Goal: Entertainment & Leisure: Browse casually

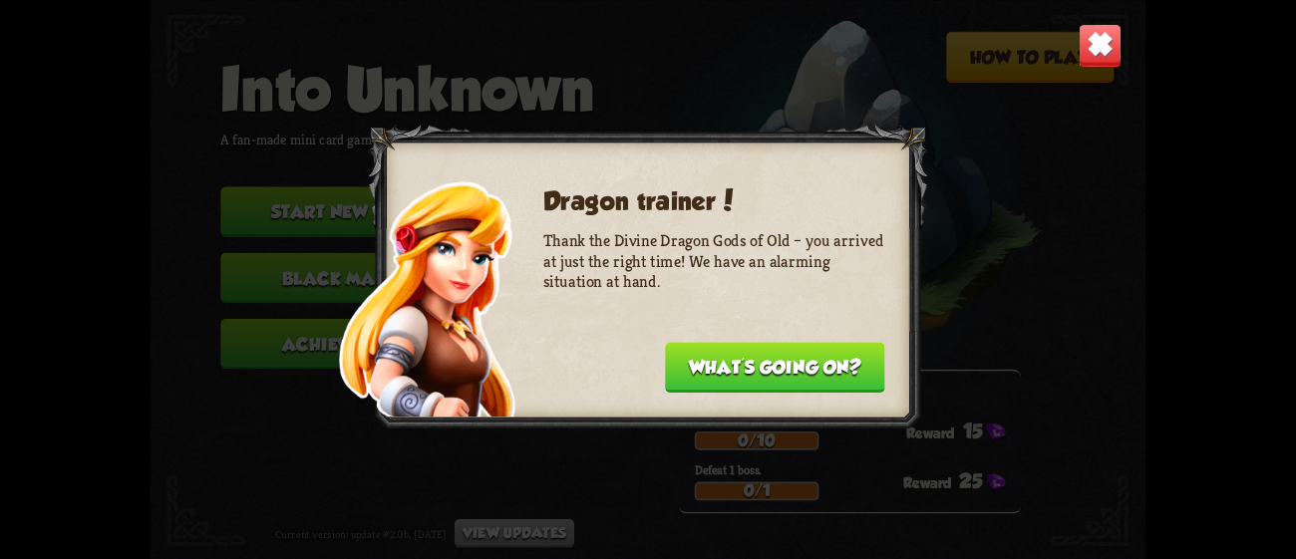
click at [841, 357] on button "What's going on?" at bounding box center [775, 367] width 220 height 51
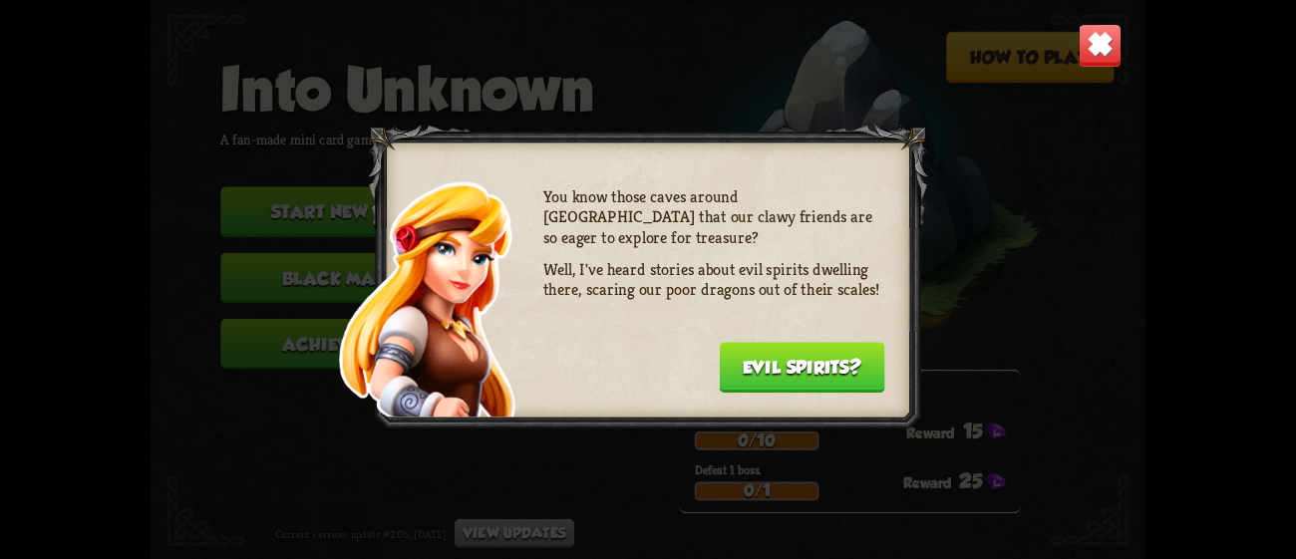
click at [841, 357] on button "Evil spirits?" at bounding box center [801, 367] width 165 height 51
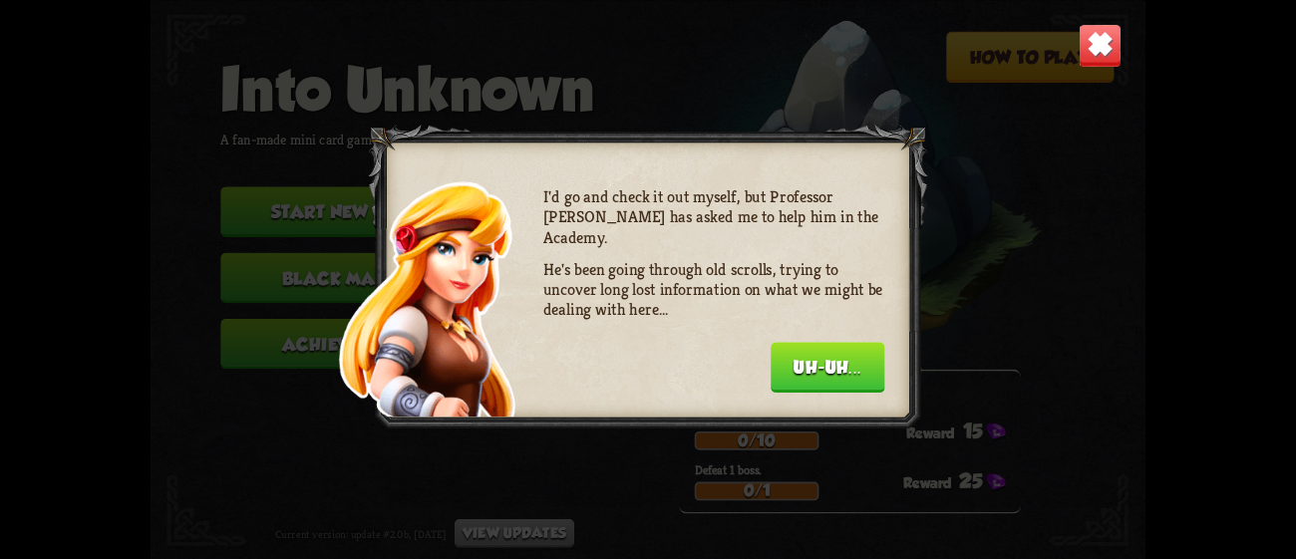
click at [841, 357] on button "Uh-uh..." at bounding box center [828, 367] width 115 height 51
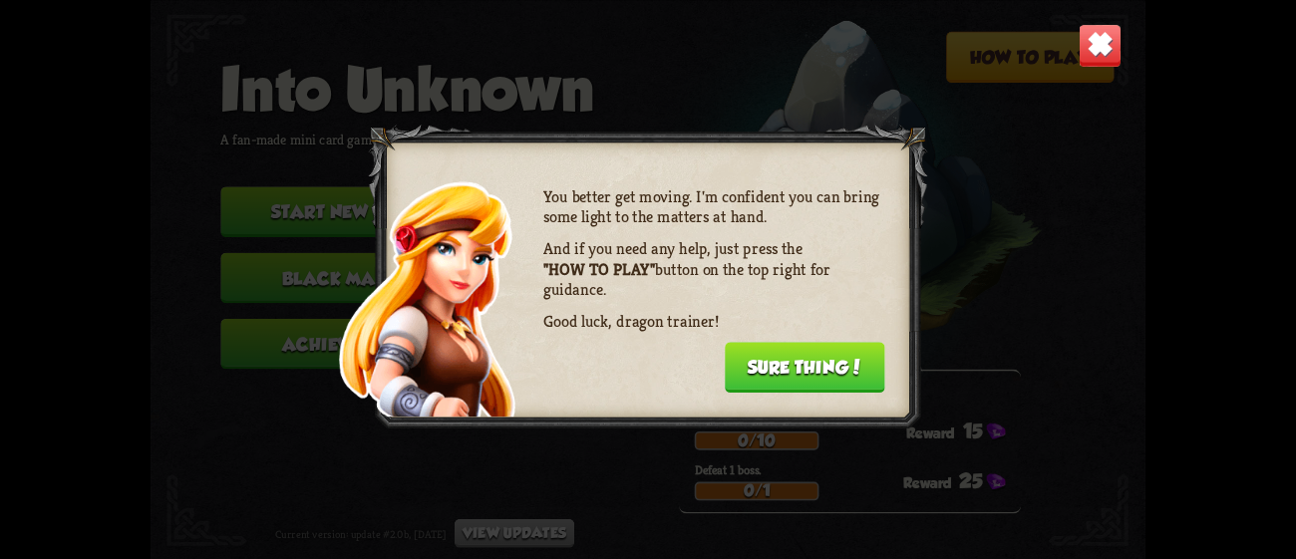
click at [841, 357] on button "Sure thing!" at bounding box center [805, 367] width 160 height 51
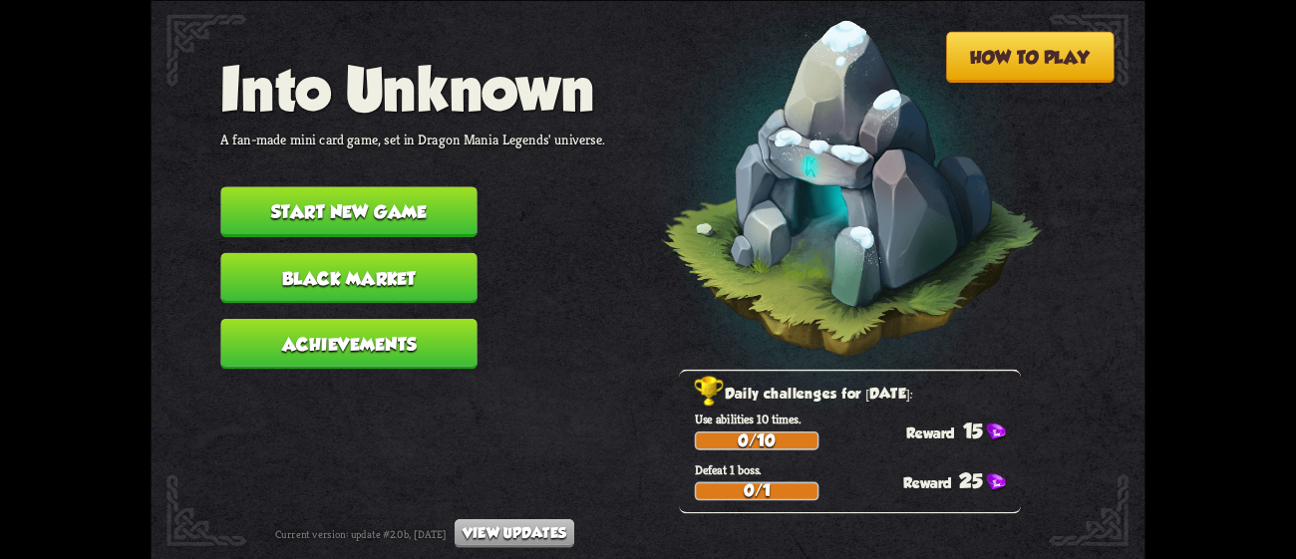
click at [381, 193] on button "Start new game" at bounding box center [348, 211] width 256 height 51
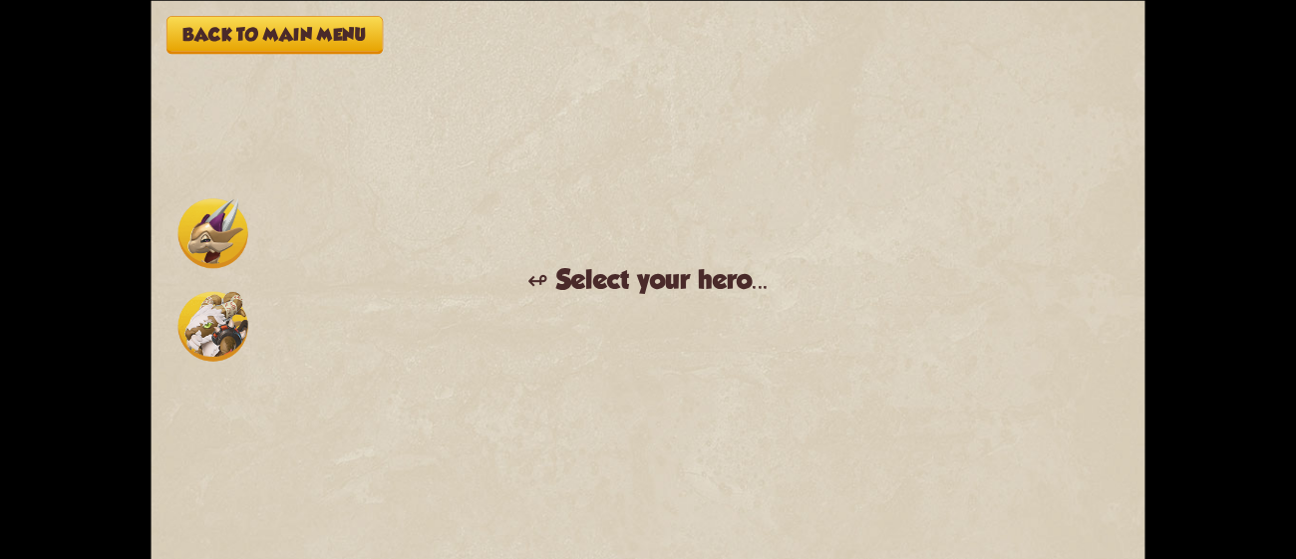
click at [222, 315] on img at bounding box center [213, 326] width 70 height 70
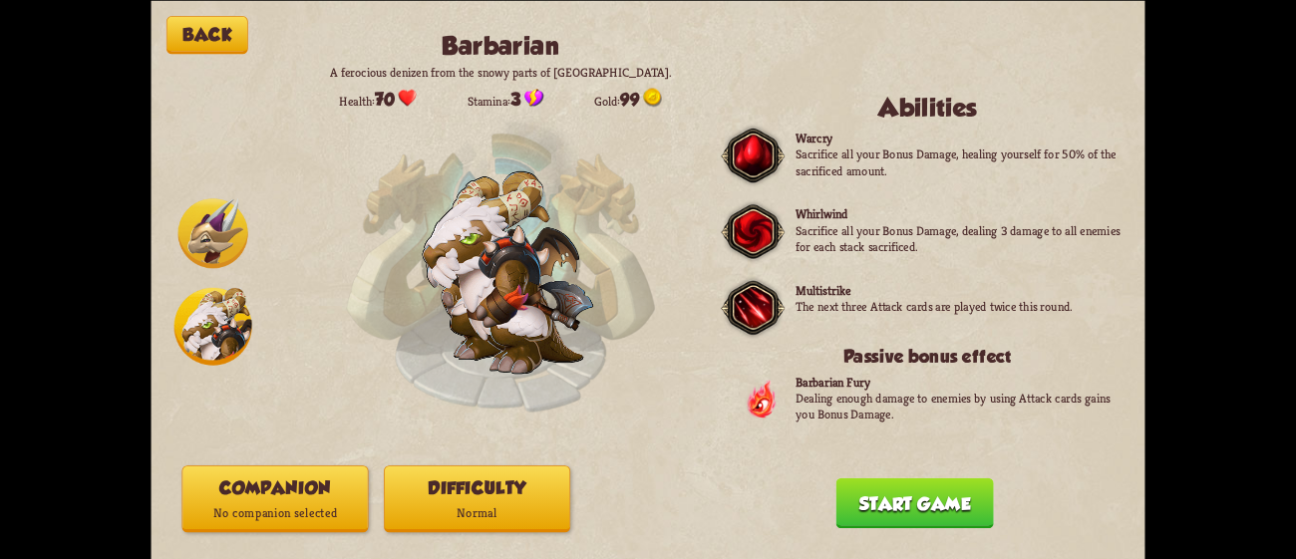
click at [932, 492] on button "Start game" at bounding box center [915, 502] width 158 height 51
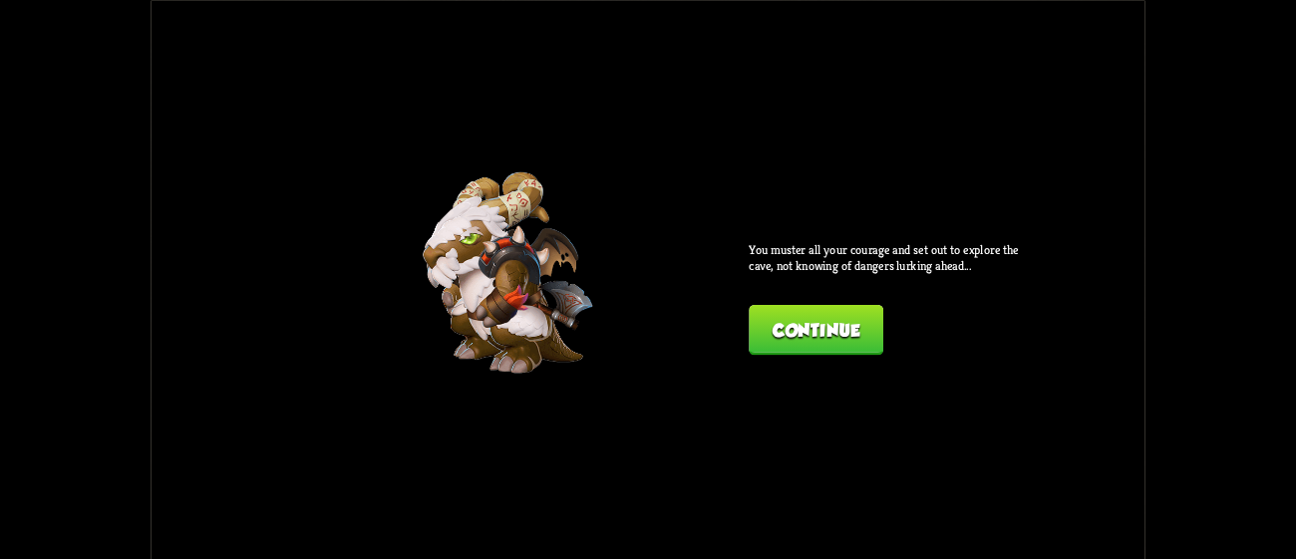
click at [816, 333] on button "Continue" at bounding box center [816, 329] width 135 height 51
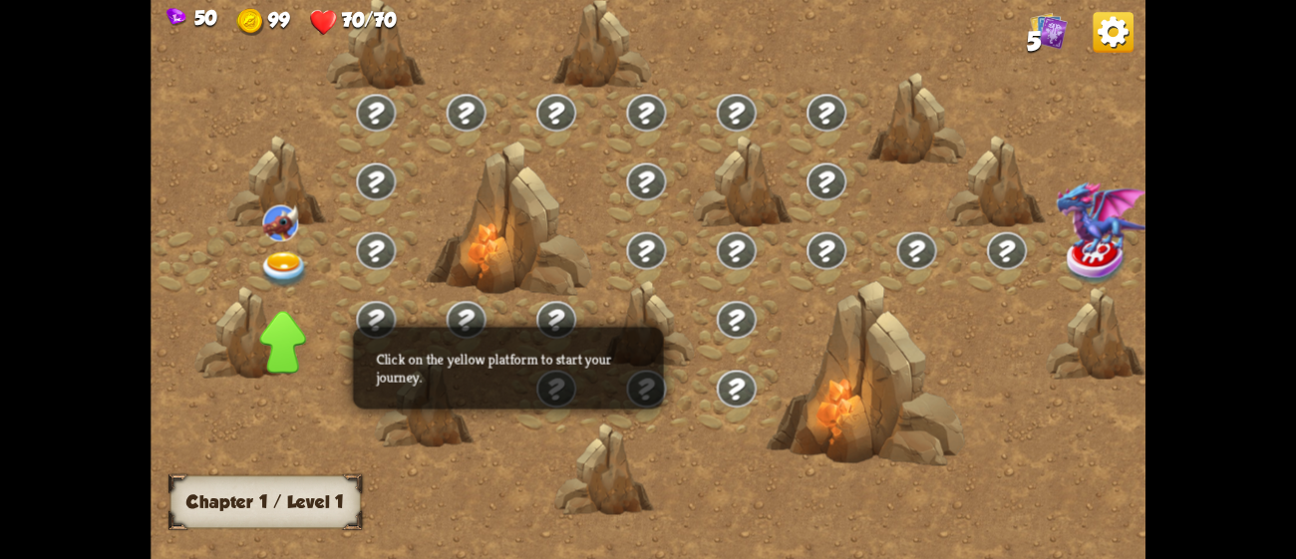
click at [286, 262] on img at bounding box center [284, 269] width 50 height 37
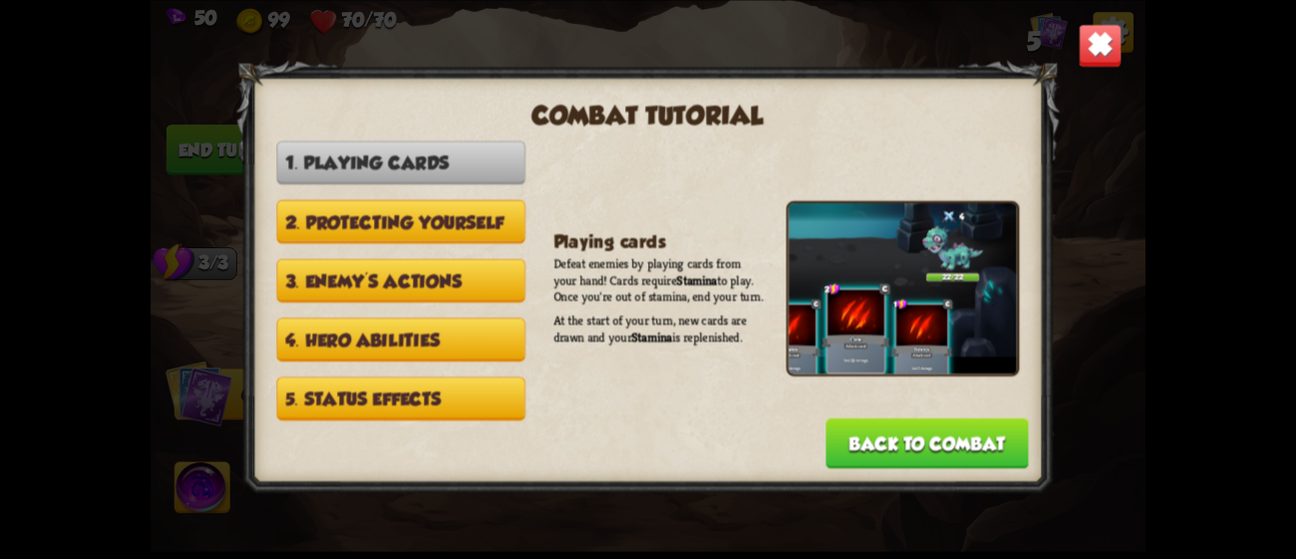
click at [907, 418] on button "Back to combat" at bounding box center [926, 443] width 202 height 51
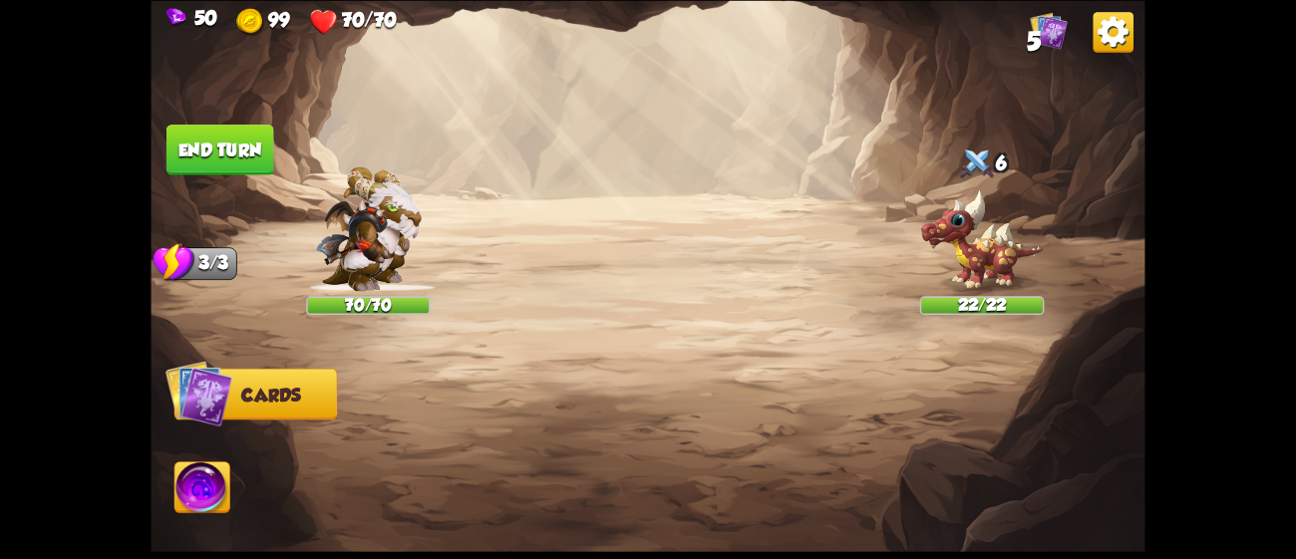
click at [272, 397] on span "Cards" at bounding box center [271, 395] width 60 height 20
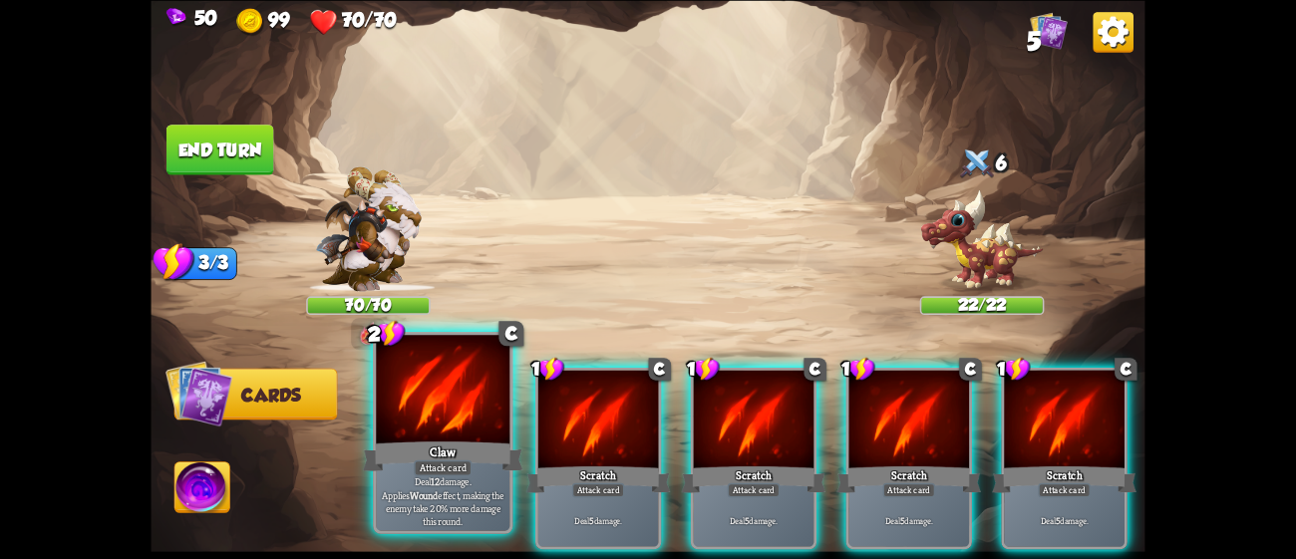
click at [485, 455] on div "Claw" at bounding box center [443, 456] width 160 height 36
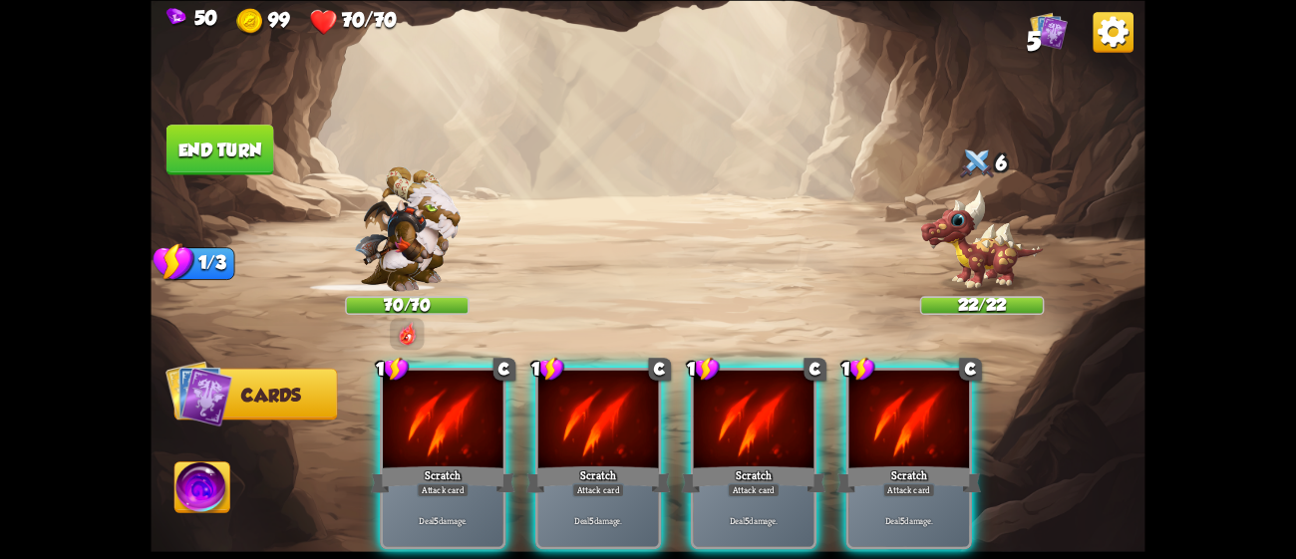
click at [485, 464] on div "Scratch" at bounding box center [443, 480] width 145 height 32
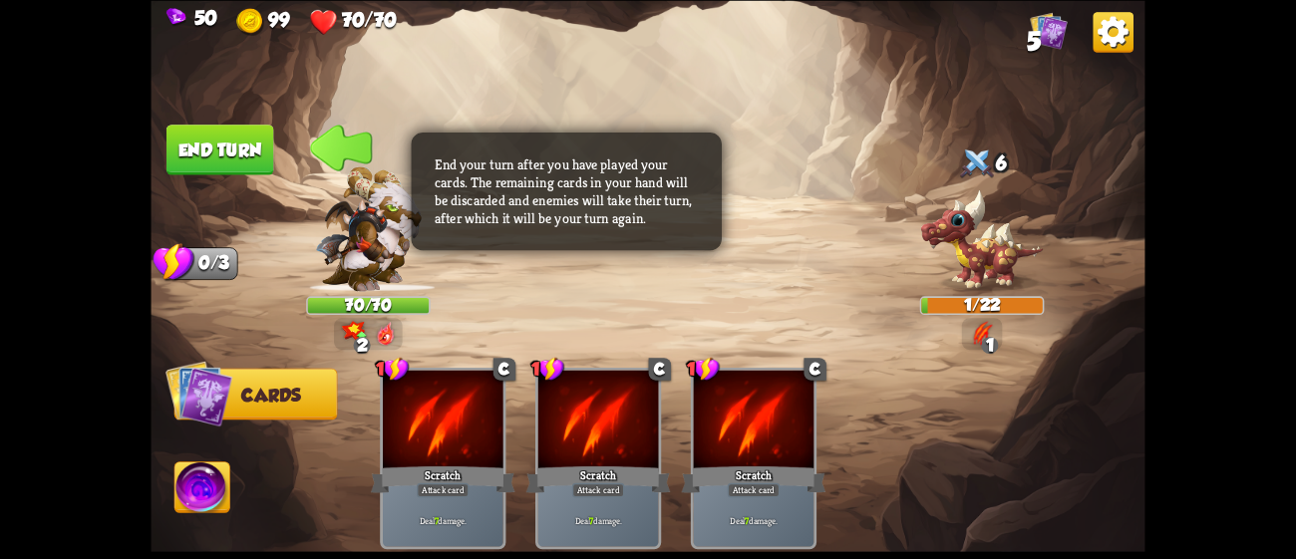
click at [235, 157] on button "End turn" at bounding box center [220, 150] width 108 height 51
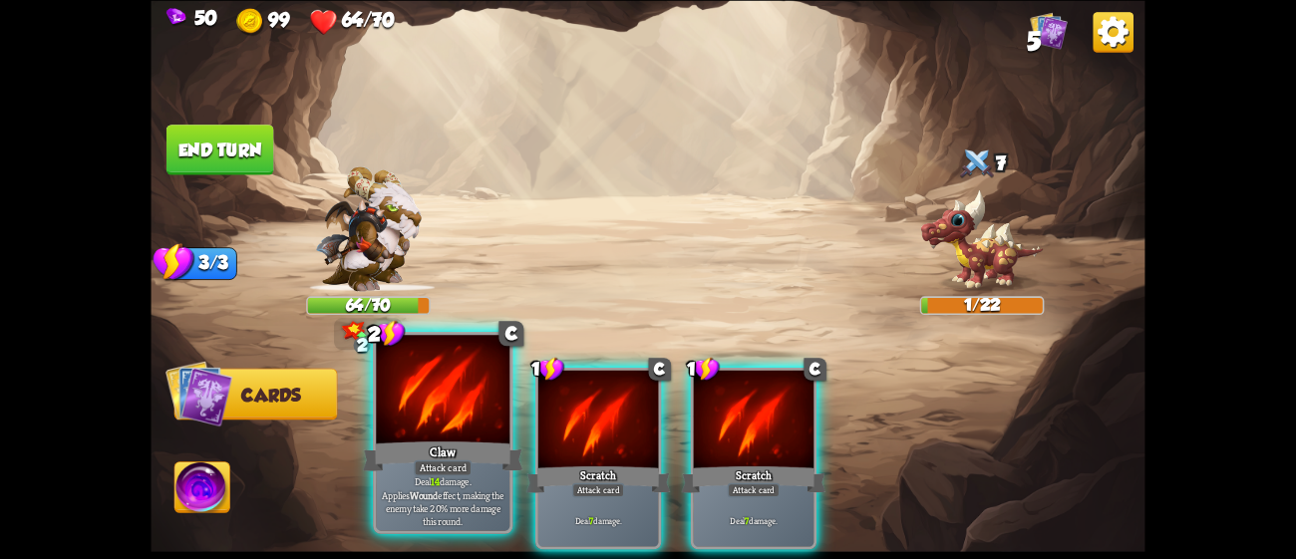
click at [454, 438] on div "Claw" at bounding box center [443, 456] width 160 height 36
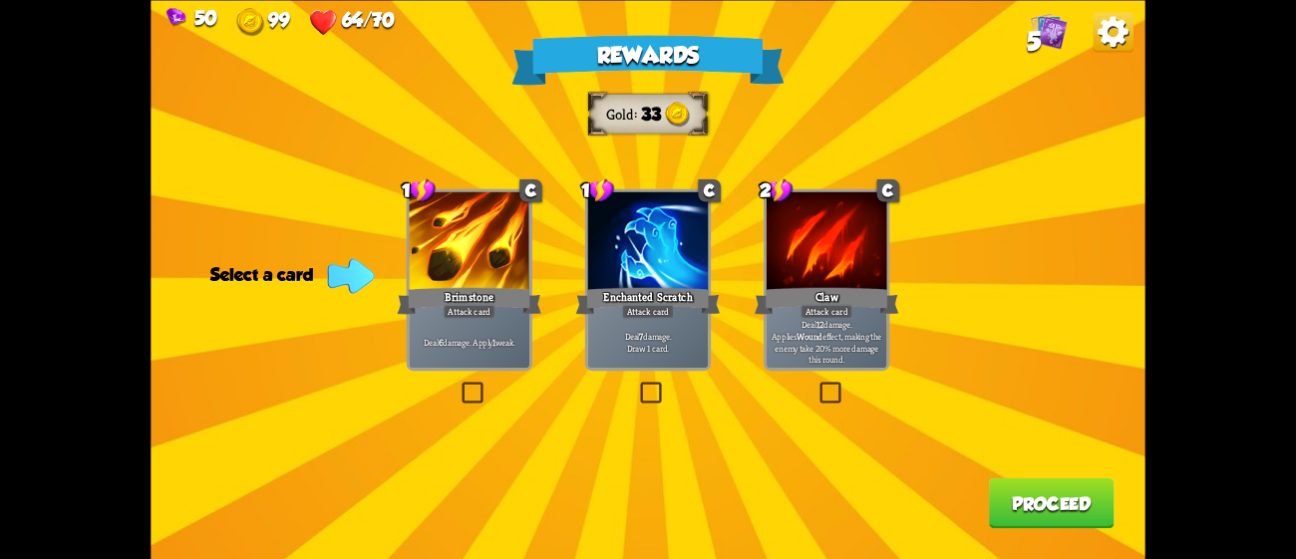
click at [666, 358] on div "Deal 7 damage. Draw 1 card." at bounding box center [648, 341] width 121 height 53
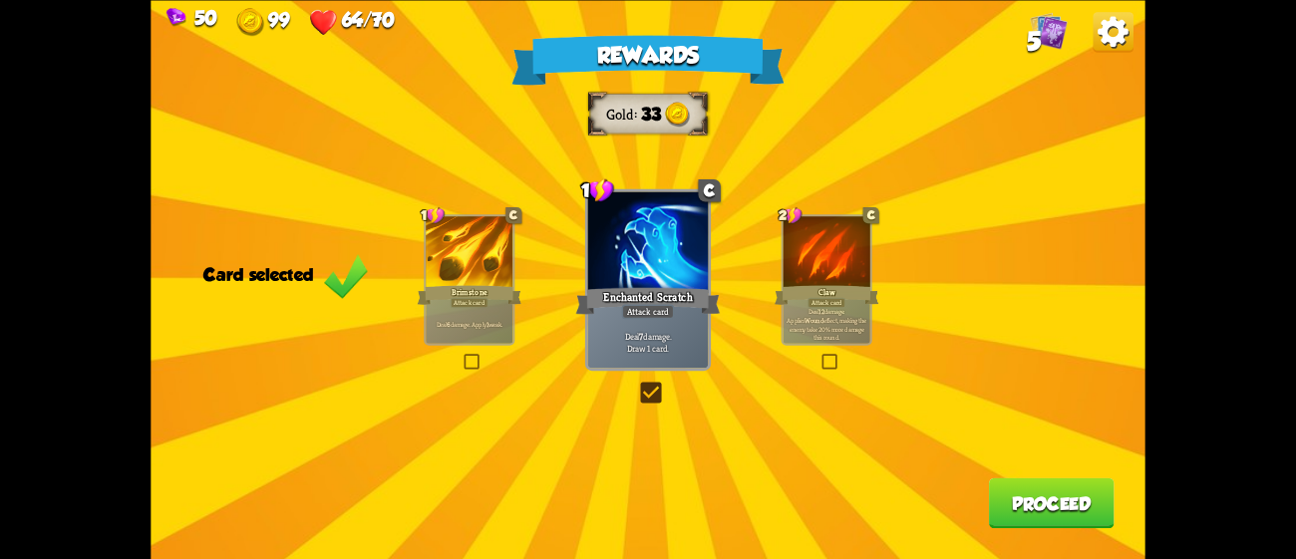
click at [1045, 503] on button "Proceed" at bounding box center [1052, 502] width 126 height 51
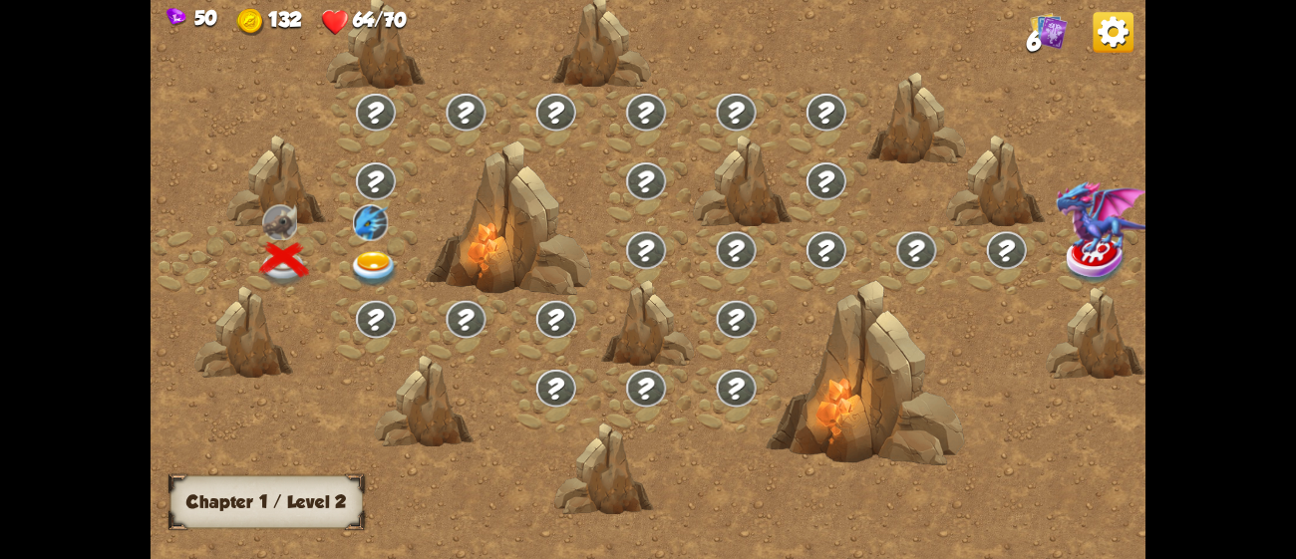
click at [360, 263] on img at bounding box center [375, 269] width 50 height 37
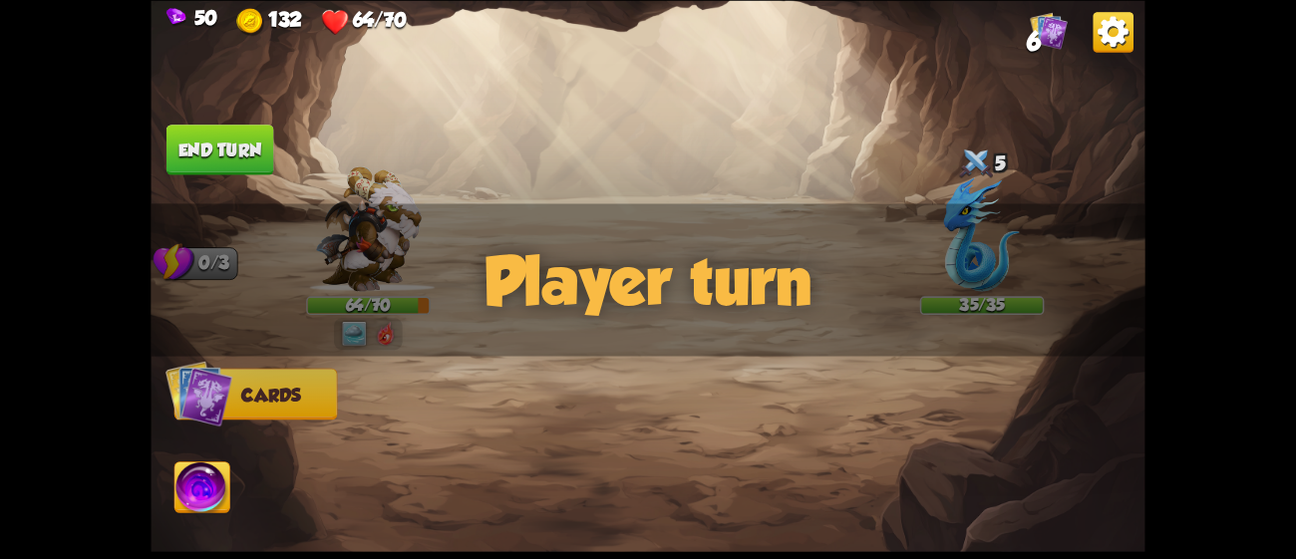
click at [370, 323] on div "Player turn" at bounding box center [648, 279] width 994 height 153
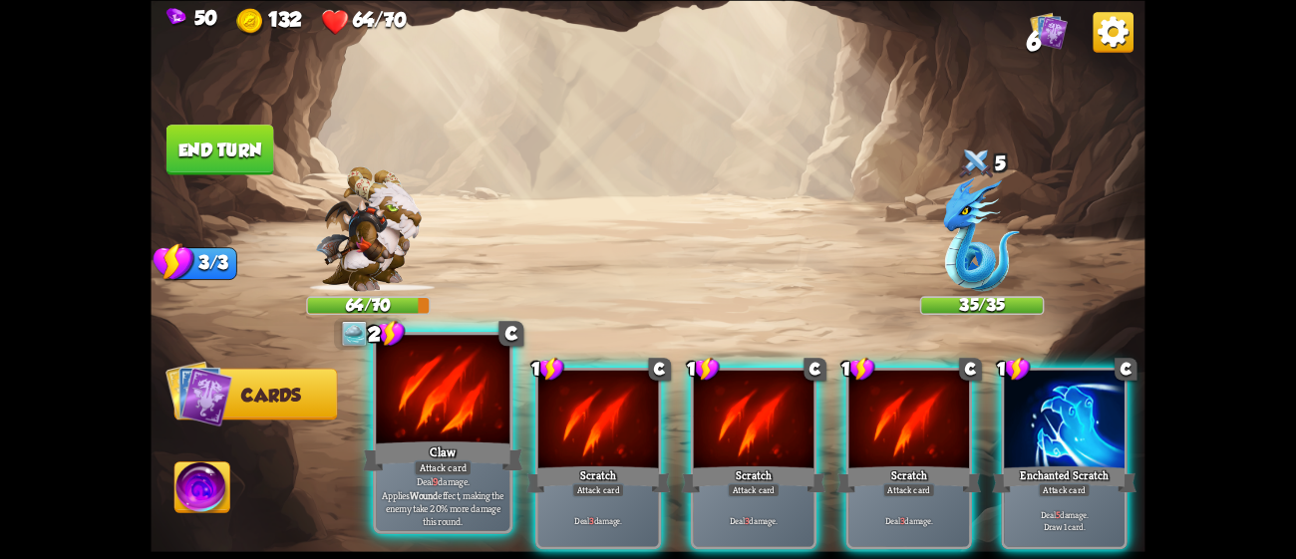
click at [417, 444] on div "Claw" at bounding box center [443, 456] width 160 height 36
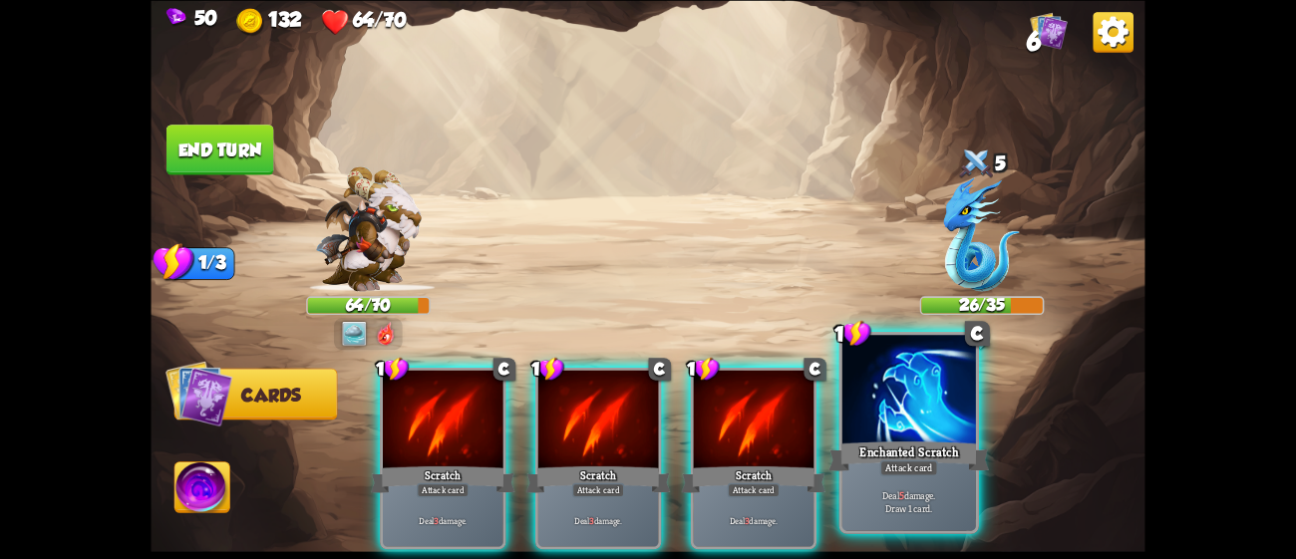
click at [908, 438] on div "Enchanted Scratch" at bounding box center [908, 456] width 160 height 36
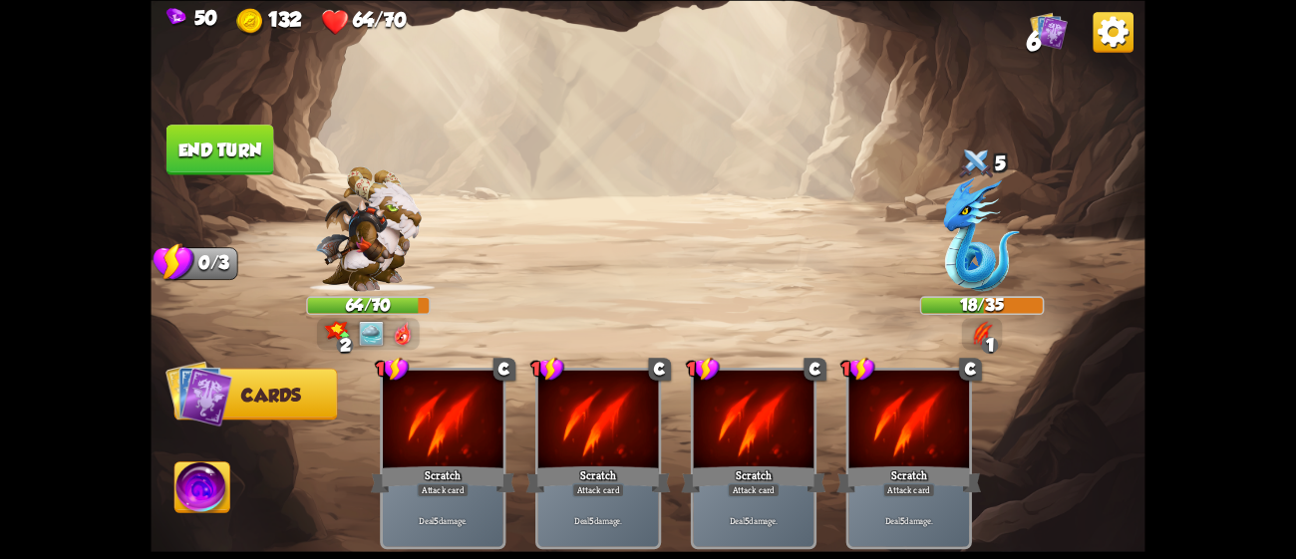
click at [367, 331] on img at bounding box center [371, 333] width 25 height 25
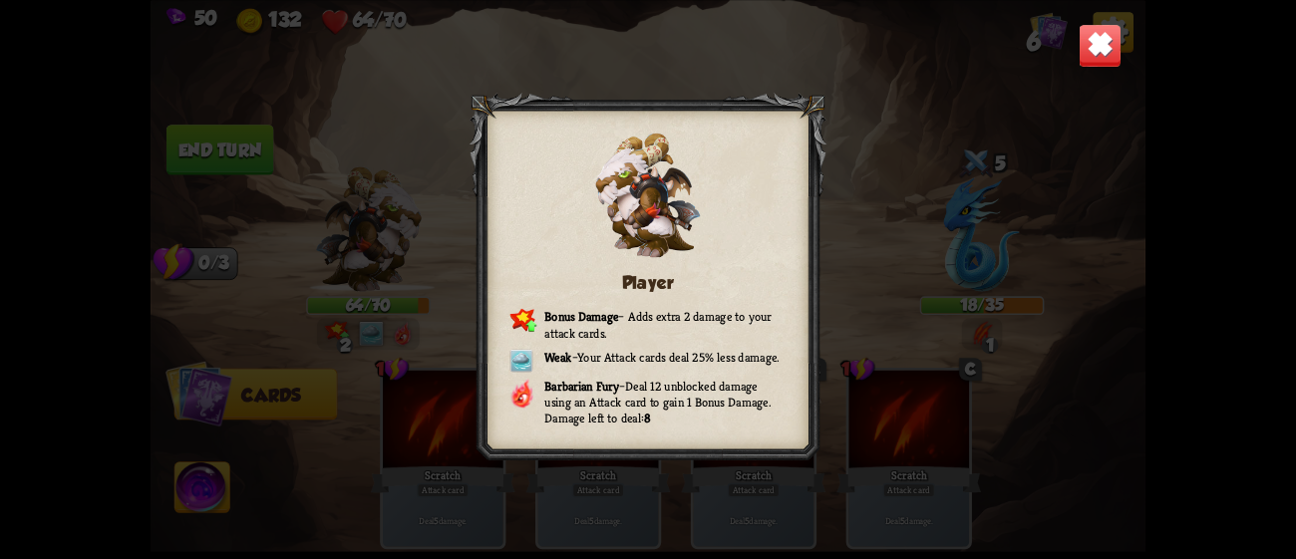
click at [1028, 186] on div "Player Bonus Damage – Adds extra 2 damage to your attack cards. Weak – Your Att…" at bounding box center [648, 279] width 994 height 559
click at [1108, 58] on img at bounding box center [1101, 45] width 44 height 44
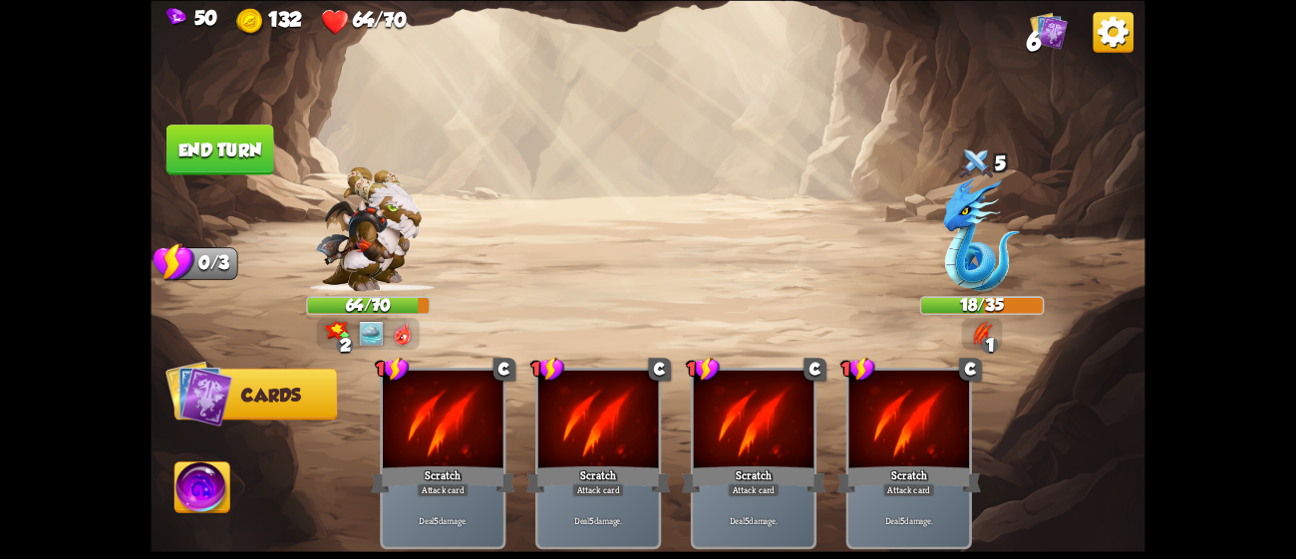
click at [223, 138] on button "End turn" at bounding box center [220, 150] width 108 height 51
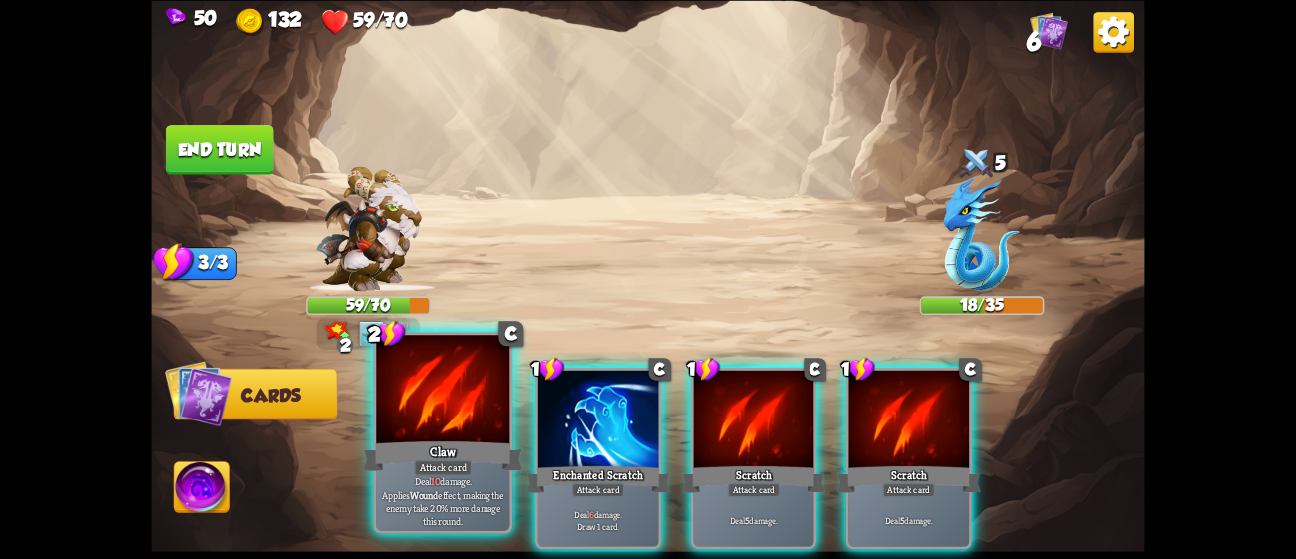
click at [421, 448] on div "Claw" at bounding box center [443, 456] width 160 height 36
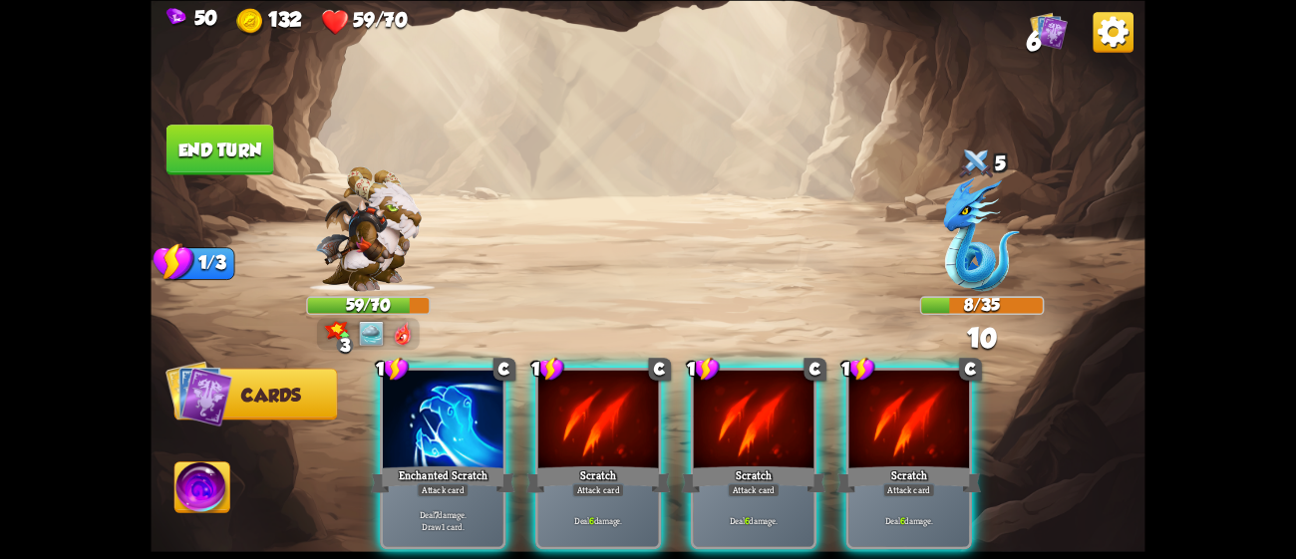
click at [421, 464] on div "Enchanted Scratch" at bounding box center [443, 480] width 145 height 32
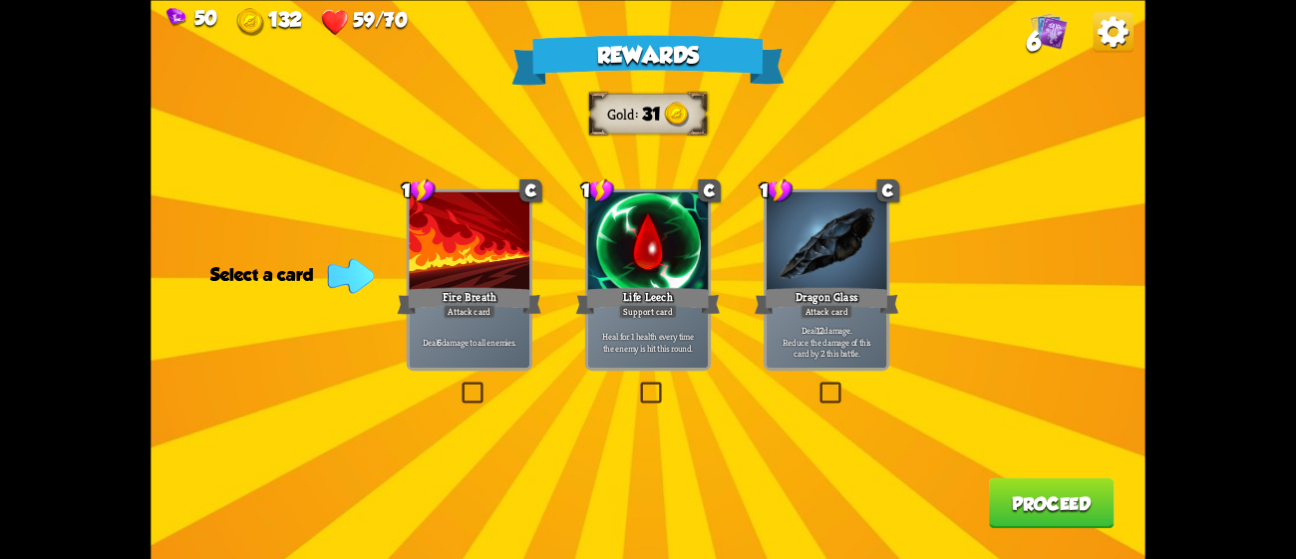
click at [499, 323] on div "Deal 6 damage to all enemies." at bounding box center [469, 341] width 121 height 53
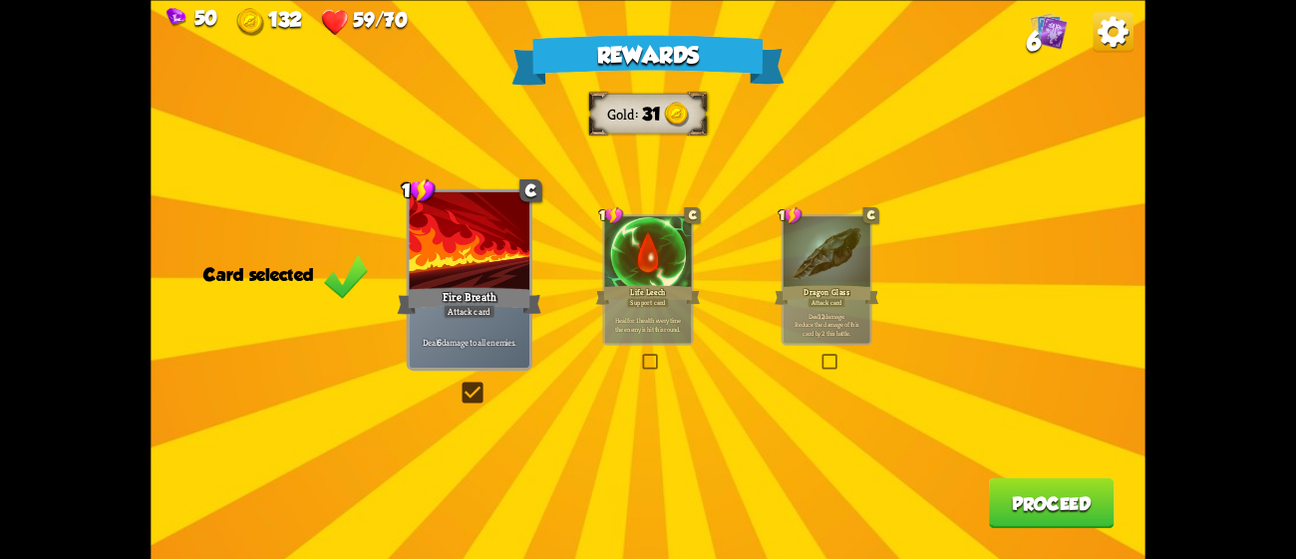
click at [1047, 500] on button "Proceed" at bounding box center [1052, 502] width 126 height 51
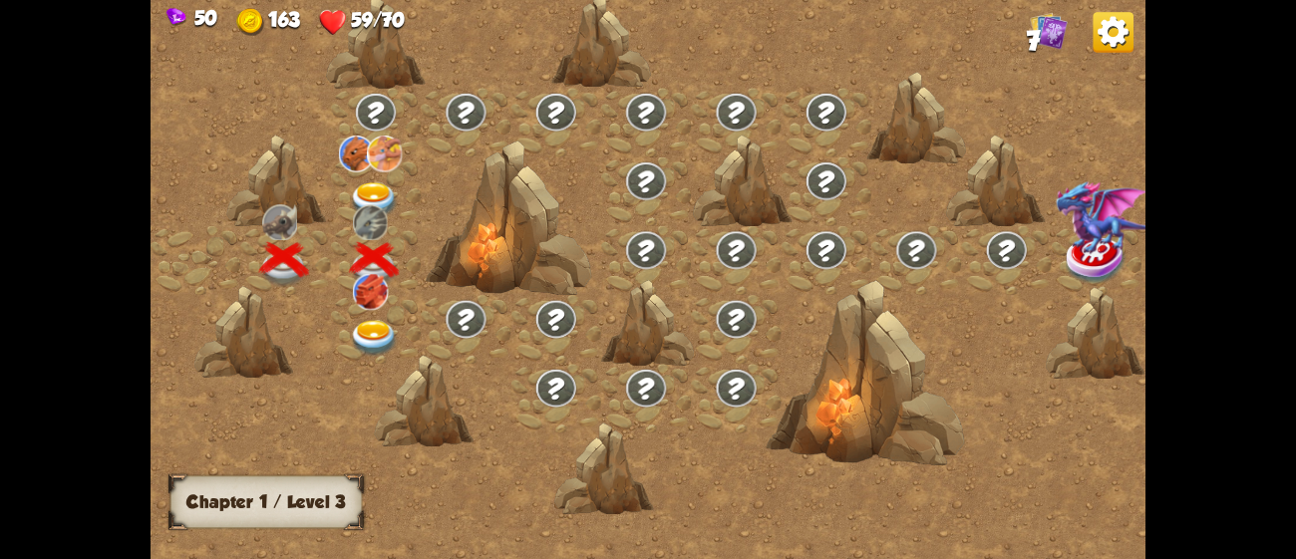
click at [379, 333] on img at bounding box center [375, 338] width 50 height 37
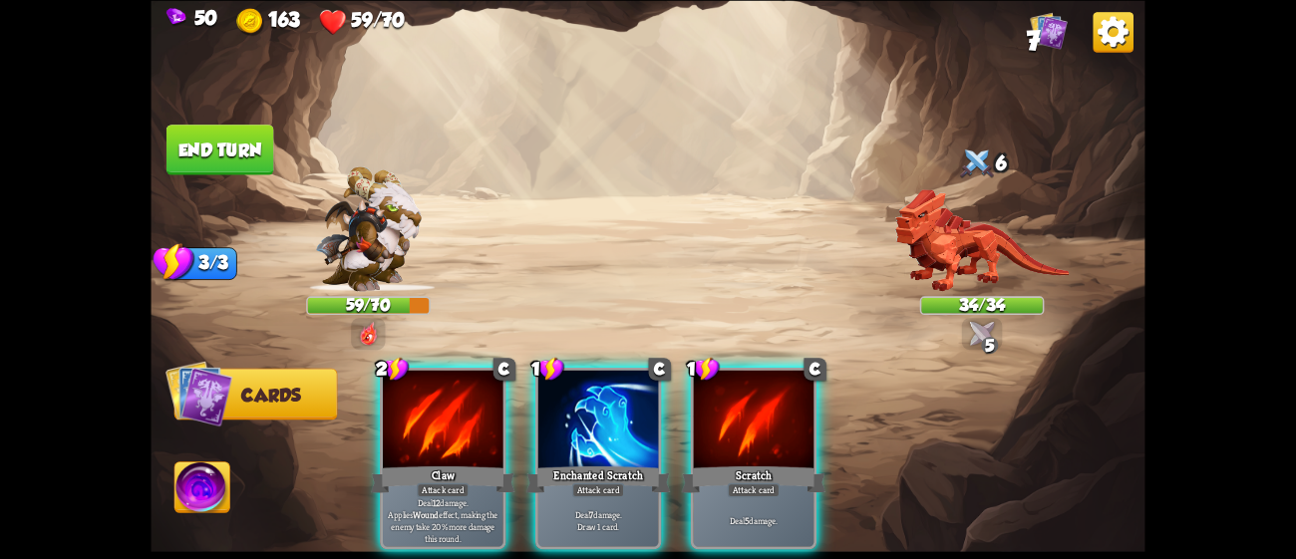
click at [984, 338] on div "Player turn" at bounding box center [648, 279] width 994 height 153
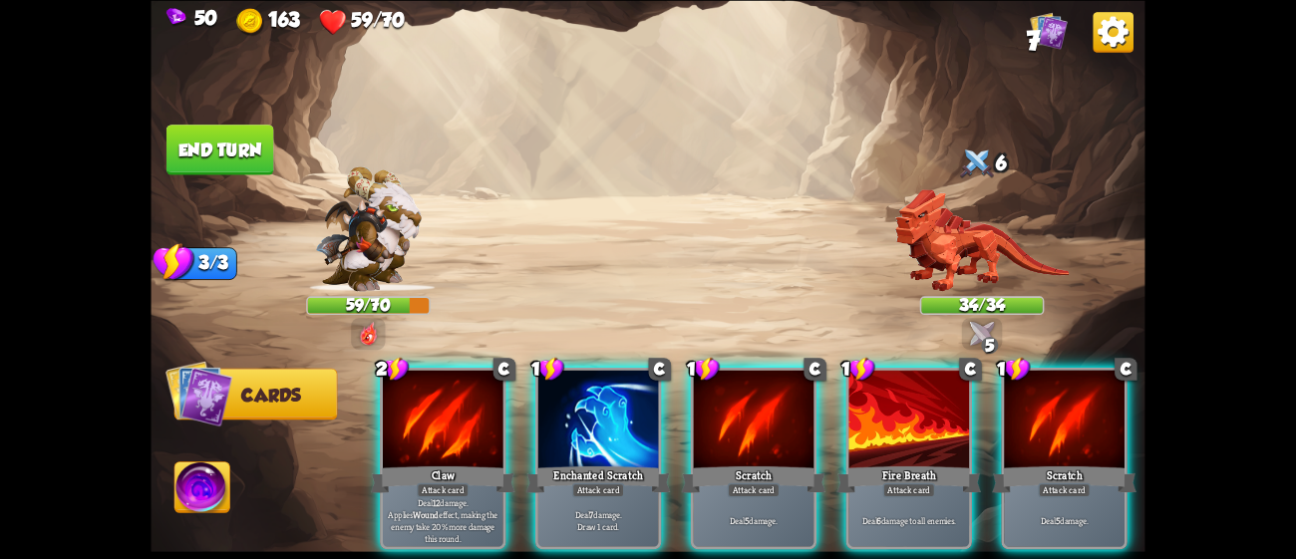
click at [984, 338] on div "Player turn" at bounding box center [648, 279] width 994 height 153
click at [984, 338] on div "5" at bounding box center [989, 344] width 17 height 17
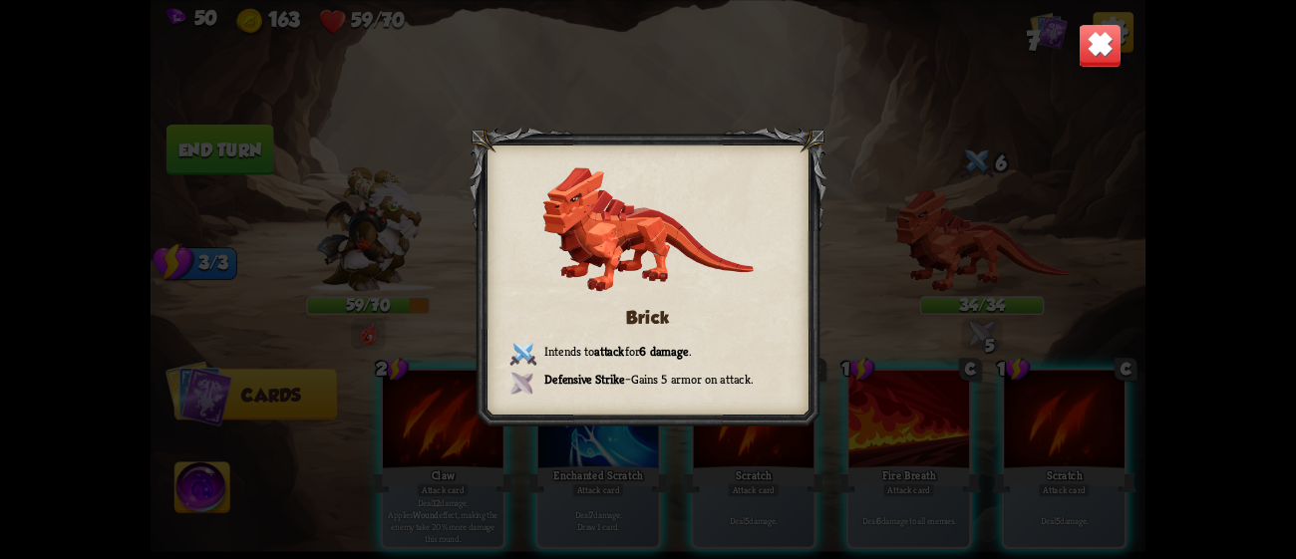
click at [831, 149] on div "Brick Intends to attack for 6 damage . Defensive Strike – Gains 5 armor on atta…" at bounding box center [648, 279] width 994 height 559
click at [1055, 10] on div "Brick Intends to attack for 6 damage . Defensive Strike – Gains 5 armor on atta…" at bounding box center [648, 279] width 994 height 559
click at [1072, 55] on div "Brick Intends to attack for 6 damage . Defensive Strike – Gains 5 armor on atta…" at bounding box center [648, 279] width 994 height 559
click at [1076, 55] on div "Brick Intends to attack for 6 damage . Defensive Strike – Gains 5 armor on atta…" at bounding box center [648, 279] width 994 height 559
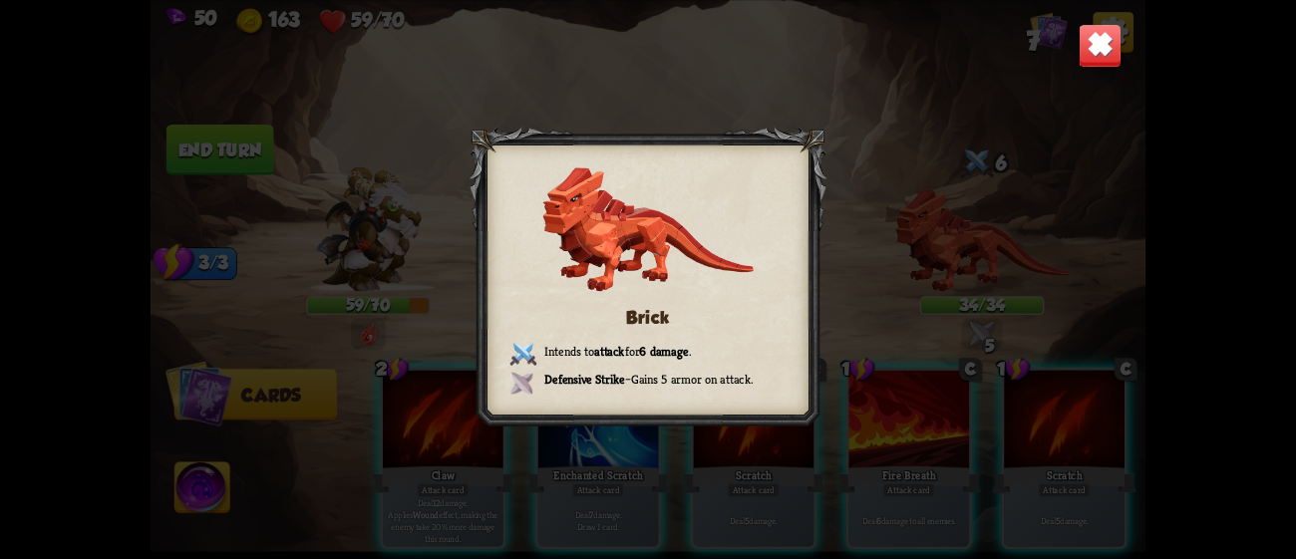
click at [1094, 52] on img at bounding box center [1101, 45] width 44 height 44
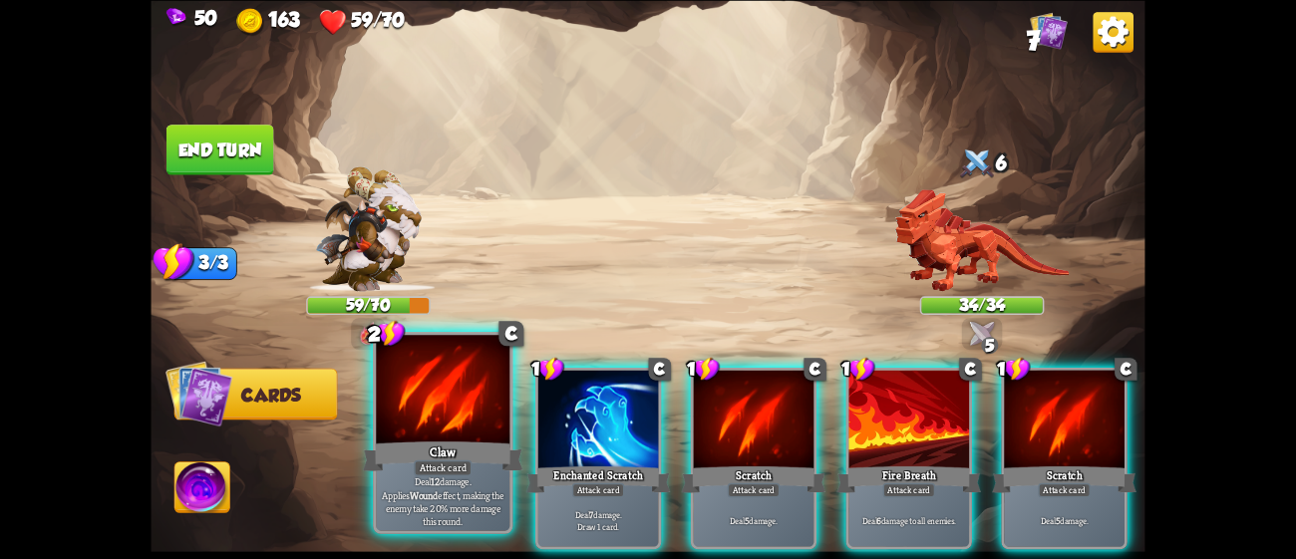
click at [440, 433] on div at bounding box center [443, 391] width 134 height 113
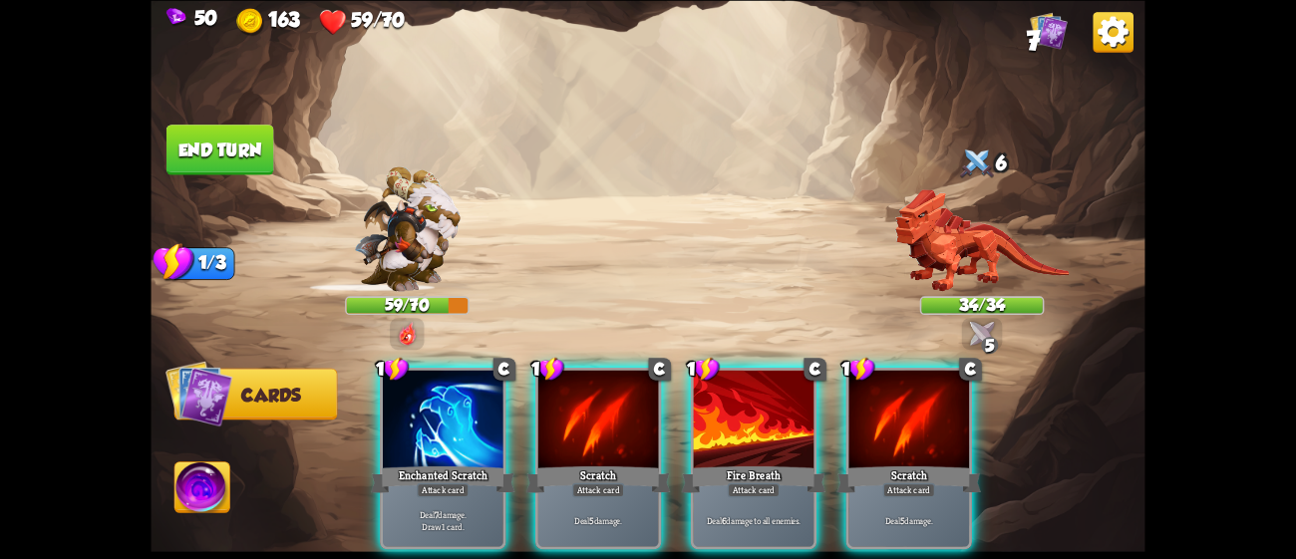
click at [440, 433] on div at bounding box center [443, 421] width 121 height 102
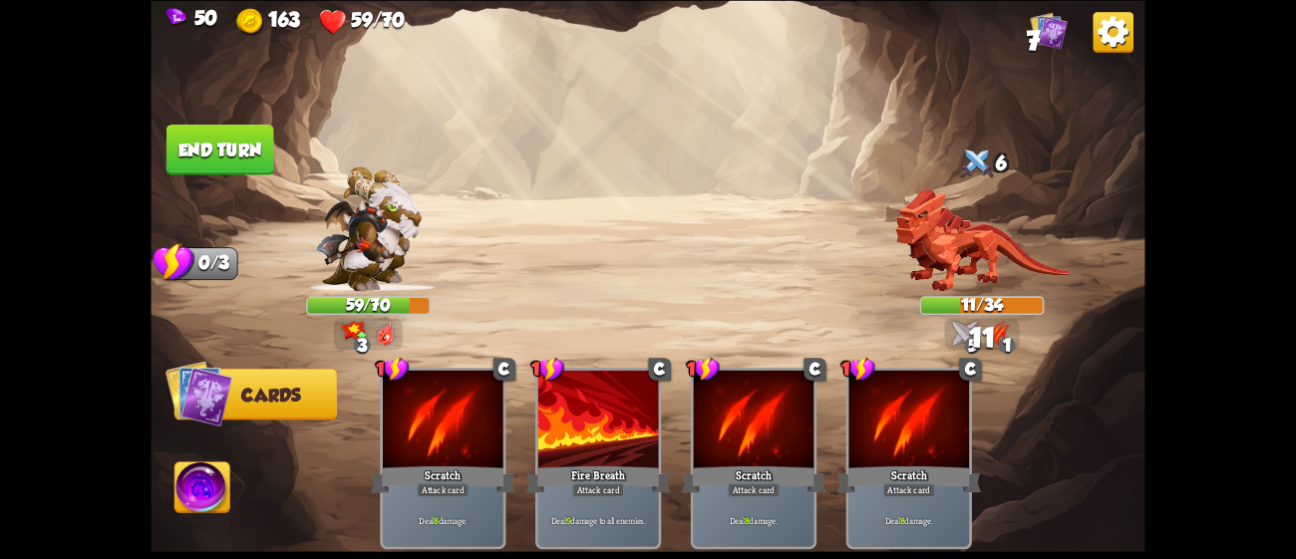
click at [235, 146] on button "End turn" at bounding box center [220, 150] width 108 height 51
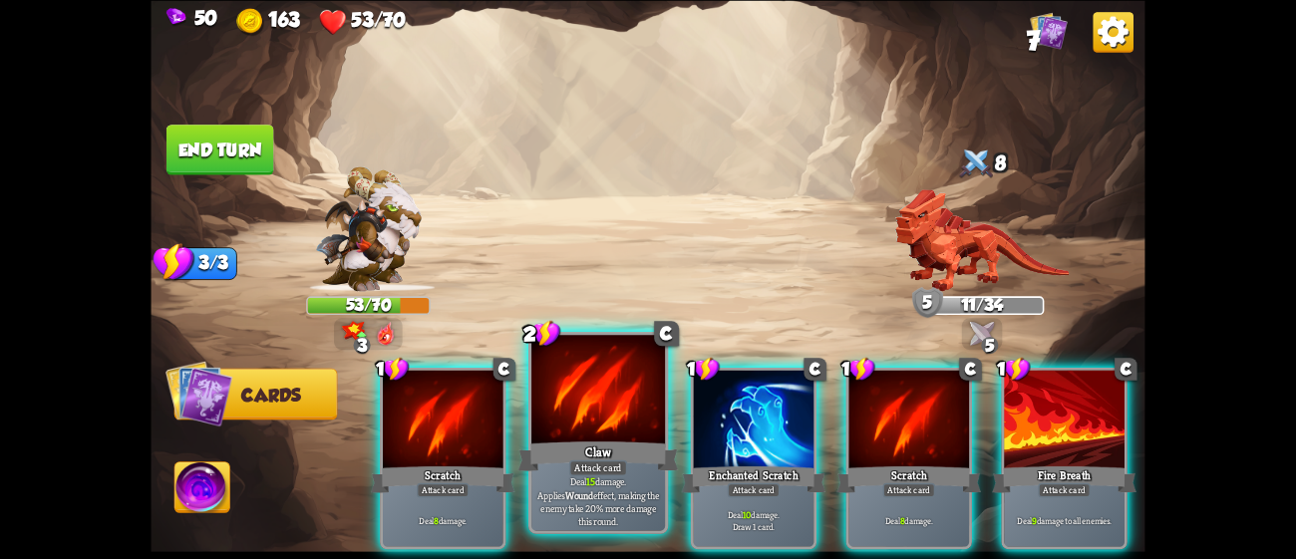
click at [598, 442] on div "Claw" at bounding box center [598, 456] width 160 height 36
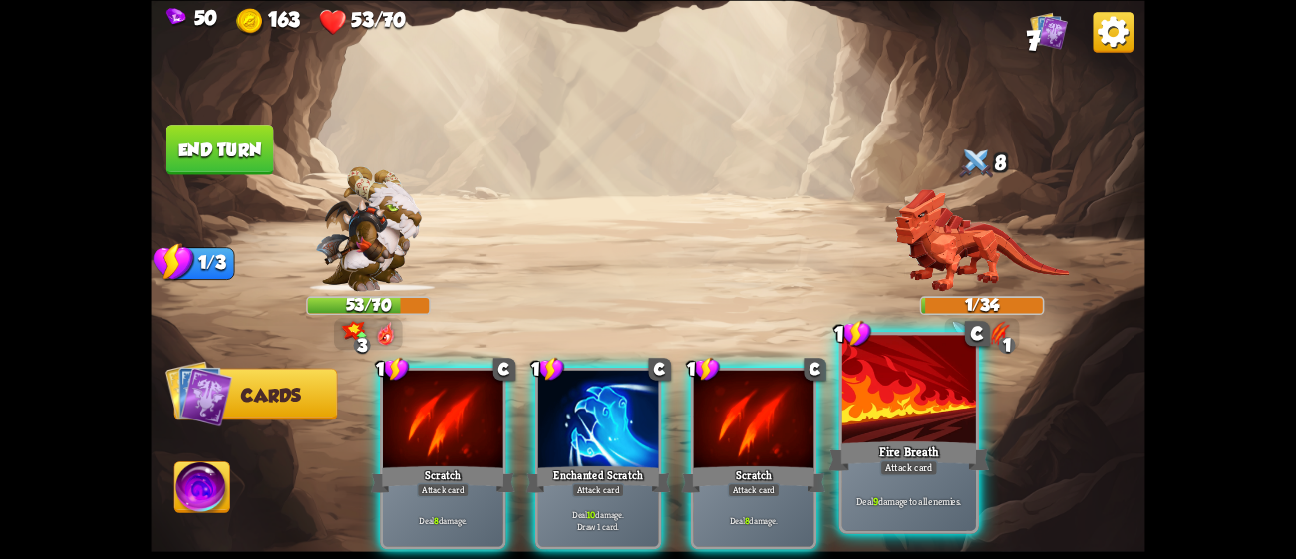
click at [862, 454] on div "Fire Breath" at bounding box center [908, 456] width 160 height 36
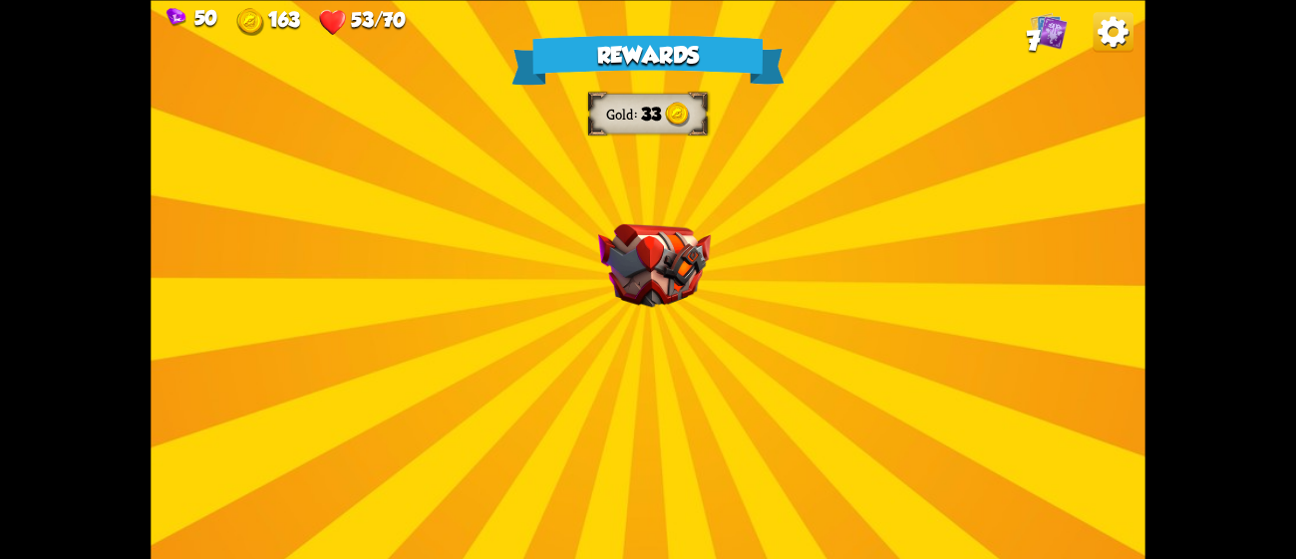
click at [577, 275] on div "Rewards Gold 33 Select a card 1 C Fireball Attack card Lose 2 health. Deal 14 d…" at bounding box center [648, 279] width 994 height 559
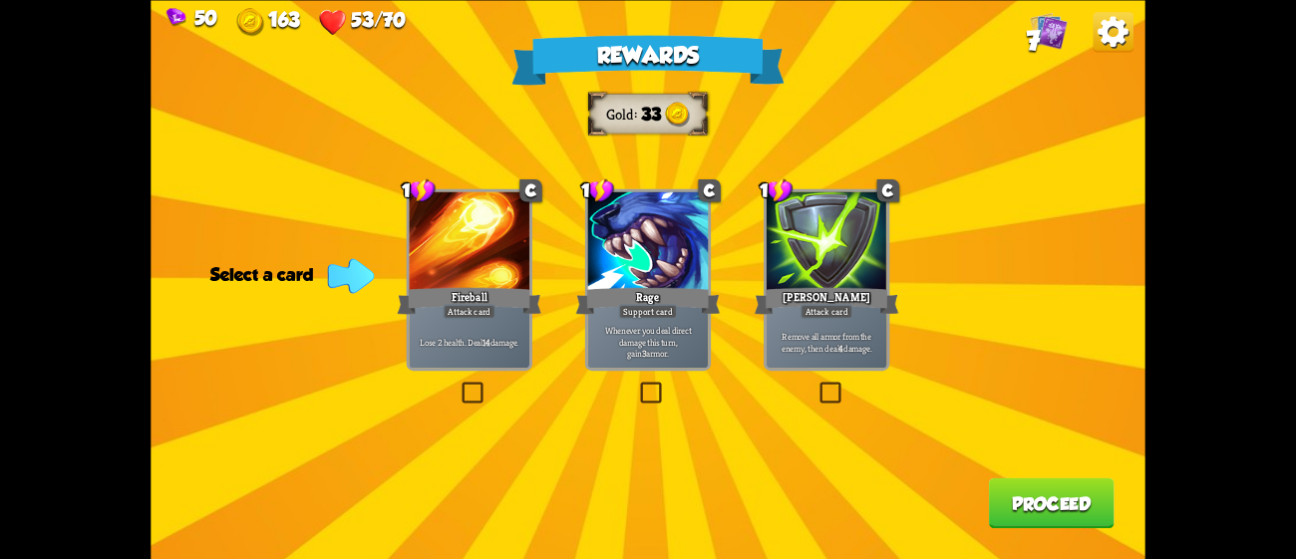
click at [851, 326] on div "Remove all armor from the enemy, then deal 4 damage." at bounding box center [827, 341] width 121 height 53
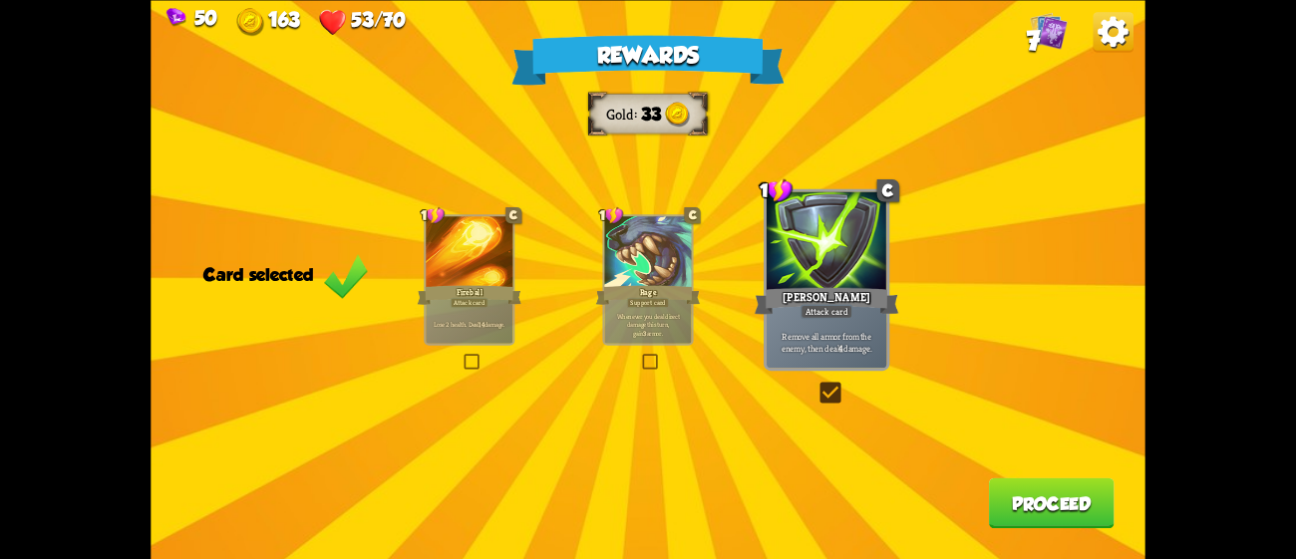
click at [1047, 508] on button "Proceed" at bounding box center [1052, 502] width 126 height 51
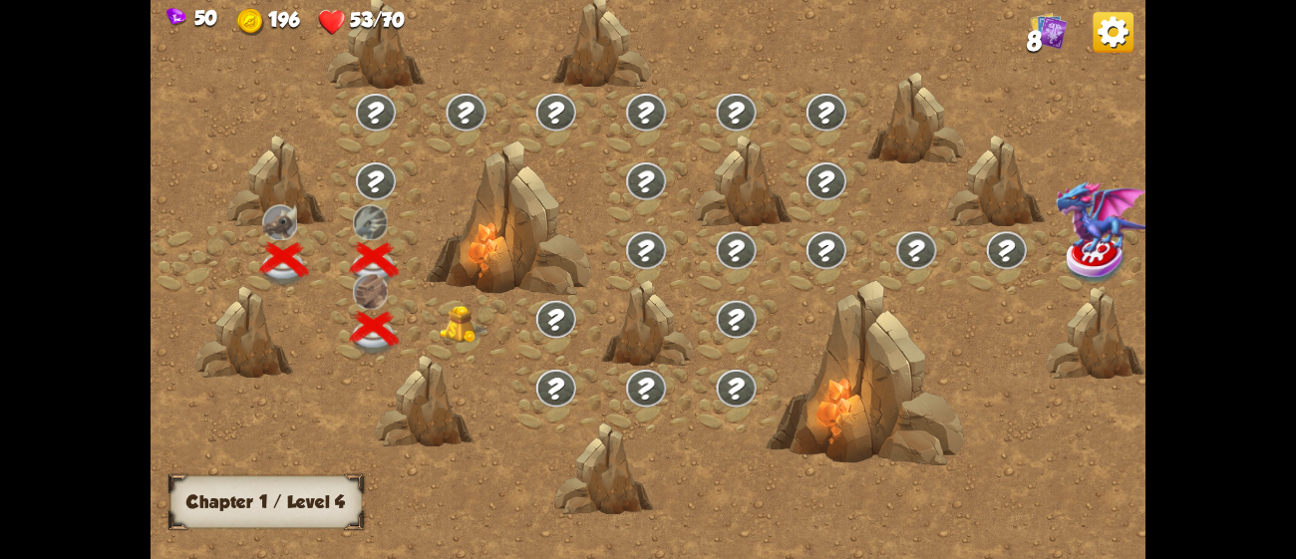
click at [456, 331] on img at bounding box center [465, 325] width 50 height 38
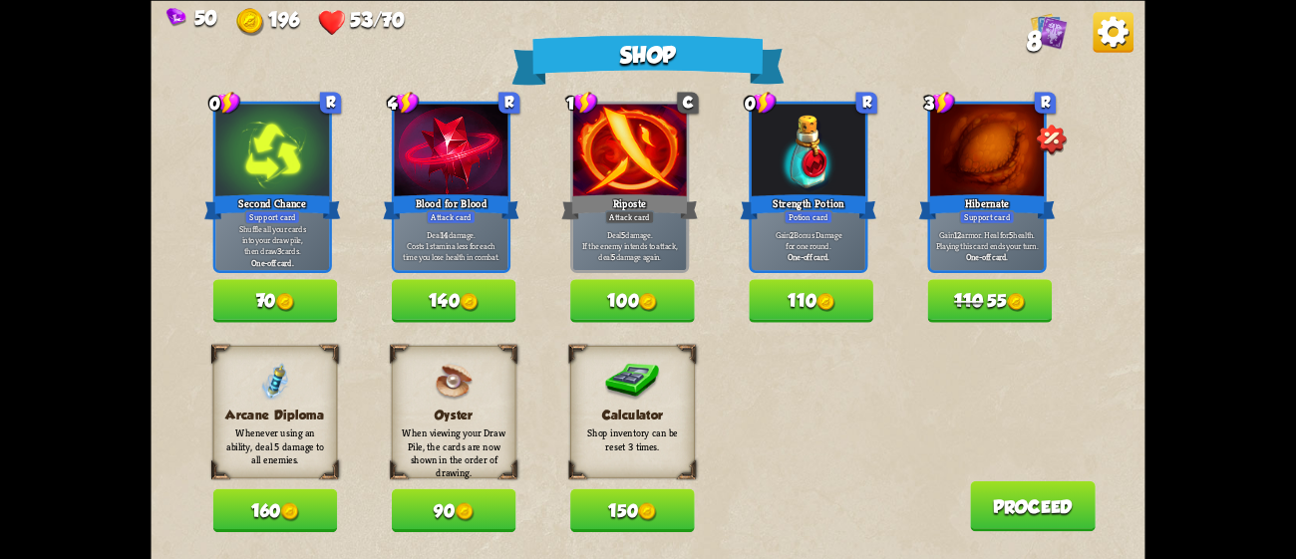
click at [479, 288] on button "140" at bounding box center [454, 300] width 125 height 43
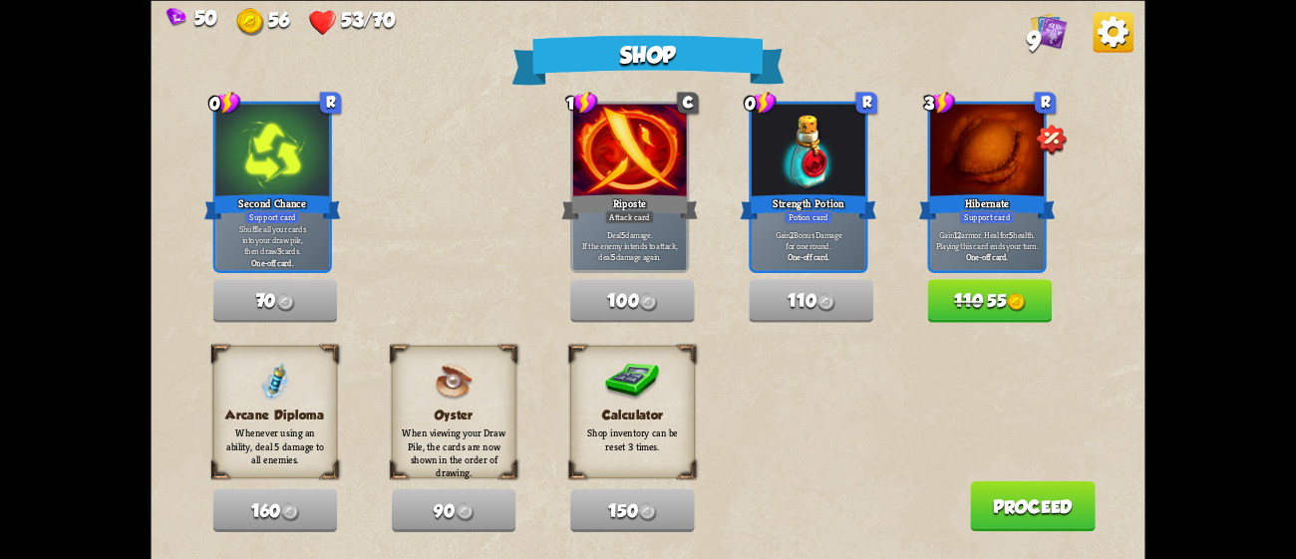
click at [984, 305] on button "110 55" at bounding box center [990, 300] width 125 height 43
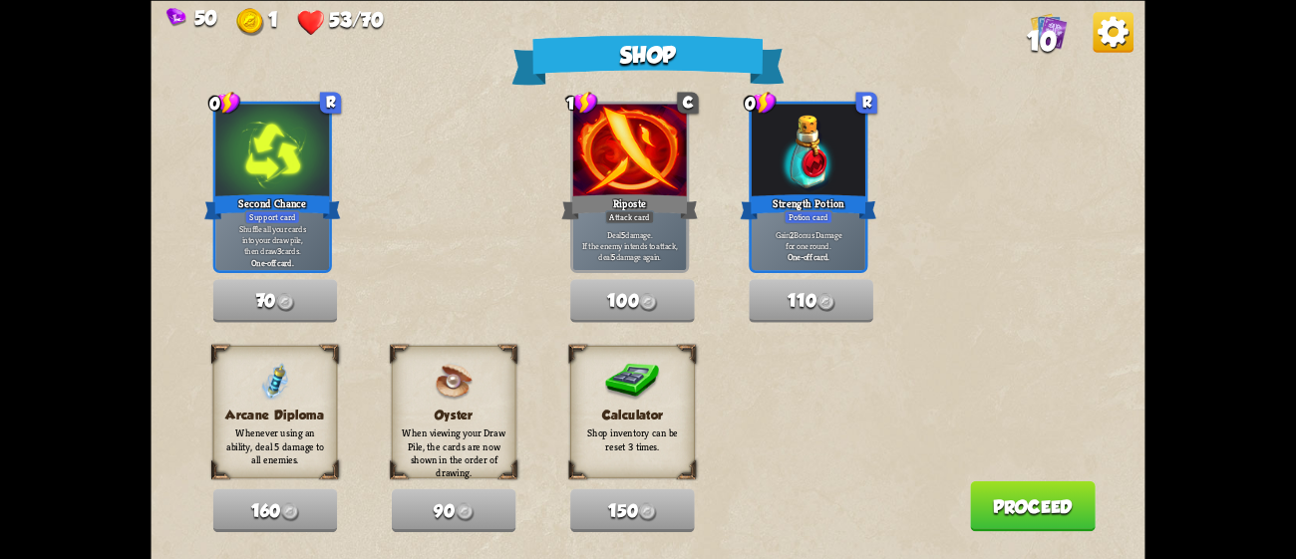
click at [1007, 488] on button "Proceed" at bounding box center [1033, 505] width 126 height 51
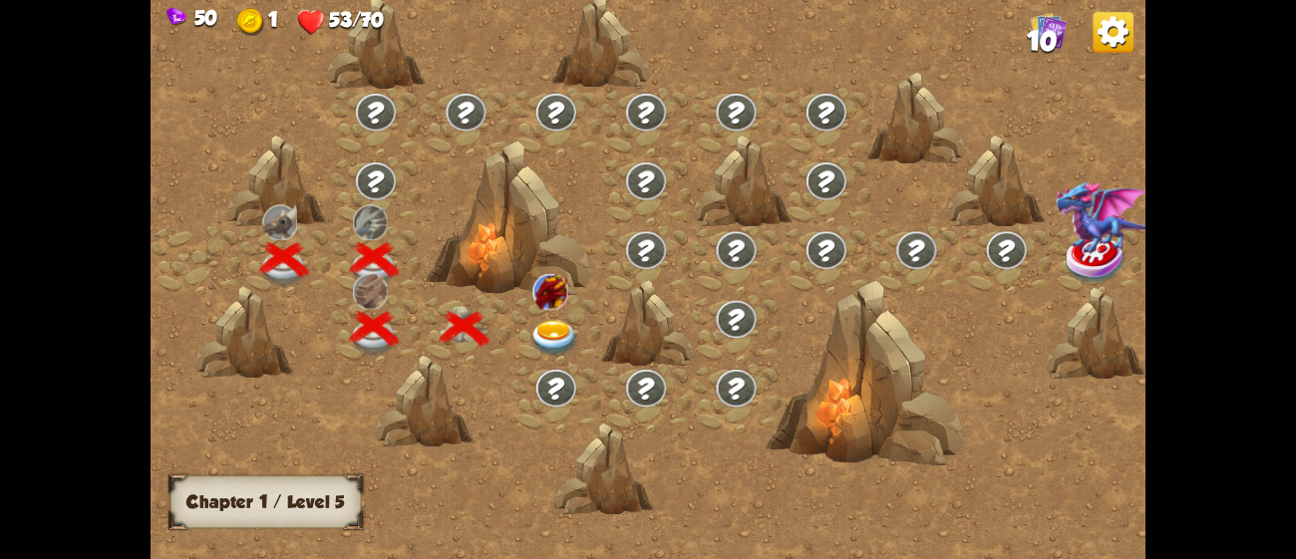
click at [564, 335] on img at bounding box center [555, 338] width 50 height 37
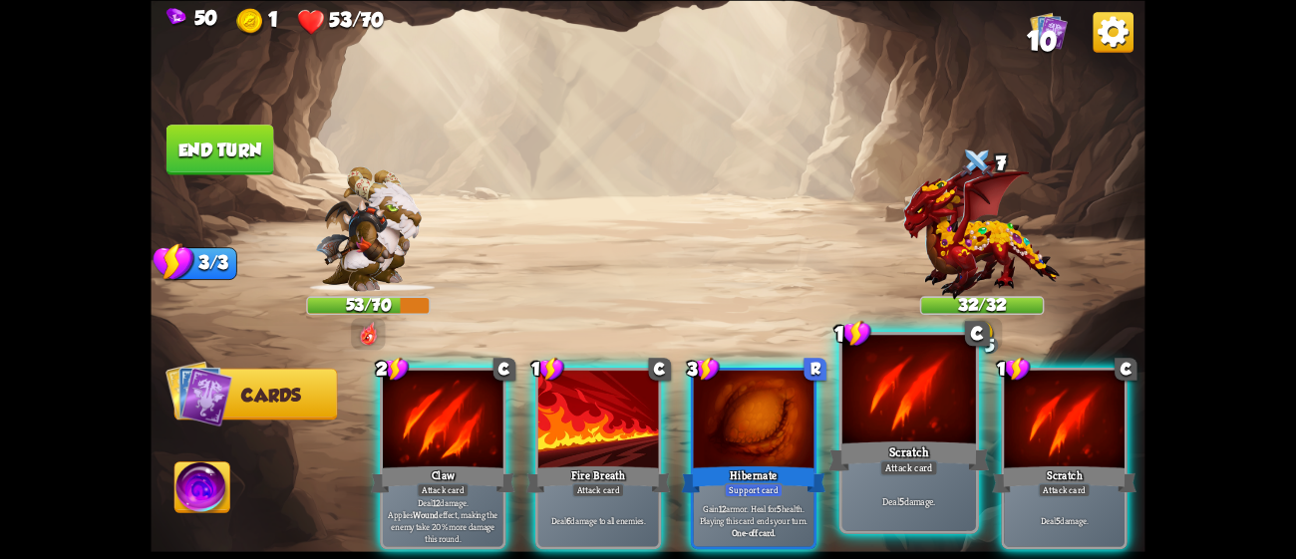
click at [869, 455] on div "Scratch" at bounding box center [908, 456] width 160 height 36
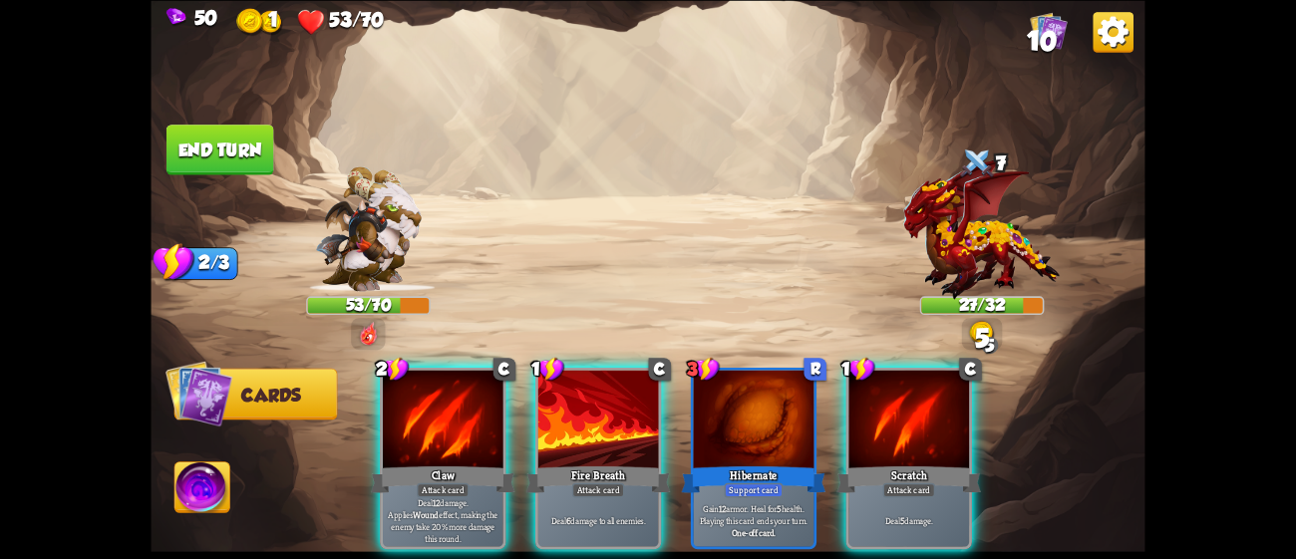
click at [869, 464] on div "Scratch" at bounding box center [908, 480] width 145 height 32
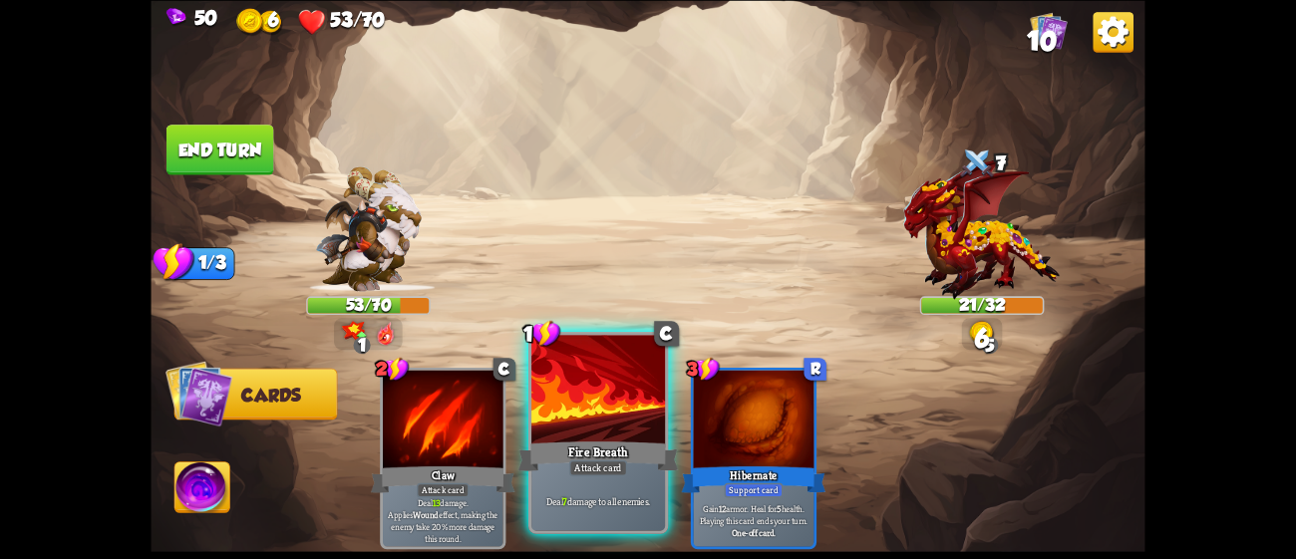
click at [625, 494] on p "Deal 7 damage to all enemies." at bounding box center [597, 500] width 127 height 13
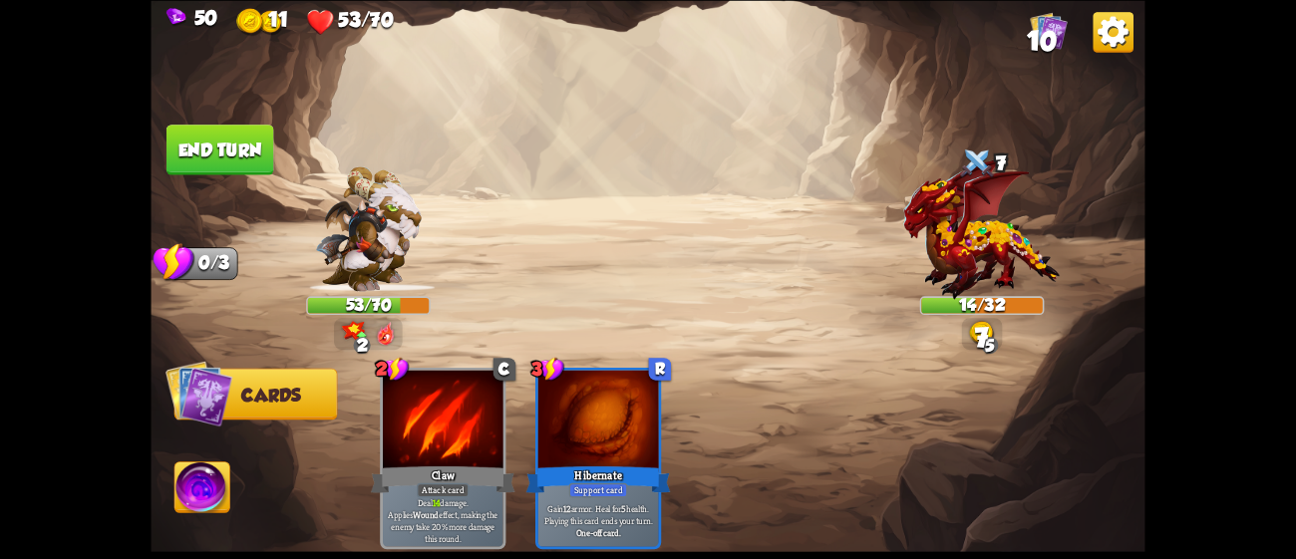
click at [229, 169] on button "End turn" at bounding box center [220, 150] width 108 height 51
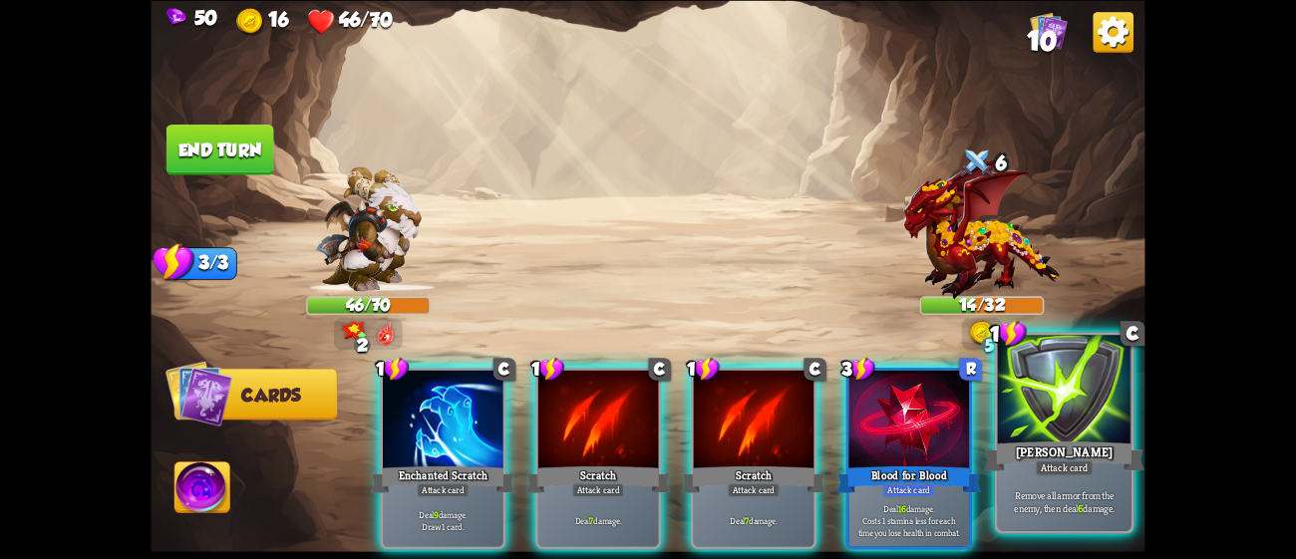
click at [1068, 439] on div "[PERSON_NAME]" at bounding box center [1064, 456] width 160 height 36
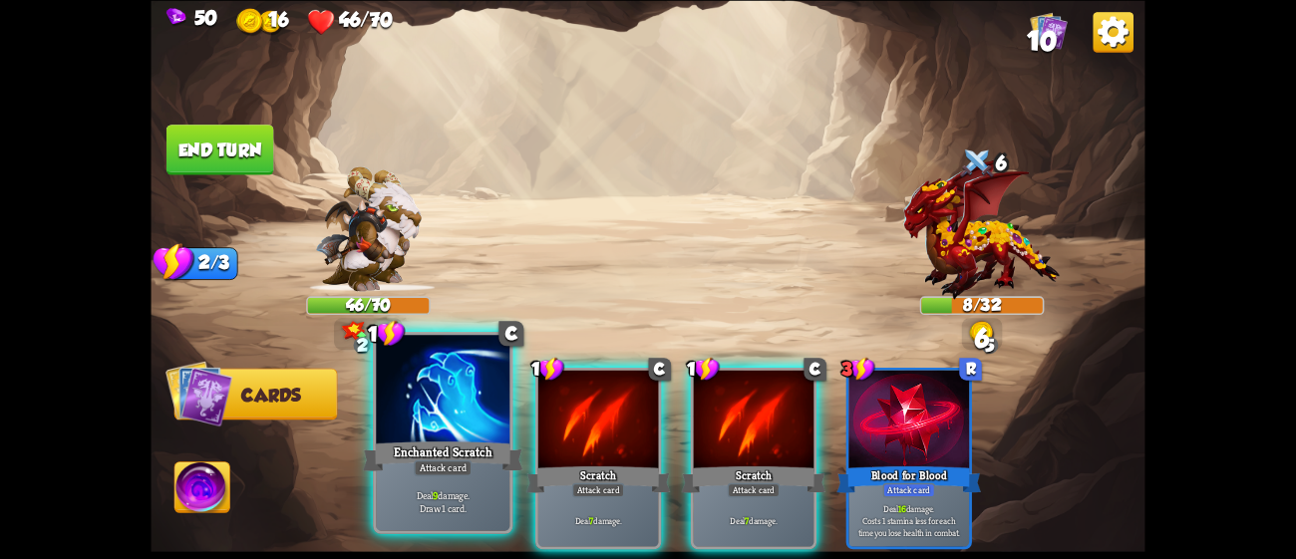
click at [478, 491] on p "Deal 9 damage. Draw 1 card." at bounding box center [443, 501] width 127 height 26
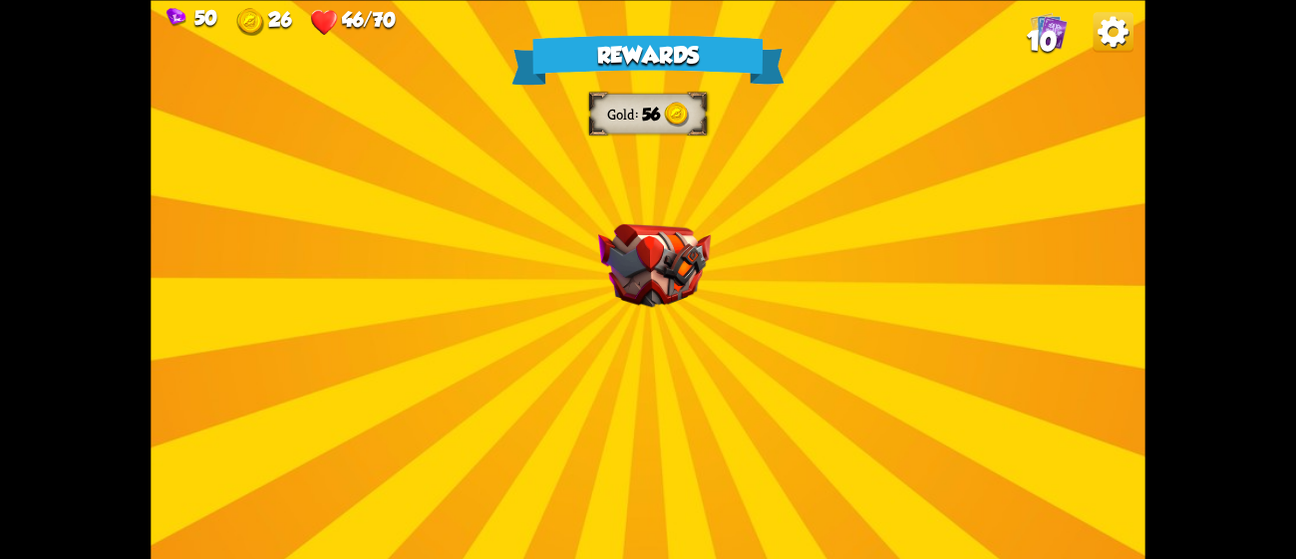
click at [698, 441] on div "Rewards Gold 56 Select a card 2 C Flame Barrier Support card Gain 8 armor. Refl…" at bounding box center [648, 279] width 994 height 559
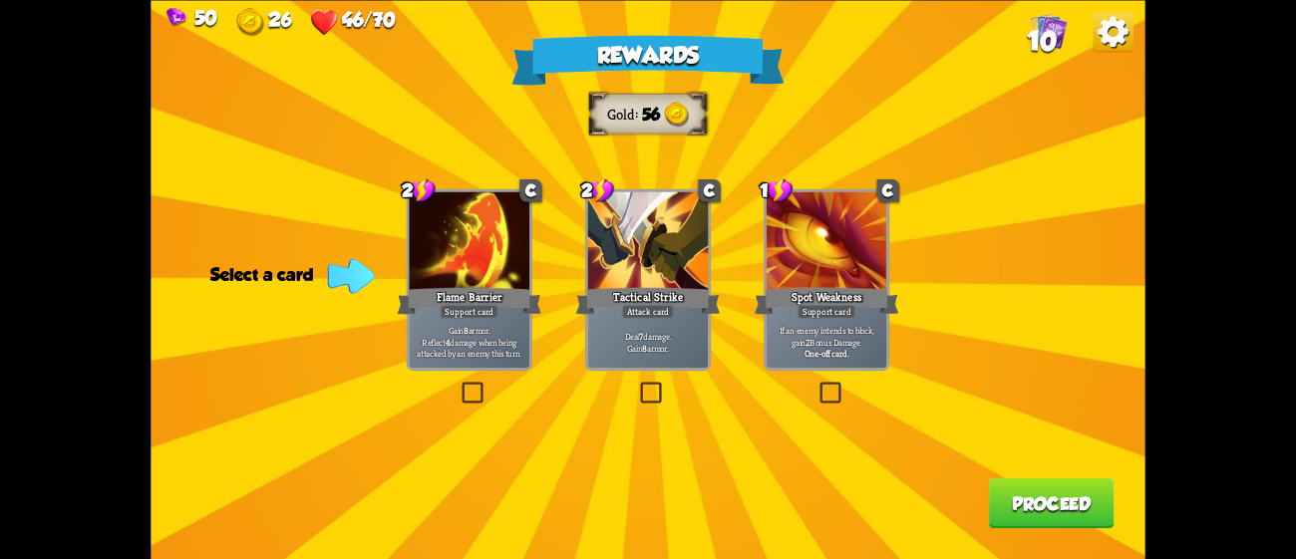
click at [637, 385] on label at bounding box center [637, 385] width 0 height 0
click at [0, 0] on input "checkbox" at bounding box center [0, 0] width 0 height 0
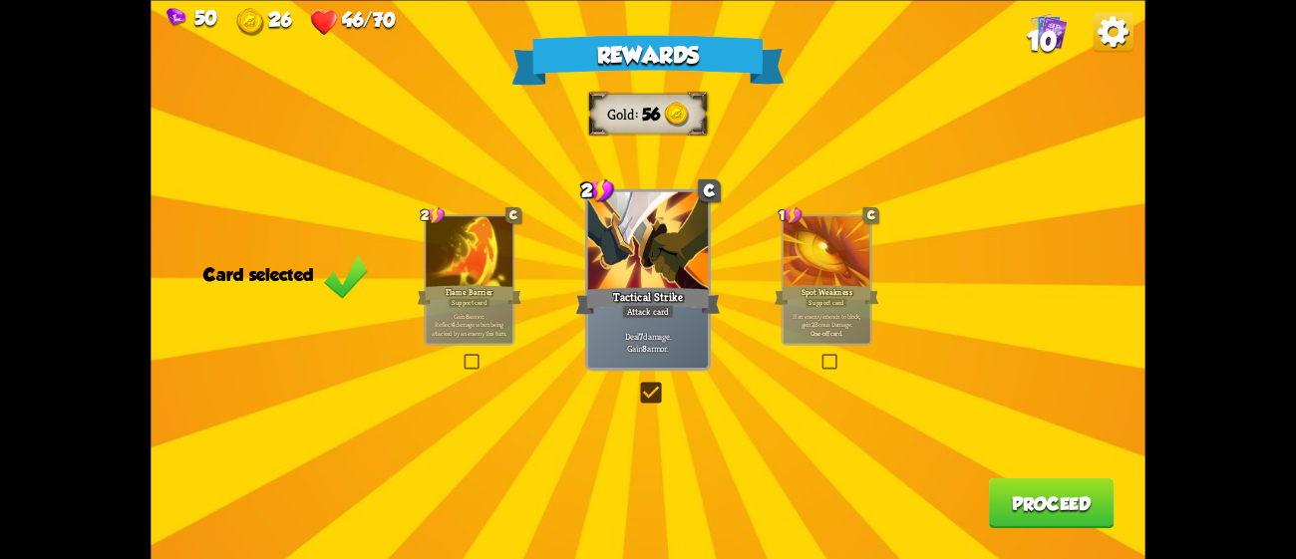
click at [1037, 512] on button "Proceed" at bounding box center [1052, 502] width 126 height 51
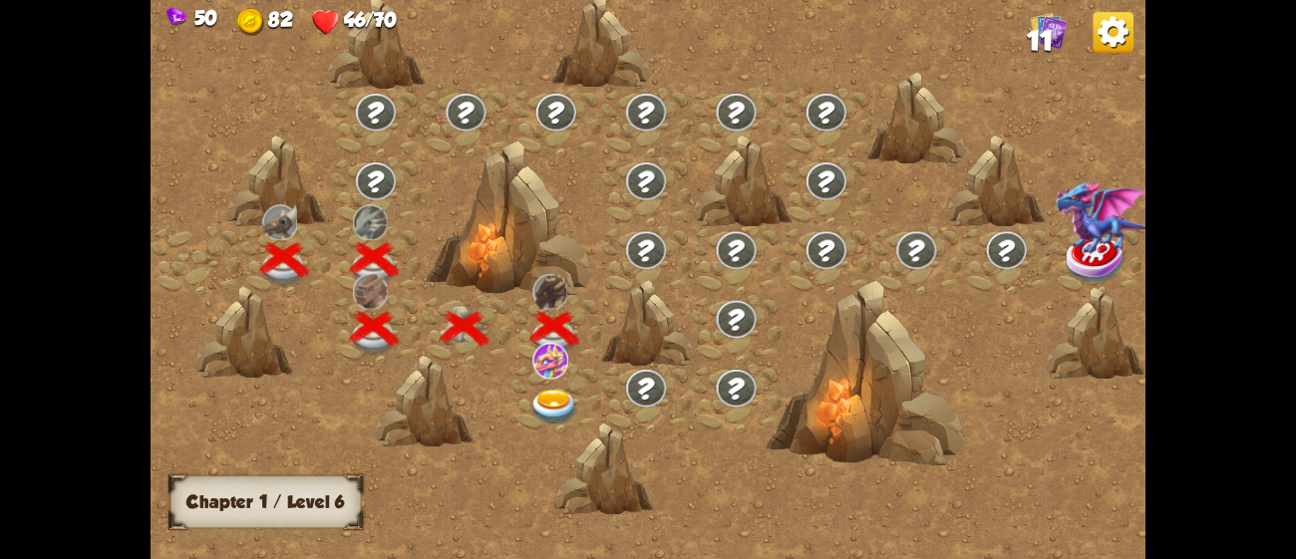
click at [546, 382] on div at bounding box center [556, 398] width 90 height 69
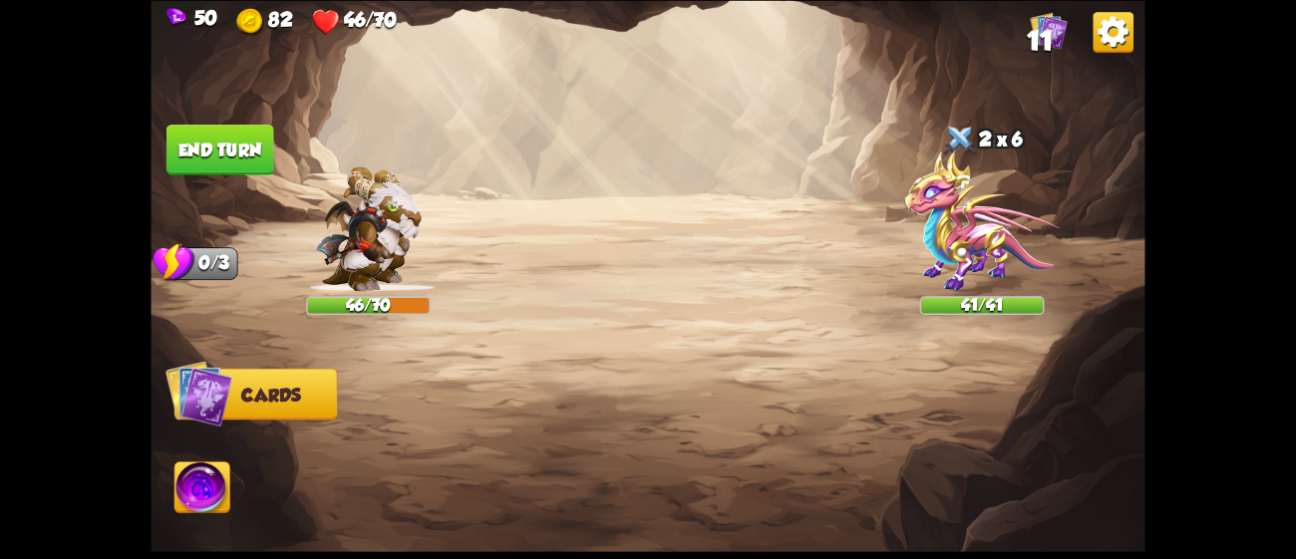
click at [986, 227] on img at bounding box center [982, 221] width 155 height 142
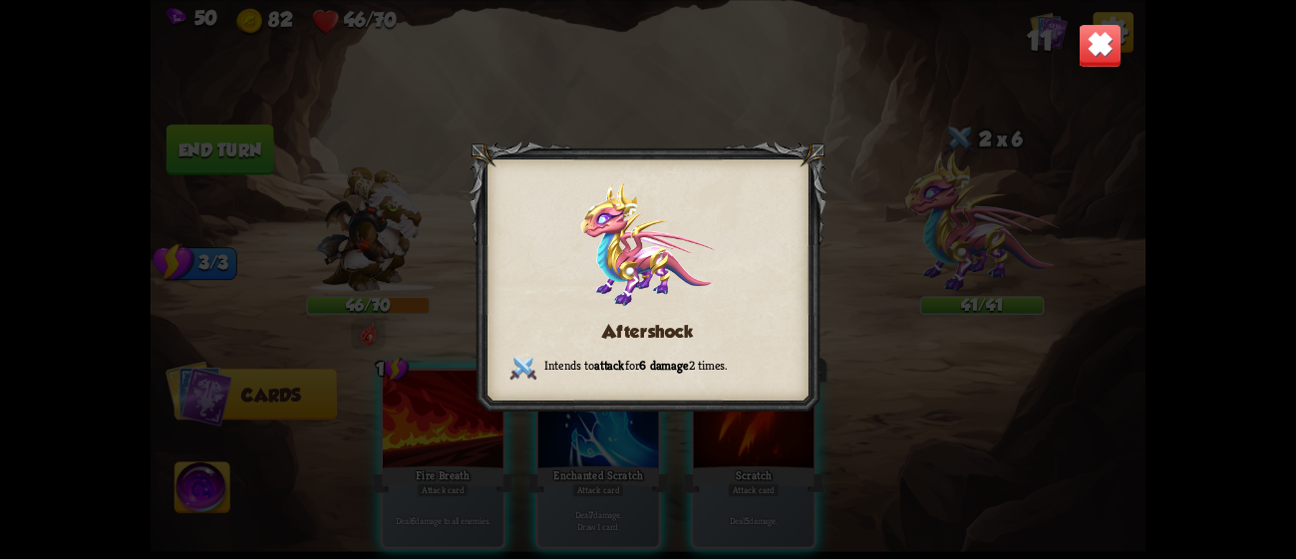
click at [986, 227] on div "Aftershock Intends to attack for 6 damage 2 times." at bounding box center [648, 279] width 994 height 559
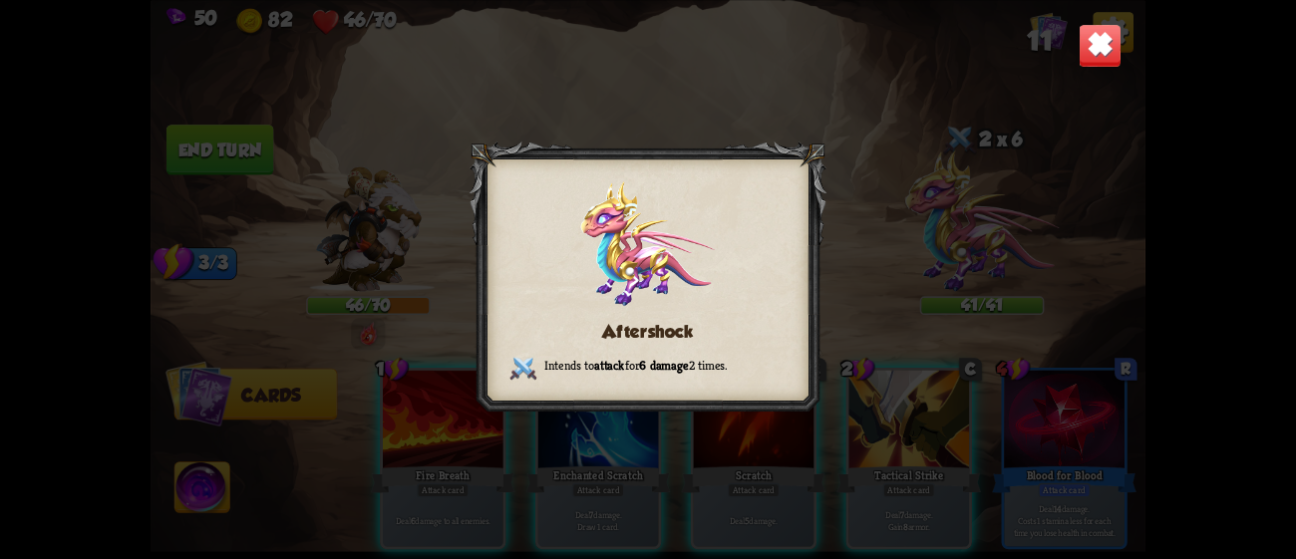
click at [1099, 32] on img at bounding box center [1101, 45] width 44 height 44
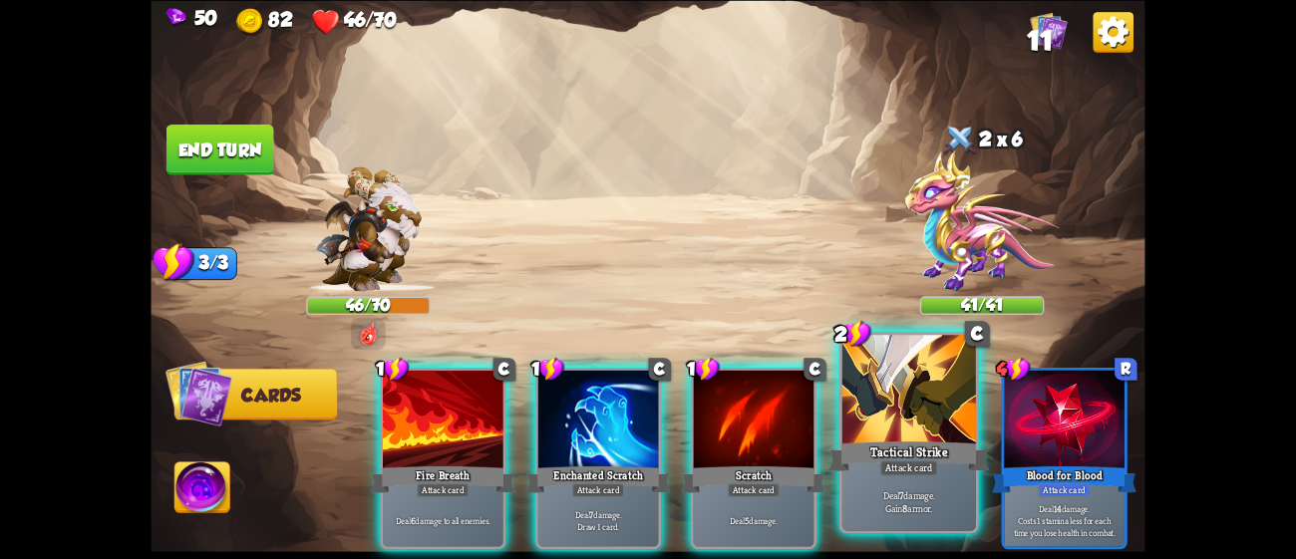
click at [895, 421] on div at bounding box center [909, 391] width 134 height 113
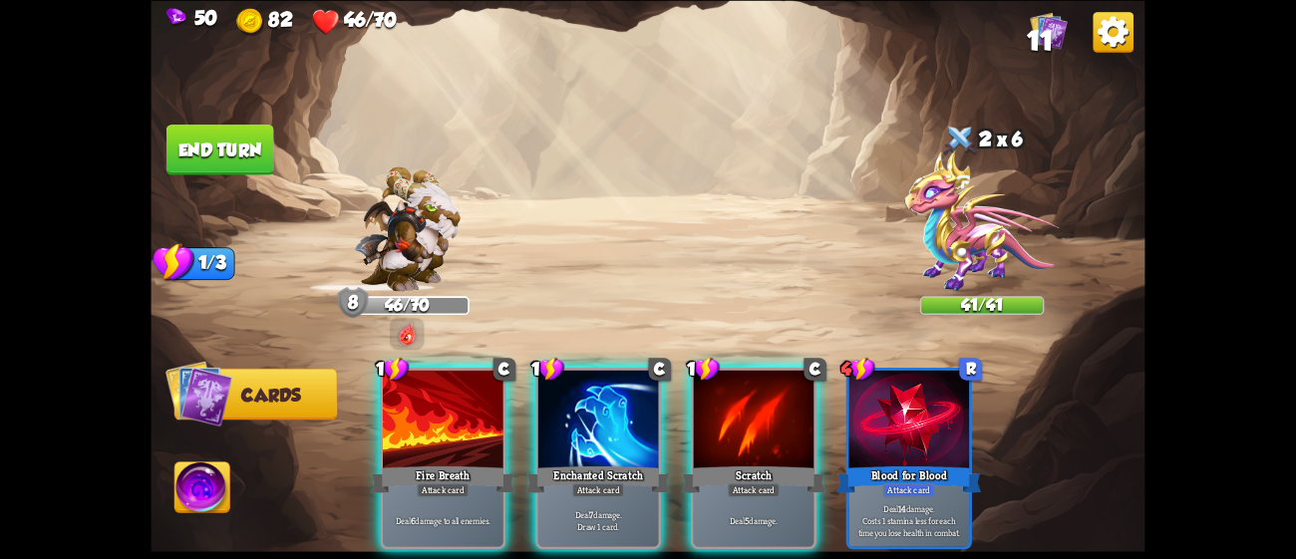
click at [977, 250] on img at bounding box center [982, 221] width 155 height 142
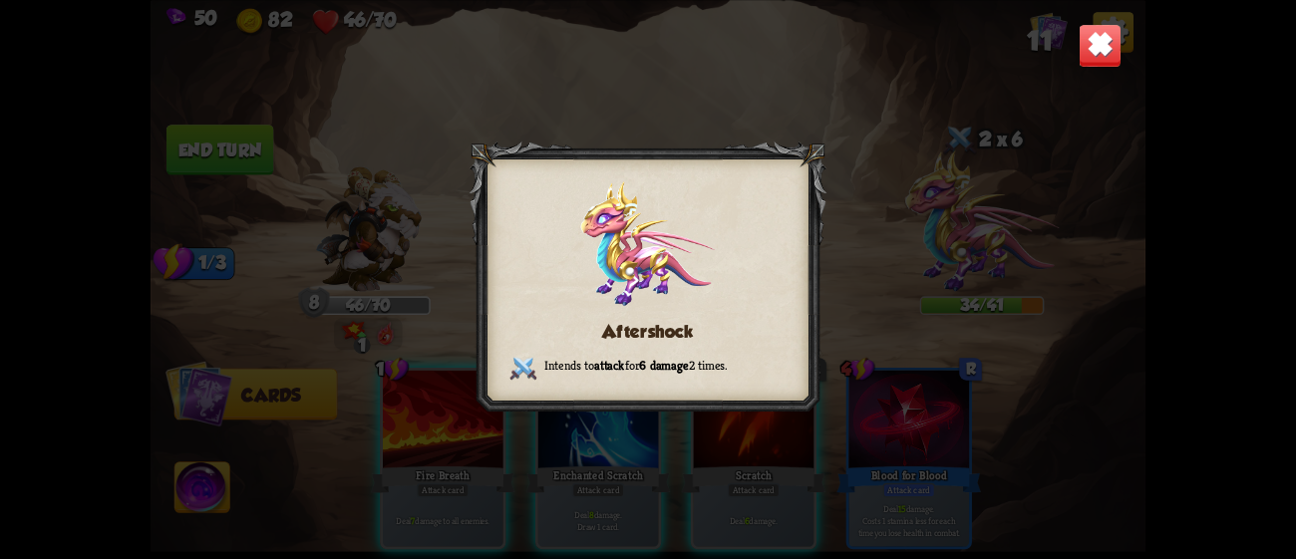
click at [1089, 51] on img at bounding box center [1101, 45] width 44 height 44
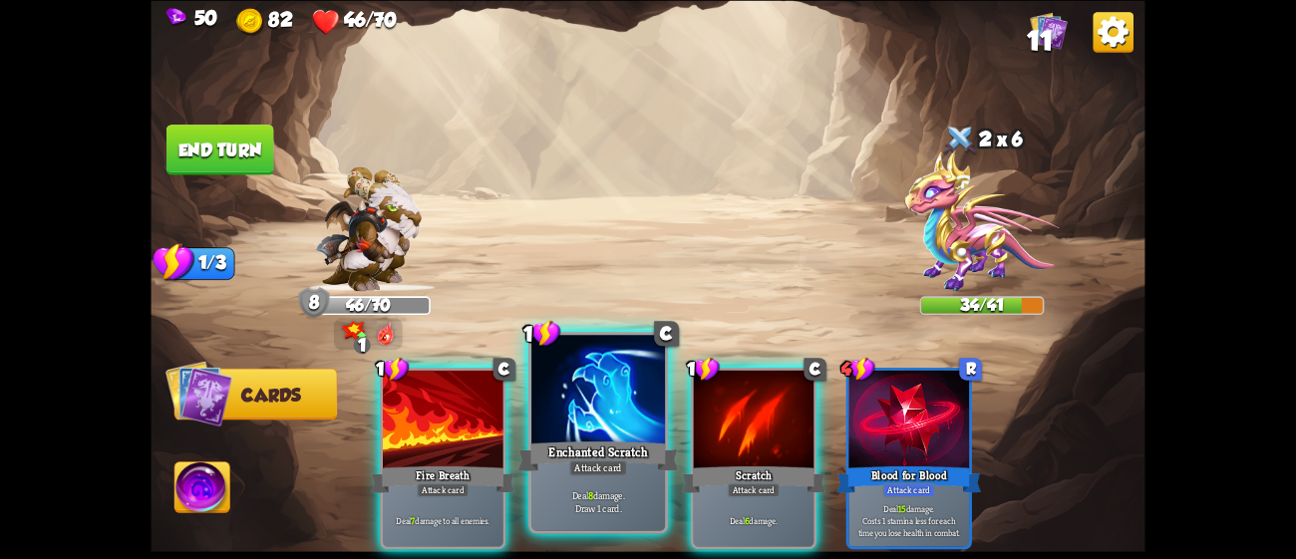
click at [620, 400] on div at bounding box center [598, 391] width 134 height 113
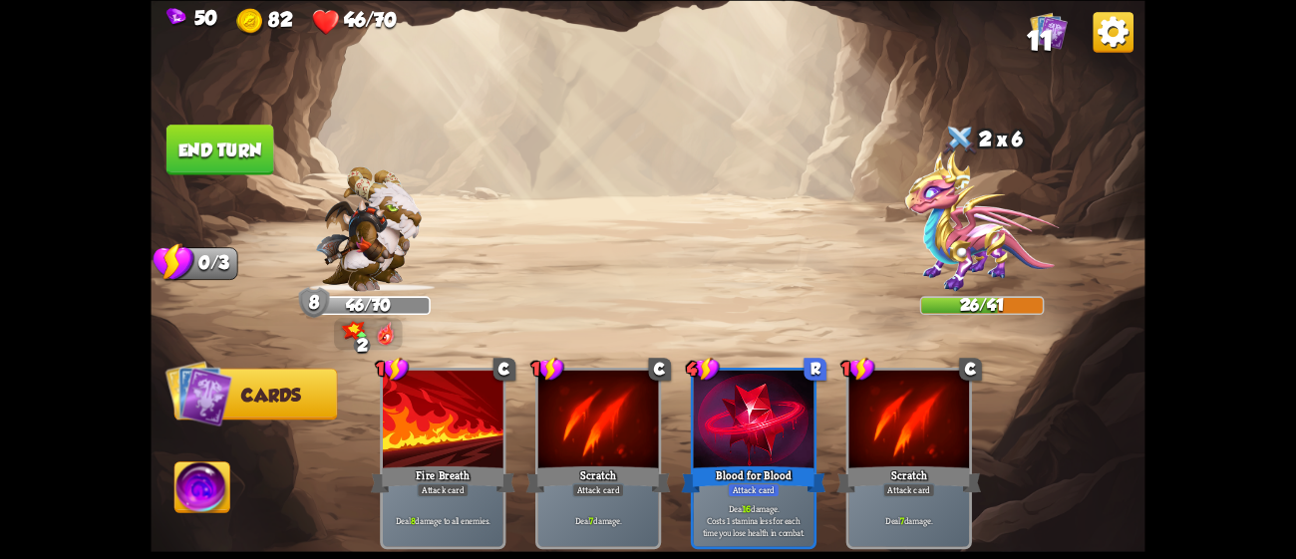
click at [220, 122] on img at bounding box center [648, 279] width 994 height 559
click at [227, 137] on button "End turn" at bounding box center [220, 150] width 108 height 51
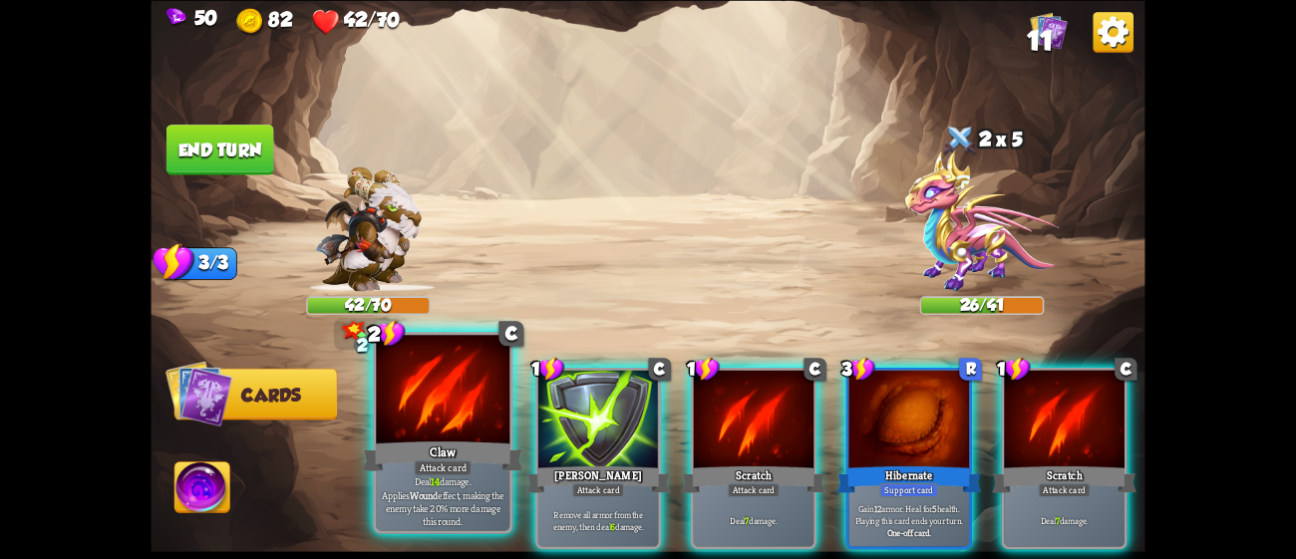
click at [479, 430] on div at bounding box center [443, 391] width 134 height 113
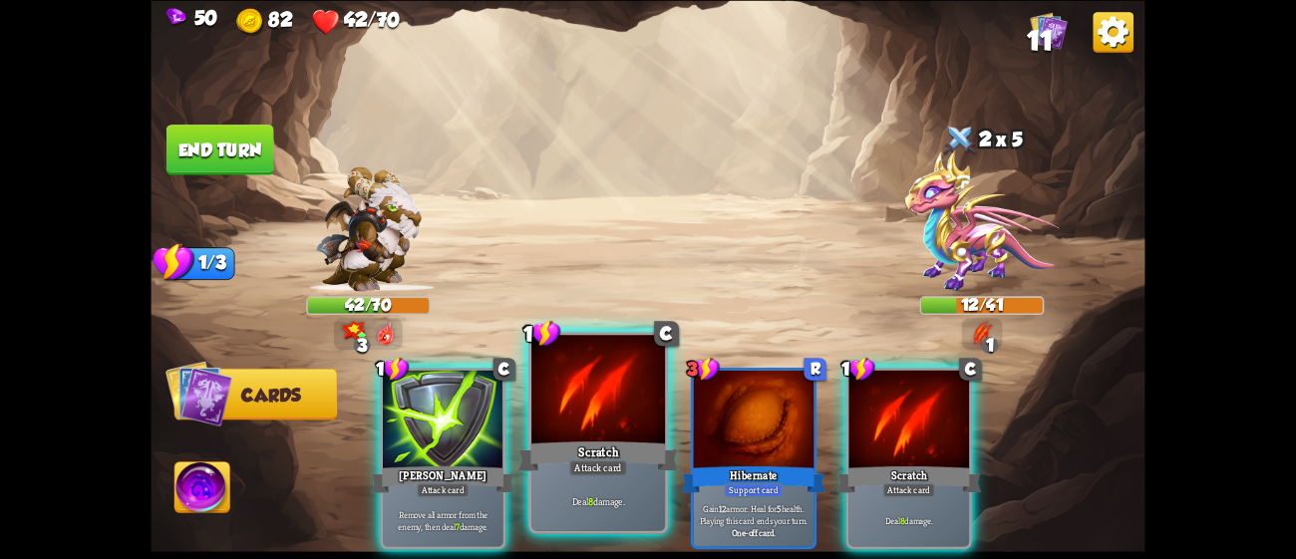
click at [581, 431] on div at bounding box center [598, 391] width 134 height 113
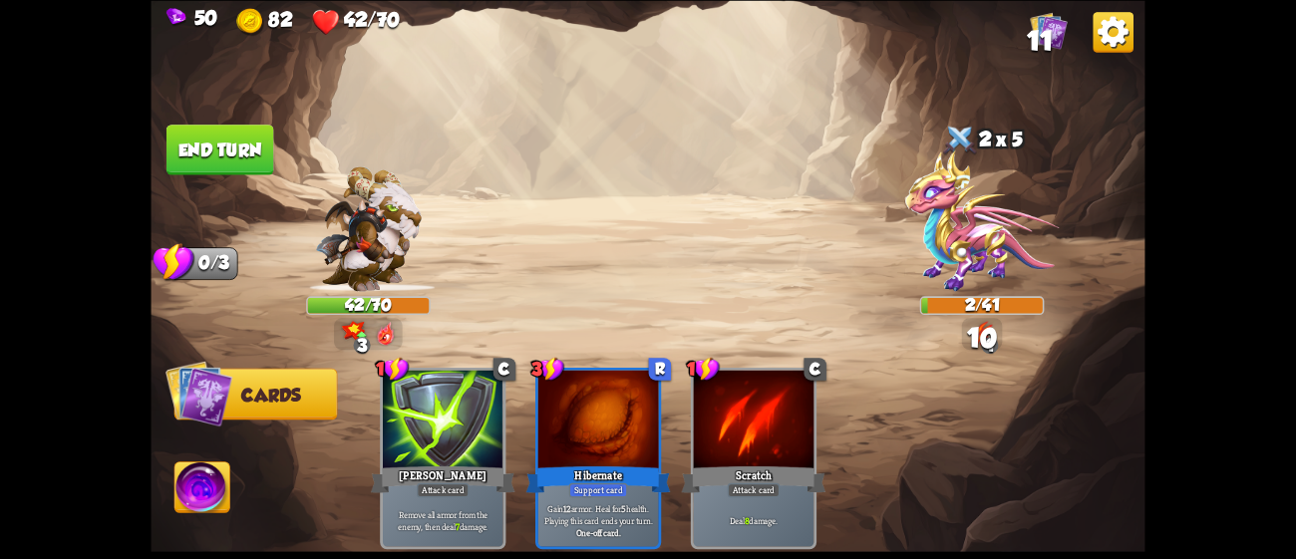
click at [244, 137] on button "End turn" at bounding box center [219, 149] width 109 height 51
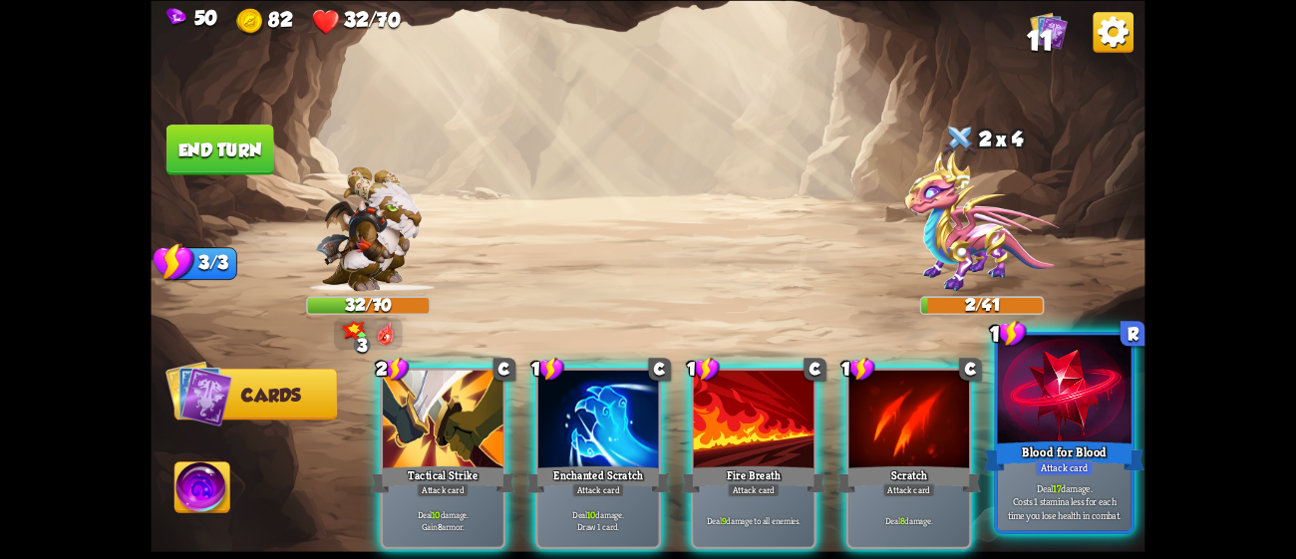
click at [1053, 499] on p "Deal 17 damage. Costs 1 stamina less for each time you lose health in combat." at bounding box center [1064, 501] width 127 height 40
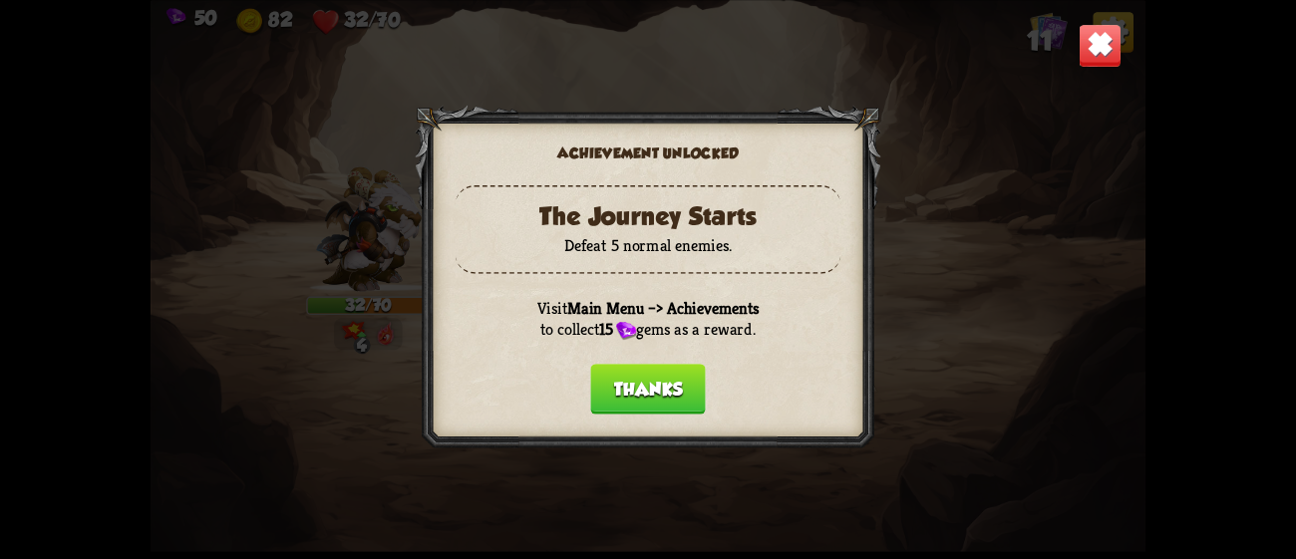
click at [665, 370] on button "Thanks" at bounding box center [647, 389] width 115 height 51
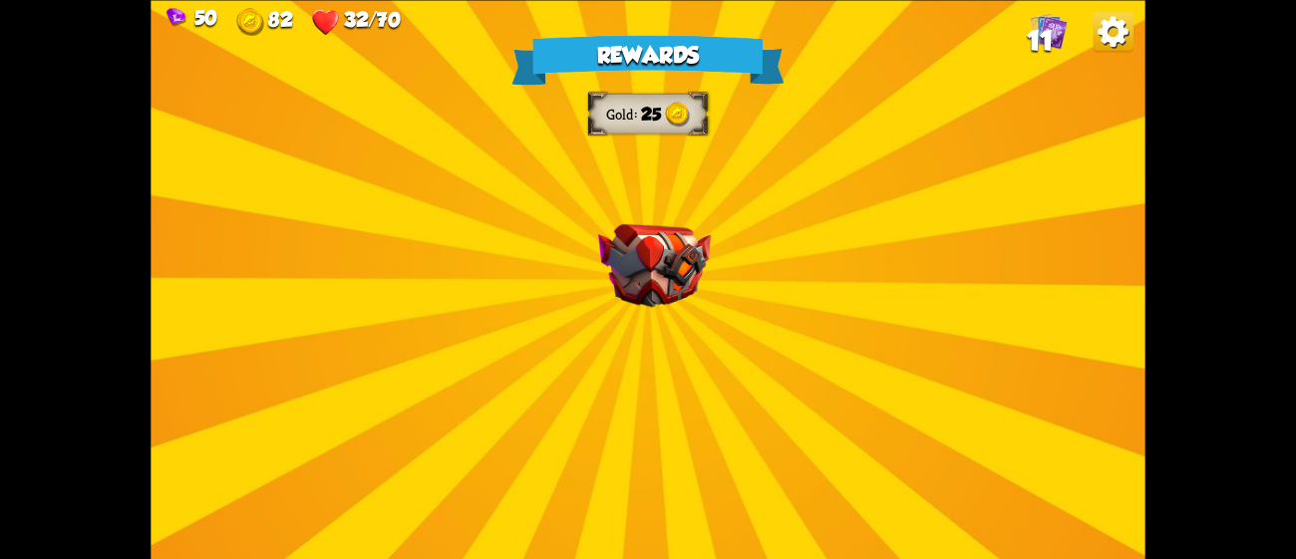
click at [665, 370] on div "Rewards Gold 25 Select a card 0 C Growl Attack card Deal 4 damage. 1 C Poisoned…" at bounding box center [648, 279] width 994 height 559
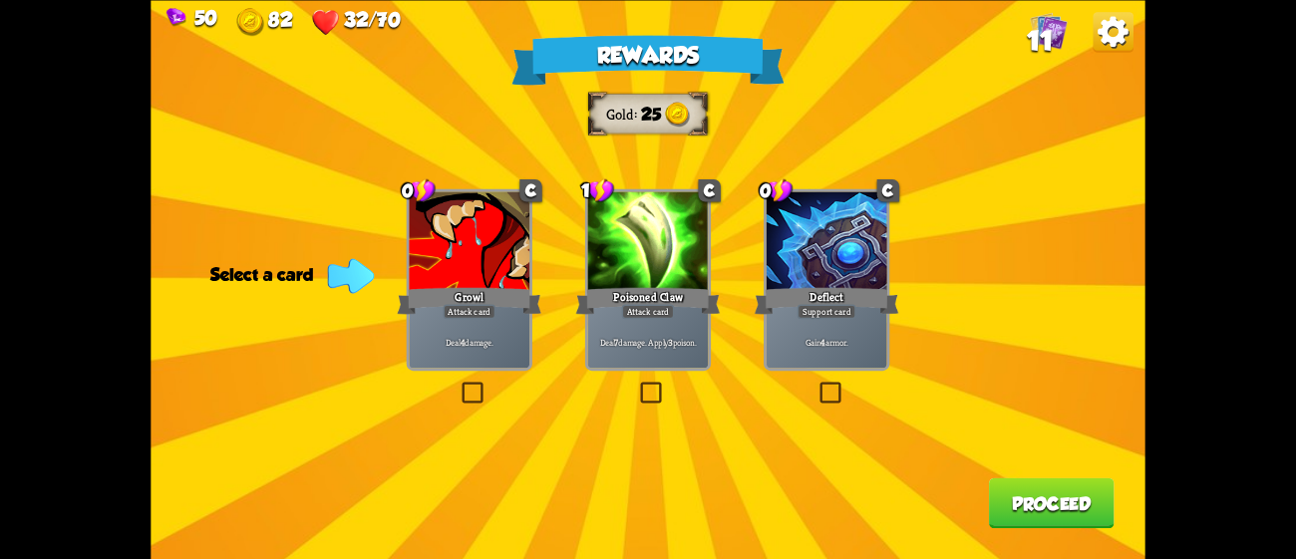
click at [821, 366] on div "Gain 4 armor." at bounding box center [827, 341] width 121 height 53
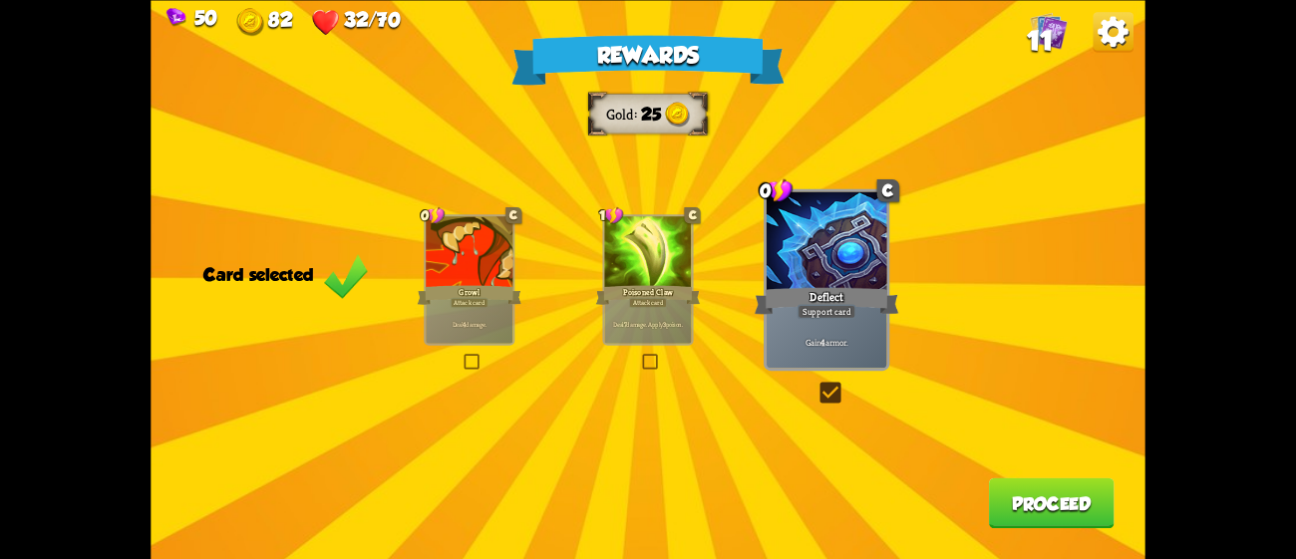
click at [1047, 507] on button "Proceed" at bounding box center [1052, 502] width 126 height 51
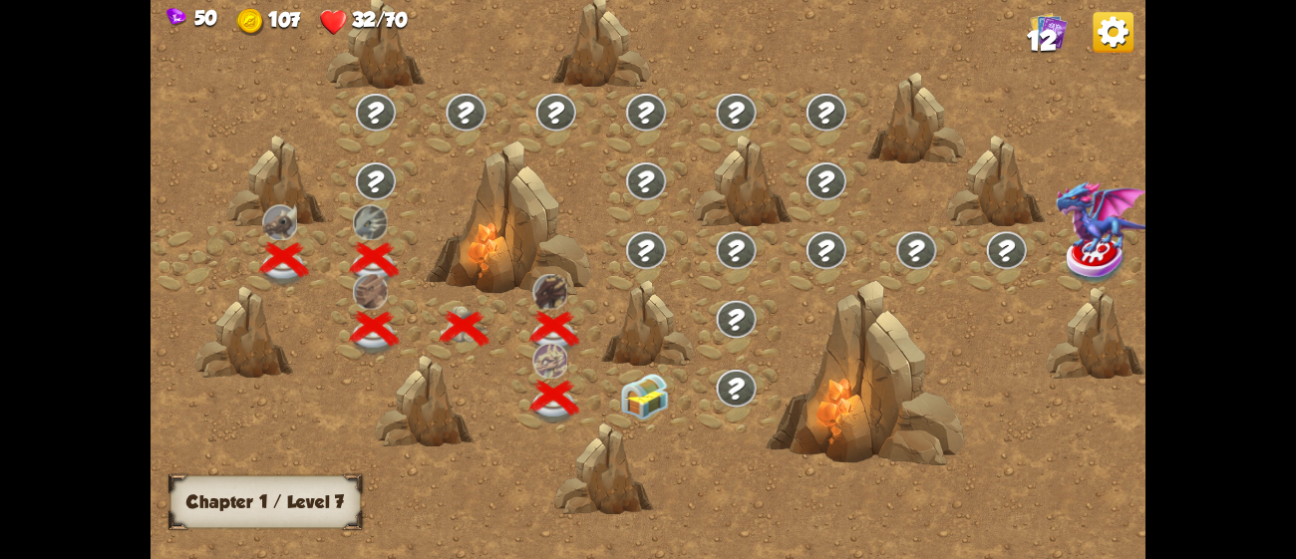
click at [631, 397] on img at bounding box center [645, 397] width 50 height 47
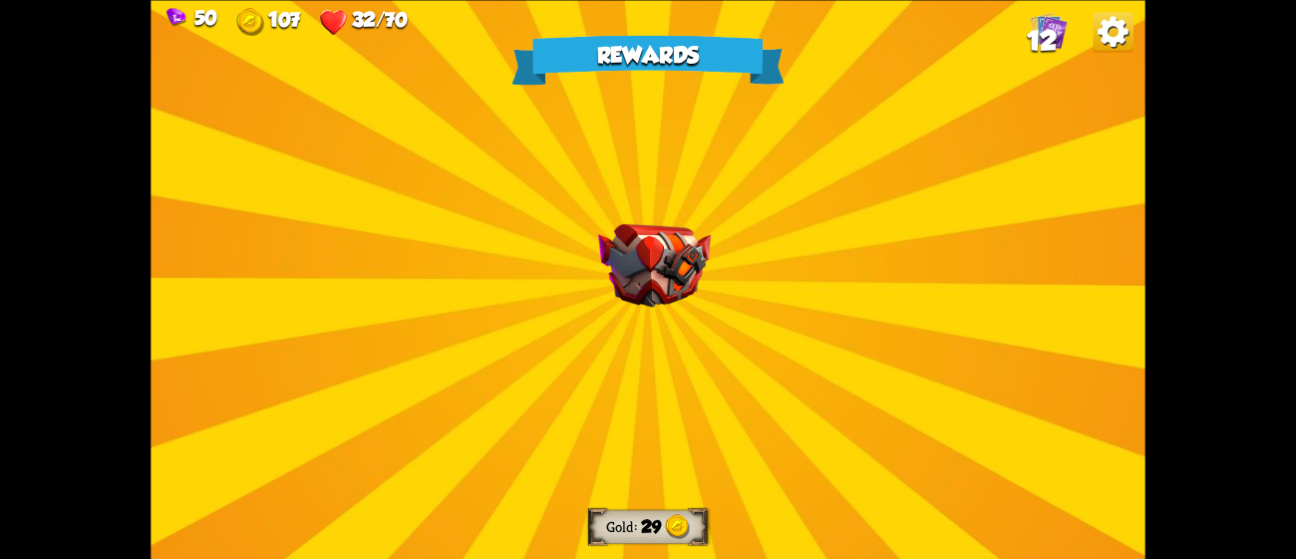
click at [631, 397] on div "Rewards Gold 29 Select a card 2 R Immolate Attack card Deal 14 damage to all en…" at bounding box center [648, 279] width 994 height 559
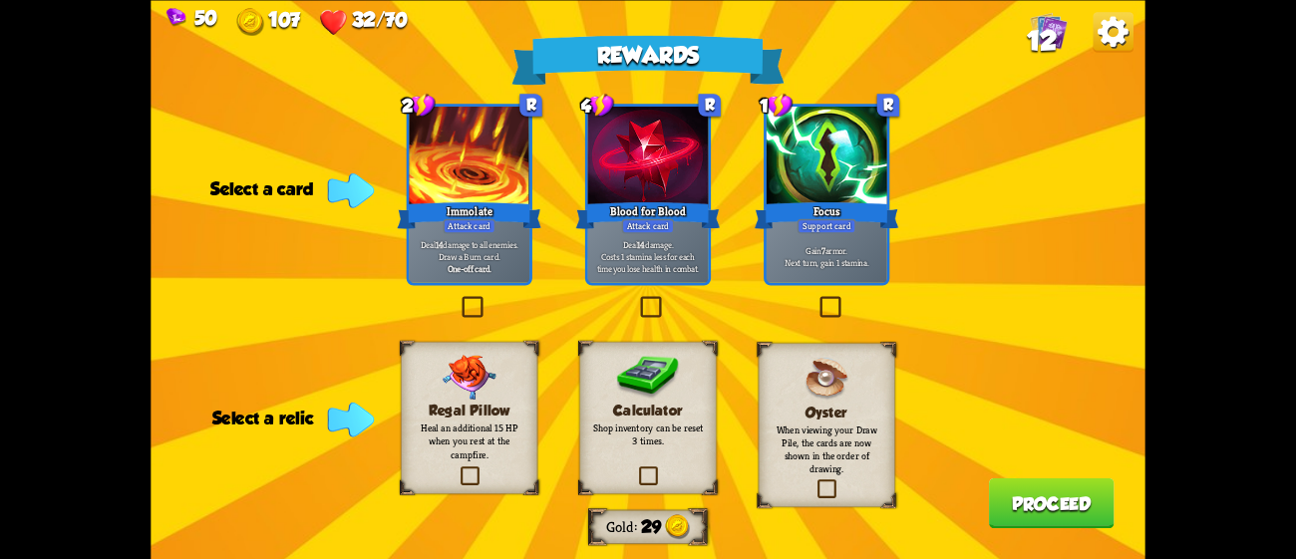
click at [816, 299] on label at bounding box center [816, 299] width 0 height 0
click at [0, 0] on input "checkbox" at bounding box center [0, 0] width 0 height 0
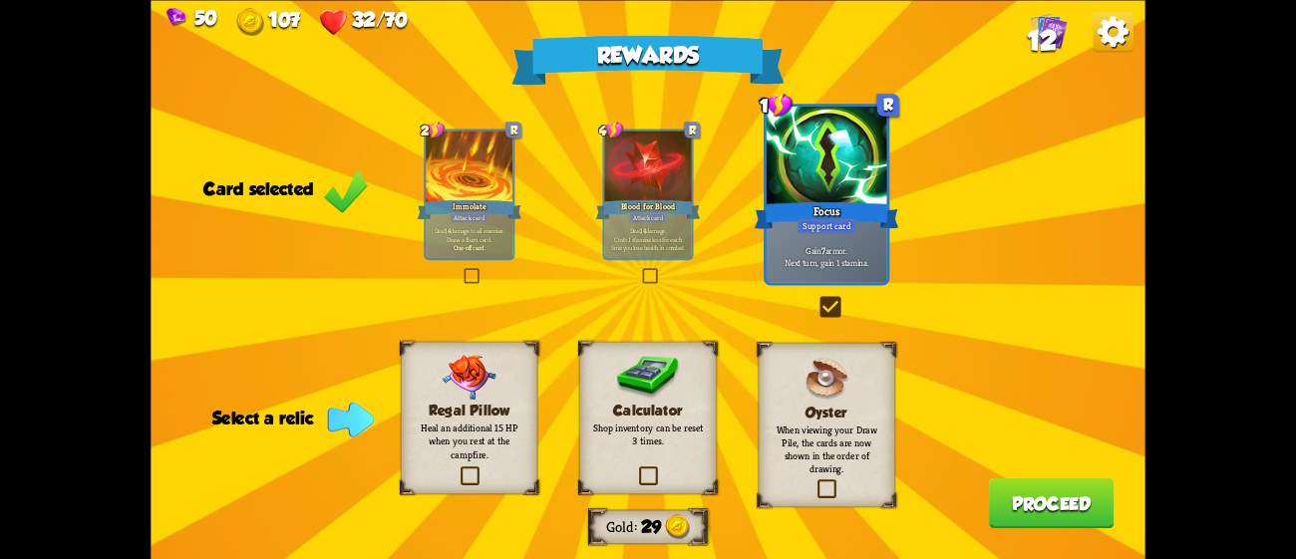
click at [474, 451] on p "Heal an additional 15 HP when you rest at the campfire." at bounding box center [469, 441] width 111 height 39
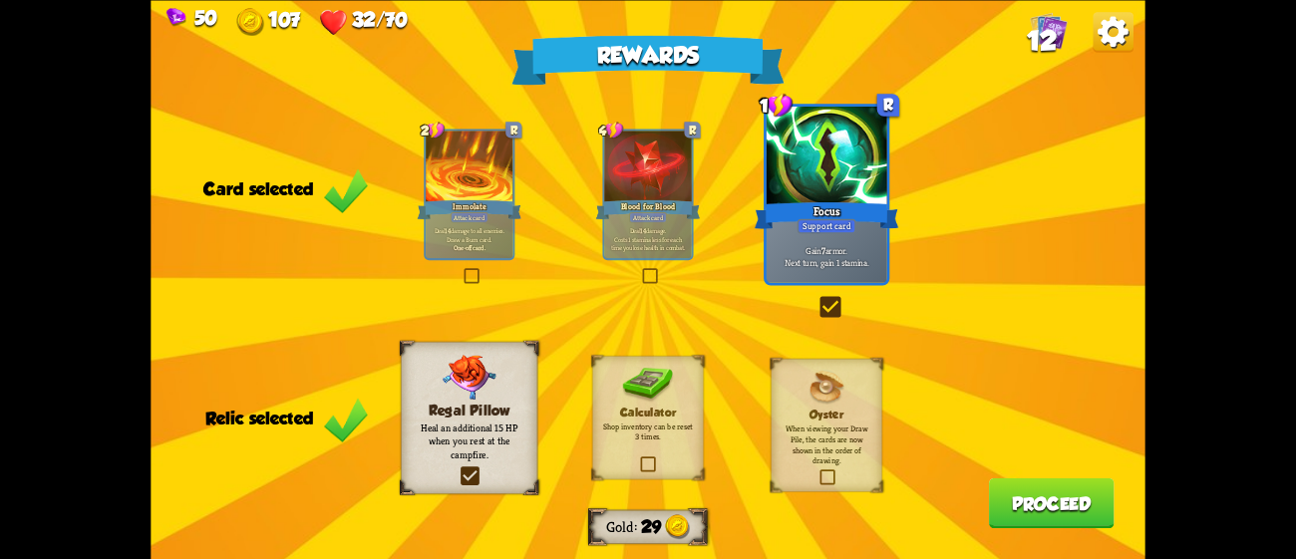
click at [1102, 510] on button "Proceed" at bounding box center [1052, 502] width 126 height 51
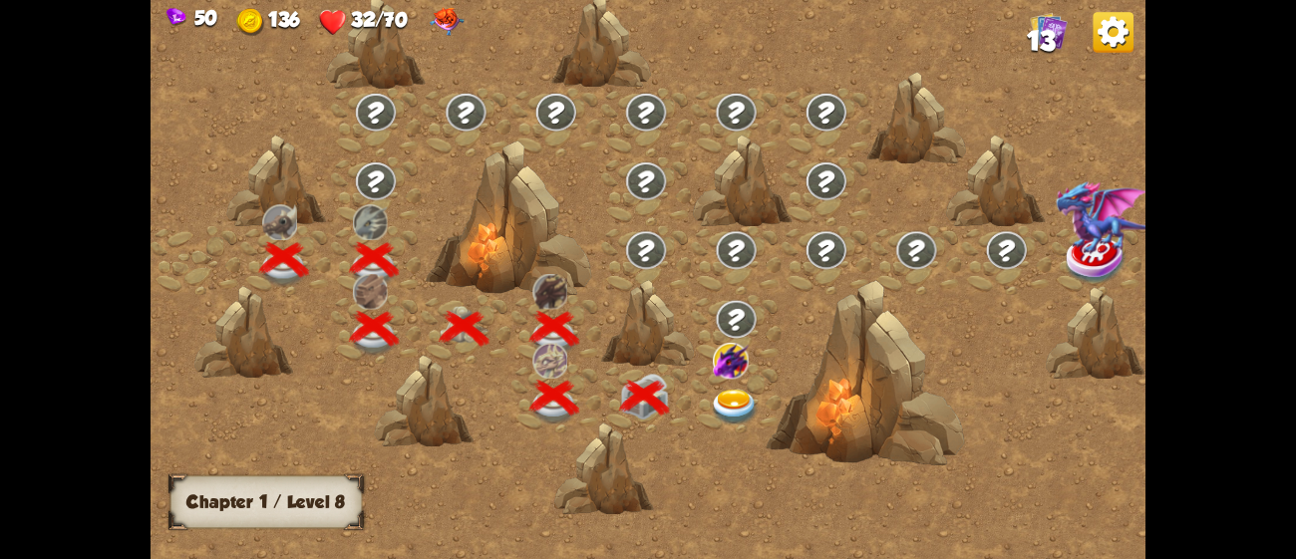
click at [739, 398] on img at bounding box center [735, 408] width 50 height 37
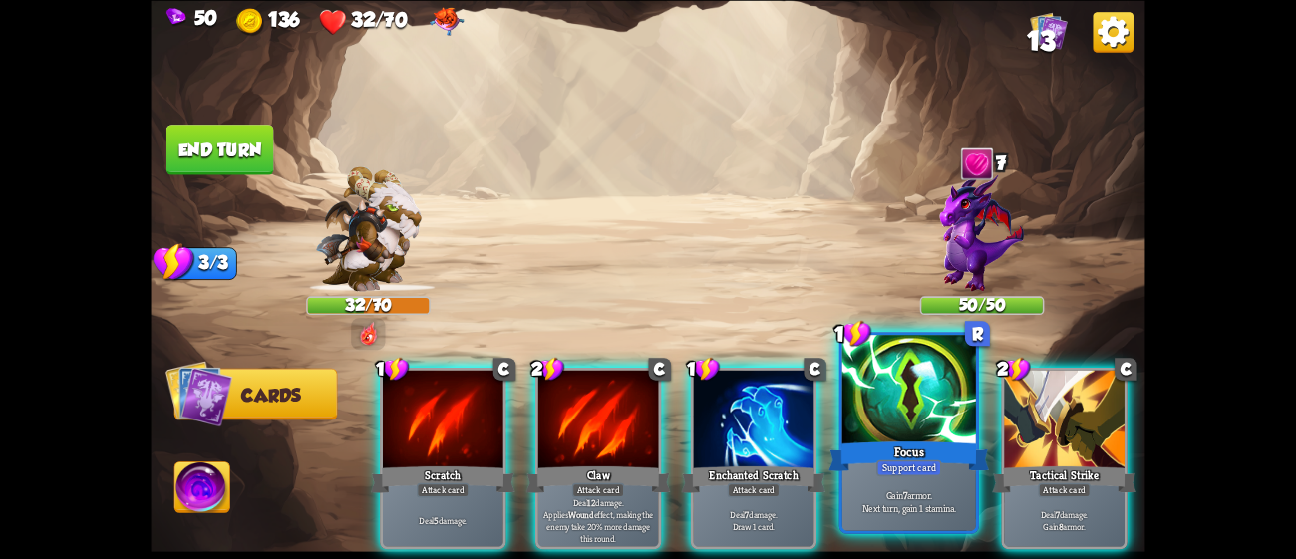
click at [964, 453] on div "Focus" at bounding box center [908, 456] width 160 height 36
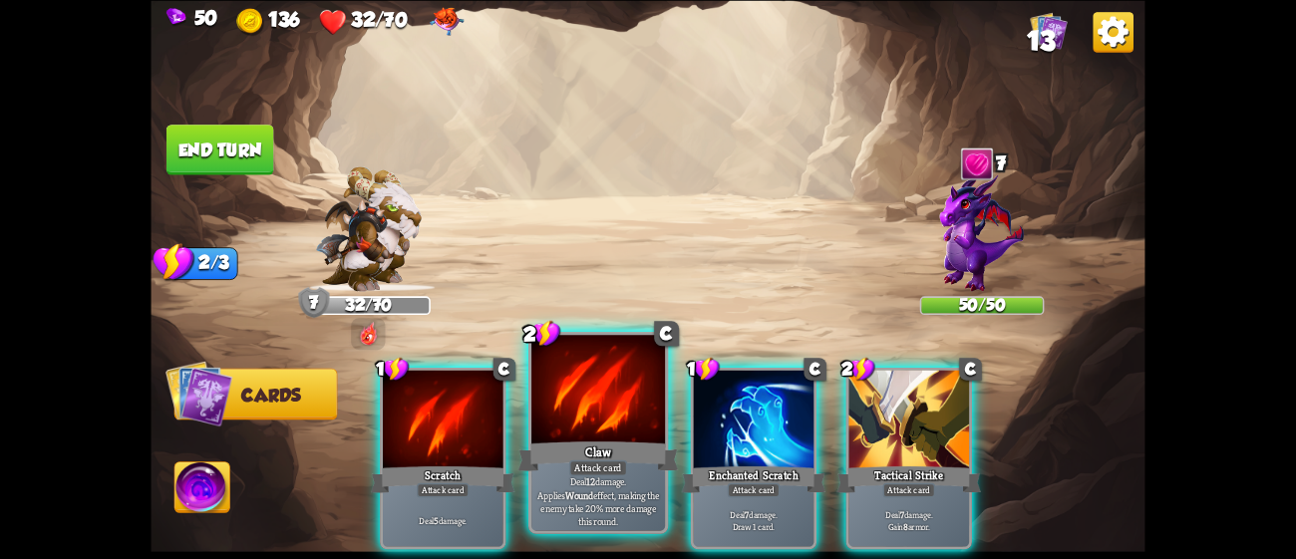
click at [558, 459] on div "Claw" at bounding box center [598, 456] width 160 height 36
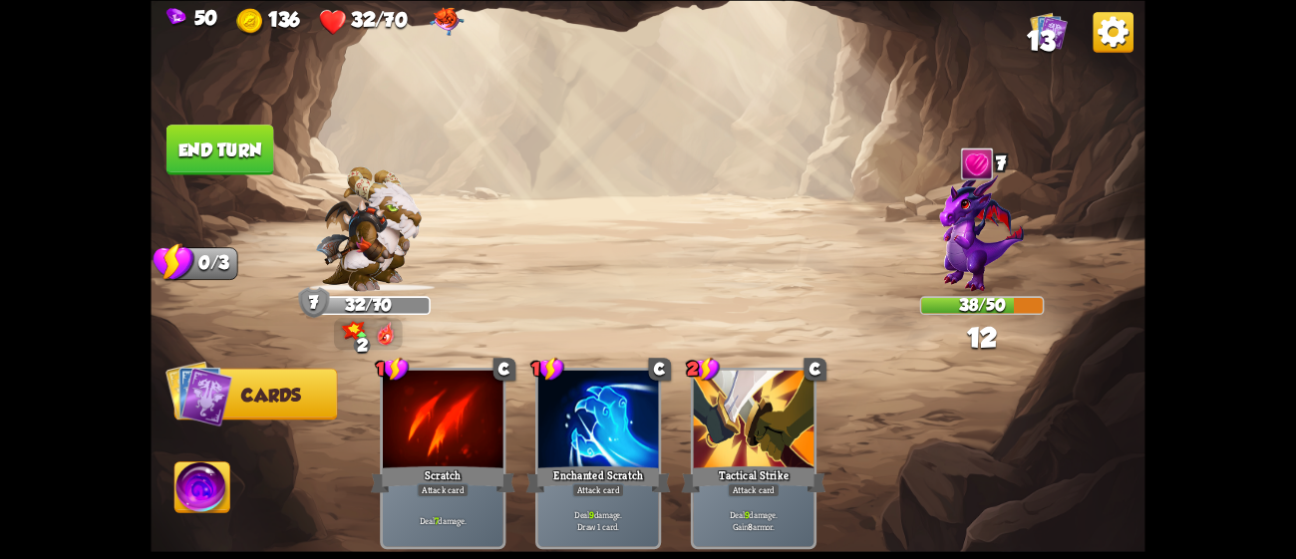
click at [239, 144] on button "End turn" at bounding box center [220, 150] width 108 height 51
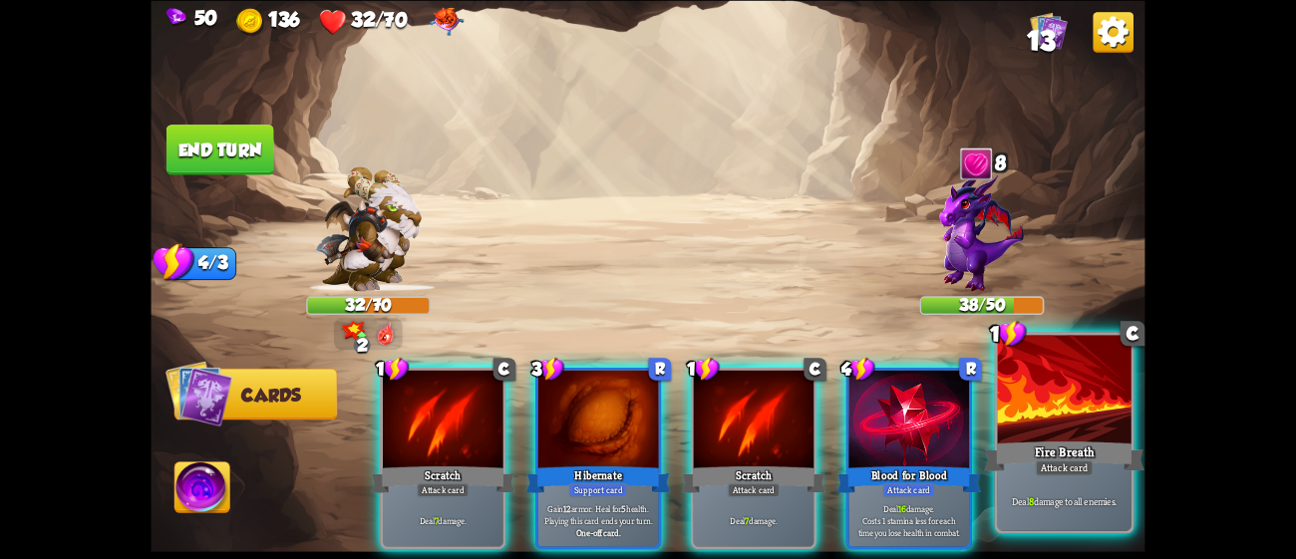
click at [1091, 427] on div at bounding box center [1065, 391] width 134 height 113
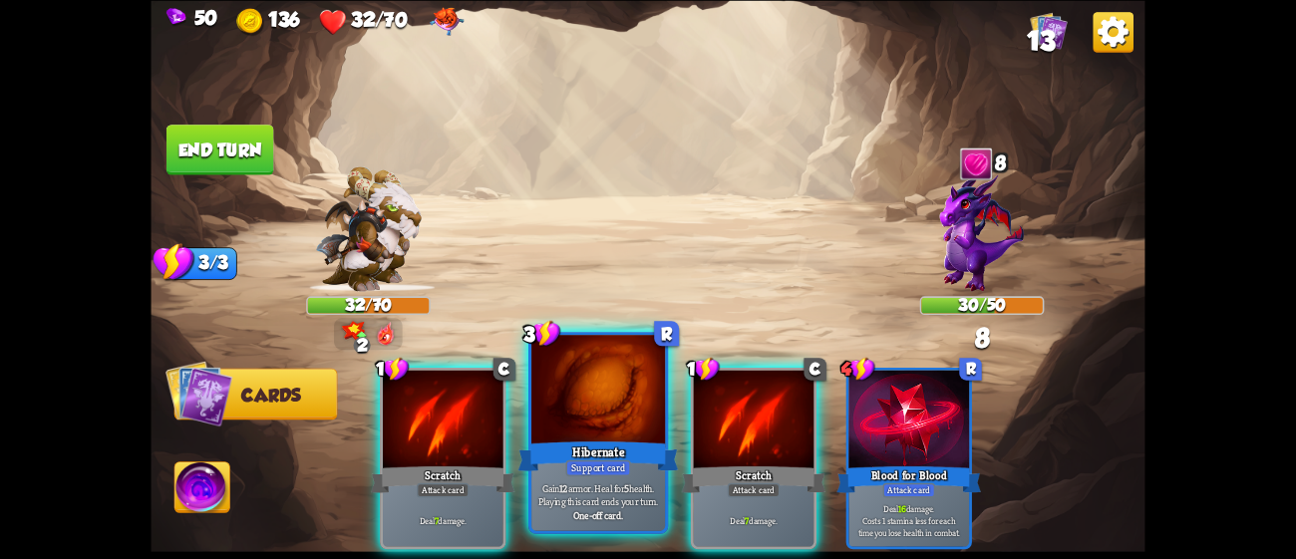
click at [602, 428] on div at bounding box center [598, 391] width 134 height 113
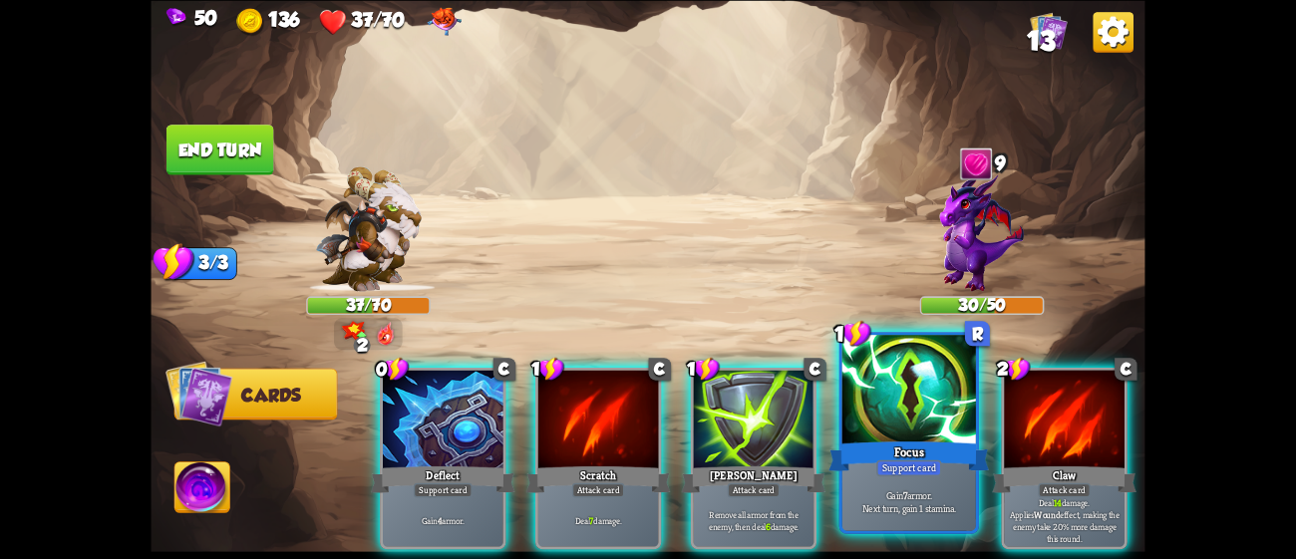
click at [881, 481] on div "Gain 7 armor. Next turn, gain 1 stamina." at bounding box center [909, 502] width 134 height 58
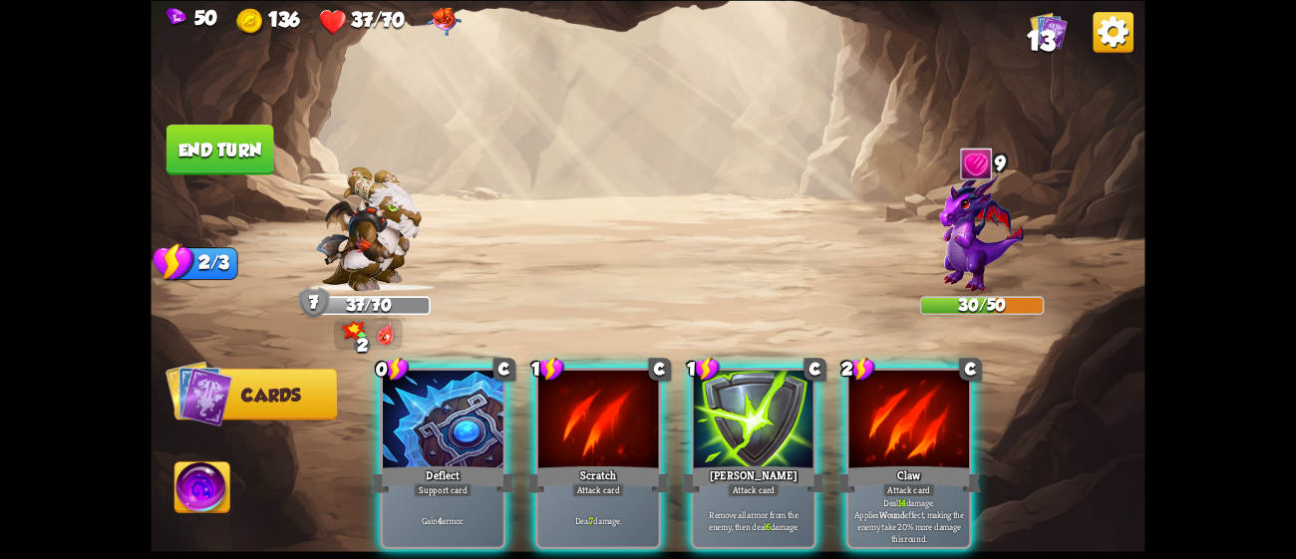
click at [881, 496] on p "Deal 14 damage. Applies Wound effect, making the enemy take 20% more damage thi…" at bounding box center [909, 520] width 115 height 48
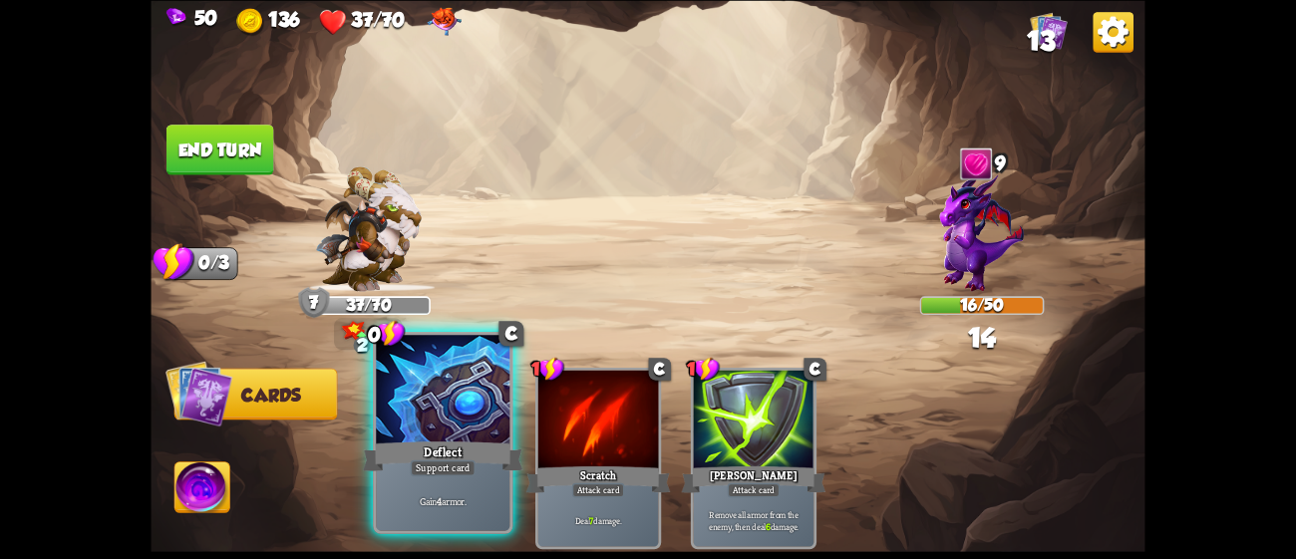
click at [465, 464] on div "Support card" at bounding box center [443, 468] width 65 height 16
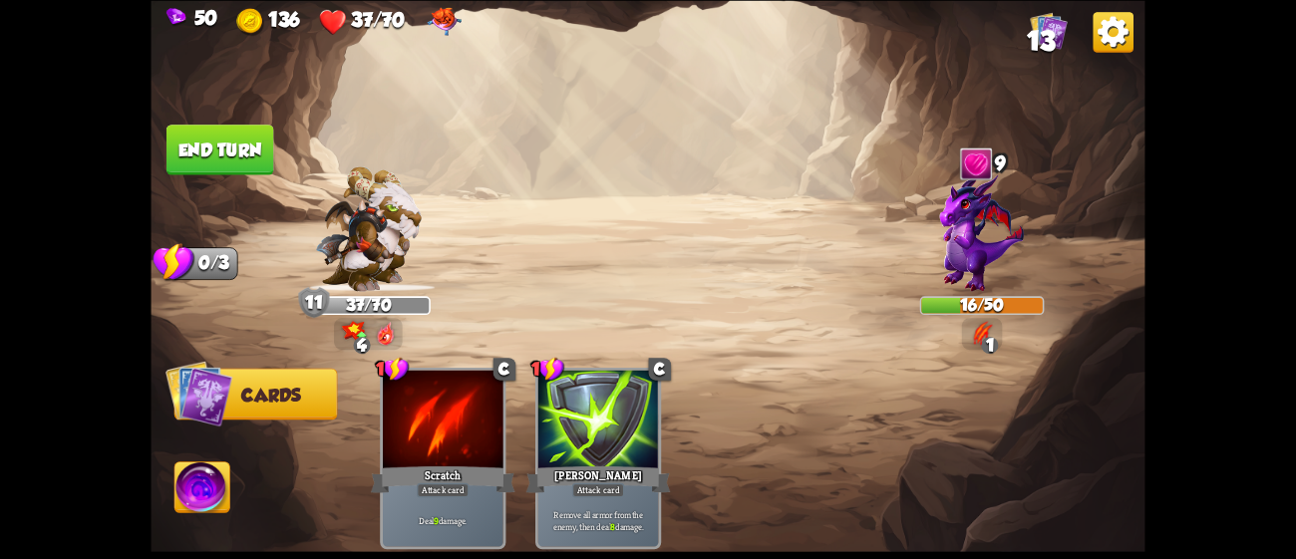
click at [227, 145] on button "End turn" at bounding box center [220, 150] width 108 height 51
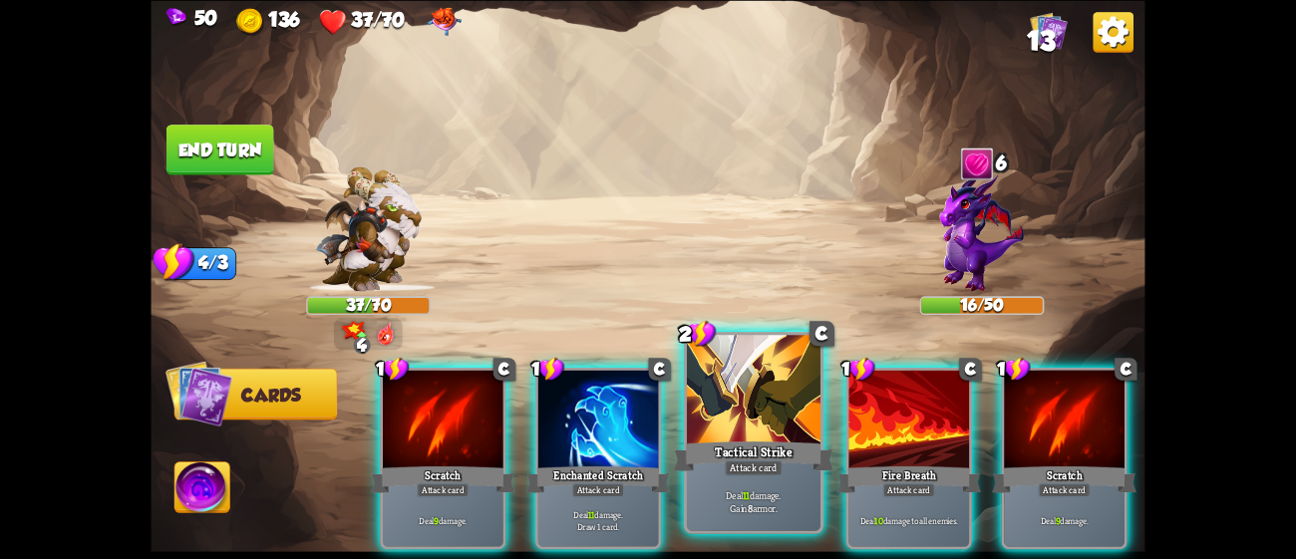
click at [760, 401] on div at bounding box center [754, 391] width 134 height 113
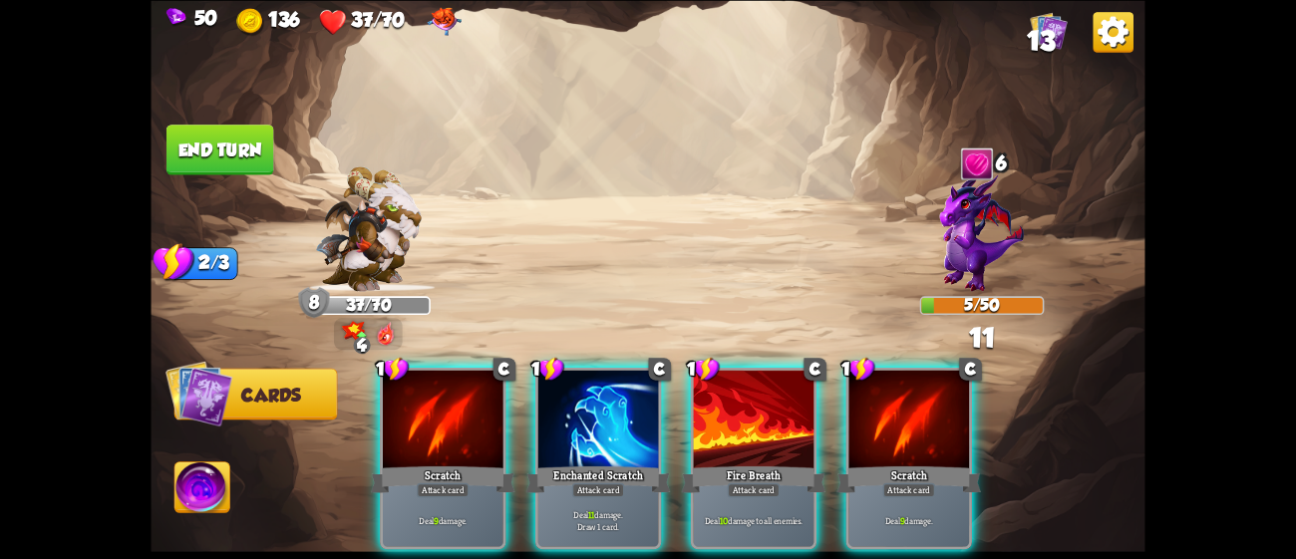
click at [760, 401] on div at bounding box center [754, 421] width 121 height 102
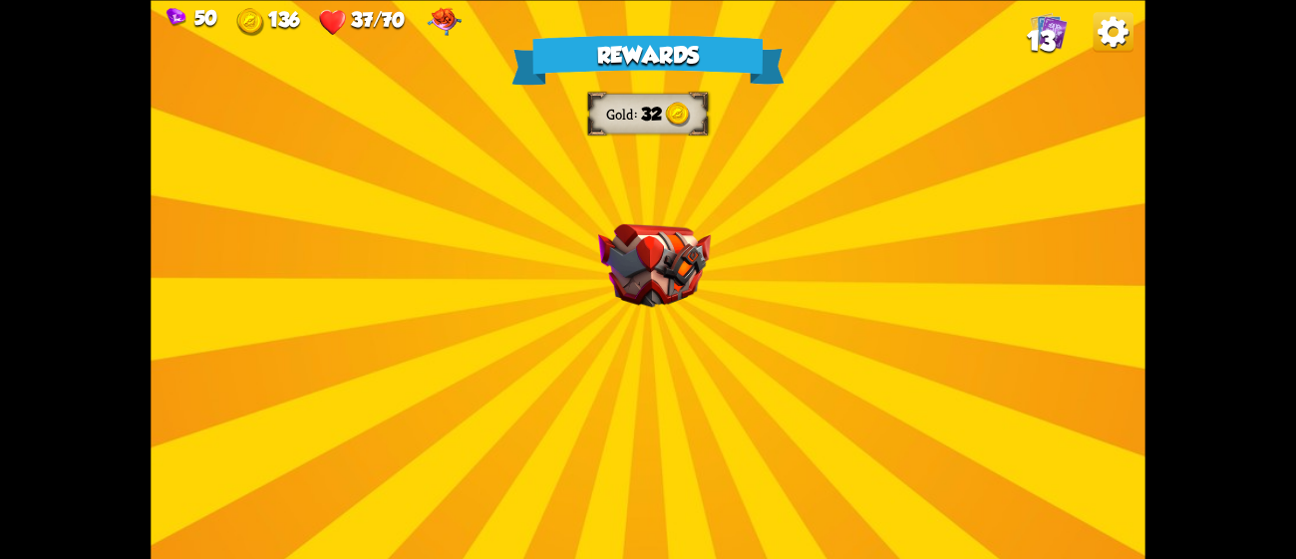
click at [760, 401] on div "Rewards Gold 32 Select a card 1 C Riposte Attack card Deal 5 damage. If the ene…" at bounding box center [648, 279] width 994 height 559
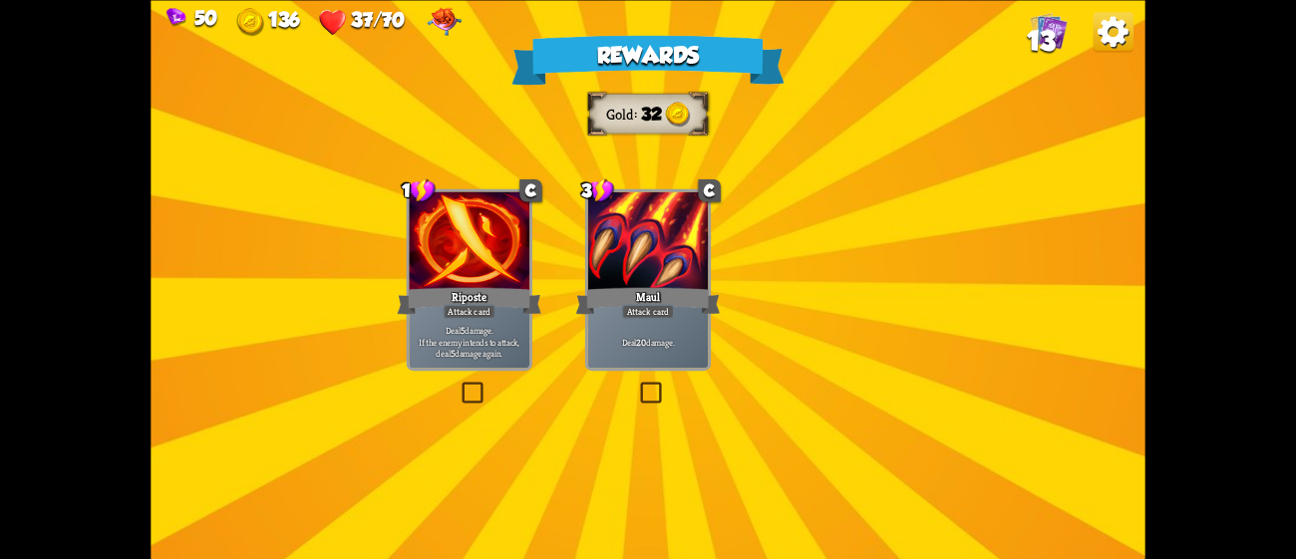
click at [760, 401] on div "Rewards Gold 32 Select a card 1 C Riposte Attack card Deal 5 damage. If the ene…" at bounding box center [648, 279] width 994 height 559
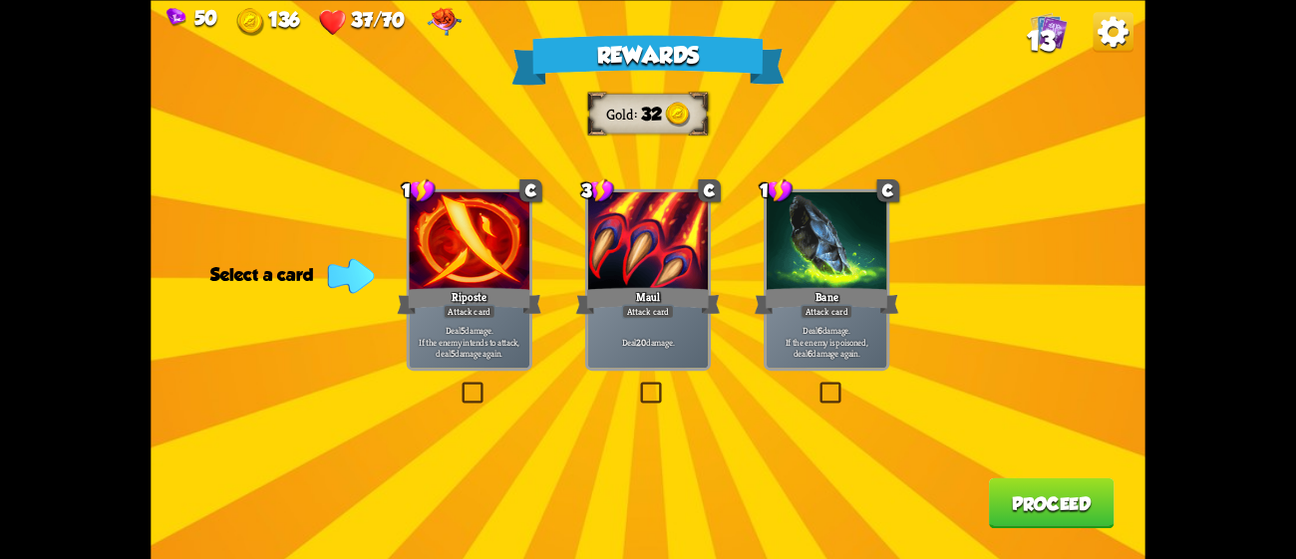
click at [643, 318] on div "Attack card" at bounding box center [648, 311] width 53 height 15
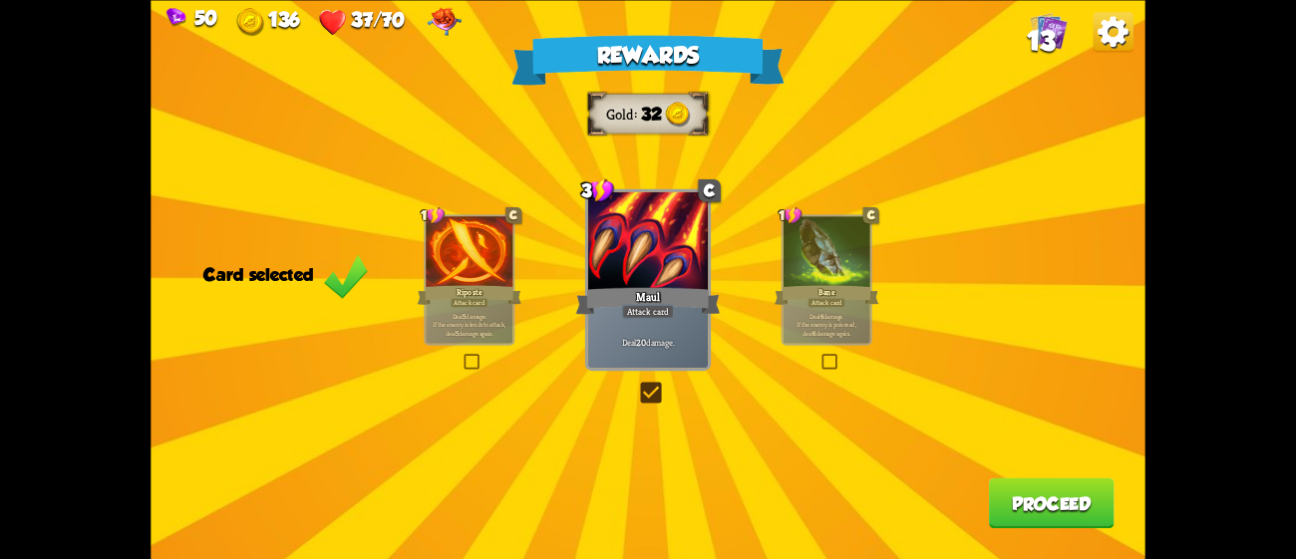
click at [510, 277] on div at bounding box center [469, 252] width 87 height 73
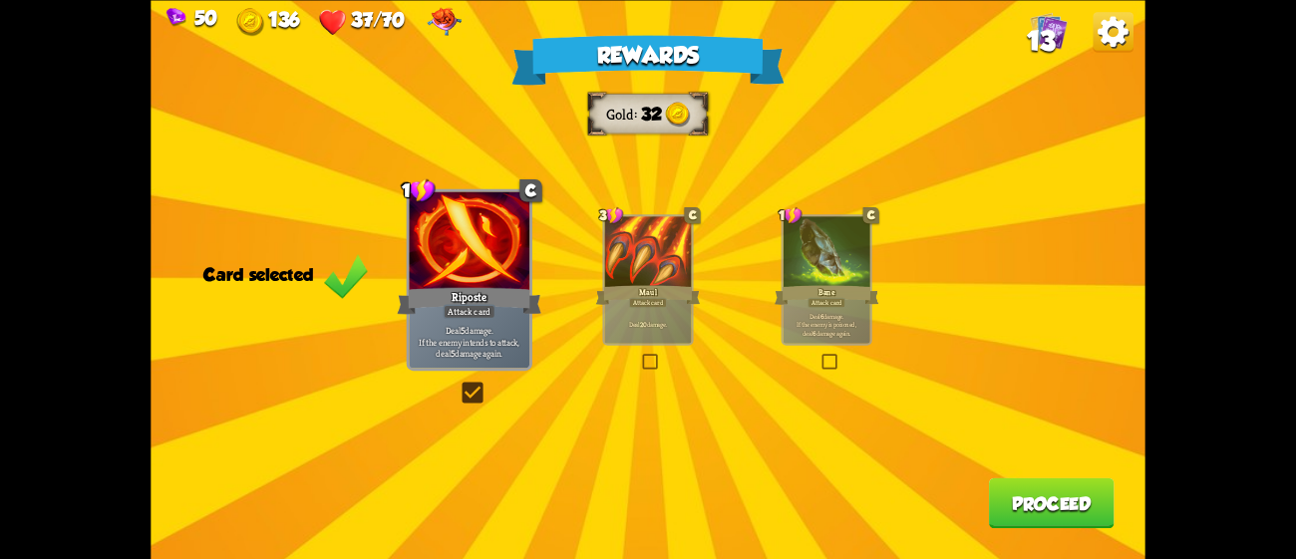
click at [989, 493] on button "Proceed" at bounding box center [1052, 502] width 126 height 51
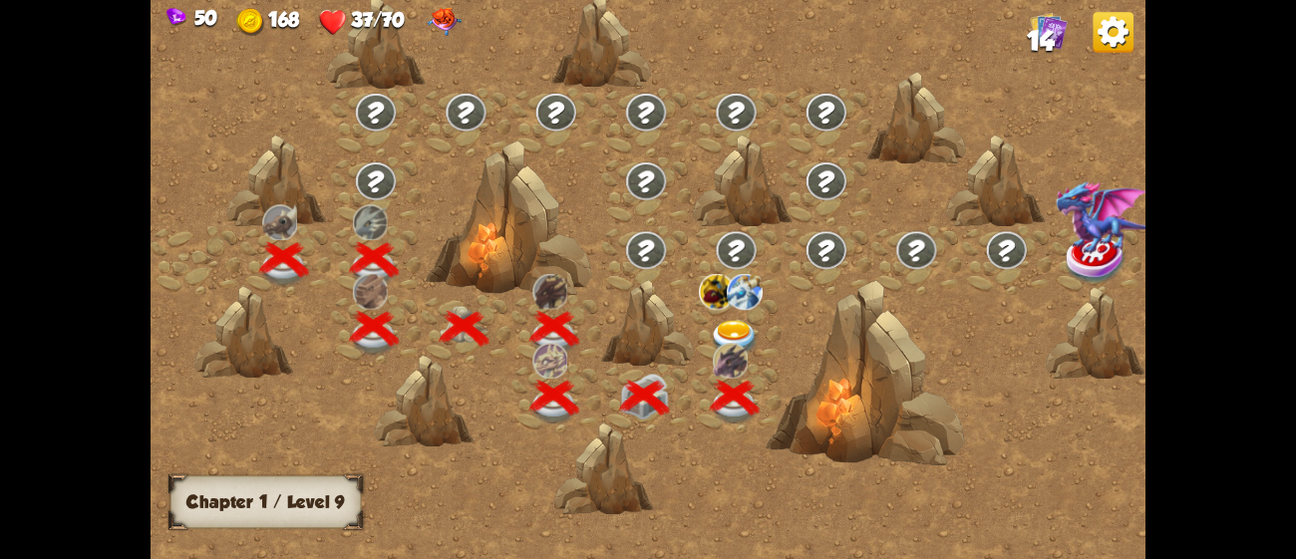
click at [707, 320] on div at bounding box center [737, 329] width 90 height 69
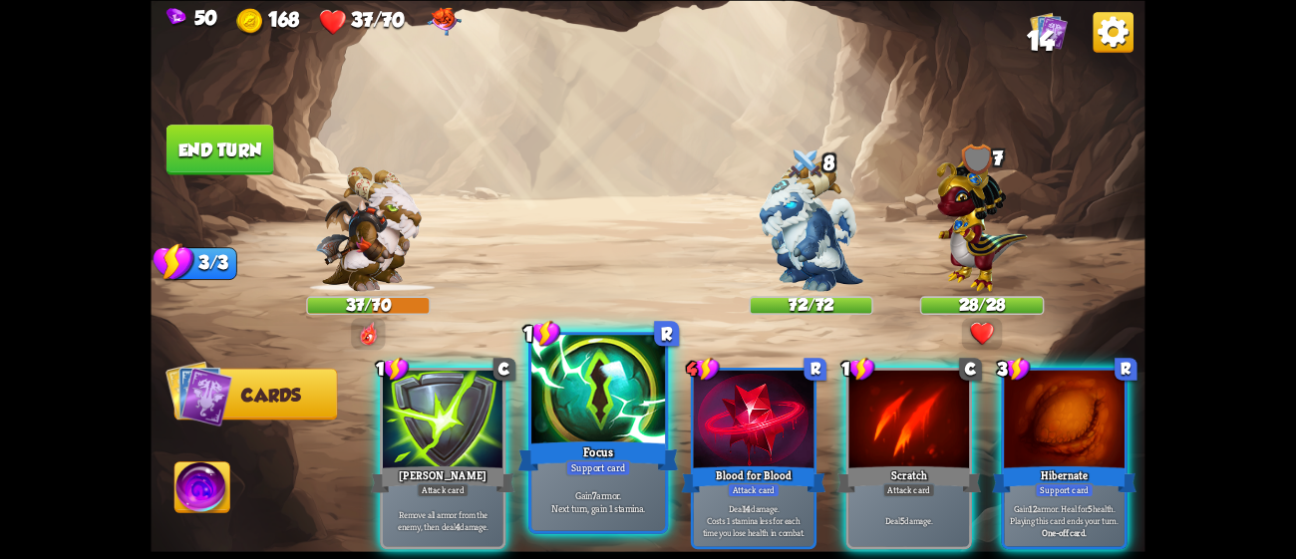
click at [611, 450] on div "Focus" at bounding box center [598, 456] width 160 height 36
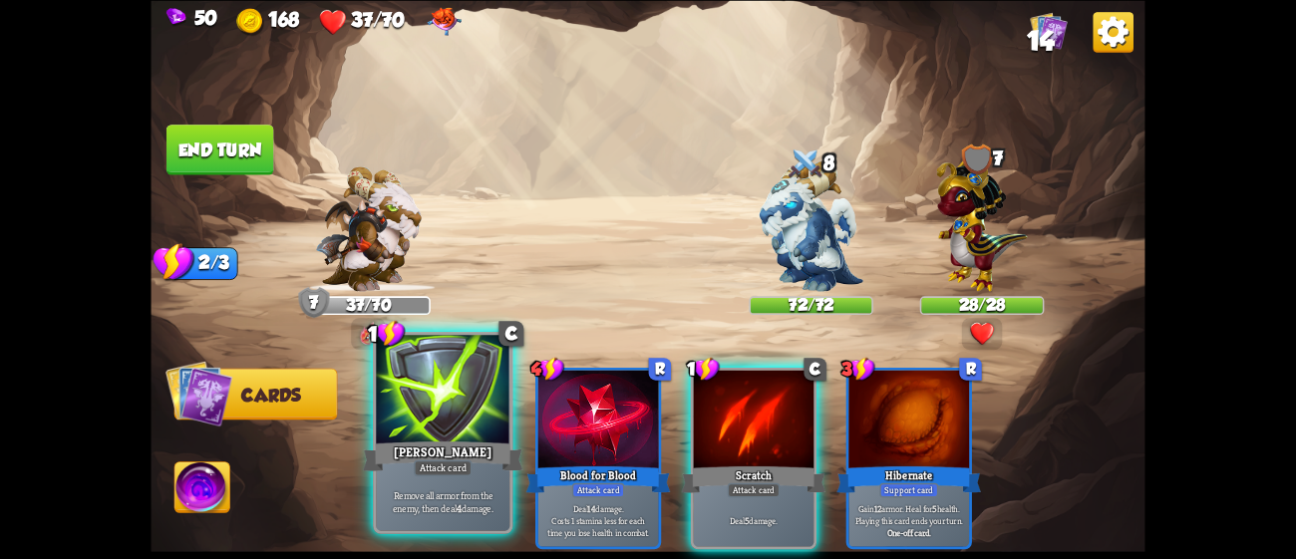
click at [417, 421] on div at bounding box center [443, 391] width 134 height 113
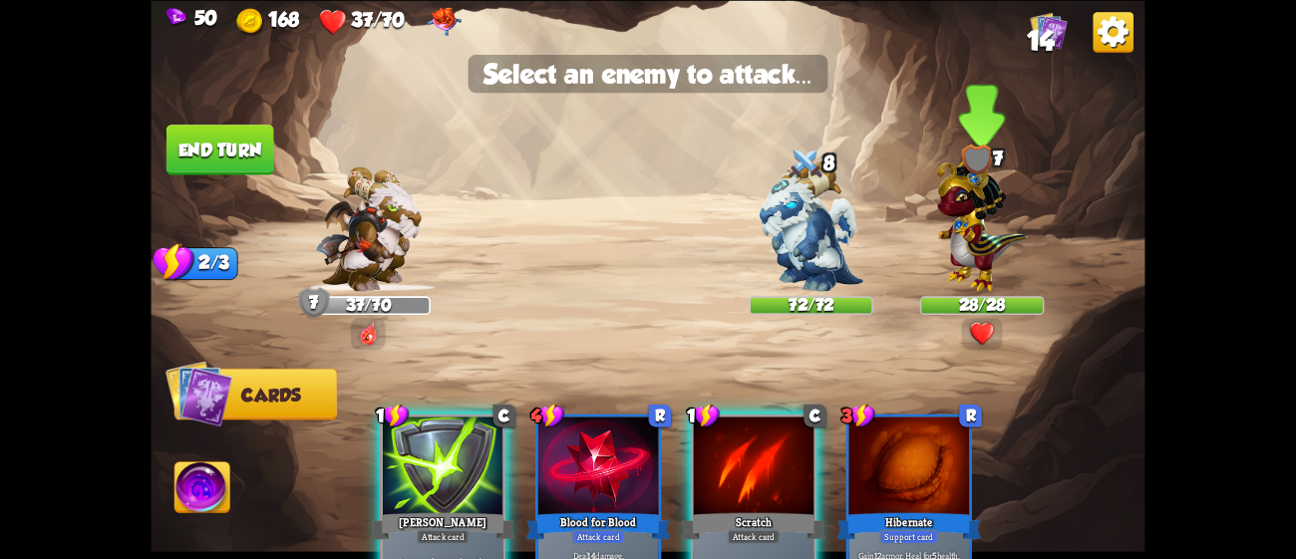
click at [974, 251] on img at bounding box center [981, 221] width 91 height 142
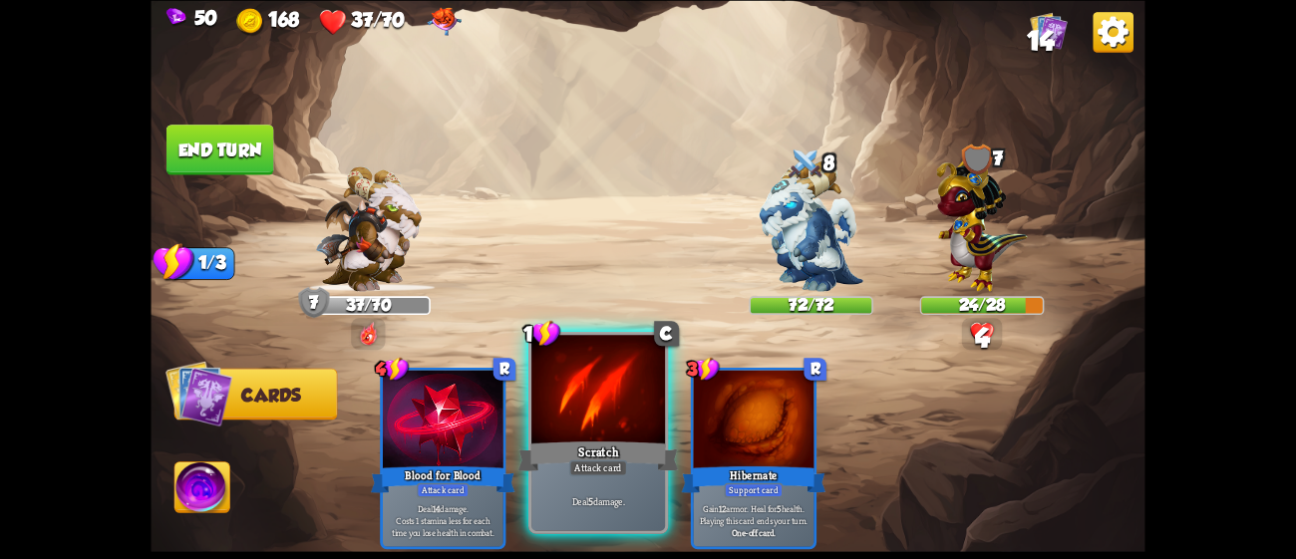
click at [631, 406] on div at bounding box center [598, 391] width 134 height 113
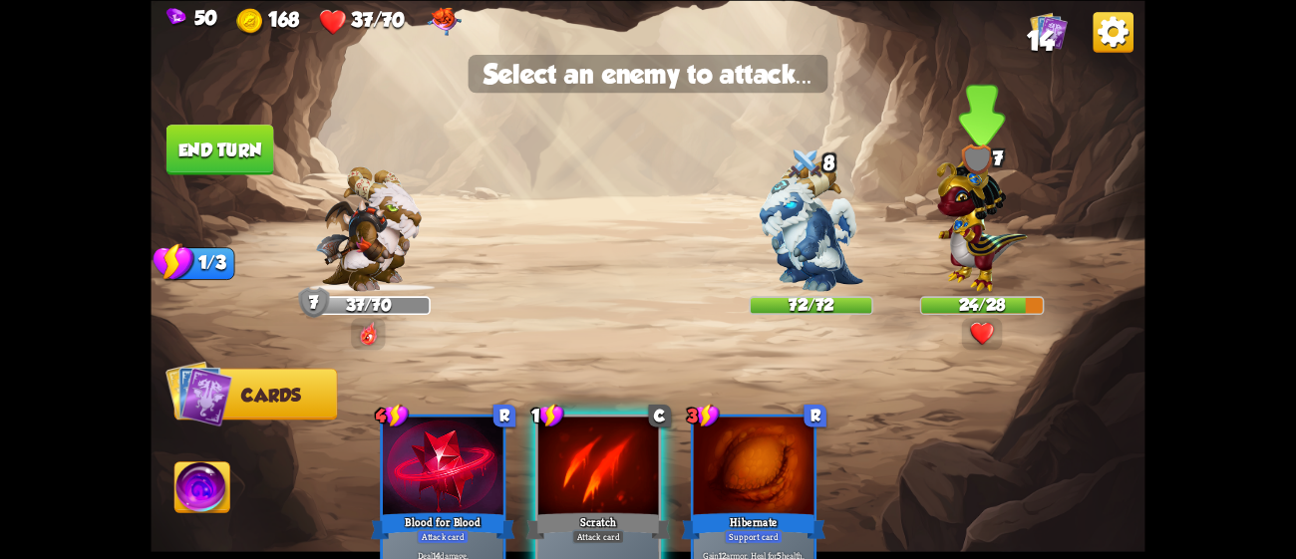
click at [966, 208] on img at bounding box center [981, 221] width 91 height 142
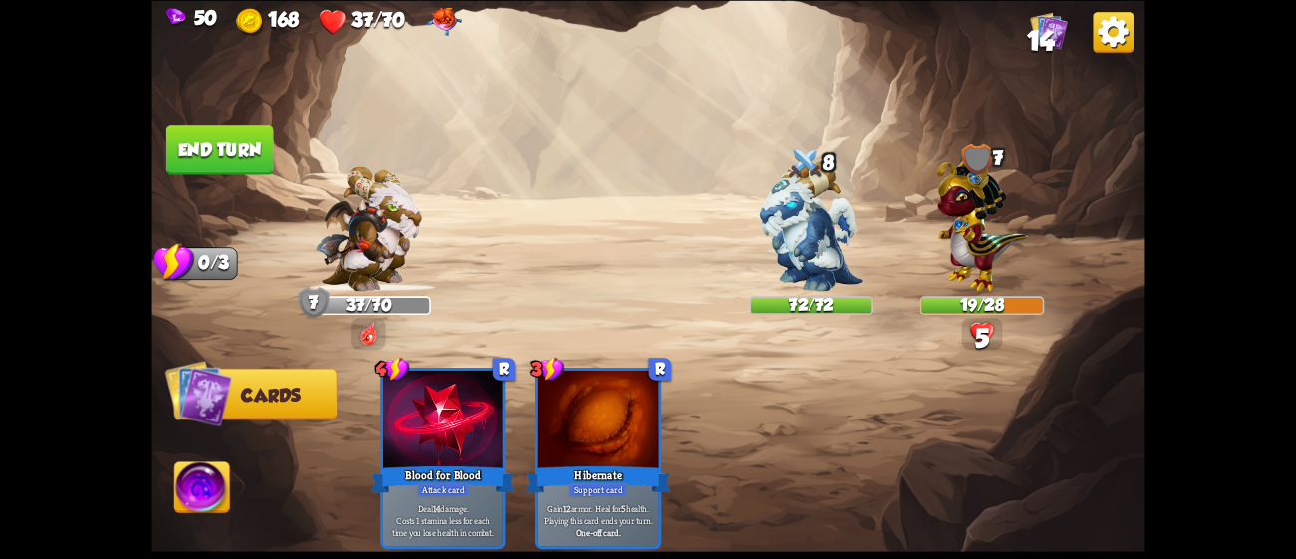
click at [977, 321] on img at bounding box center [982, 333] width 25 height 25
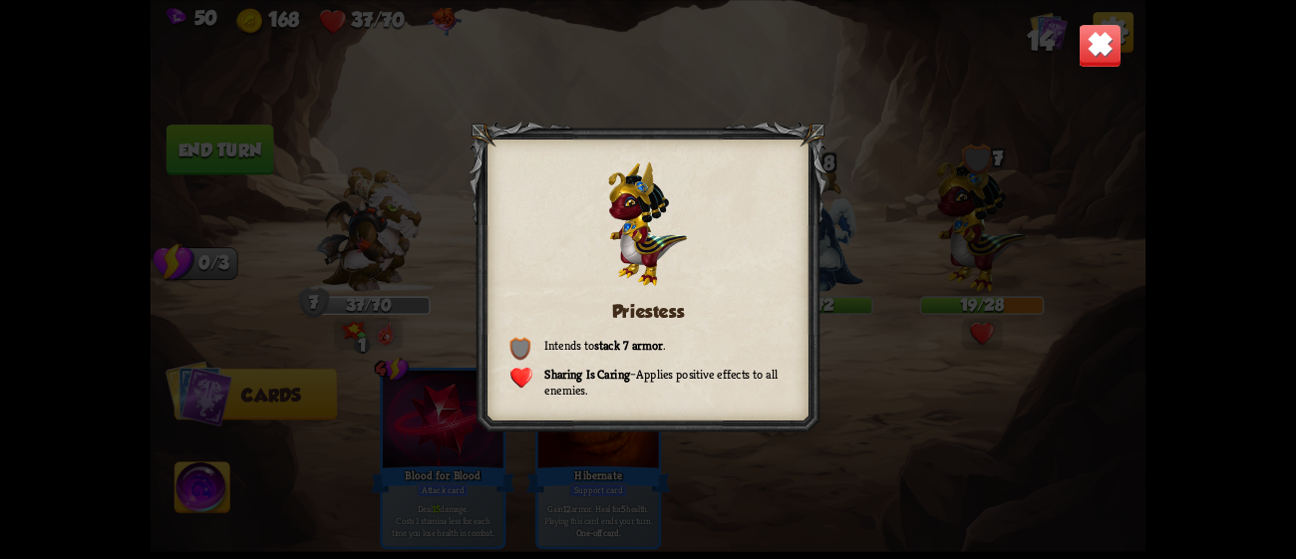
click at [880, 123] on div "Priestess Intends to stack 7 armor . Sharing Is Caring – Applies positive effec…" at bounding box center [648, 279] width 994 height 559
click at [1101, 56] on img at bounding box center [1101, 45] width 44 height 44
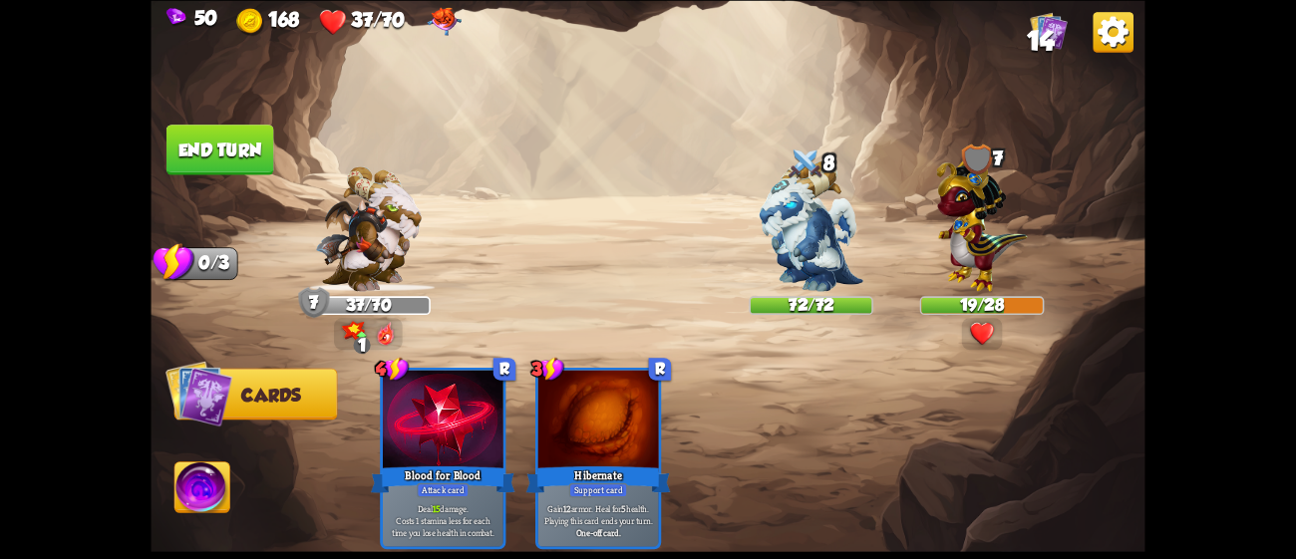
click at [177, 162] on button "End turn" at bounding box center [220, 150] width 110 height 52
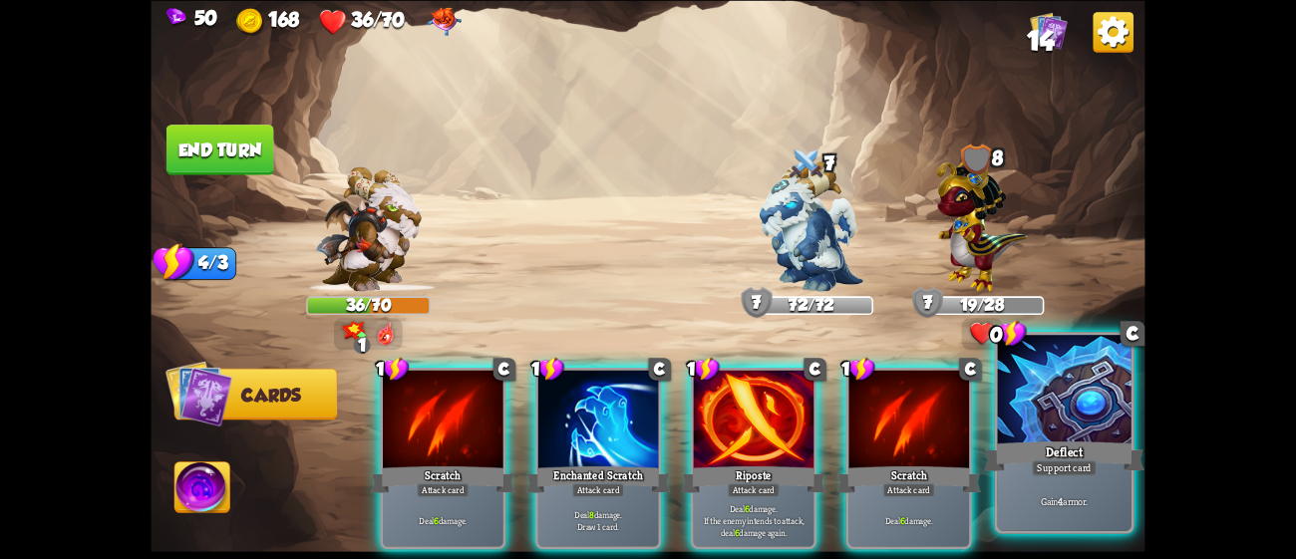
click at [1093, 461] on div "Support card" at bounding box center [1064, 468] width 65 height 16
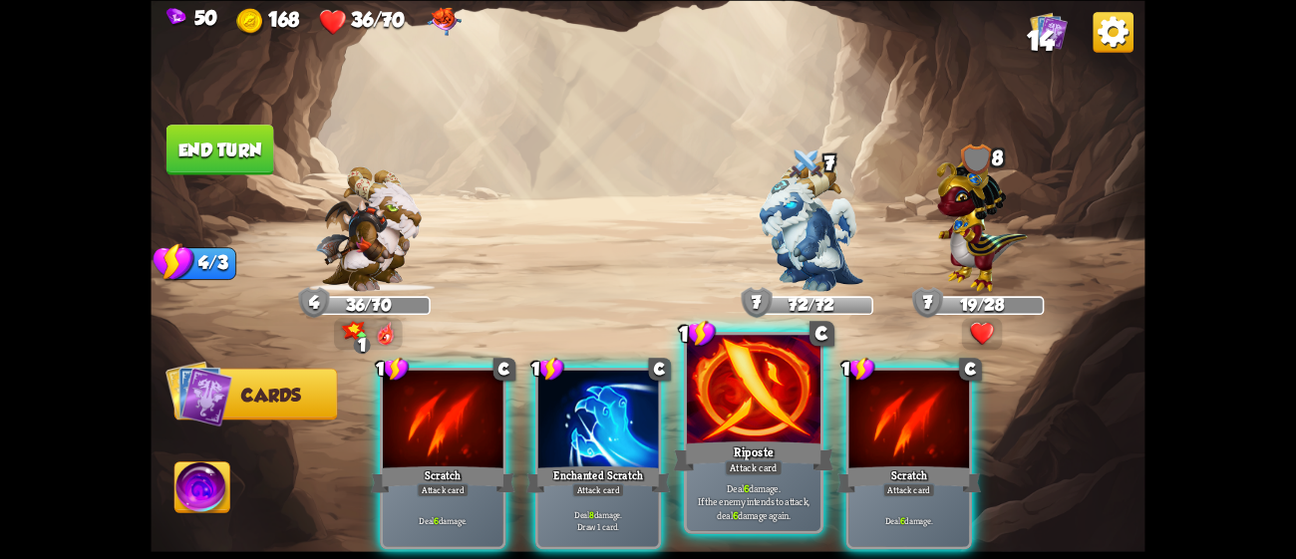
click at [796, 445] on div "Riposte" at bounding box center [754, 456] width 160 height 36
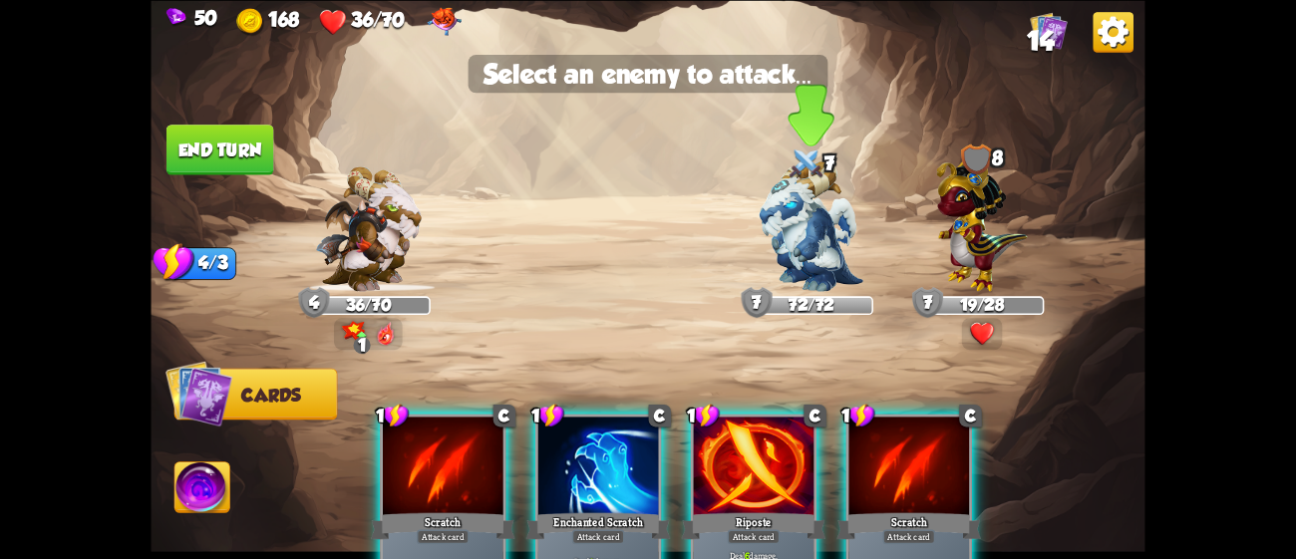
click at [797, 244] on img at bounding box center [811, 225] width 104 height 131
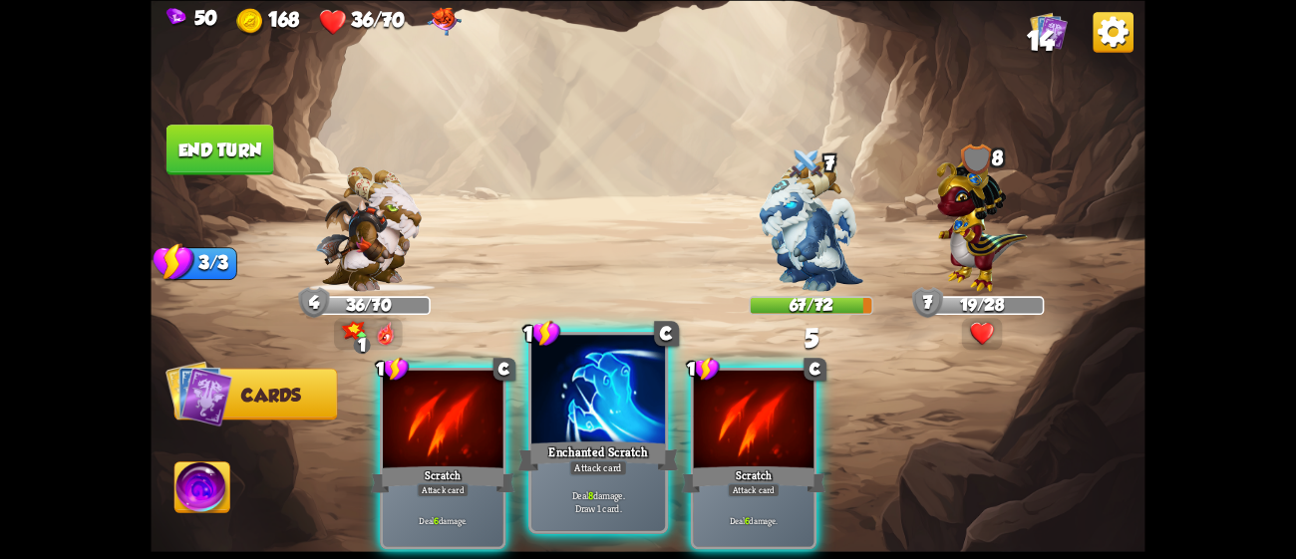
click at [568, 444] on div "Enchanted Scratch" at bounding box center [598, 456] width 160 height 36
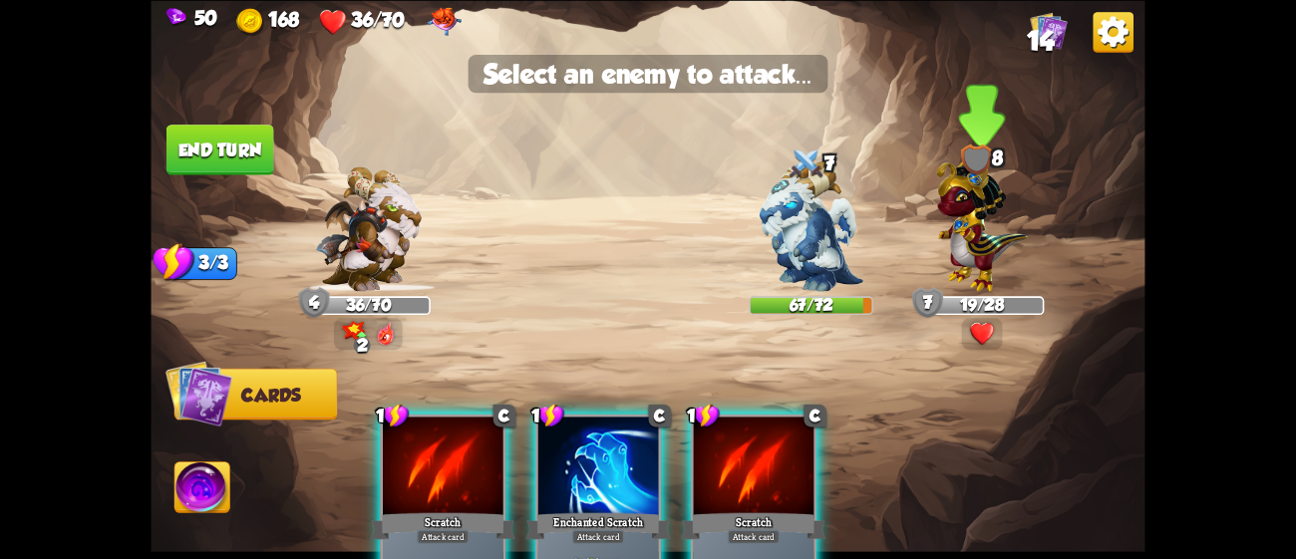
click at [951, 230] on img at bounding box center [981, 221] width 91 height 142
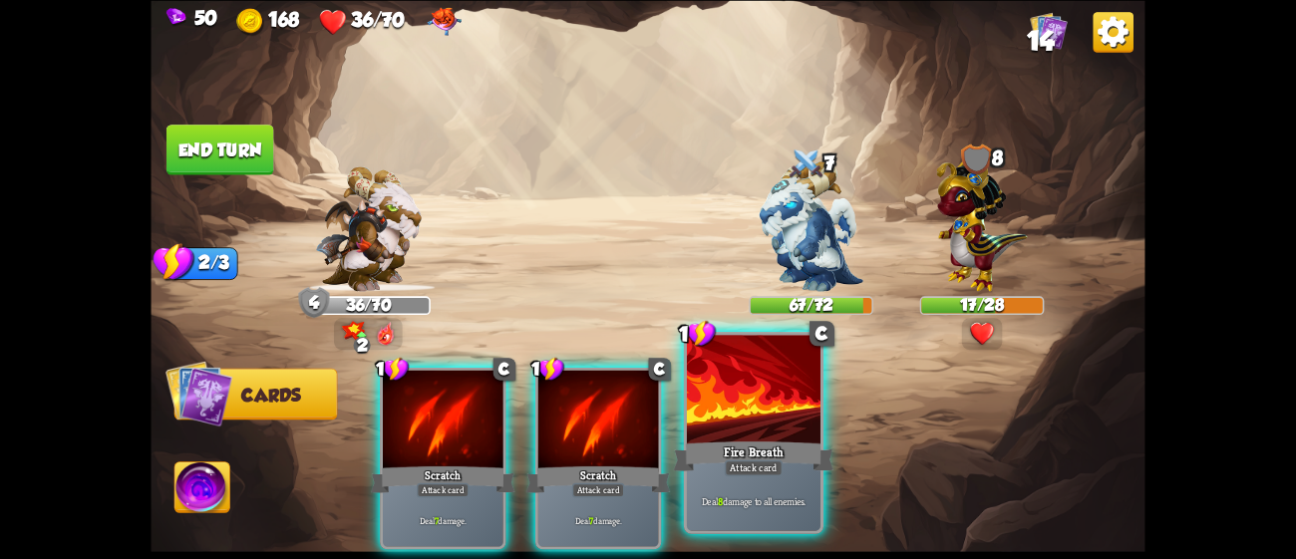
click at [799, 465] on div "Fire Breath" at bounding box center [754, 456] width 160 height 36
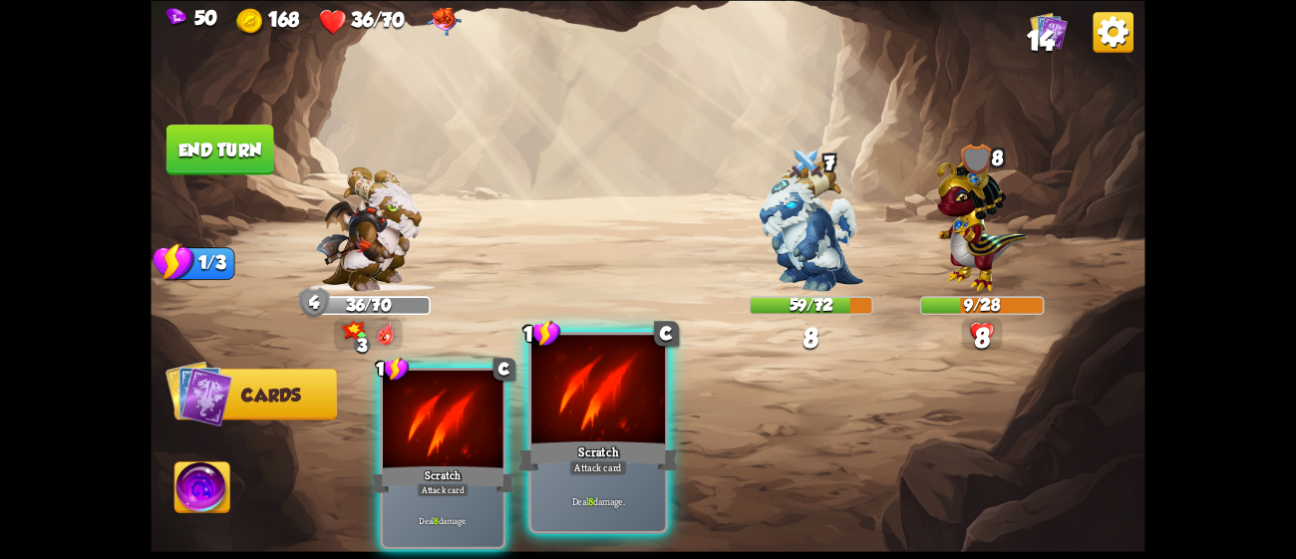
click at [608, 435] on div at bounding box center [598, 391] width 134 height 113
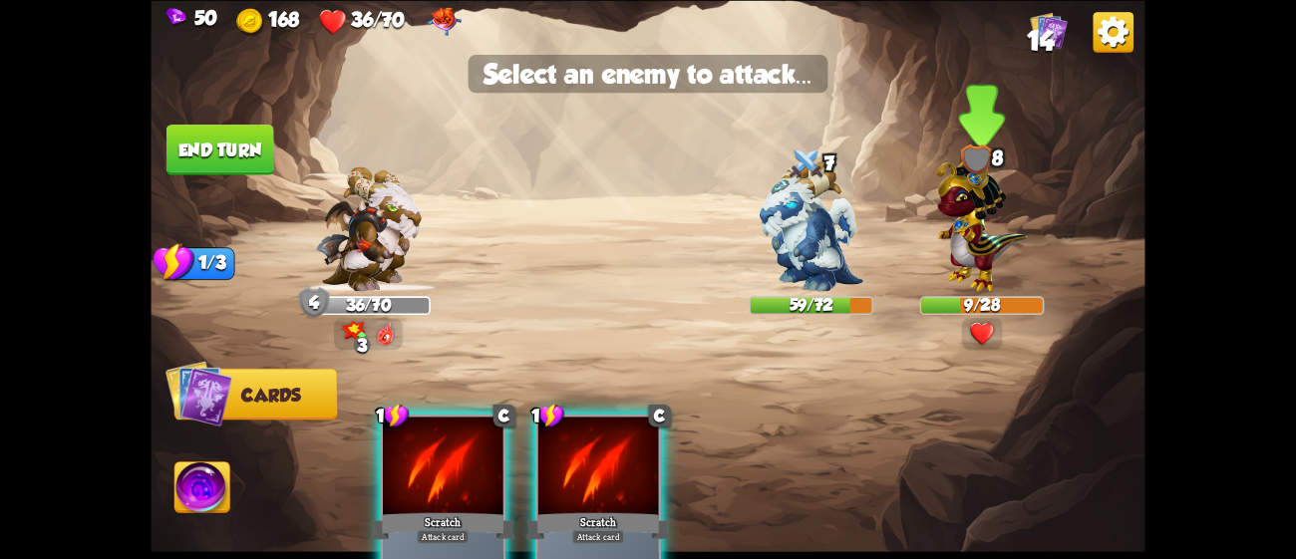
click at [944, 278] on img at bounding box center [981, 221] width 91 height 142
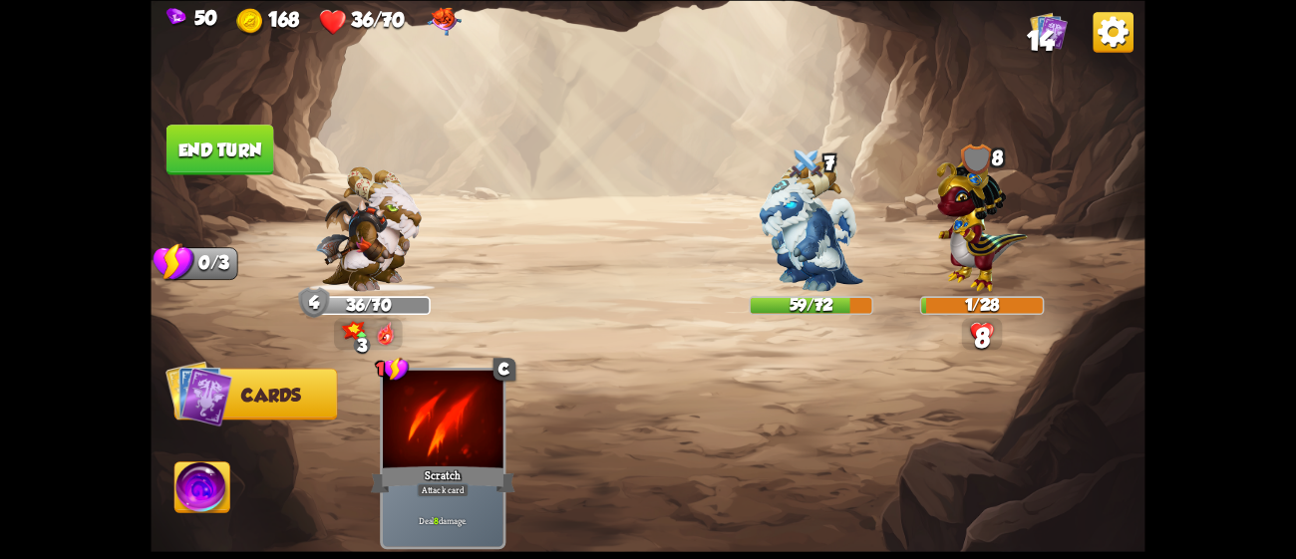
click at [200, 145] on button "End turn" at bounding box center [220, 150] width 108 height 51
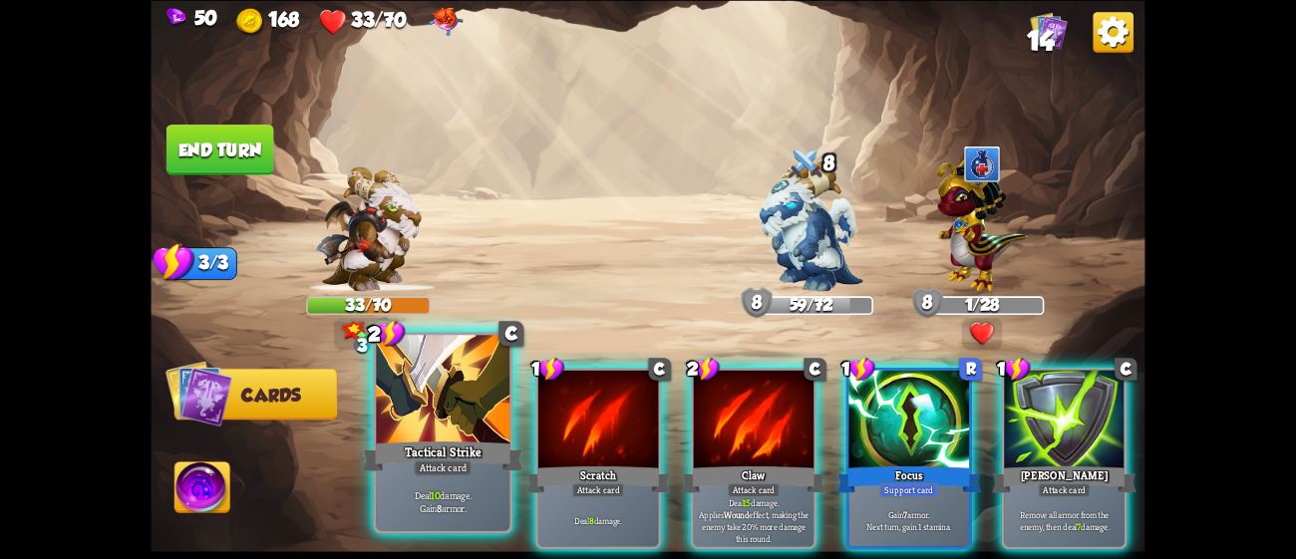
click at [435, 404] on div at bounding box center [443, 391] width 134 height 113
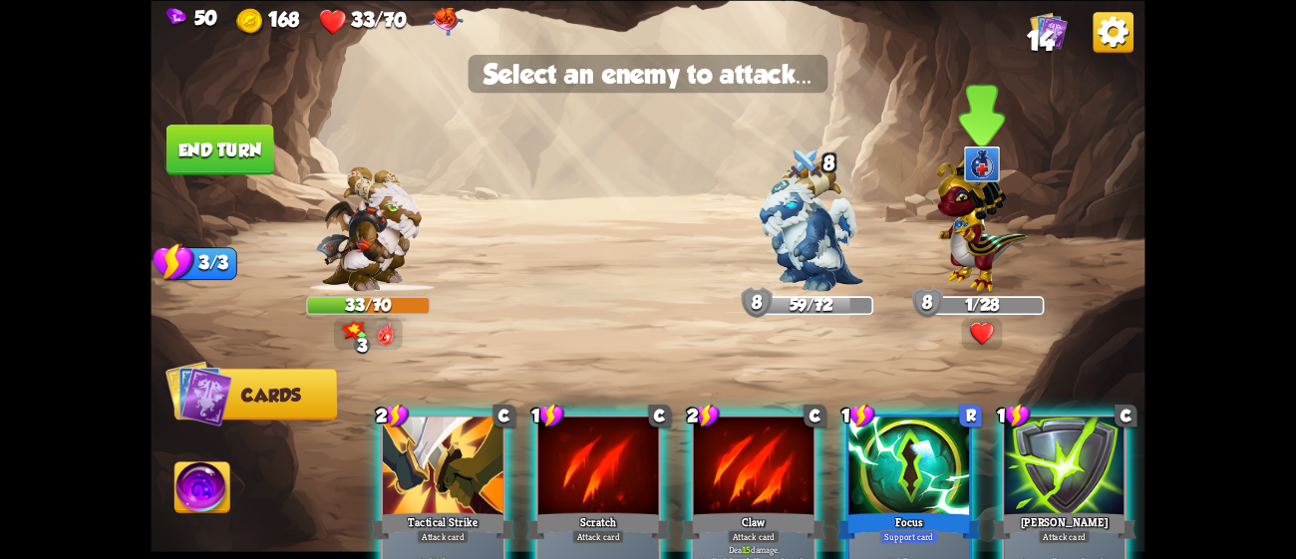
click at [955, 234] on img at bounding box center [981, 221] width 91 height 142
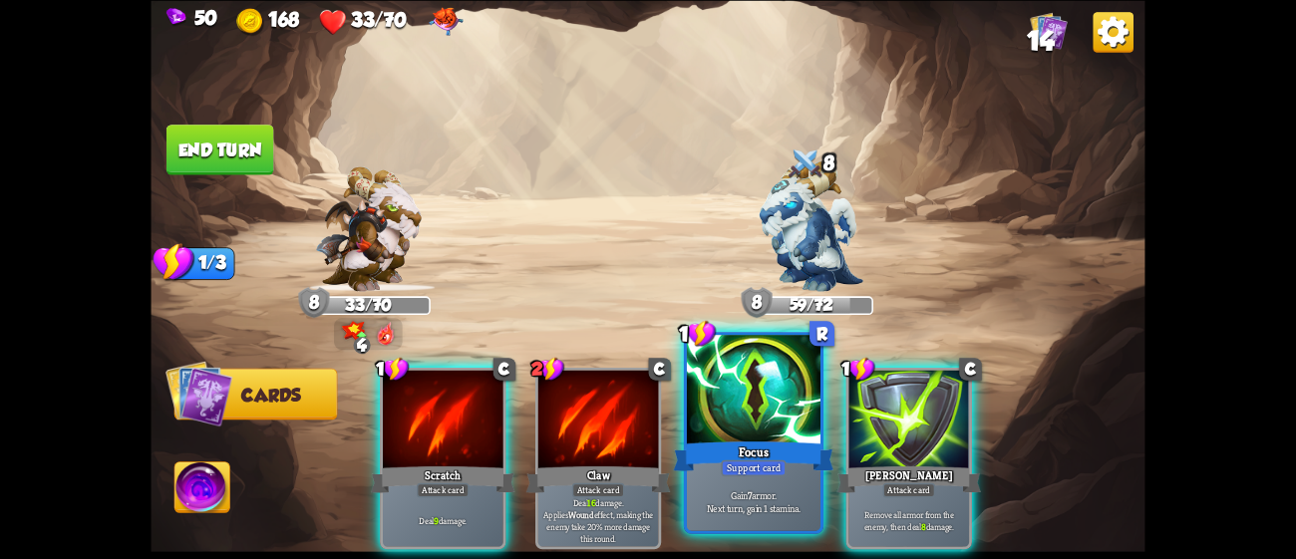
click at [741, 419] on div at bounding box center [754, 391] width 134 height 113
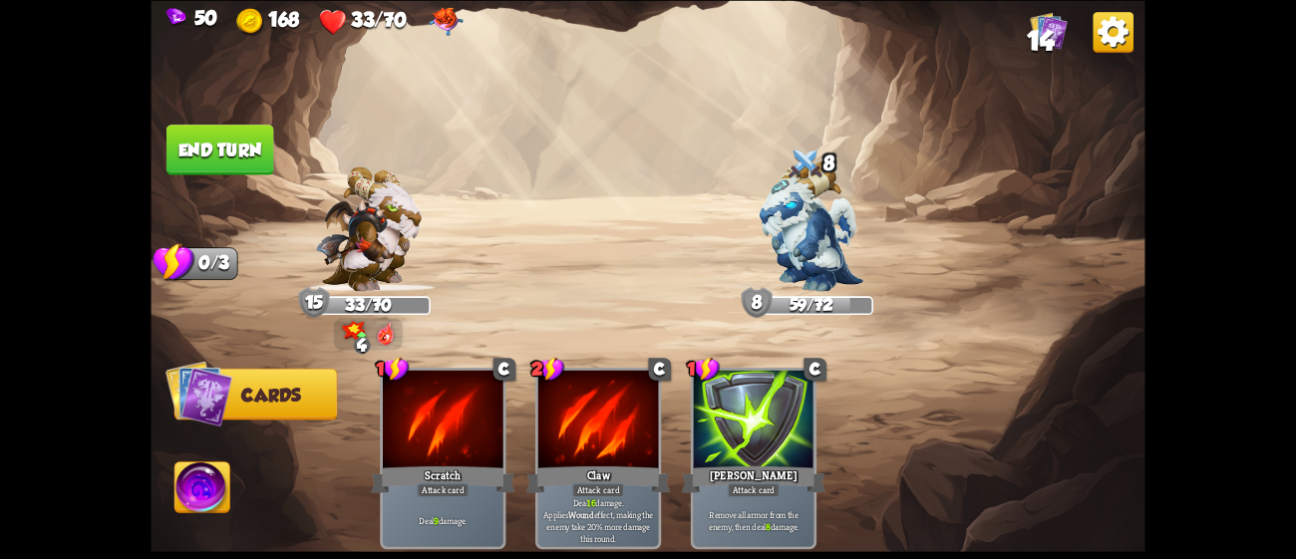
click at [248, 134] on button "End turn" at bounding box center [220, 150] width 108 height 51
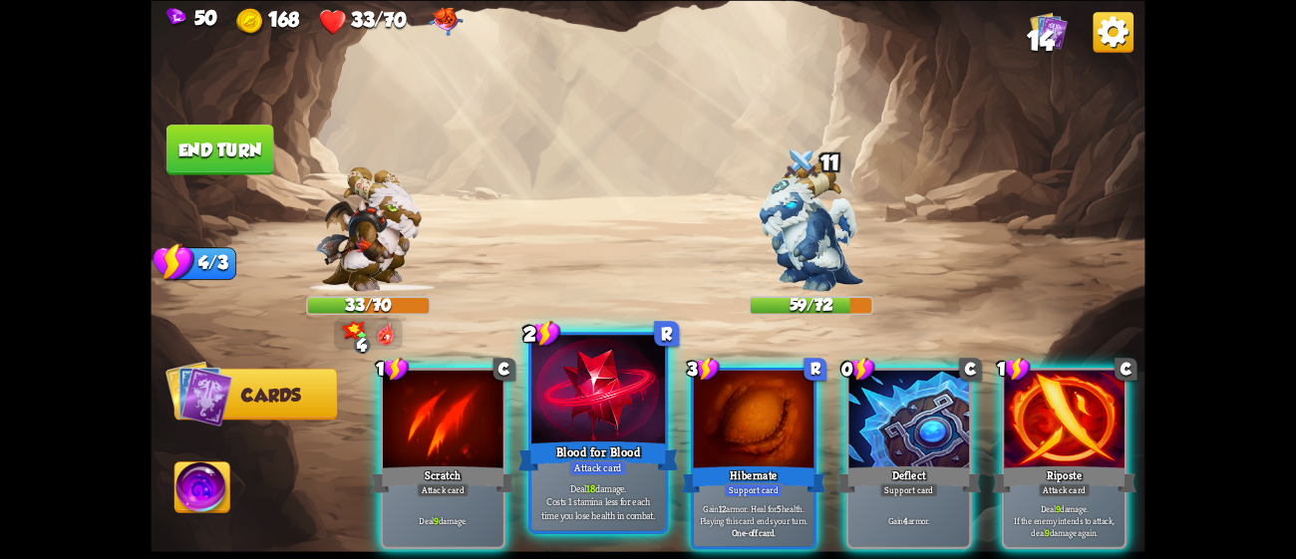
click at [599, 453] on div "Blood for Blood" at bounding box center [598, 456] width 160 height 36
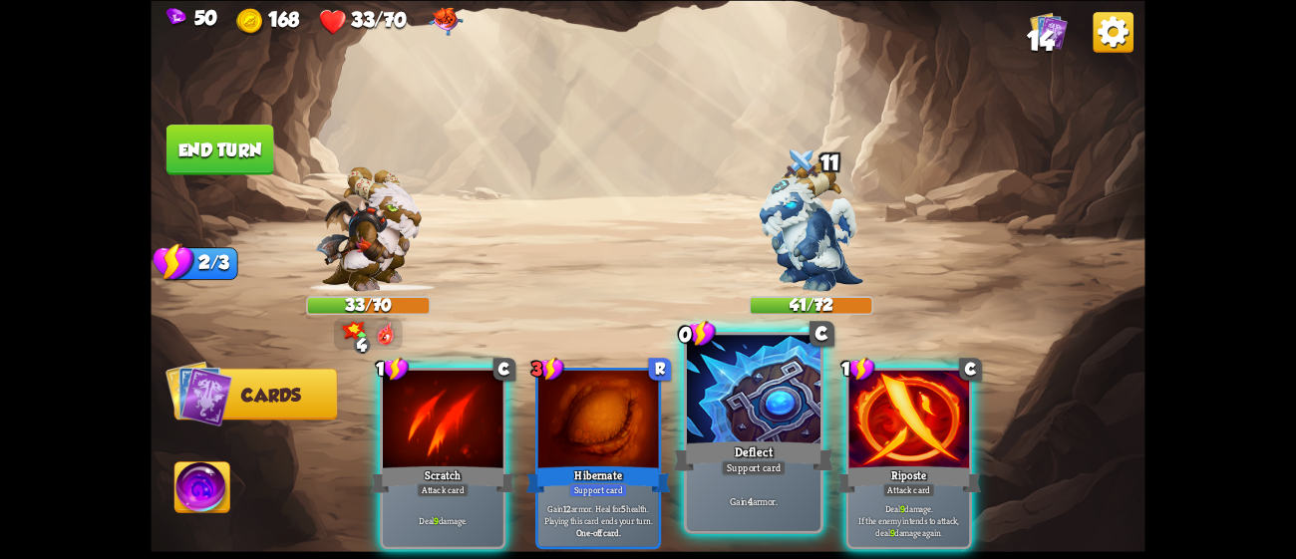
click at [761, 443] on div "Deflect" at bounding box center [754, 456] width 160 height 36
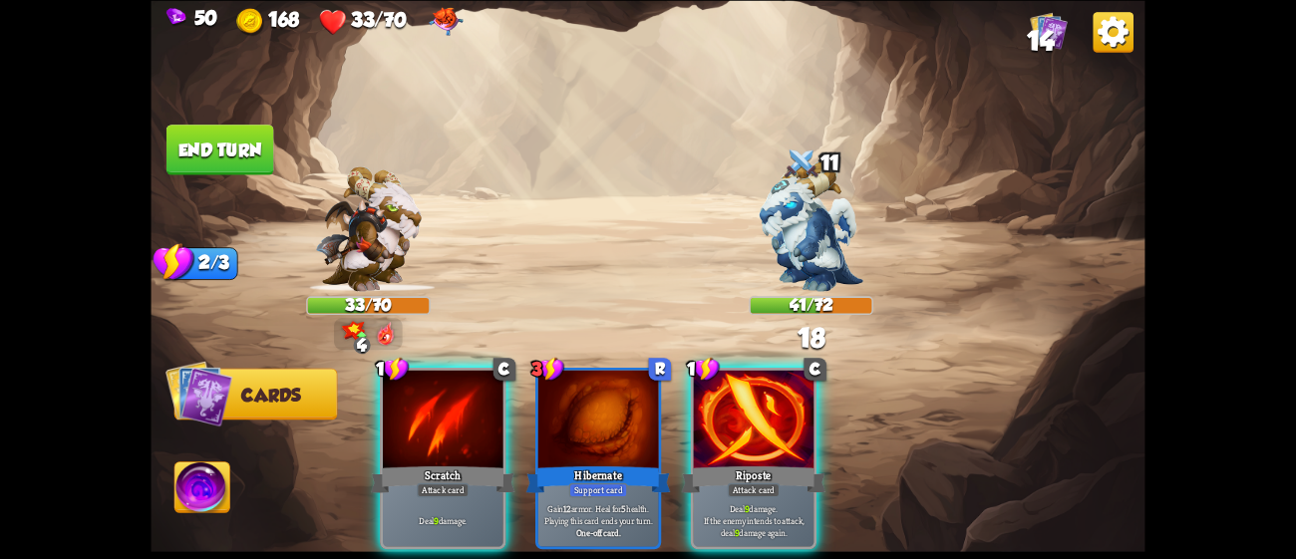
click at [761, 464] on div "Riposte" at bounding box center [754, 480] width 145 height 32
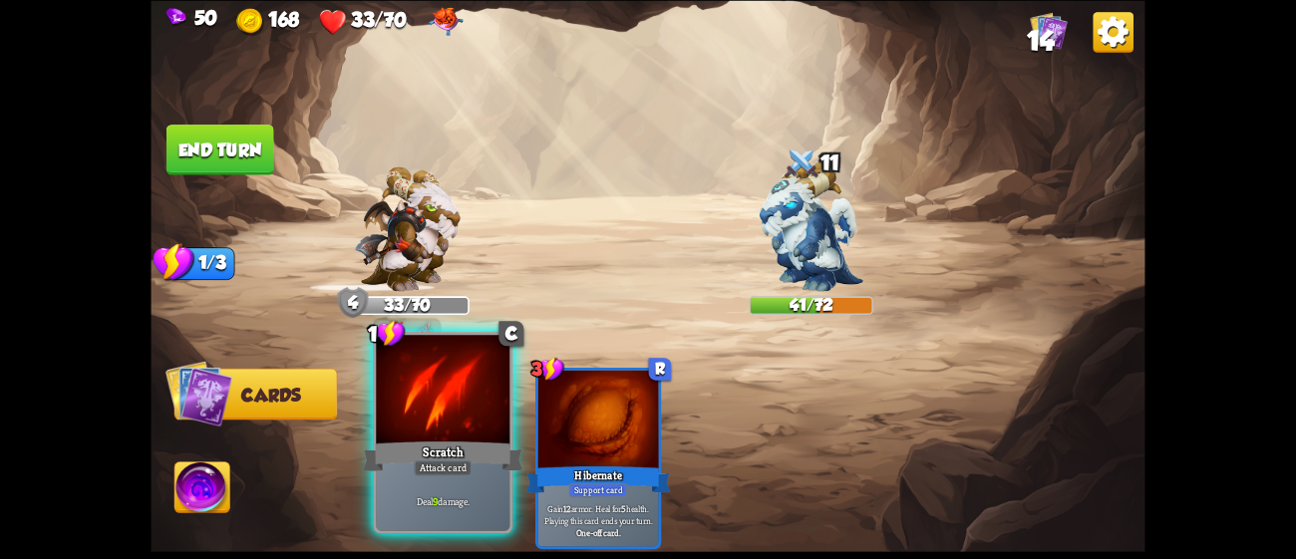
click at [398, 412] on div at bounding box center [443, 391] width 134 height 113
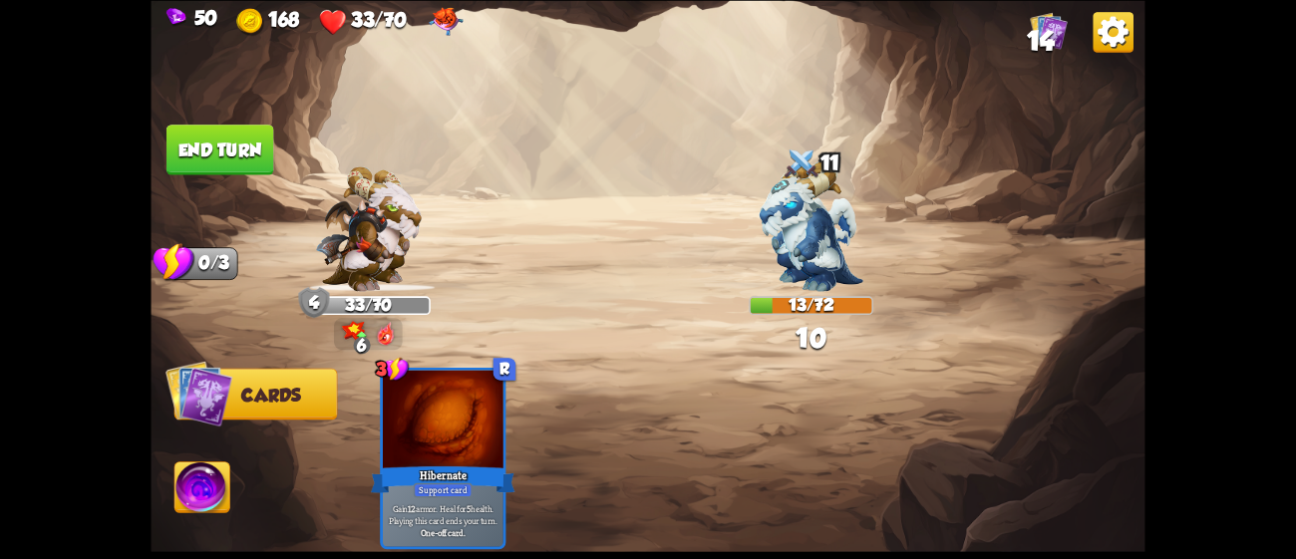
click at [223, 155] on button "End turn" at bounding box center [220, 150] width 108 height 51
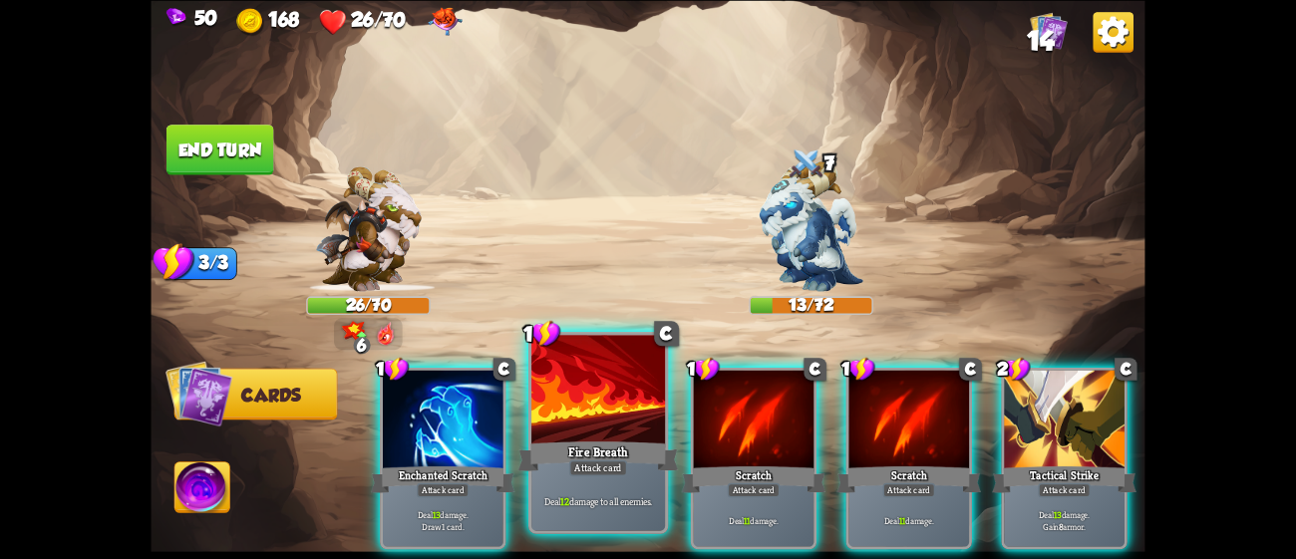
click at [548, 418] on div at bounding box center [598, 391] width 134 height 113
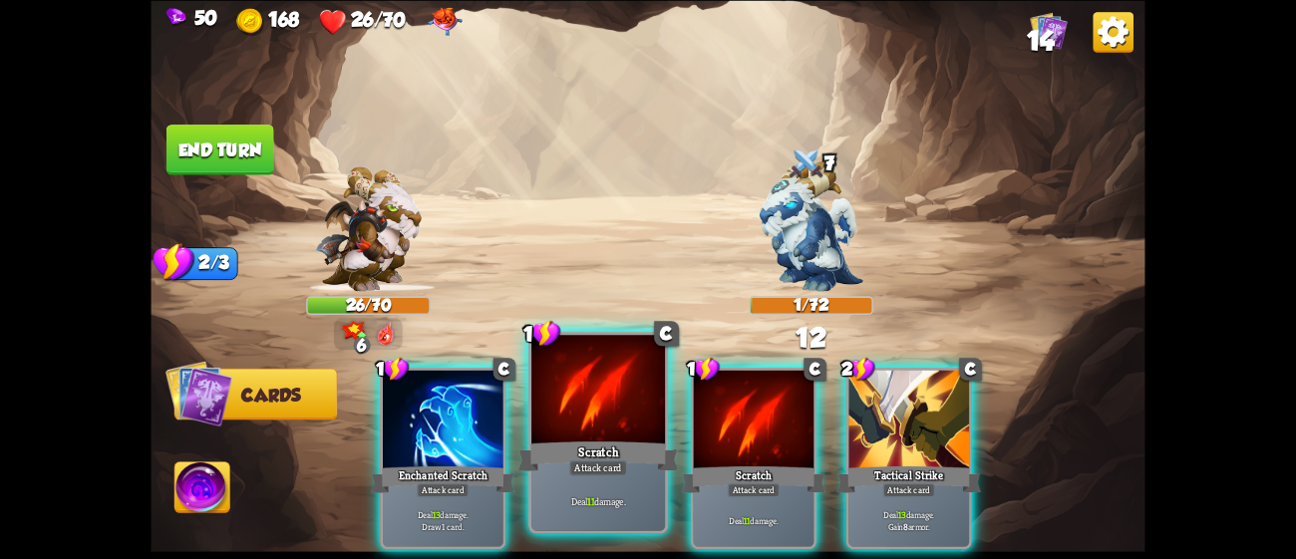
click at [667, 423] on div "1 C Scratch Attack card Deal 11 damage." at bounding box center [598, 433] width 140 height 202
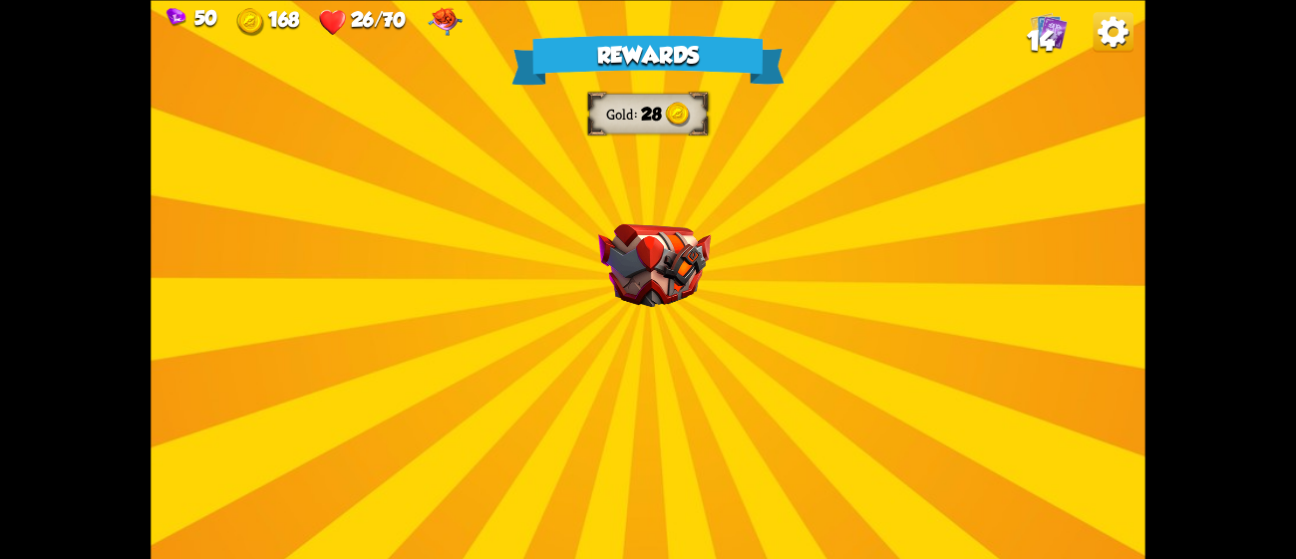
click at [623, 332] on div "Rewards Gold 28 Select a card 1 C Incantation Support card Gain 7 armor. Draw 1…" at bounding box center [648, 279] width 994 height 559
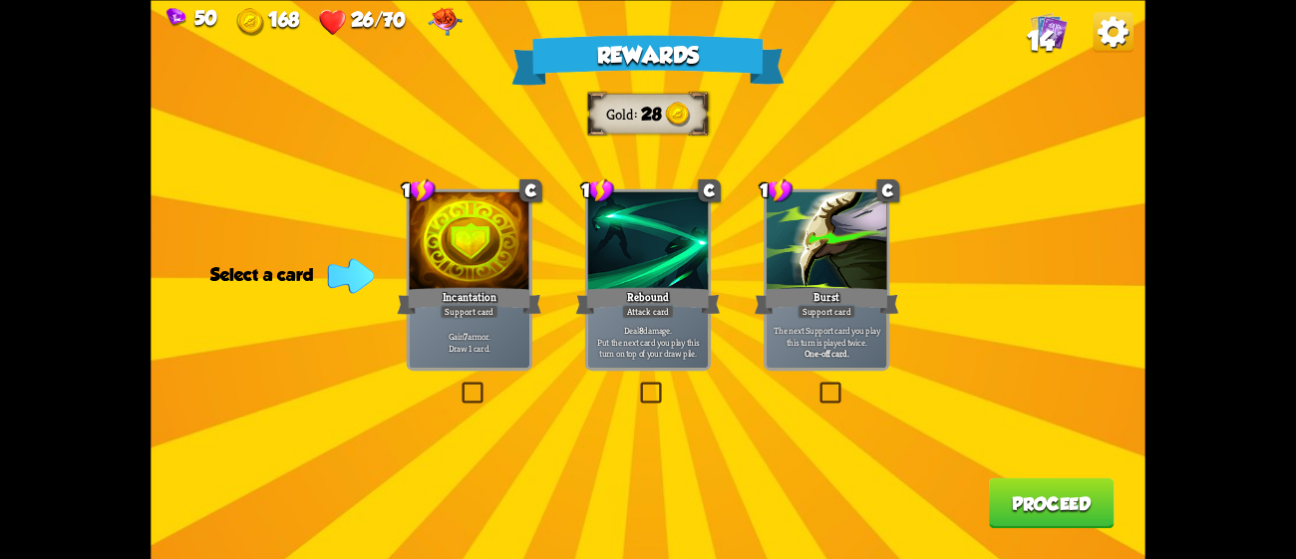
click at [653, 334] on p "Deal 8 damage. Put the next card you play this turn on top of your draw pile." at bounding box center [648, 342] width 115 height 36
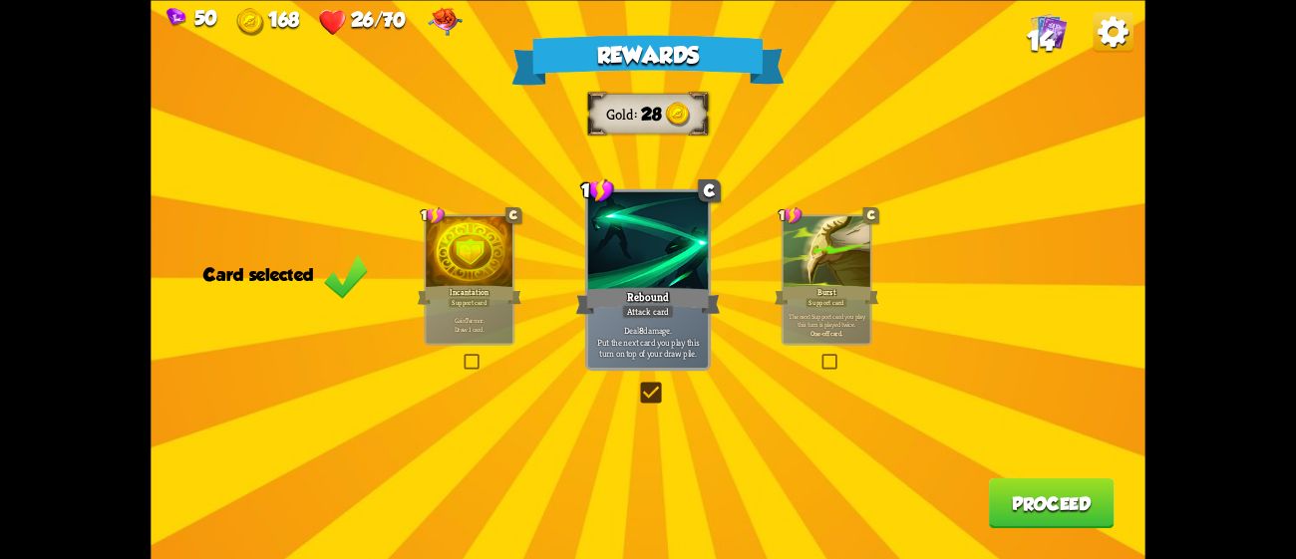
click at [1010, 502] on button "Proceed" at bounding box center [1052, 502] width 126 height 51
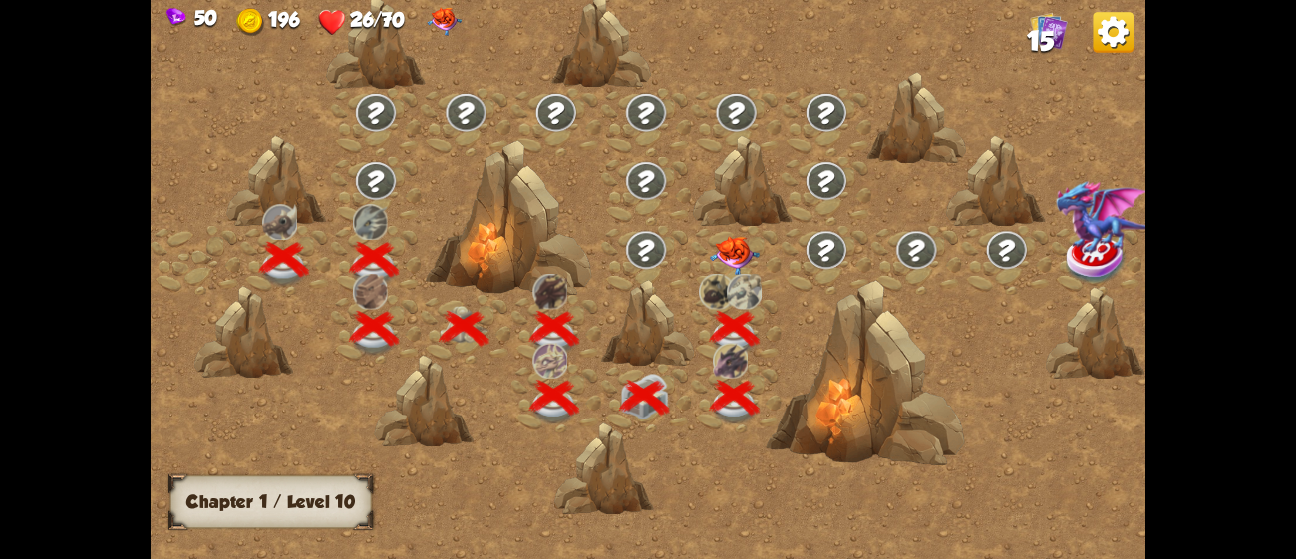
click at [725, 240] on img at bounding box center [735, 255] width 50 height 39
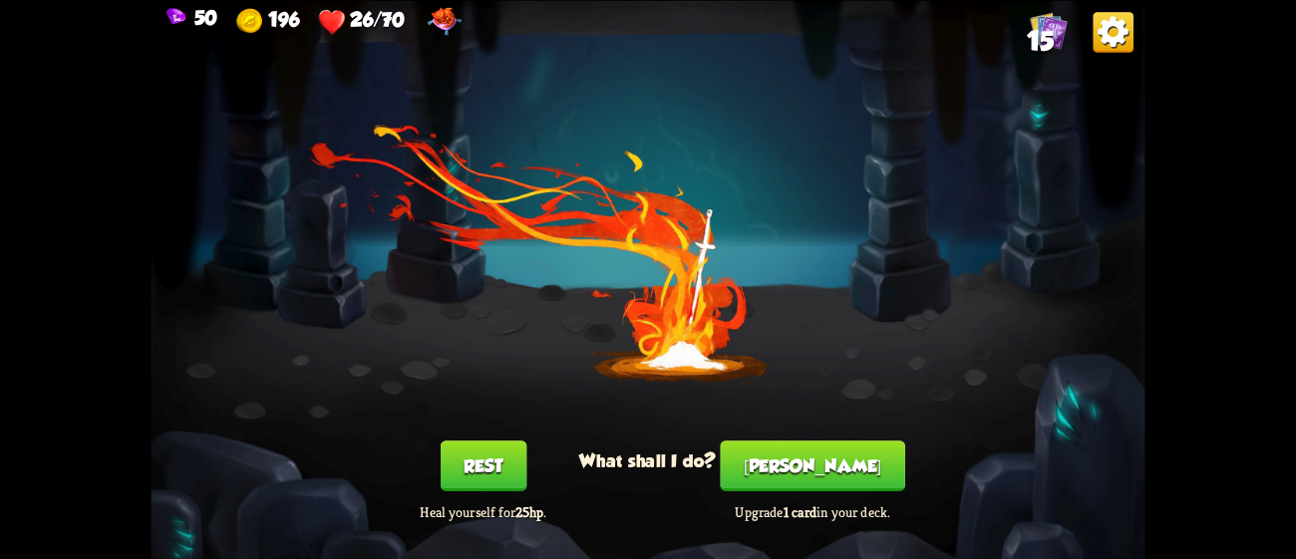
click at [498, 462] on button "Rest" at bounding box center [484, 466] width 86 height 51
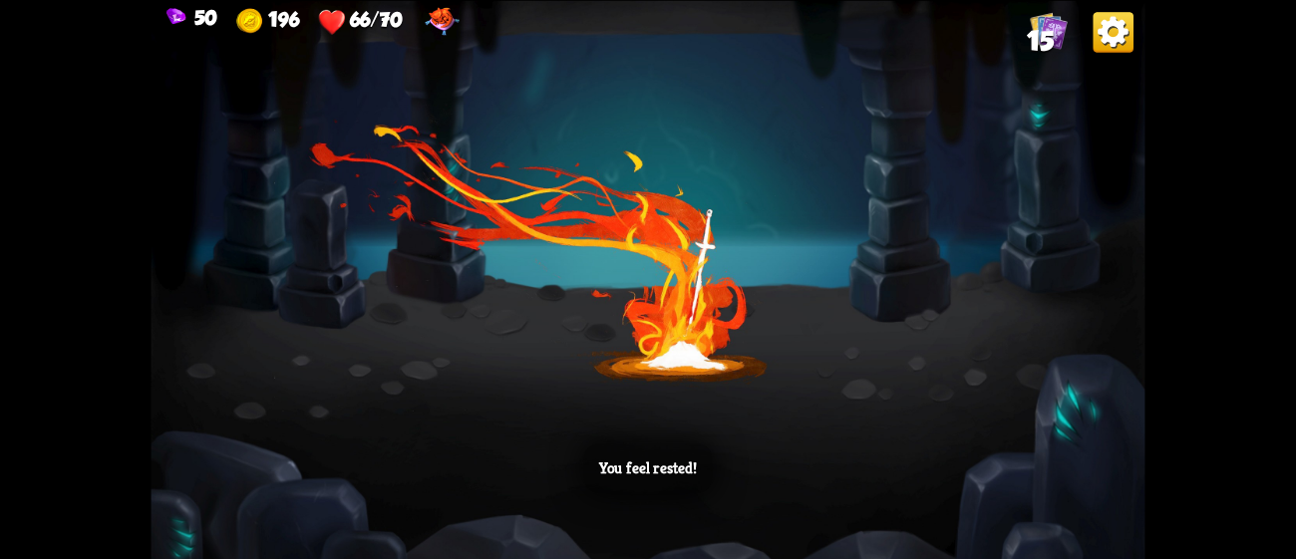
click at [815, 325] on div "You feel rested!" at bounding box center [648, 279] width 994 height 559
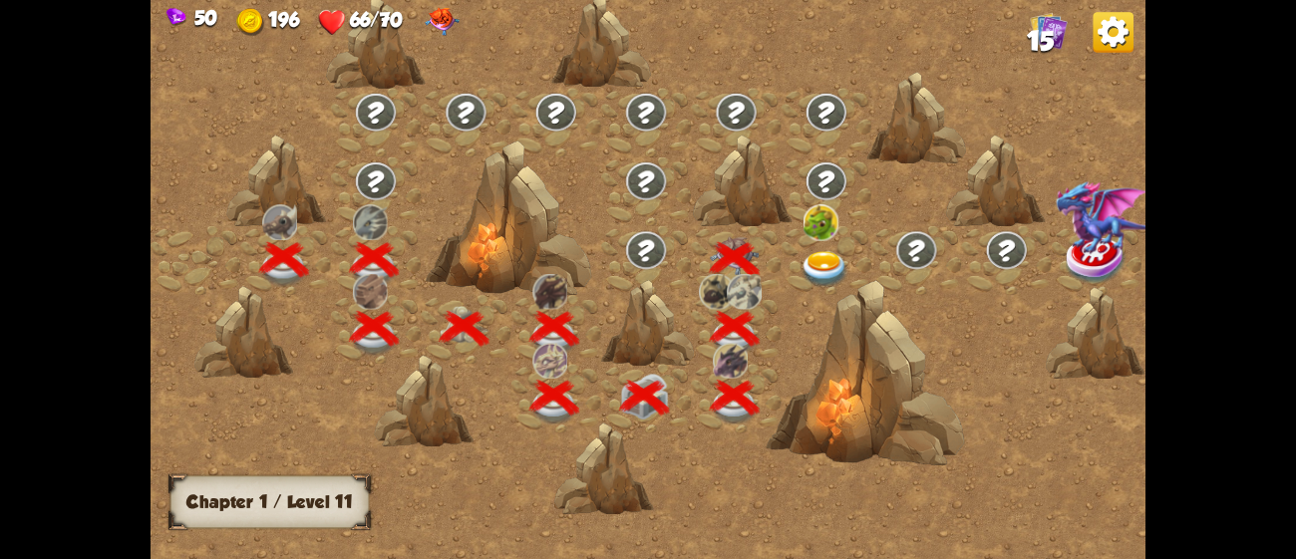
scroll to position [0, 302]
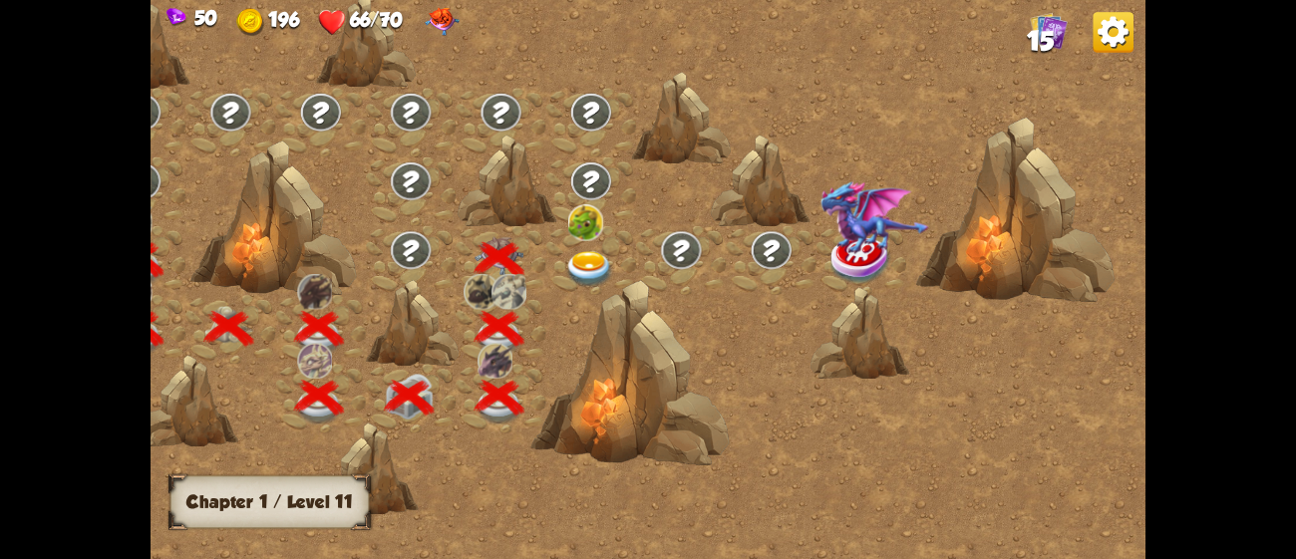
click at [569, 260] on img at bounding box center [590, 269] width 50 height 37
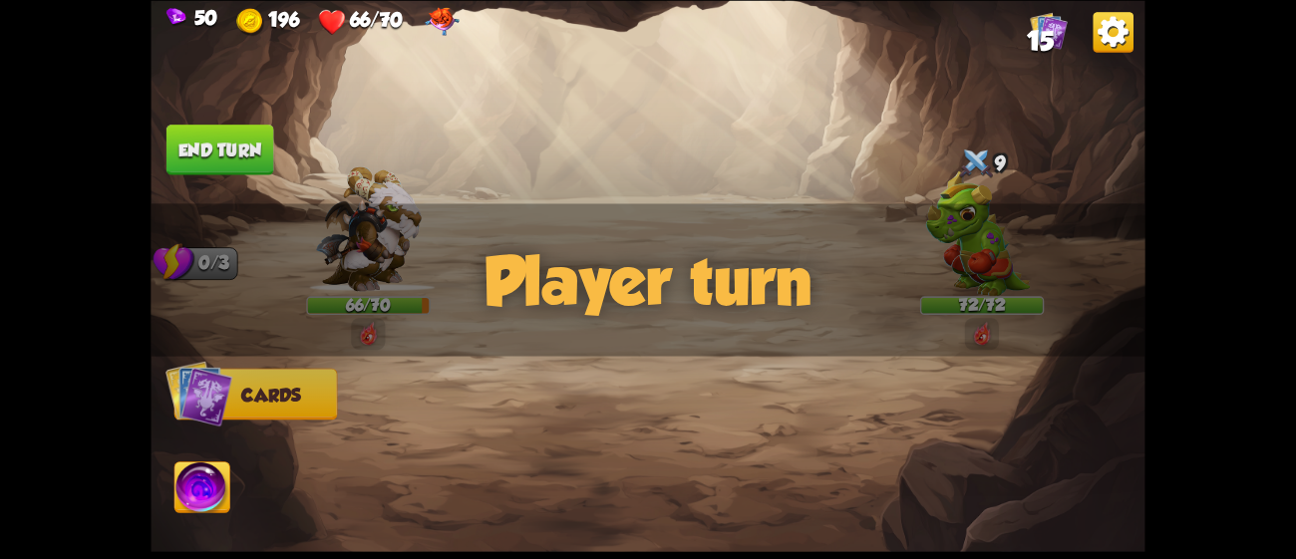
click at [963, 249] on div "Player turn" at bounding box center [648, 279] width 994 height 153
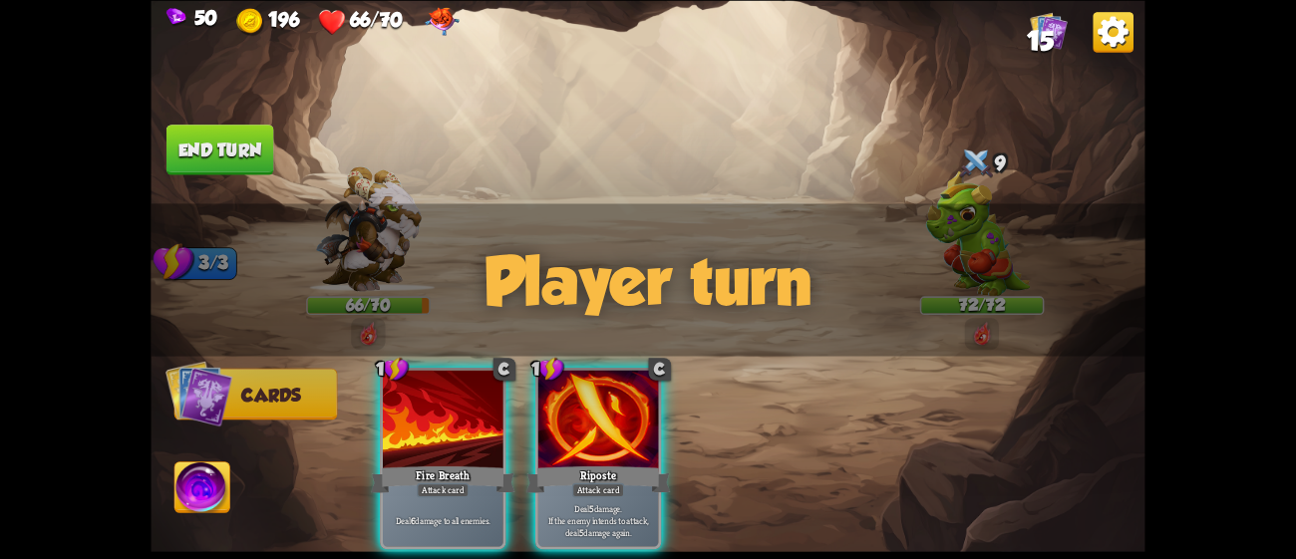
click at [963, 249] on div "Player turn" at bounding box center [648, 279] width 994 height 153
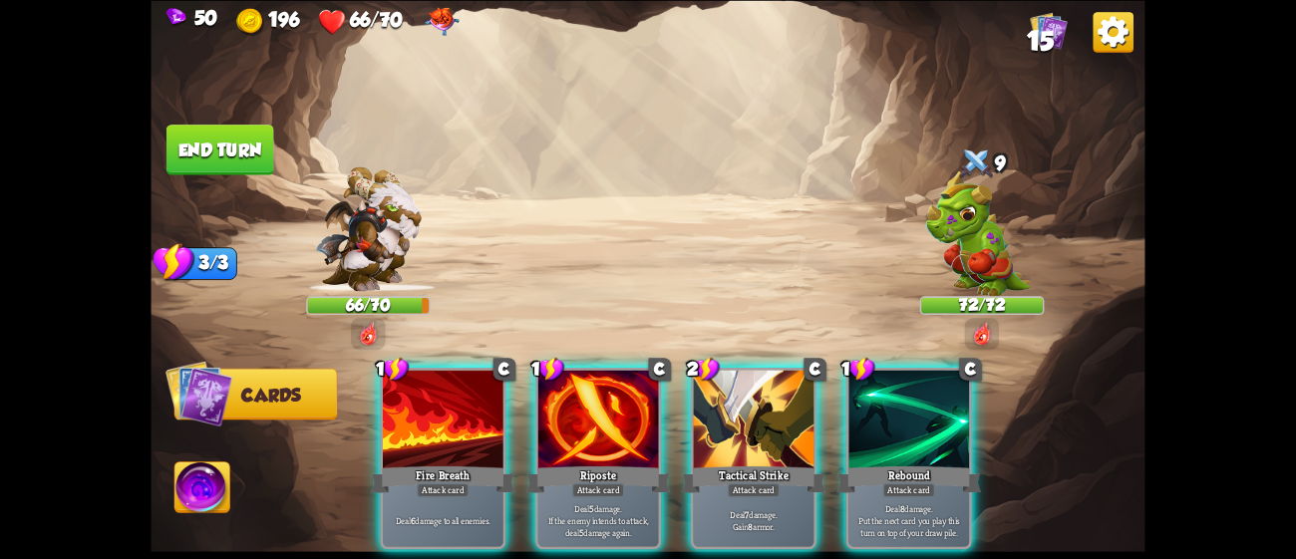
click at [963, 249] on div "Player turn" at bounding box center [648, 279] width 994 height 153
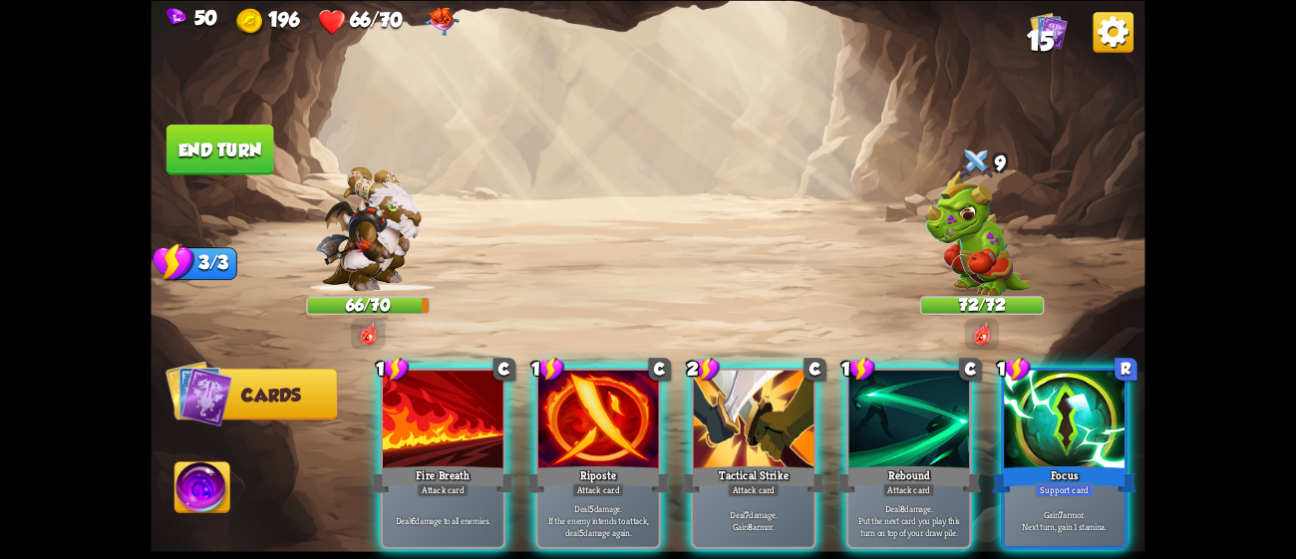
click at [963, 249] on img at bounding box center [977, 232] width 105 height 125
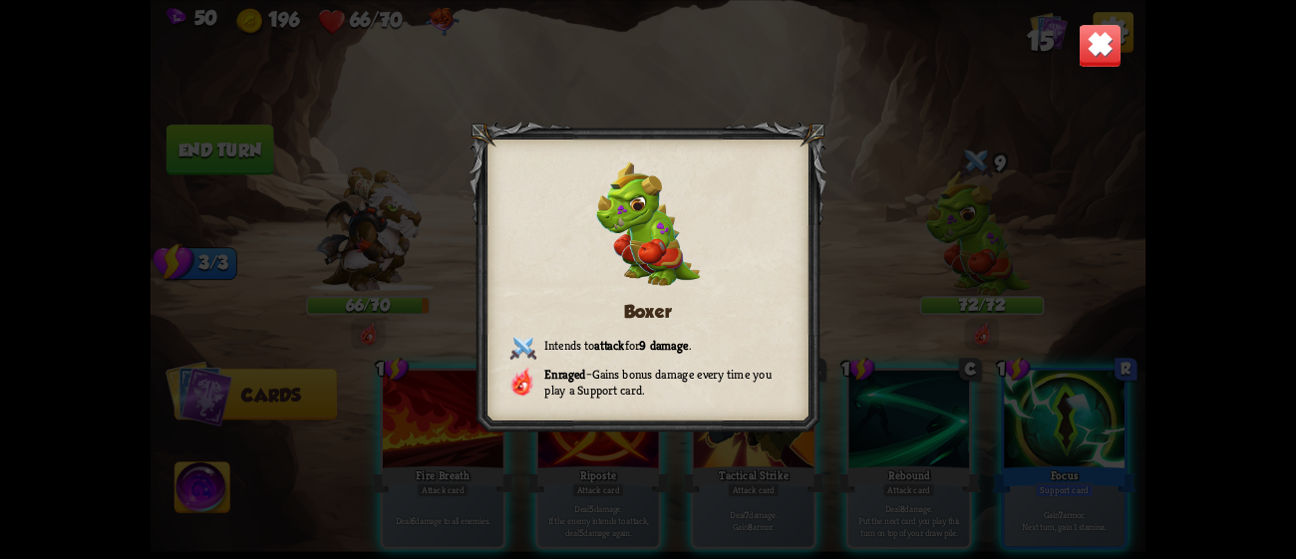
click at [1006, 156] on div "Boxer Intends to attack for 9 damage . Enraged – Gains bonus damage every time …" at bounding box center [648, 279] width 994 height 559
click at [1076, 79] on div "Boxer Intends to attack for 9 damage . Enraged – Gains bonus damage every time …" at bounding box center [648, 279] width 994 height 559
click at [1081, 52] on img at bounding box center [1101, 45] width 44 height 44
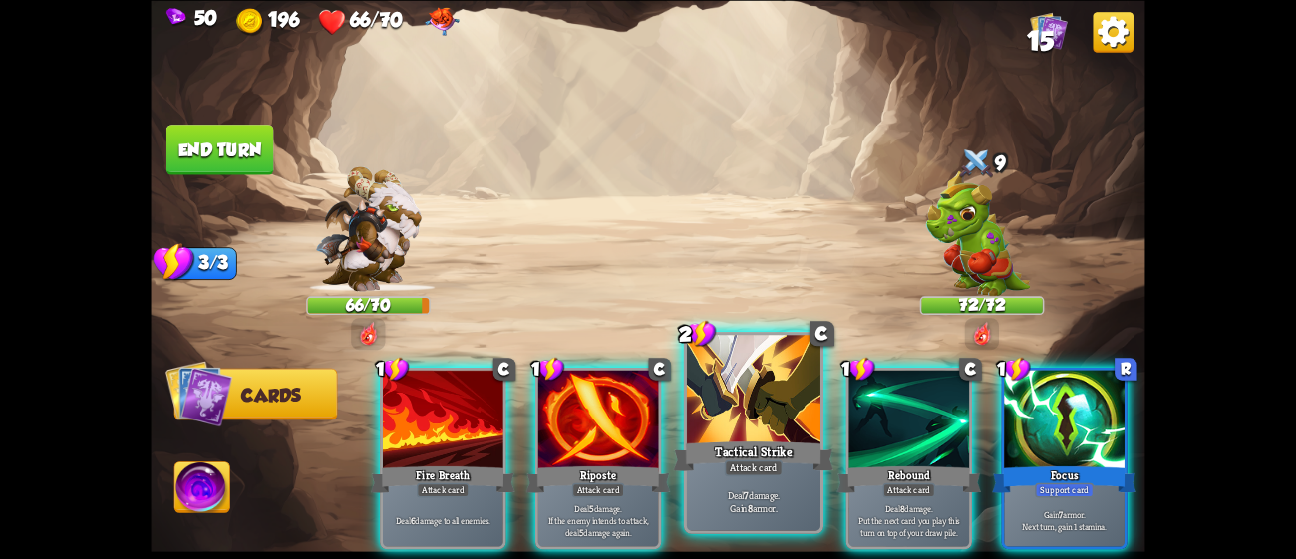
click at [767, 435] on div at bounding box center [754, 391] width 134 height 113
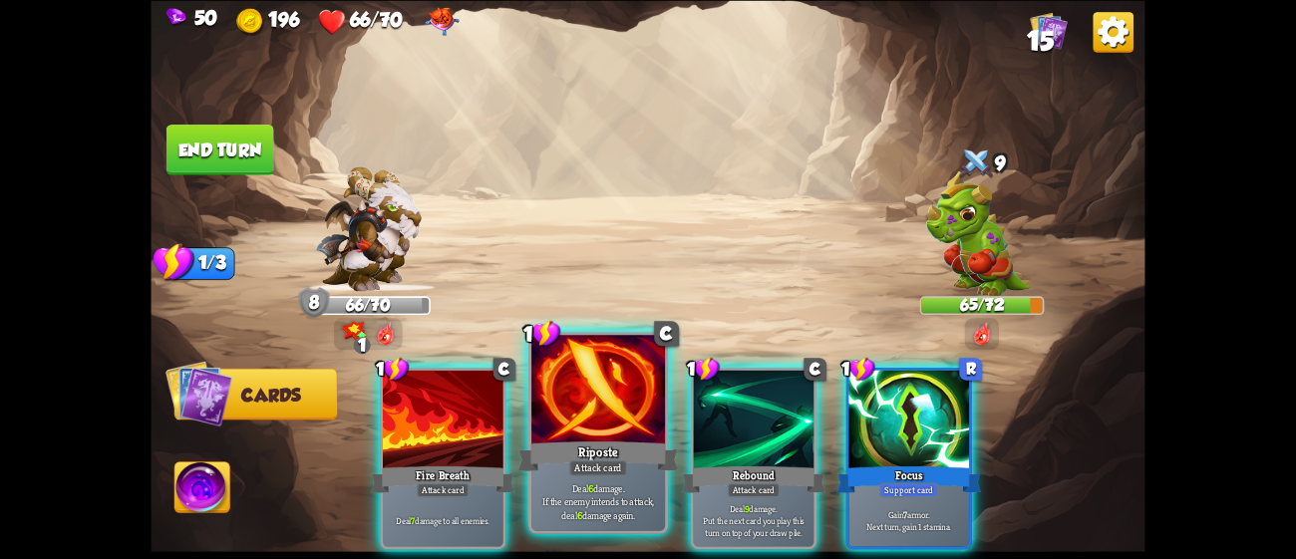
click at [588, 430] on div at bounding box center [598, 391] width 134 height 113
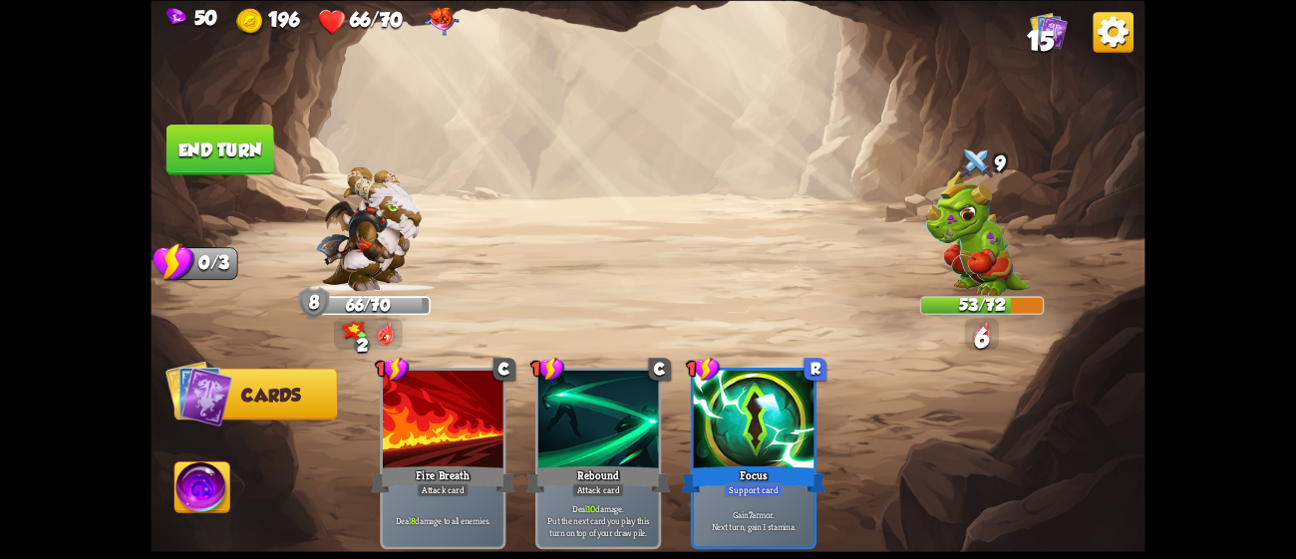
click at [233, 147] on button "End turn" at bounding box center [220, 150] width 108 height 51
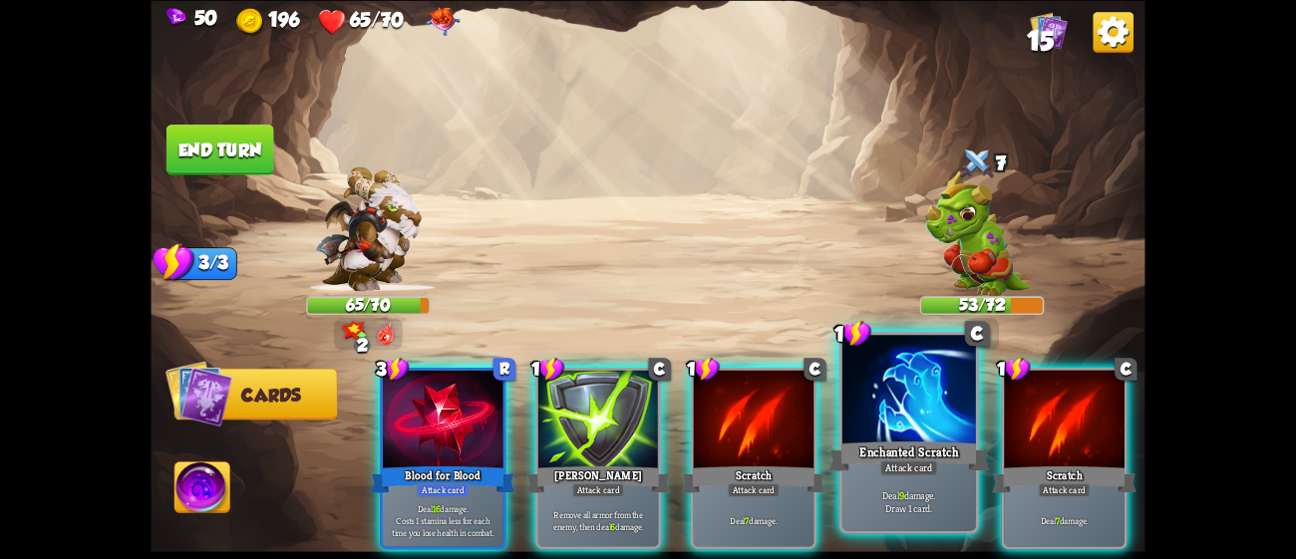
click at [961, 453] on div "Enchanted Scratch" at bounding box center [908, 456] width 160 height 36
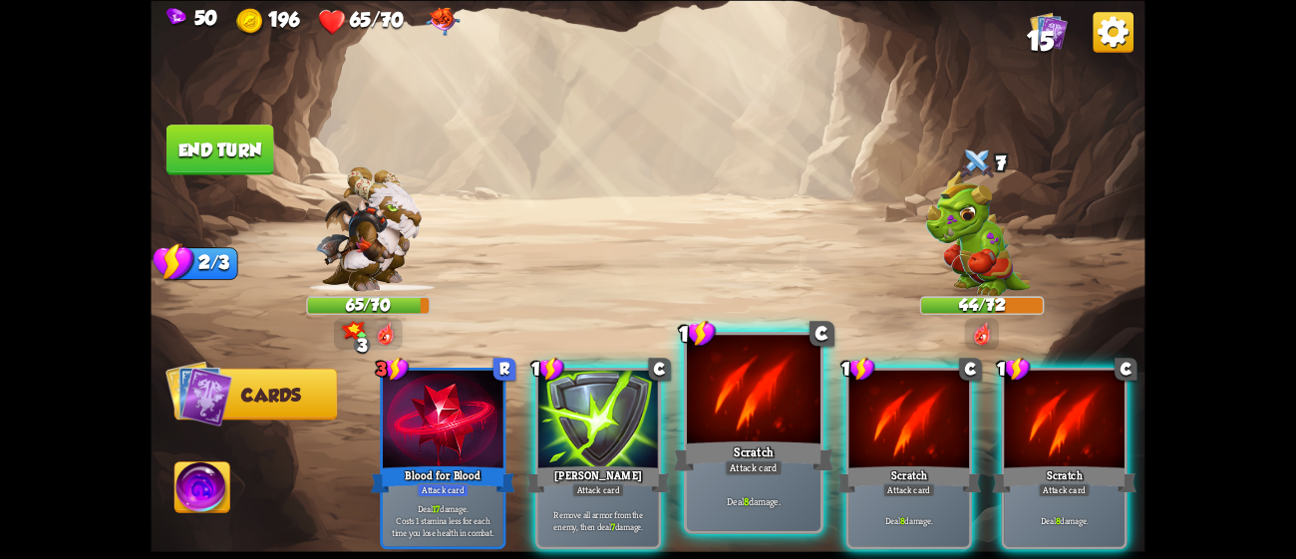
click at [769, 473] on div "Attack card" at bounding box center [754, 468] width 58 height 16
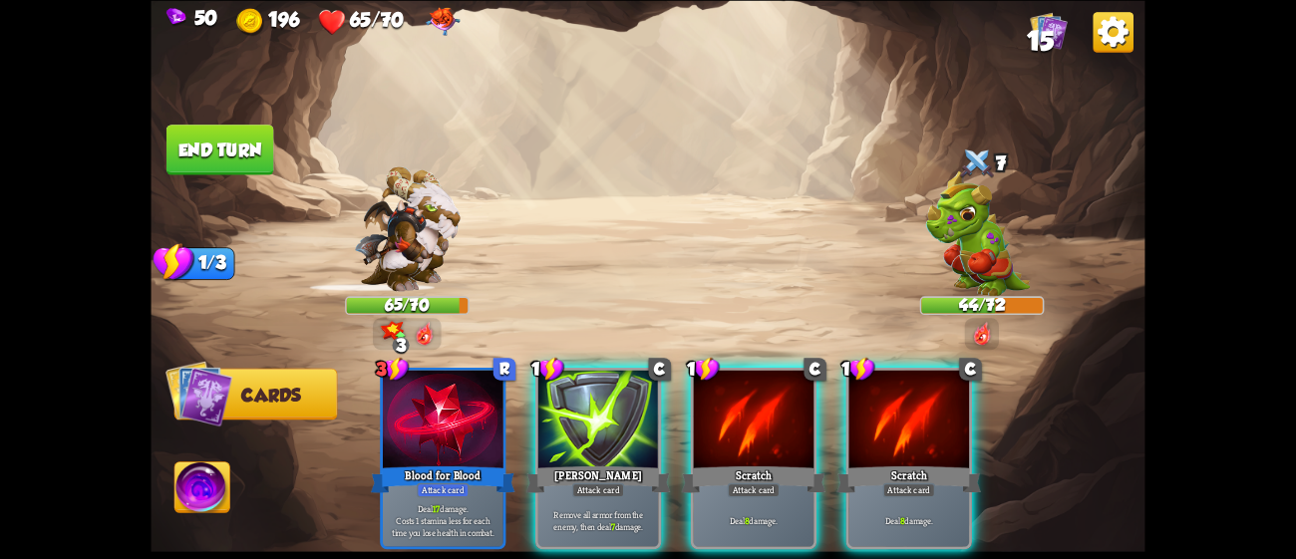
click at [769, 482] on div "Attack card" at bounding box center [754, 489] width 53 height 15
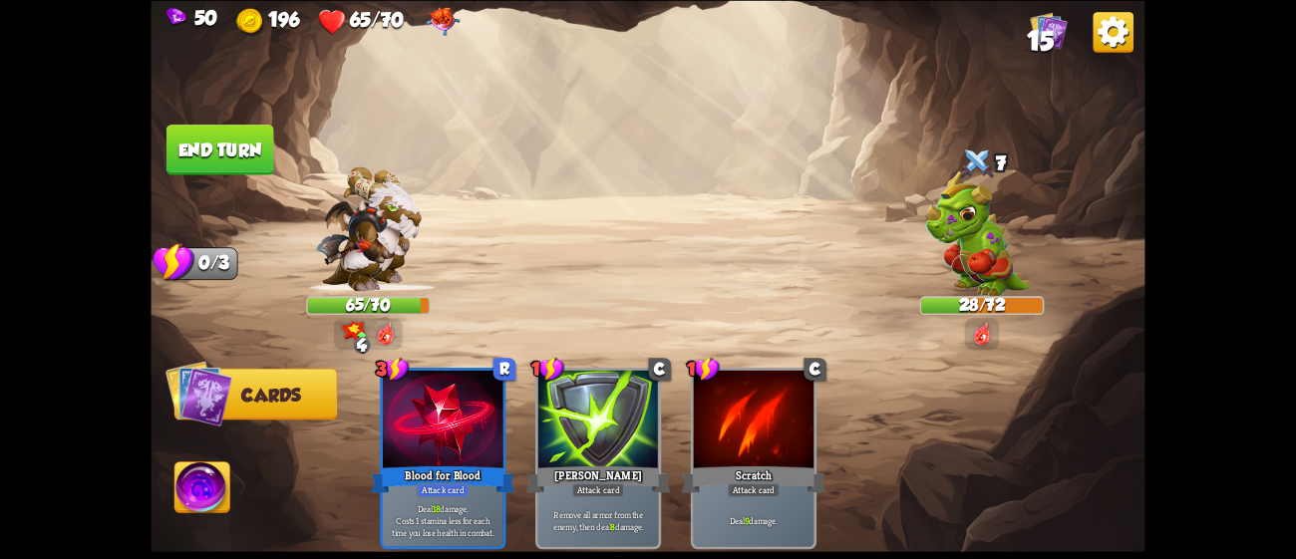
click at [186, 479] on img at bounding box center [201, 491] width 55 height 56
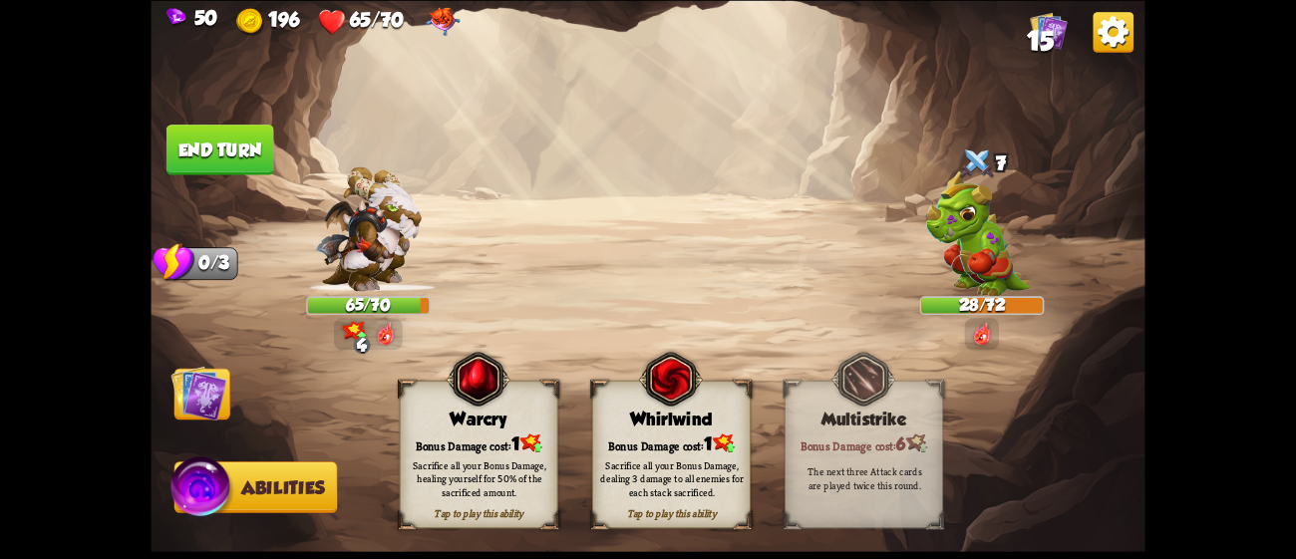
click at [245, 160] on button "End turn" at bounding box center [220, 150] width 108 height 51
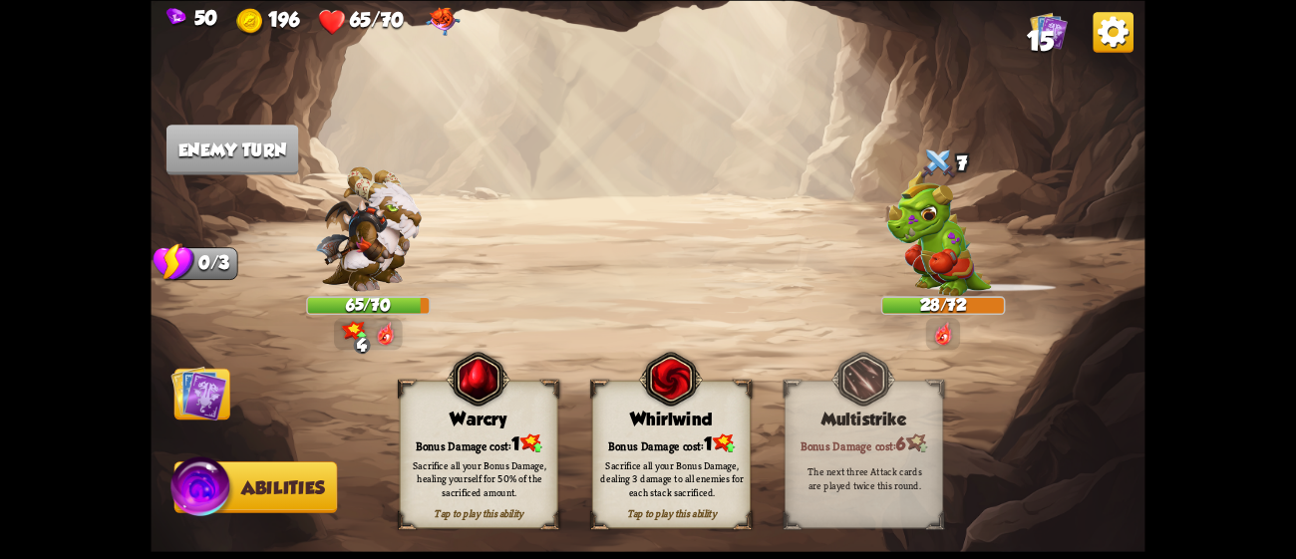
click at [220, 394] on img at bounding box center [199, 393] width 56 height 56
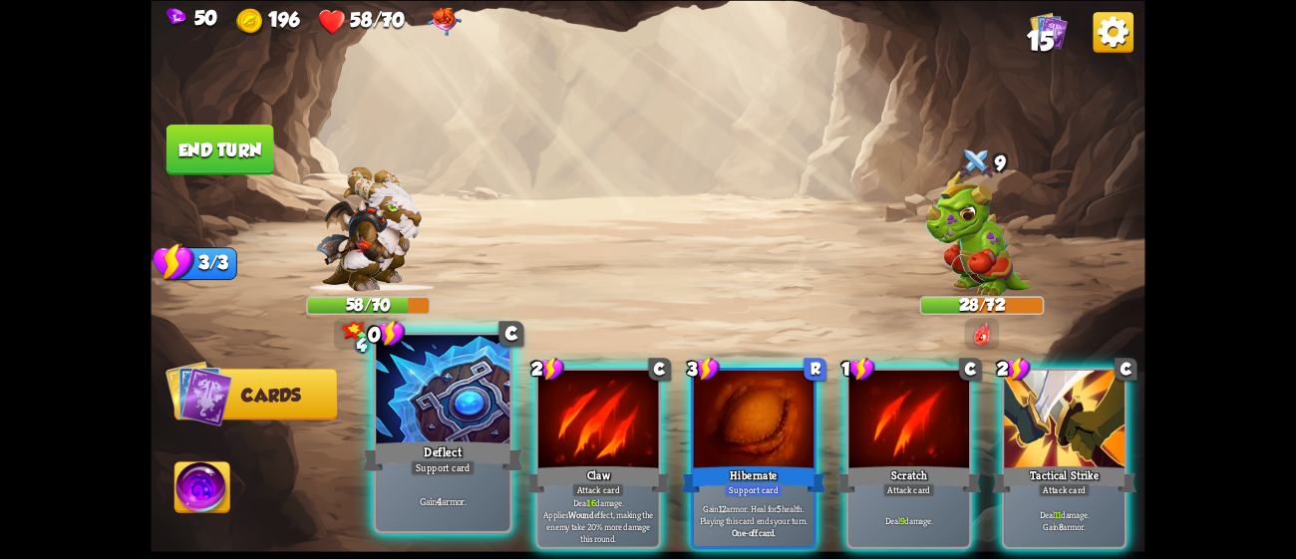
click at [416, 446] on div "Deflect" at bounding box center [443, 456] width 160 height 36
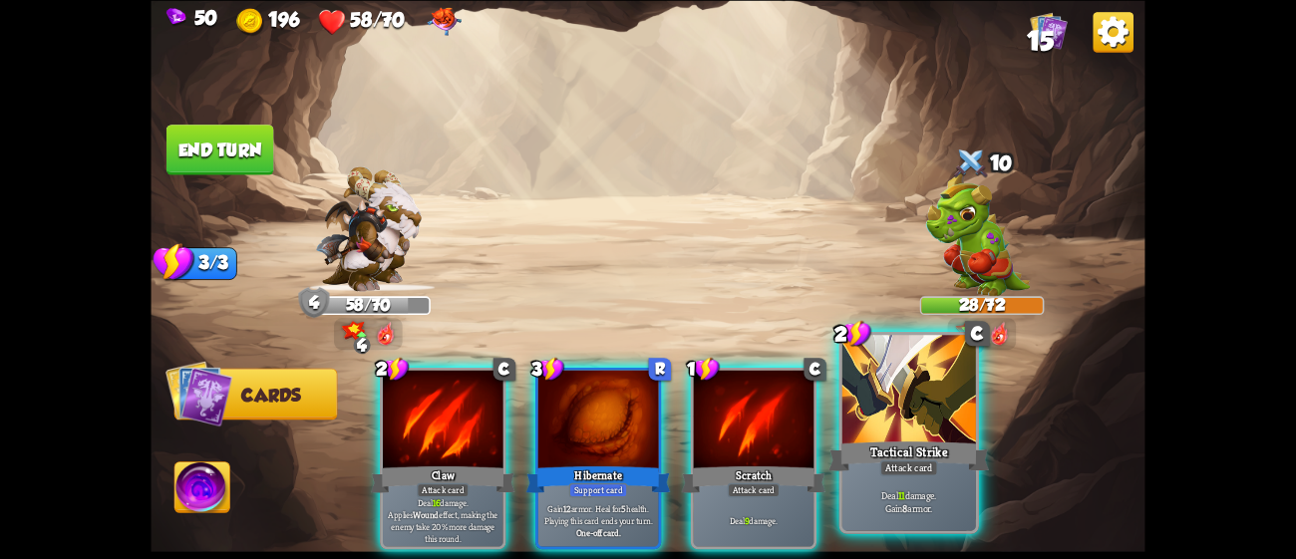
click at [946, 433] on div at bounding box center [909, 391] width 134 height 113
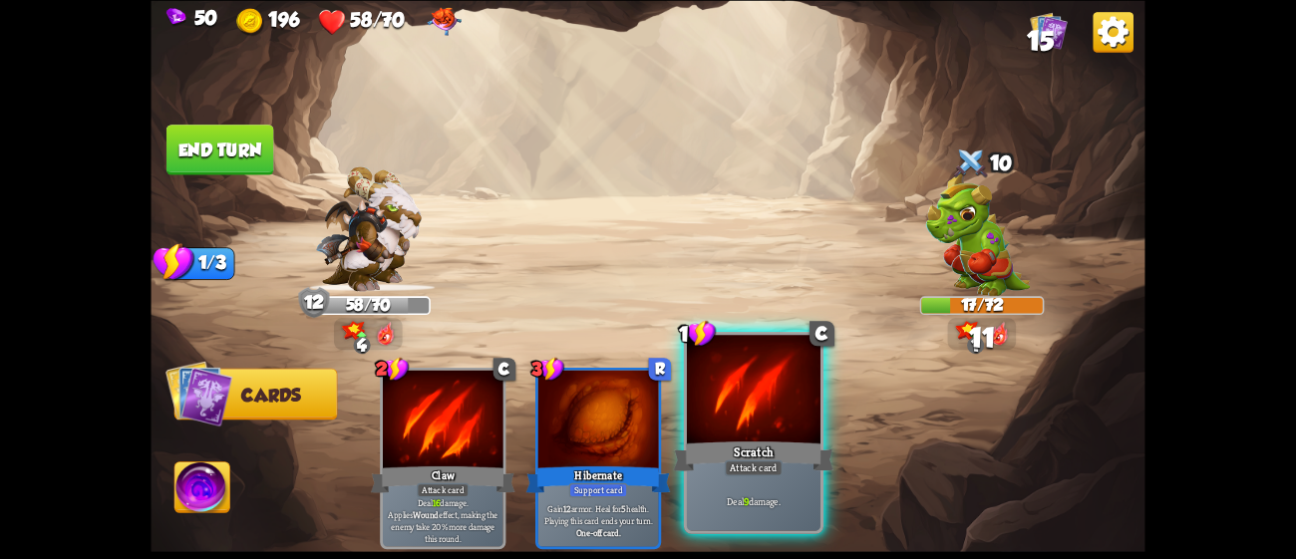
click at [727, 452] on div "Scratch" at bounding box center [754, 456] width 160 height 36
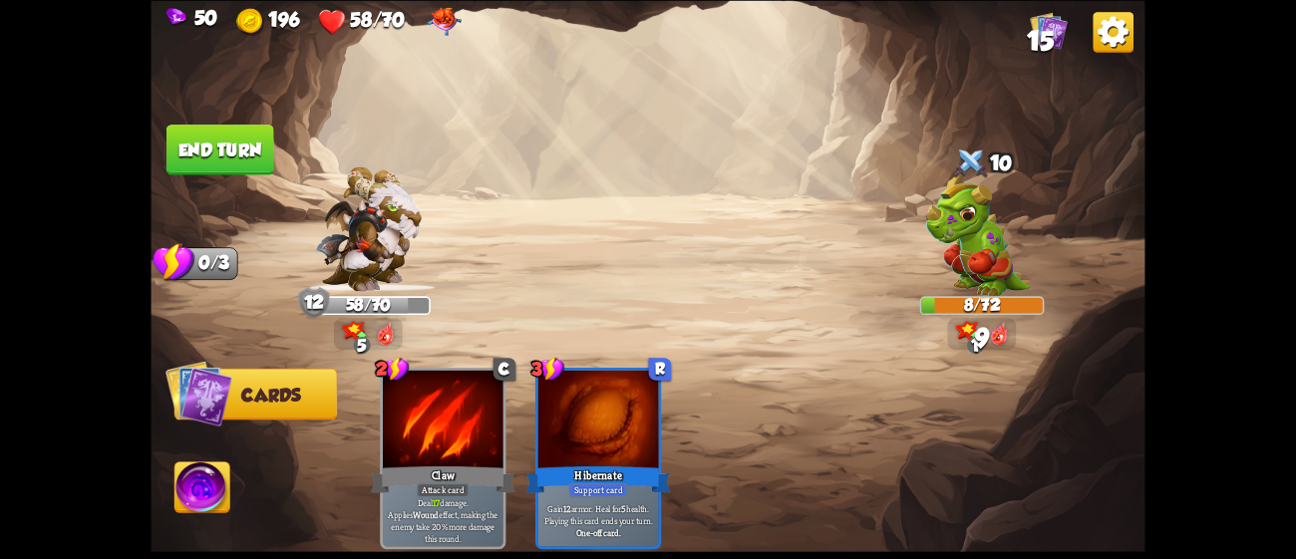
click at [239, 155] on button "End turn" at bounding box center [220, 150] width 108 height 51
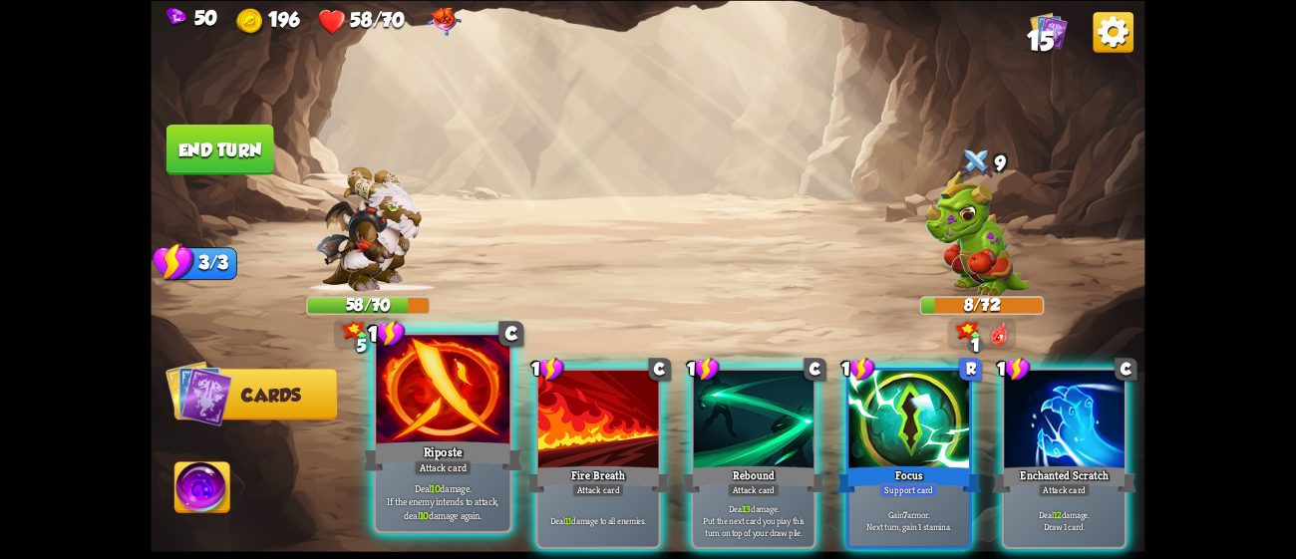
click at [471, 400] on div at bounding box center [443, 391] width 134 height 113
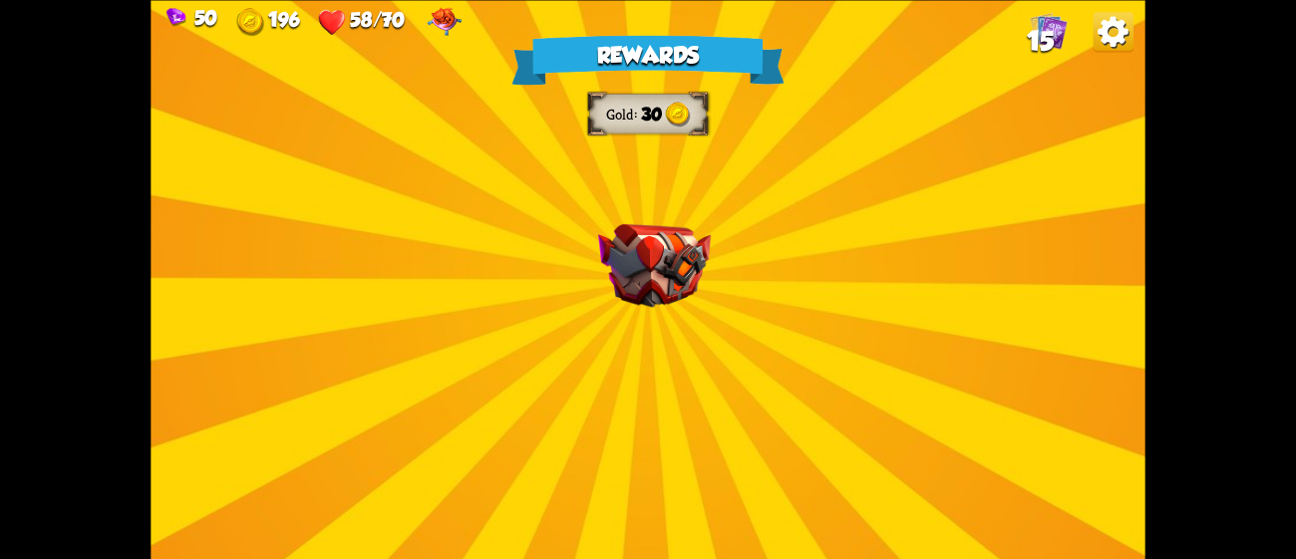
click at [747, 337] on div "Rewards Gold 30 Select a card 1 C Shell Support card If you have no armor, gain…" at bounding box center [648, 279] width 994 height 559
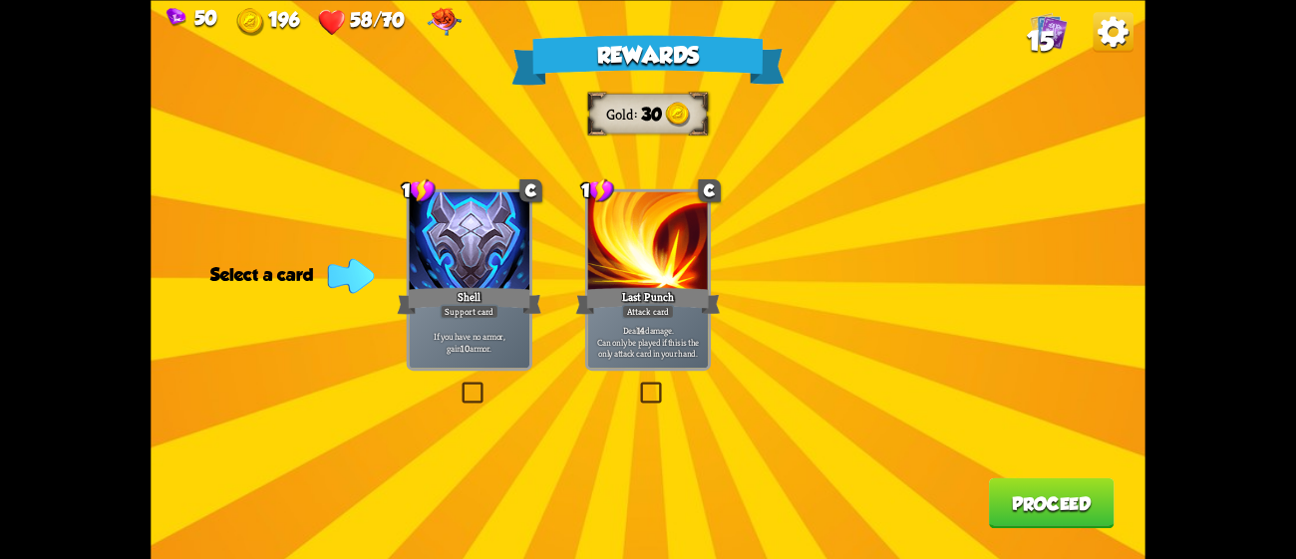
click at [479, 349] on p "If you have no armor, gain 10 armor." at bounding box center [470, 342] width 115 height 24
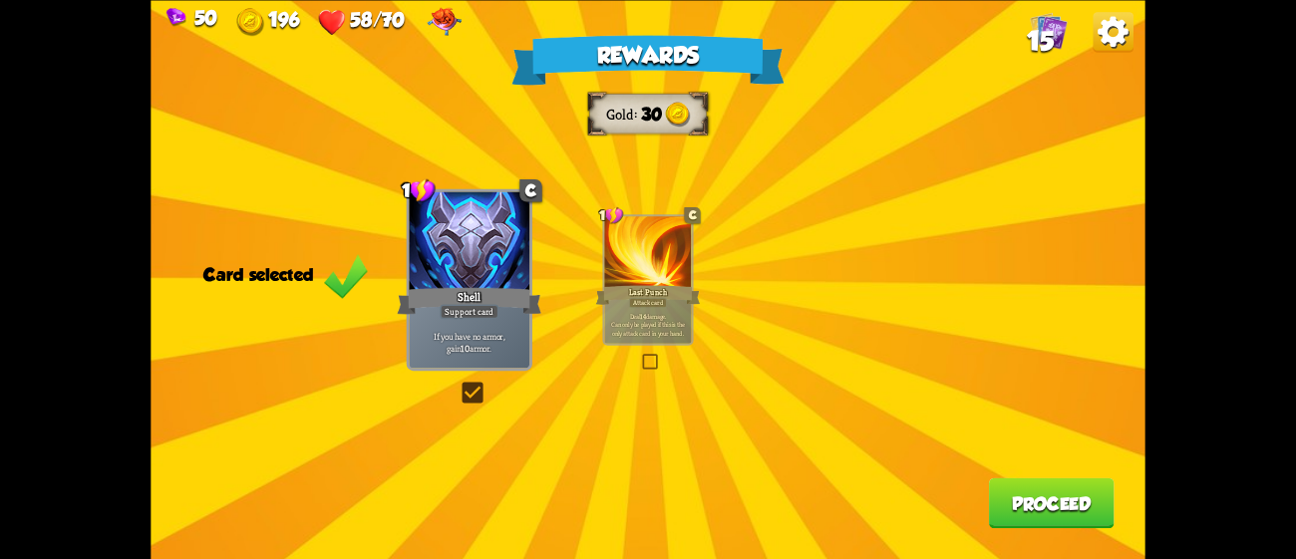
click at [1048, 502] on button "Proceed" at bounding box center [1052, 502] width 126 height 51
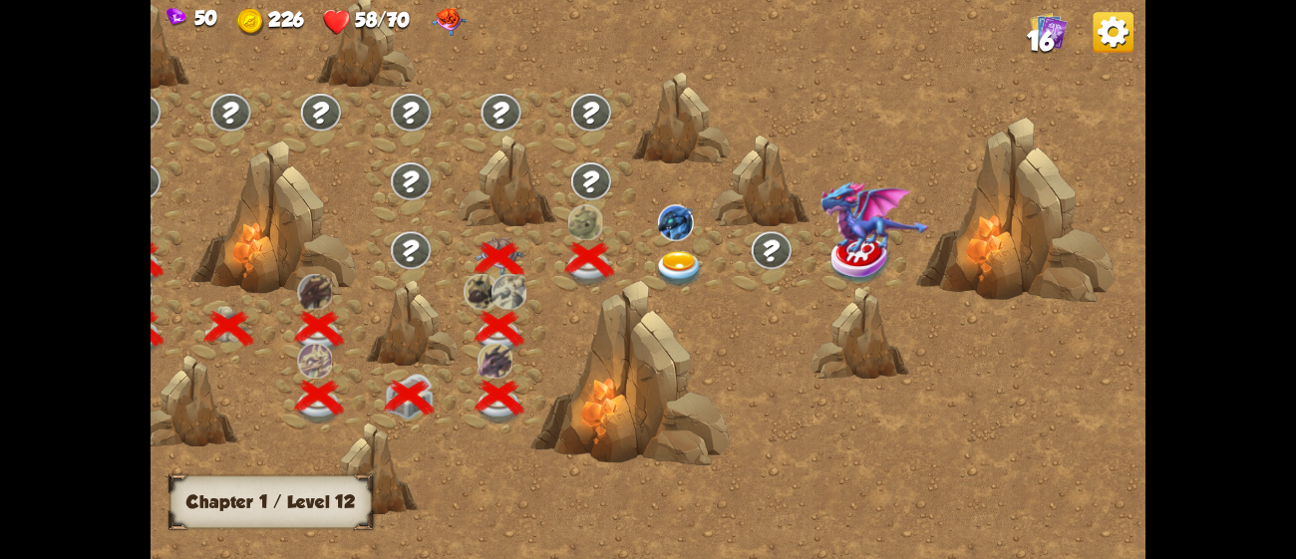
click at [684, 246] on div at bounding box center [681, 260] width 90 height 69
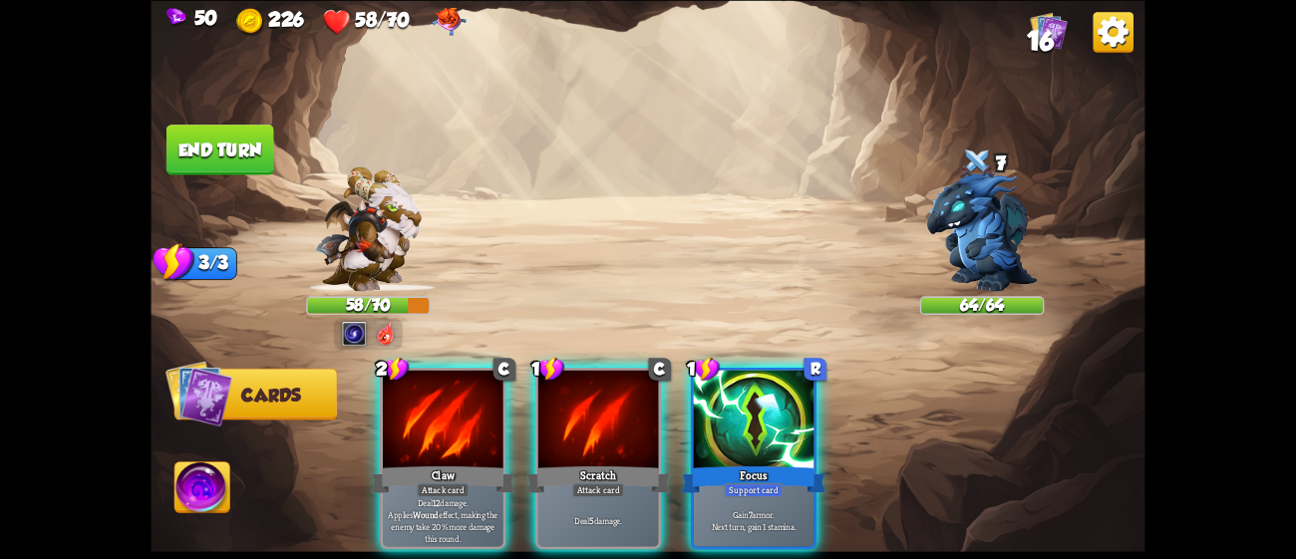
click at [353, 328] on div "Player turn" at bounding box center [648, 279] width 994 height 153
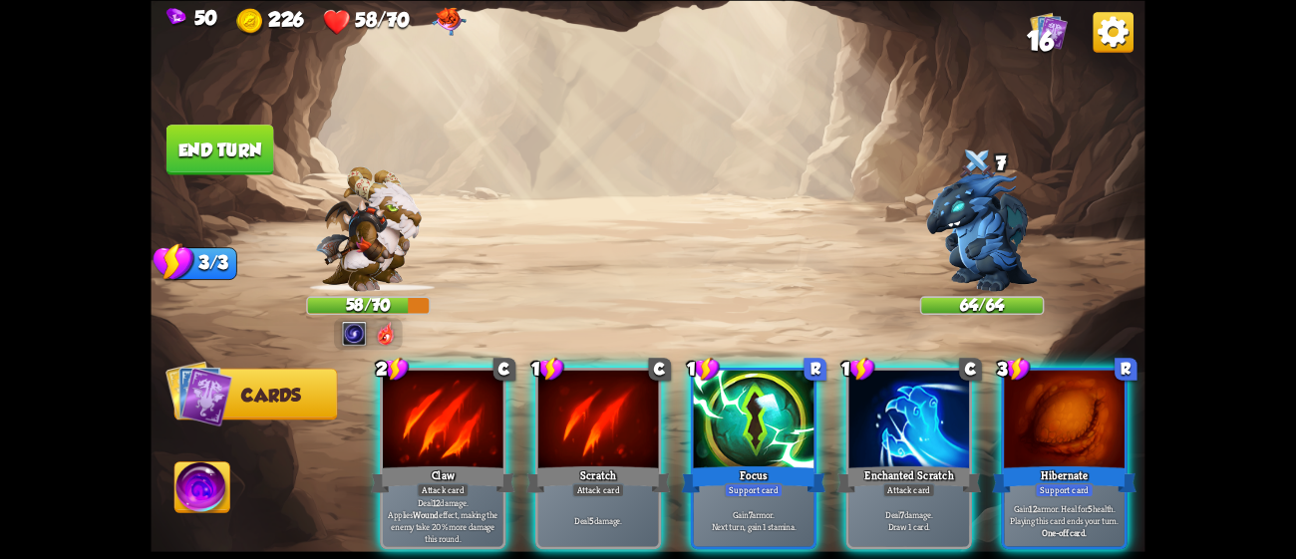
click at [353, 328] on div "Player turn" at bounding box center [648, 279] width 994 height 153
click at [353, 328] on img at bounding box center [354, 333] width 25 height 25
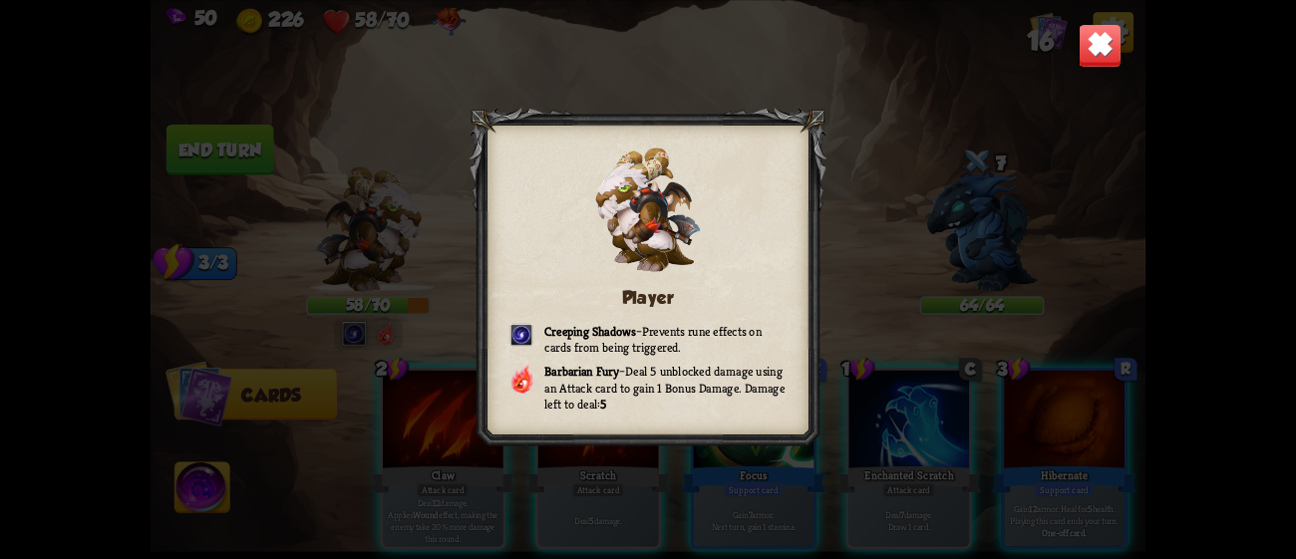
click at [1074, 231] on div "Player Creeping Shadows – Prevents rune effects on cards from being triggered. …" at bounding box center [648, 279] width 994 height 559
click at [998, 221] on div "Player Creeping Shadows – Prevents rune effects on cards from being triggered. …" at bounding box center [648, 279] width 994 height 559
click at [1090, 54] on img at bounding box center [1101, 45] width 44 height 44
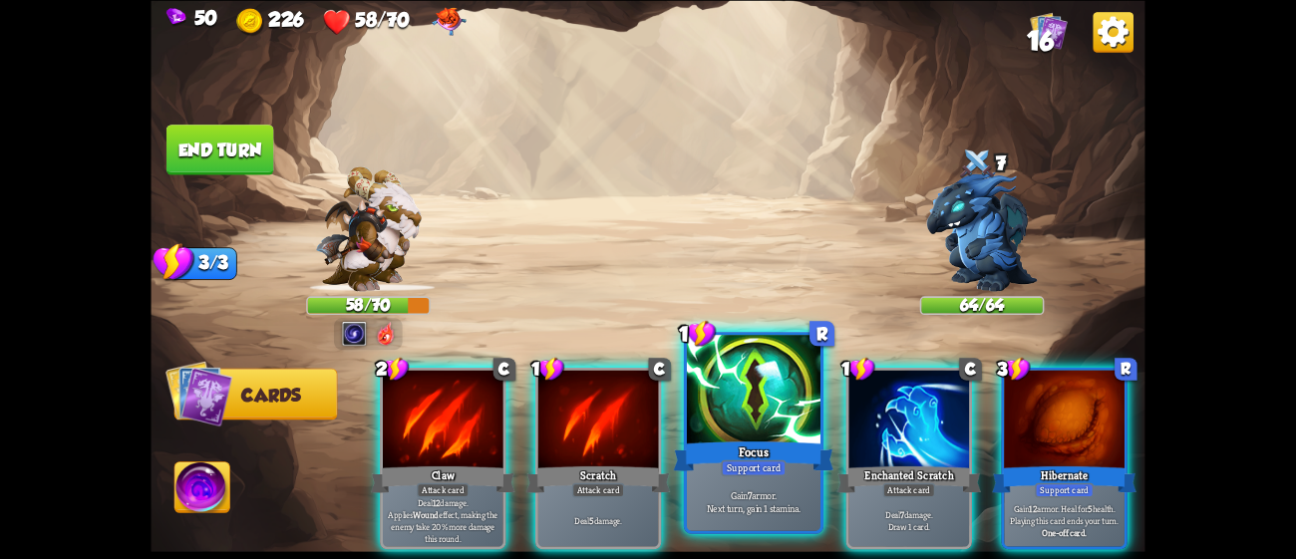
click at [768, 411] on div at bounding box center [754, 391] width 134 height 113
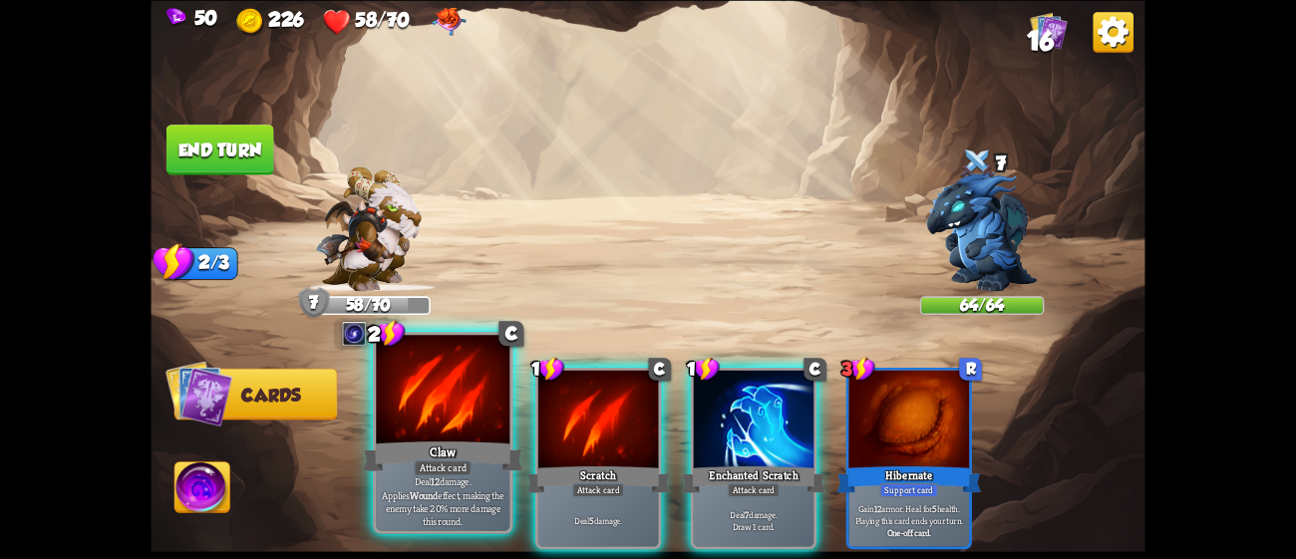
click at [436, 492] on p "Deal 12 damage. Applies Wound effect, making the enemy take 20% more damage thi…" at bounding box center [443, 501] width 127 height 53
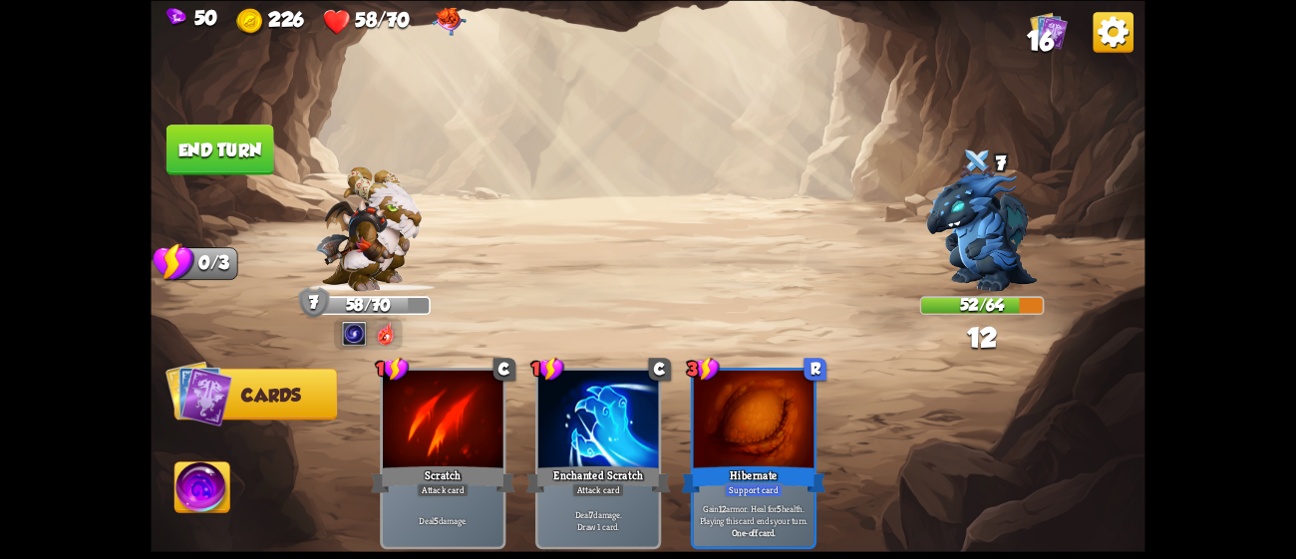
click at [222, 156] on button "End turn" at bounding box center [220, 150] width 108 height 51
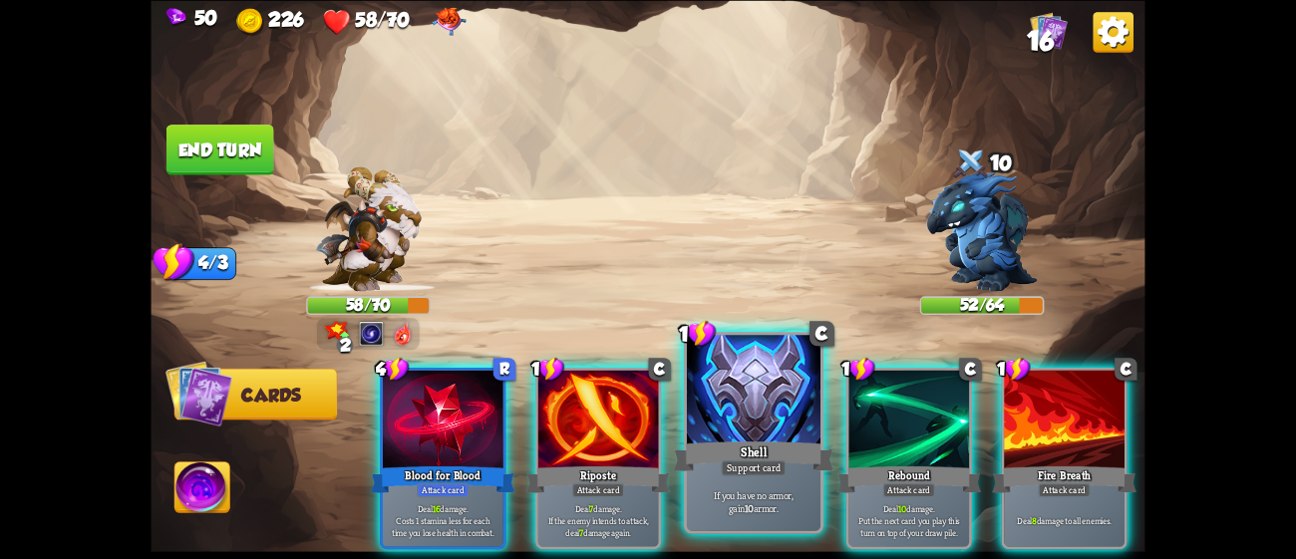
click at [757, 404] on div at bounding box center [754, 391] width 134 height 113
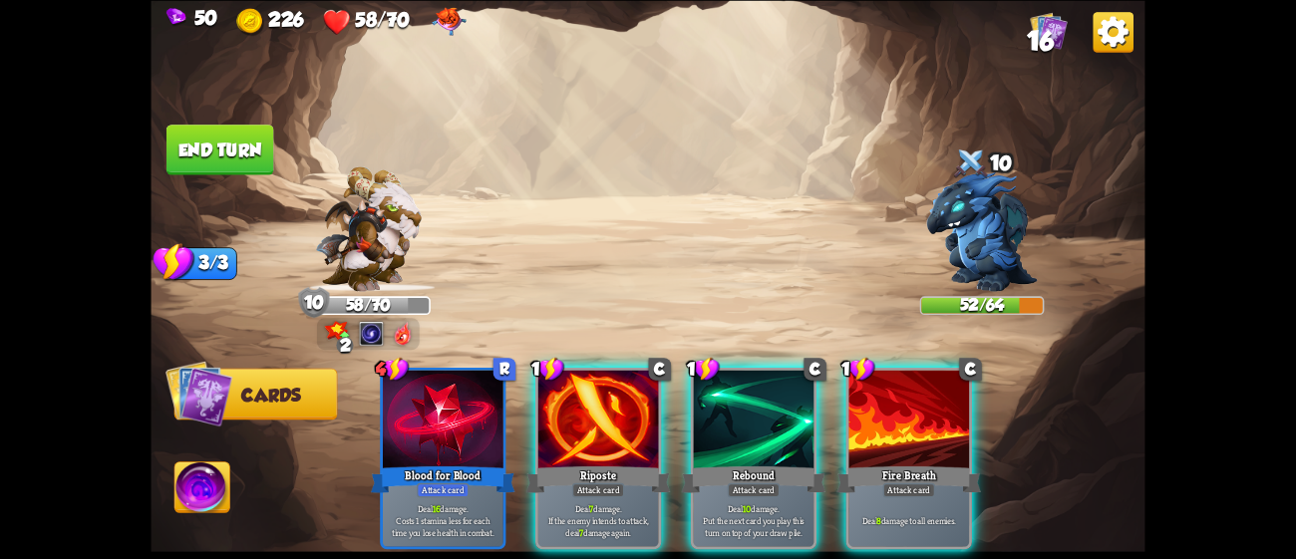
click at [757, 404] on div at bounding box center [754, 421] width 121 height 102
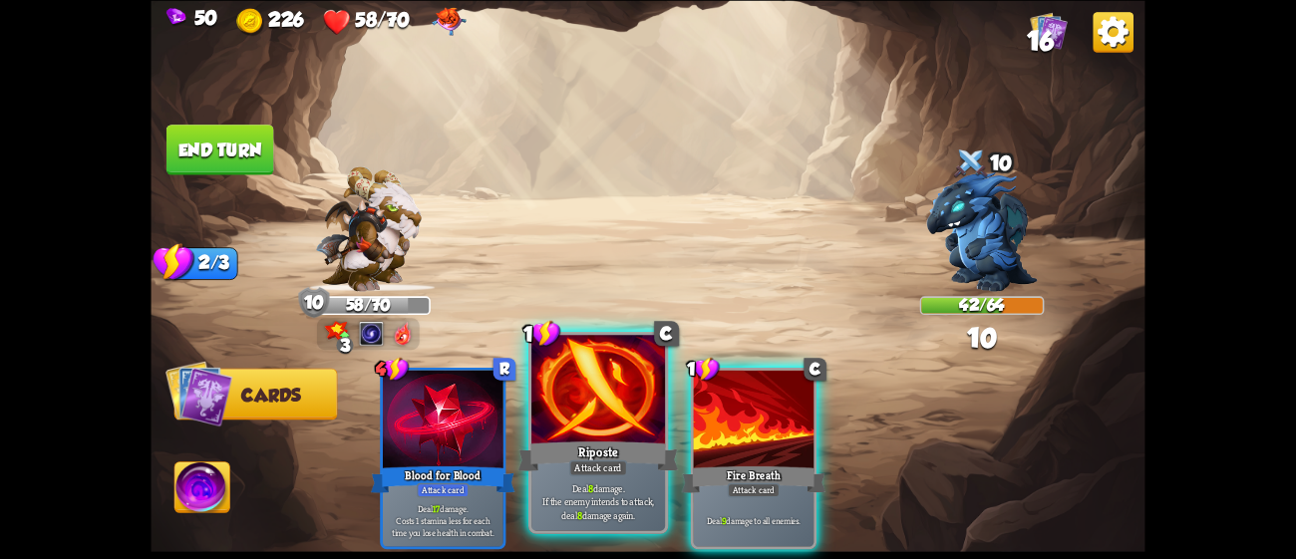
click at [621, 407] on div at bounding box center [598, 391] width 134 height 113
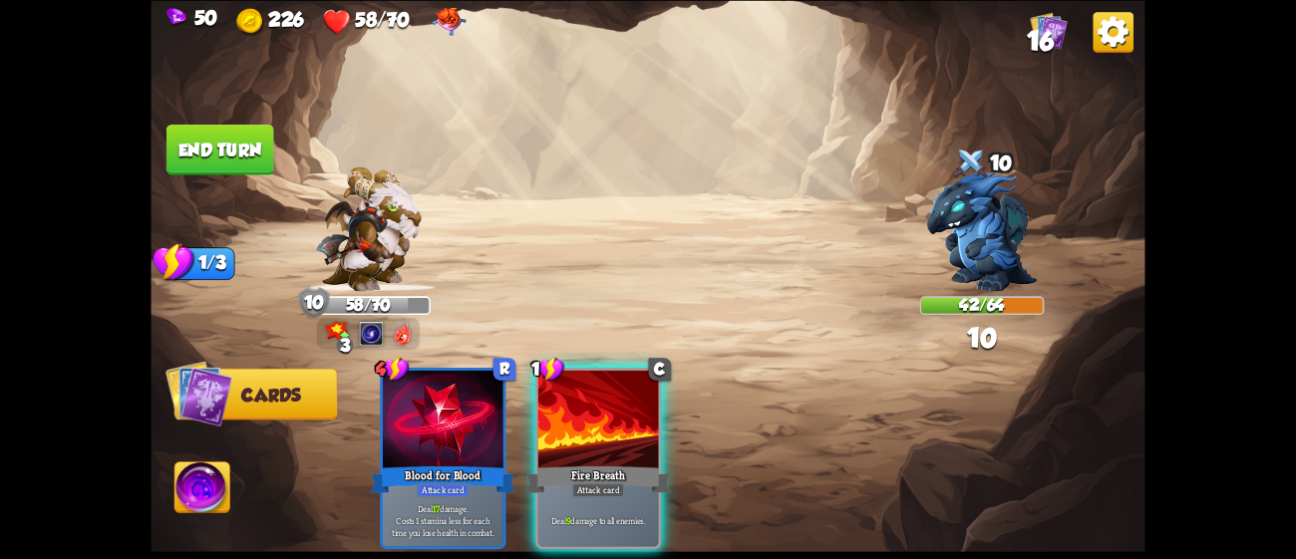
click at [621, 407] on div at bounding box center [598, 421] width 121 height 102
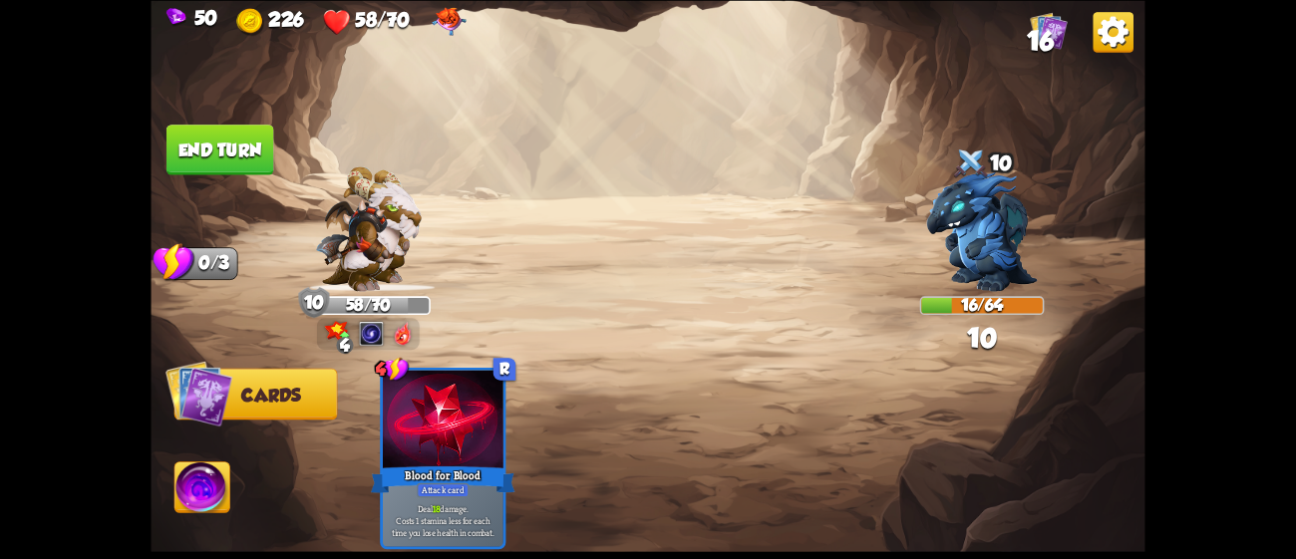
click at [185, 157] on button "End turn" at bounding box center [220, 150] width 108 height 51
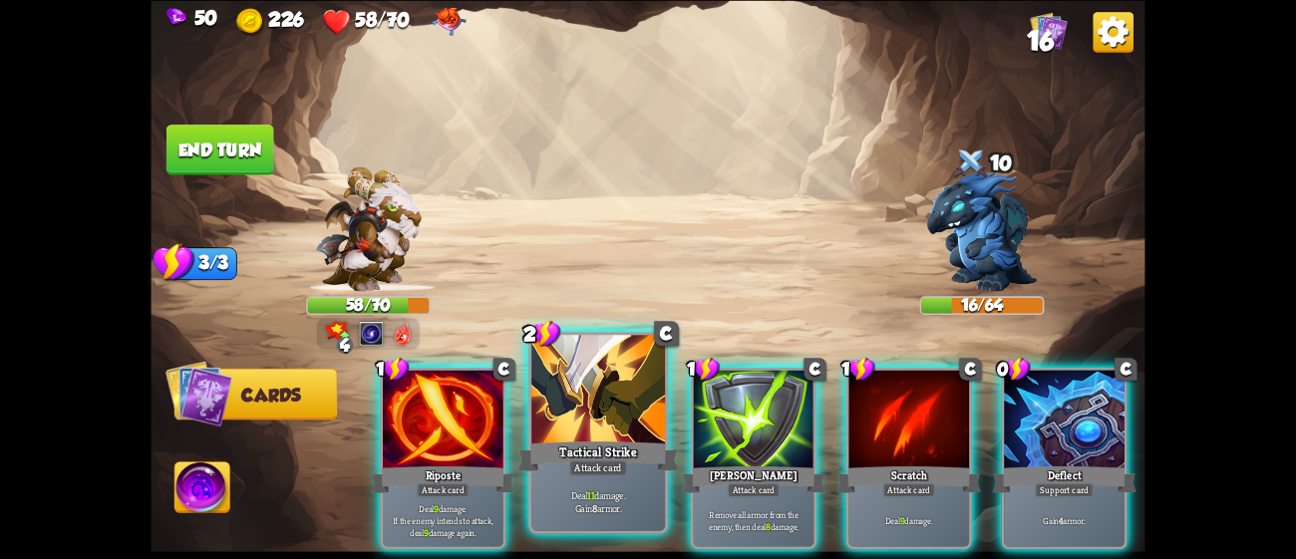
click at [610, 432] on div at bounding box center [598, 391] width 134 height 113
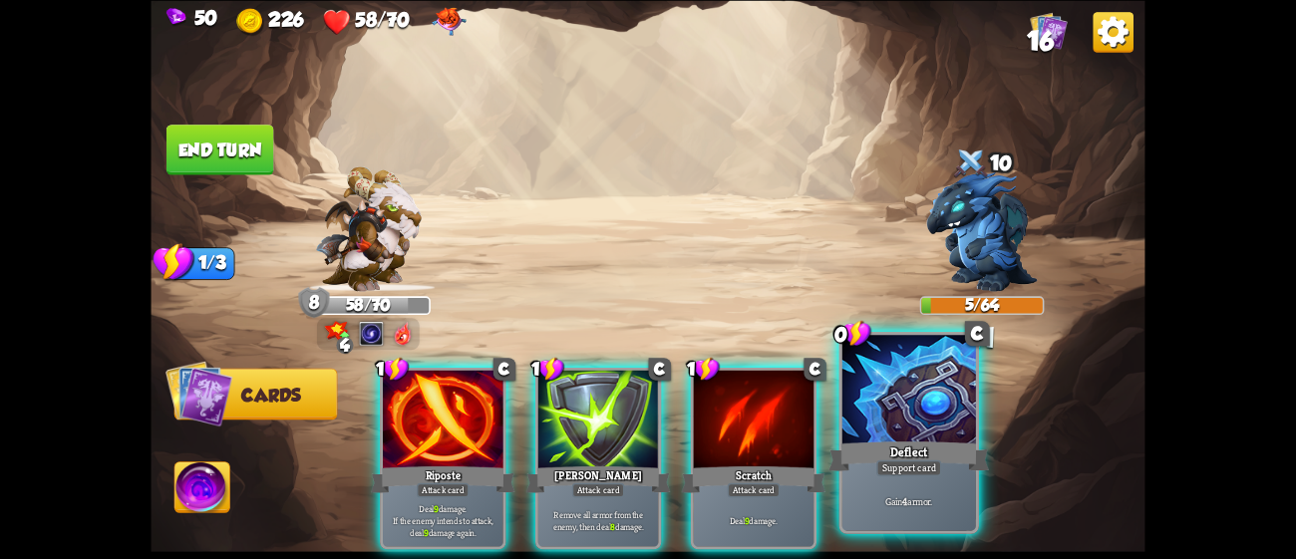
click at [888, 442] on div "Deflect" at bounding box center [908, 456] width 160 height 36
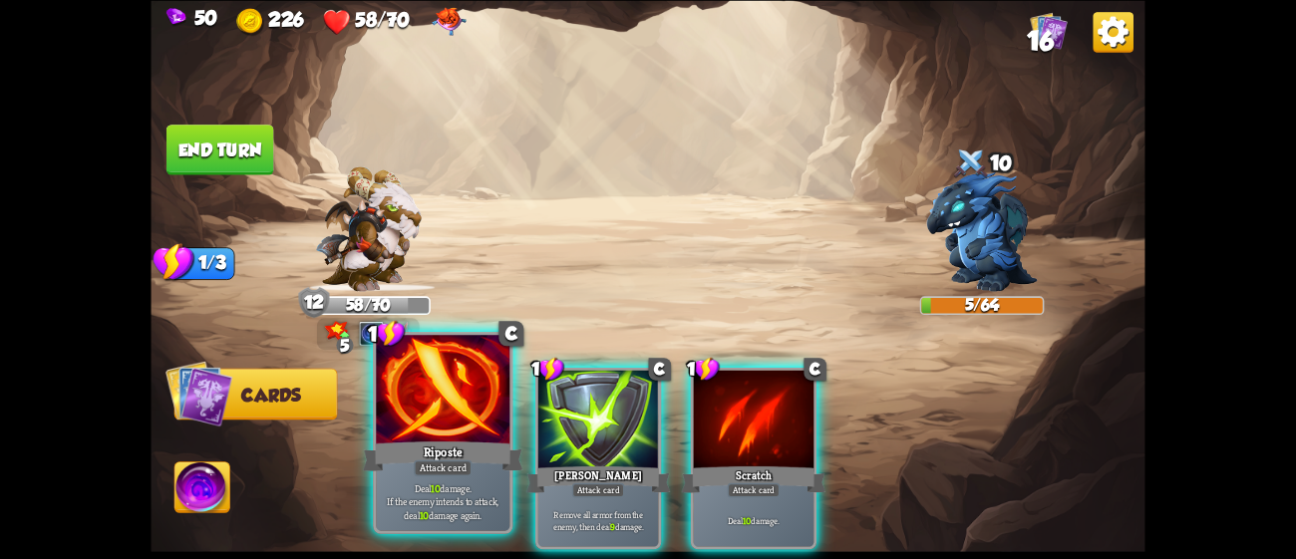
click at [451, 439] on div "Riposte" at bounding box center [443, 456] width 160 height 36
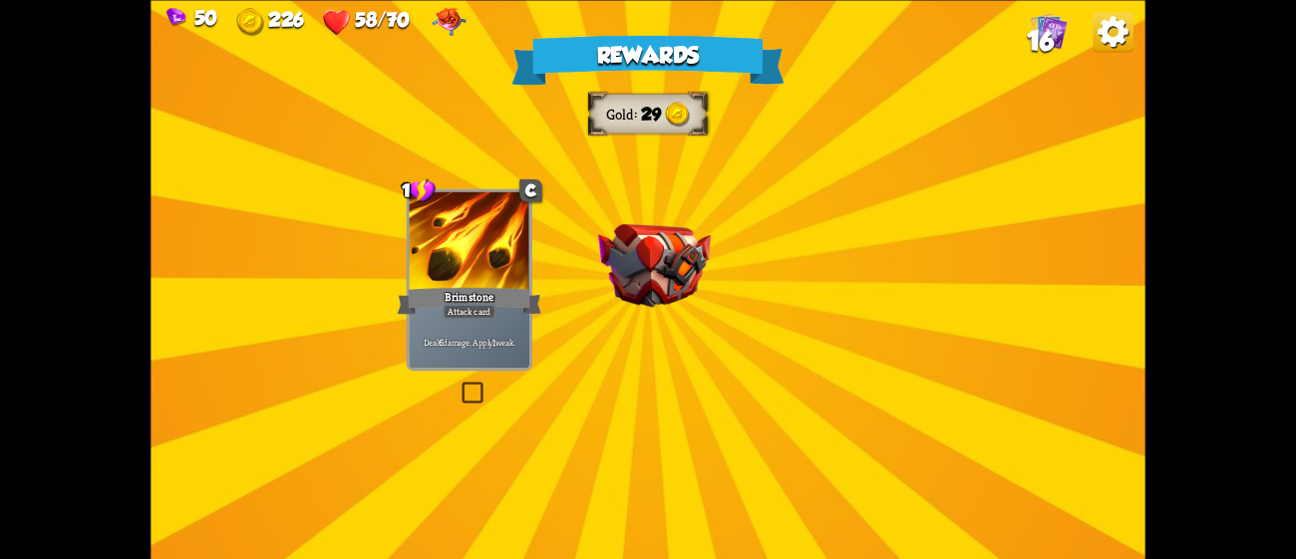
click at [657, 302] on img at bounding box center [654, 265] width 113 height 84
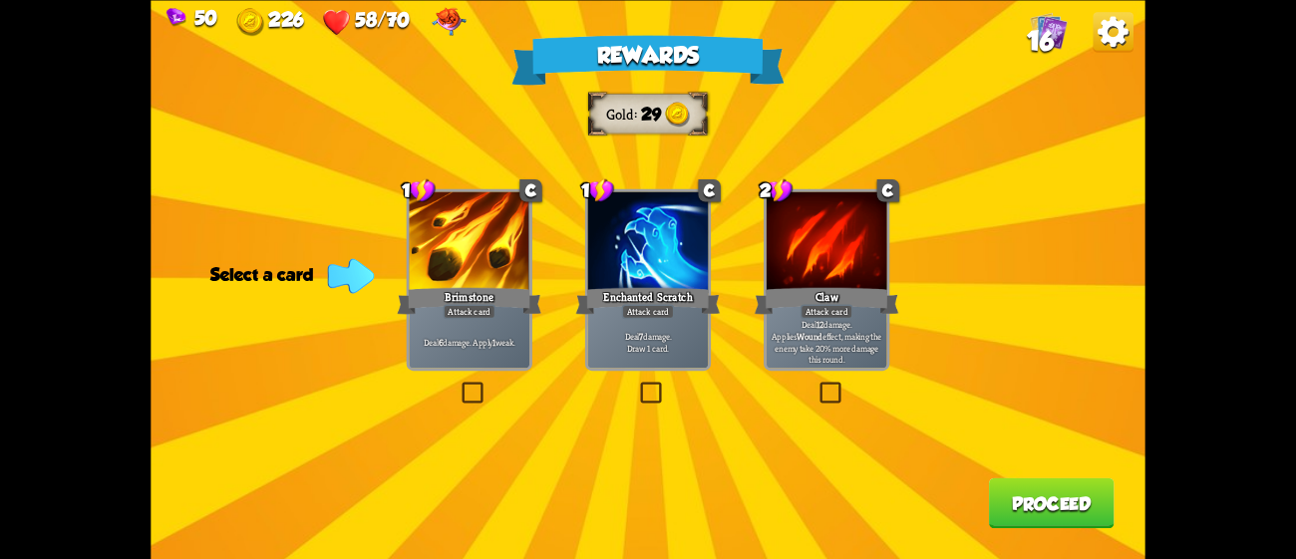
click at [457, 388] on div "Rewards Gold 29 Select a card 1 C Brimstone Attack card Deal 6 damage. Apply 1 …" at bounding box center [648, 279] width 994 height 559
click at [439, 314] on div "Brimstone" at bounding box center [469, 300] width 145 height 32
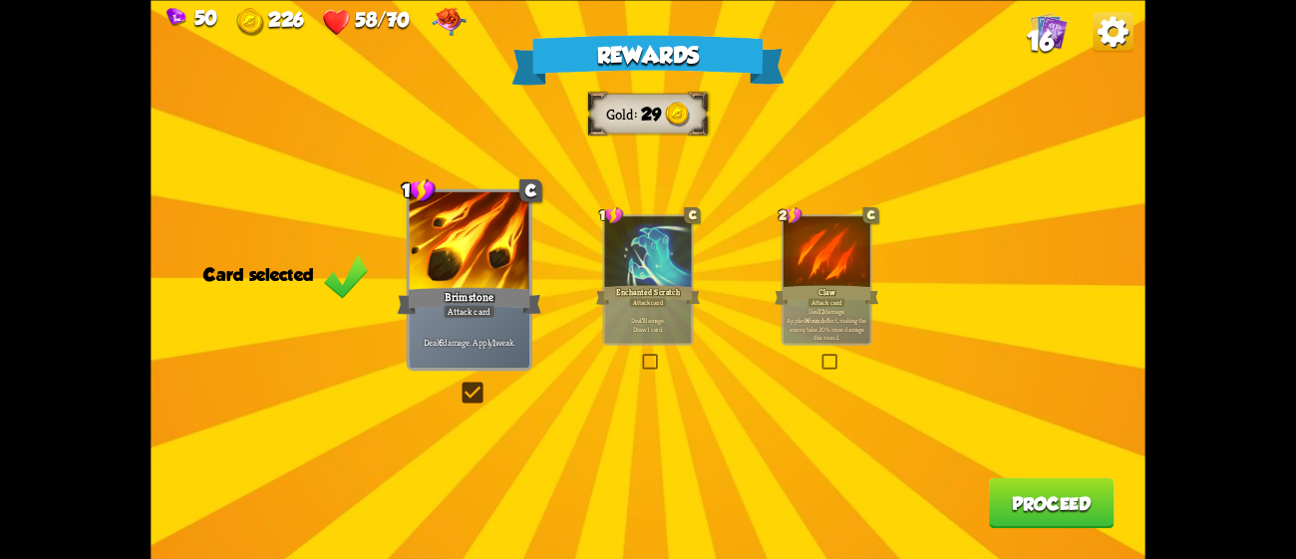
click at [1050, 500] on button "Proceed" at bounding box center [1052, 502] width 126 height 51
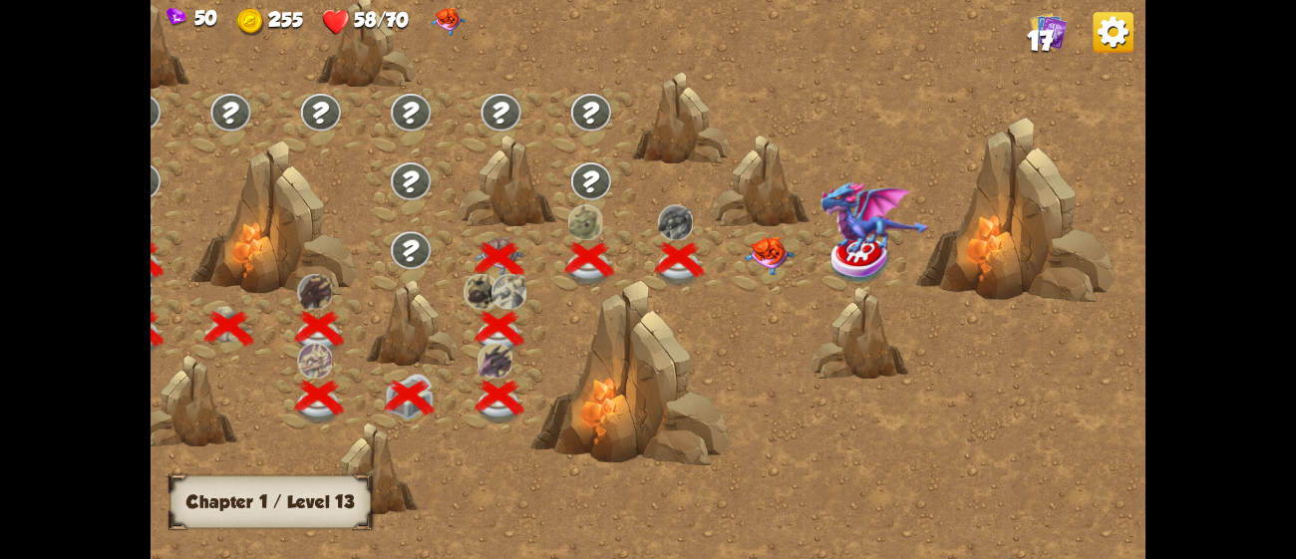
click at [758, 248] on img at bounding box center [770, 255] width 50 height 39
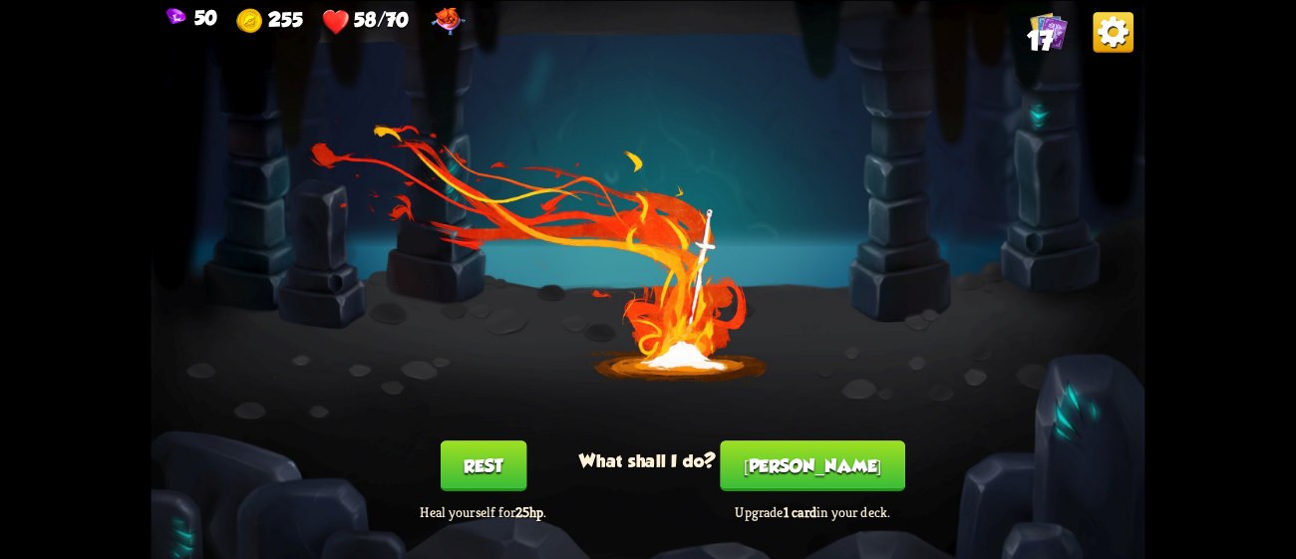
click at [789, 463] on button "[PERSON_NAME]" at bounding box center [813, 466] width 184 height 51
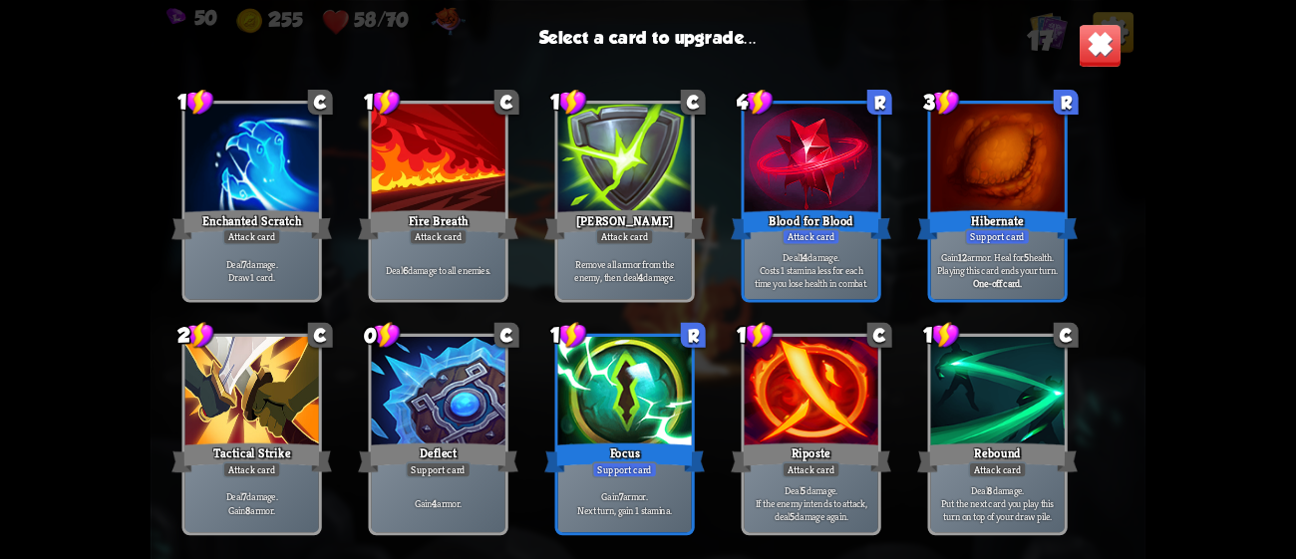
scroll to position [365, 0]
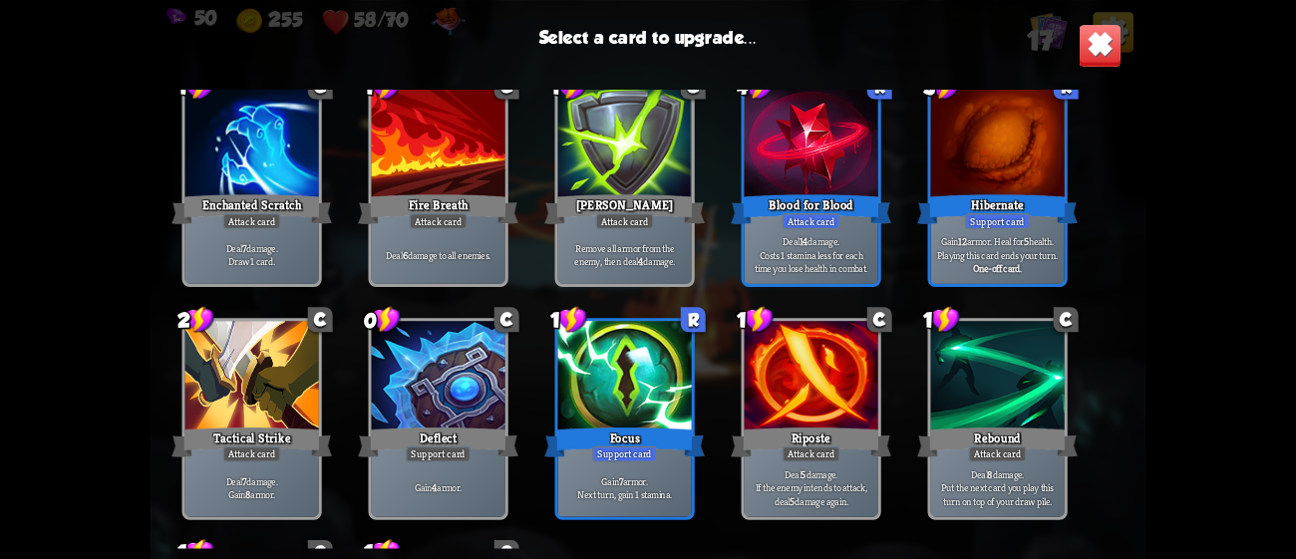
click at [847, 148] on div at bounding box center [812, 144] width 134 height 113
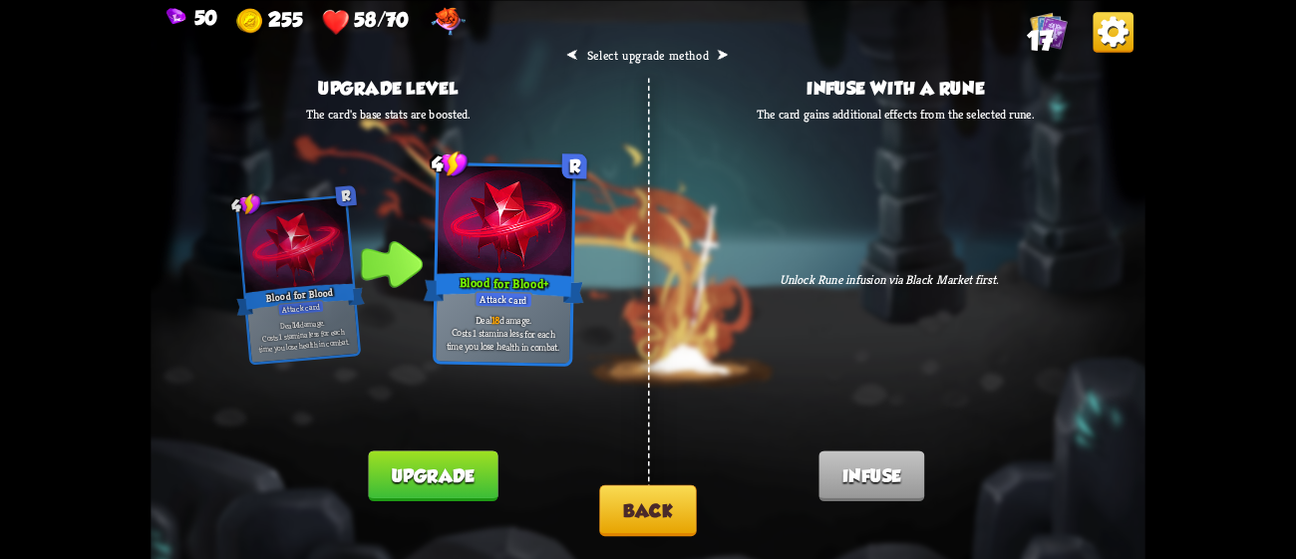
click at [642, 502] on button "Back" at bounding box center [647, 509] width 97 height 51
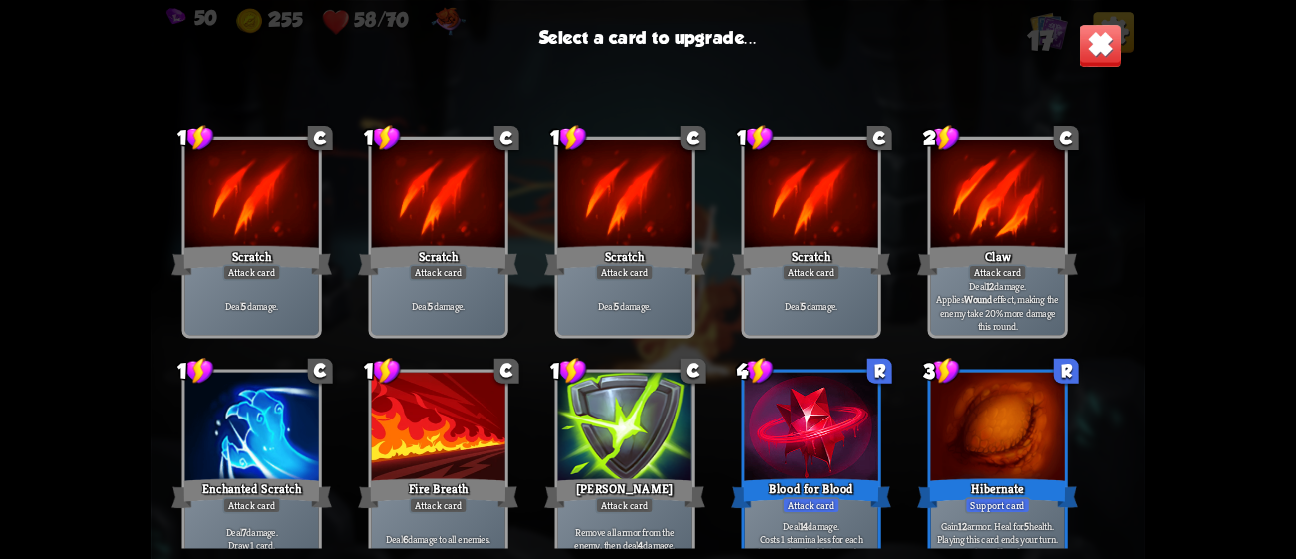
click at [986, 428] on div at bounding box center [998, 428] width 134 height 113
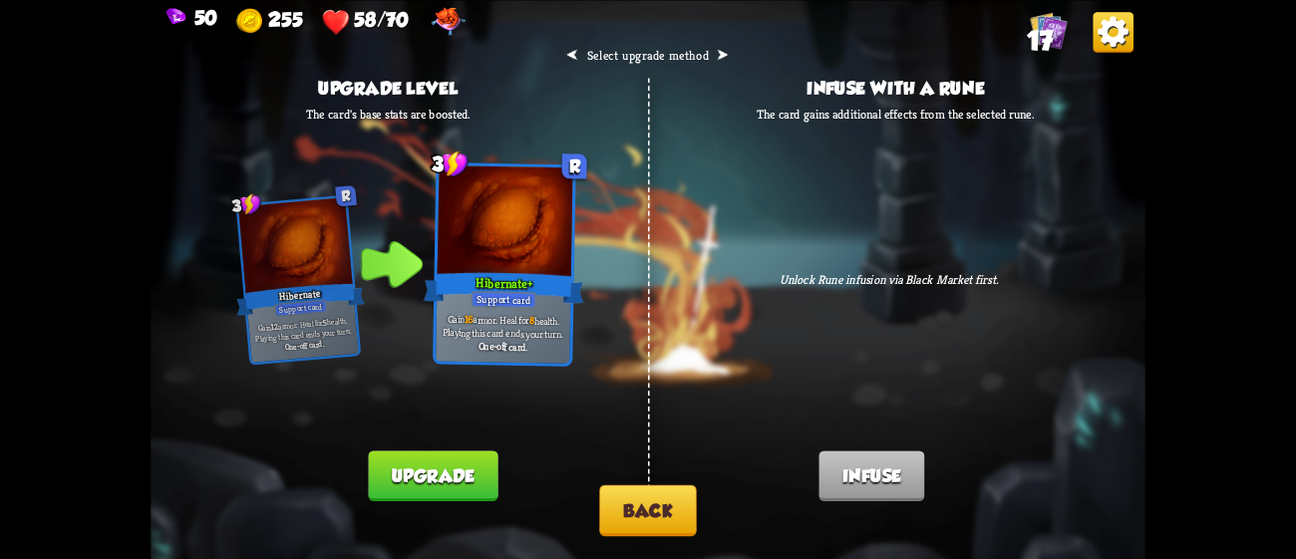
click at [637, 501] on button "Back" at bounding box center [647, 509] width 97 height 51
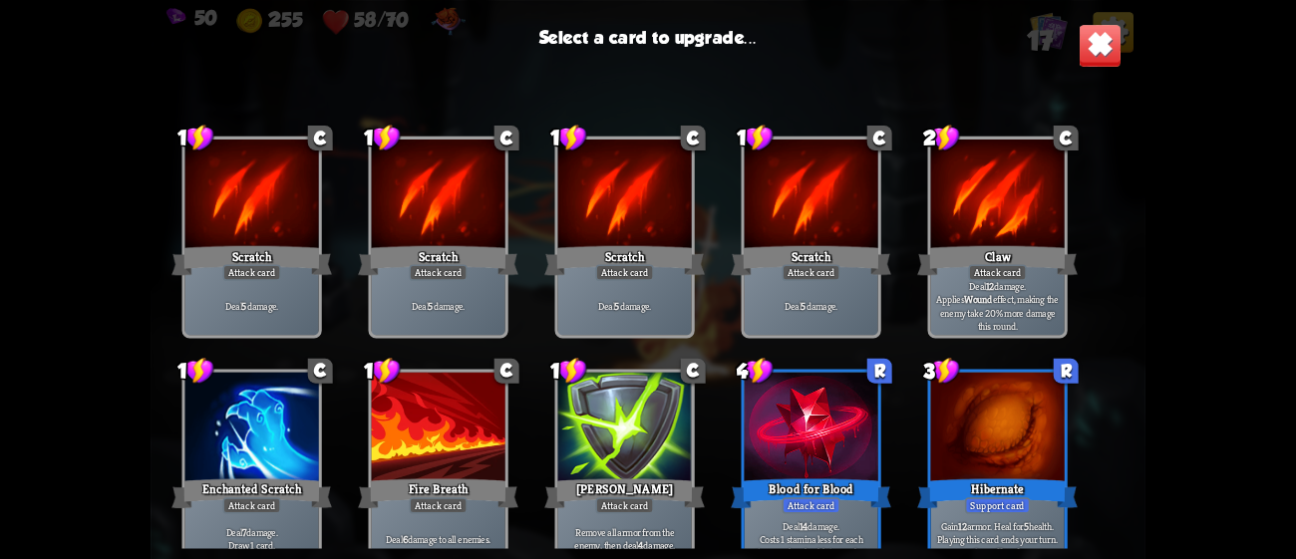
drag, startPoint x: 1145, startPoint y: 274, endPoint x: 1131, endPoint y: 350, distance: 77.0
click at [1131, 350] on div "50 255 58/70 17 Select a card to upgrade... 1 C Scratch Attack card Deal 5 dama…" at bounding box center [648, 279] width 1296 height 559
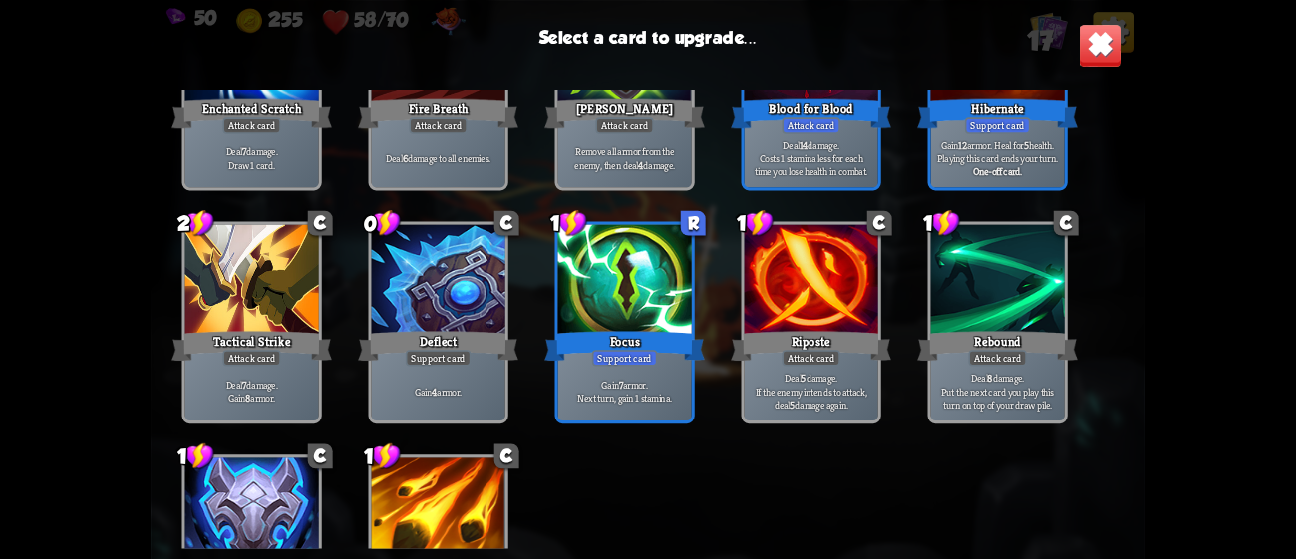
scroll to position [490, 0]
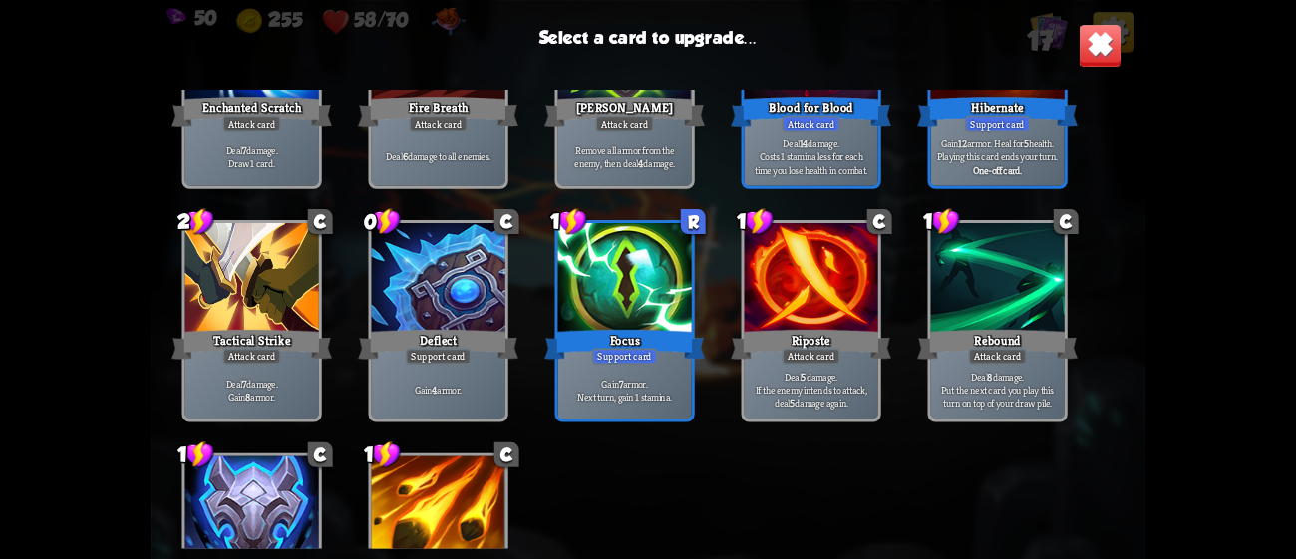
click at [666, 318] on div at bounding box center [625, 279] width 134 height 113
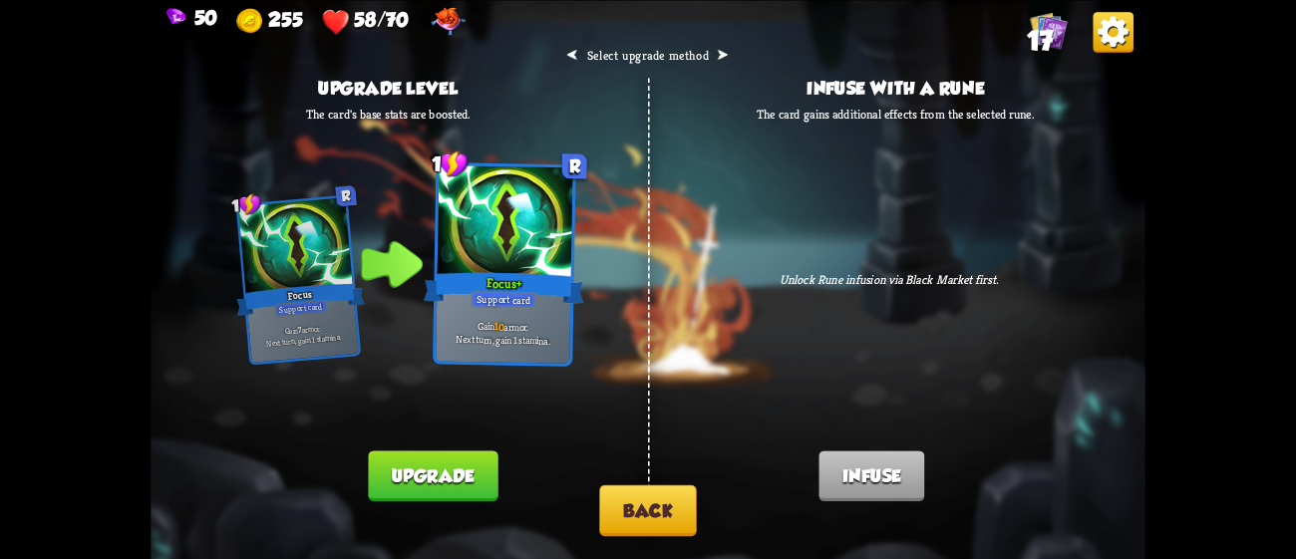
click at [645, 513] on button "Back" at bounding box center [647, 509] width 97 height 51
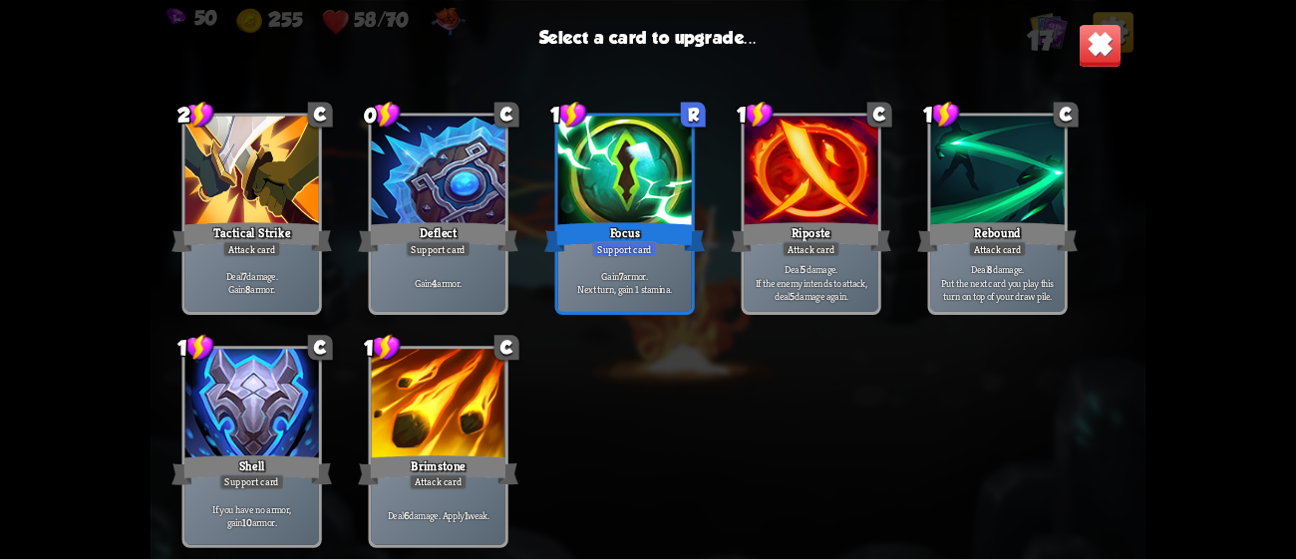
scroll to position [618, 0]
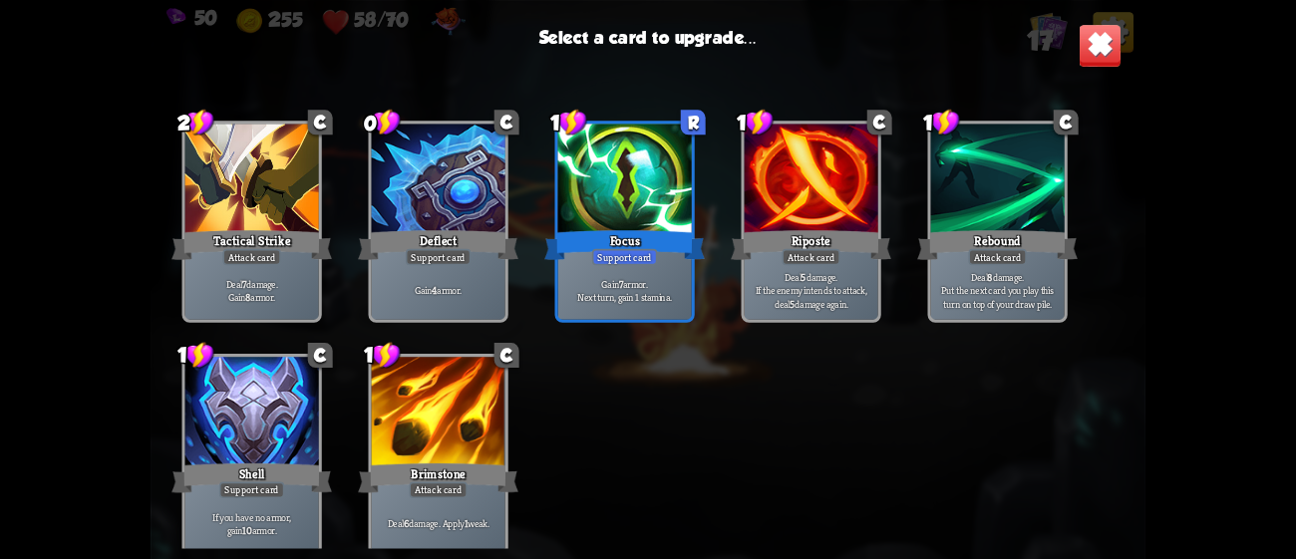
click at [473, 245] on div "Deflect" at bounding box center [438, 245] width 160 height 36
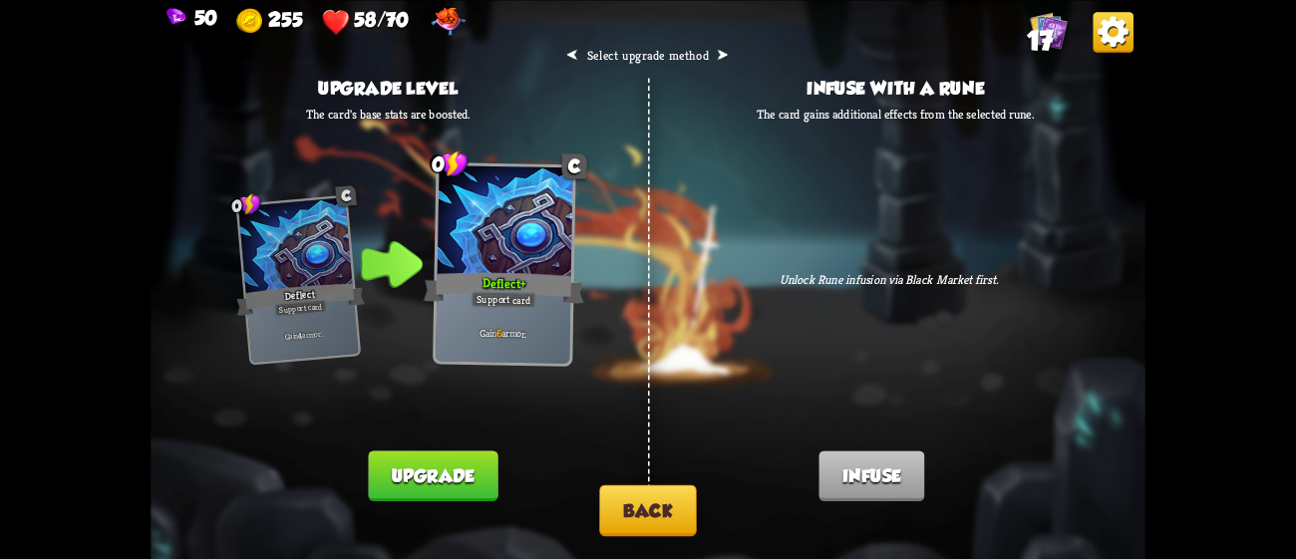
click at [673, 526] on button "Back" at bounding box center [647, 509] width 97 height 51
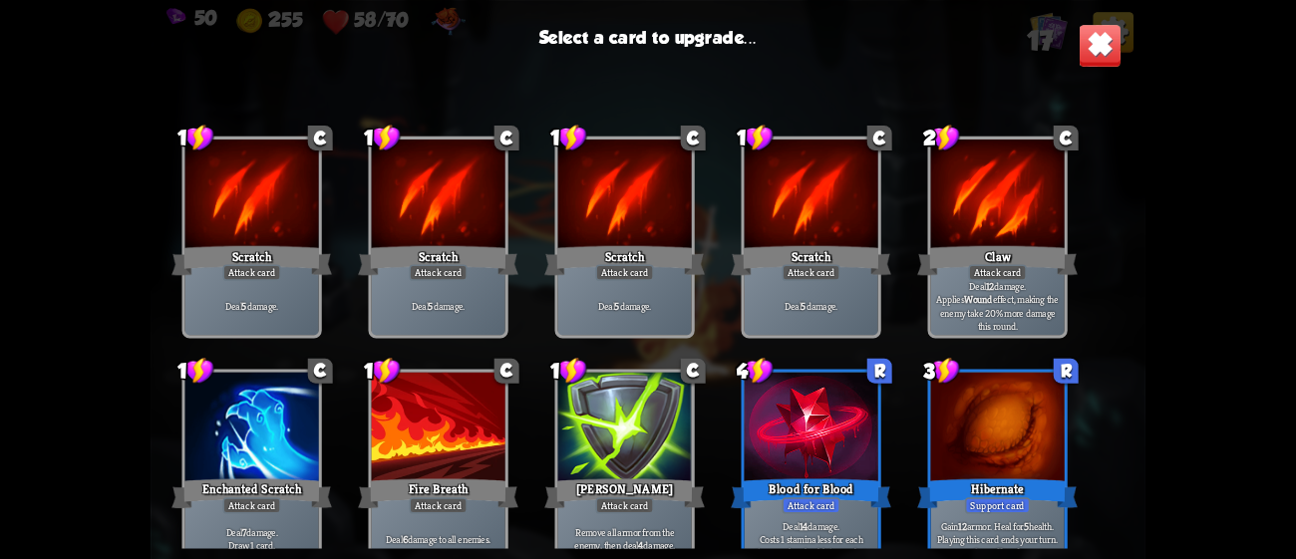
click at [475, 398] on div at bounding box center [439, 428] width 134 height 113
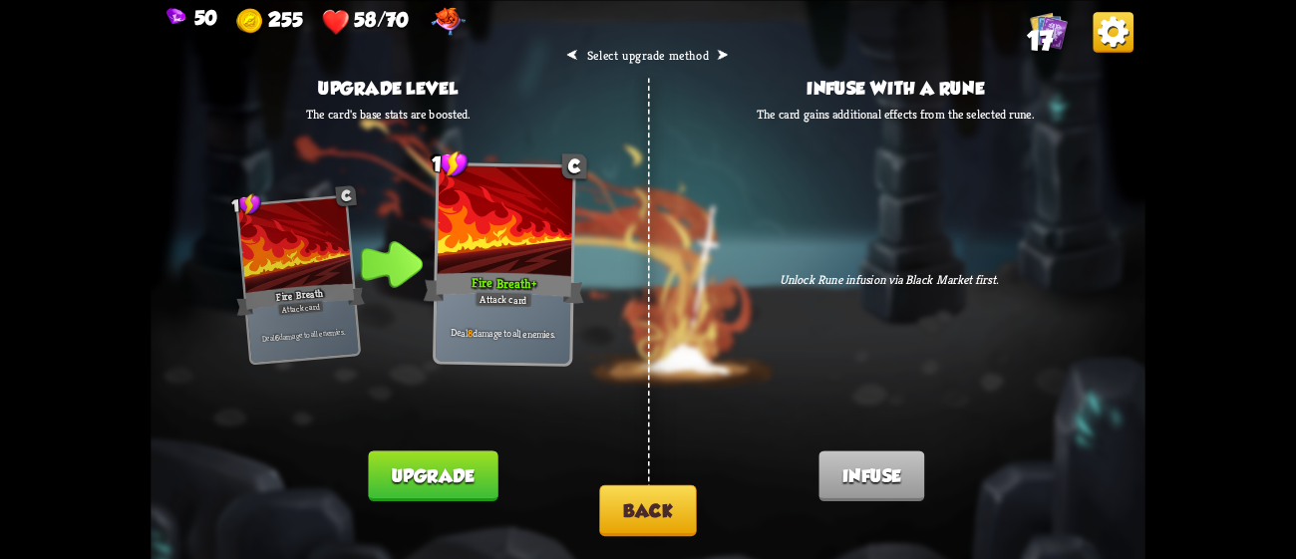
click at [480, 458] on button "Upgrade" at bounding box center [433, 476] width 130 height 51
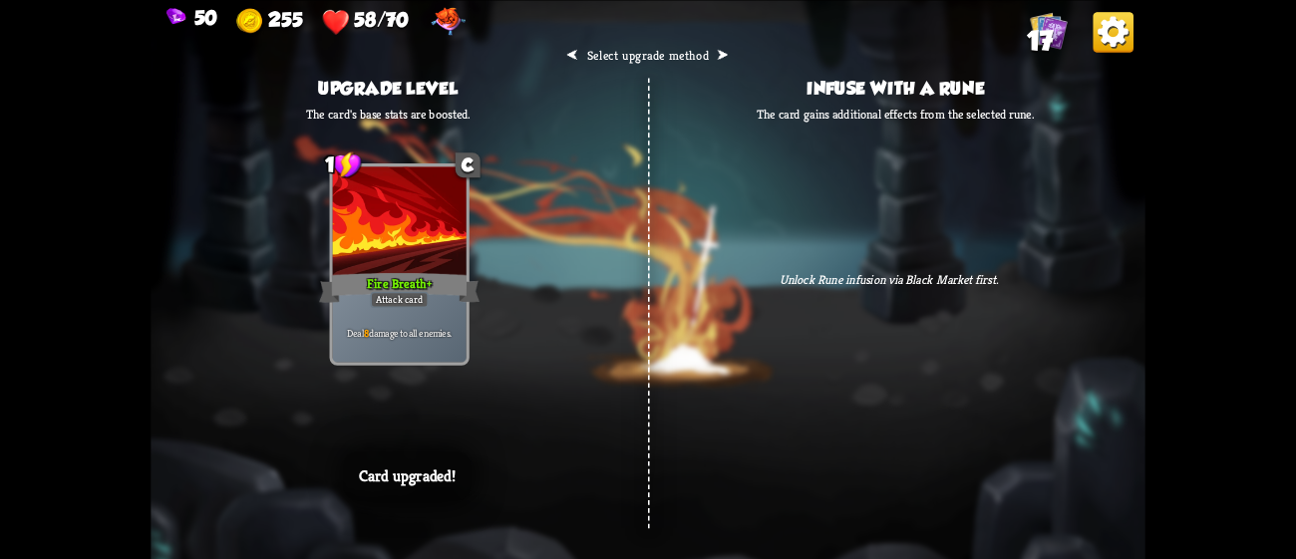
click at [645, 442] on div "⮜ Select upgrade method ⮞ Upgrade level The card's base stats are boosted. 1 C …" at bounding box center [648, 279] width 994 height 559
click at [1059, 236] on div "⮜ Select upgrade method ⮞ Upgrade level The card's base stats are boosted. 1 C …" at bounding box center [648, 279] width 994 height 559
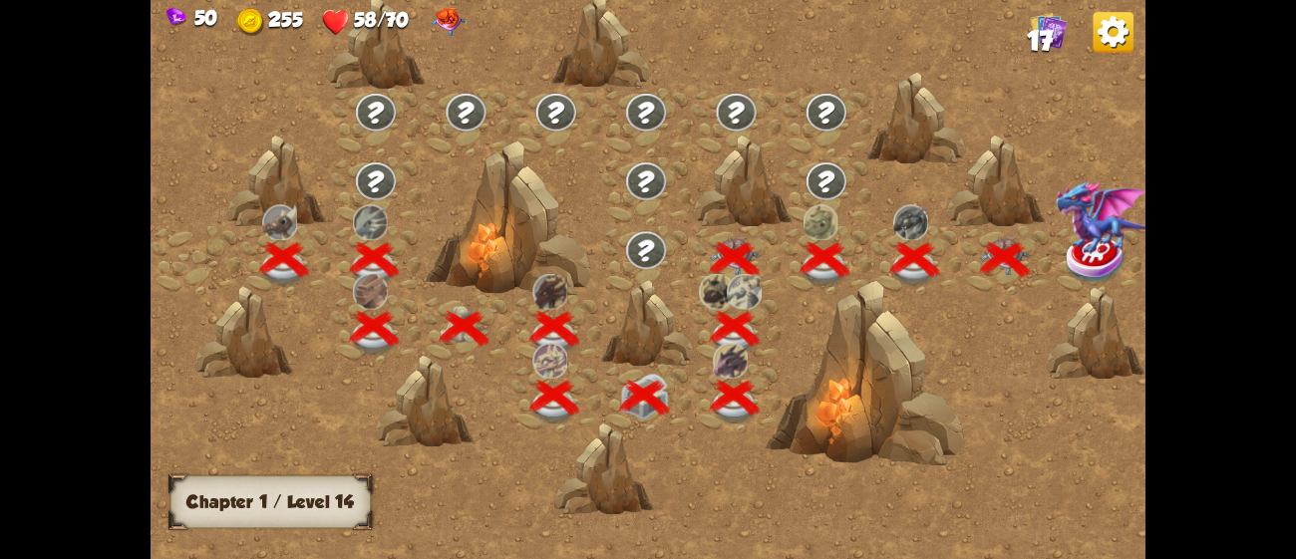
scroll to position [0, 302]
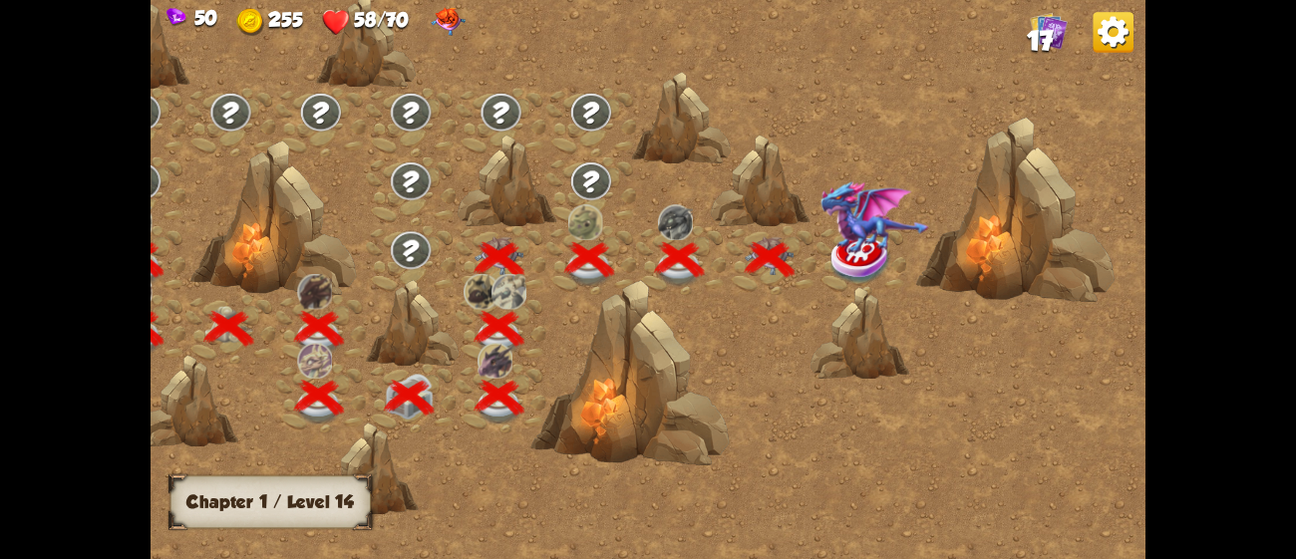
click at [876, 254] on img at bounding box center [861, 259] width 62 height 51
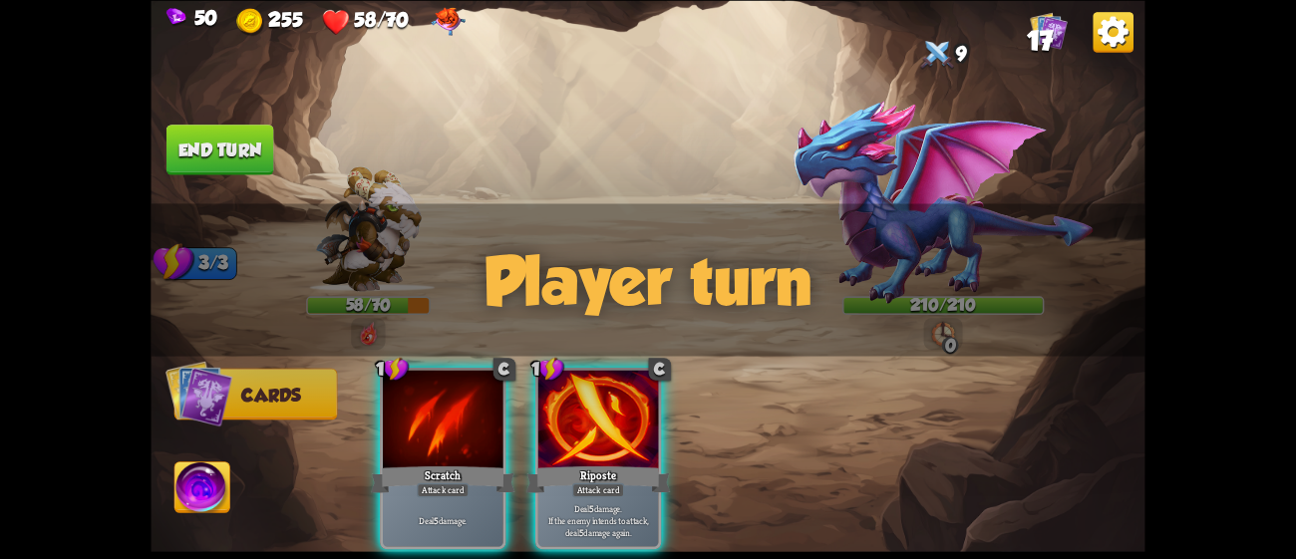
click at [946, 327] on div "Player turn" at bounding box center [648, 279] width 994 height 153
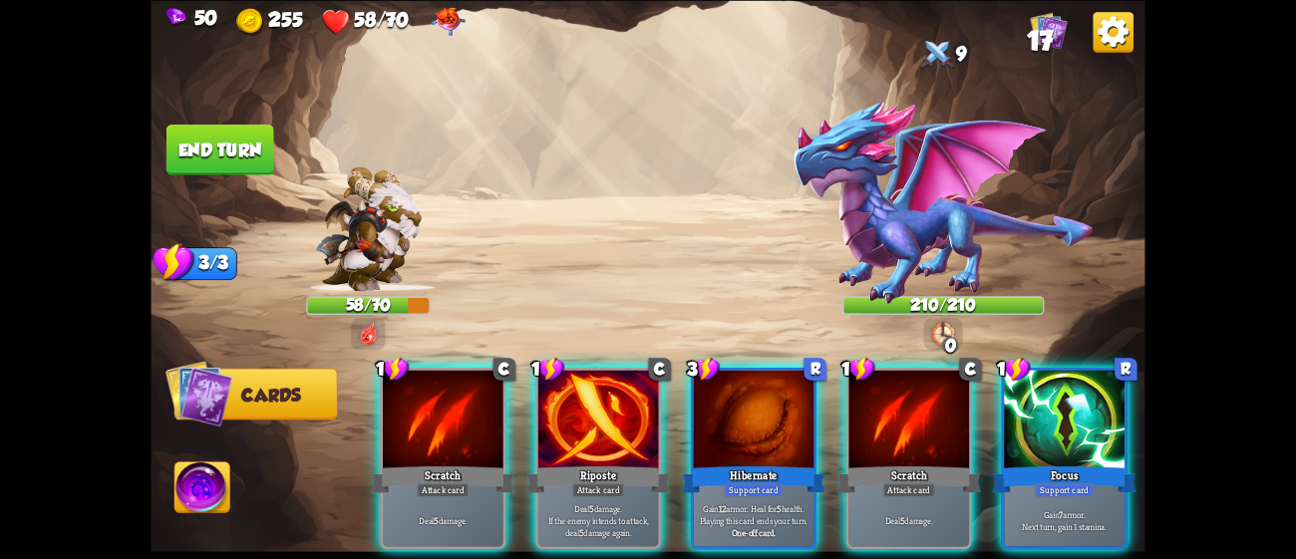
click at [946, 327] on div "Player turn" at bounding box center [648, 279] width 994 height 153
click at [946, 327] on img at bounding box center [942, 333] width 23 height 25
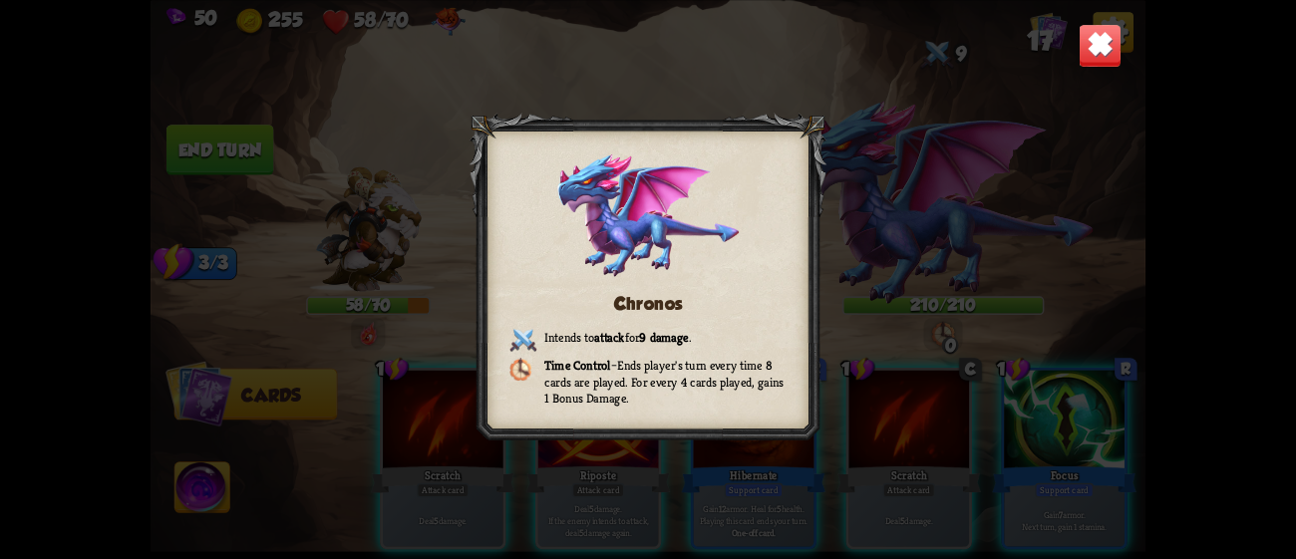
click at [1023, 284] on div "Chronos Intends to attack for 9 damage . Time Control – Ends player's turn ever…" at bounding box center [648, 279] width 994 height 559
click at [1030, 312] on div "Chronos Intends to attack for 9 damage . Time Control – Ends player's turn ever…" at bounding box center [648, 279] width 994 height 559
click at [1108, 31] on img at bounding box center [1101, 45] width 44 height 44
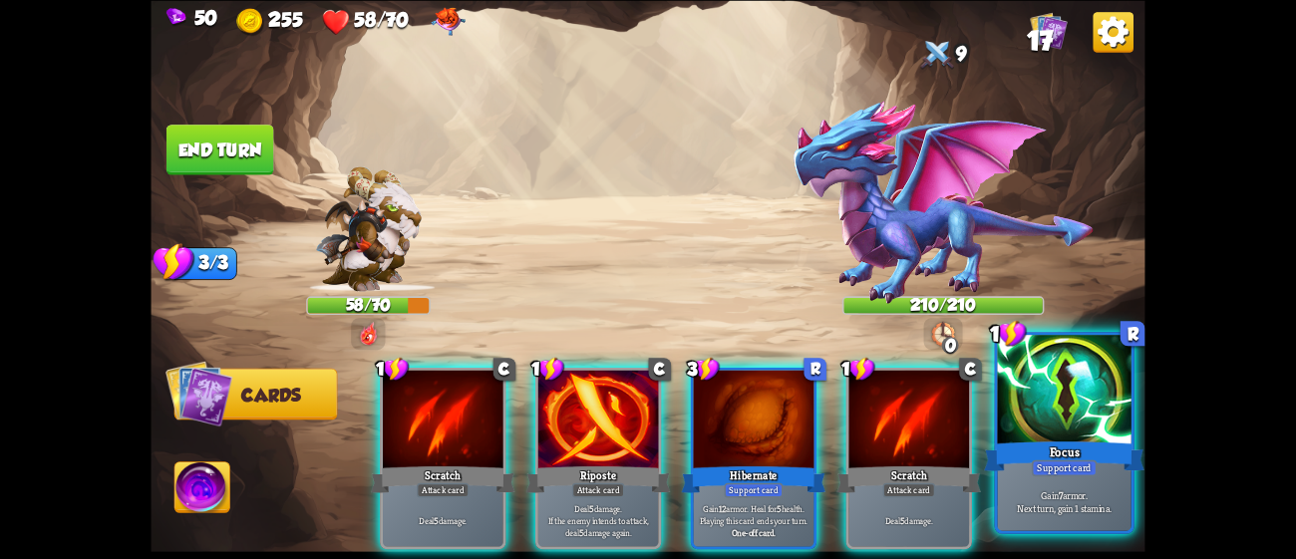
click at [1054, 381] on div at bounding box center [1065, 391] width 134 height 113
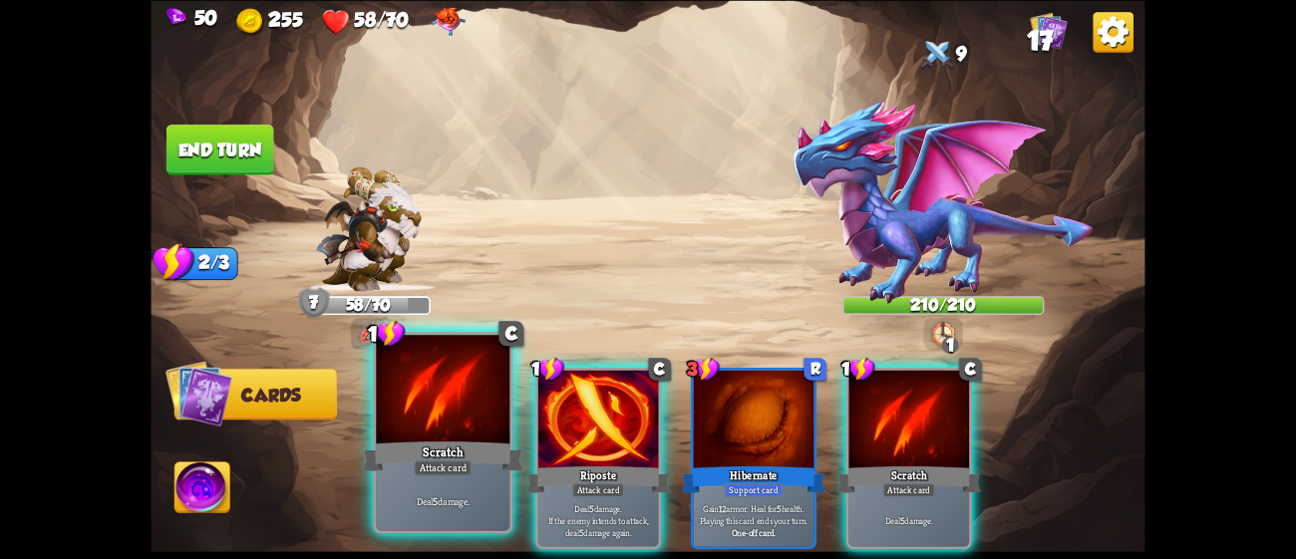
click at [487, 442] on div "Scratch" at bounding box center [443, 456] width 160 height 36
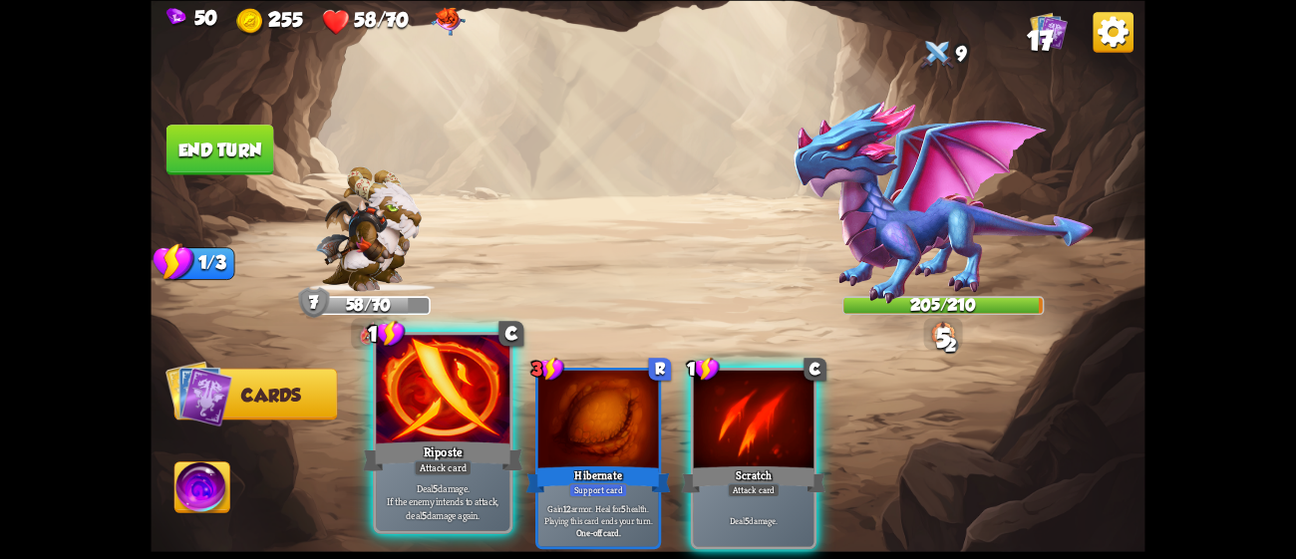
click at [468, 439] on div "Riposte" at bounding box center [443, 456] width 160 height 36
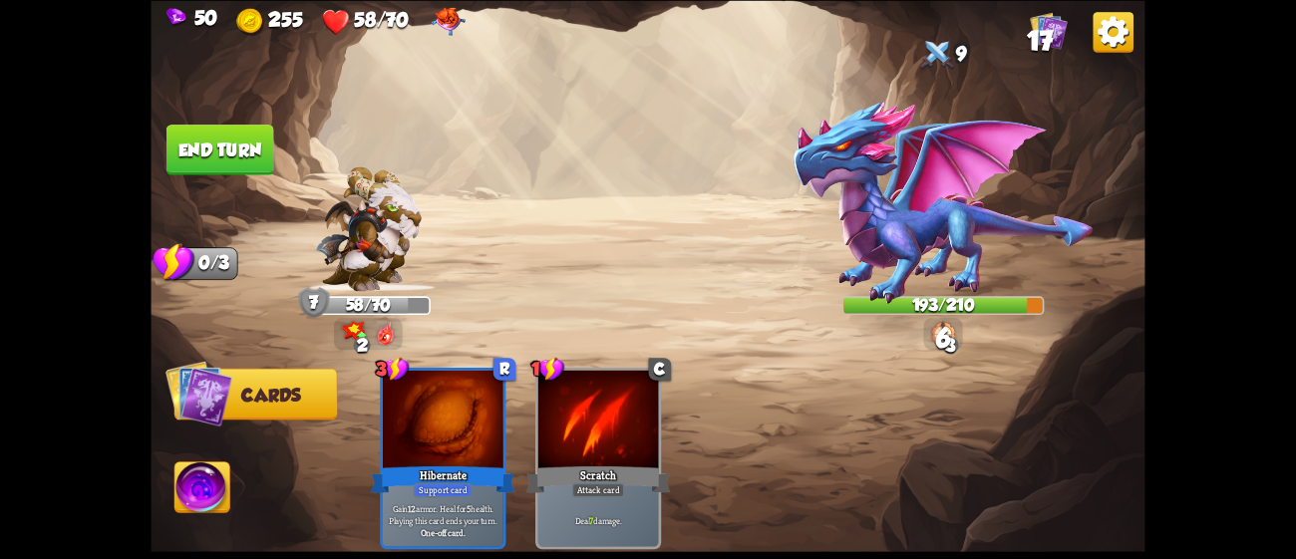
click at [248, 156] on button "End turn" at bounding box center [220, 150] width 108 height 51
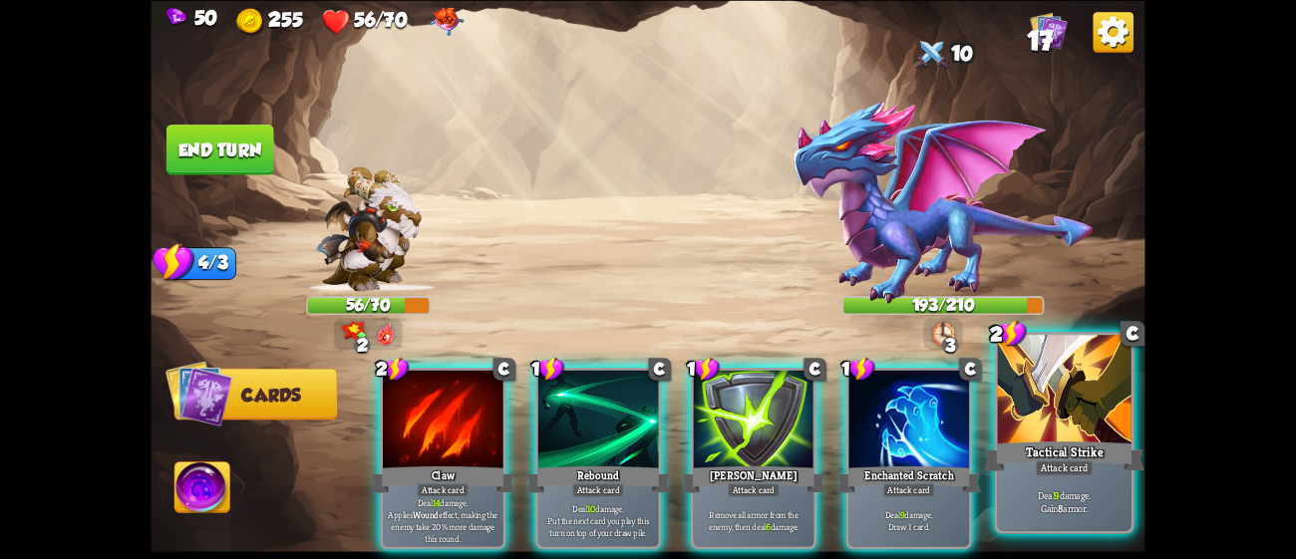
click at [1067, 481] on div "Deal 9 damage. Gain 8 armor." at bounding box center [1065, 502] width 134 height 58
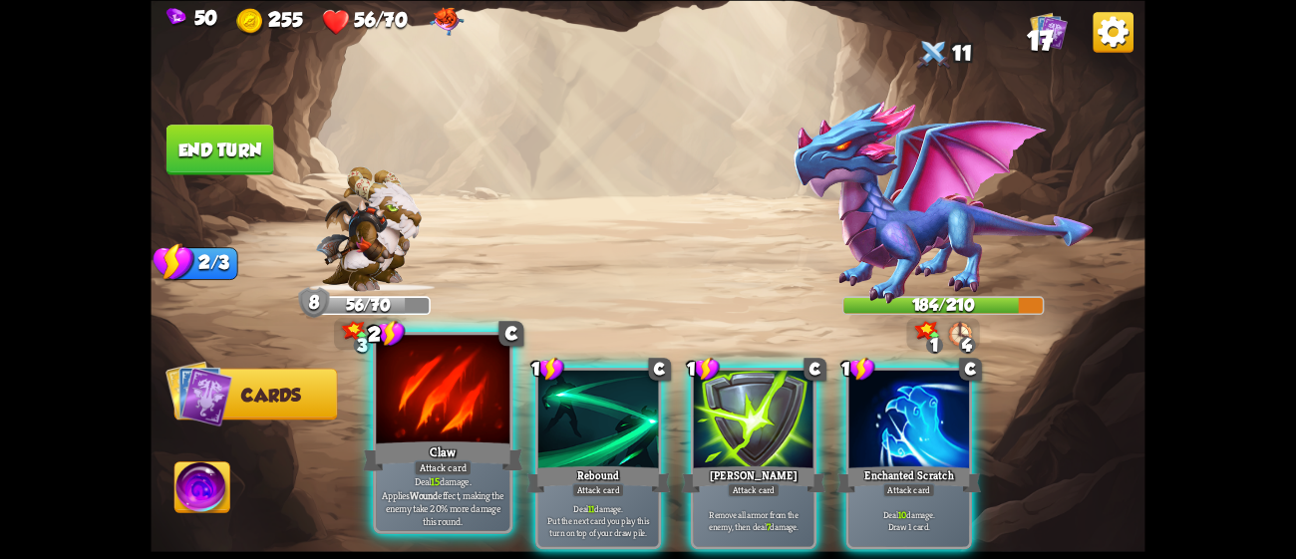
click at [446, 409] on div at bounding box center [443, 391] width 134 height 113
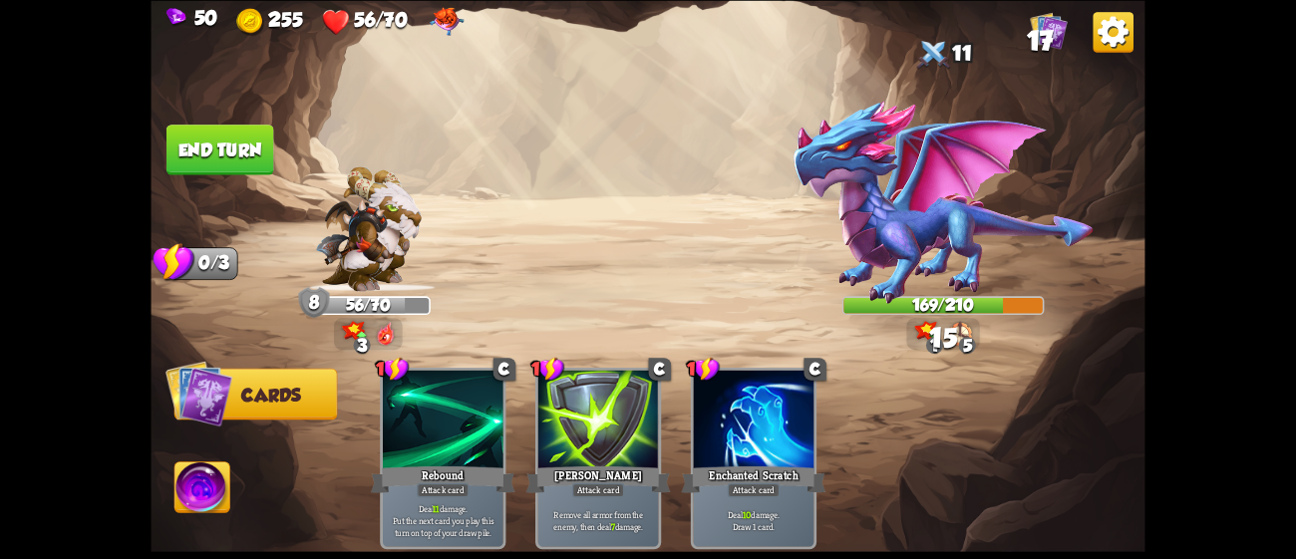
click at [231, 136] on button "End turn" at bounding box center [220, 150] width 110 height 52
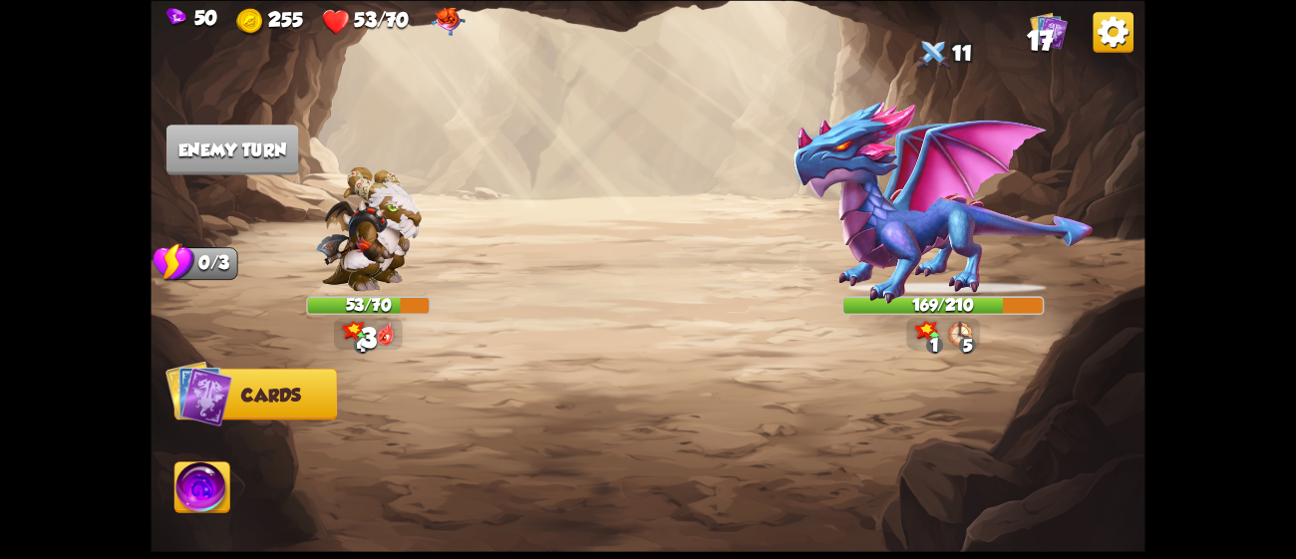
click at [963, 332] on img at bounding box center [960, 333] width 23 height 25
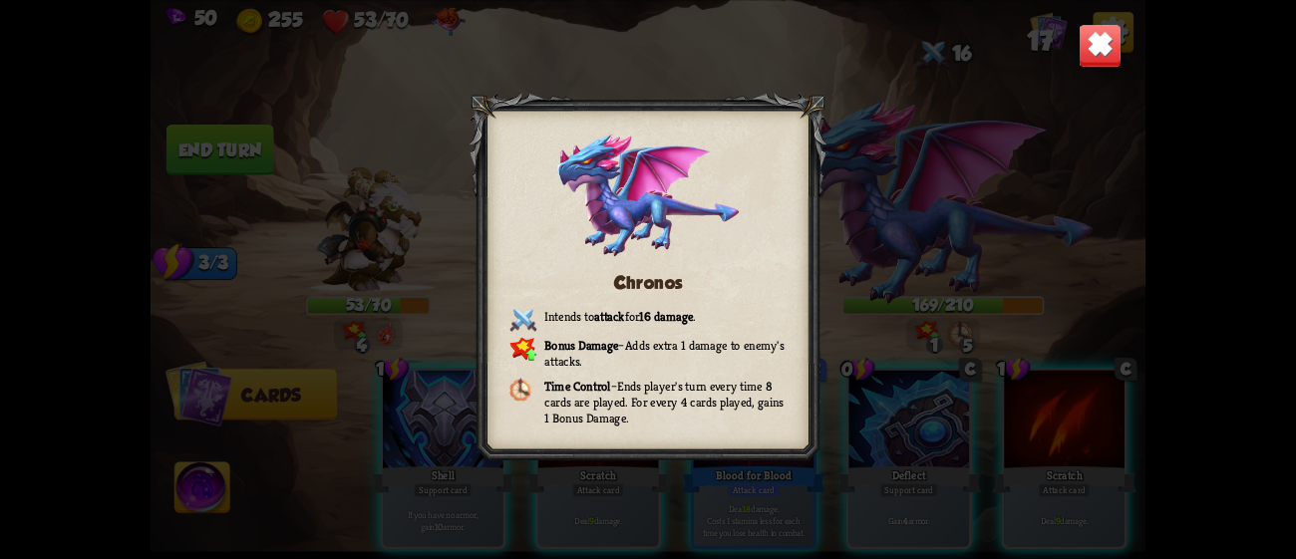
click at [964, 317] on div "Chronos Intends to attack for 16 damage . Bonus Damage – Adds extra 1 damage to…" at bounding box center [648, 279] width 994 height 559
click at [1104, 60] on img at bounding box center [1101, 45] width 44 height 44
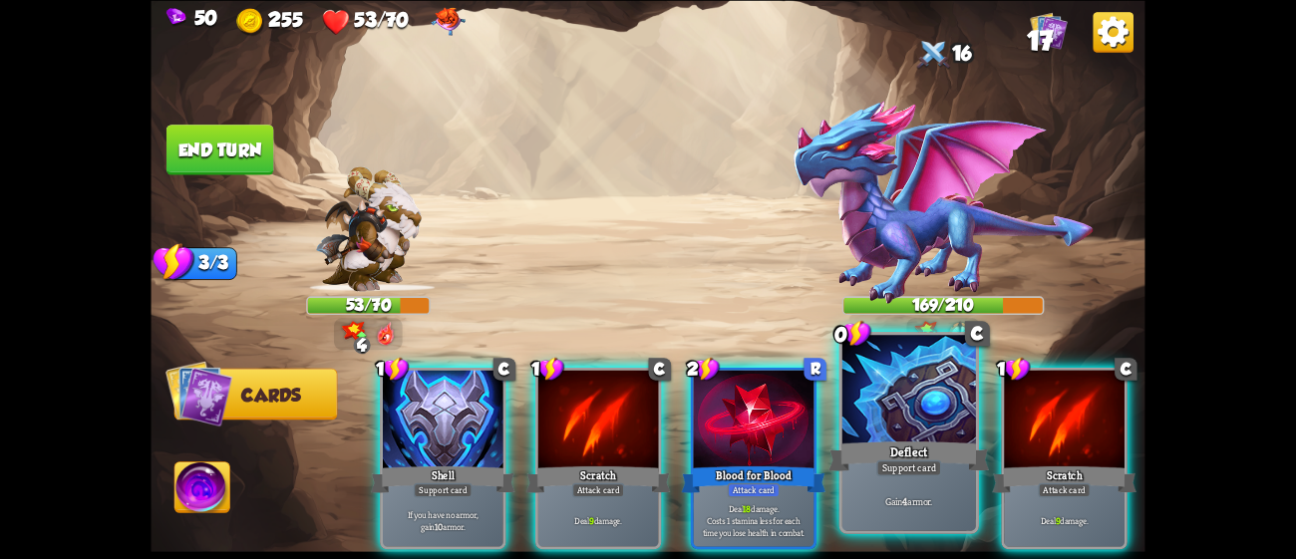
click at [912, 388] on div at bounding box center [909, 391] width 134 height 113
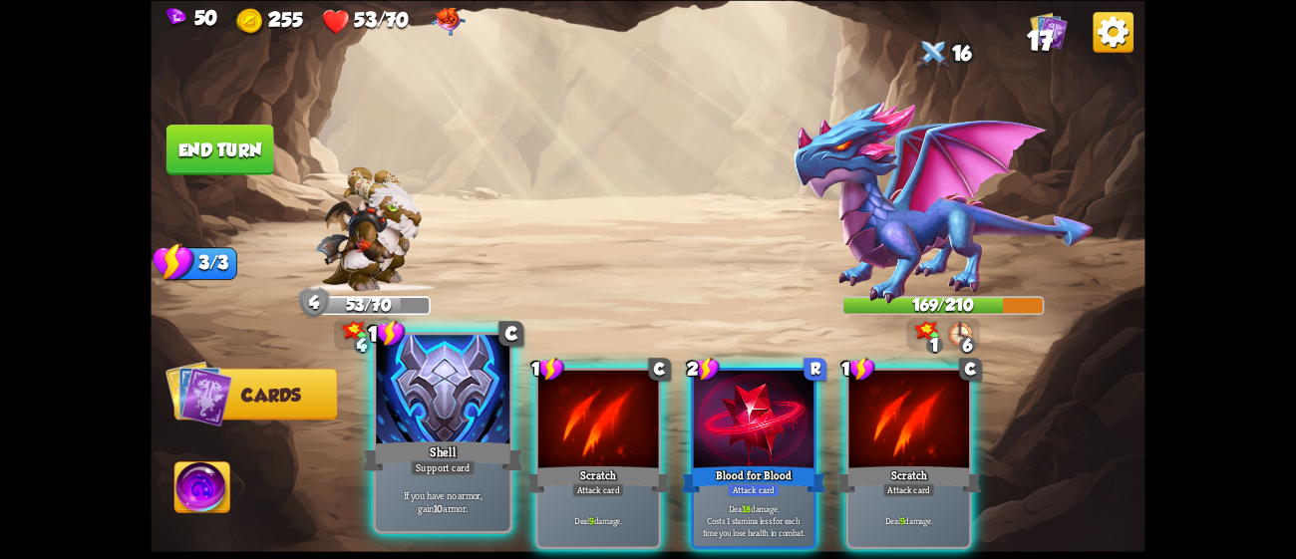
click at [475, 459] on div "Shell" at bounding box center [443, 456] width 160 height 36
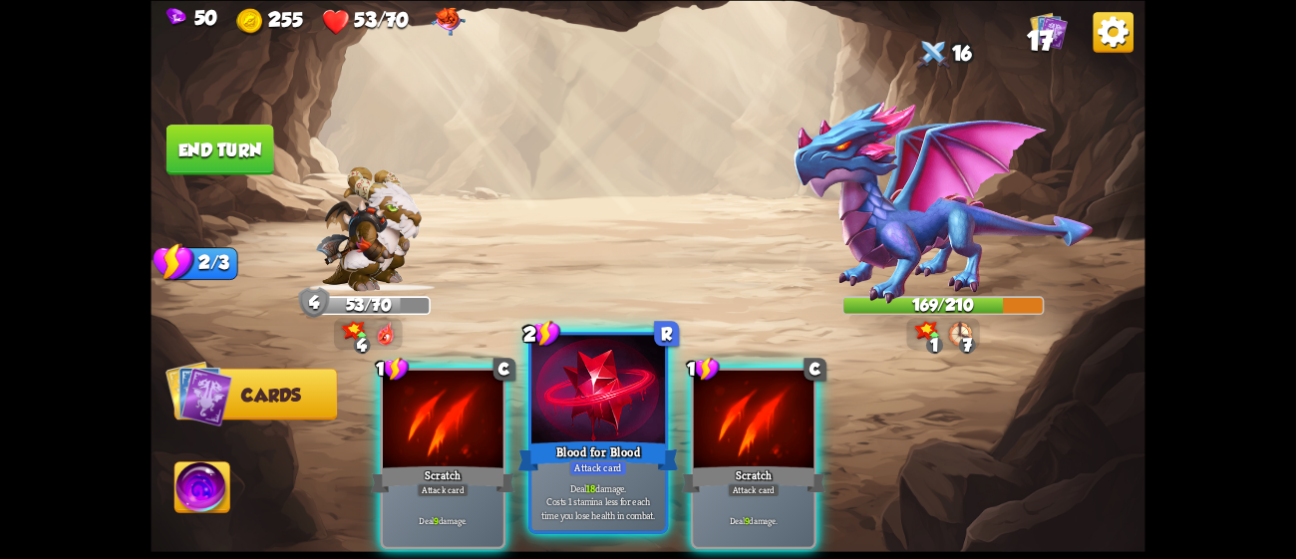
click at [598, 454] on div "Blood for Blood" at bounding box center [598, 456] width 160 height 36
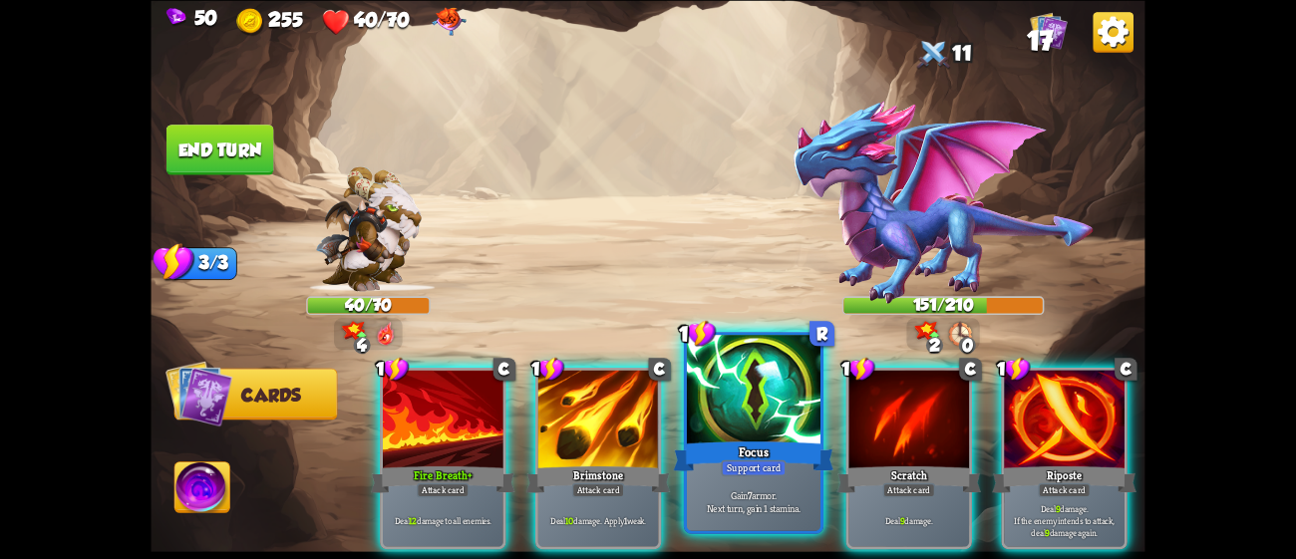
click at [728, 415] on div at bounding box center [754, 391] width 134 height 113
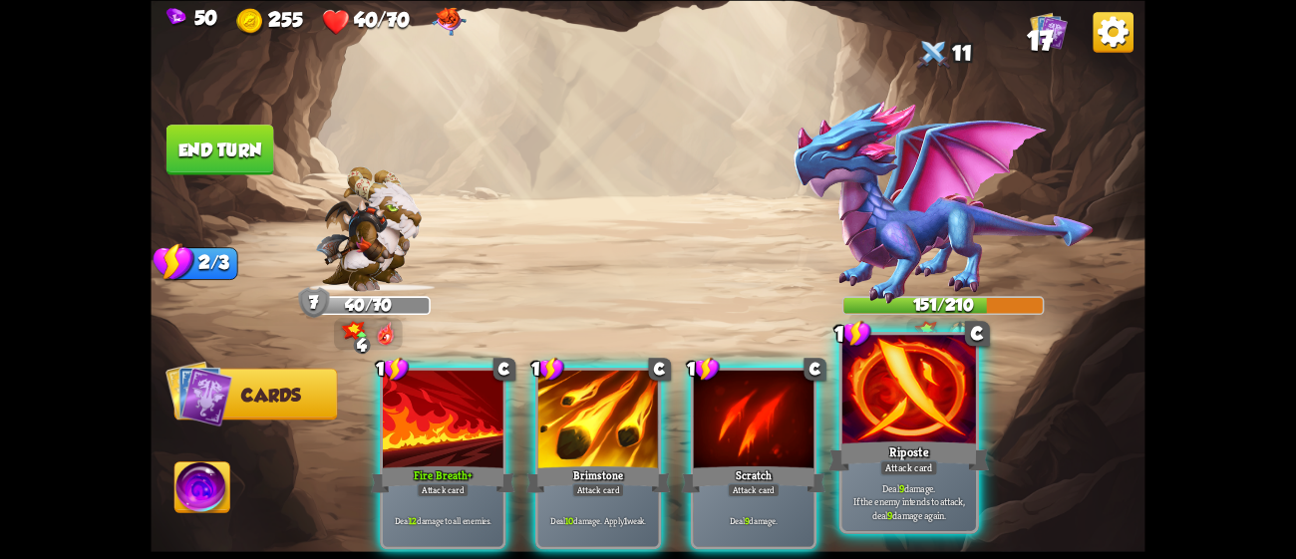
click at [930, 446] on div "Riposte" at bounding box center [908, 456] width 160 height 36
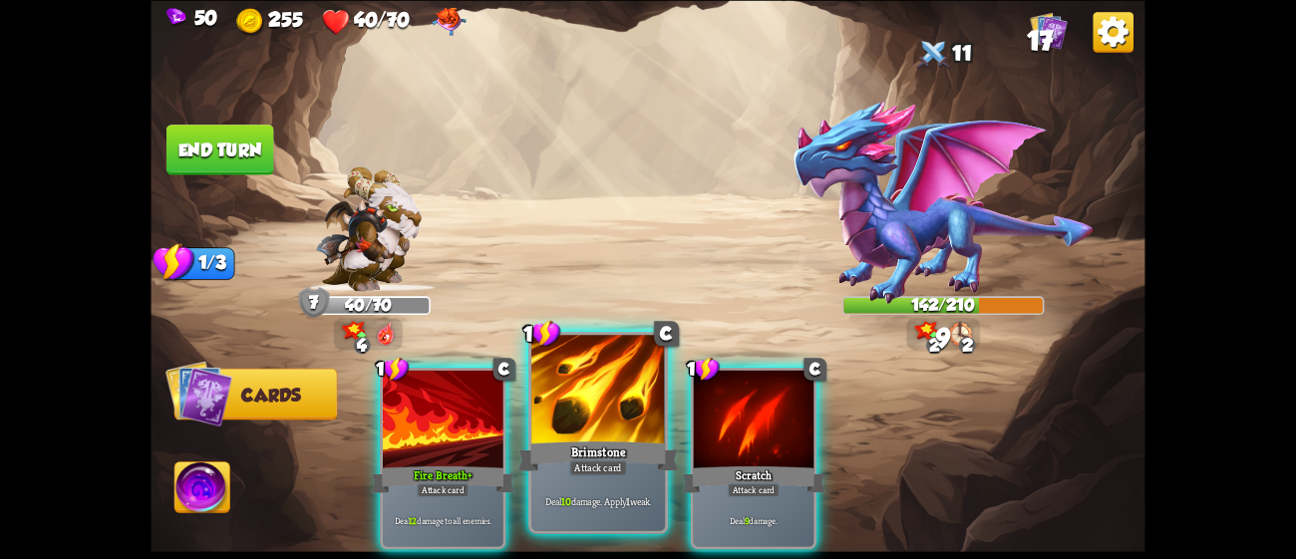
click at [609, 430] on div at bounding box center [598, 391] width 134 height 113
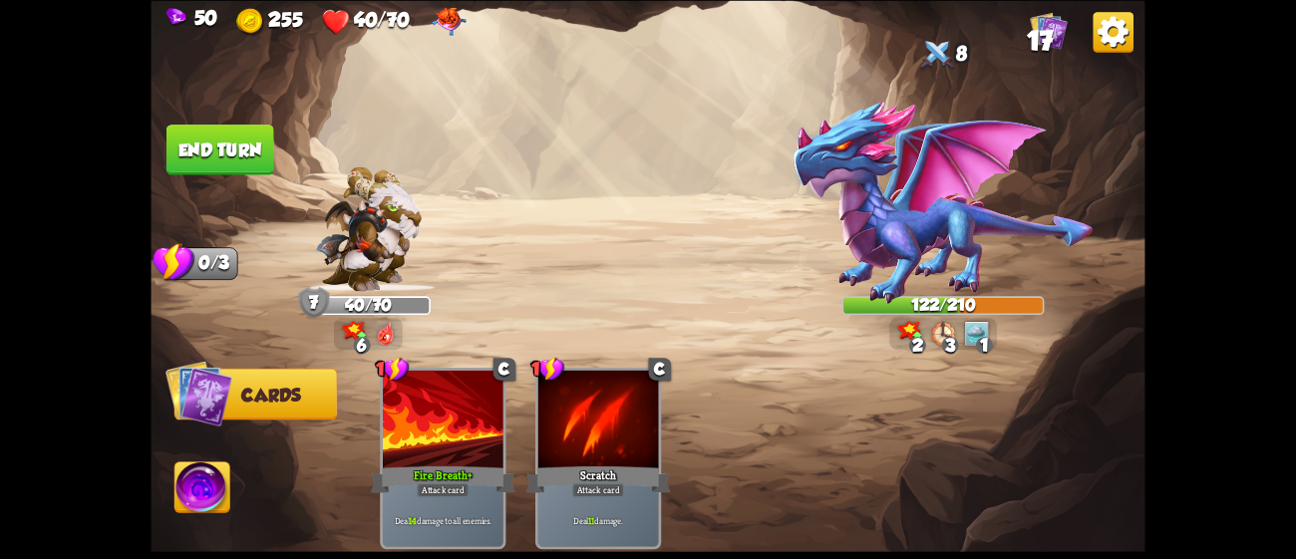
click at [223, 147] on button "End turn" at bounding box center [220, 150] width 110 height 52
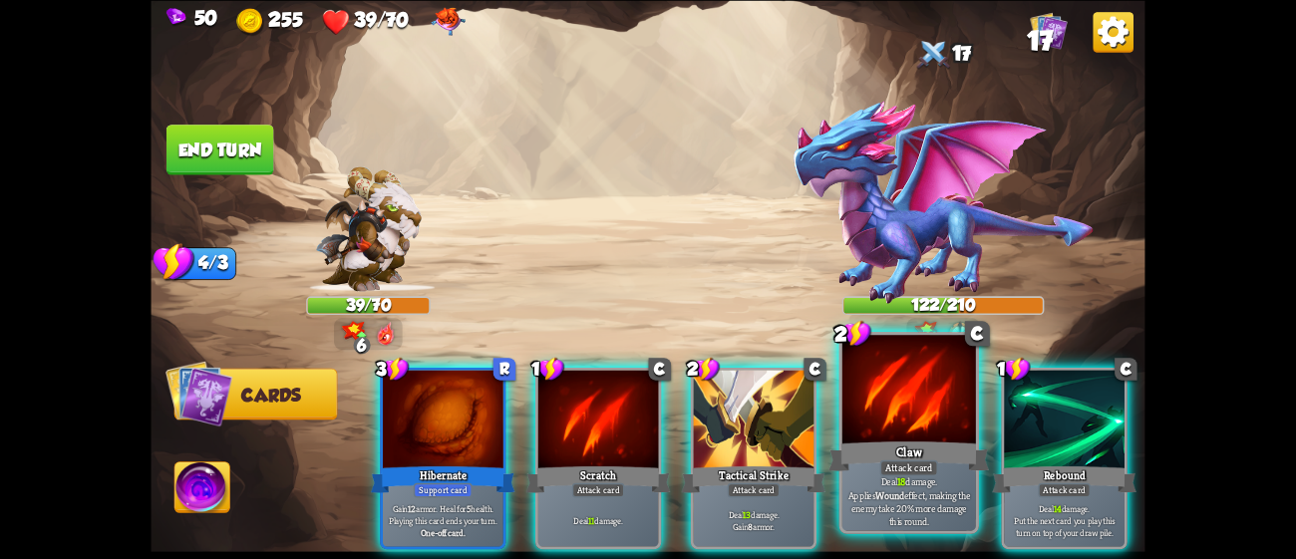
click at [906, 435] on div at bounding box center [909, 391] width 134 height 113
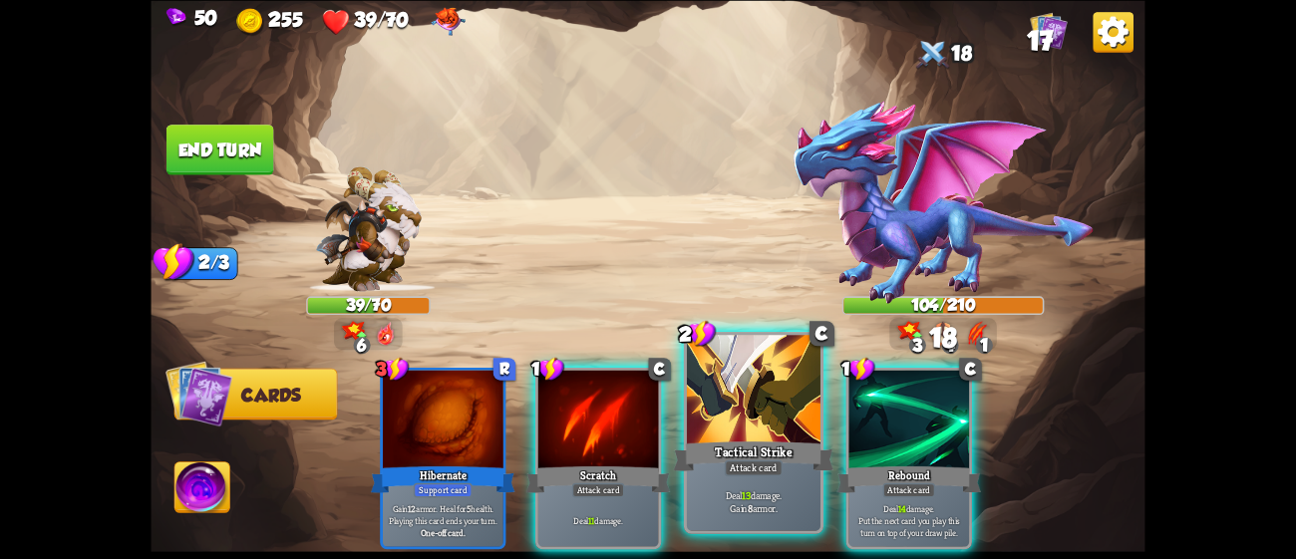
click at [745, 434] on div at bounding box center [754, 391] width 134 height 113
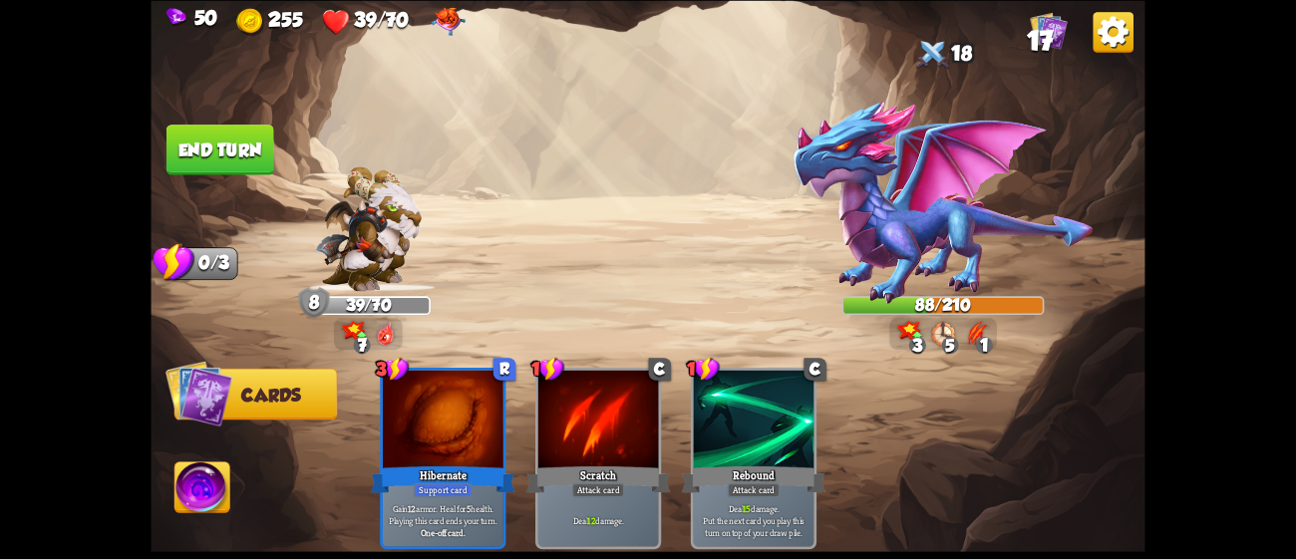
click at [196, 480] on img at bounding box center [201, 491] width 55 height 56
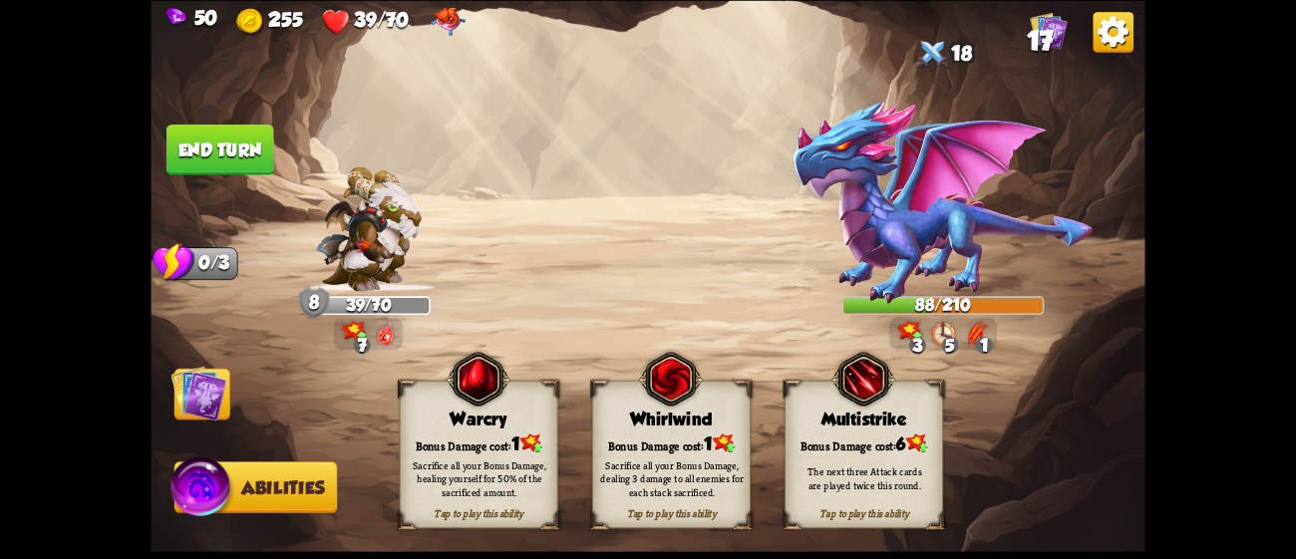
click at [694, 473] on div "Sacrifice all your Bonus Damage, dealing 3 damage to all enemies for each stack…" at bounding box center [671, 479] width 143 height 40
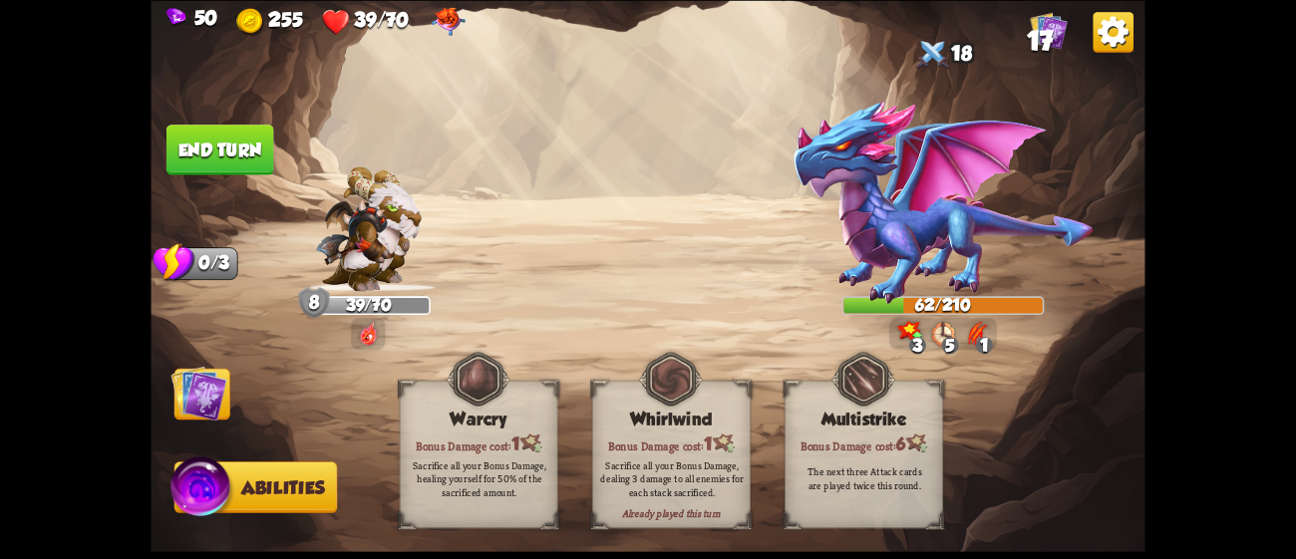
click at [254, 131] on button "End turn" at bounding box center [220, 150] width 108 height 51
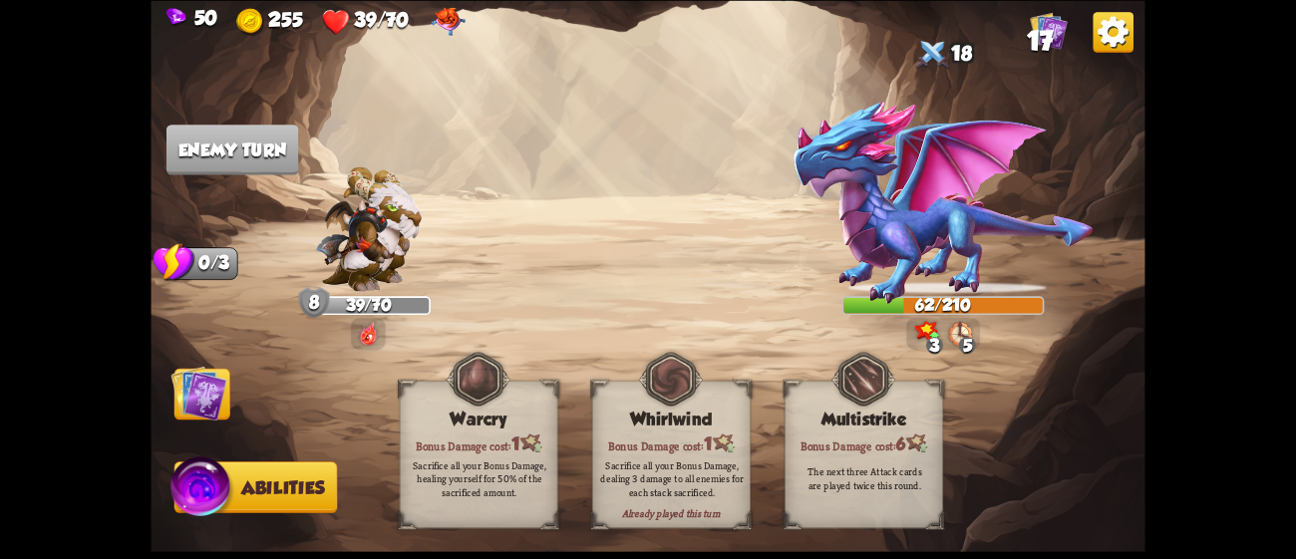
click at [190, 393] on img at bounding box center [199, 393] width 56 height 56
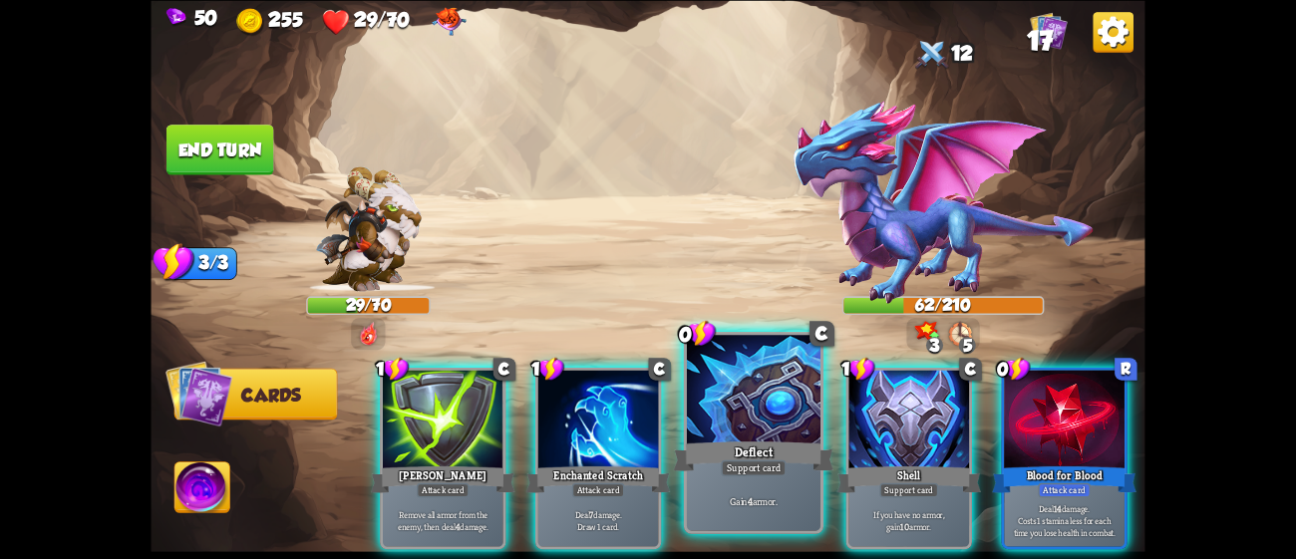
click at [731, 469] on div "Support card" at bounding box center [753, 468] width 65 height 16
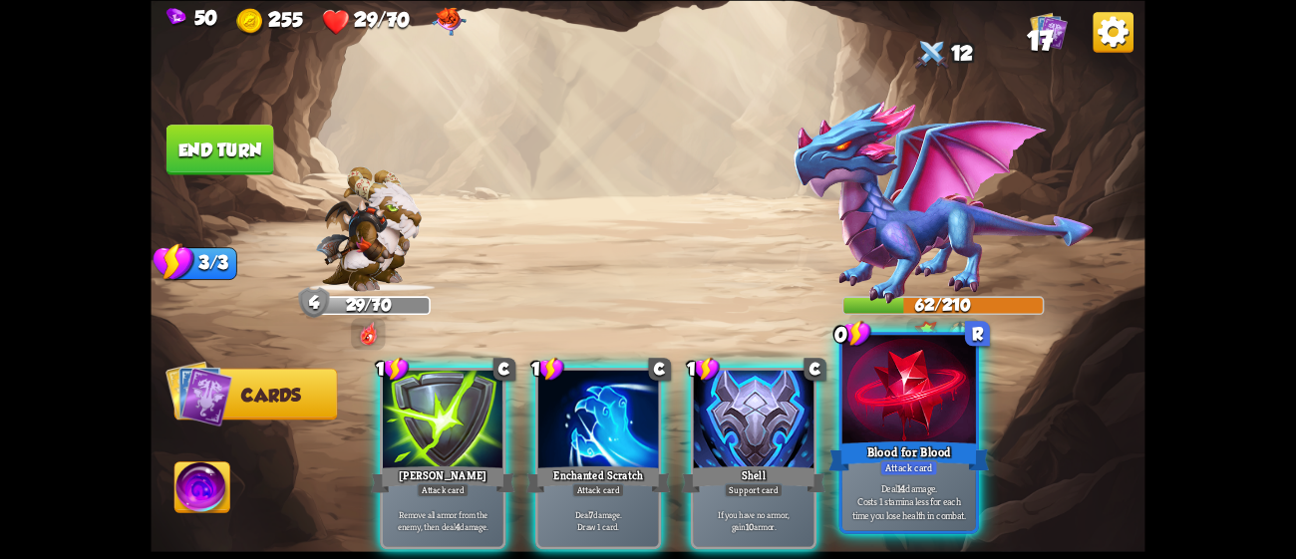
click at [936, 452] on div "Blood for Blood" at bounding box center [908, 456] width 160 height 36
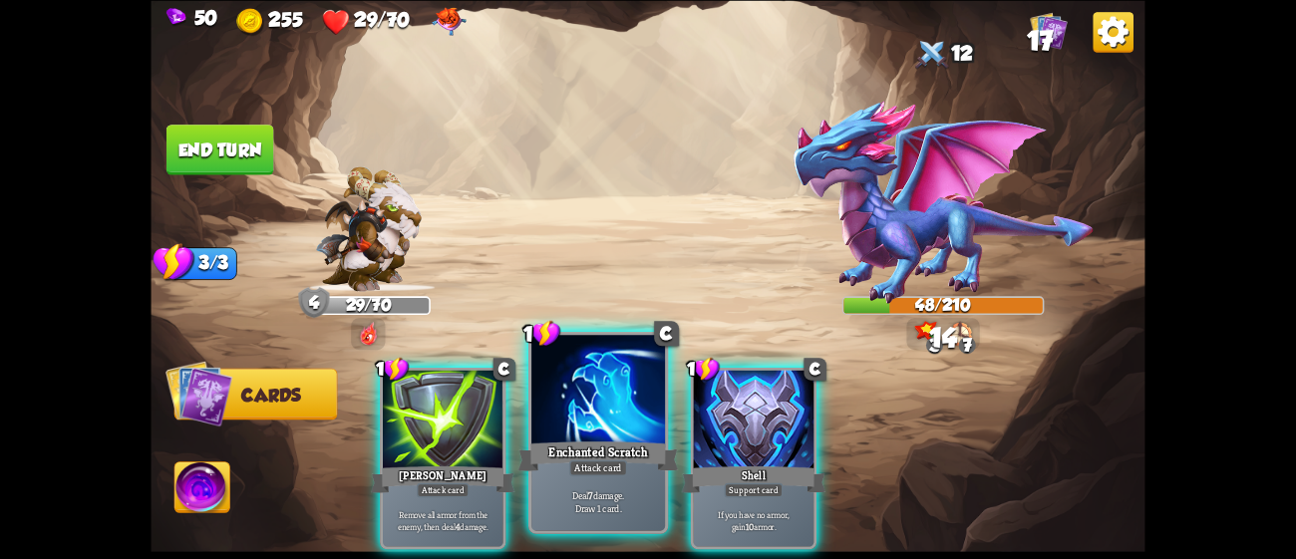
click at [644, 433] on div at bounding box center [598, 391] width 134 height 113
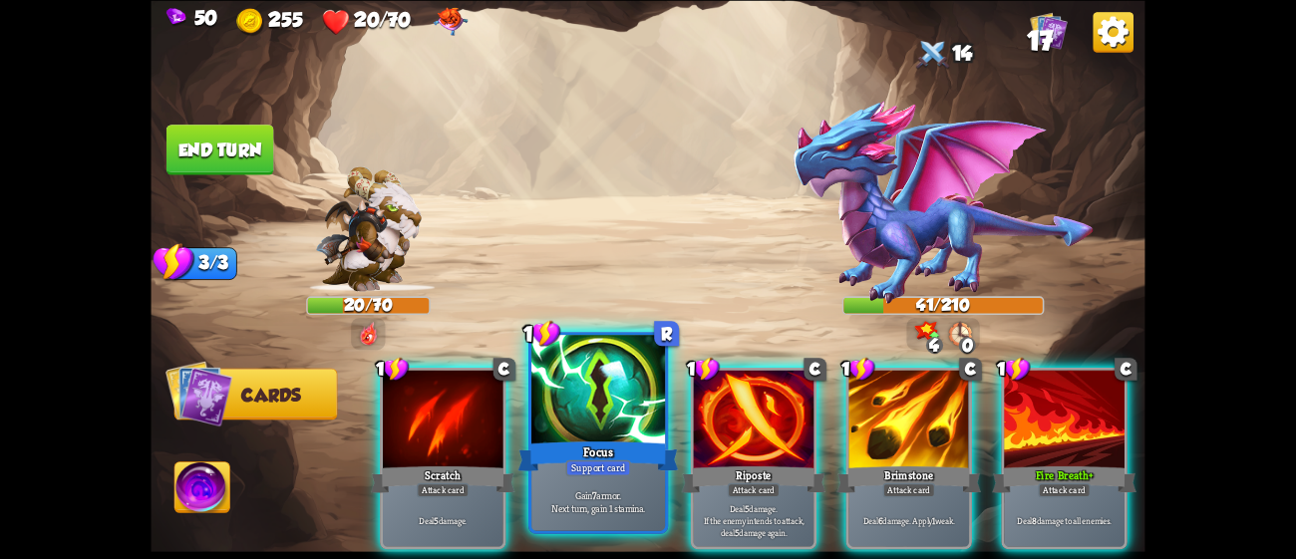
click at [594, 479] on div "Gain 7 armor. Next turn, gain 1 stamina." at bounding box center [598, 502] width 134 height 58
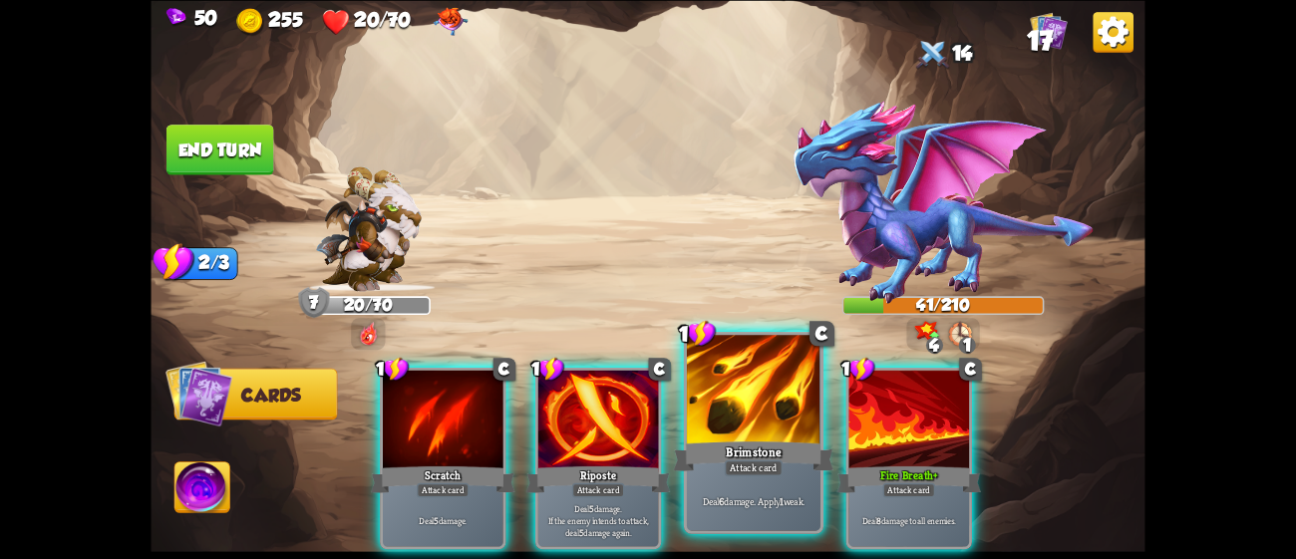
click at [793, 469] on div "Brimstone" at bounding box center [754, 456] width 160 height 36
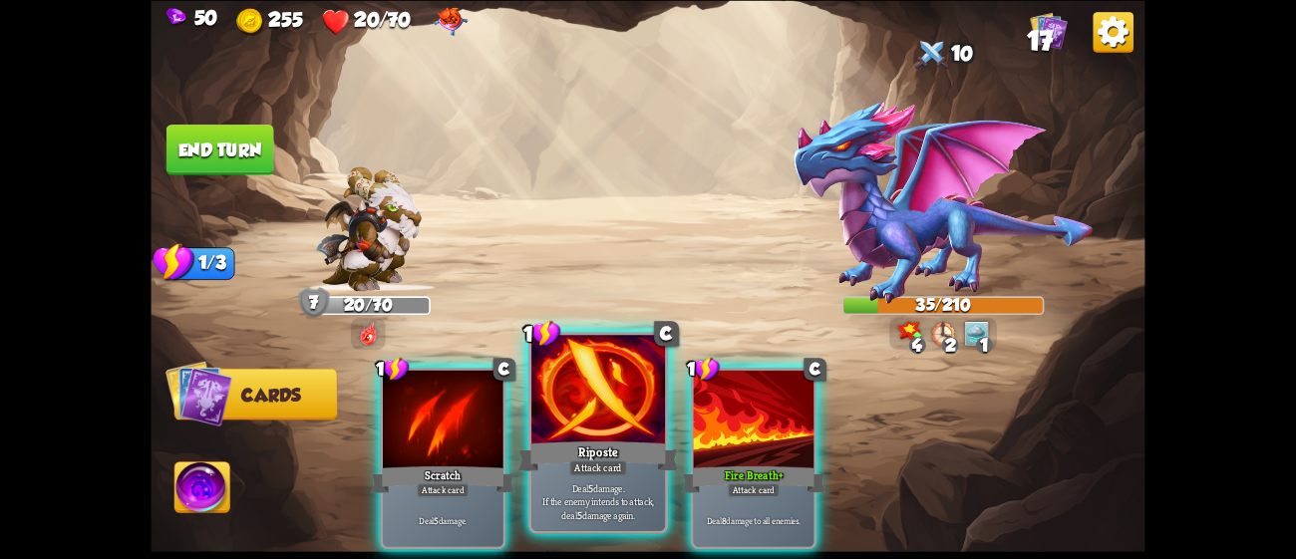
click at [637, 444] on div "Riposte" at bounding box center [598, 456] width 160 height 36
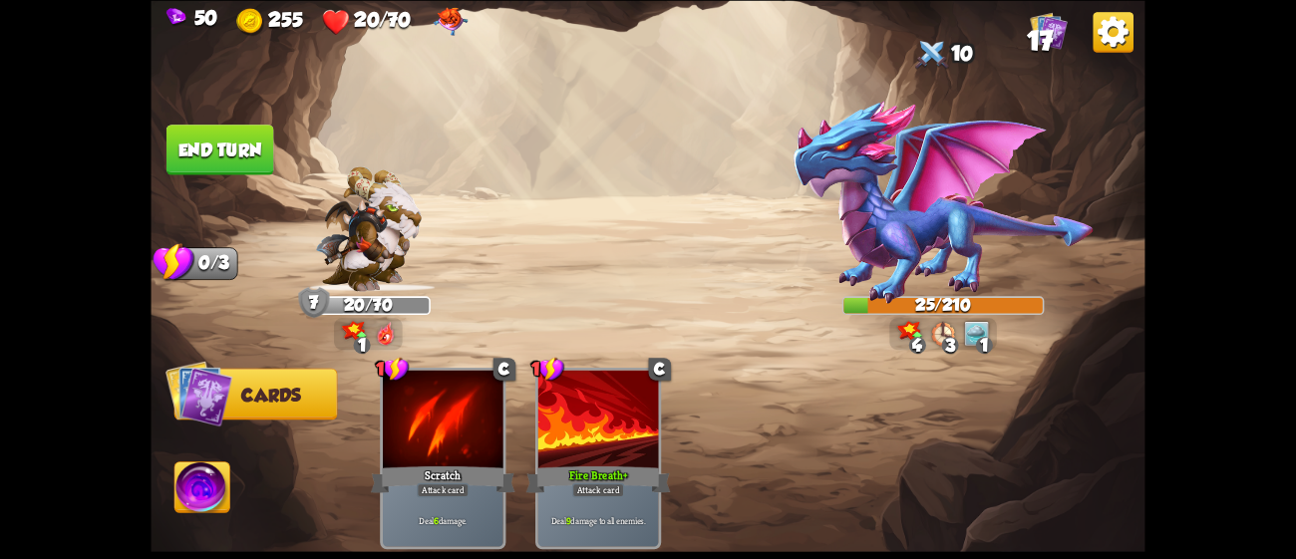
click at [242, 146] on button "End turn" at bounding box center [220, 150] width 108 height 51
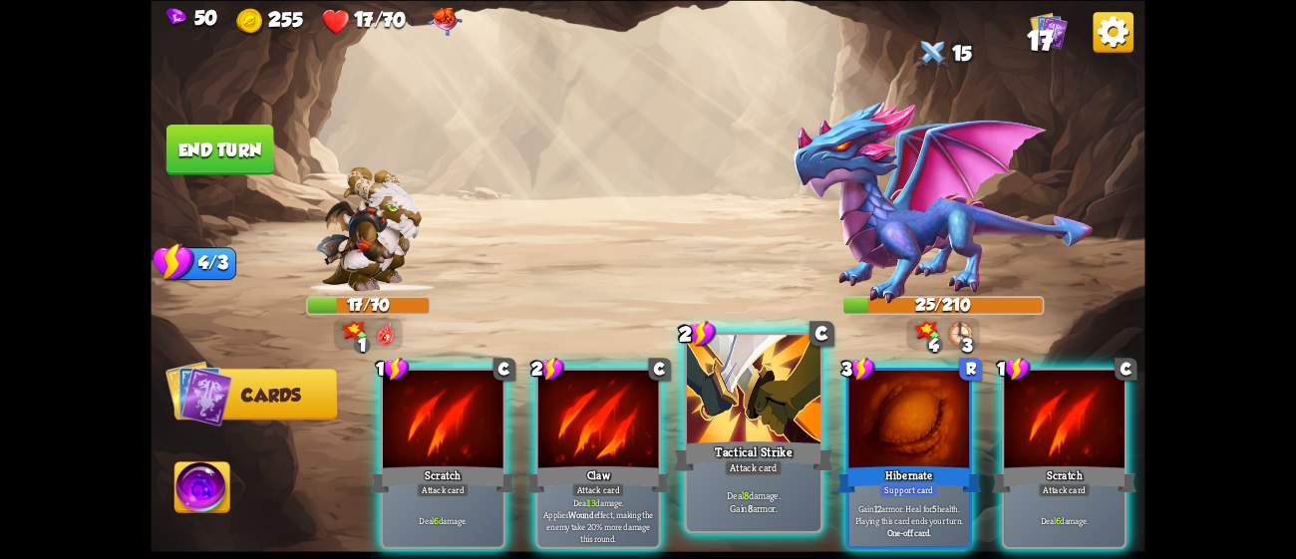
click at [757, 444] on div "Tactical Strike" at bounding box center [754, 456] width 160 height 36
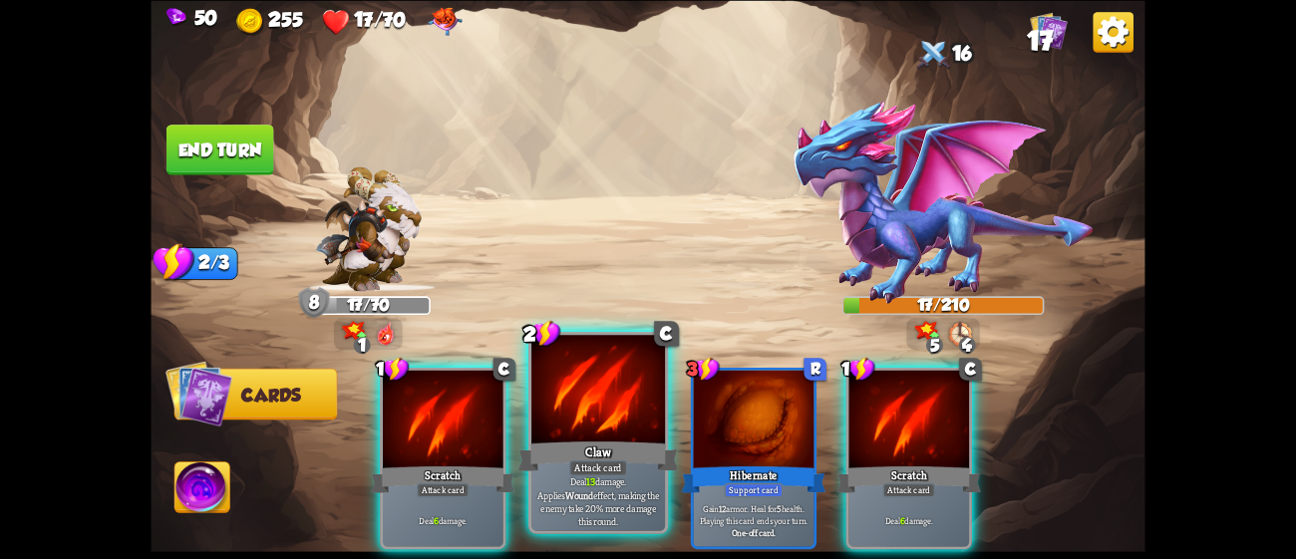
click at [607, 440] on div "Claw" at bounding box center [598, 456] width 160 height 36
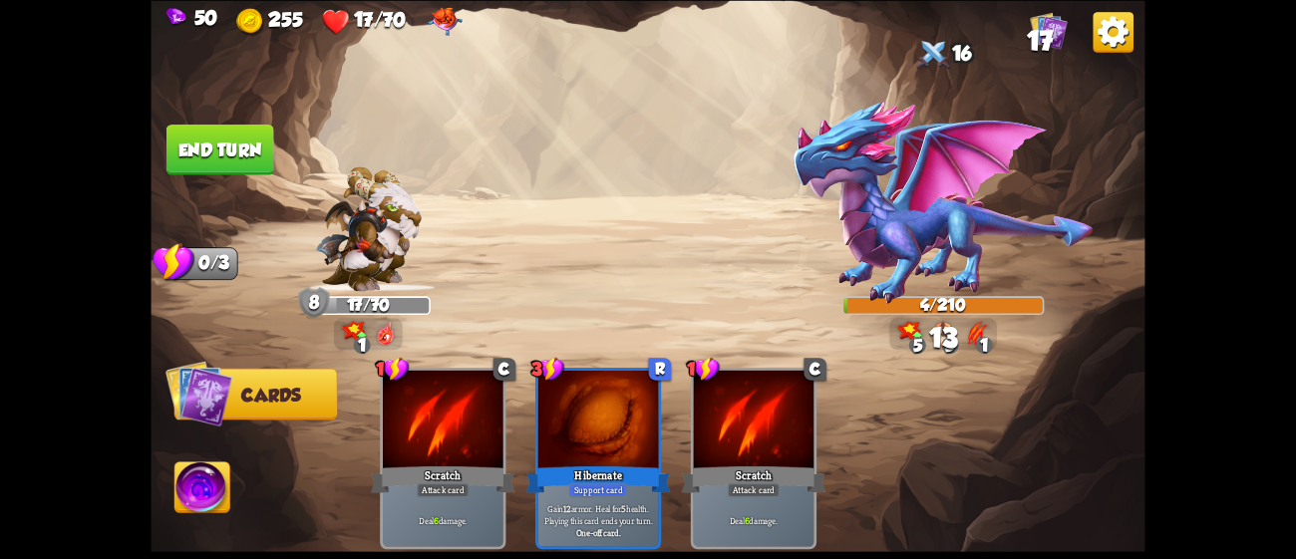
click at [197, 477] on img at bounding box center [201, 491] width 55 height 56
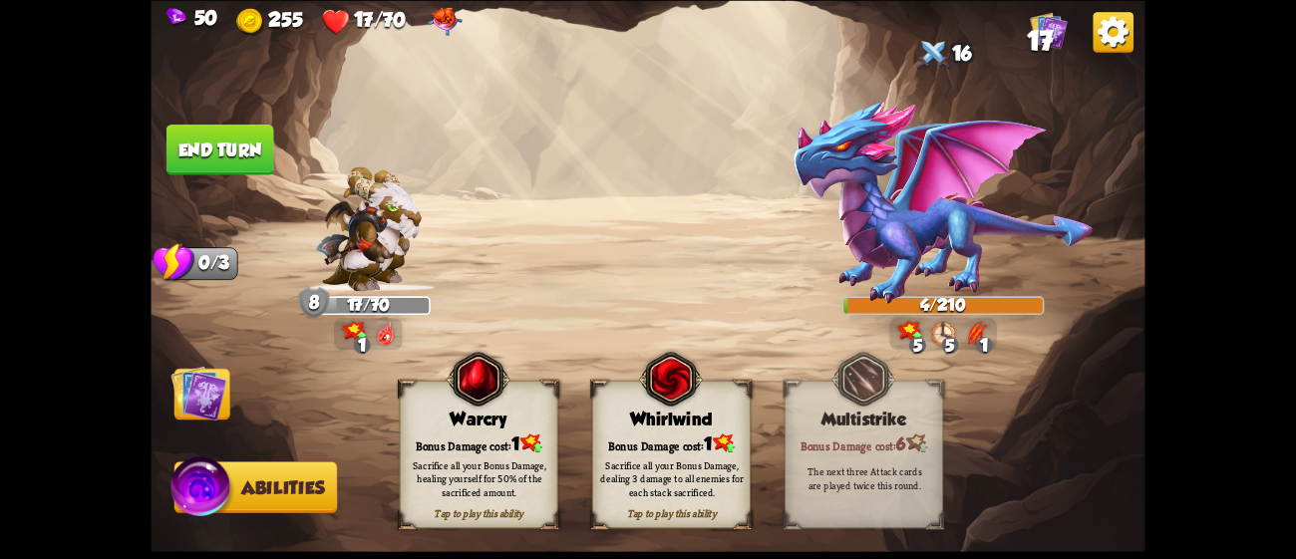
click at [531, 439] on img at bounding box center [531, 443] width 22 height 19
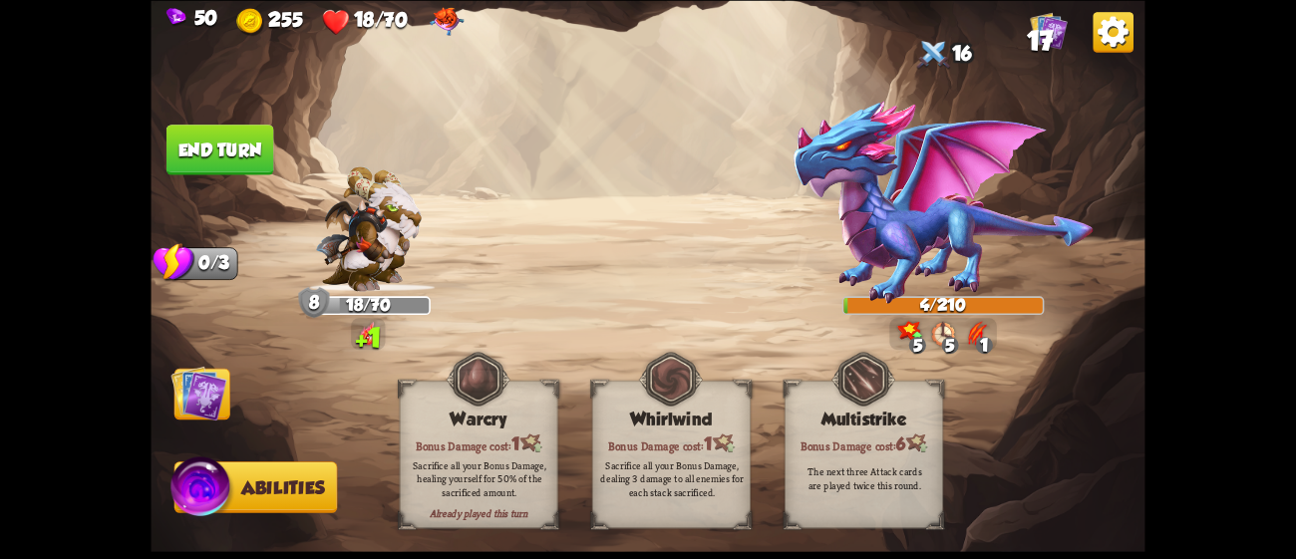
click at [197, 380] on img at bounding box center [199, 393] width 56 height 56
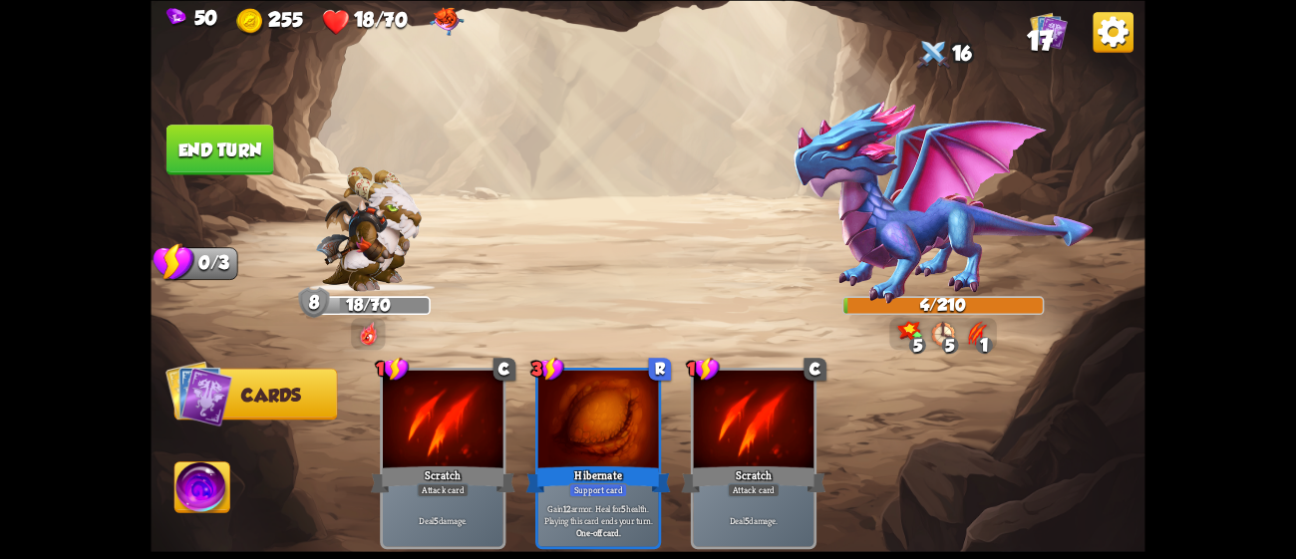
click at [228, 138] on button "End turn" at bounding box center [220, 150] width 108 height 51
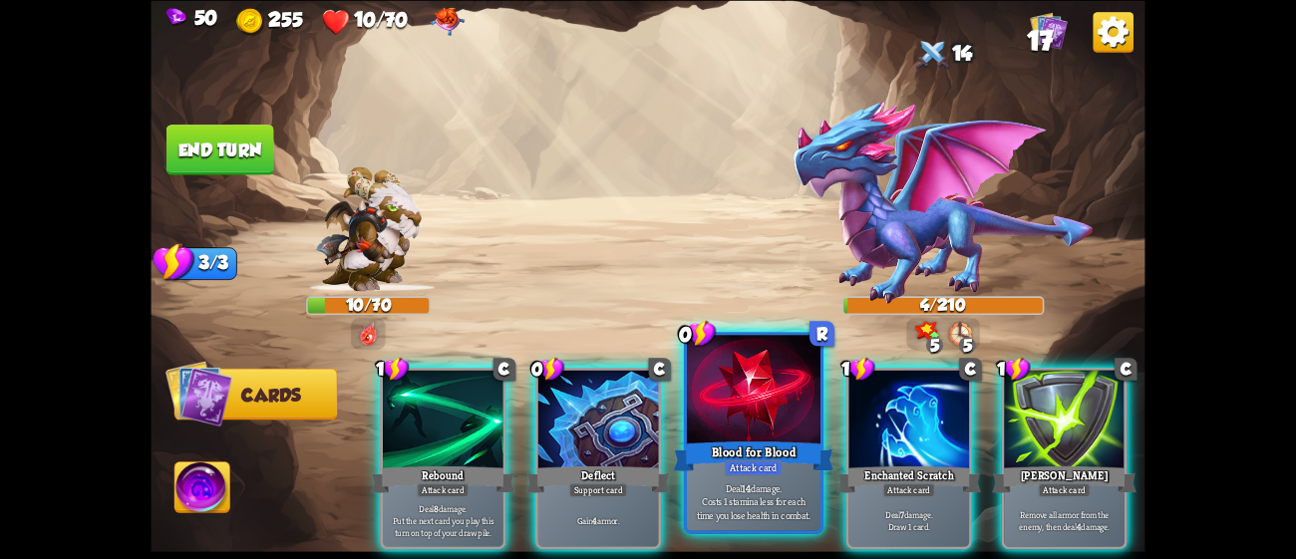
click at [742, 424] on div at bounding box center [754, 391] width 134 height 113
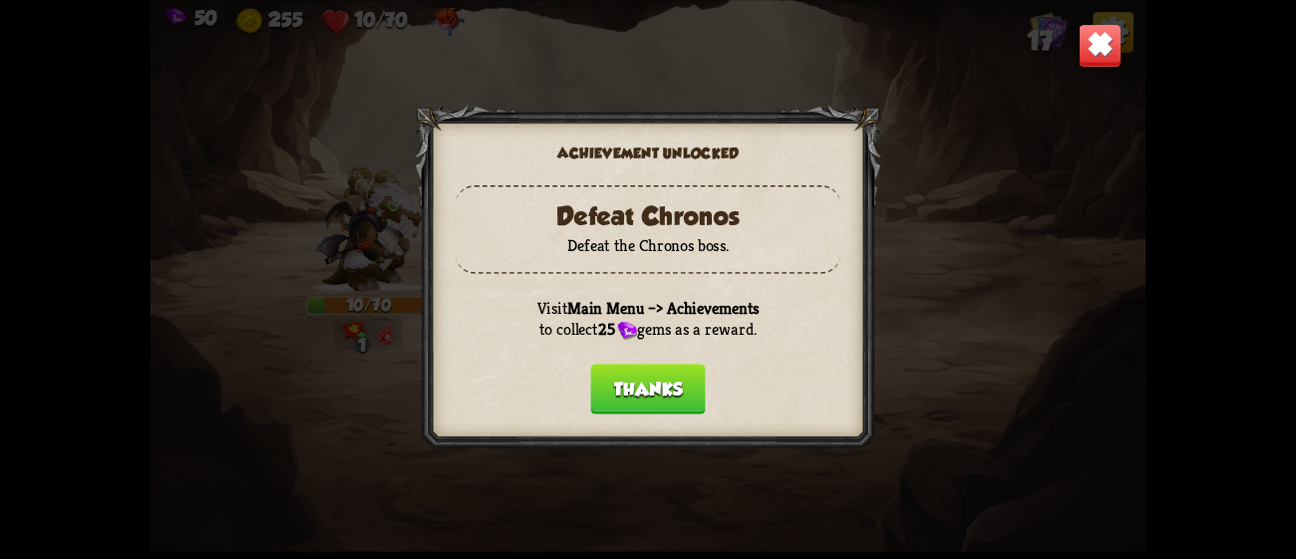
click at [639, 396] on button "Thanks" at bounding box center [647, 389] width 115 height 51
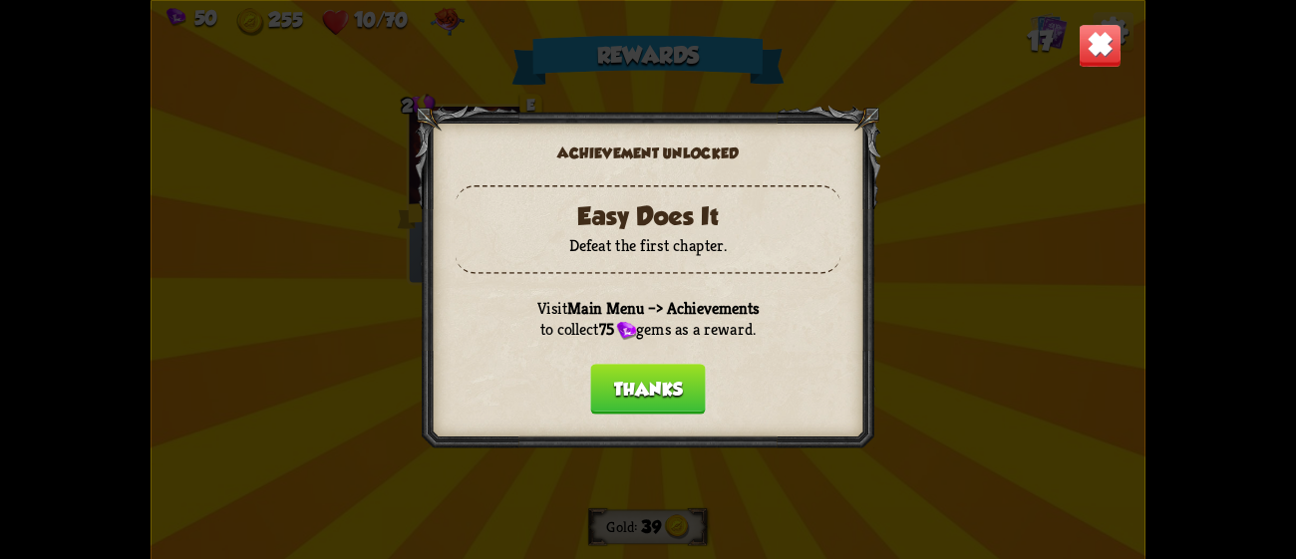
click at [674, 396] on button "Thanks" at bounding box center [647, 389] width 115 height 51
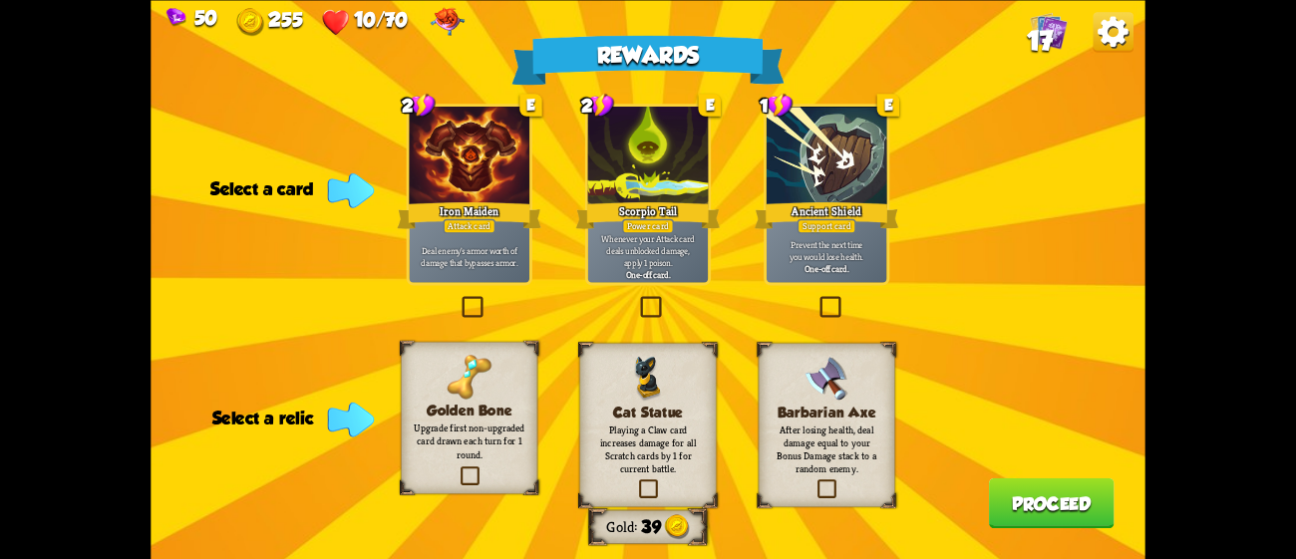
click at [824, 448] on p "After losing health, deal damage equal to your Bonus Damage stack to a random e…" at bounding box center [827, 449] width 111 height 52
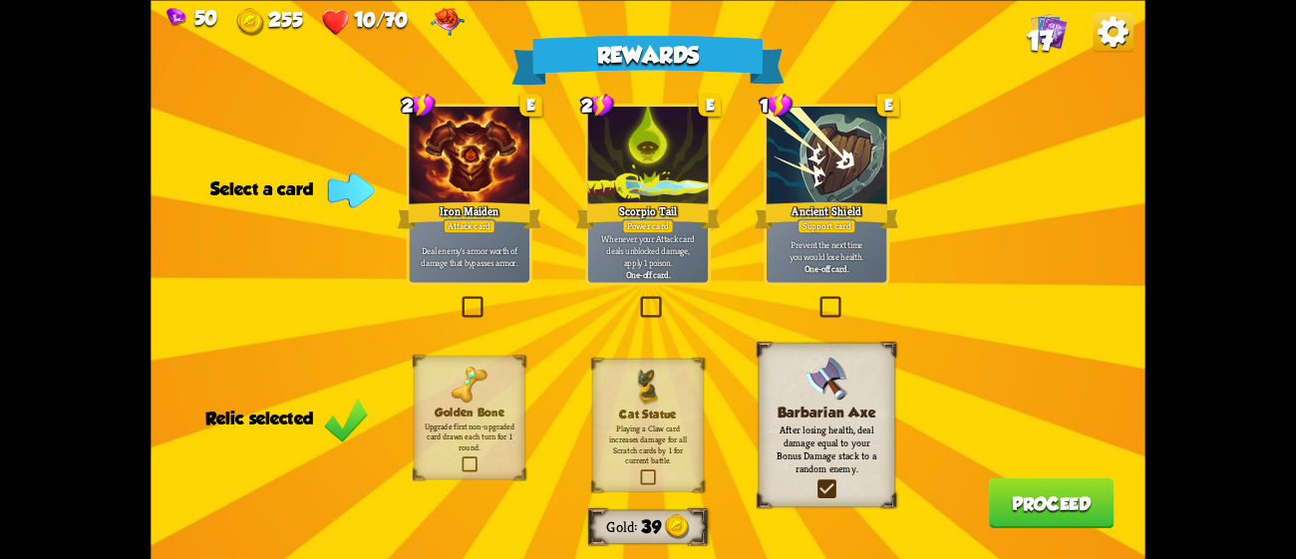
click at [649, 274] on b "One-off card." at bounding box center [648, 274] width 45 height 12
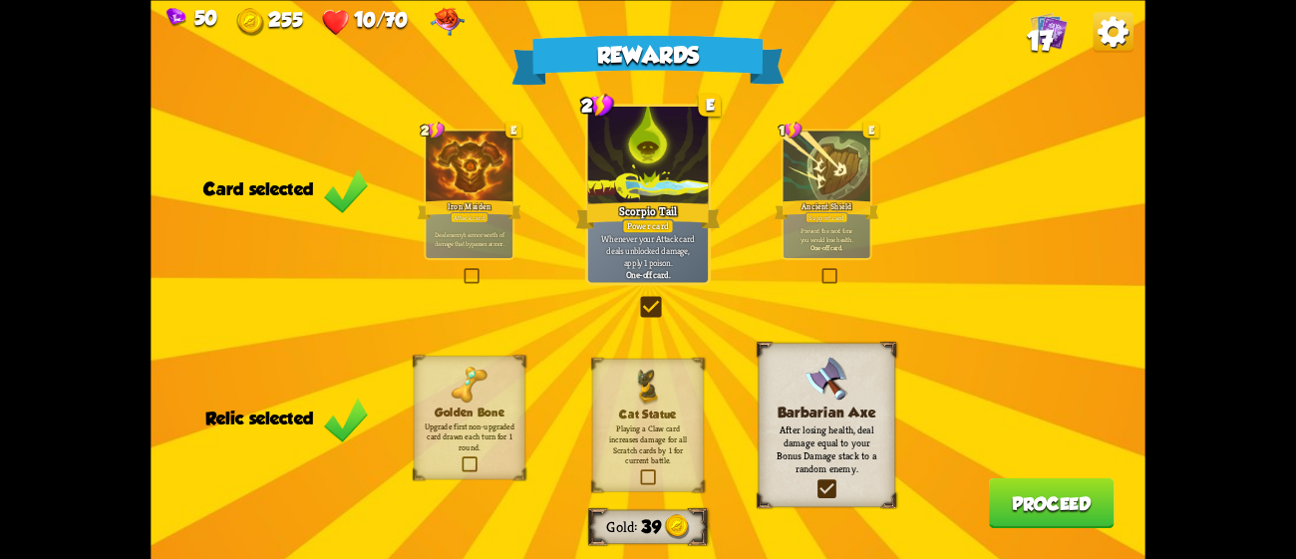
click at [1049, 502] on button "Proceed" at bounding box center [1052, 502] width 126 height 51
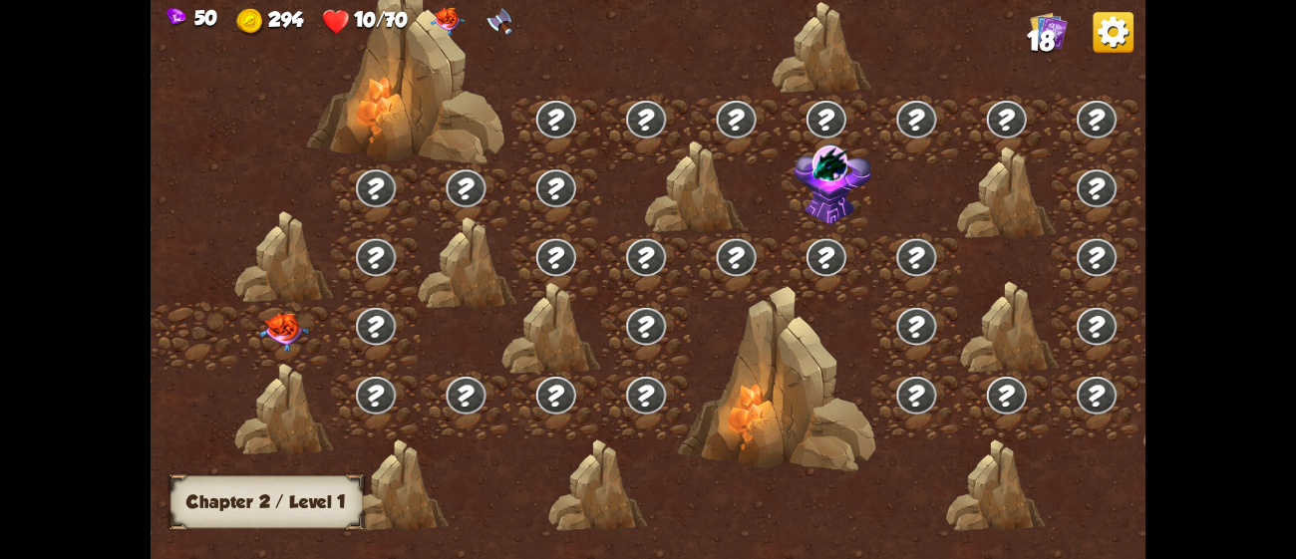
click at [286, 327] on img at bounding box center [284, 332] width 50 height 39
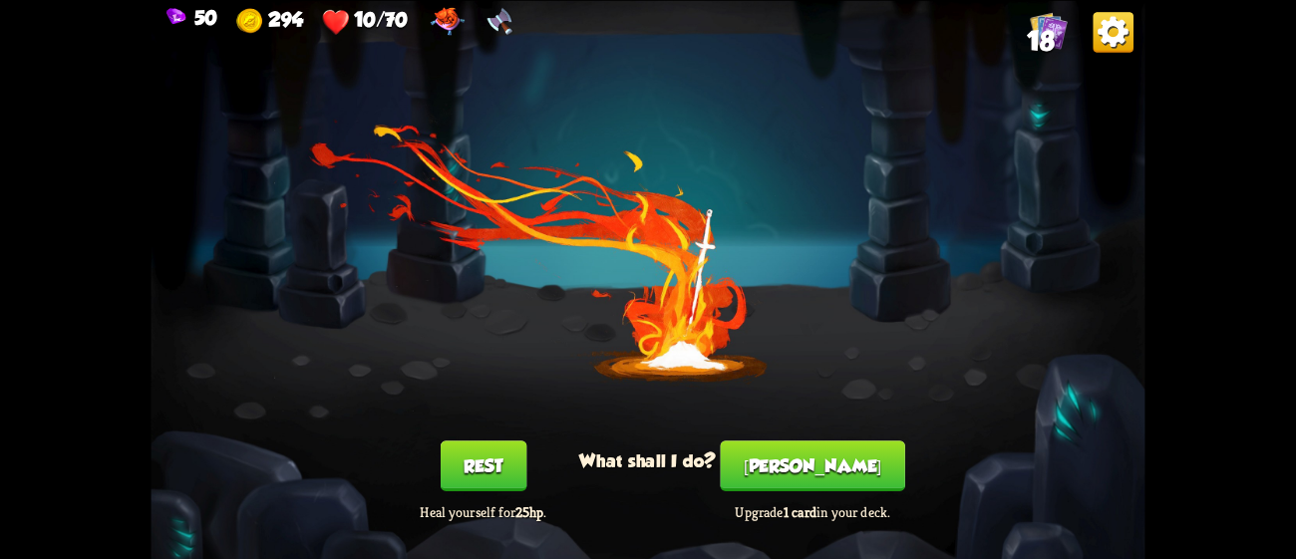
click at [484, 457] on button "Rest" at bounding box center [484, 466] width 86 height 51
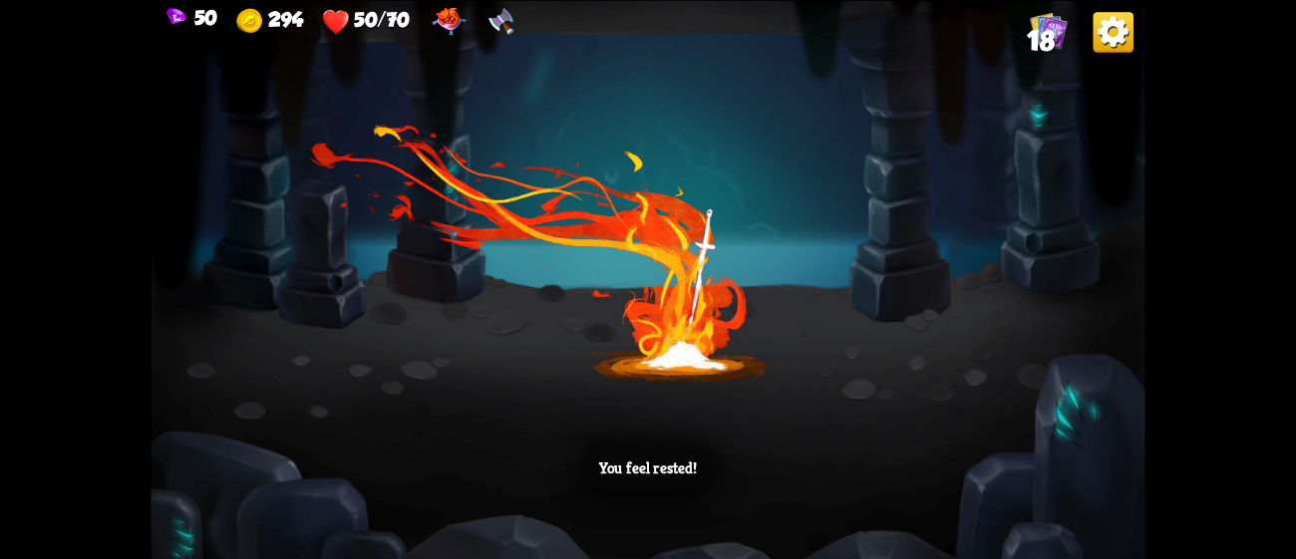
click at [789, 376] on div "You feel rested!" at bounding box center [648, 279] width 994 height 559
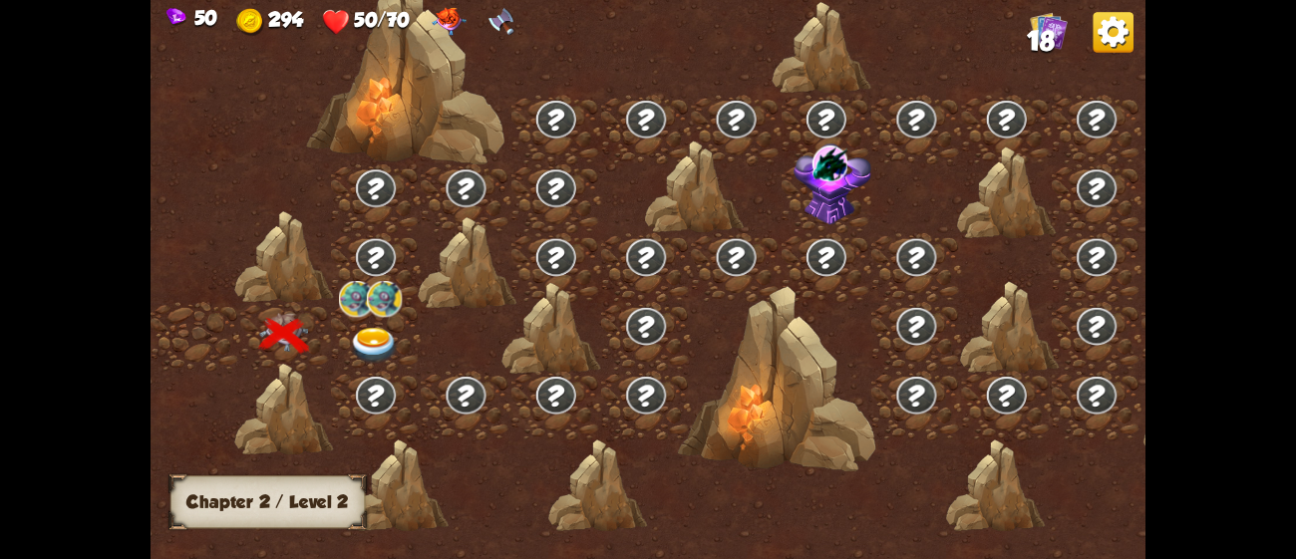
click at [360, 342] on img at bounding box center [375, 346] width 50 height 37
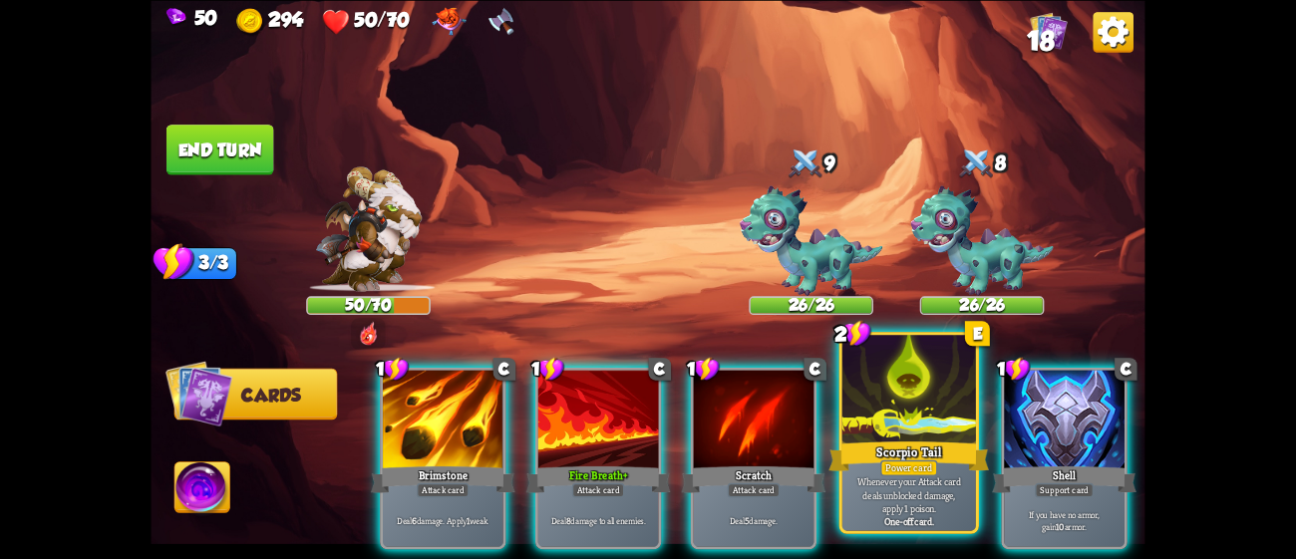
click at [911, 447] on div "Scorpio Tail" at bounding box center [908, 456] width 160 height 36
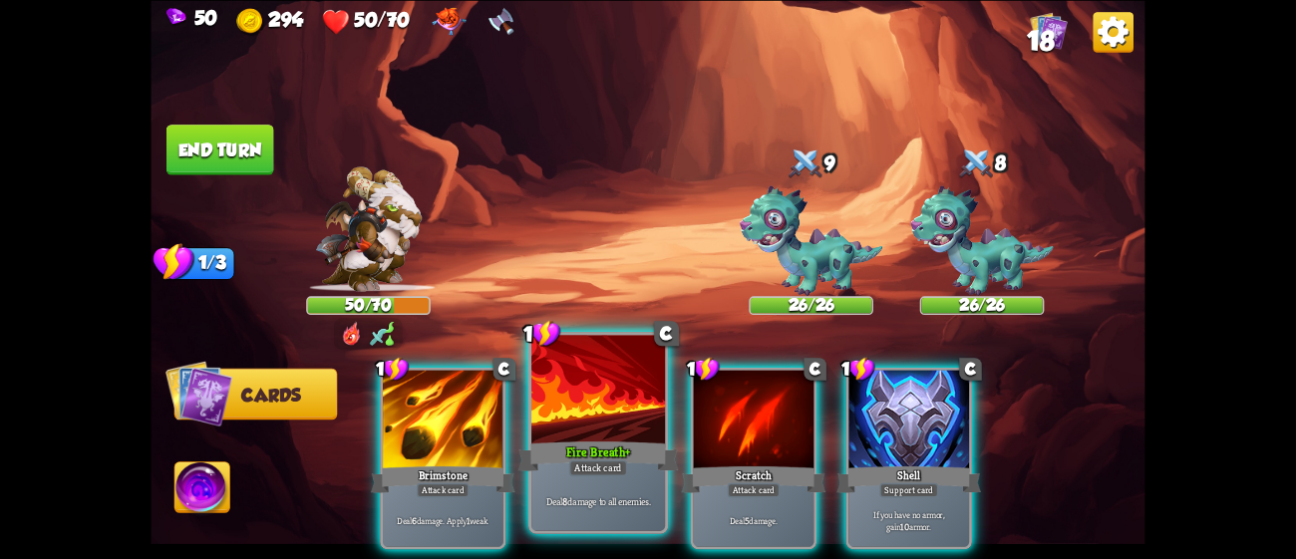
click at [617, 435] on div at bounding box center [598, 391] width 134 height 113
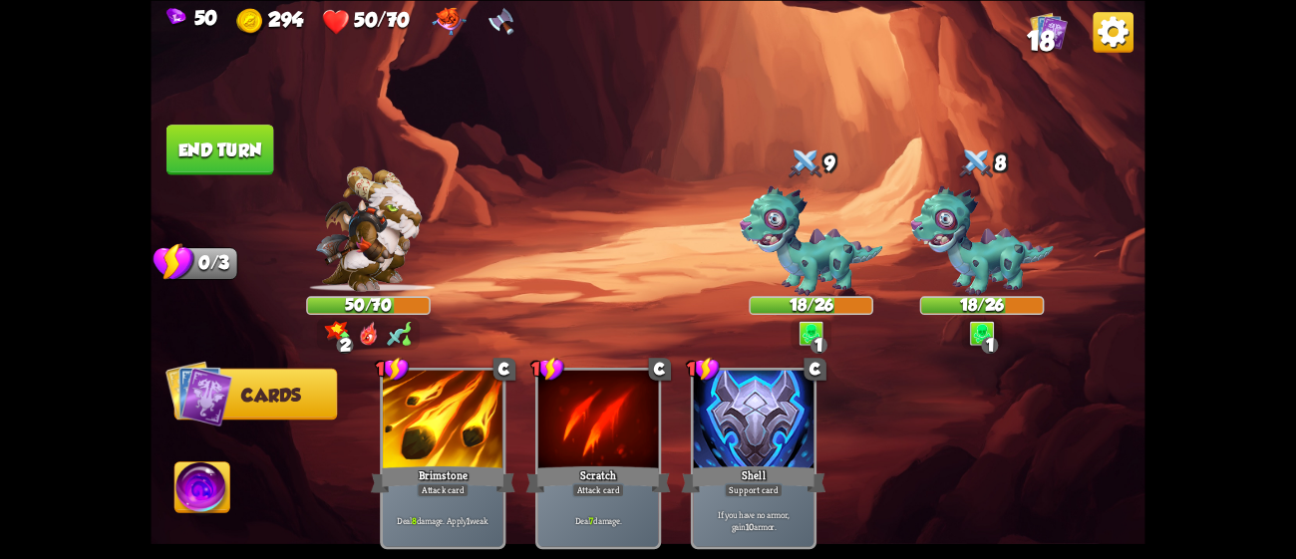
click at [233, 132] on button "End turn" at bounding box center [220, 150] width 108 height 51
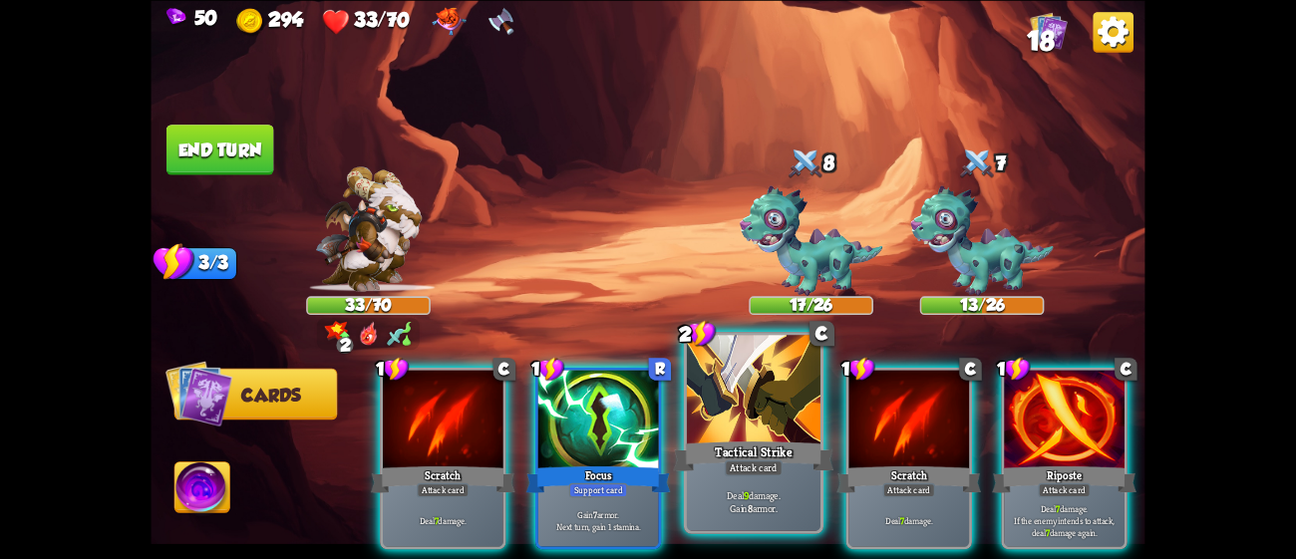
click at [785, 465] on div "Tactical Strike" at bounding box center [754, 456] width 160 height 36
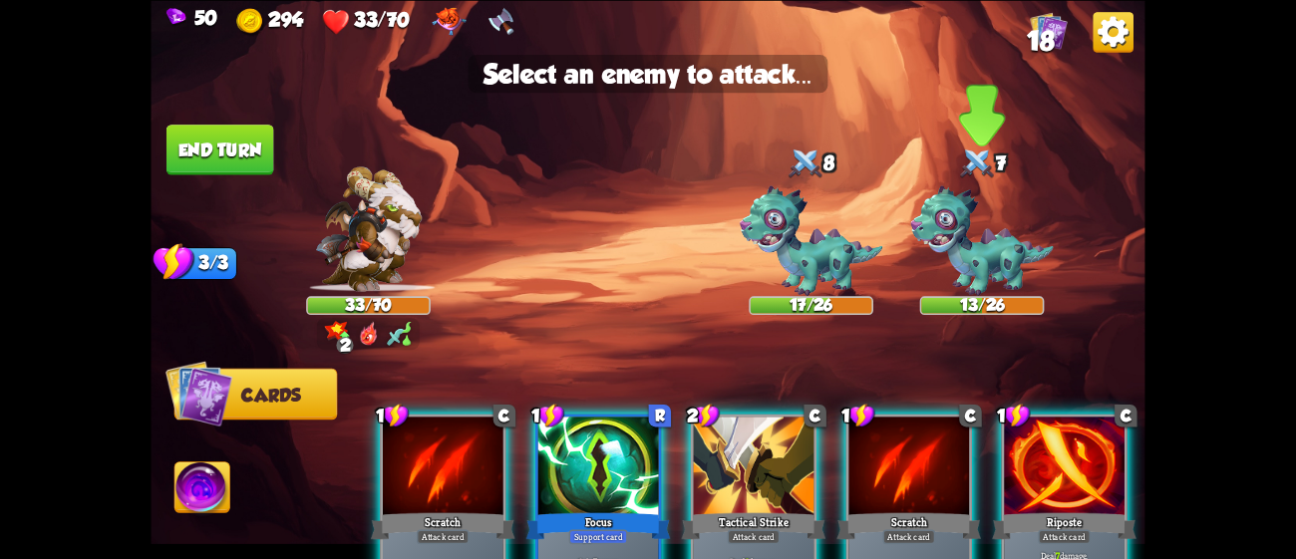
click at [923, 241] on img at bounding box center [981, 240] width 143 height 111
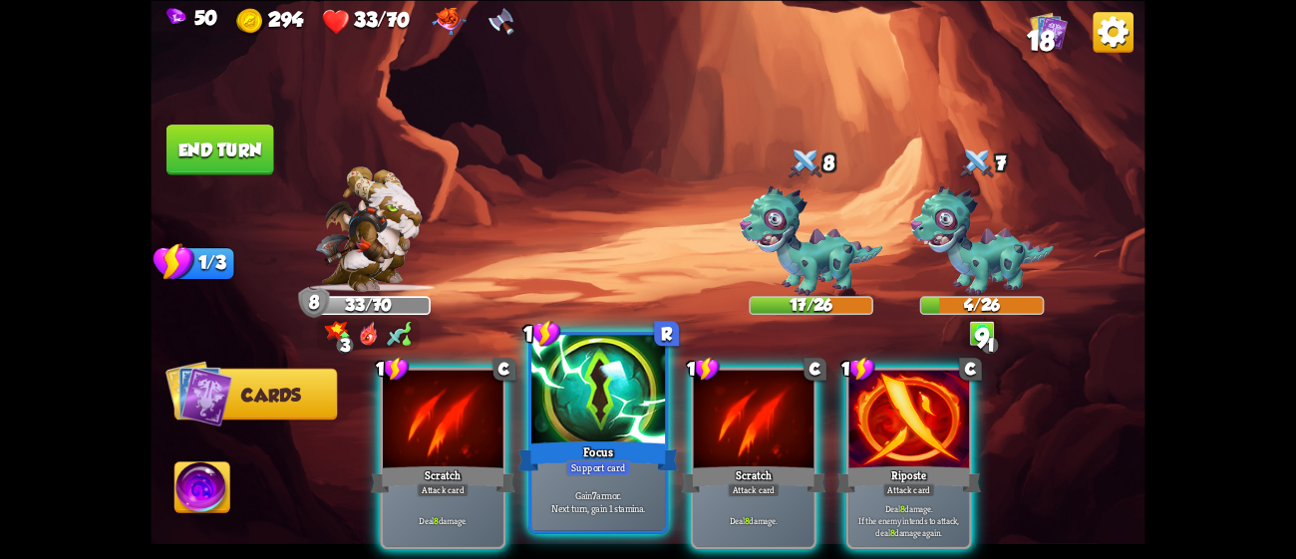
click at [613, 454] on div "Focus" at bounding box center [598, 456] width 160 height 36
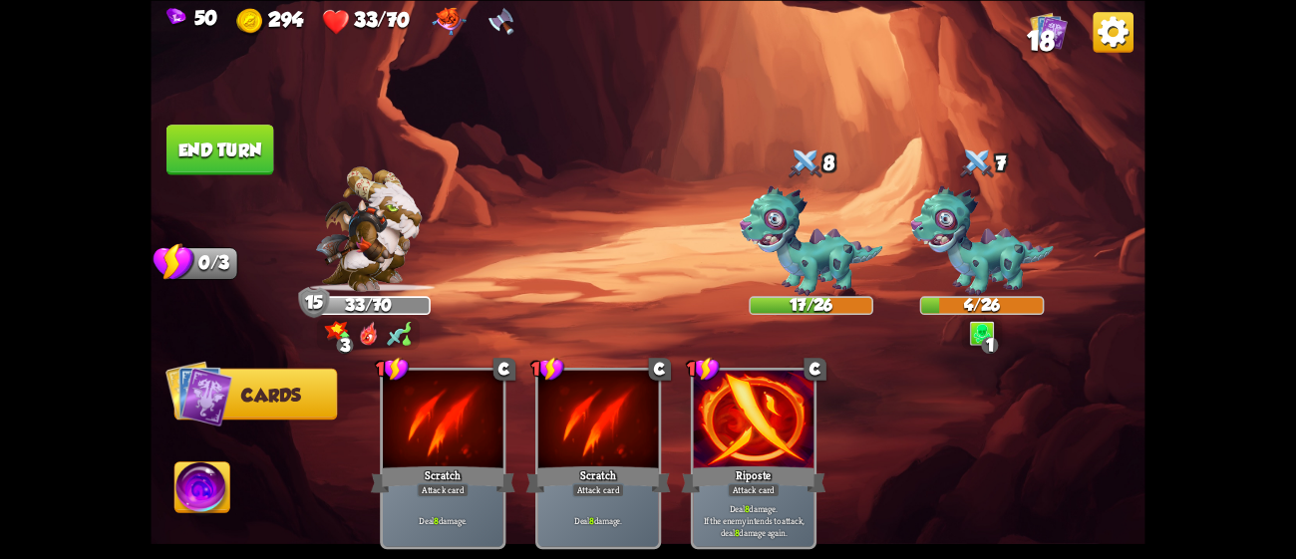
click at [220, 149] on button "End turn" at bounding box center [220, 150] width 110 height 52
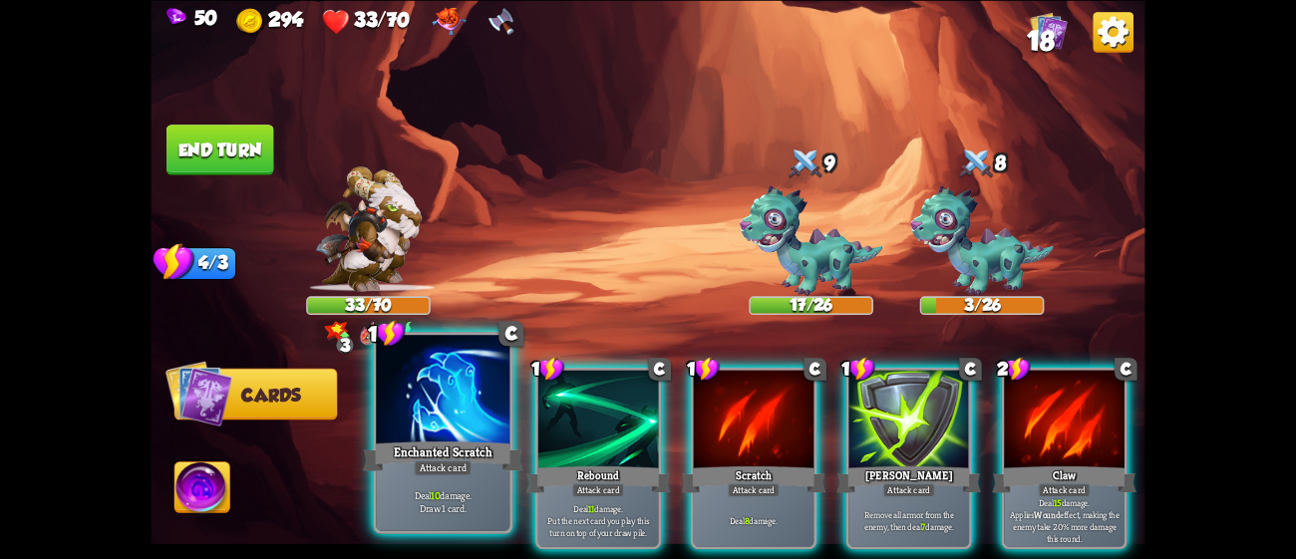
click at [467, 469] on div "Attack card" at bounding box center [443, 468] width 58 height 16
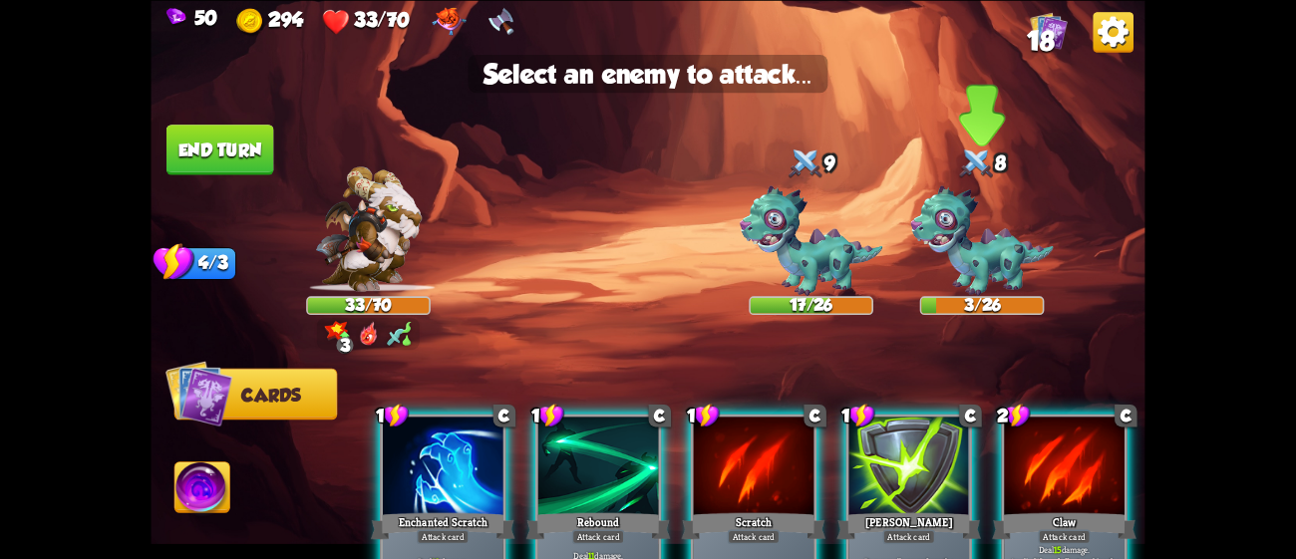
click at [990, 276] on img at bounding box center [981, 240] width 143 height 111
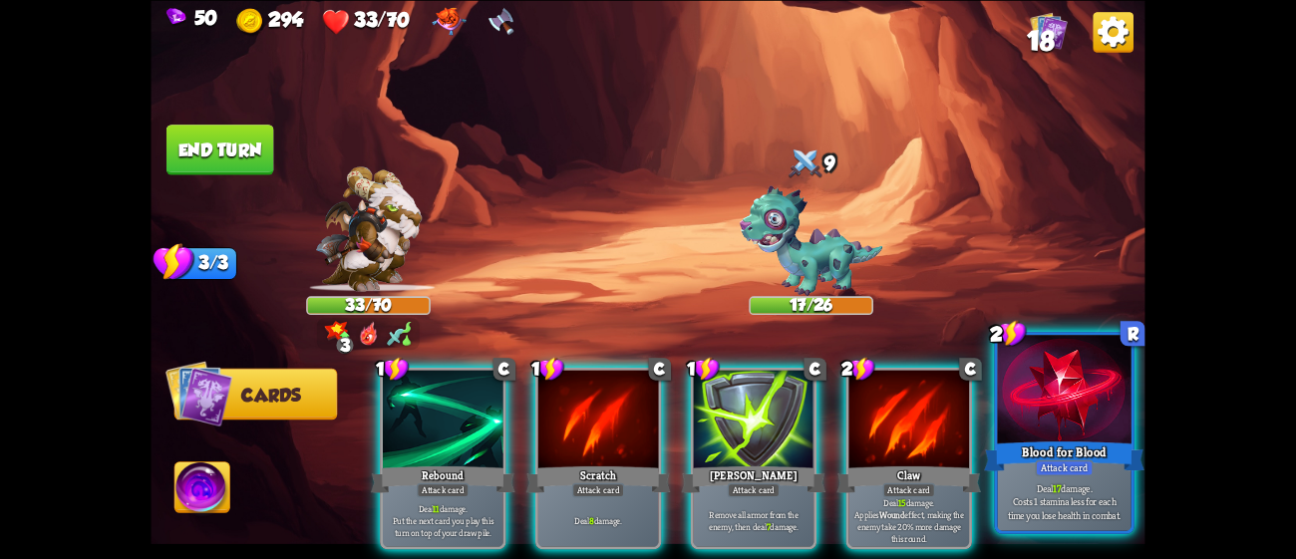
click at [1032, 406] on div at bounding box center [1065, 391] width 134 height 113
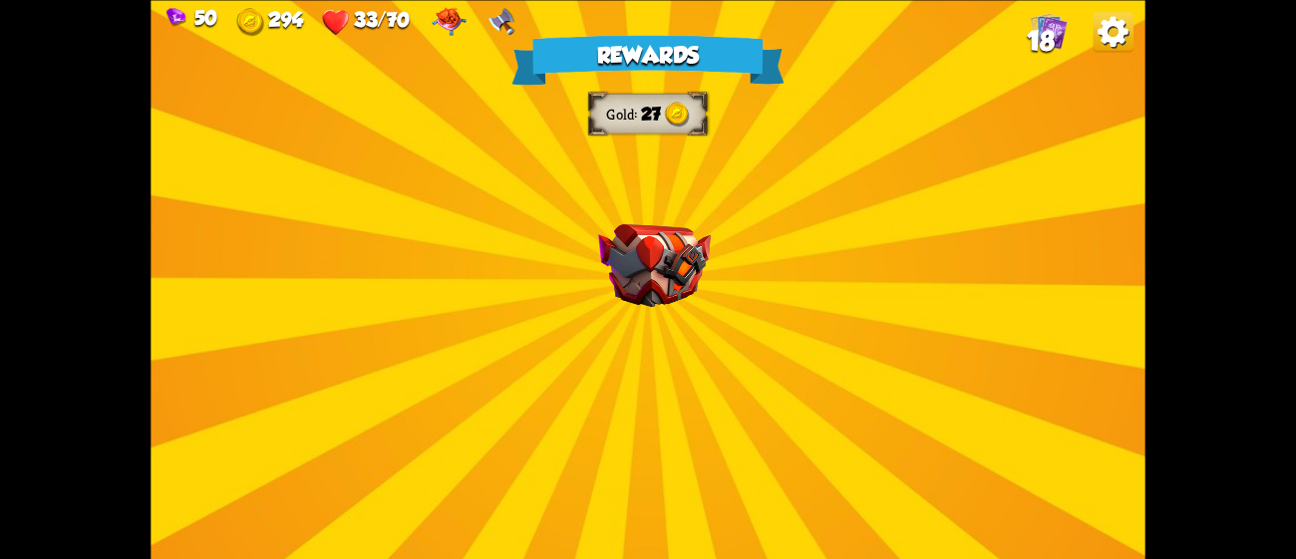
click at [718, 261] on div "Rewards Gold 27 Select a card 1 C Fire Breath Attack card Deal 6 damage to all …" at bounding box center [648, 279] width 994 height 559
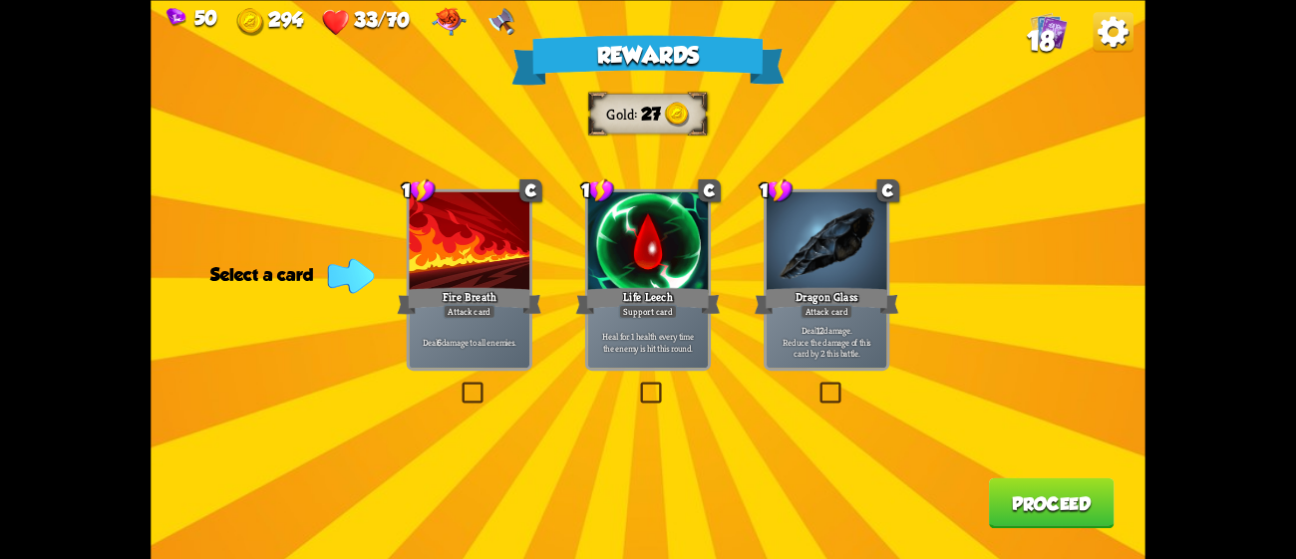
click at [512, 319] on div "Deal 6 damage to all enemies." at bounding box center [469, 341] width 121 height 53
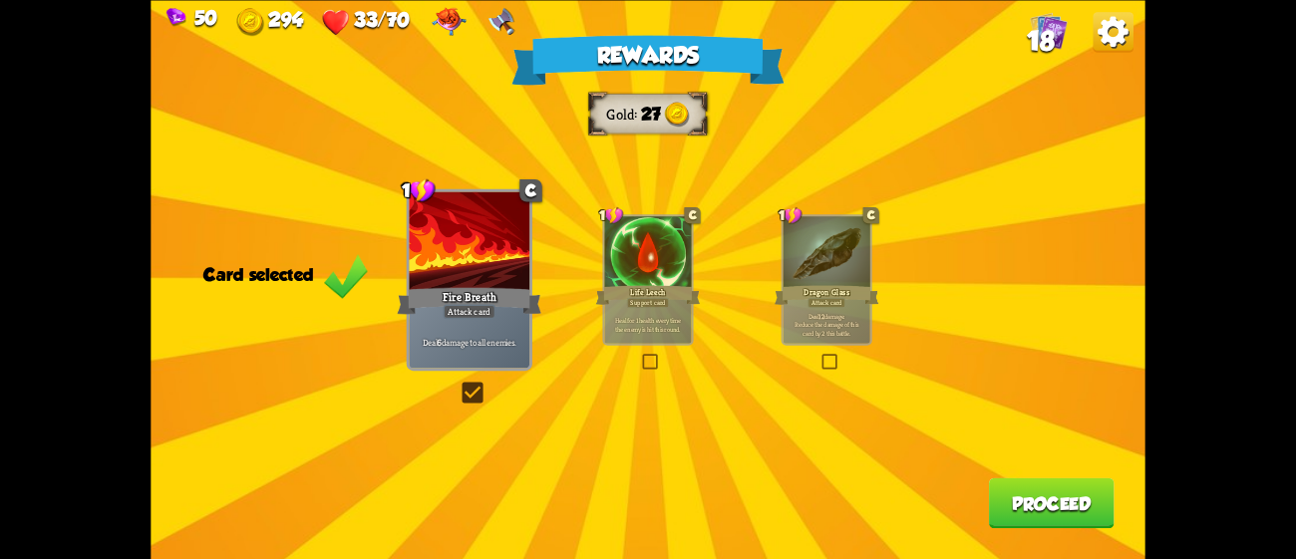
click at [815, 321] on p "Deal 12 damage. Reduce the damage of this card by 2 this battle." at bounding box center [827, 324] width 83 height 26
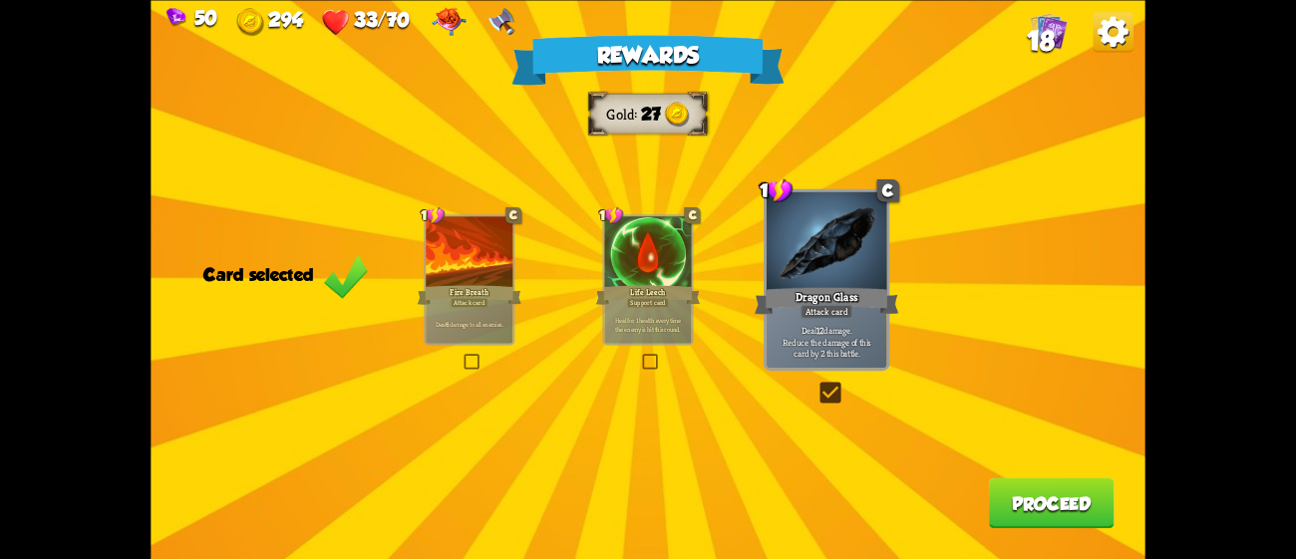
click at [1066, 508] on button "Proceed" at bounding box center [1052, 502] width 126 height 51
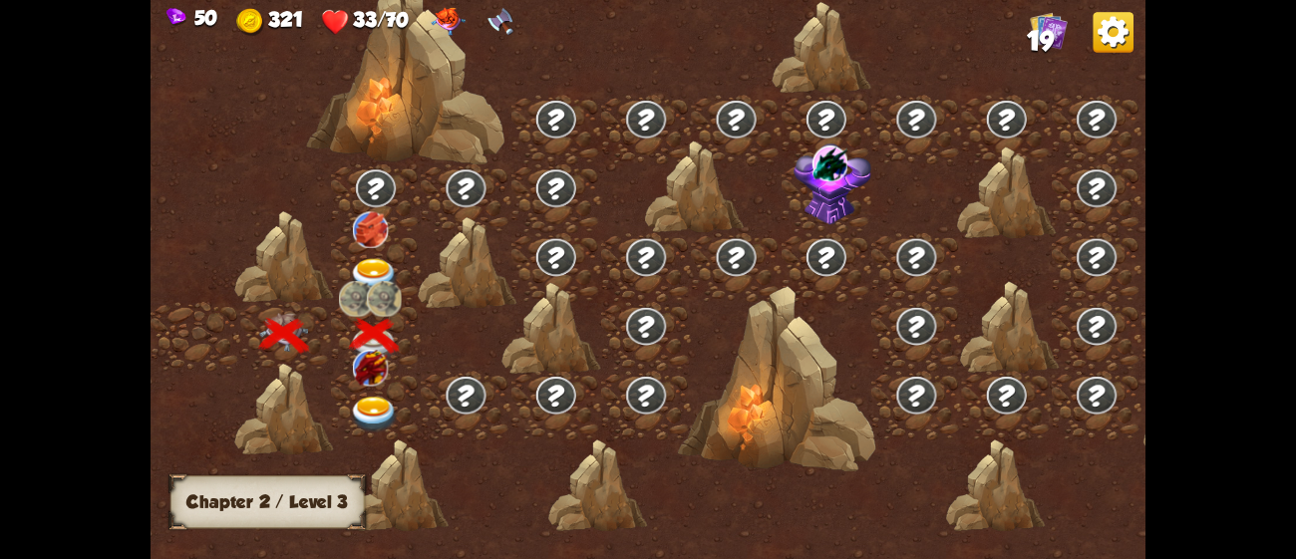
click at [350, 411] on img at bounding box center [375, 415] width 50 height 37
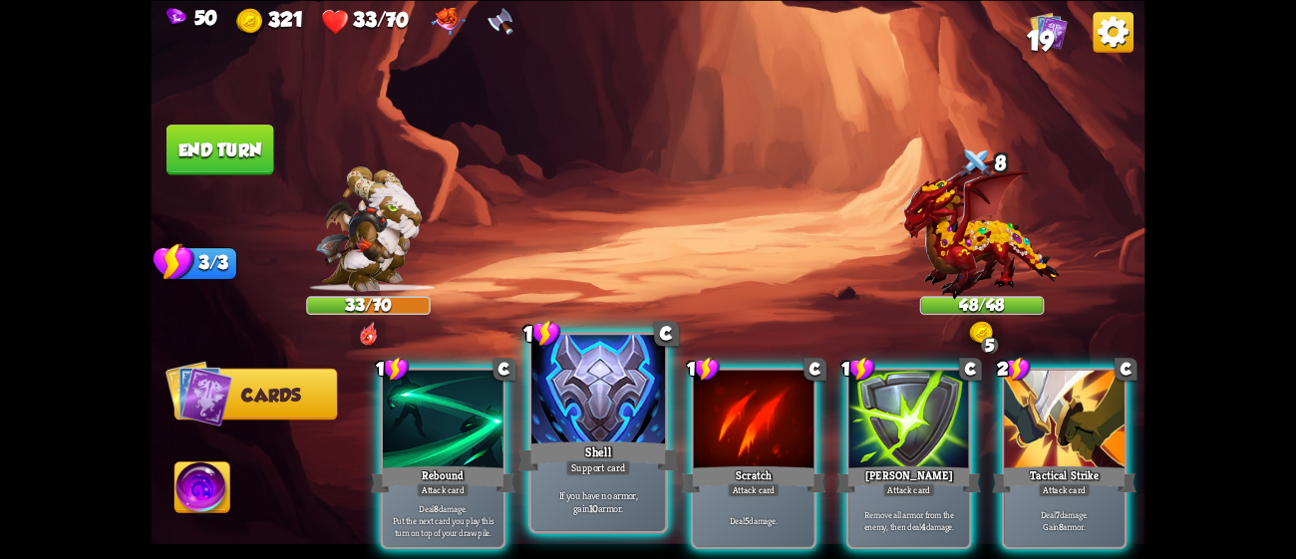
click at [582, 424] on div at bounding box center [598, 391] width 134 height 113
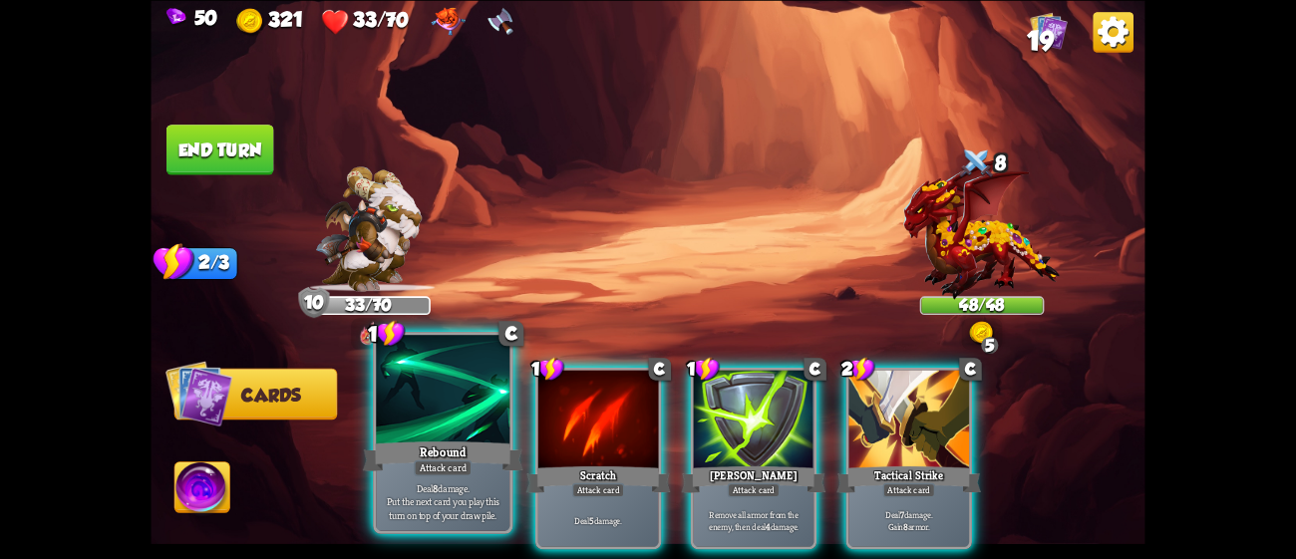
click at [477, 455] on div "Rebound" at bounding box center [443, 456] width 160 height 36
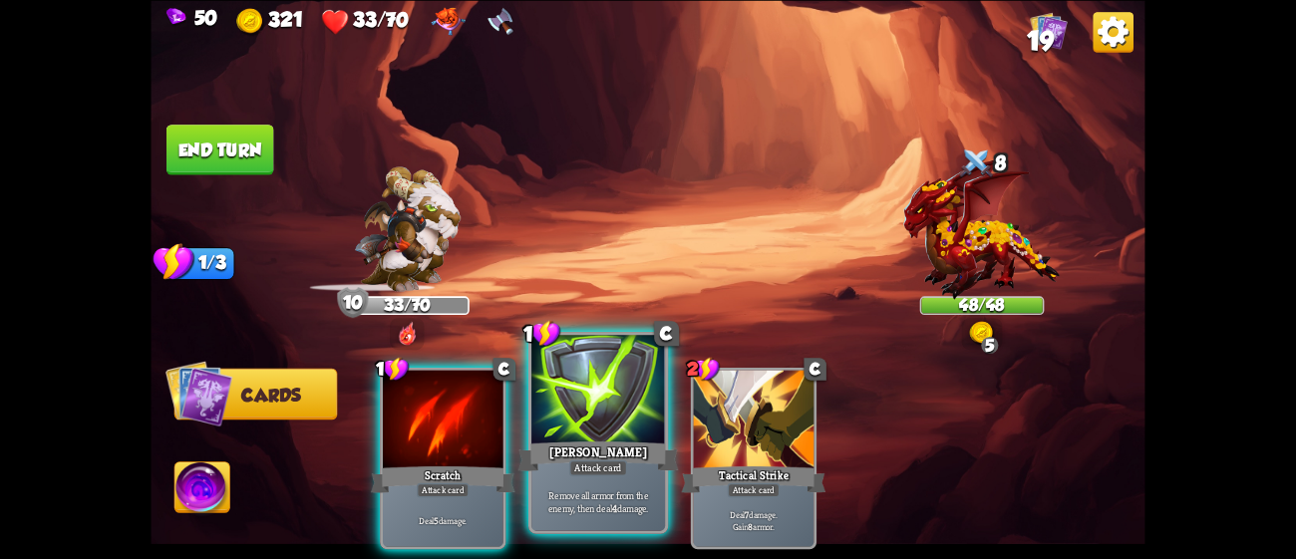
click at [605, 432] on div at bounding box center [598, 391] width 134 height 113
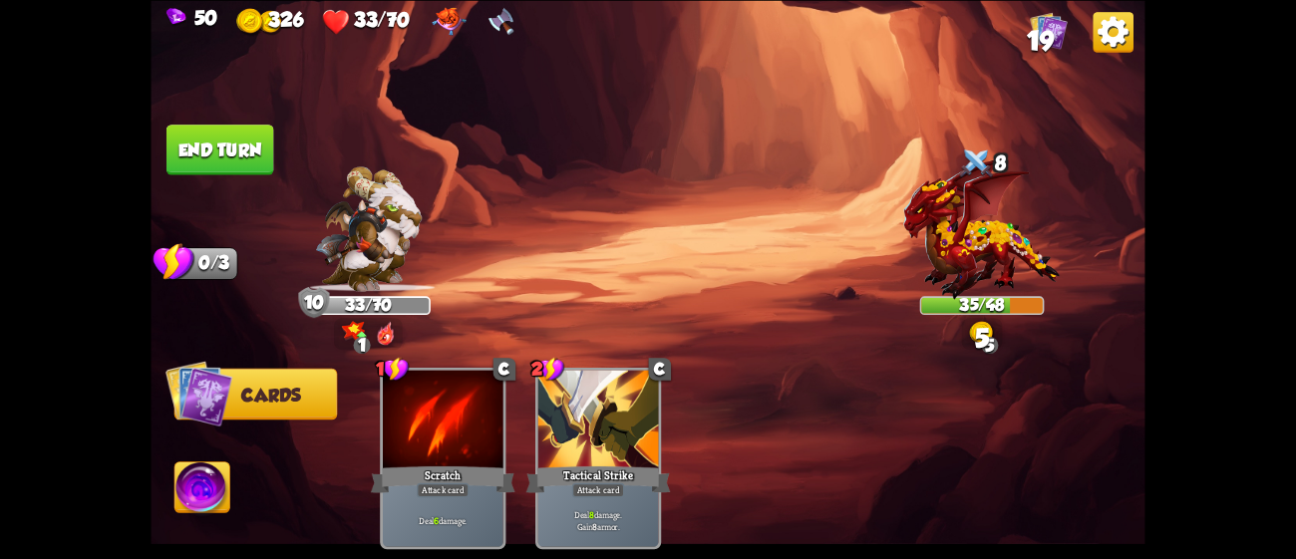
click at [247, 173] on img at bounding box center [648, 279] width 994 height 559
click at [215, 125] on button "End turn" at bounding box center [220, 150] width 108 height 51
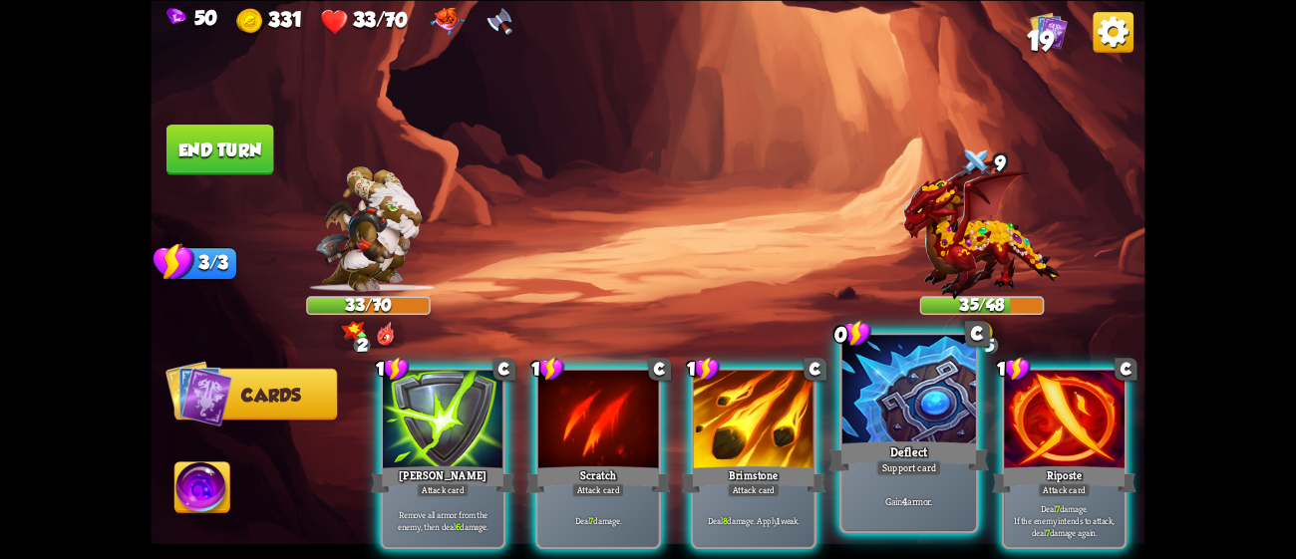
click at [875, 450] on div "Deflect" at bounding box center [908, 456] width 160 height 36
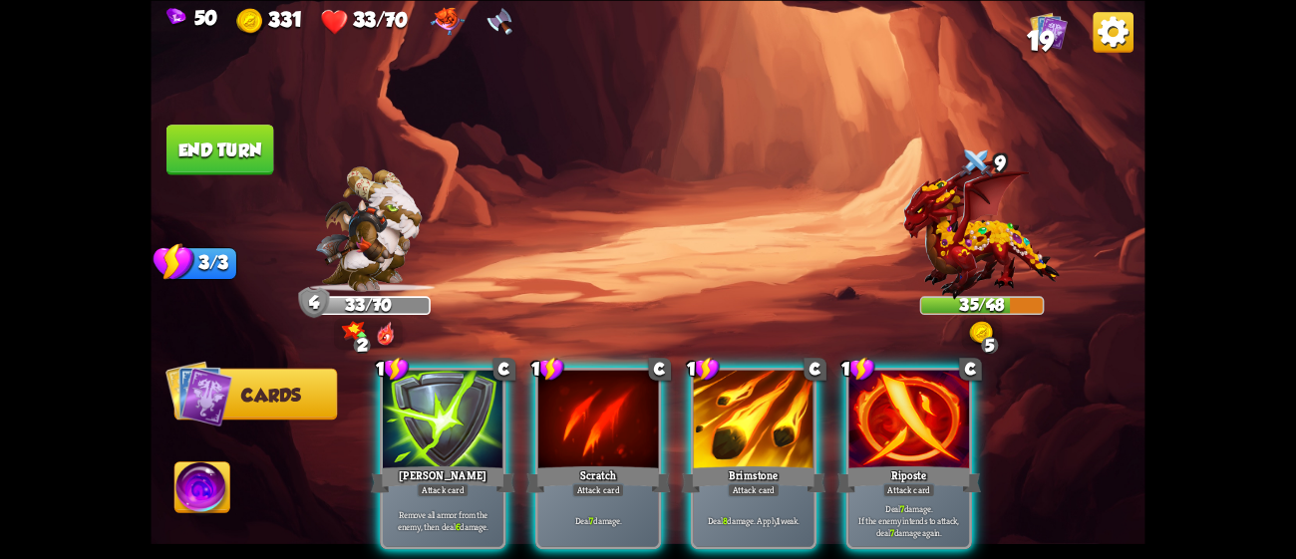
click at [875, 464] on div "Riposte" at bounding box center [908, 480] width 145 height 32
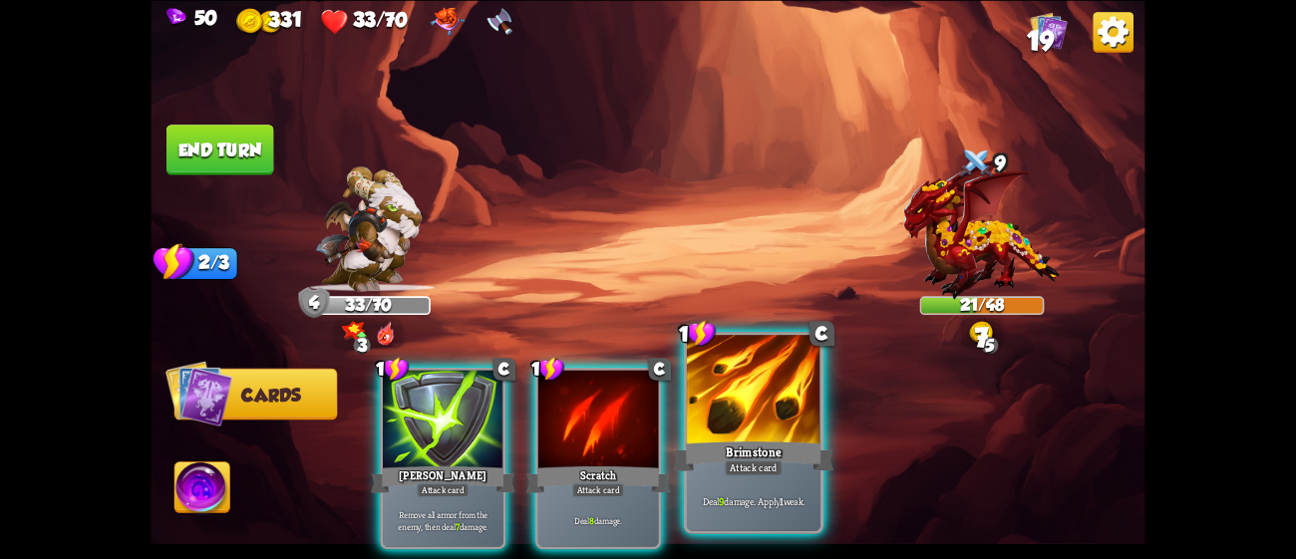
click at [770, 438] on div "Brimstone" at bounding box center [754, 456] width 160 height 36
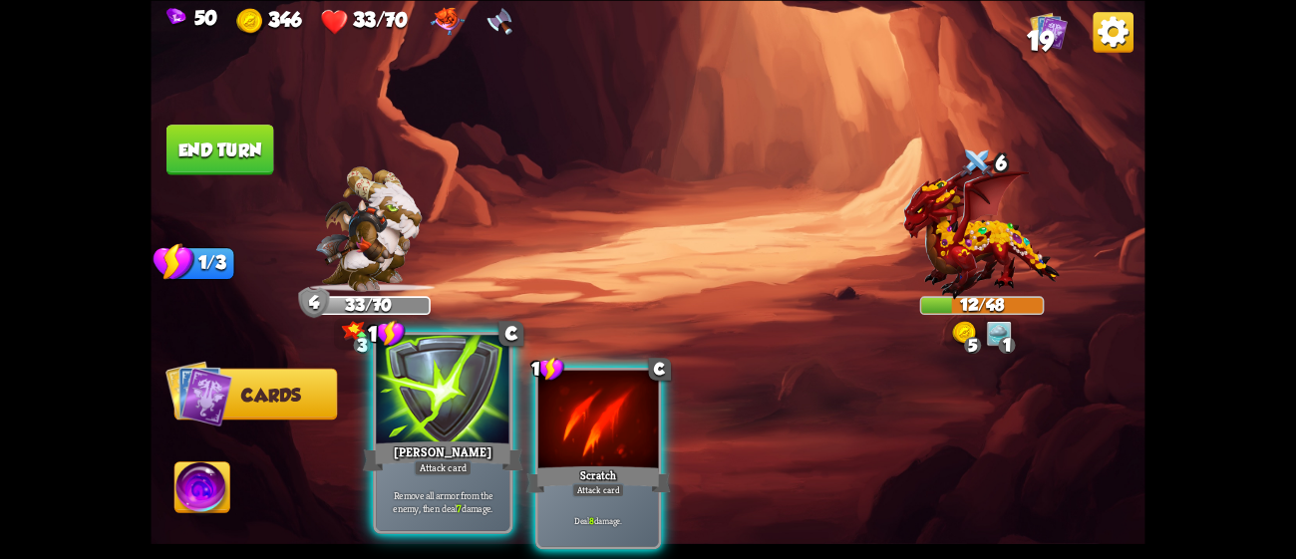
click at [397, 452] on div "[PERSON_NAME]" at bounding box center [443, 456] width 160 height 36
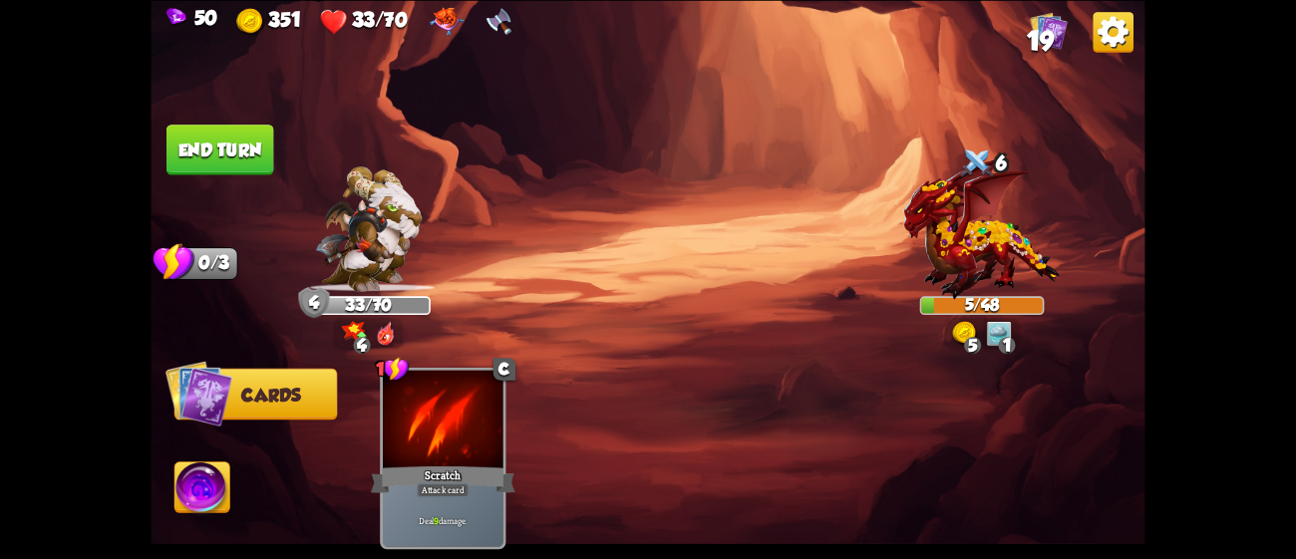
click at [202, 478] on img at bounding box center [201, 491] width 55 height 56
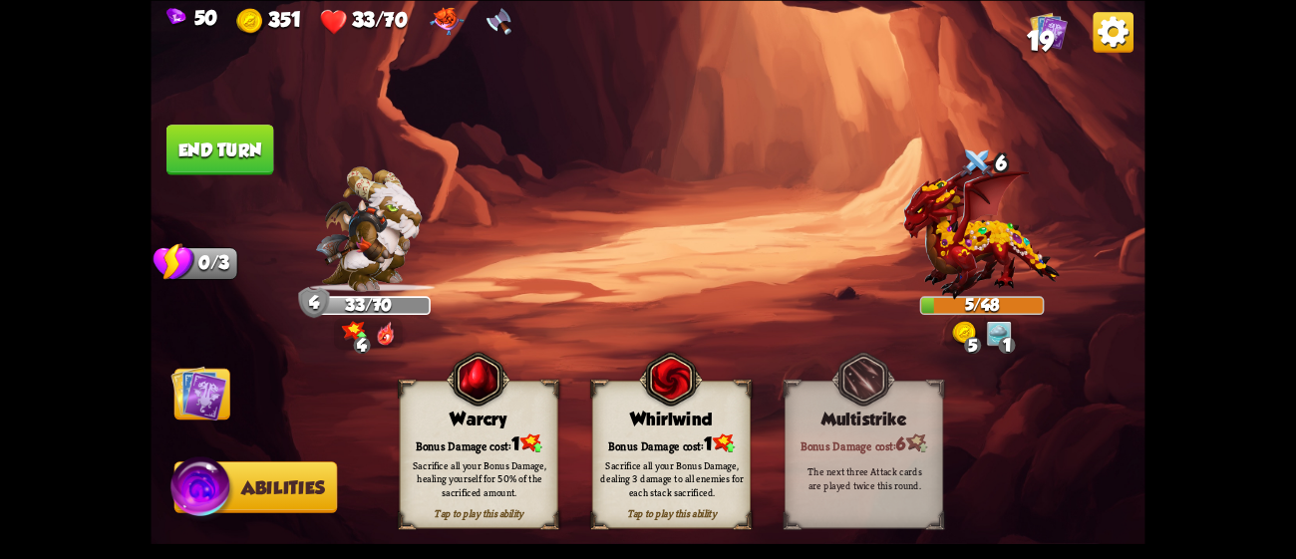
click at [469, 447] on div "Bonus Damage cost: 1" at bounding box center [478, 443] width 157 height 23
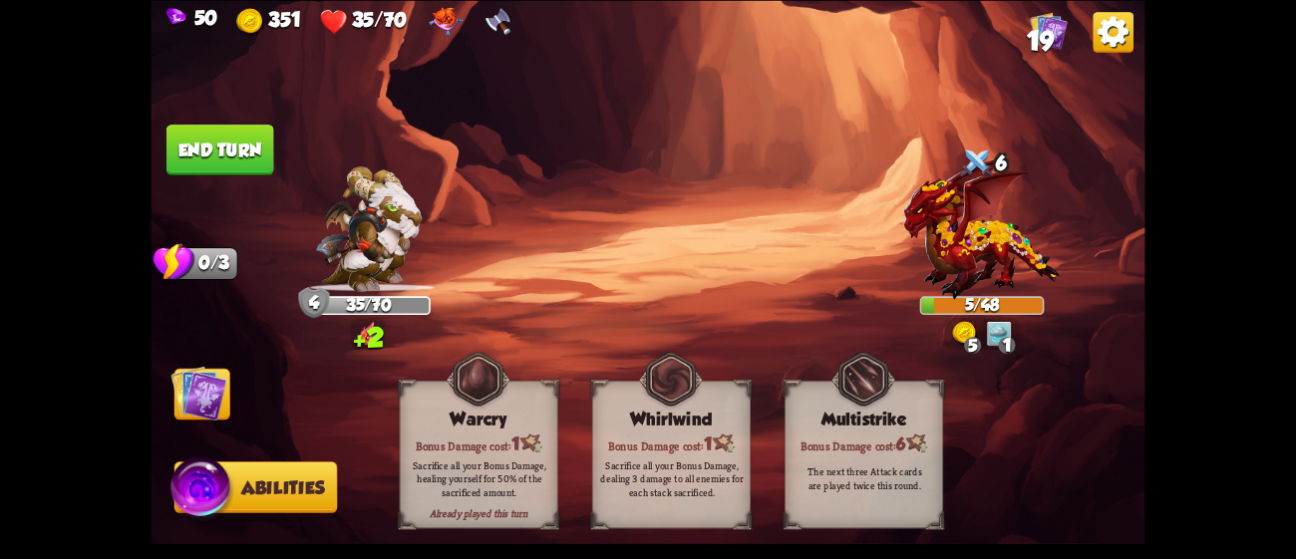
click at [225, 146] on button "End turn" at bounding box center [220, 150] width 108 height 51
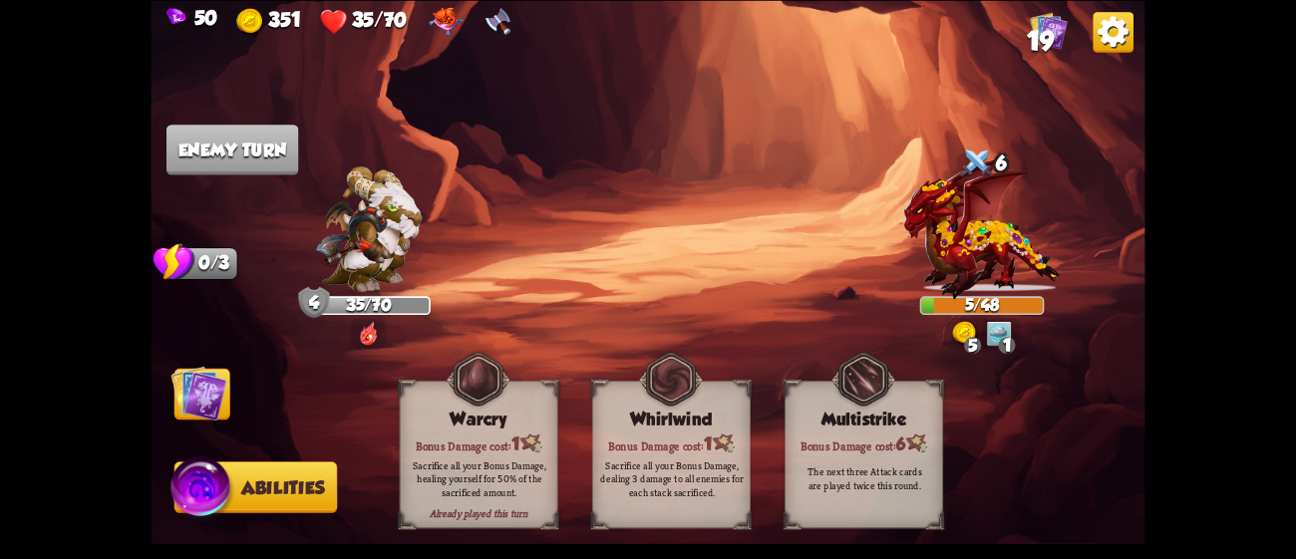
click at [191, 394] on img at bounding box center [199, 393] width 56 height 56
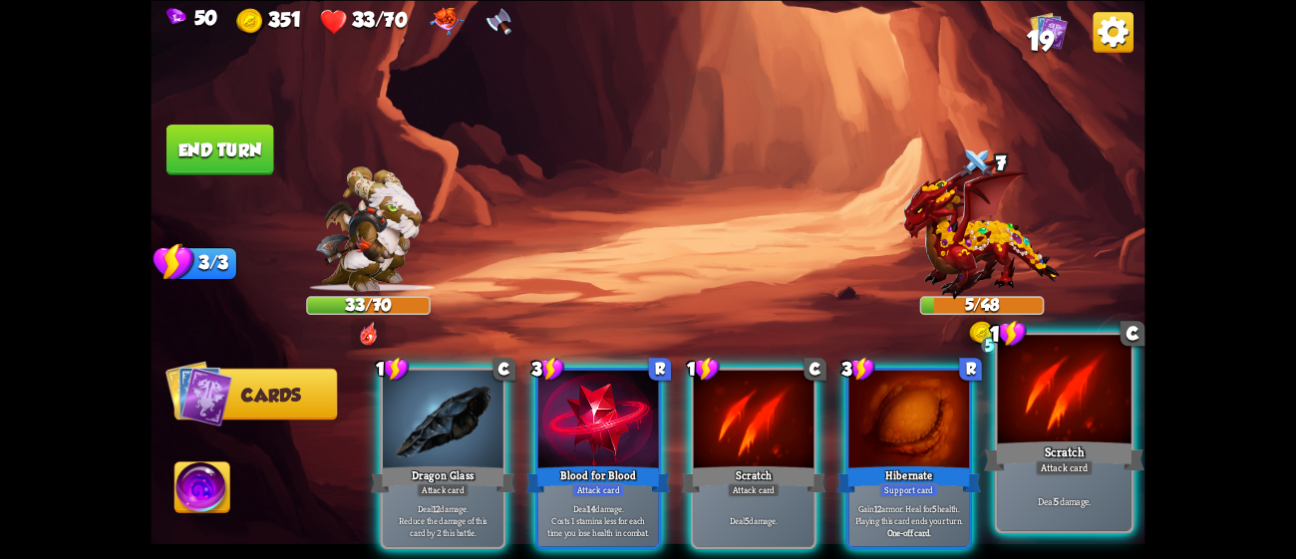
click at [1084, 426] on div at bounding box center [1065, 391] width 134 height 113
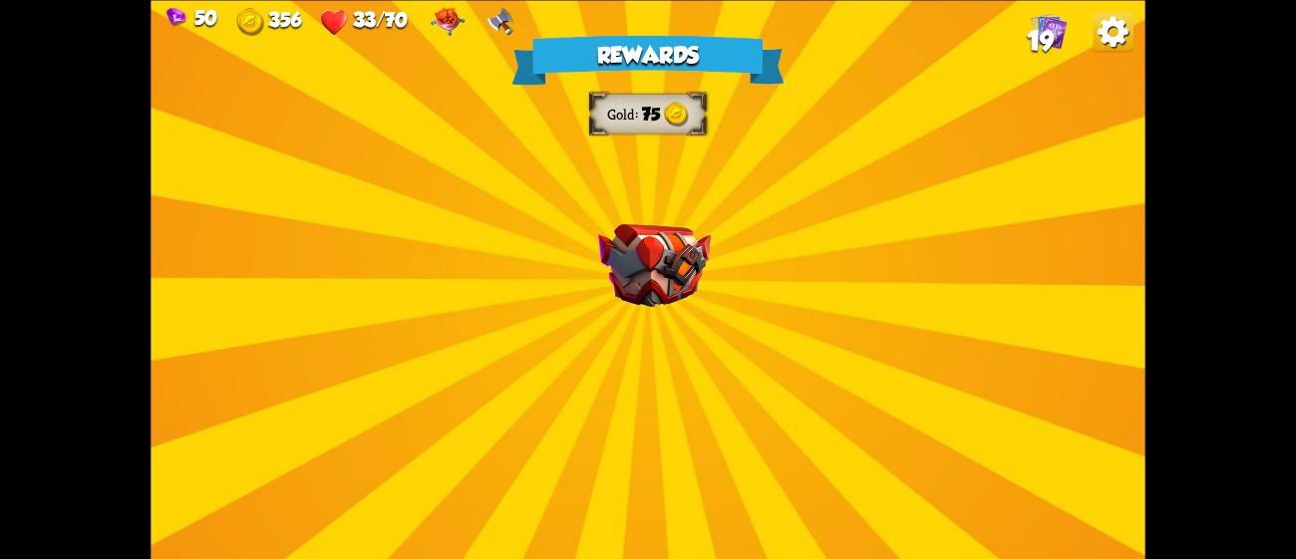
click at [671, 242] on img at bounding box center [654, 265] width 113 height 84
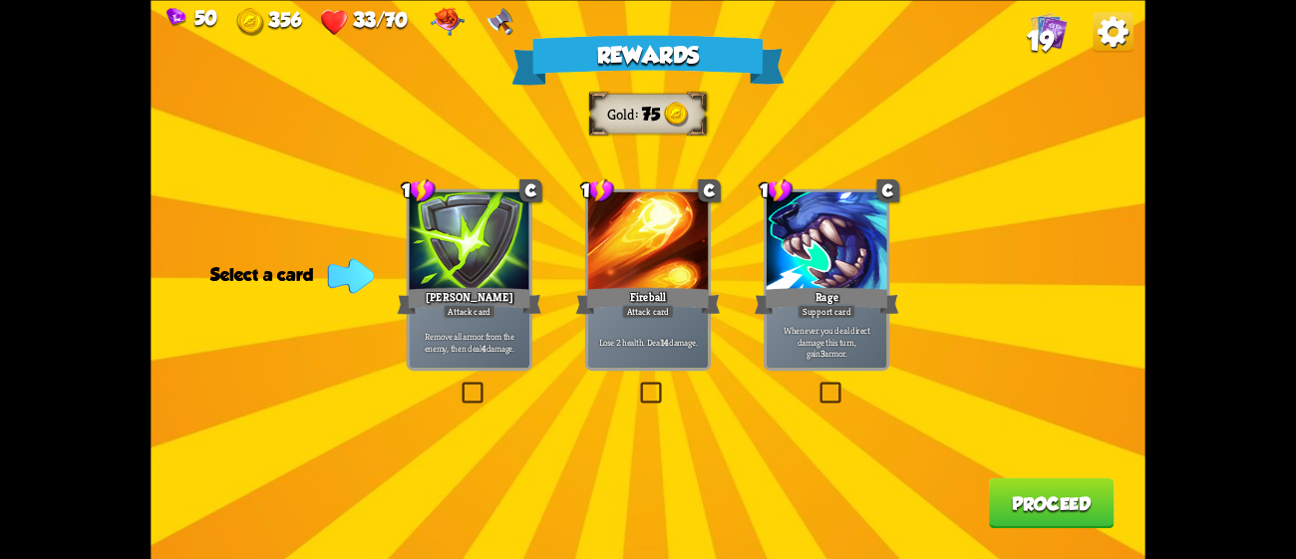
click at [834, 372] on div "Rewards Gold 75 Select a card 1 C [PERSON_NAME] Attack card Remove all armor fr…" at bounding box center [648, 279] width 994 height 559
click at [816, 385] on label at bounding box center [816, 385] width 0 height 0
click at [0, 0] on input "checkbox" at bounding box center [0, 0] width 0 height 0
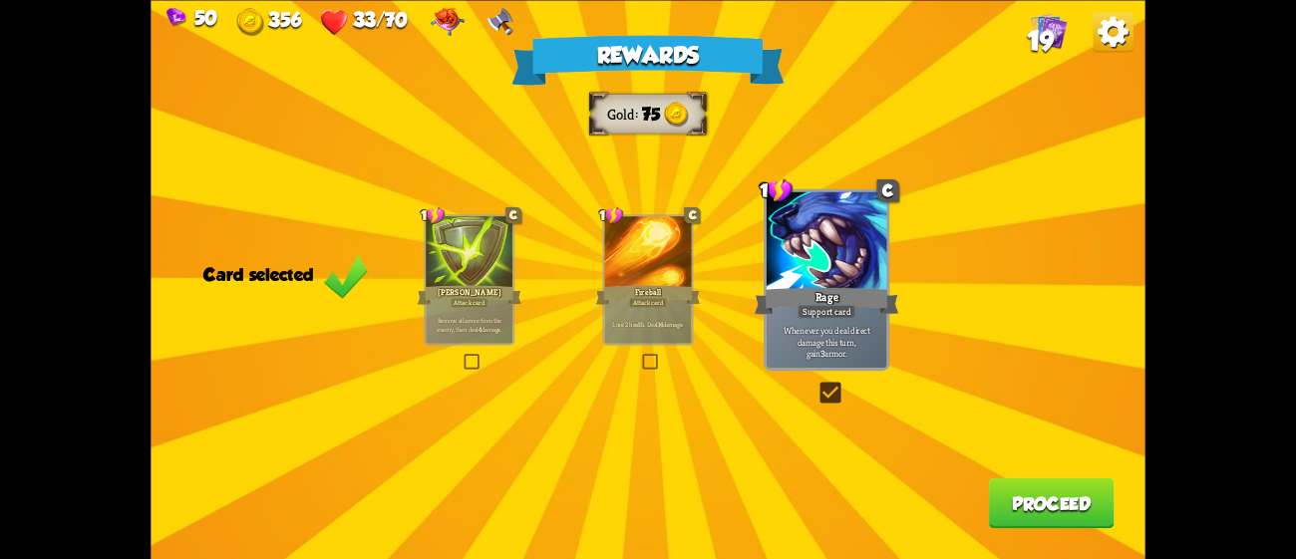
click at [1034, 505] on button "Proceed" at bounding box center [1052, 502] width 126 height 51
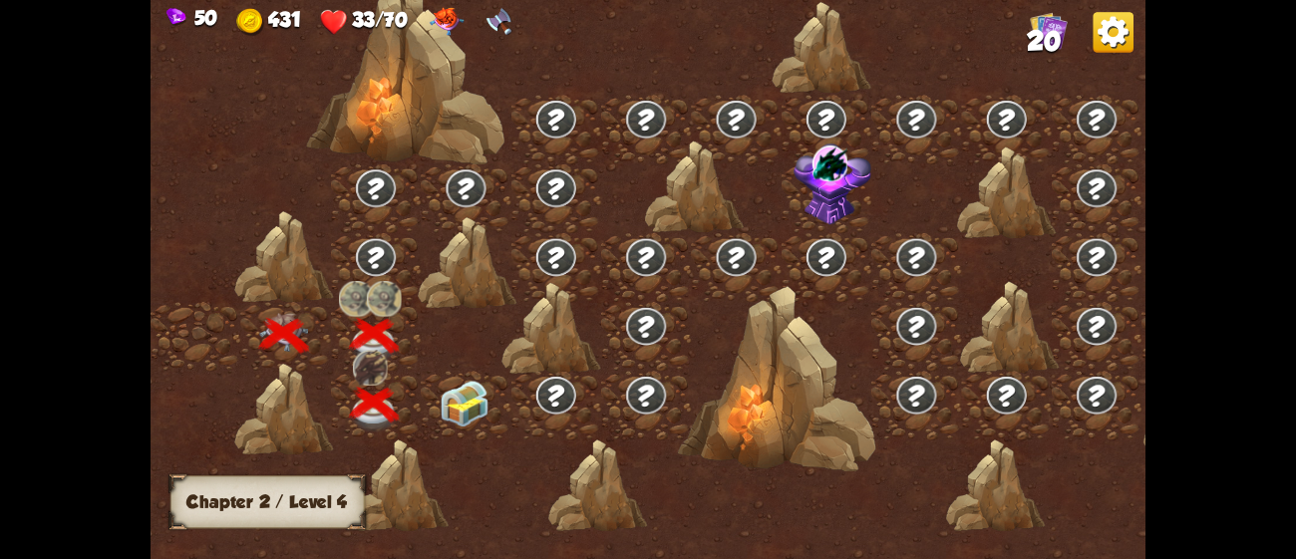
click at [440, 396] on img at bounding box center [465, 404] width 50 height 47
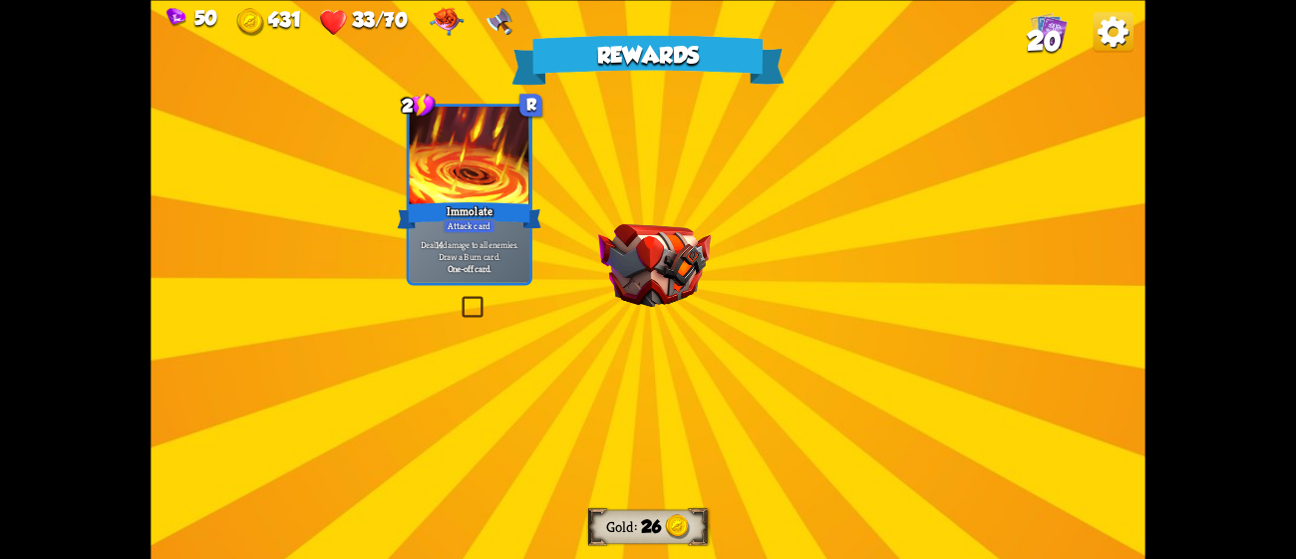
click at [682, 288] on img at bounding box center [654, 265] width 113 height 84
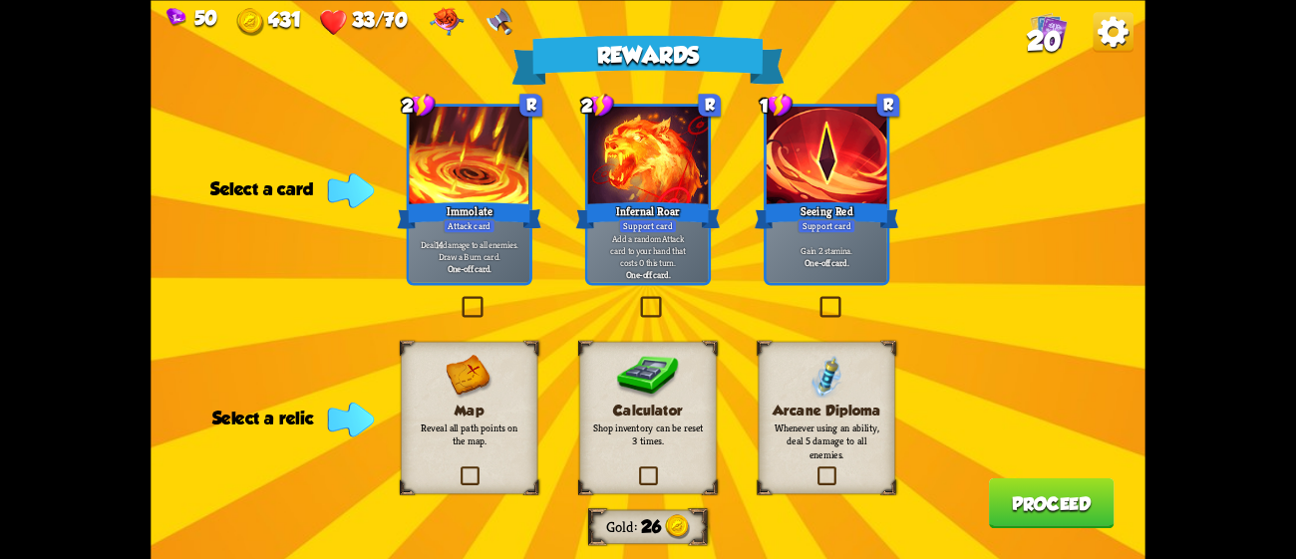
click at [654, 289] on div "Rewards Gold 26 Select a card 2 R Immolate Attack card Deal 14 damage to all en…" at bounding box center [648, 279] width 994 height 559
click at [636, 189] on div at bounding box center [648, 157] width 121 height 102
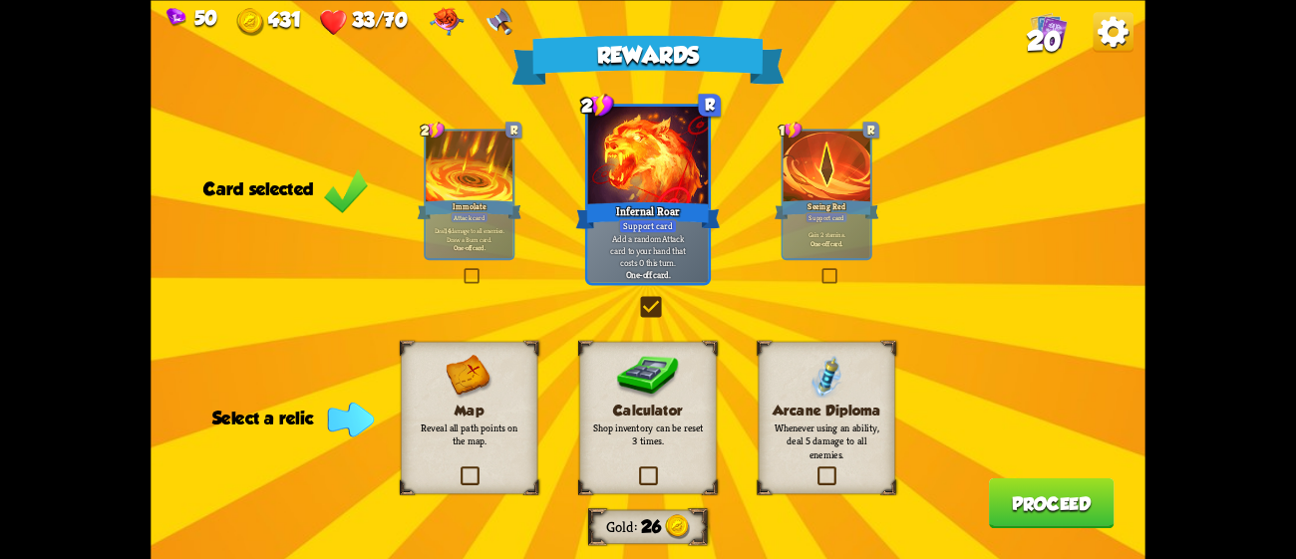
click at [816, 460] on div "Arcane Diploma Whenever using an ability, deal 5 damage to all enemies." at bounding box center [827, 417] width 137 height 153
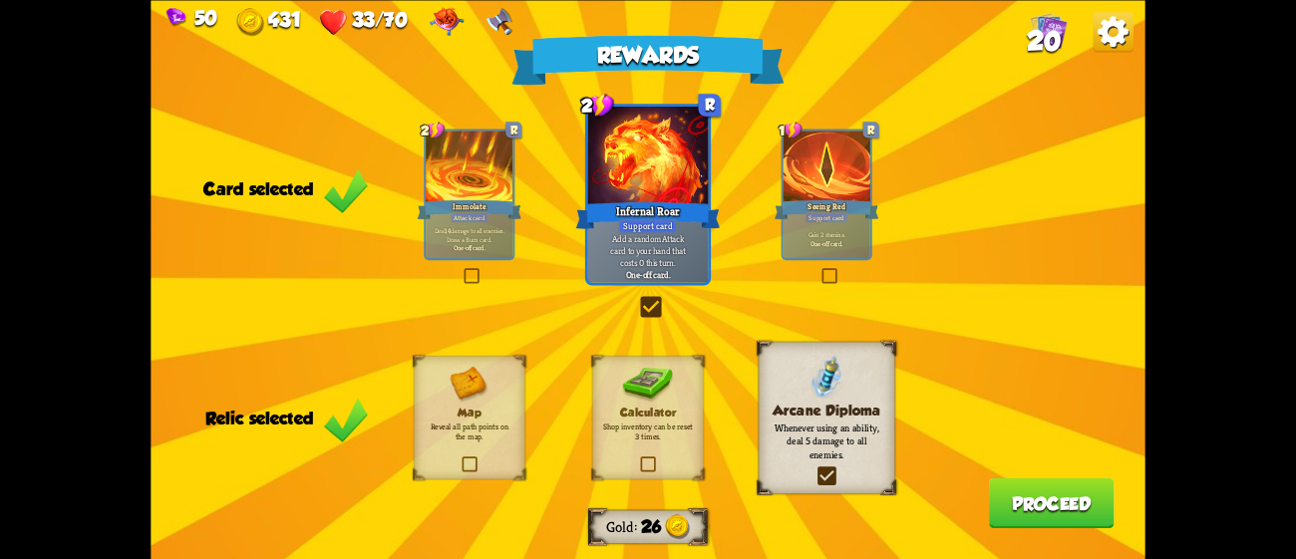
click at [1076, 508] on button "Proceed" at bounding box center [1052, 502] width 126 height 51
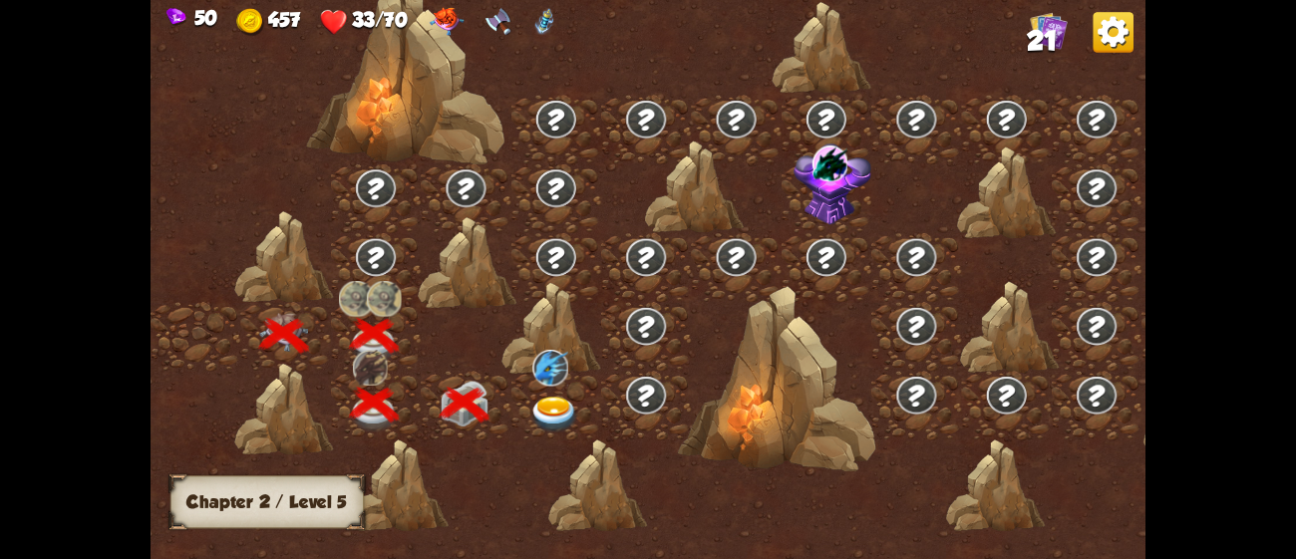
click at [559, 394] on div at bounding box center [556, 405] width 90 height 69
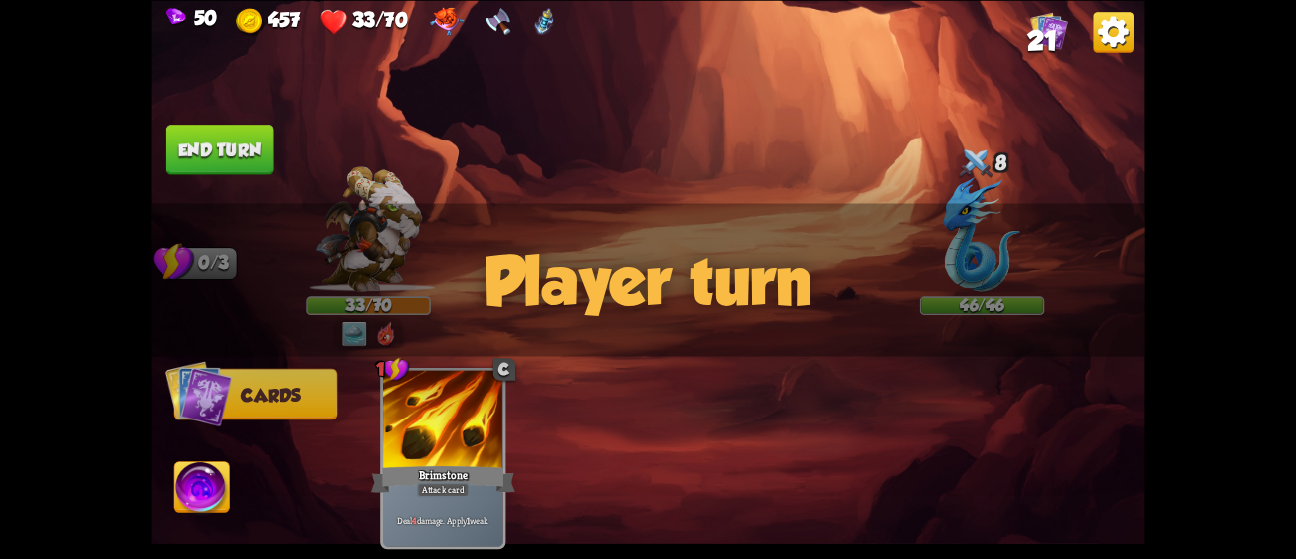
click at [544, 15] on img at bounding box center [543, 21] width 21 height 28
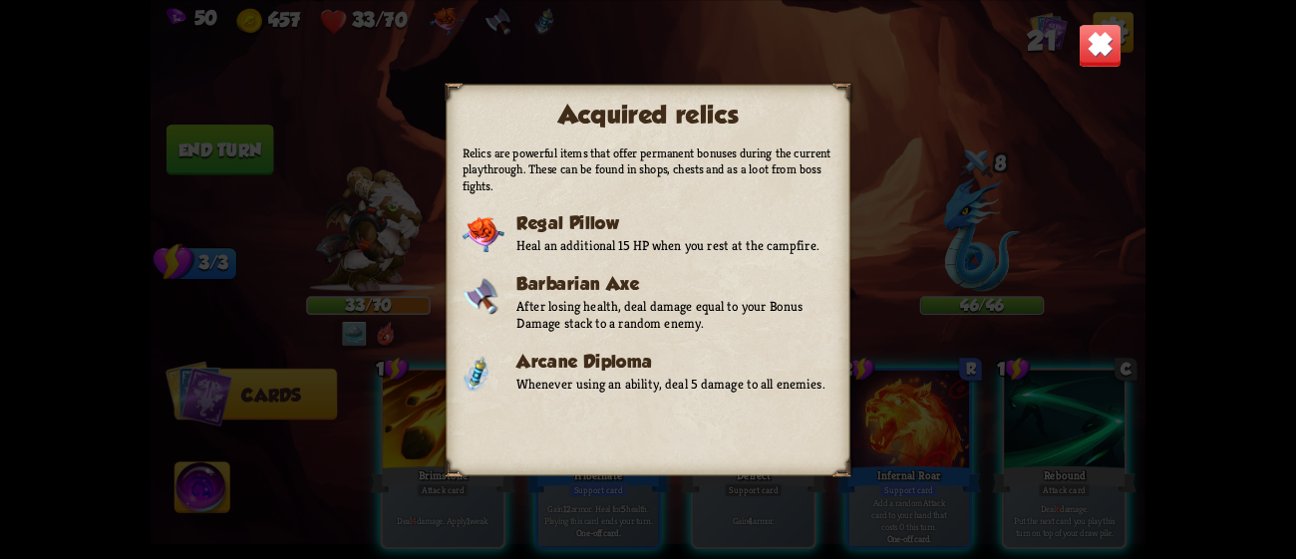
click at [1104, 40] on img at bounding box center [1101, 45] width 44 height 44
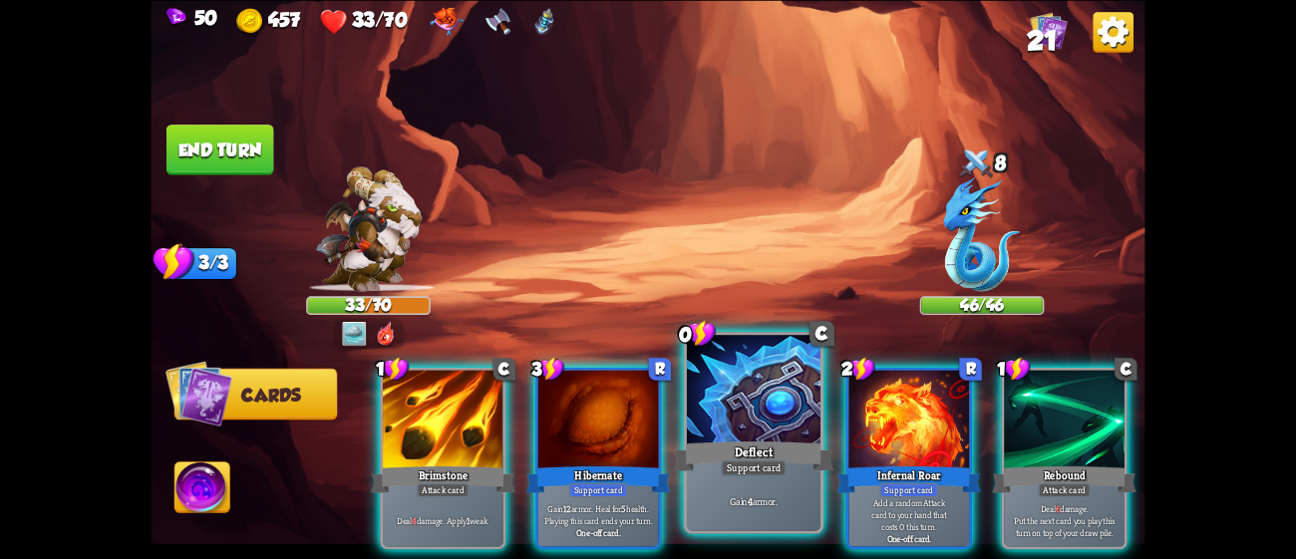
click at [781, 465] on div "Support card" at bounding box center [753, 468] width 65 height 16
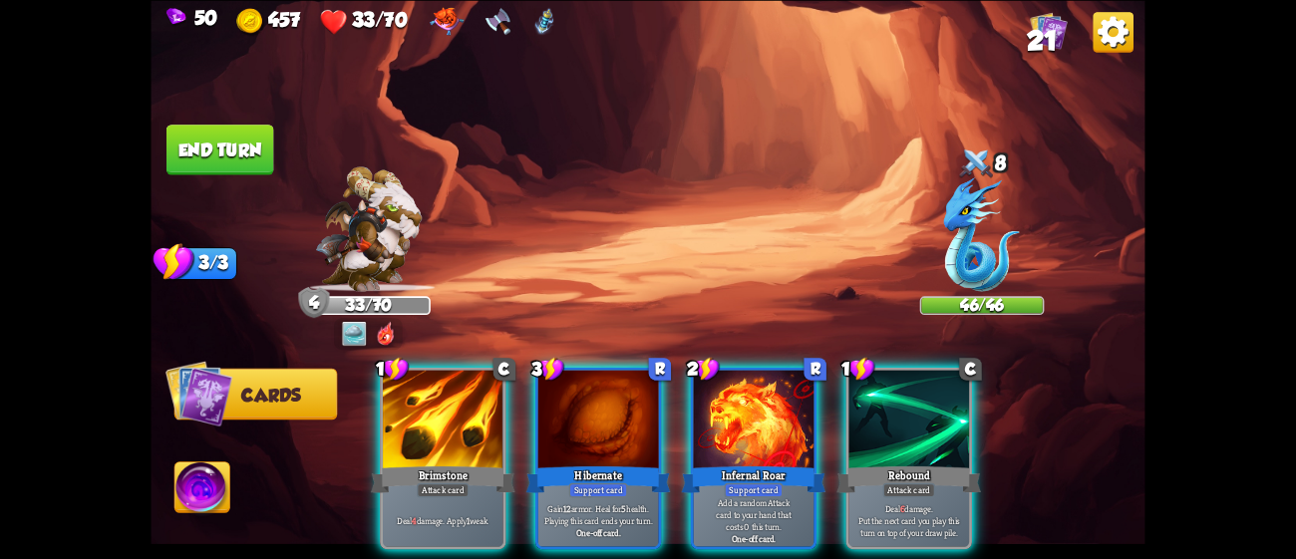
click at [781, 482] on div "Support card" at bounding box center [754, 489] width 59 height 15
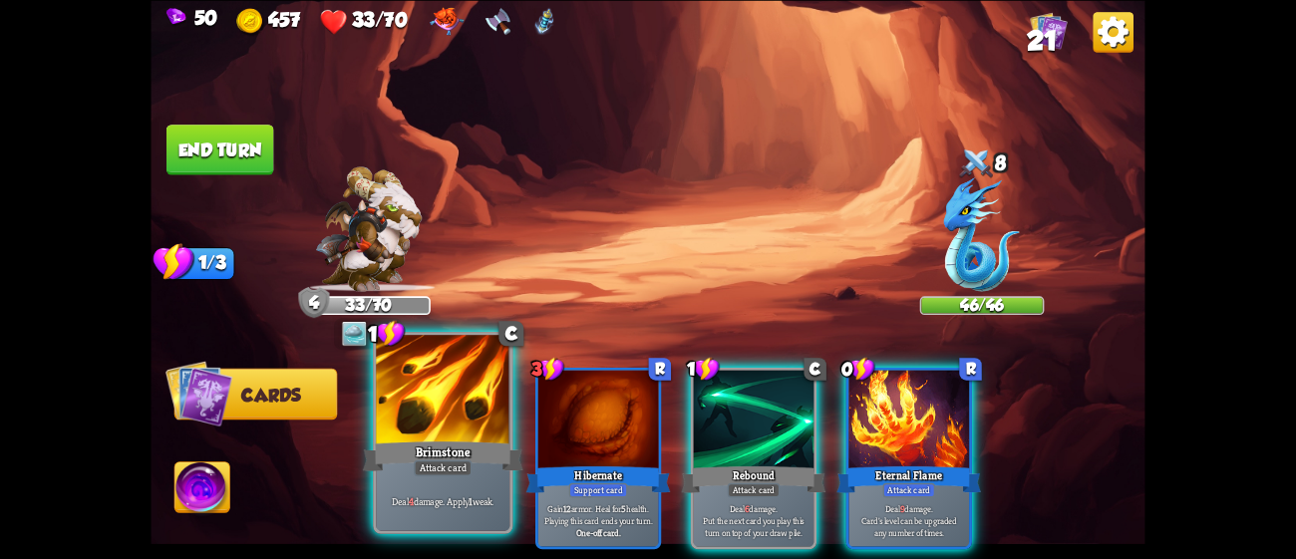
click at [409, 469] on div "Brimstone" at bounding box center [443, 456] width 160 height 36
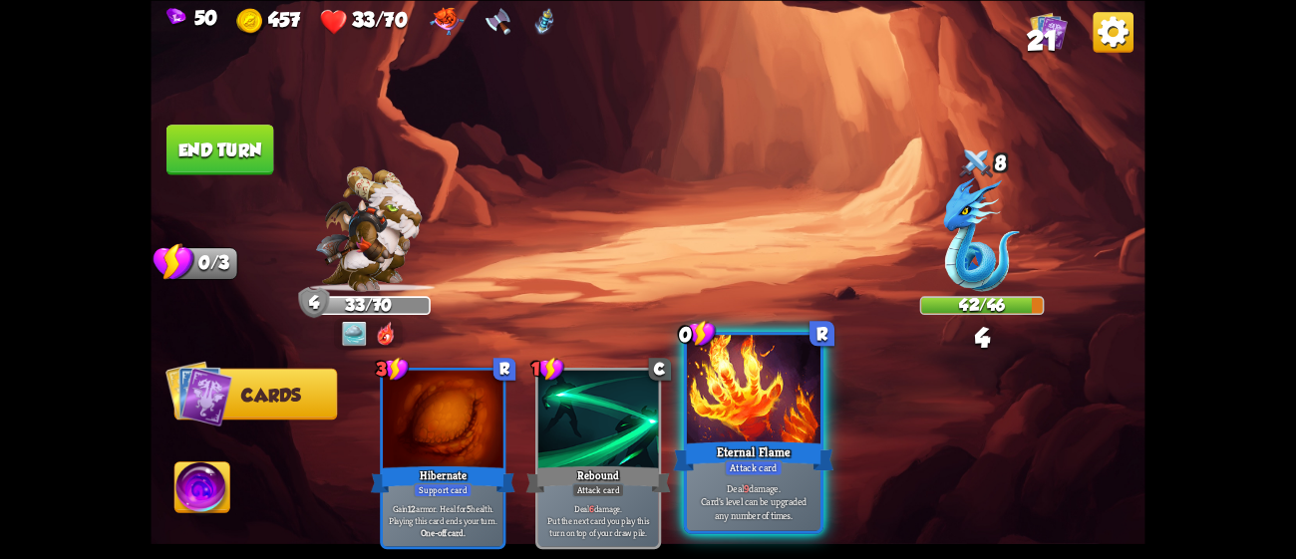
click at [739, 443] on div "Eternal Flame" at bounding box center [754, 456] width 160 height 36
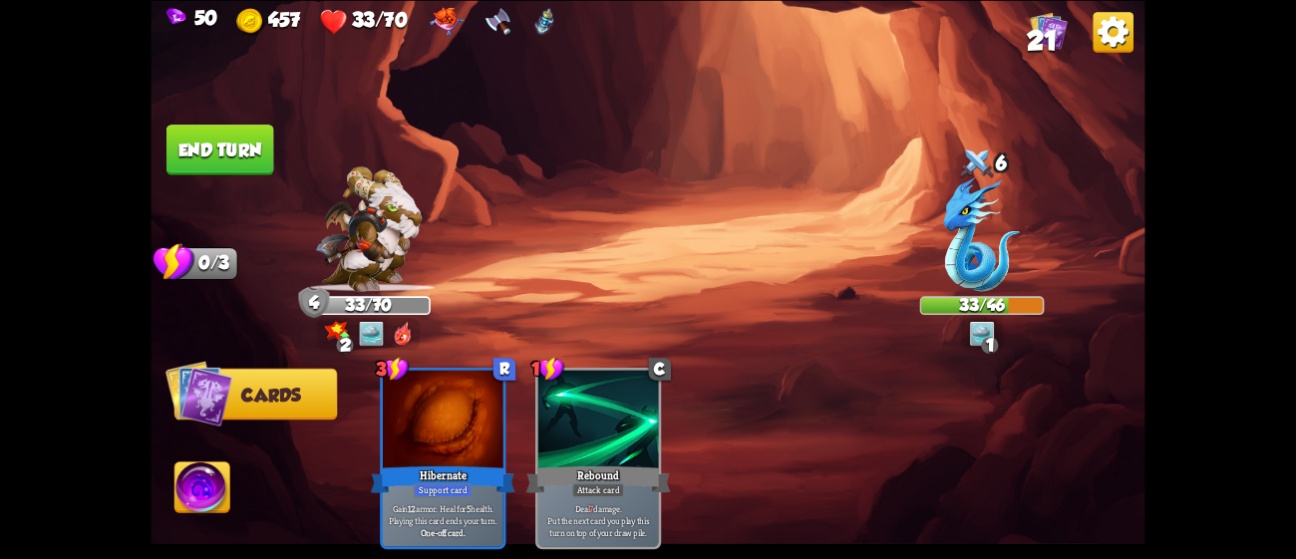
click at [232, 132] on button "End turn" at bounding box center [220, 150] width 108 height 51
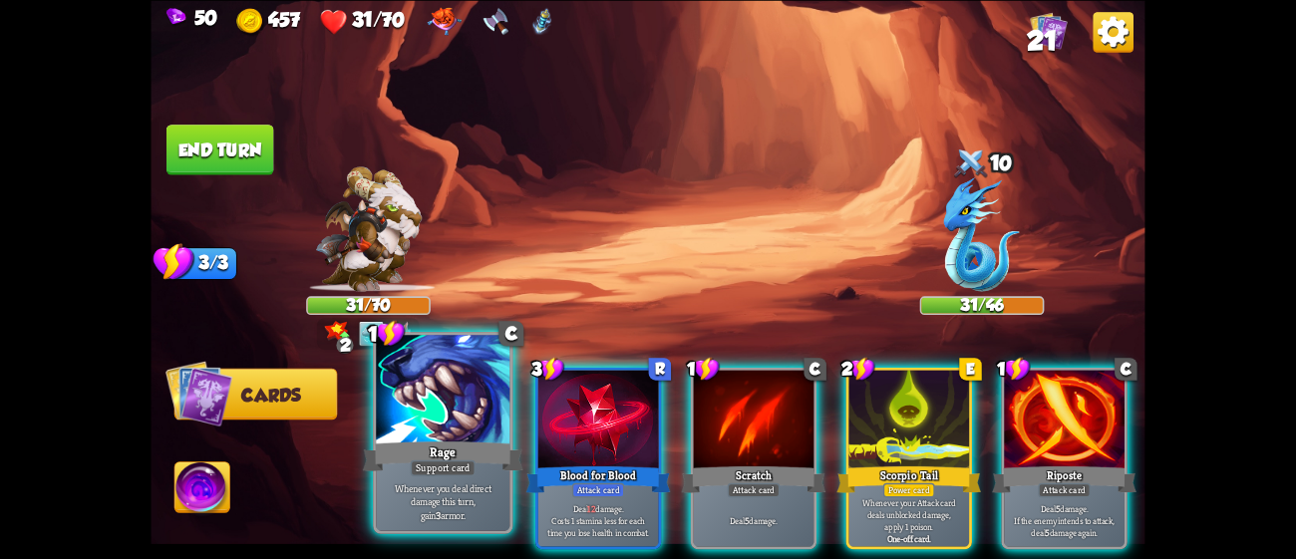
click at [442, 437] on div at bounding box center [443, 391] width 134 height 113
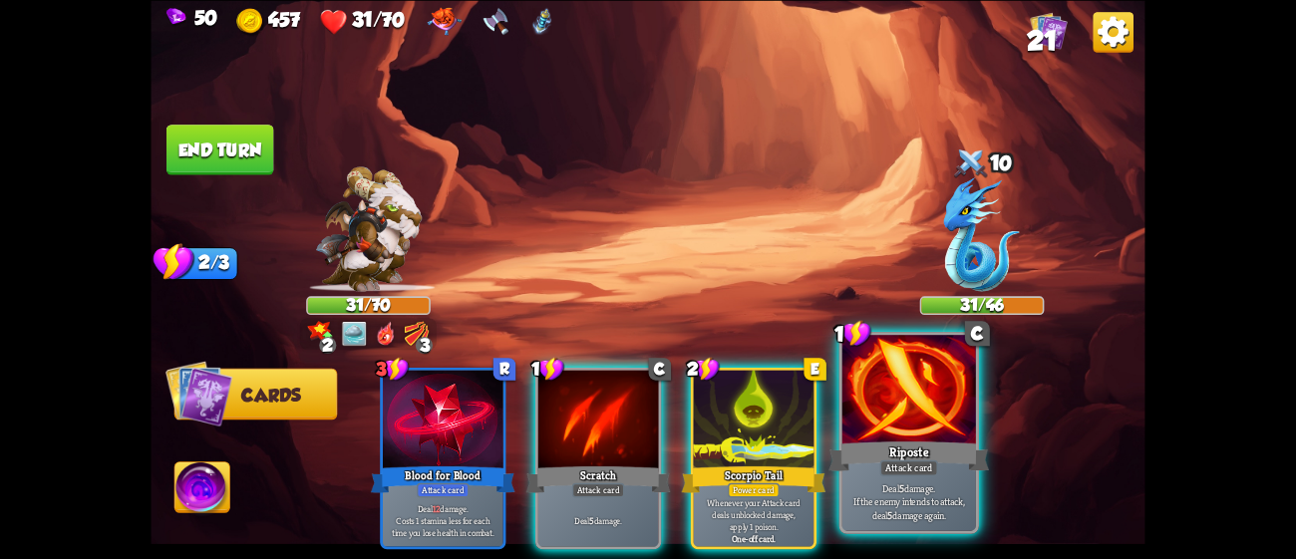
click at [891, 447] on div "Riposte" at bounding box center [908, 456] width 160 height 36
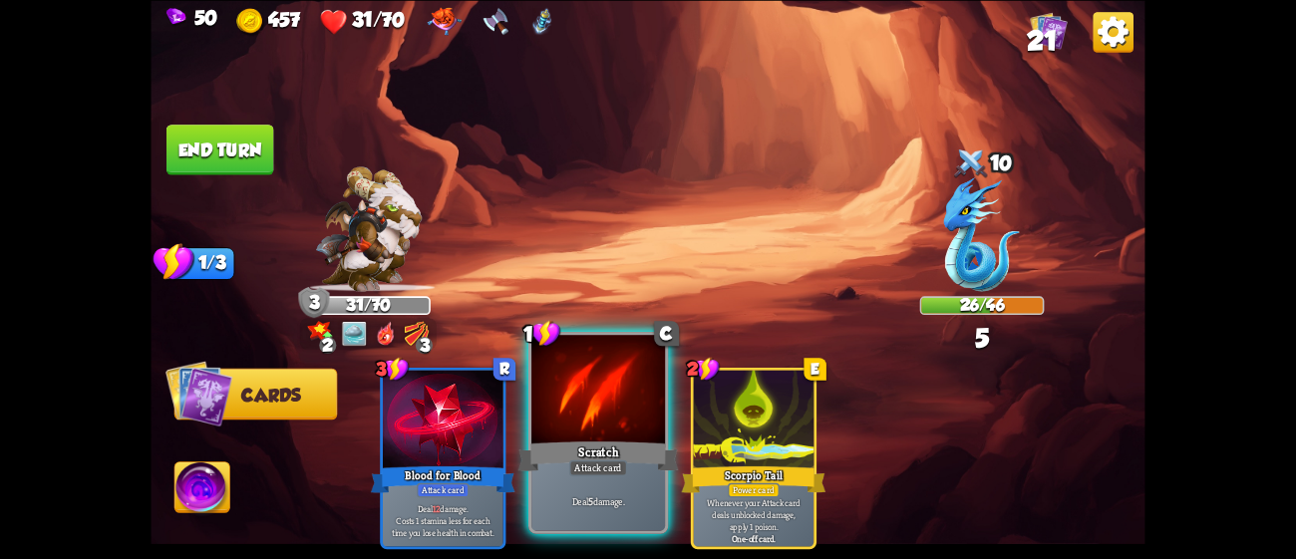
click at [651, 454] on div "Scratch" at bounding box center [598, 456] width 160 height 36
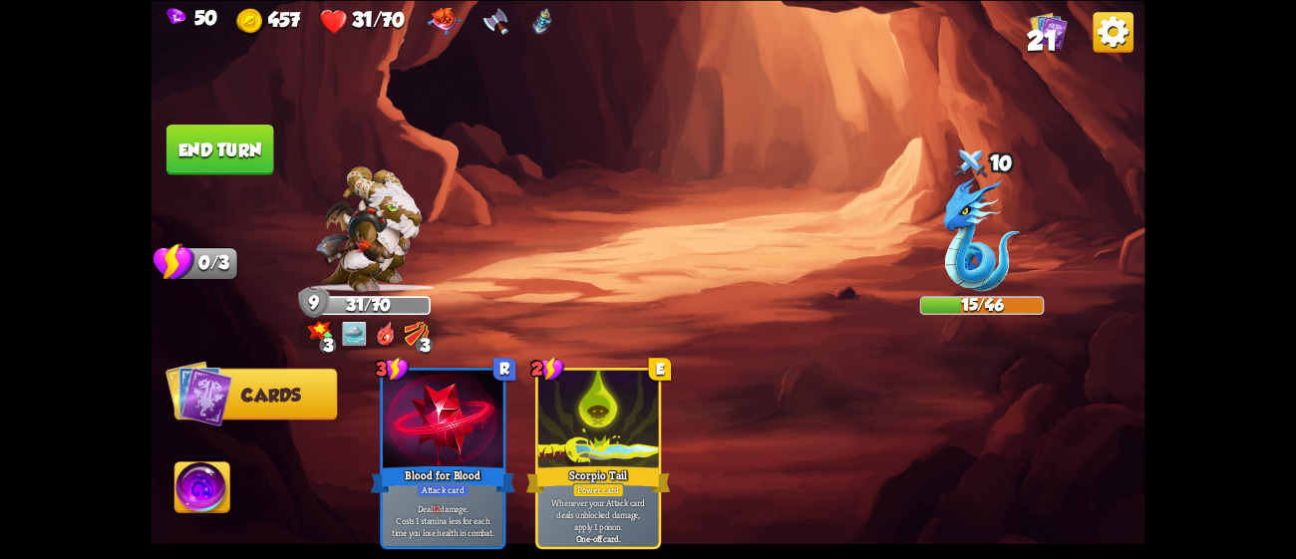
click at [206, 128] on button "End turn" at bounding box center [220, 150] width 108 height 51
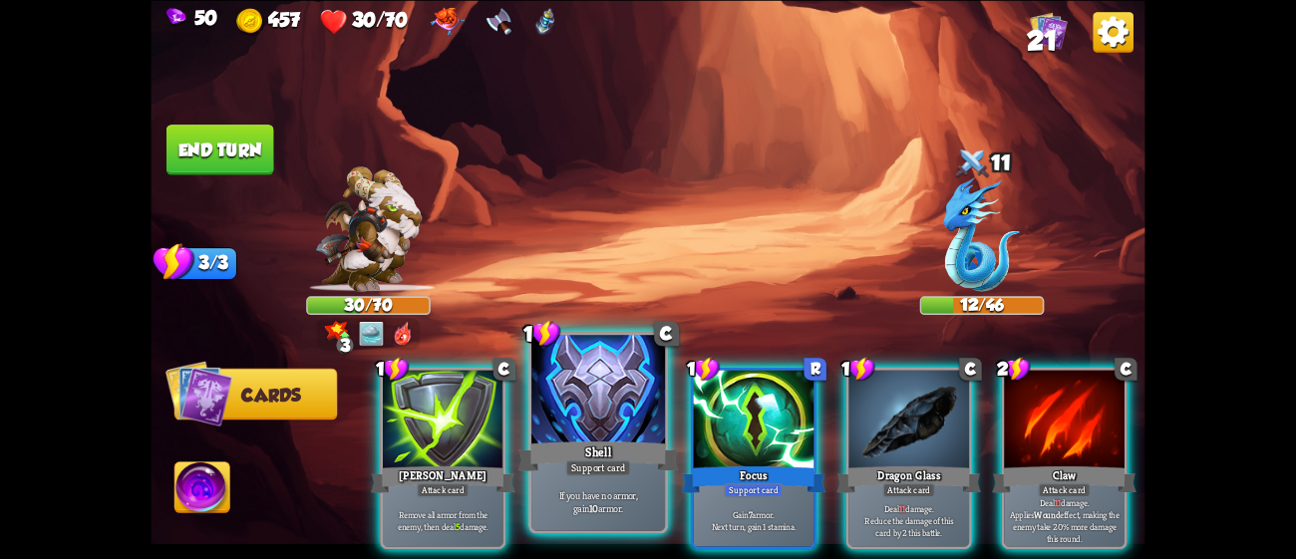
click at [630, 483] on div "If you have no armor, gain 10 armor." at bounding box center [598, 502] width 134 height 58
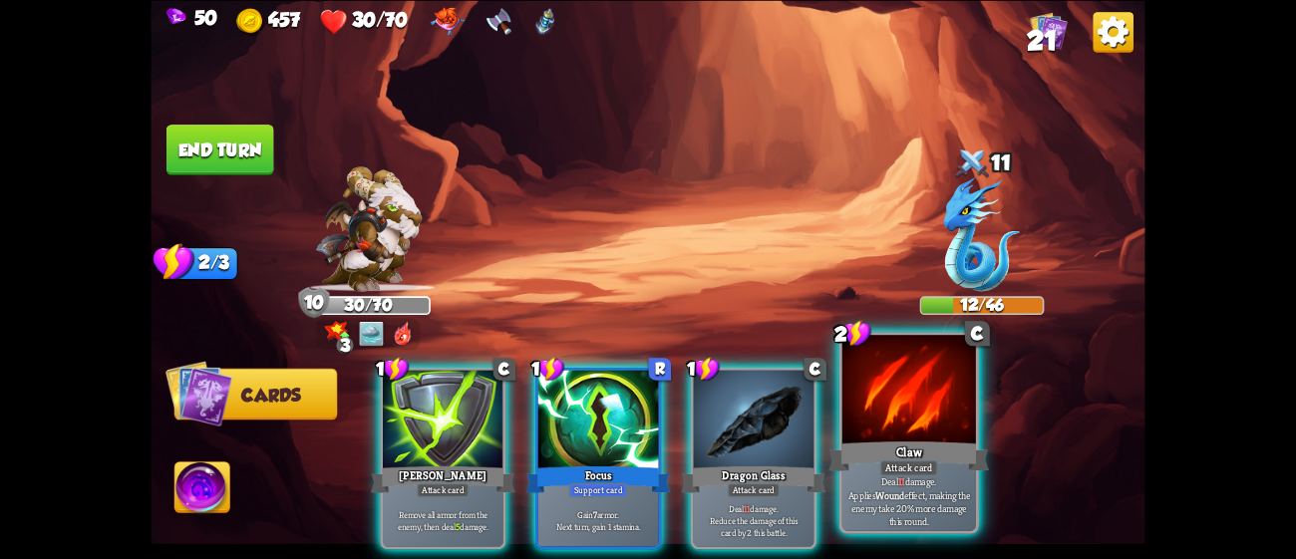
click at [857, 456] on div "Claw" at bounding box center [908, 456] width 160 height 36
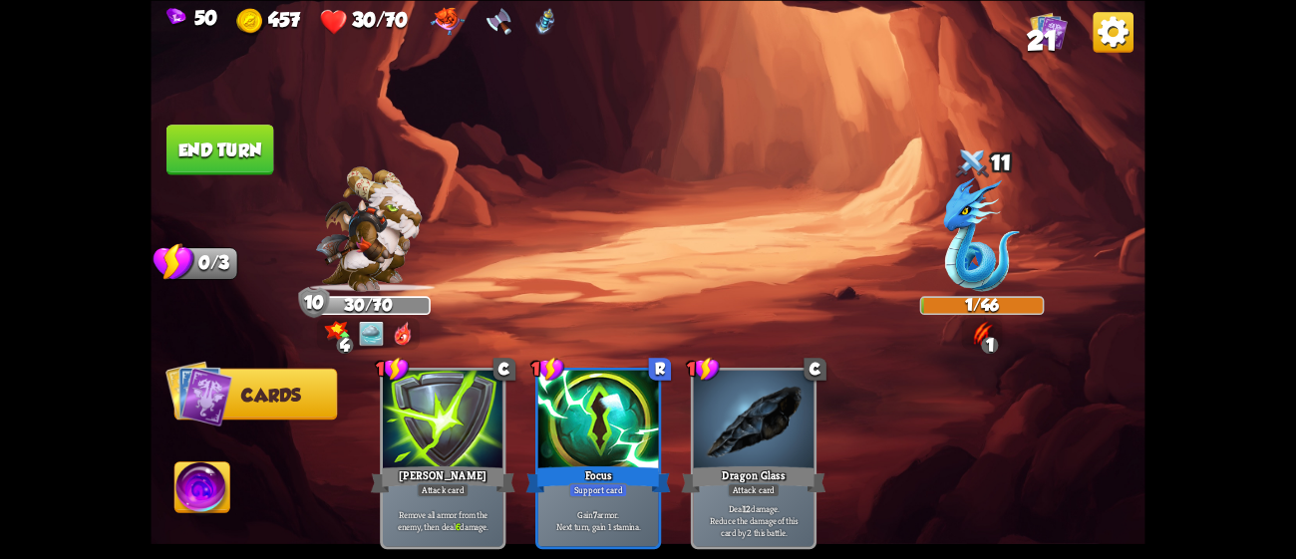
click at [228, 486] on img at bounding box center [201, 491] width 55 height 56
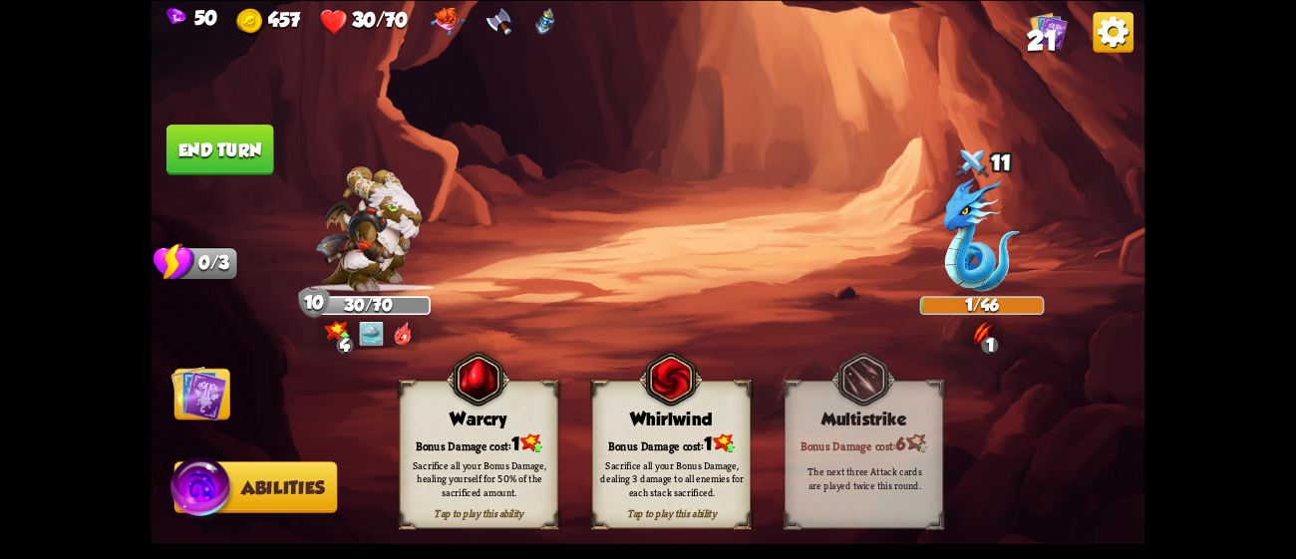
click at [703, 438] on div "Bonus Damage cost: 1" at bounding box center [671, 443] width 157 height 23
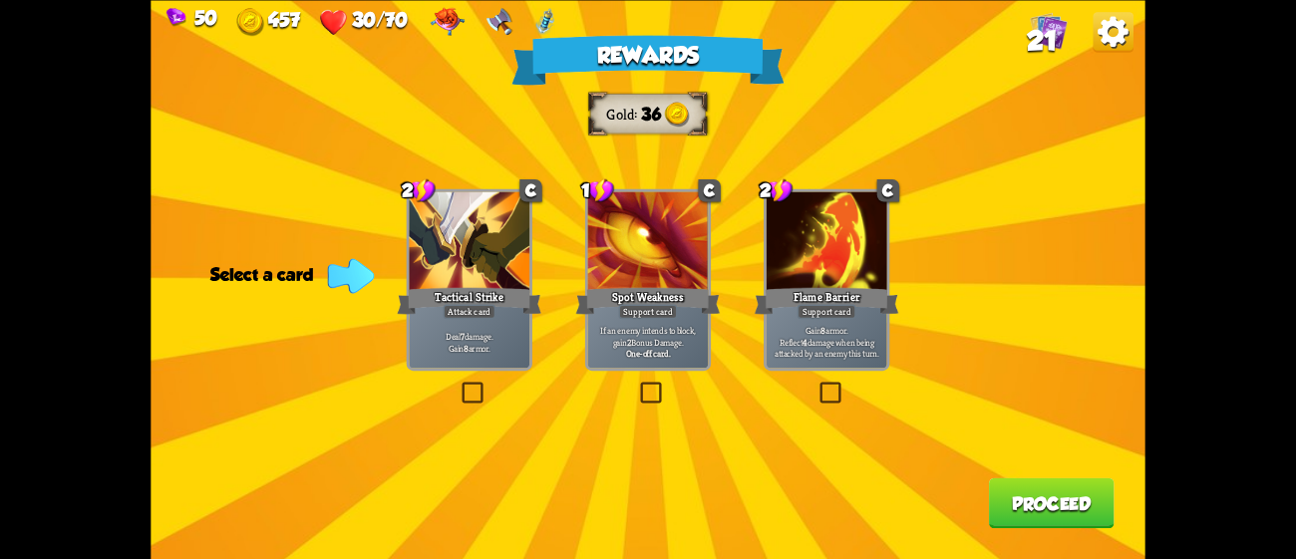
click at [840, 372] on div "Rewards Gold 36 Select a card 2 C Tactical Strike Attack card Deal 7 damage. Ga…" at bounding box center [648, 279] width 994 height 559
click at [856, 341] on p "Gain 8 armor. Reflect 4 damage when being attacked by an enemy this turn." at bounding box center [827, 342] width 115 height 36
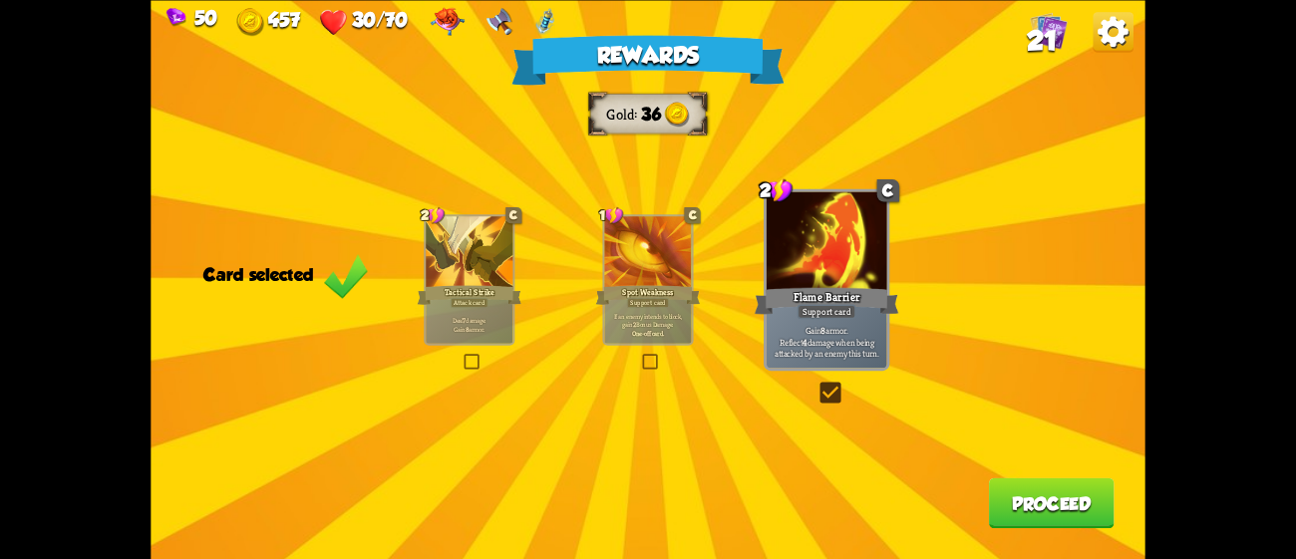
click at [1030, 493] on button "Proceed" at bounding box center [1052, 502] width 126 height 51
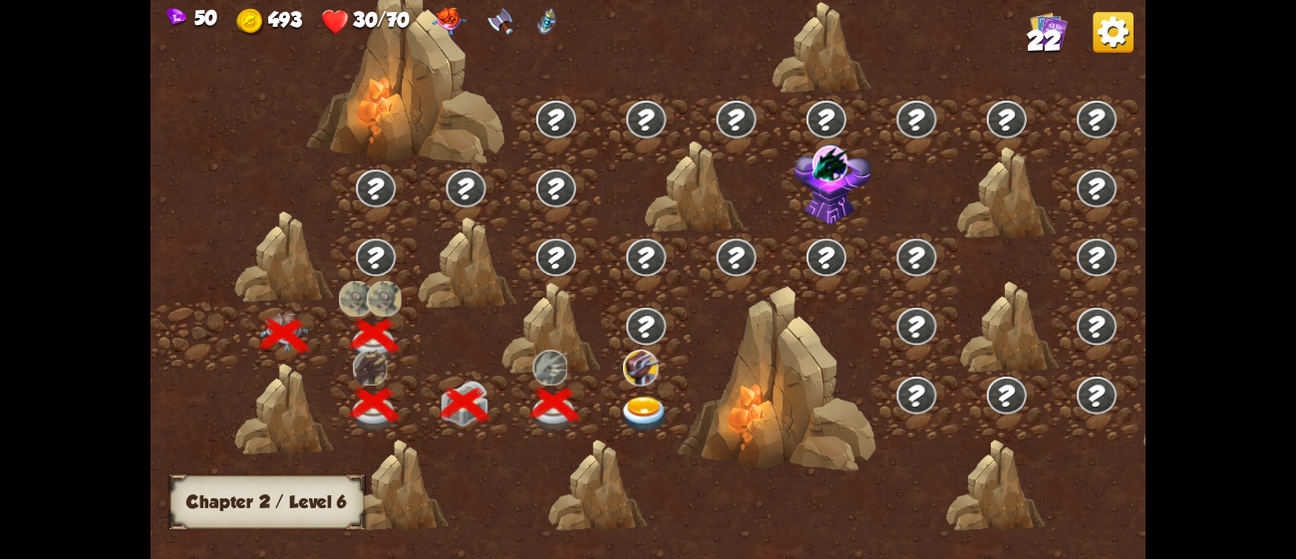
click at [632, 405] on img at bounding box center [645, 415] width 50 height 37
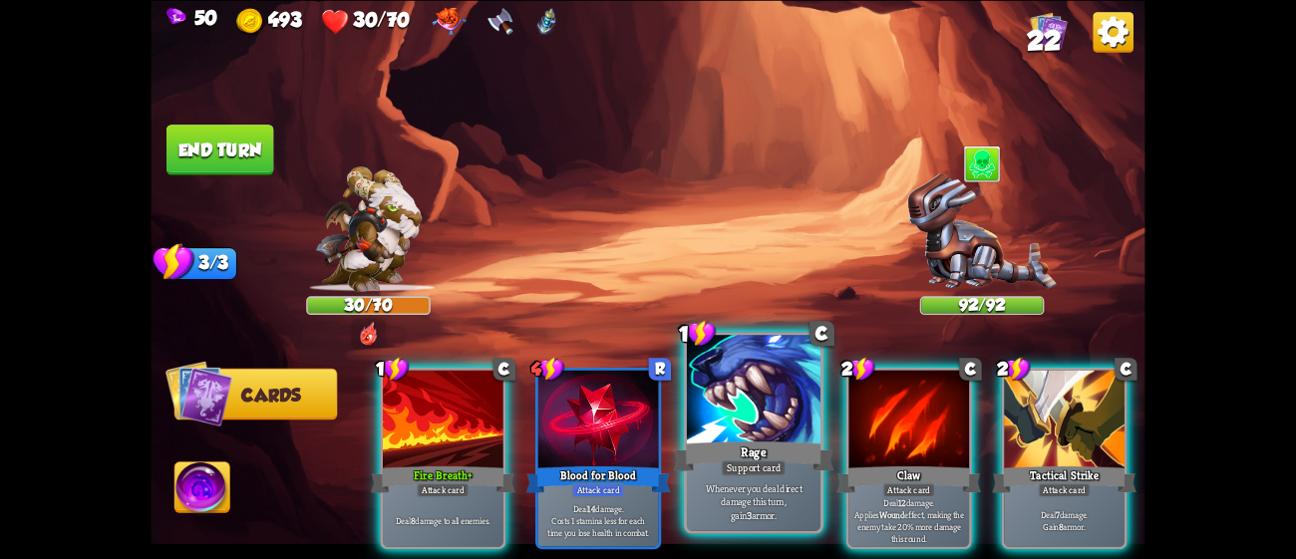
click at [793, 497] on p "Whenever you deal direct damage this turn, gain 3 armor." at bounding box center [753, 501] width 127 height 40
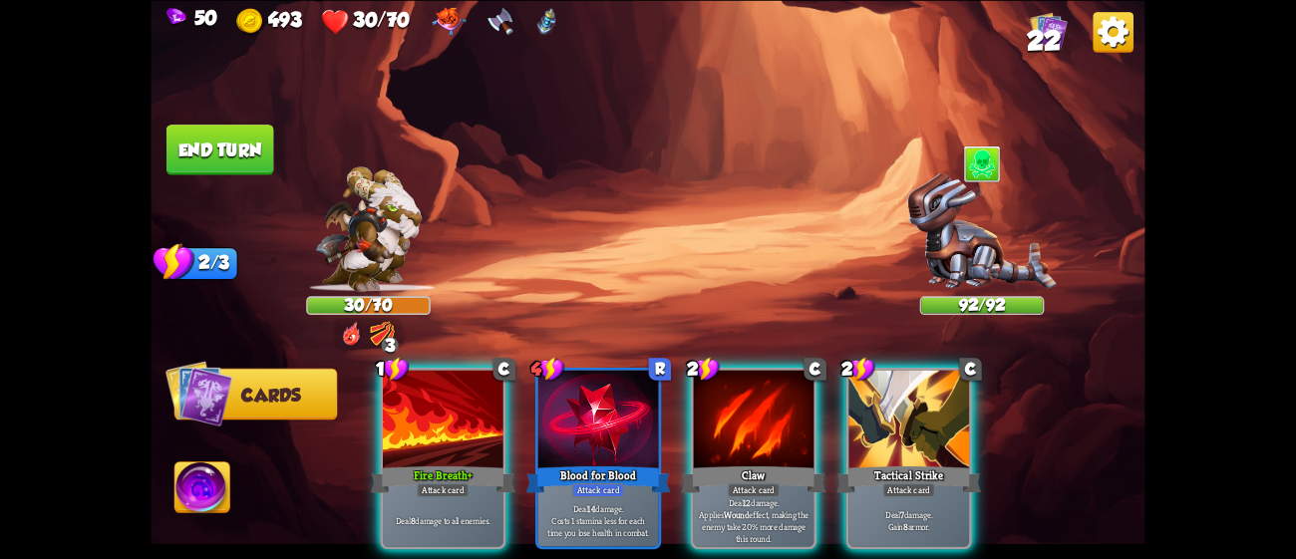
click at [793, 497] on p "Deal 12 damage. Applies Wound effect, making the enemy take 20% more damage thi…" at bounding box center [754, 520] width 115 height 48
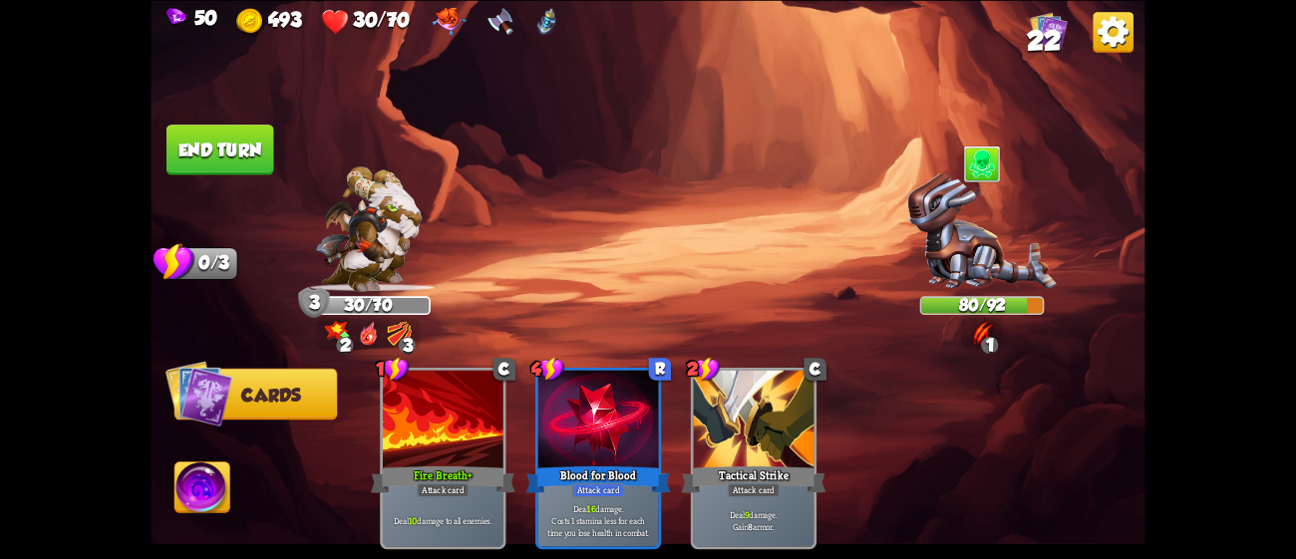
click at [243, 139] on button "End turn" at bounding box center [220, 150] width 108 height 51
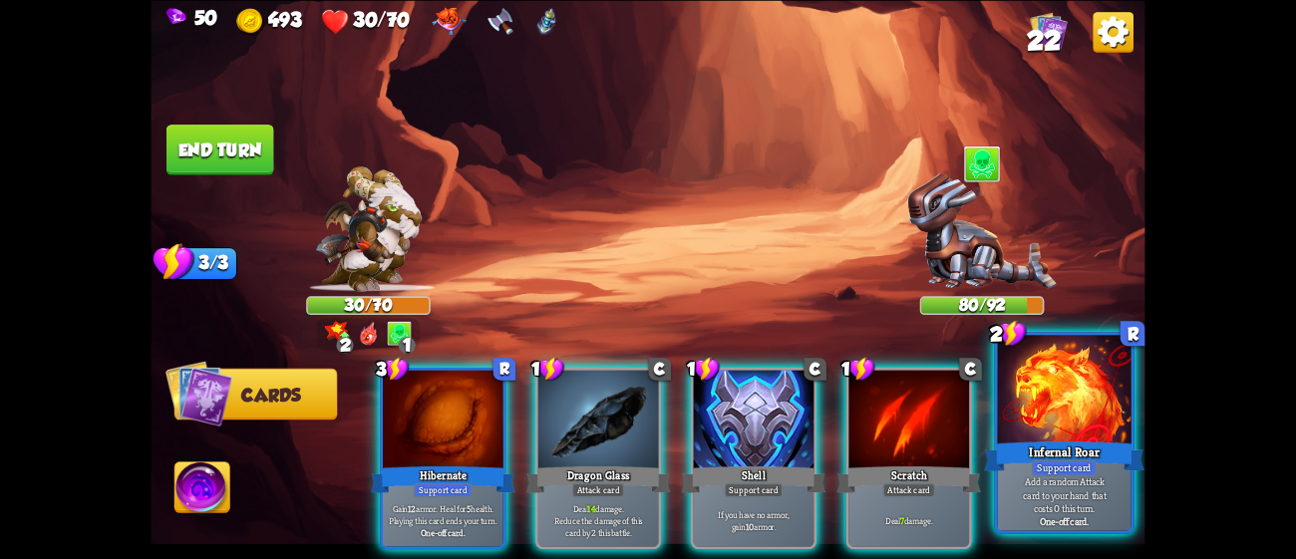
click at [1080, 421] on div at bounding box center [1065, 391] width 134 height 113
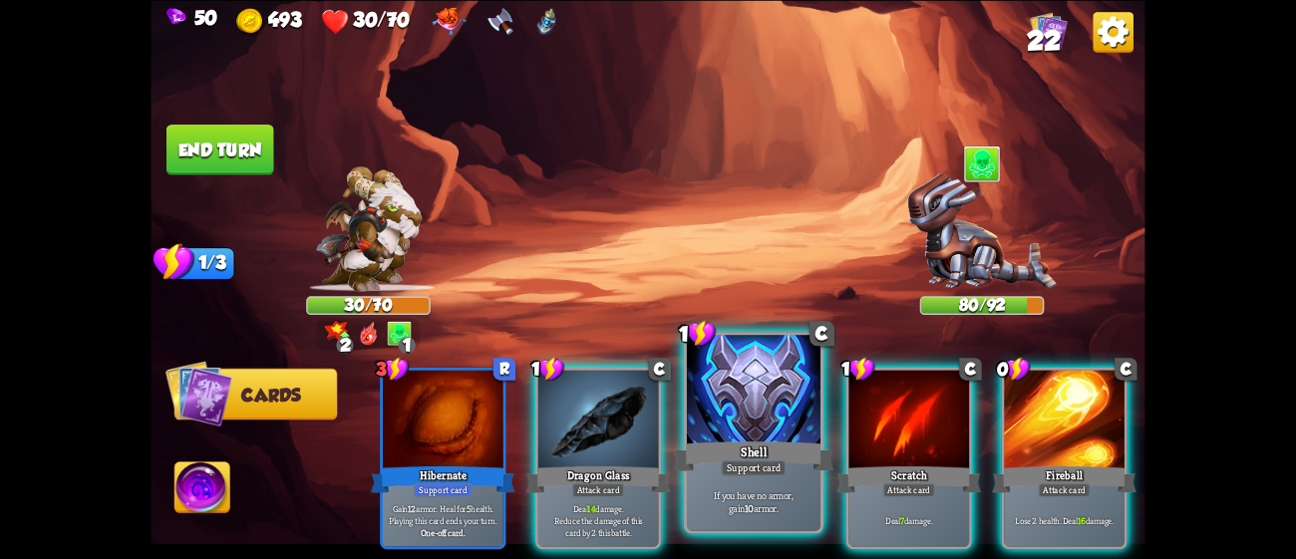
click at [731, 451] on div "Shell" at bounding box center [754, 456] width 160 height 36
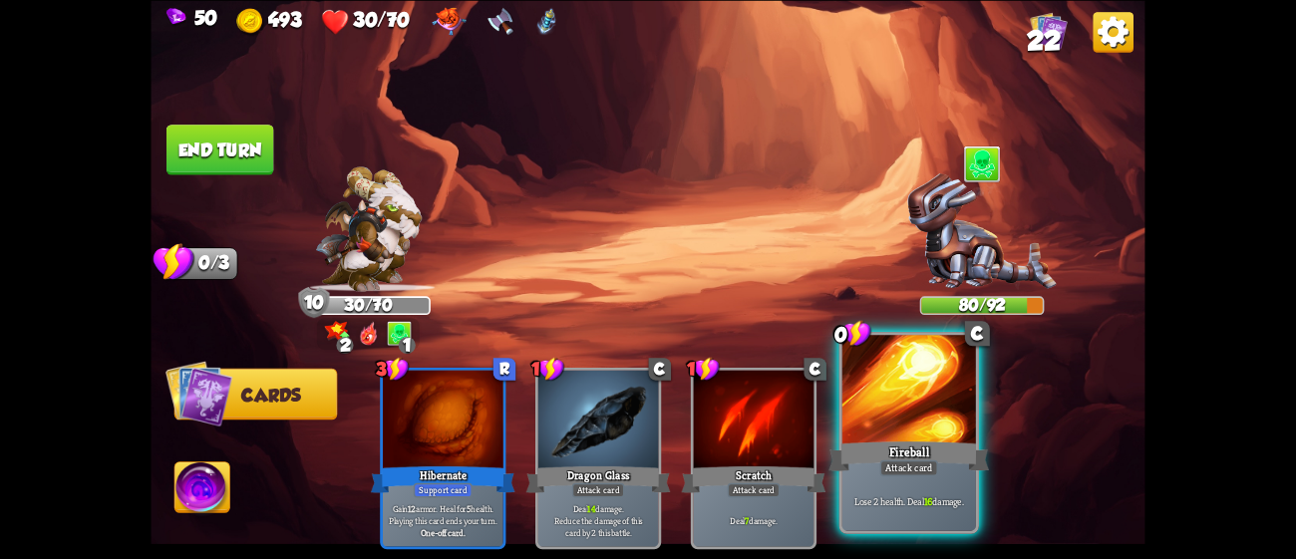
click at [904, 441] on div "Fireball" at bounding box center [908, 456] width 160 height 36
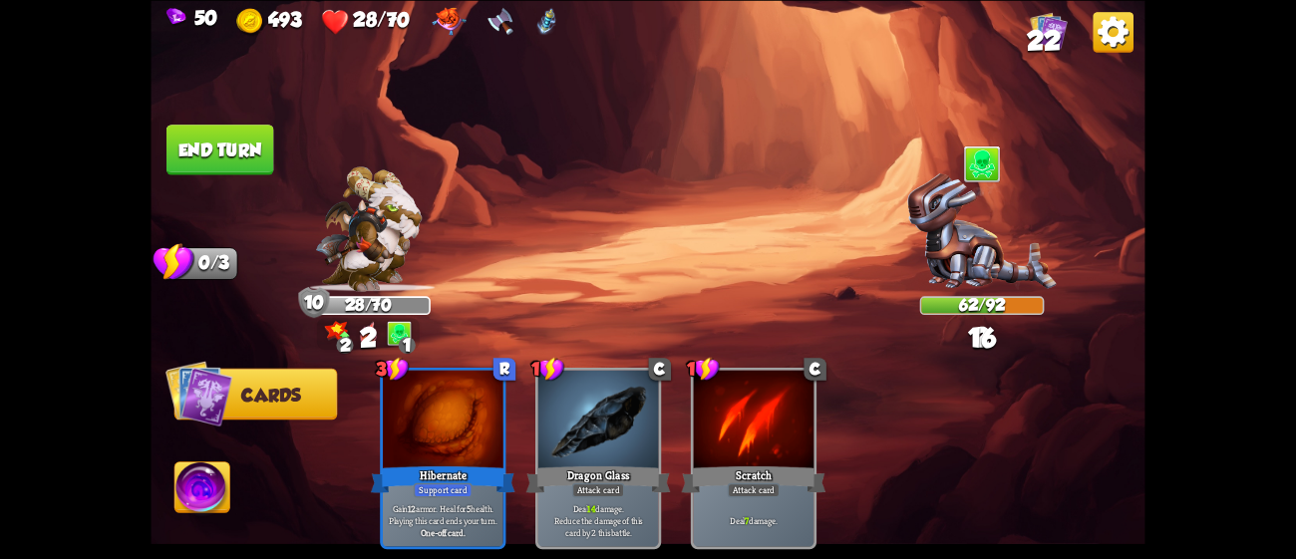
click at [233, 166] on button "End turn" at bounding box center [220, 150] width 108 height 51
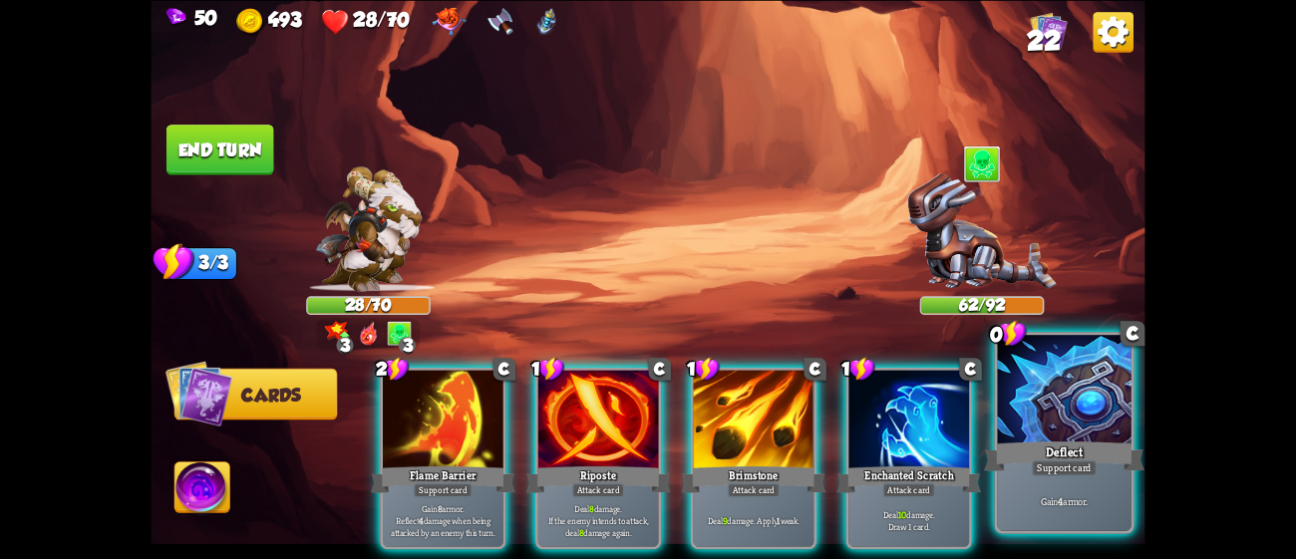
click at [1054, 475] on div "Support card" at bounding box center [1064, 468] width 65 height 16
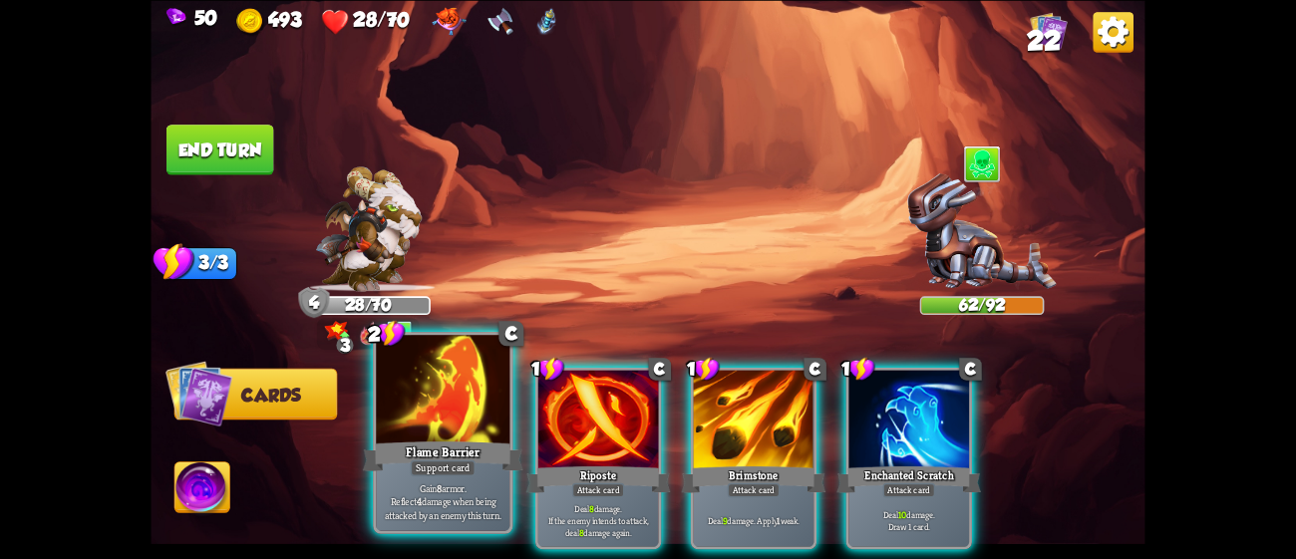
click at [453, 433] on div at bounding box center [443, 391] width 134 height 113
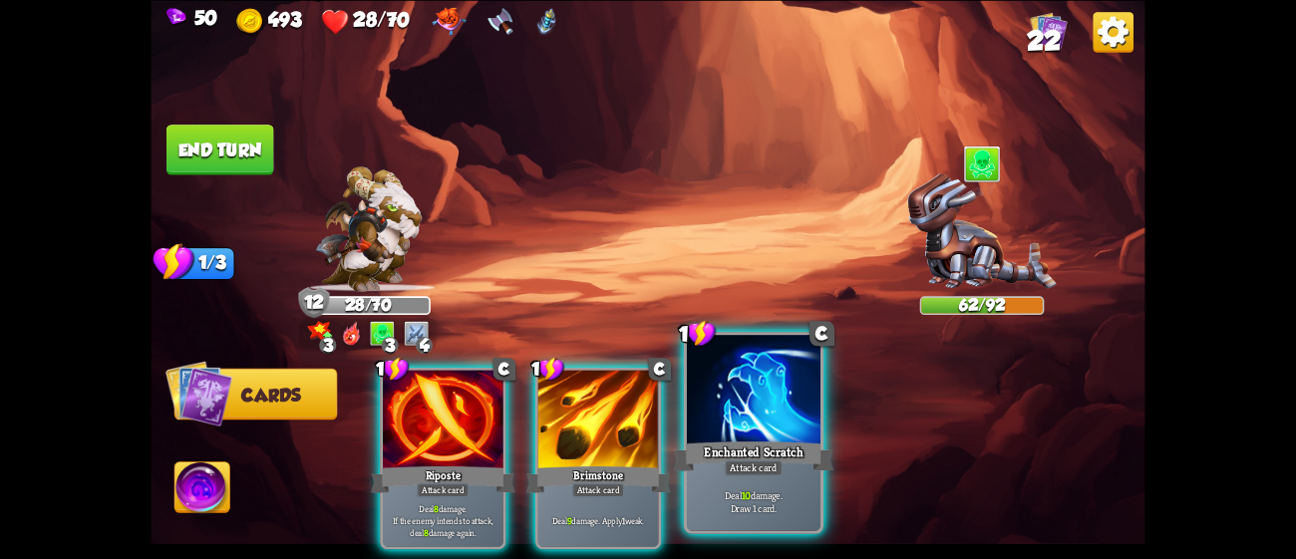
click at [765, 489] on p "Deal 10 damage. Draw 1 card." at bounding box center [753, 501] width 127 height 26
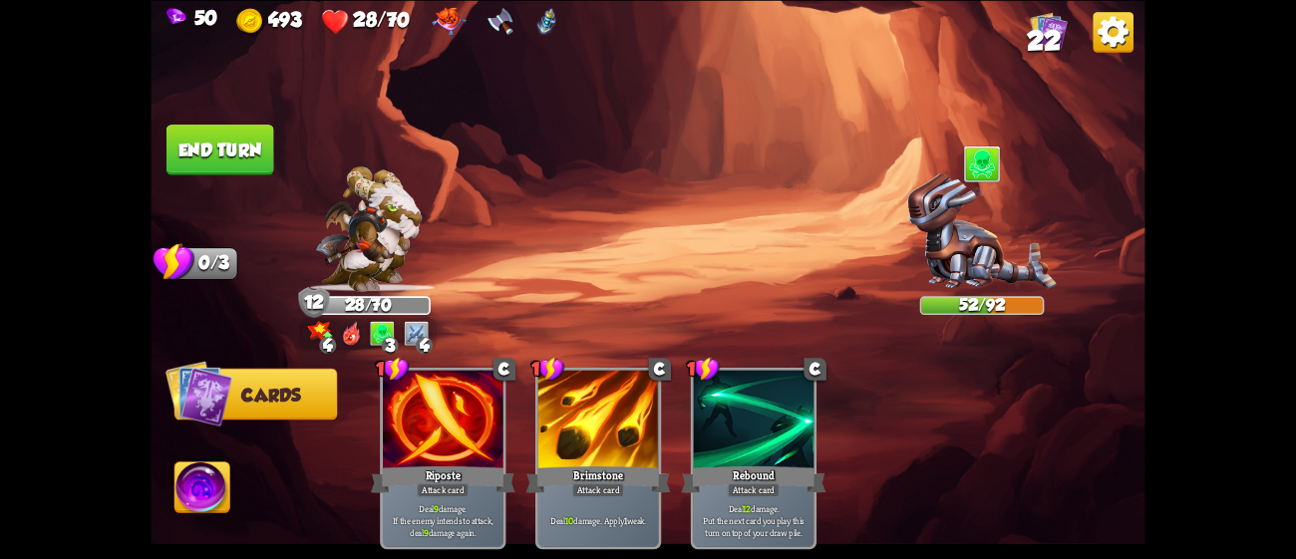
click at [240, 138] on button "End turn" at bounding box center [220, 150] width 108 height 51
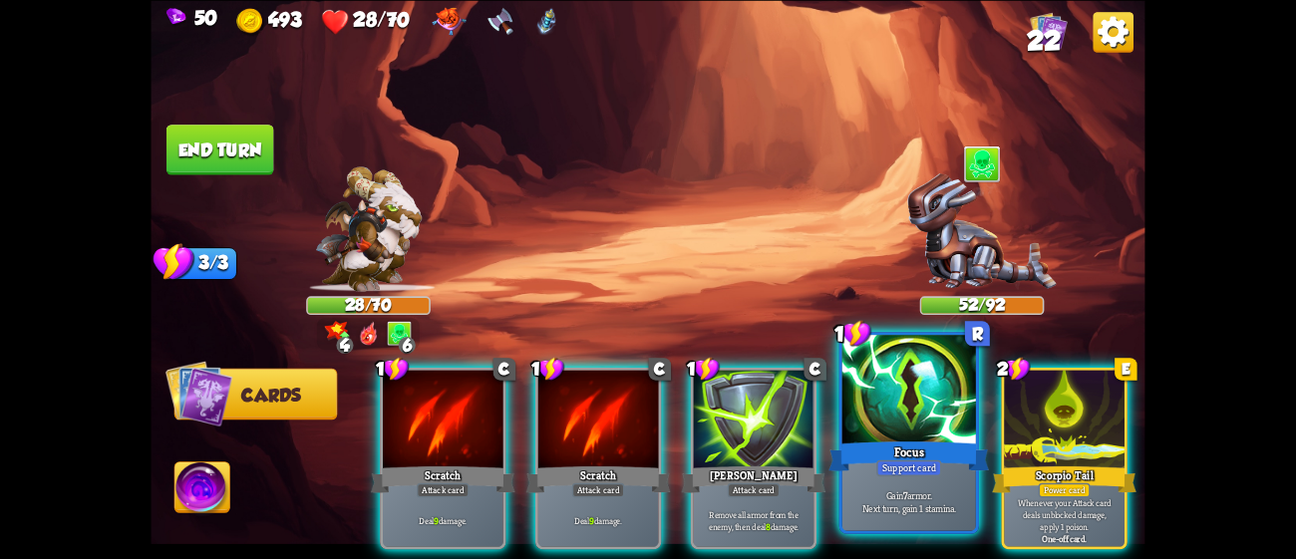
click at [907, 435] on div at bounding box center [909, 391] width 134 height 113
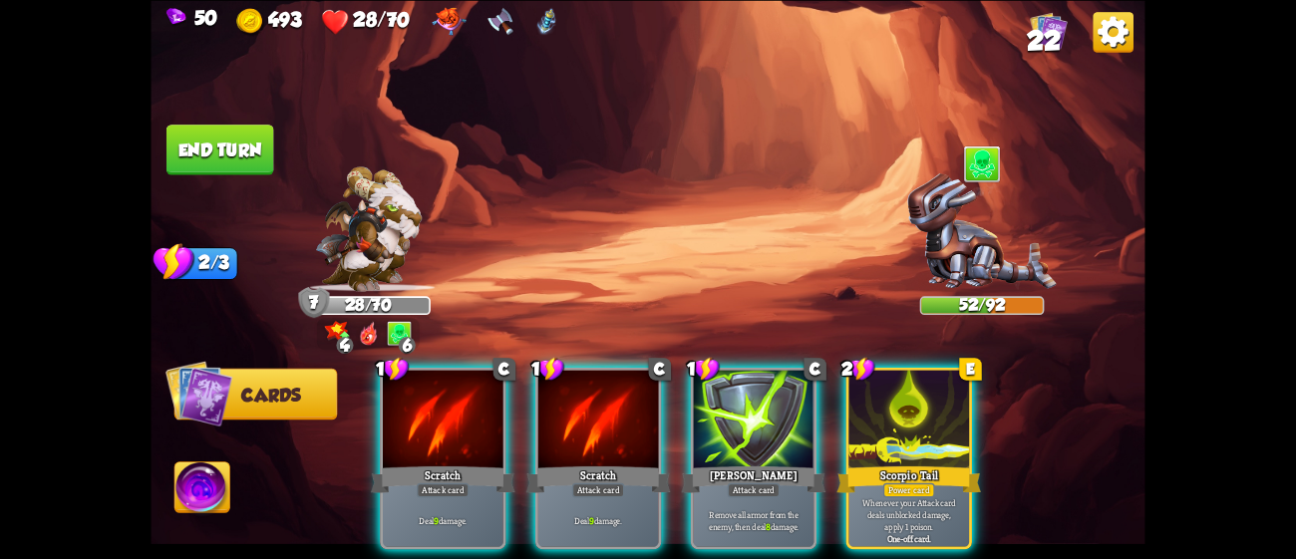
click at [907, 435] on div at bounding box center [908, 421] width 121 height 102
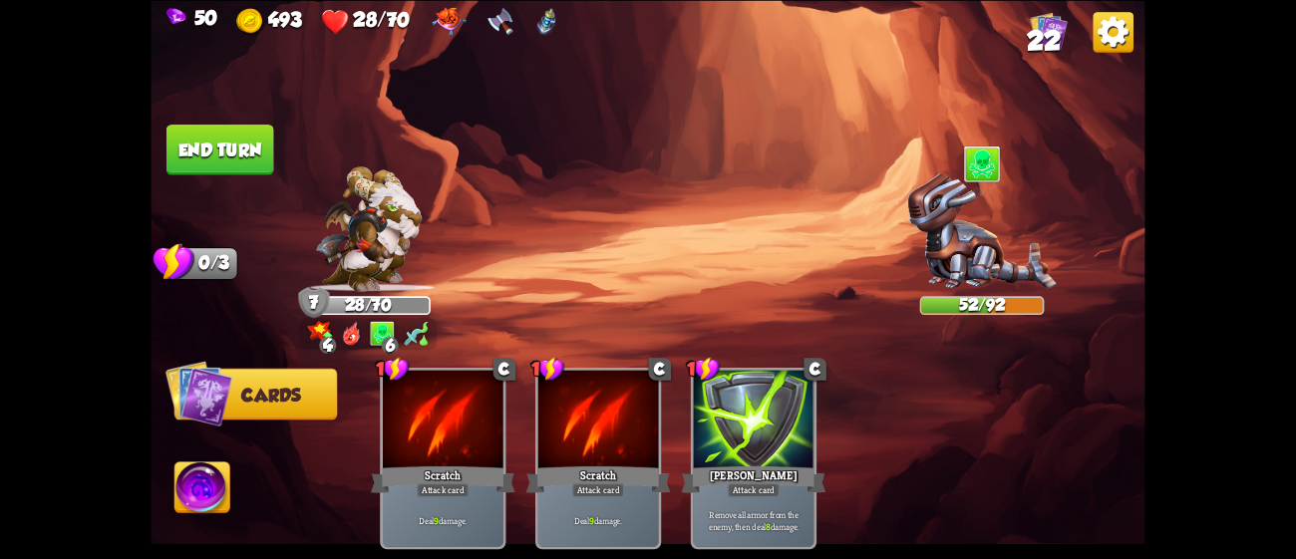
click at [241, 151] on button "End turn" at bounding box center [220, 150] width 108 height 51
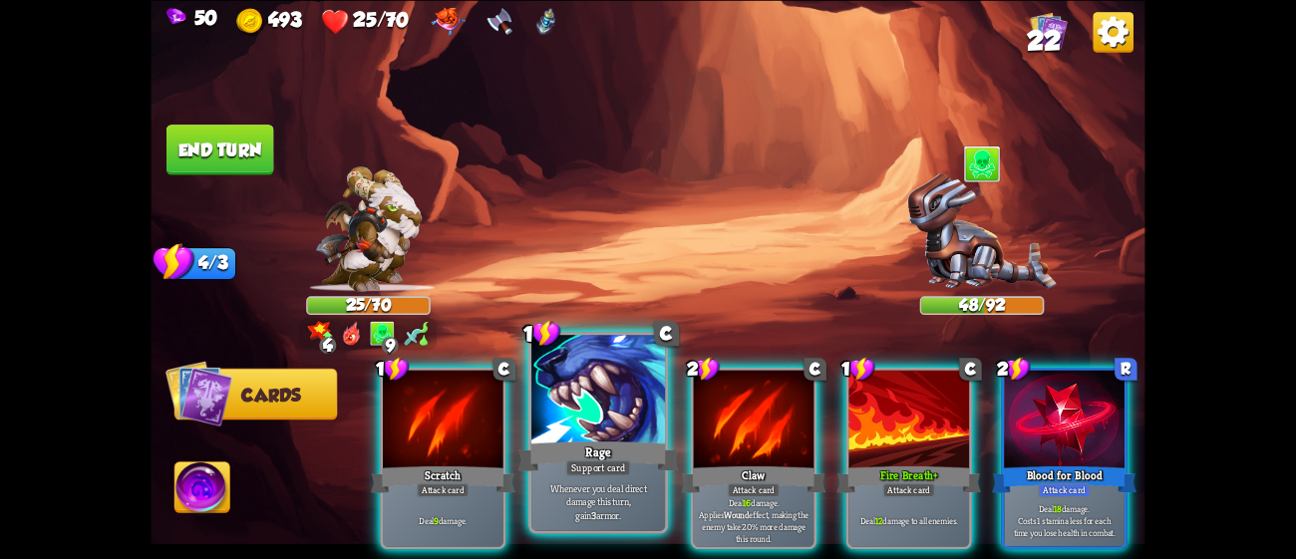
click at [627, 445] on div "Rage" at bounding box center [598, 456] width 160 height 36
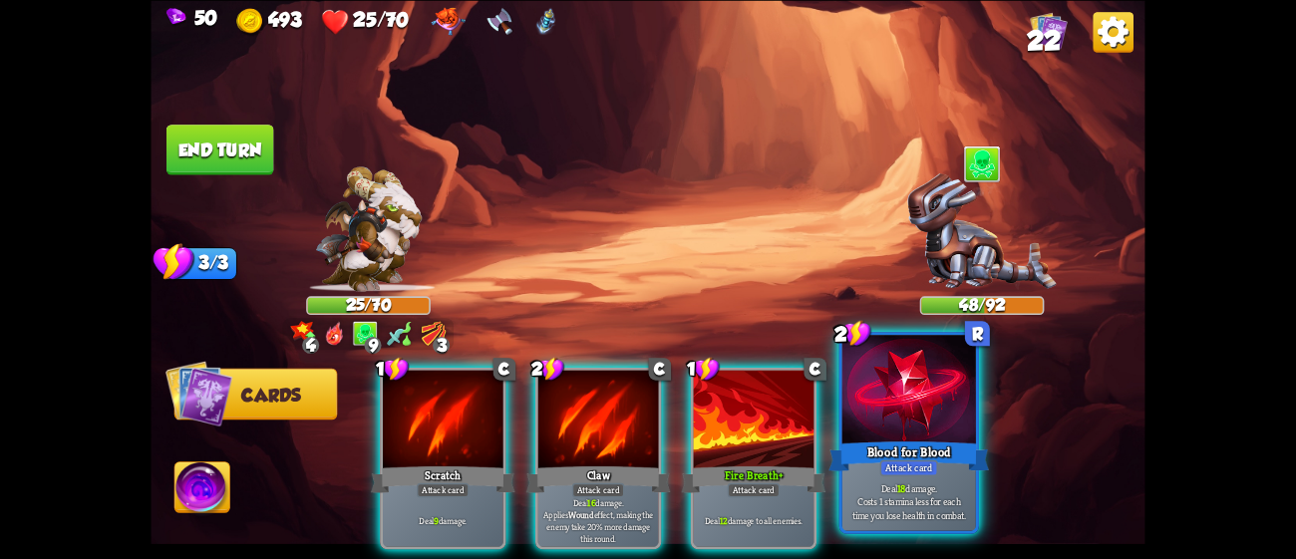
click at [955, 414] on div at bounding box center [909, 391] width 134 height 113
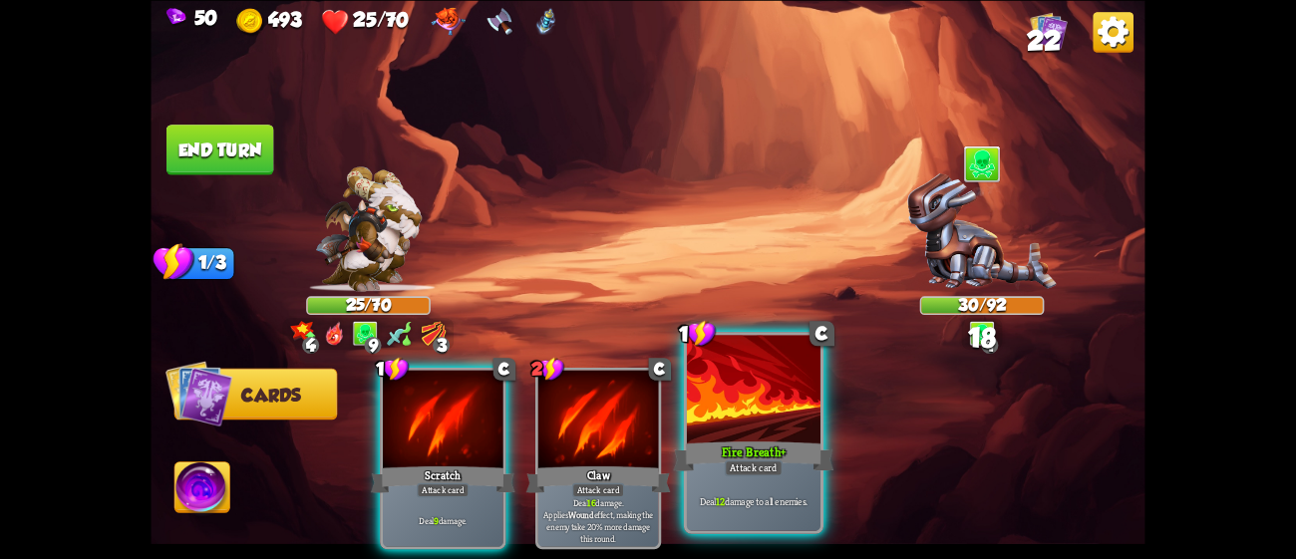
click at [758, 443] on div "Fire Breath+" at bounding box center [754, 456] width 160 height 36
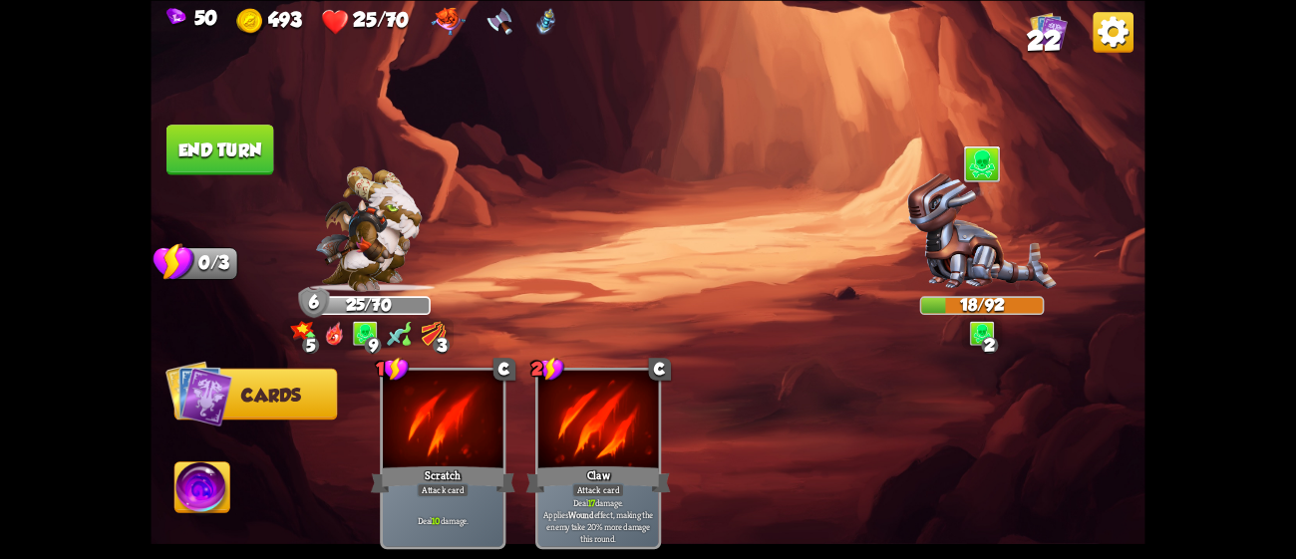
click at [240, 160] on button "End turn" at bounding box center [220, 150] width 108 height 51
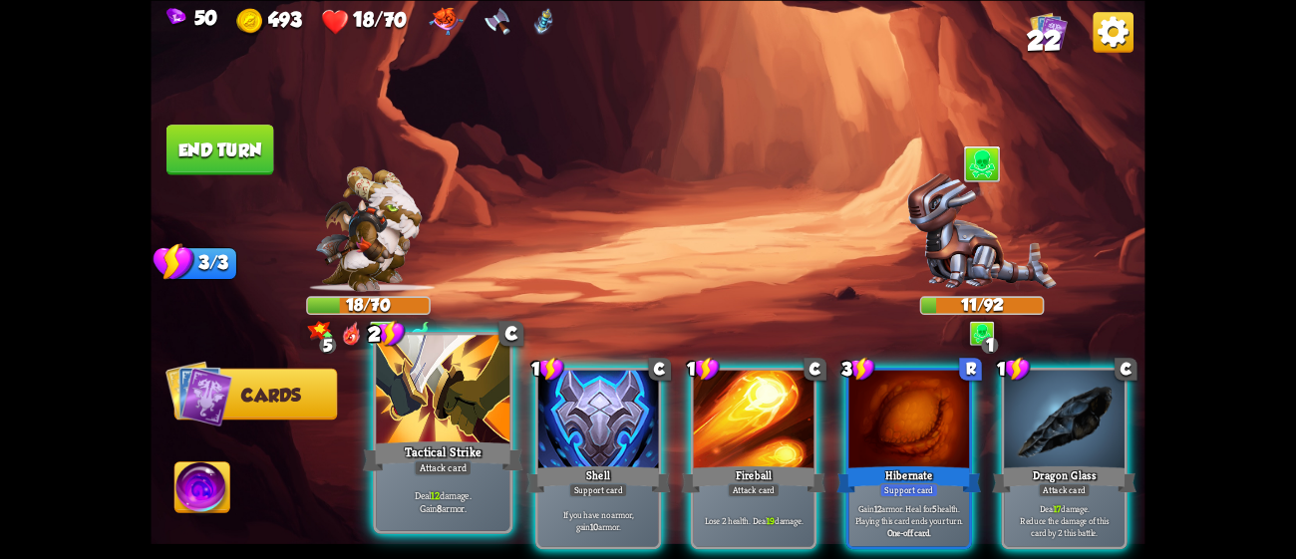
click at [459, 424] on div at bounding box center [443, 391] width 134 height 113
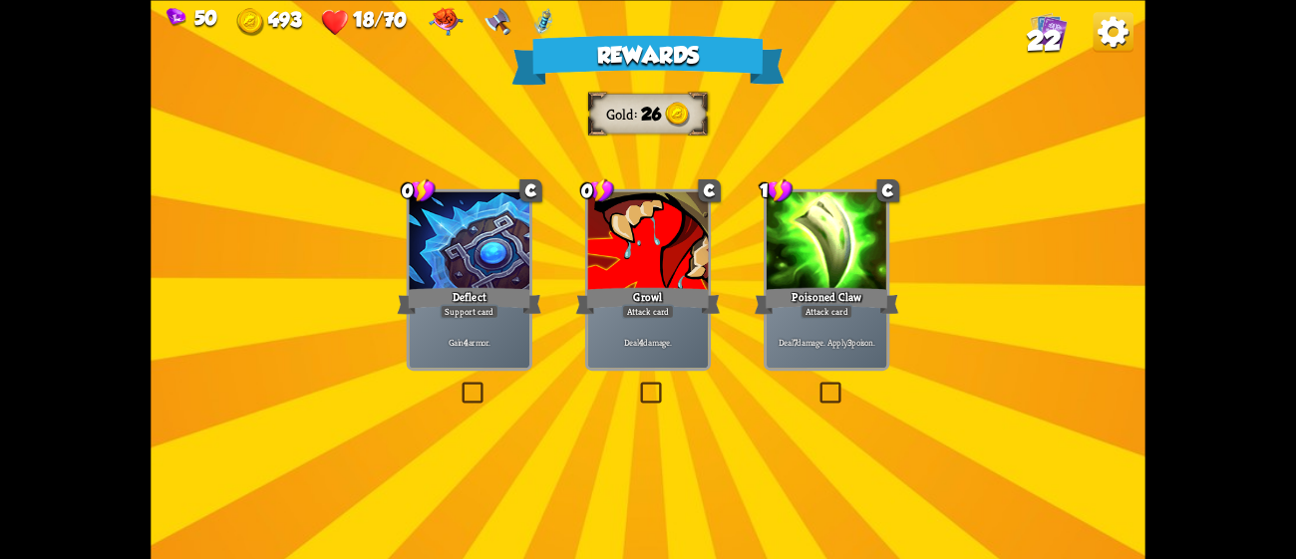
click at [645, 325] on div "Deal 4 damage." at bounding box center [648, 341] width 121 height 53
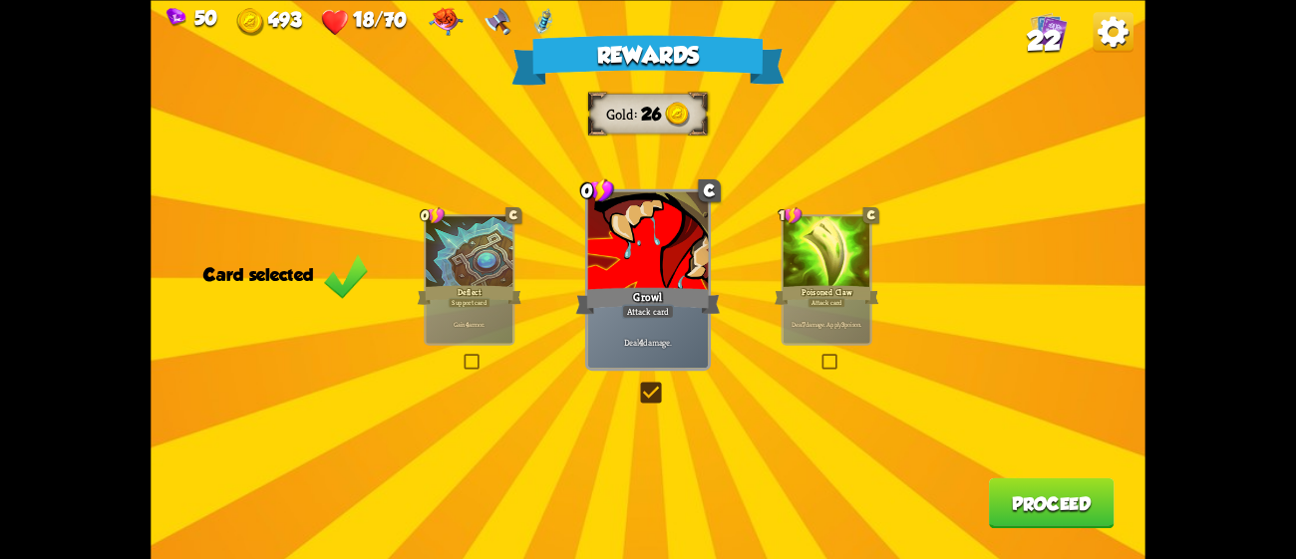
click at [1054, 492] on button "Proceed" at bounding box center [1052, 502] width 126 height 51
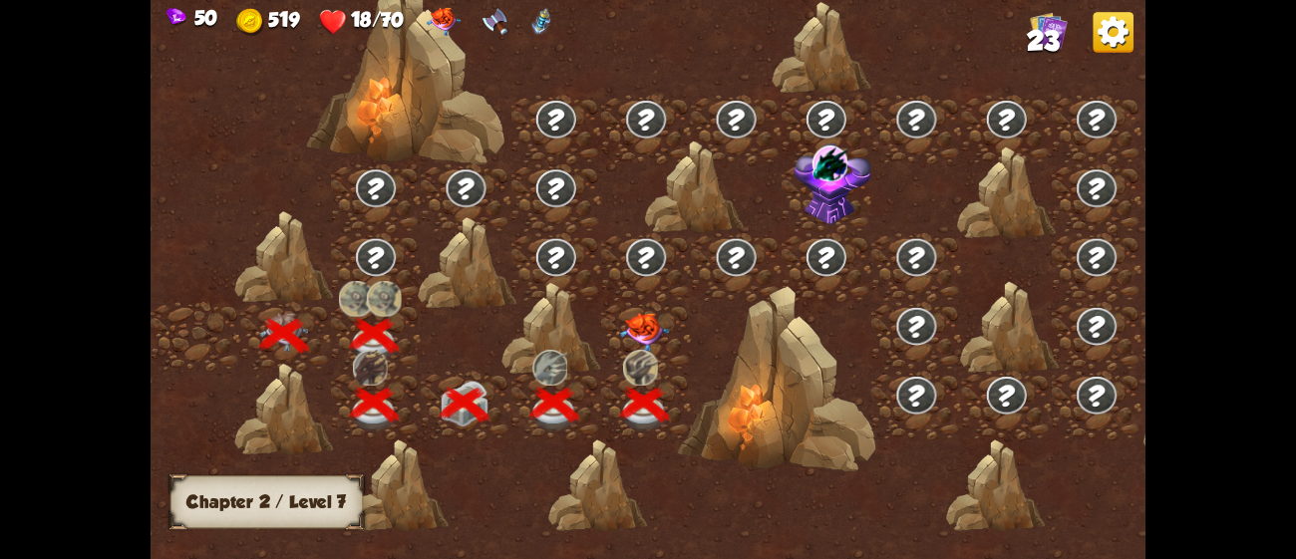
click at [649, 330] on img at bounding box center [645, 332] width 50 height 39
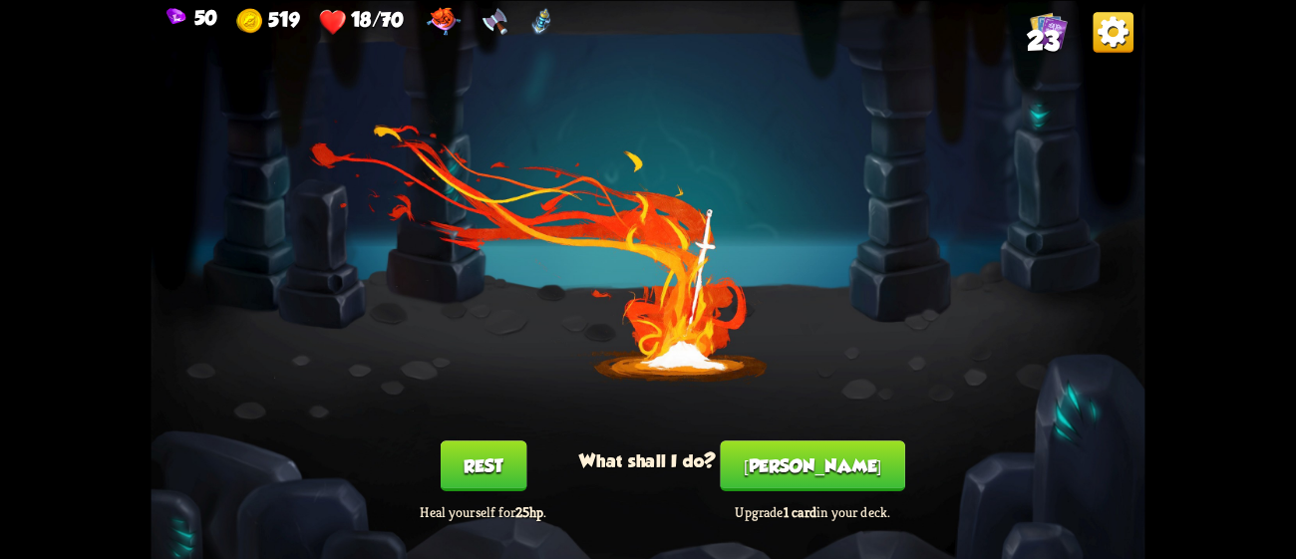
click at [463, 460] on button "Rest" at bounding box center [484, 466] width 86 height 51
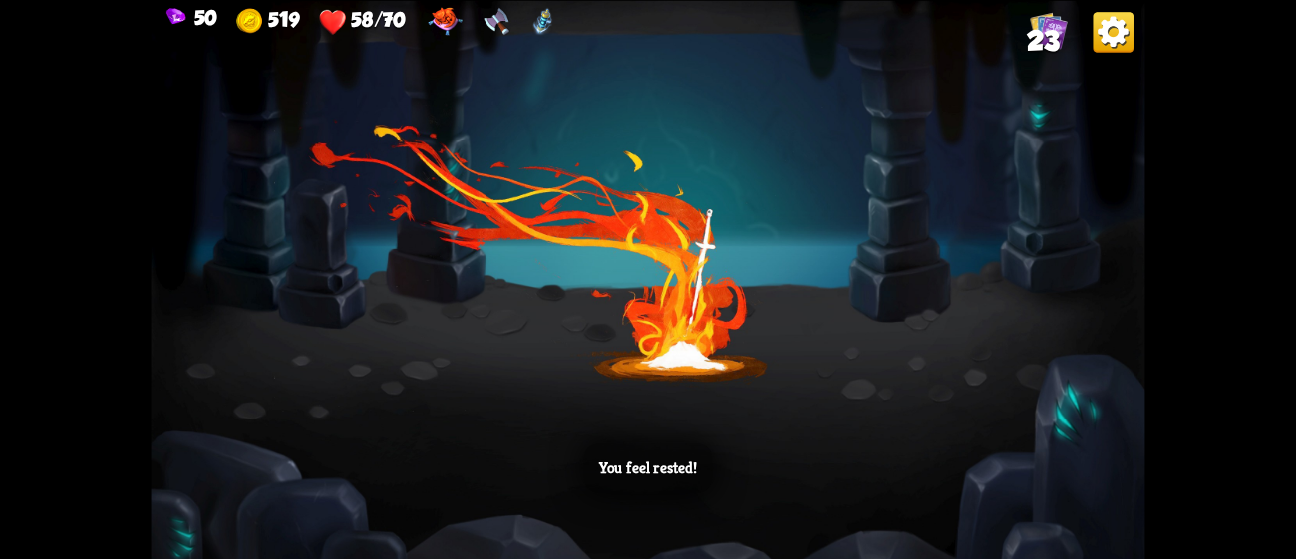
click at [863, 398] on div "You feel rested!" at bounding box center [648, 279] width 994 height 559
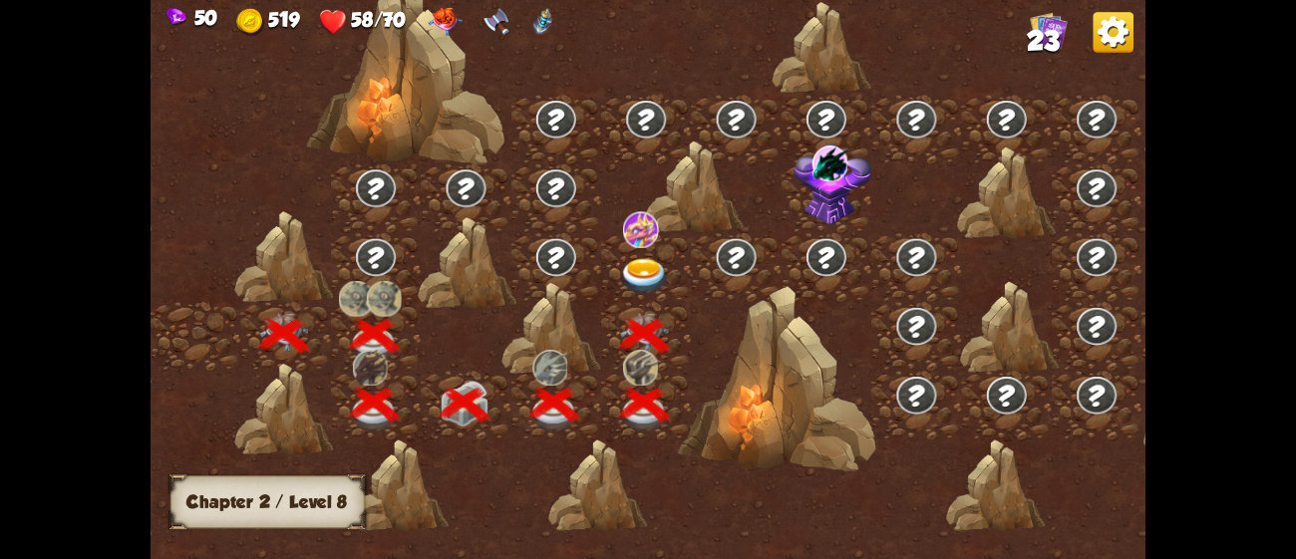
click at [639, 268] on img at bounding box center [645, 276] width 50 height 37
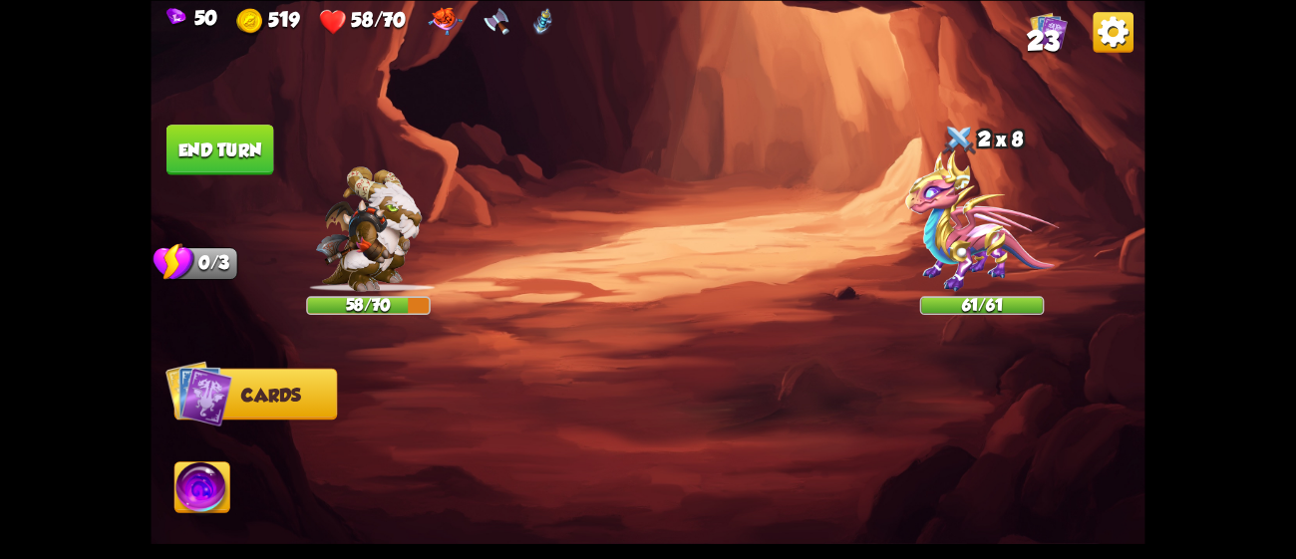
click at [957, 266] on img at bounding box center [982, 221] width 155 height 142
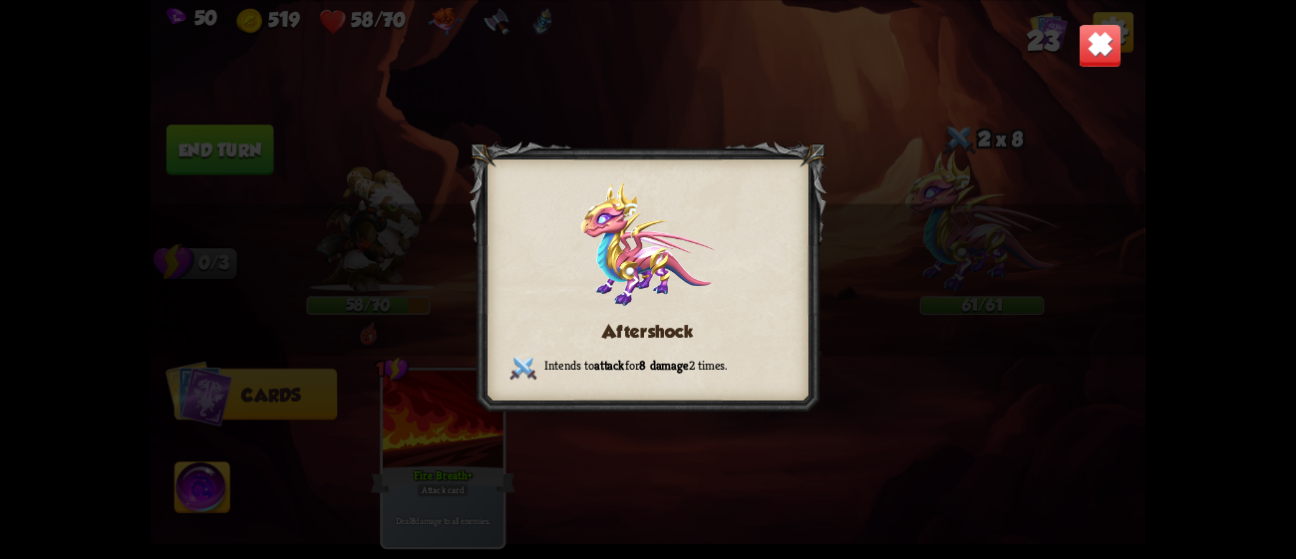
click at [957, 266] on div "Aftershock Intends to attack for 8 damage 2 times." at bounding box center [648, 279] width 994 height 559
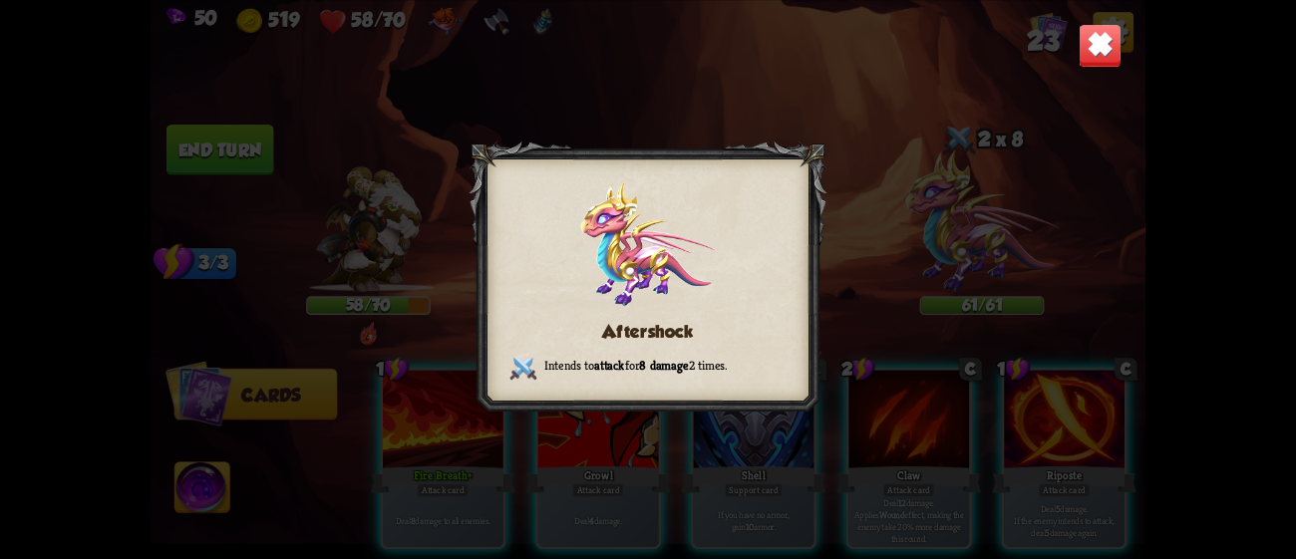
click at [1094, 32] on img at bounding box center [1101, 45] width 44 height 44
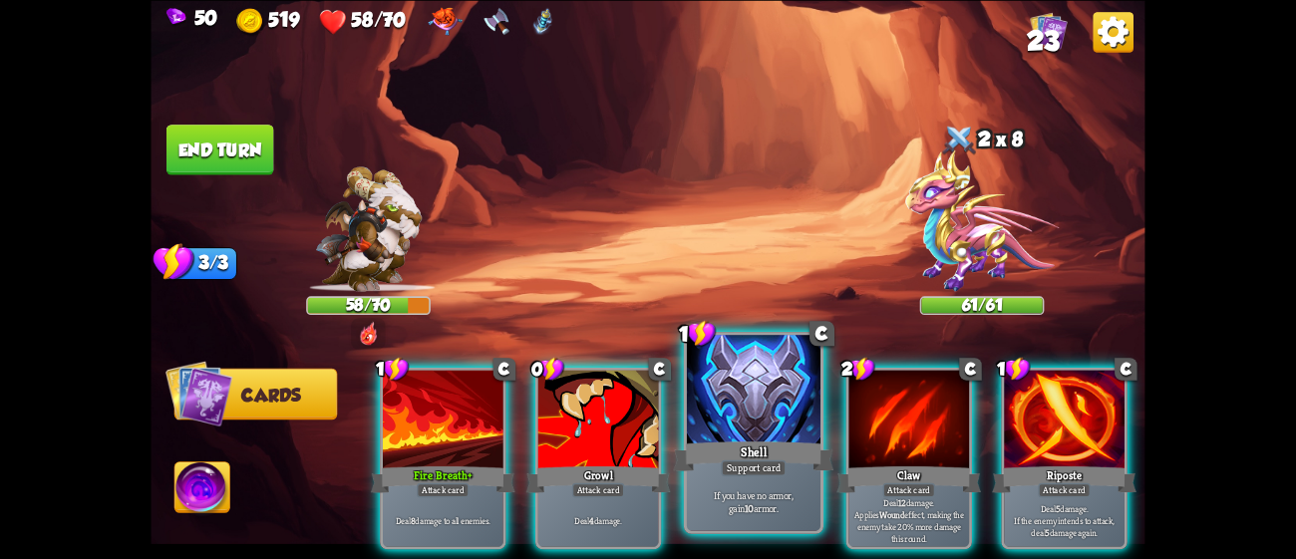
click at [706, 456] on div "Shell" at bounding box center [754, 456] width 160 height 36
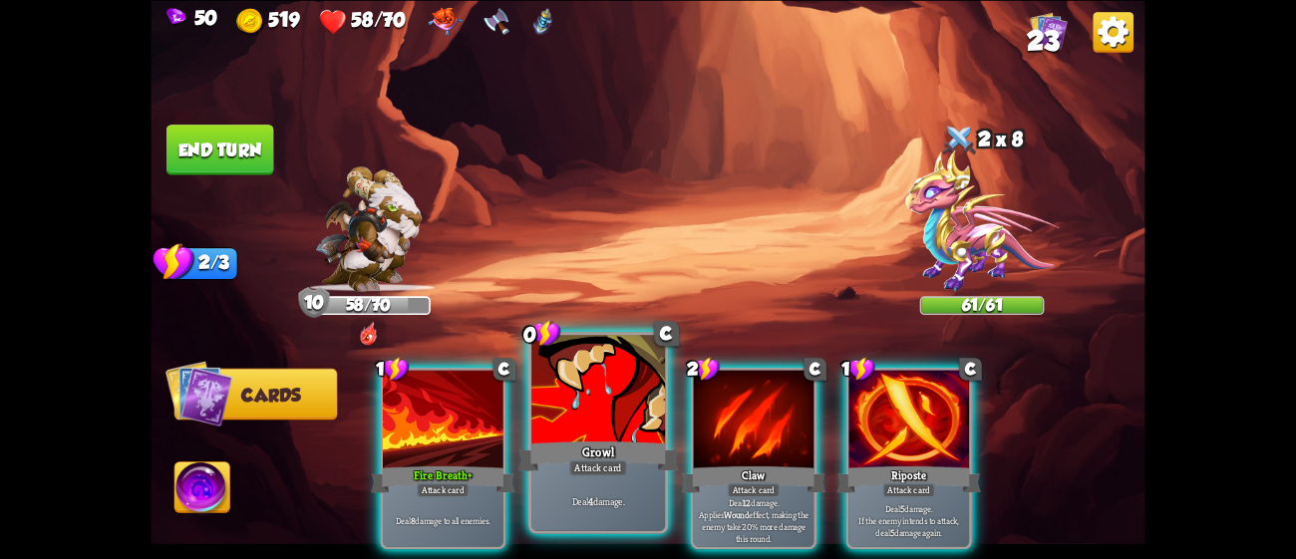
click at [597, 459] on div "Growl" at bounding box center [598, 456] width 160 height 36
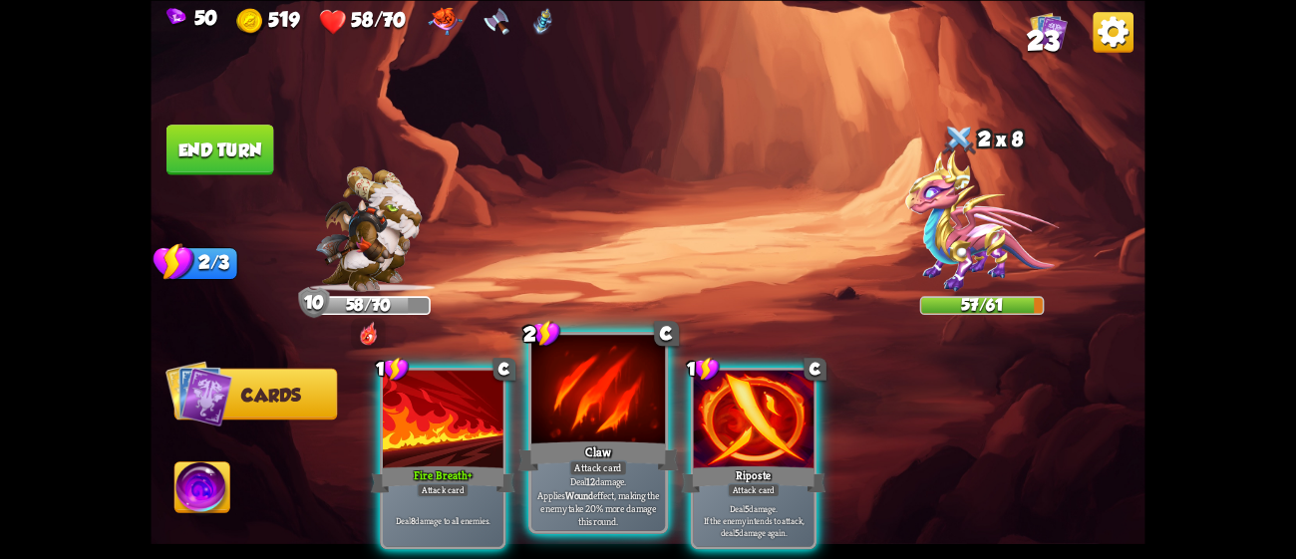
click at [643, 461] on div "Claw" at bounding box center [598, 456] width 160 height 36
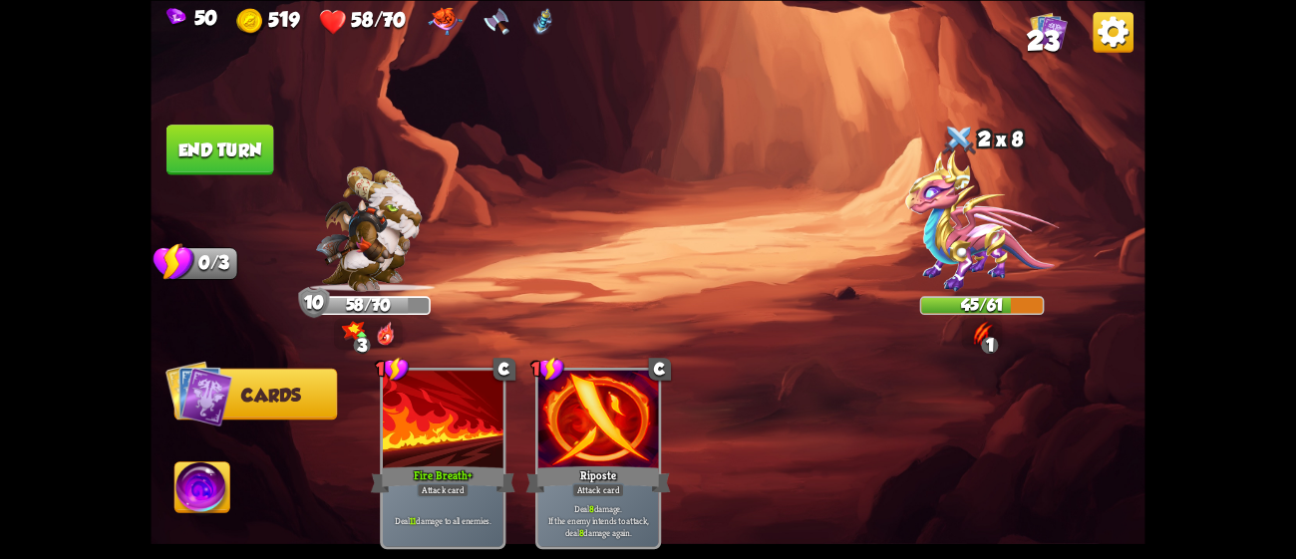
click at [216, 134] on button "End turn" at bounding box center [220, 150] width 108 height 51
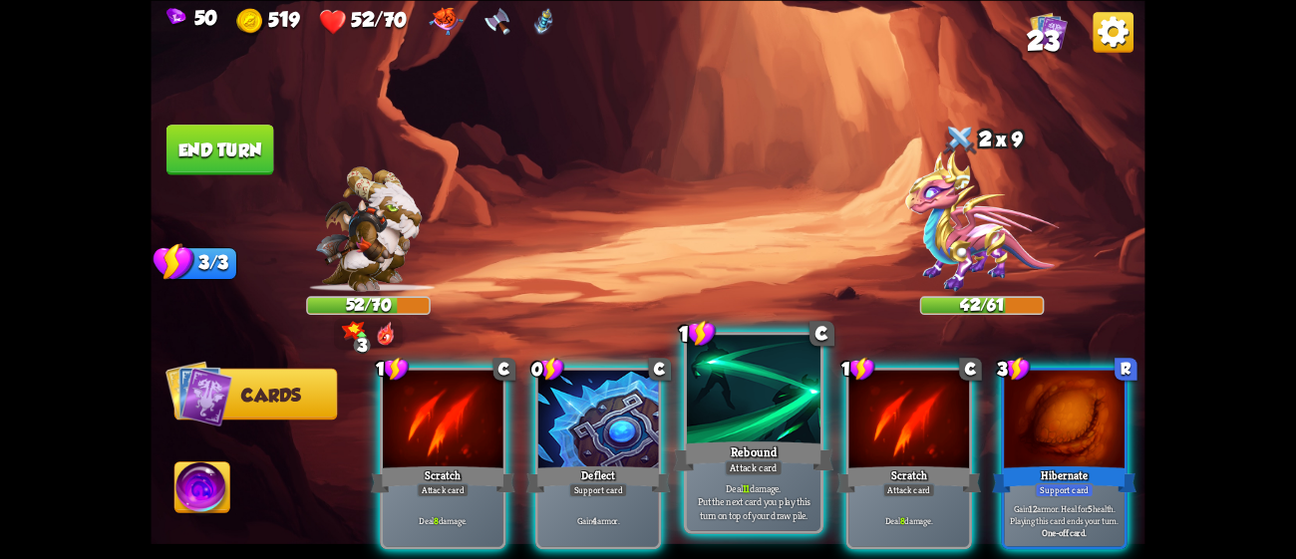
click at [720, 440] on div "Rebound" at bounding box center [754, 456] width 160 height 36
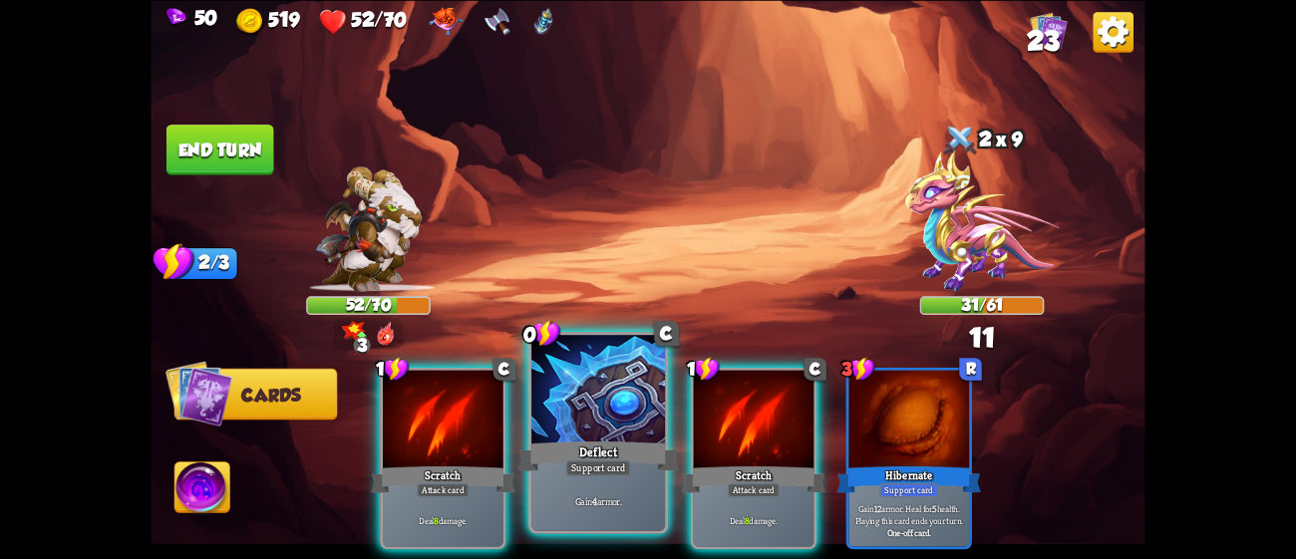
click at [616, 429] on div at bounding box center [598, 391] width 134 height 113
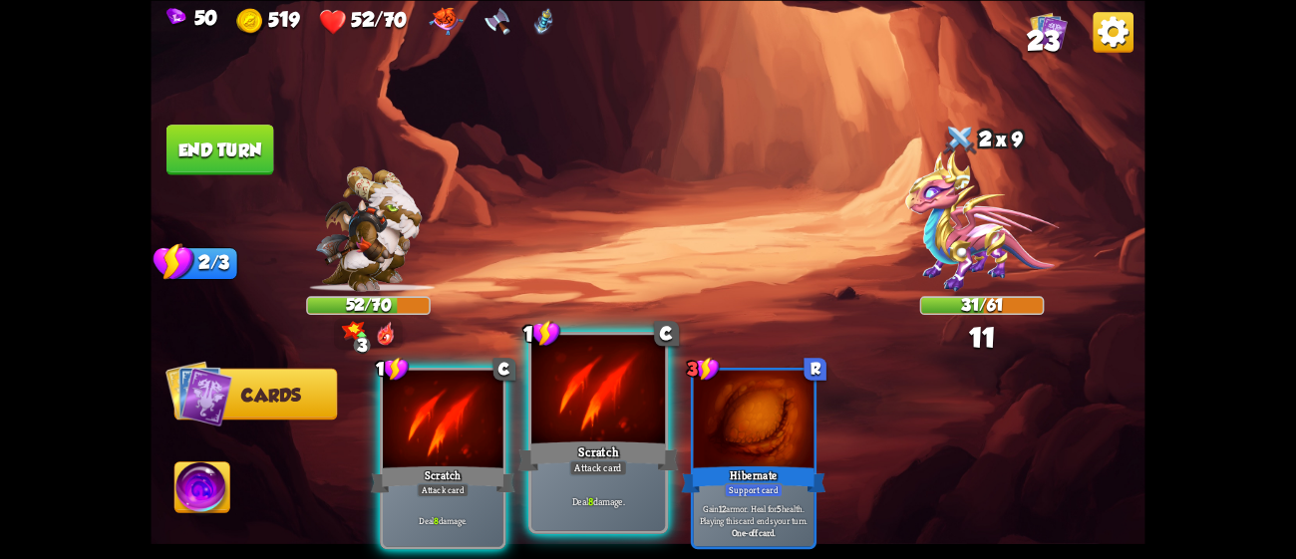
click at [610, 432] on div at bounding box center [598, 391] width 134 height 113
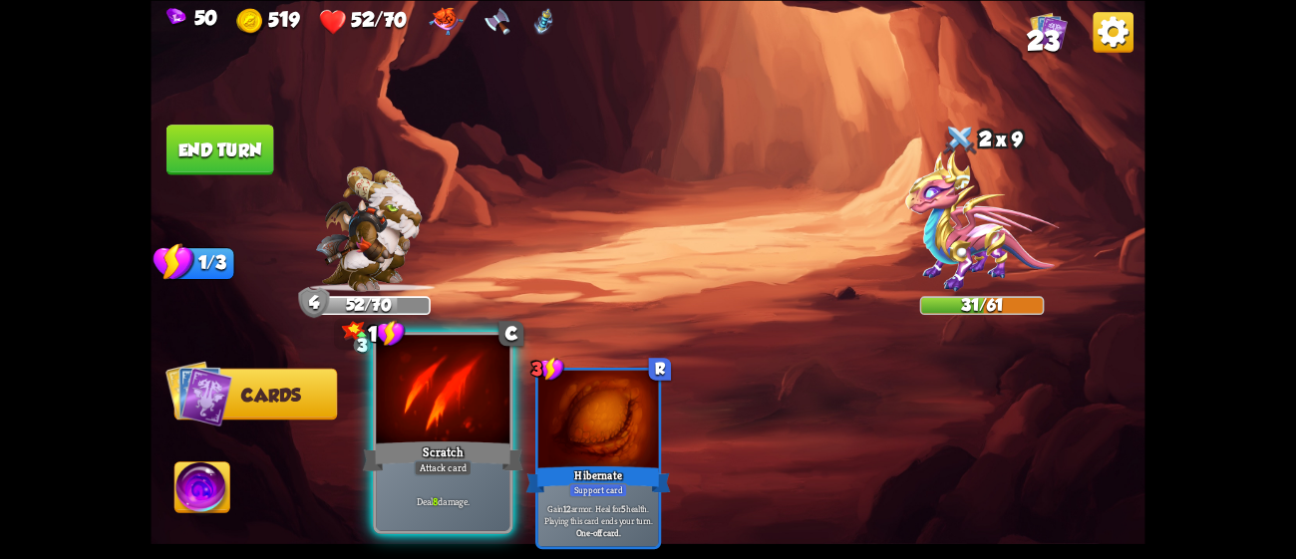
click at [433, 453] on div "Scratch" at bounding box center [443, 456] width 160 height 36
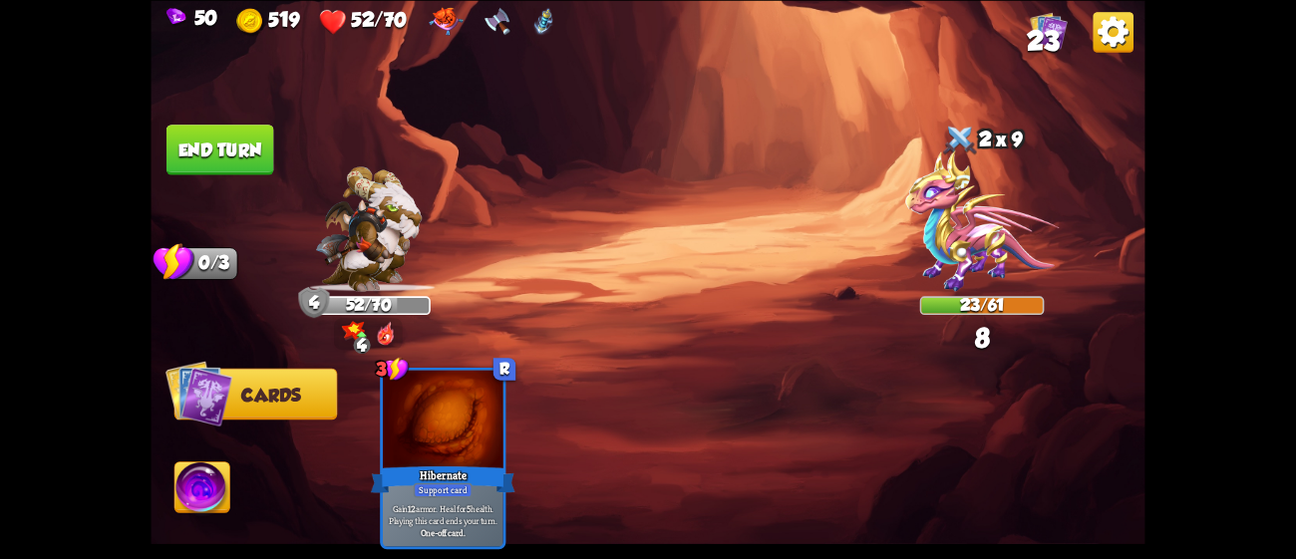
click at [229, 134] on button "End turn" at bounding box center [220, 150] width 108 height 51
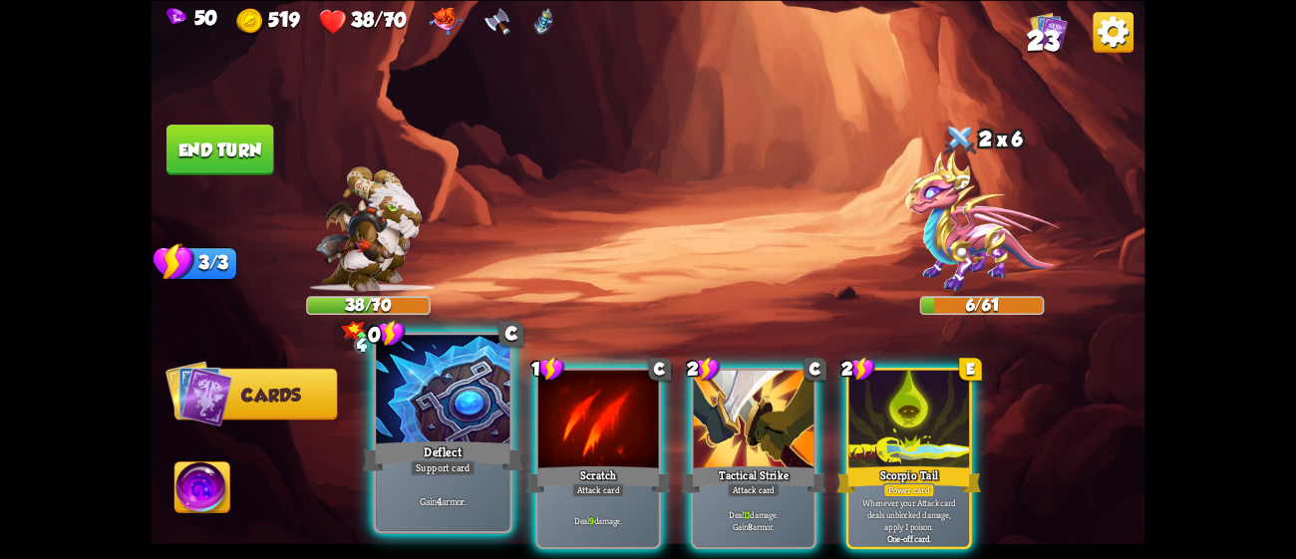
click at [417, 391] on div at bounding box center [443, 391] width 134 height 113
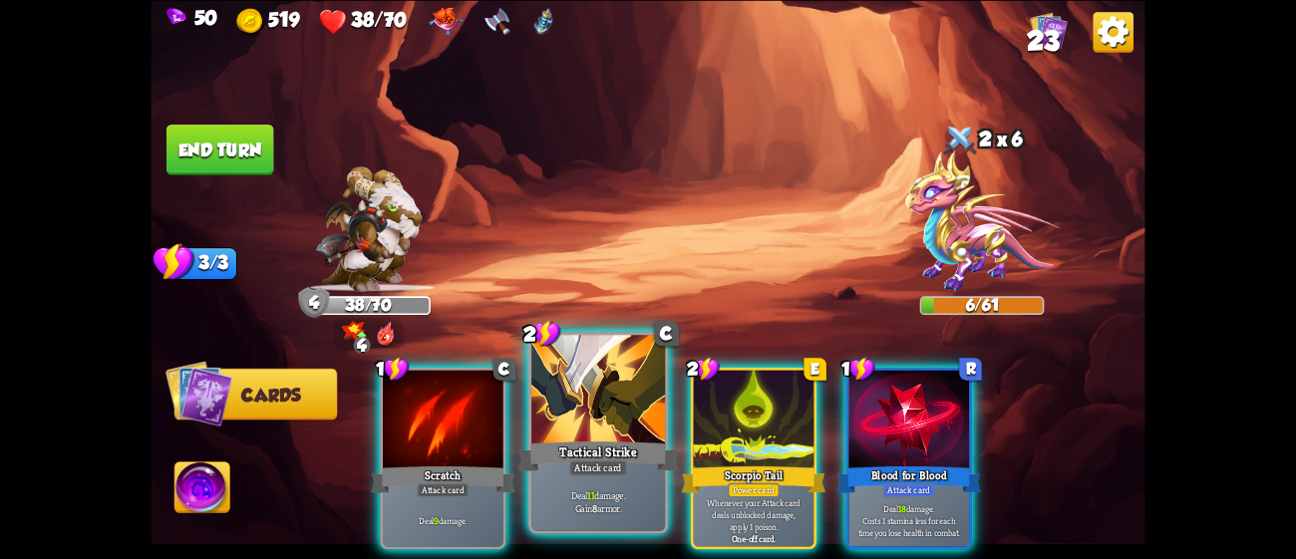
click at [613, 434] on div at bounding box center [598, 391] width 134 height 113
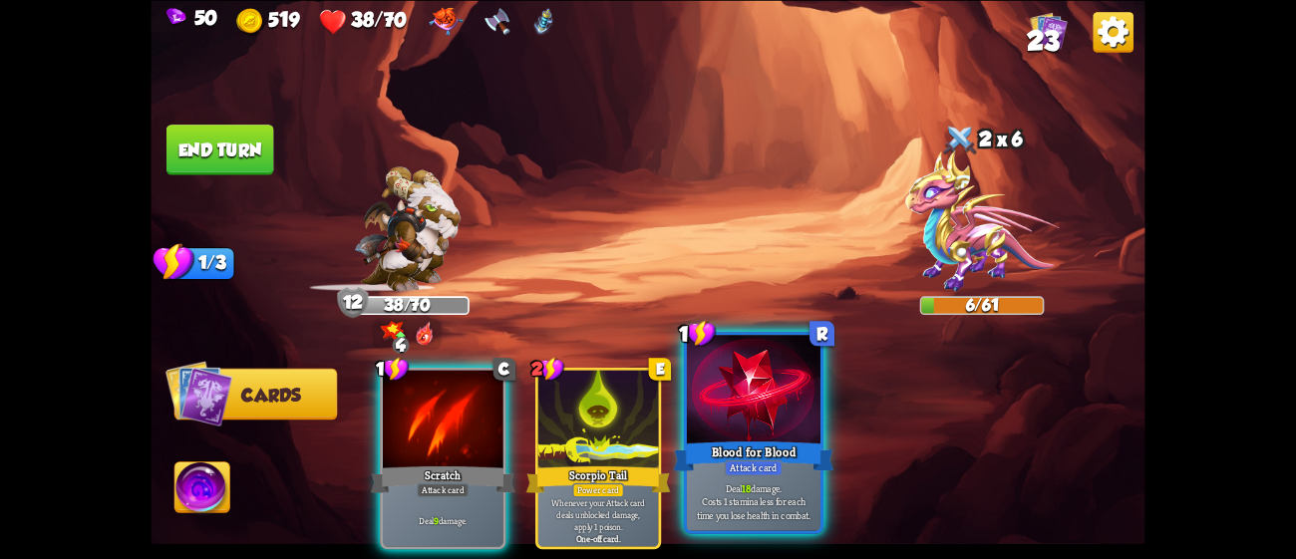
click at [723, 444] on div at bounding box center [754, 391] width 134 height 113
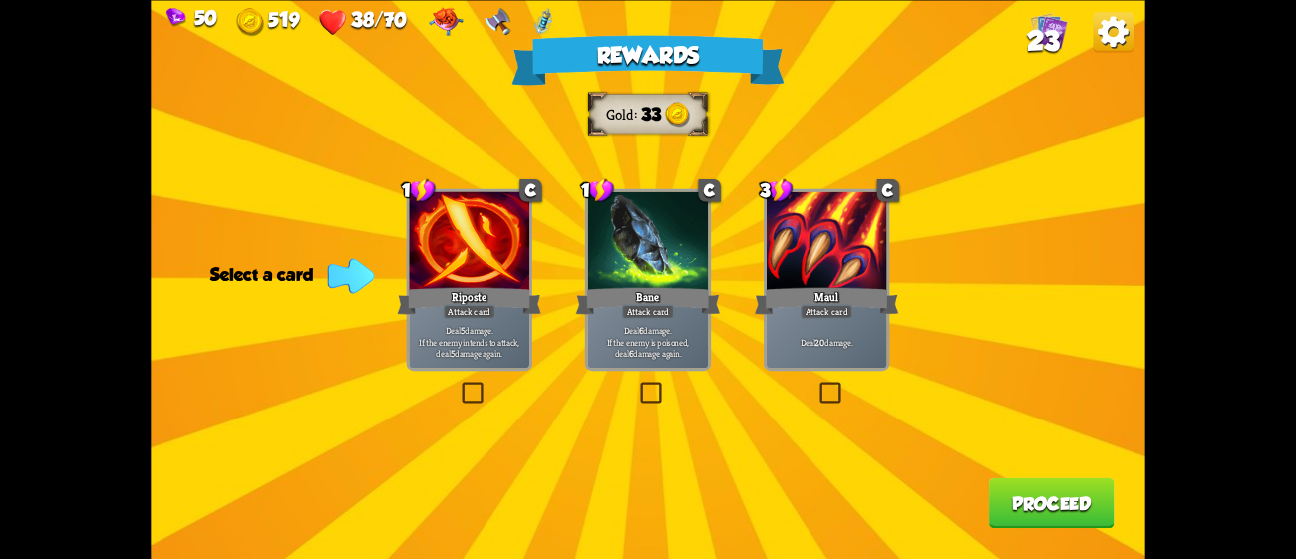
click at [637, 283] on div at bounding box center [648, 242] width 121 height 102
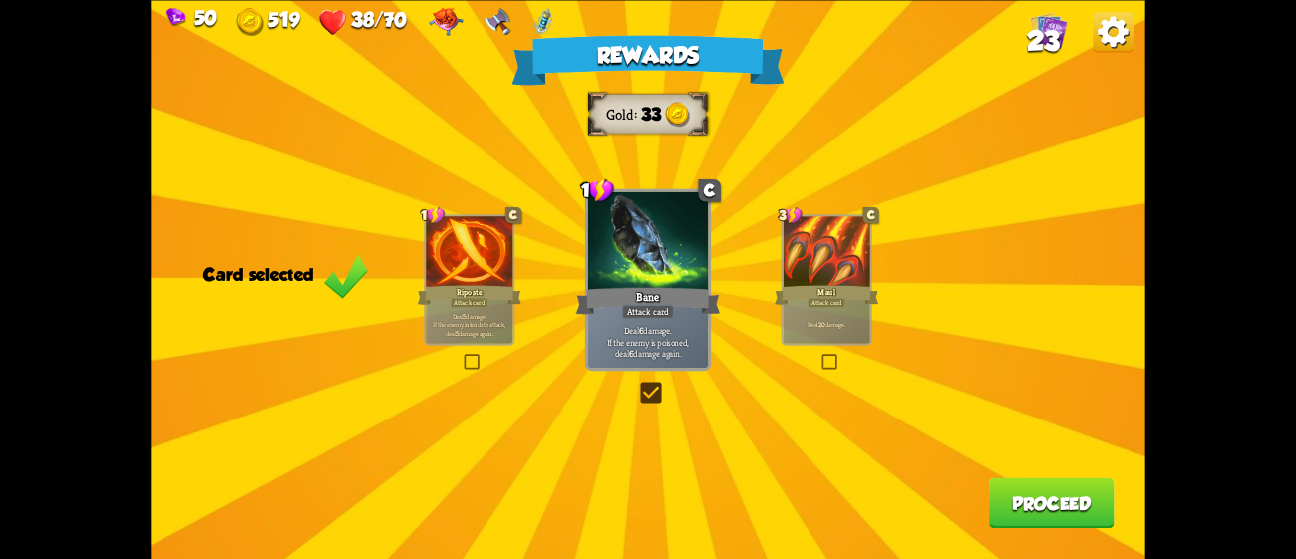
click at [1076, 494] on button "Proceed" at bounding box center [1052, 502] width 126 height 51
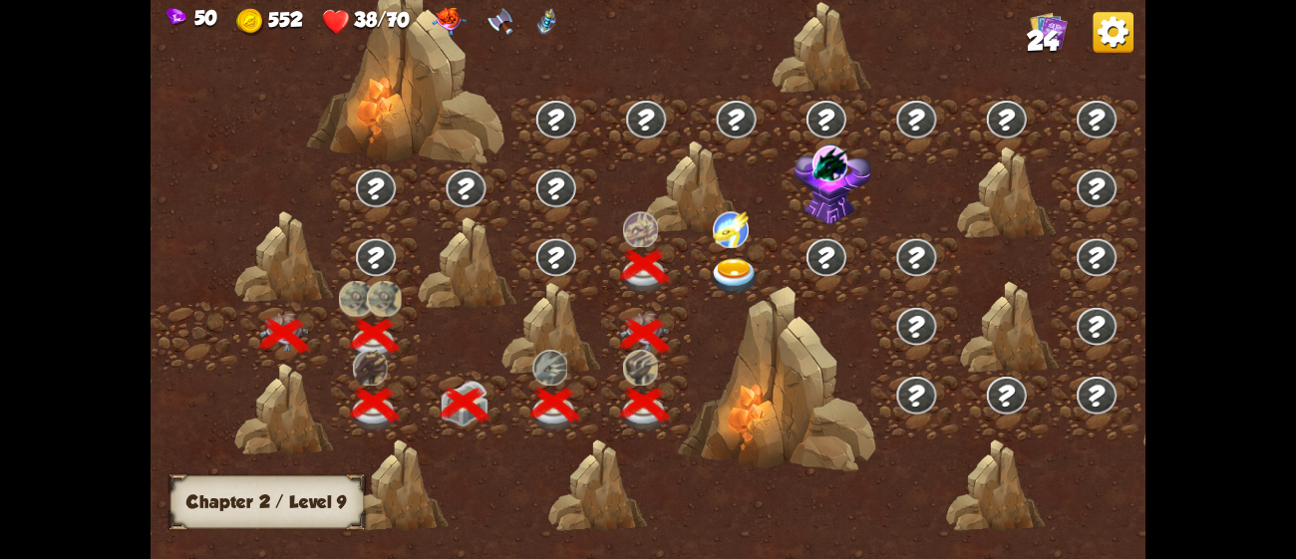
click at [733, 269] on img at bounding box center [735, 276] width 50 height 37
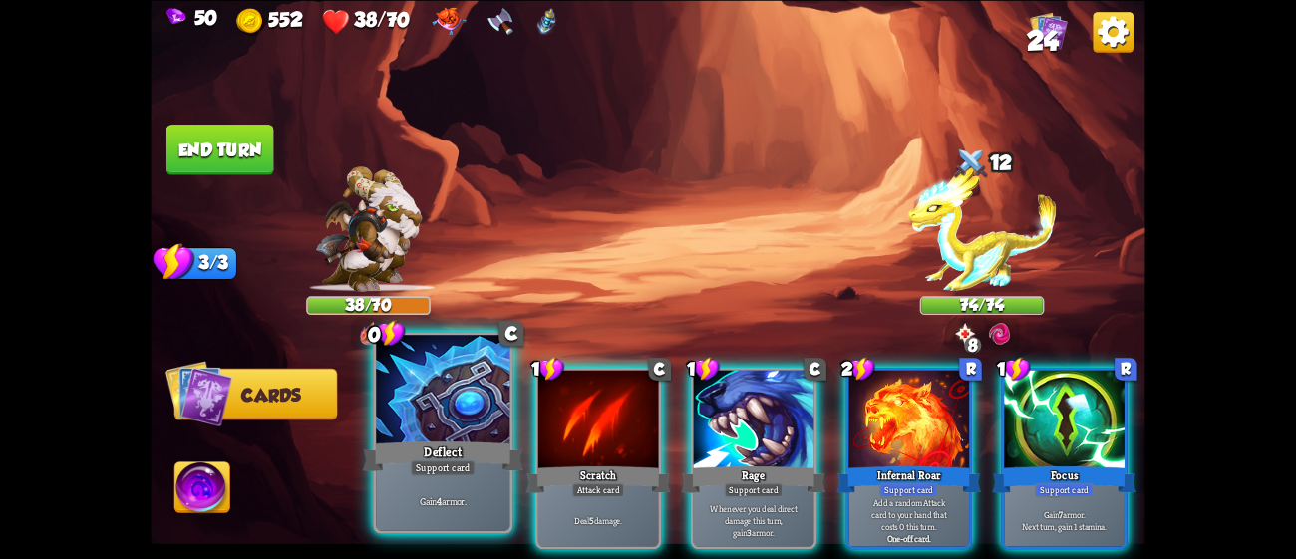
click at [406, 419] on div at bounding box center [443, 391] width 134 height 113
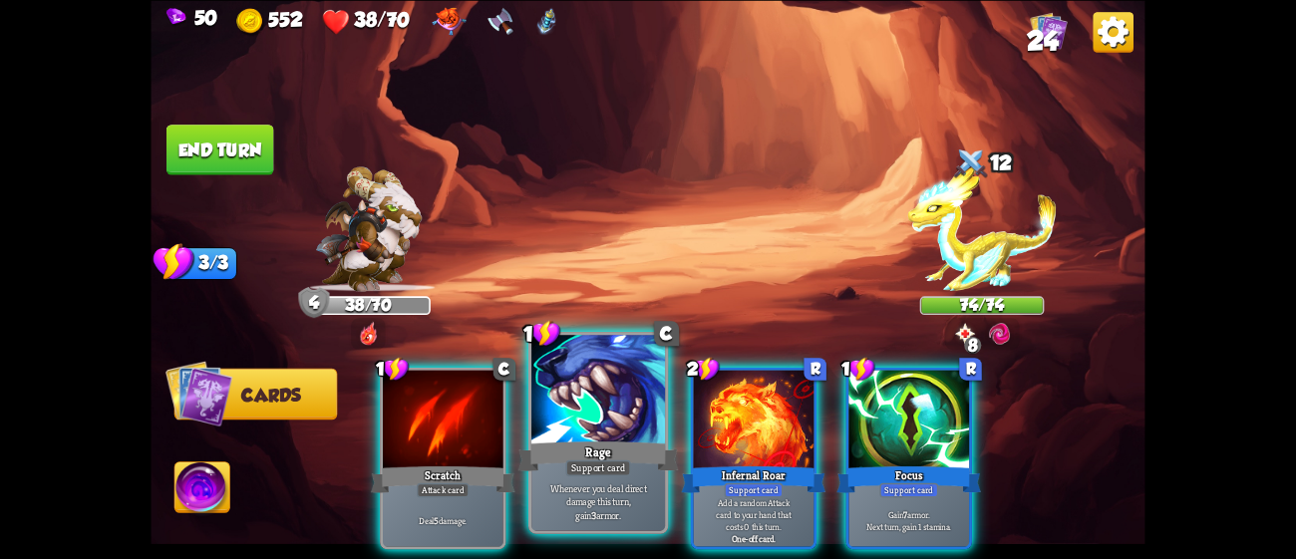
click at [631, 470] on div "Rage" at bounding box center [598, 456] width 160 height 36
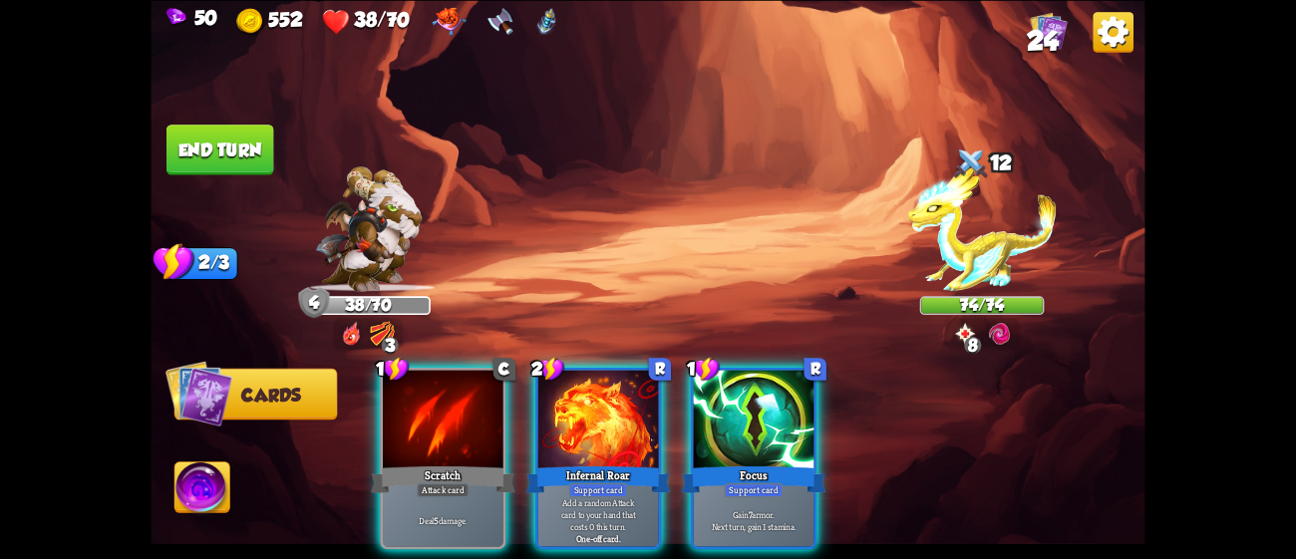
click at [631, 470] on div "Infernal Roar" at bounding box center [598, 480] width 145 height 32
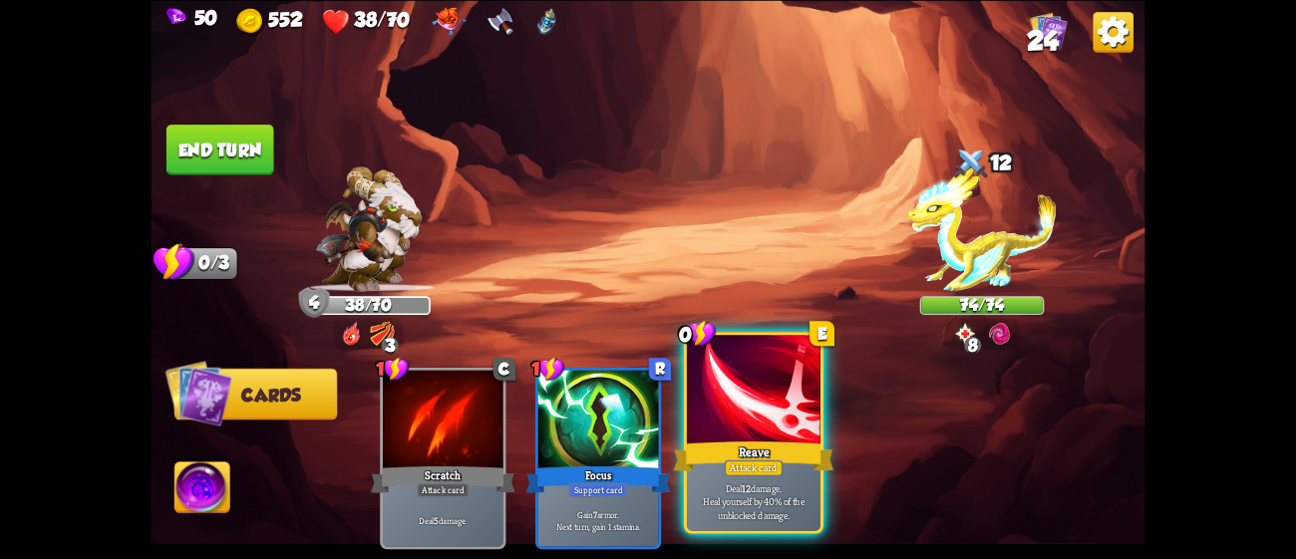
click at [776, 433] on div at bounding box center [754, 391] width 134 height 113
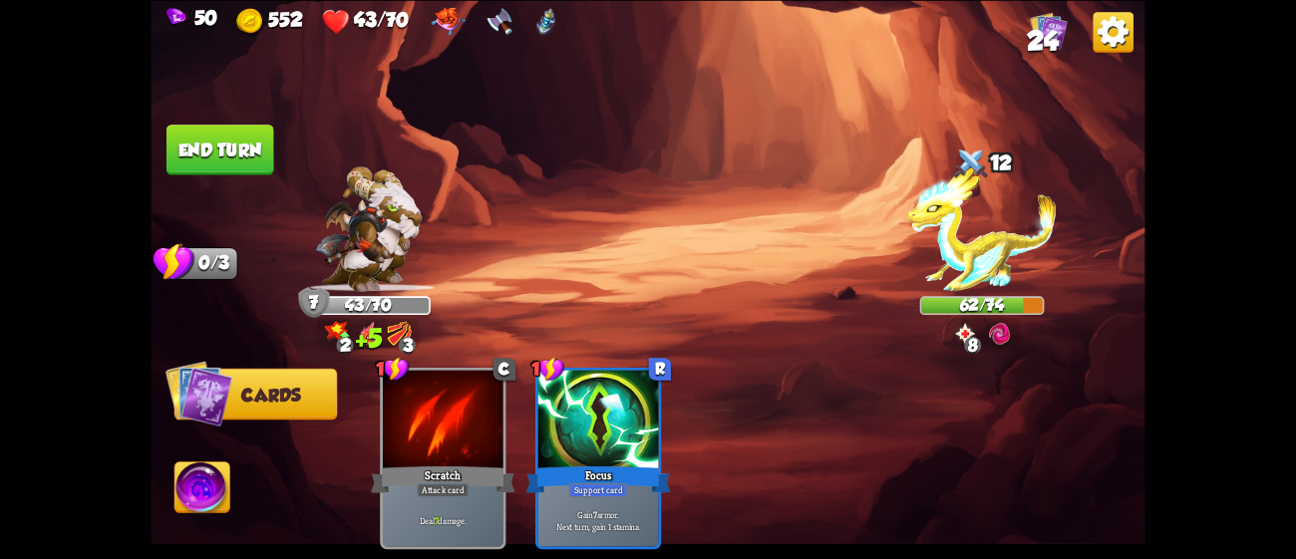
click at [240, 135] on button "End turn" at bounding box center [220, 150] width 110 height 52
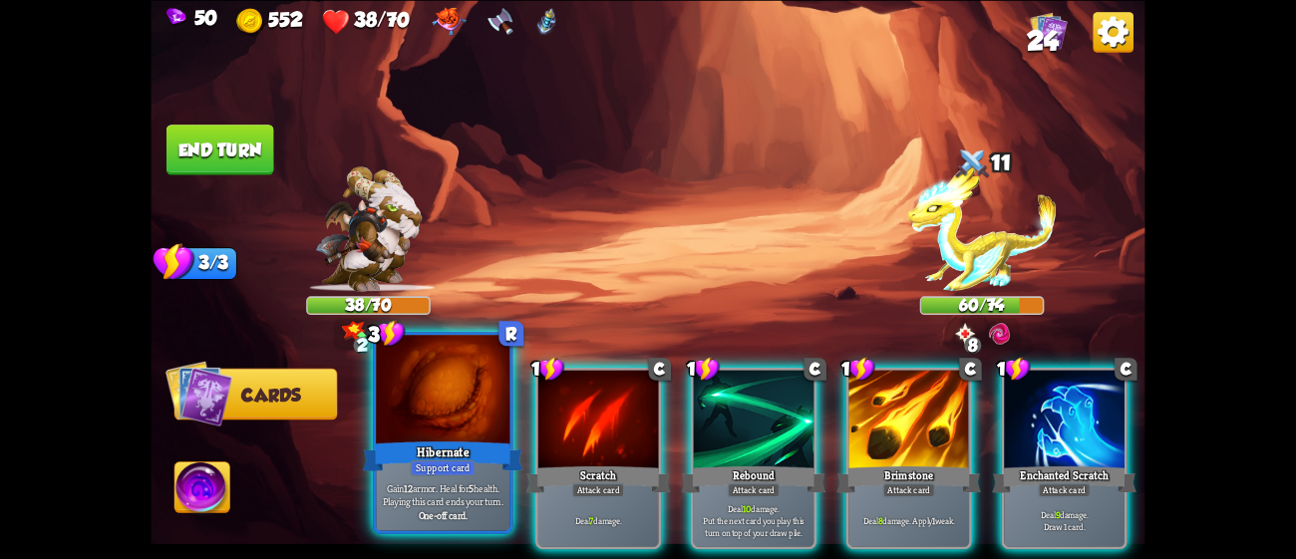
click at [449, 439] on div "Hibernate" at bounding box center [443, 456] width 160 height 36
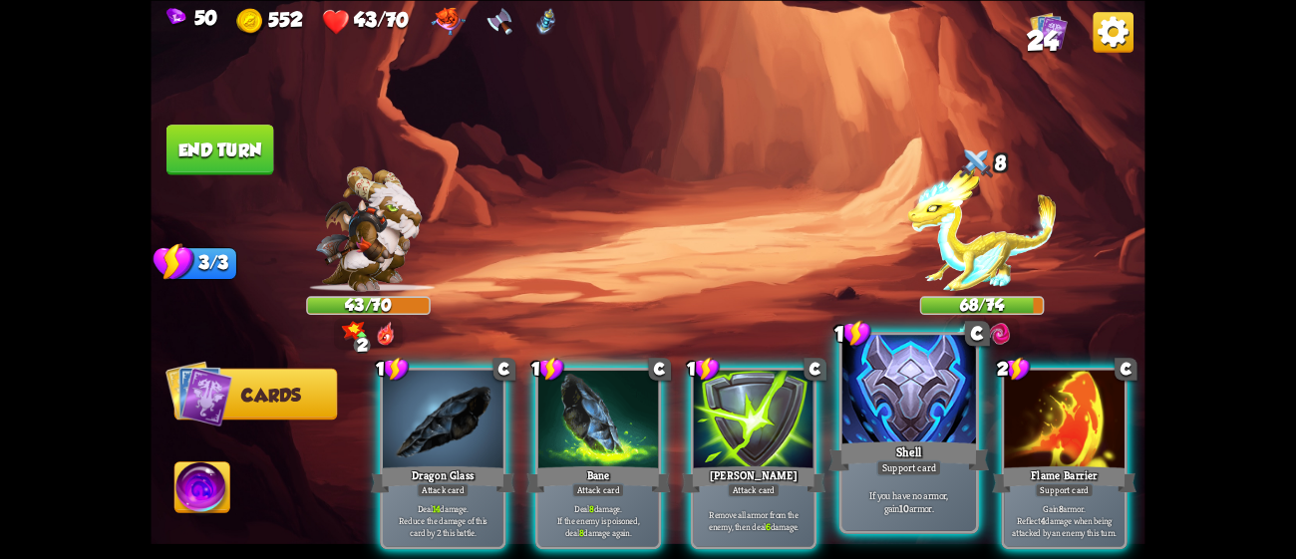
click at [902, 483] on div "If you have no armor, gain 10 armor." at bounding box center [909, 502] width 134 height 58
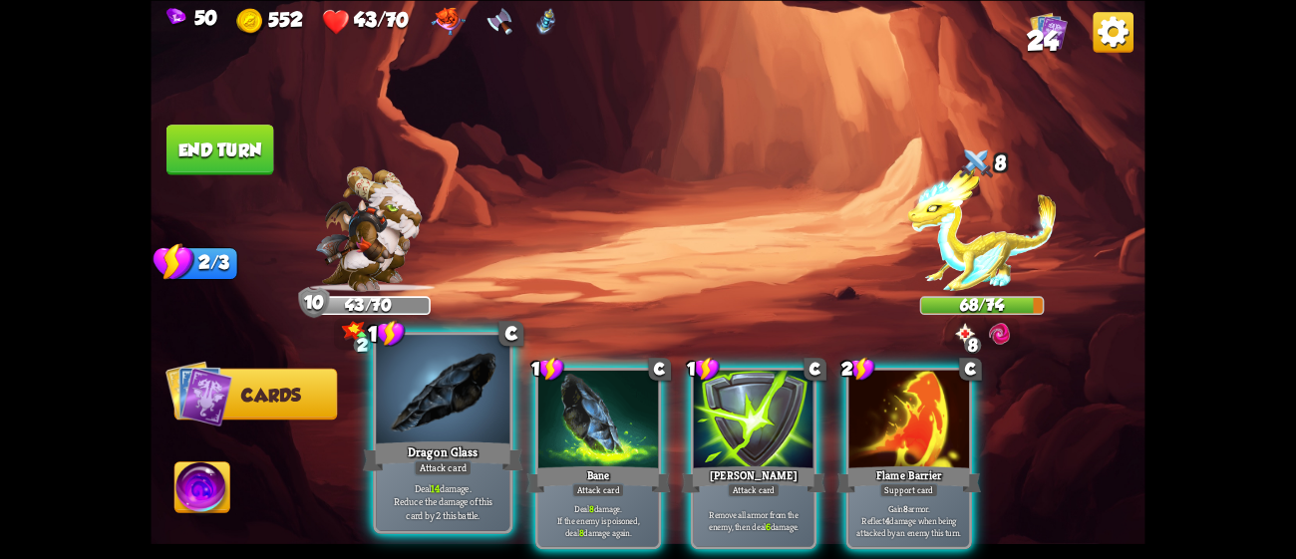
click at [422, 460] on div "Dragon Glass" at bounding box center [443, 456] width 160 height 36
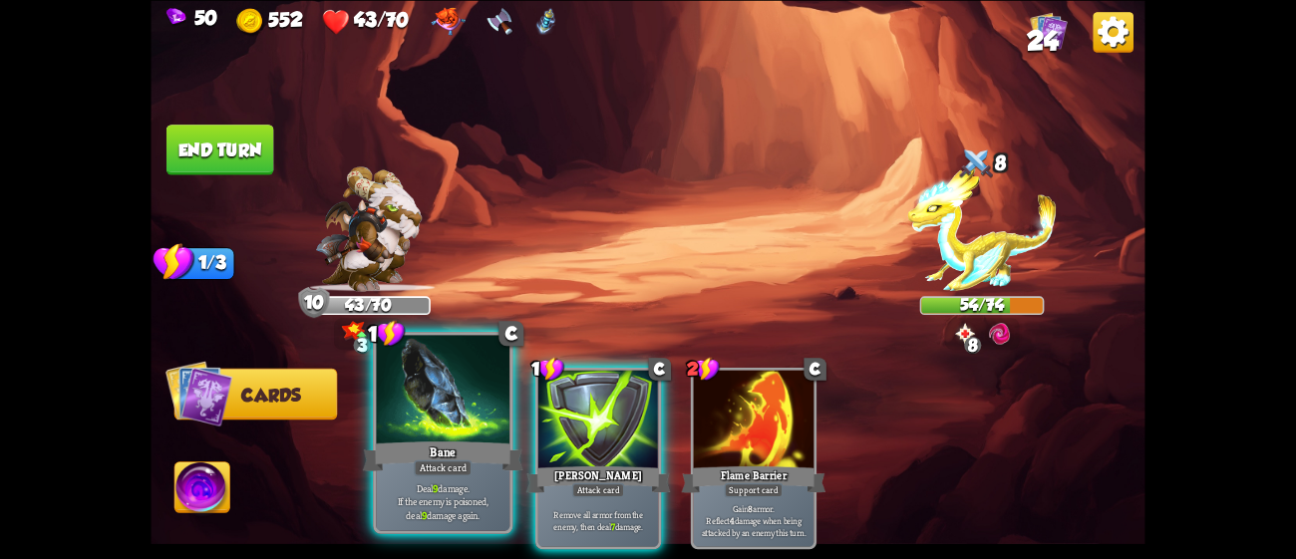
click at [474, 451] on div "Bane" at bounding box center [443, 456] width 160 height 36
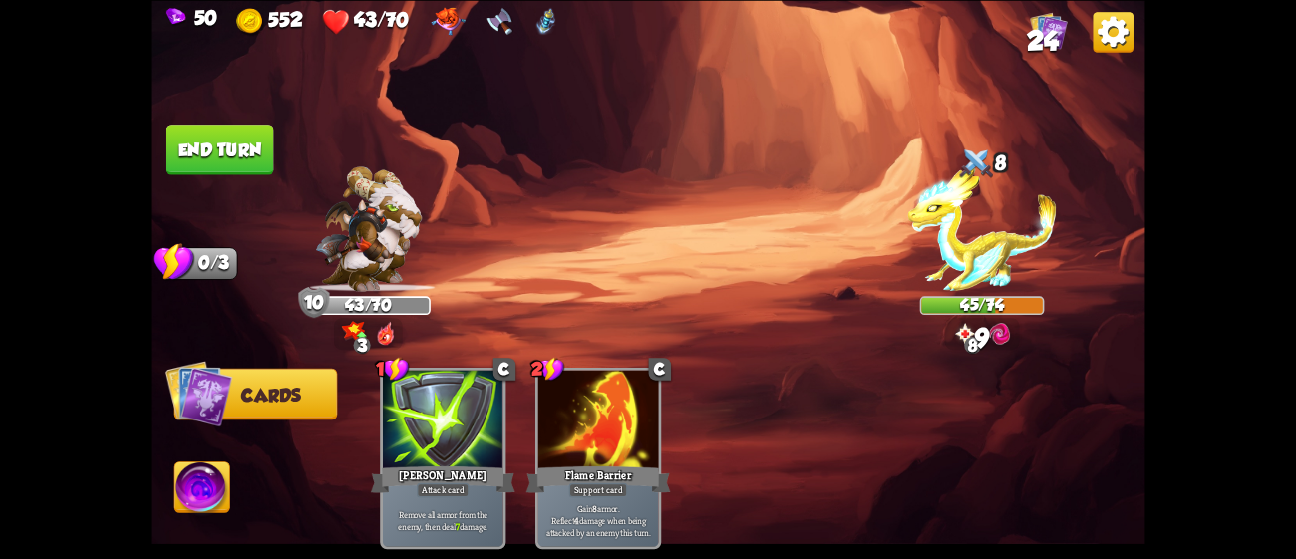
click at [197, 141] on button "End turn" at bounding box center [220, 150] width 108 height 51
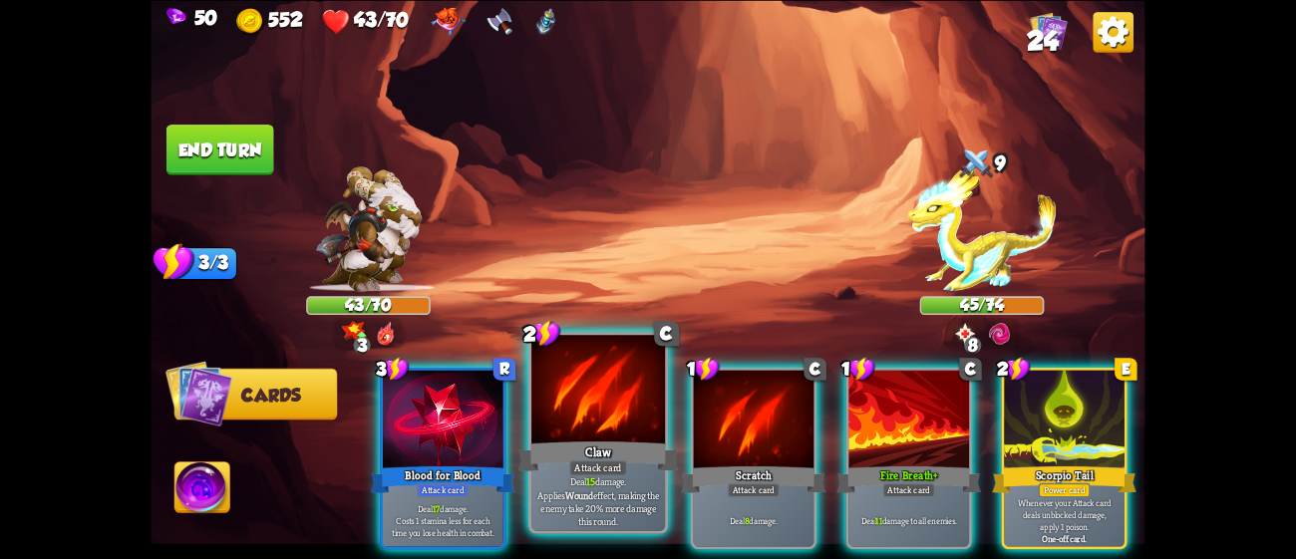
click at [553, 470] on div "Claw" at bounding box center [598, 456] width 160 height 36
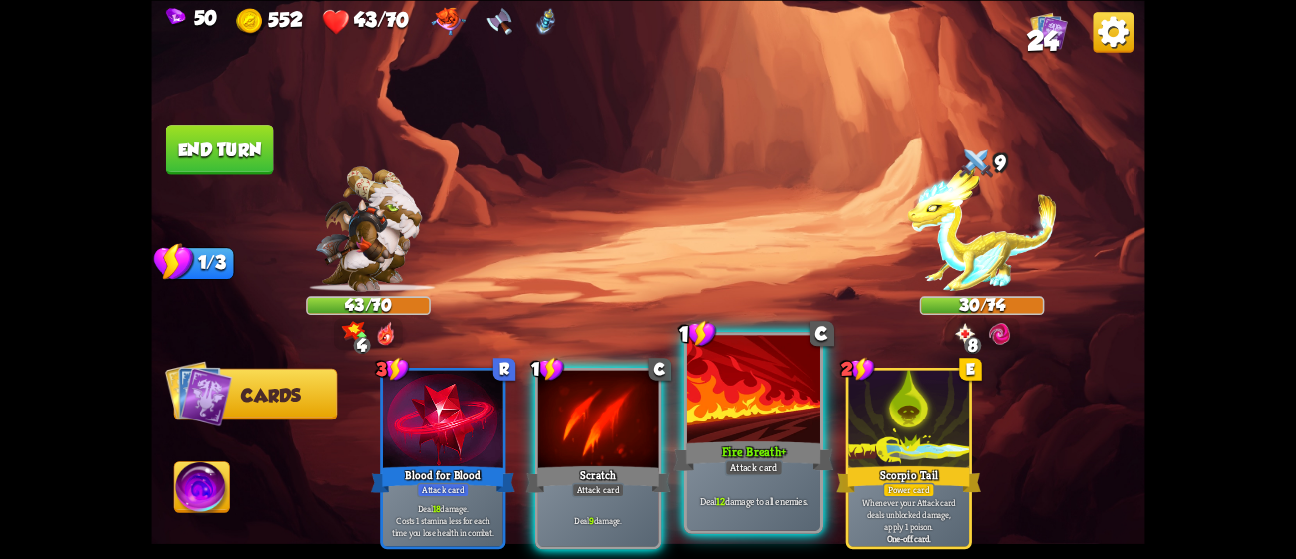
click at [797, 461] on div "Fire Breath+" at bounding box center [754, 456] width 160 height 36
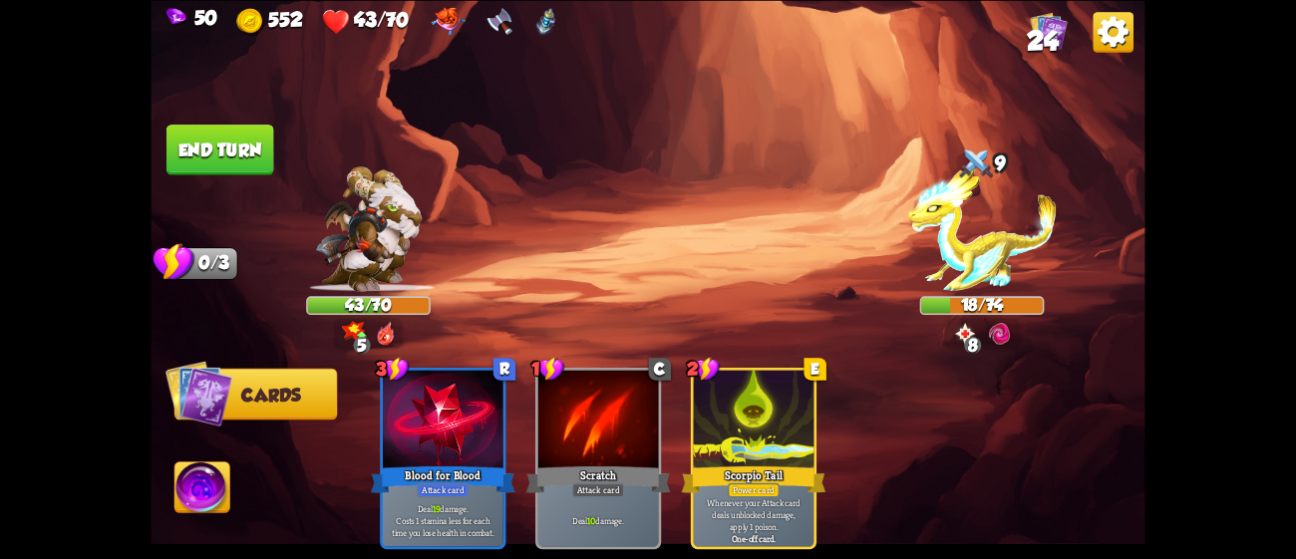
click at [219, 141] on button "End turn" at bounding box center [220, 150] width 108 height 51
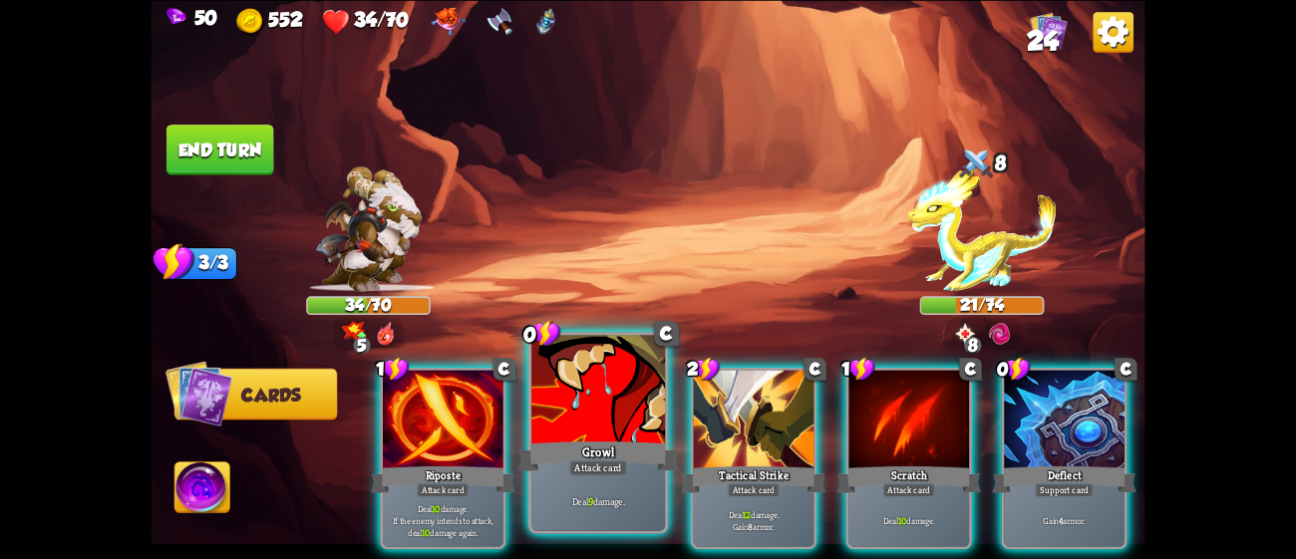
click at [610, 399] on div at bounding box center [598, 391] width 134 height 113
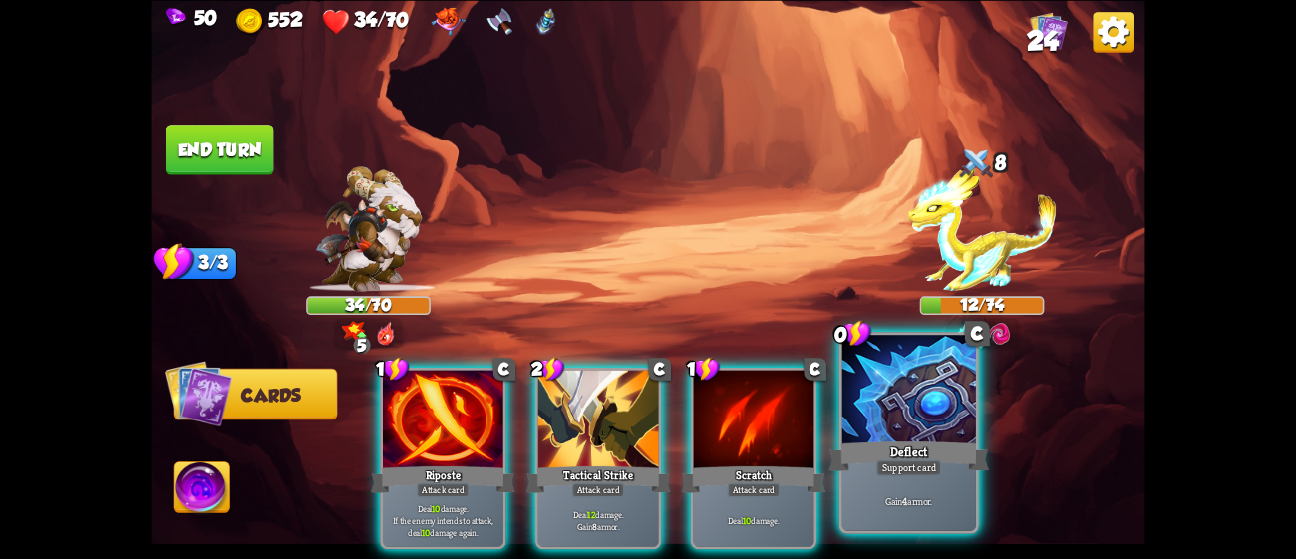
click at [859, 419] on div at bounding box center [909, 391] width 134 height 113
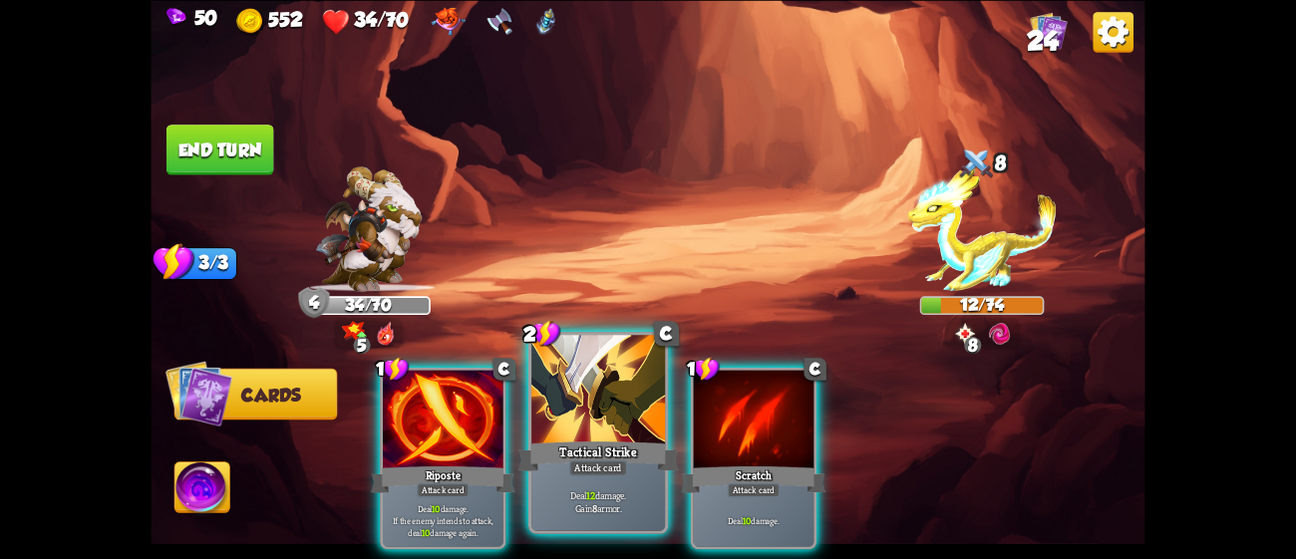
click at [590, 438] on div "Tactical Strike" at bounding box center [598, 456] width 160 height 36
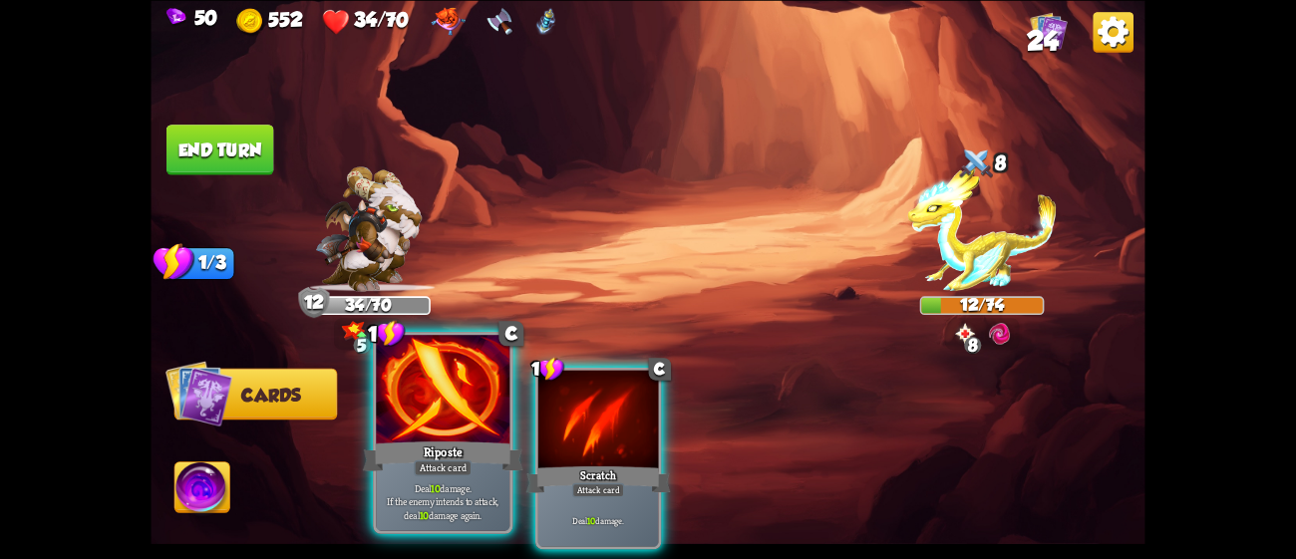
click at [439, 432] on div at bounding box center [443, 391] width 134 height 113
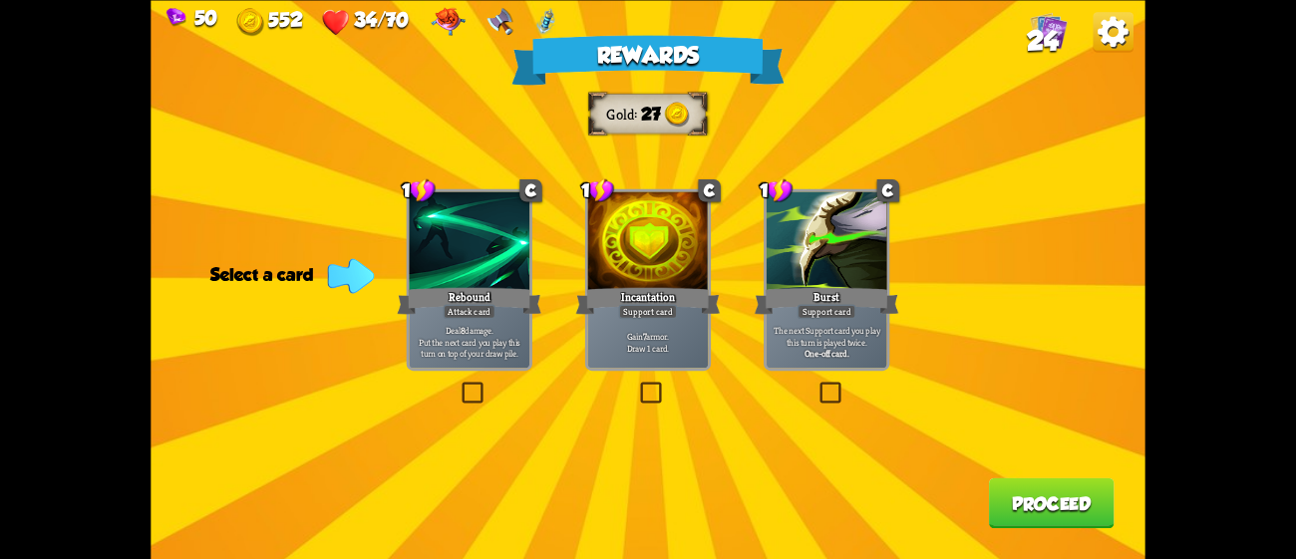
click at [635, 345] on p "Gain 7 armor. Draw 1 card." at bounding box center [648, 342] width 115 height 24
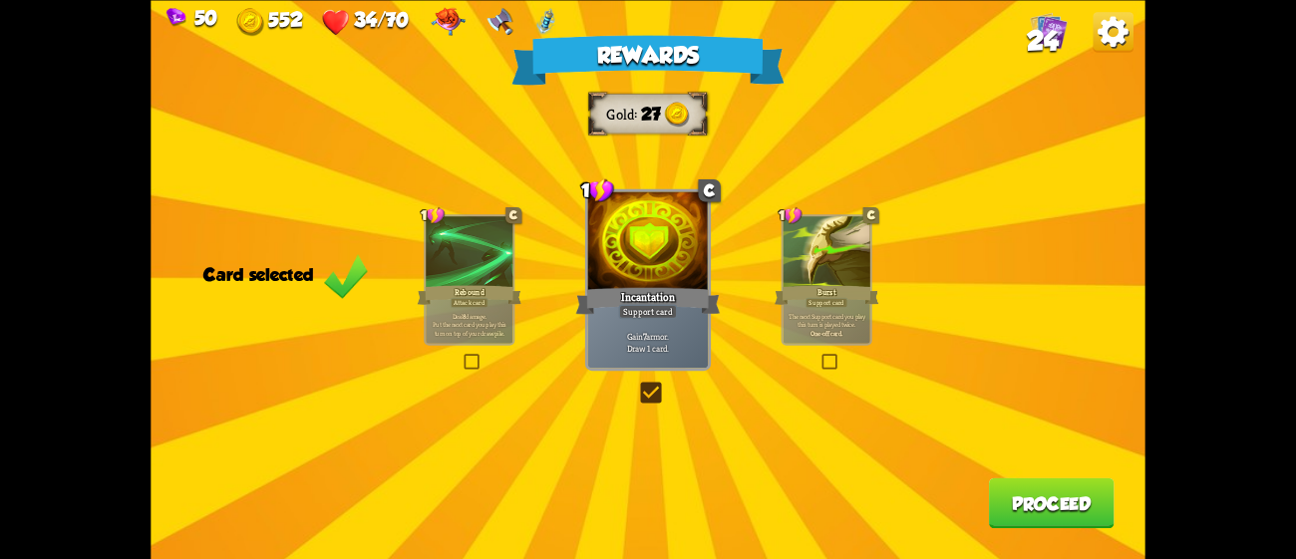
click at [1084, 510] on button "Proceed" at bounding box center [1052, 502] width 126 height 51
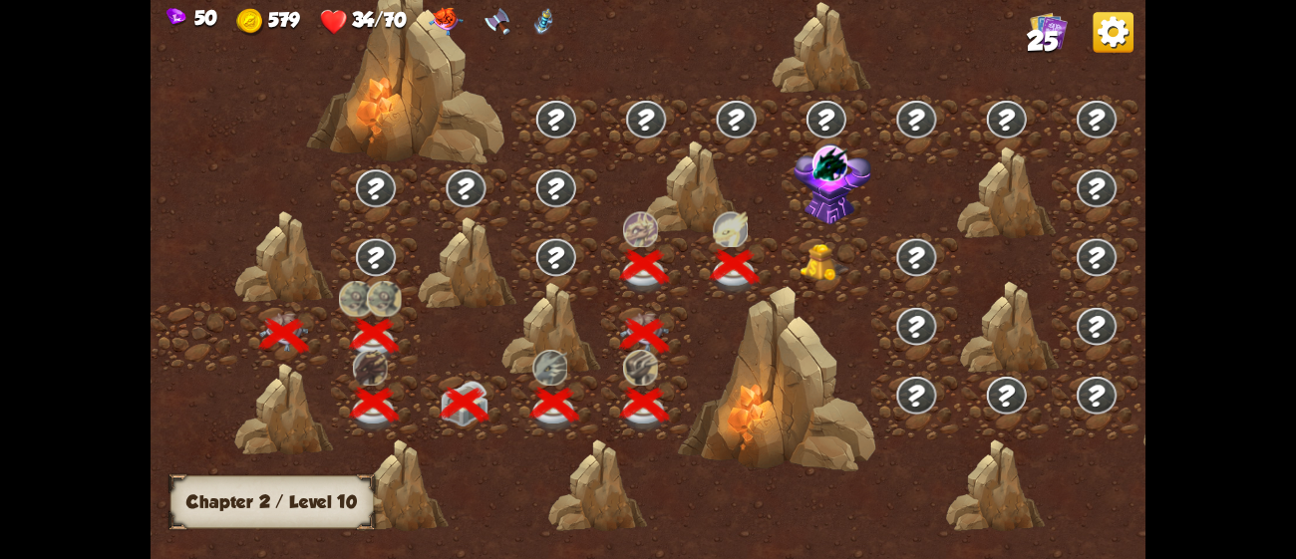
click at [821, 237] on div at bounding box center [827, 267] width 90 height 69
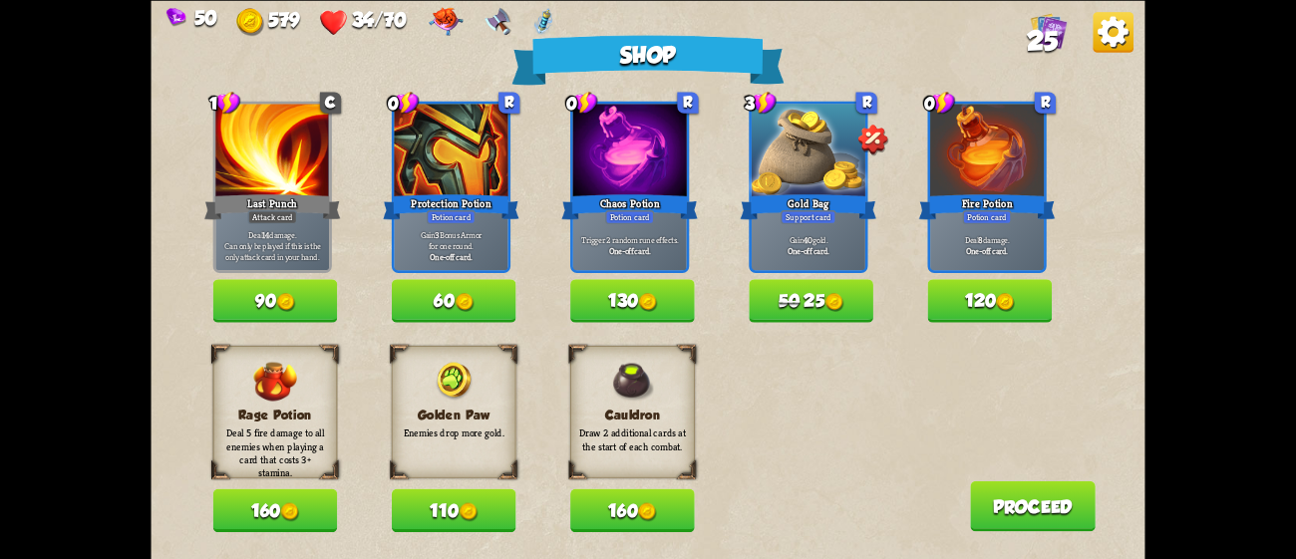
click at [633, 516] on button "160" at bounding box center [632, 509] width 125 height 43
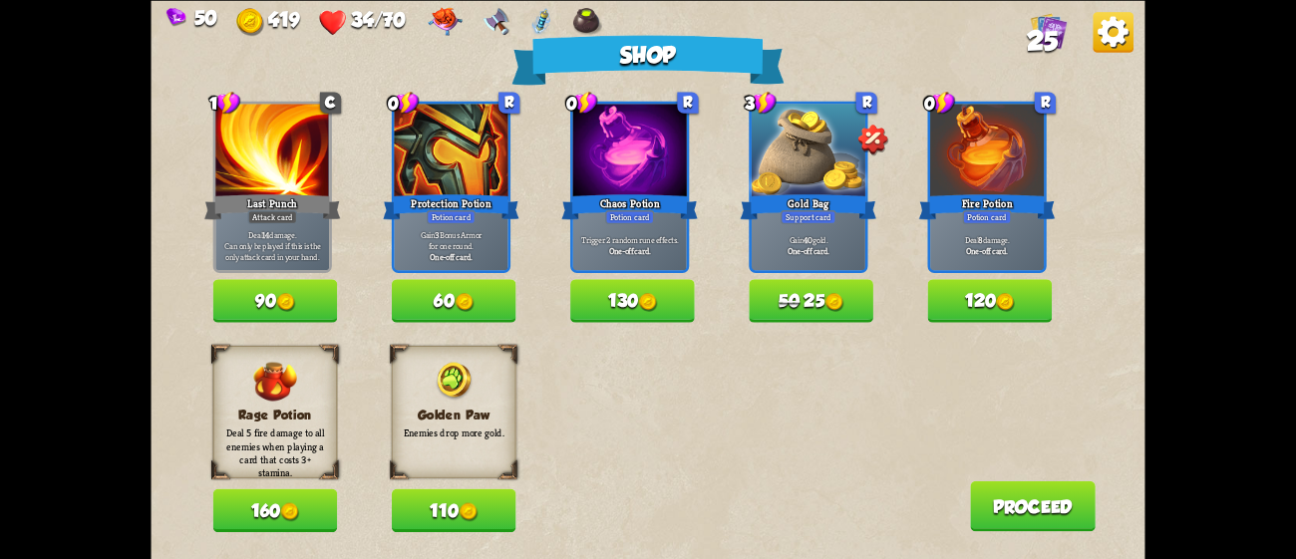
click at [645, 305] on img at bounding box center [647, 302] width 19 height 19
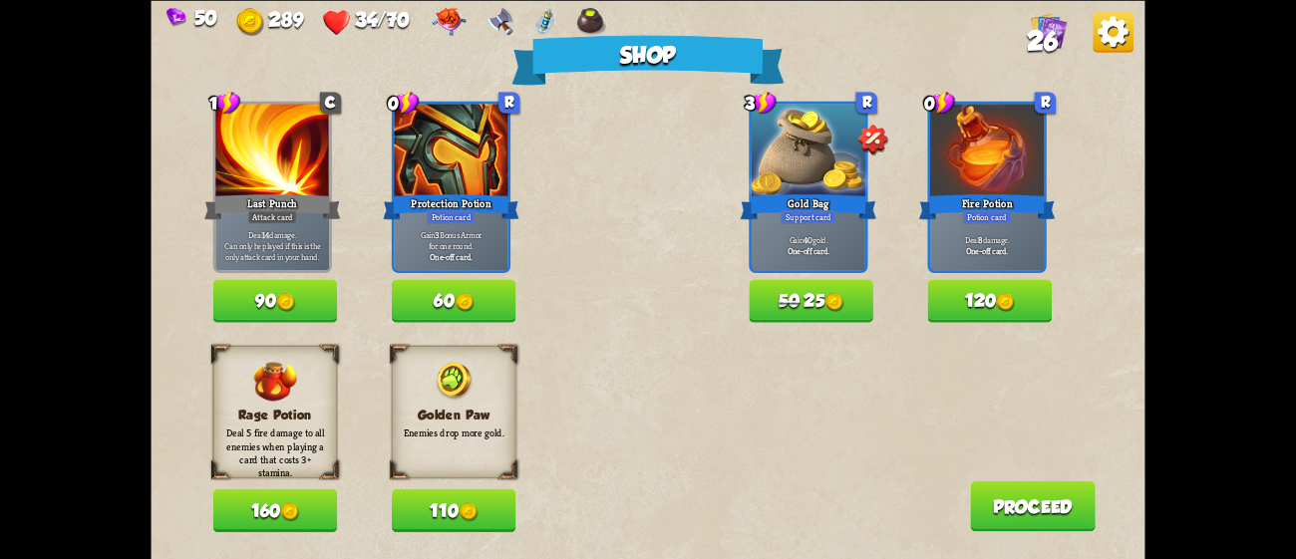
click at [980, 281] on button "120" at bounding box center [990, 300] width 125 height 43
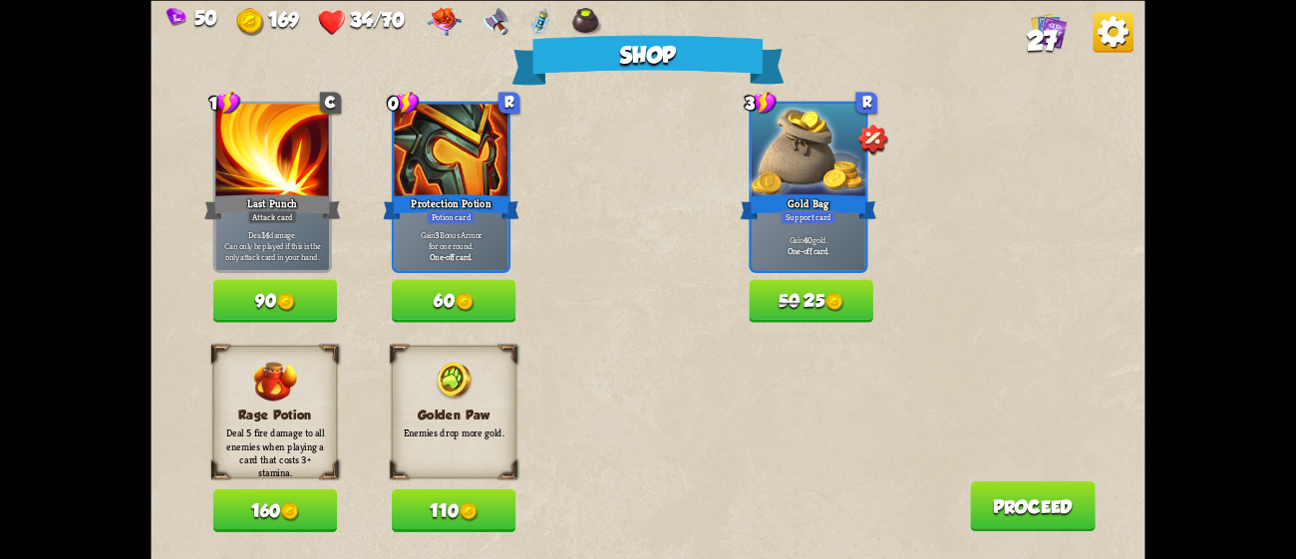
click at [494, 507] on button "110" at bounding box center [454, 509] width 125 height 43
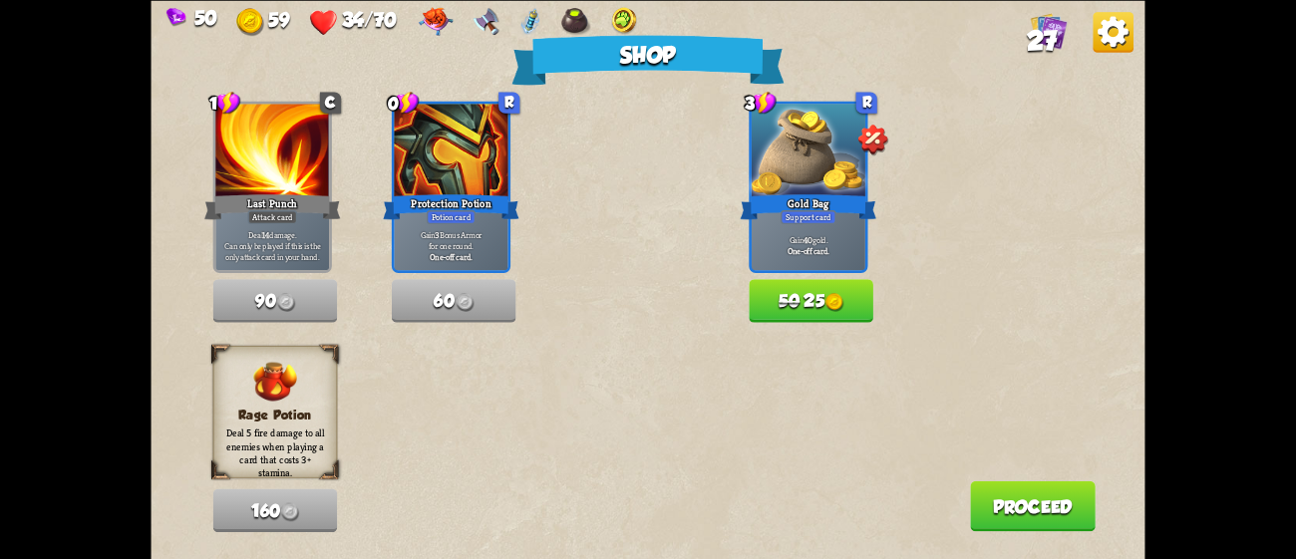
click at [1037, 509] on button "Proceed" at bounding box center [1033, 505] width 126 height 51
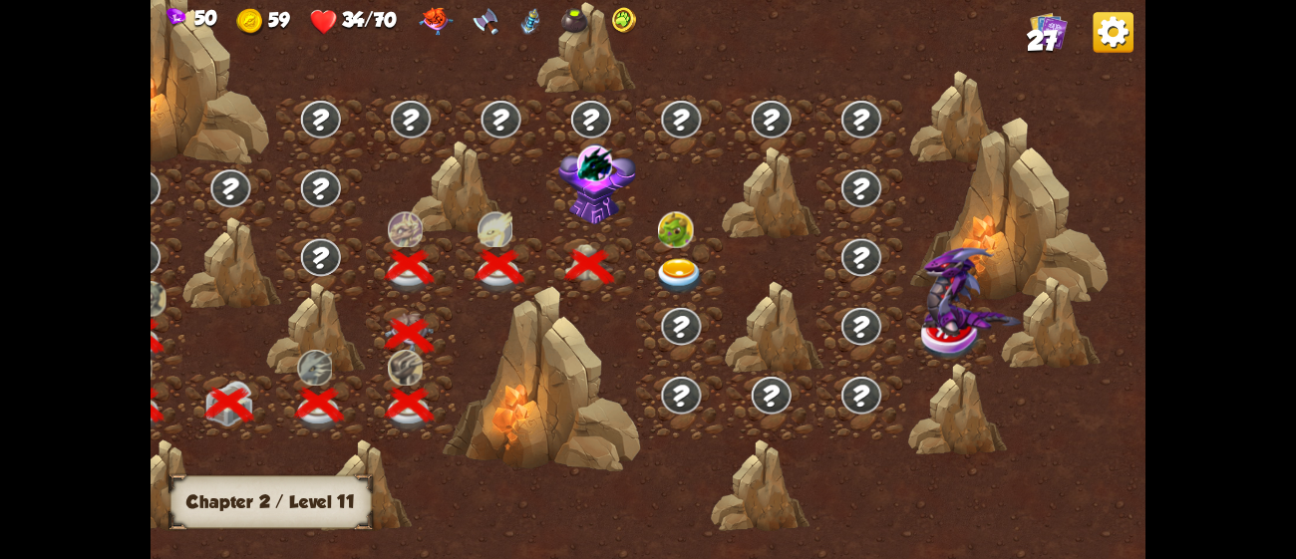
click at [662, 269] on img at bounding box center [680, 276] width 50 height 37
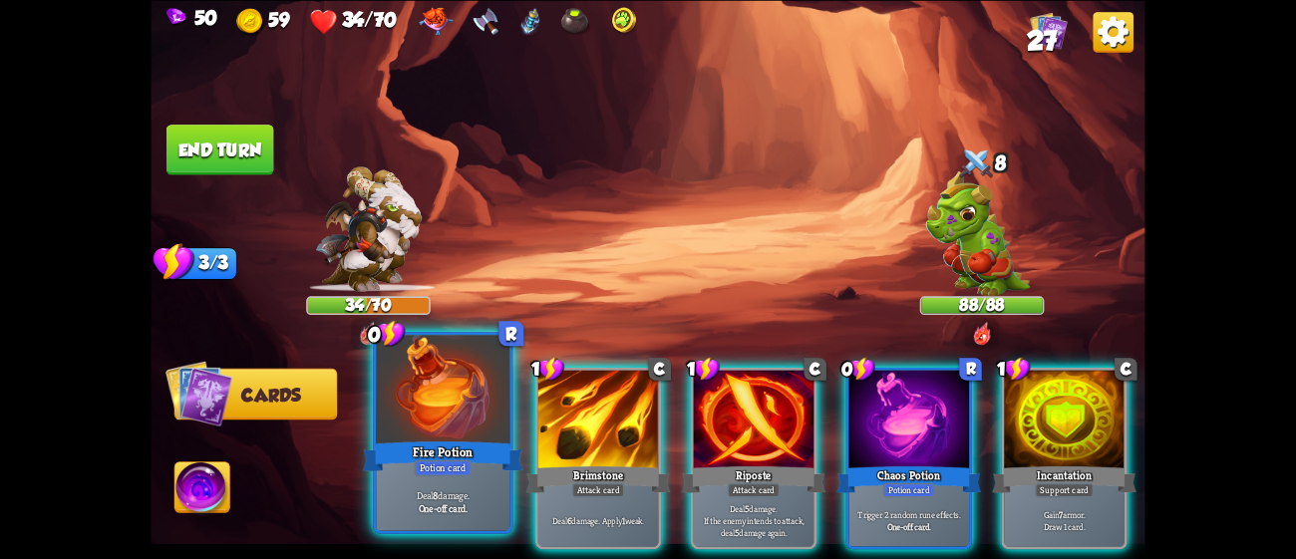
click at [462, 454] on div "Fire Potion" at bounding box center [443, 456] width 160 height 36
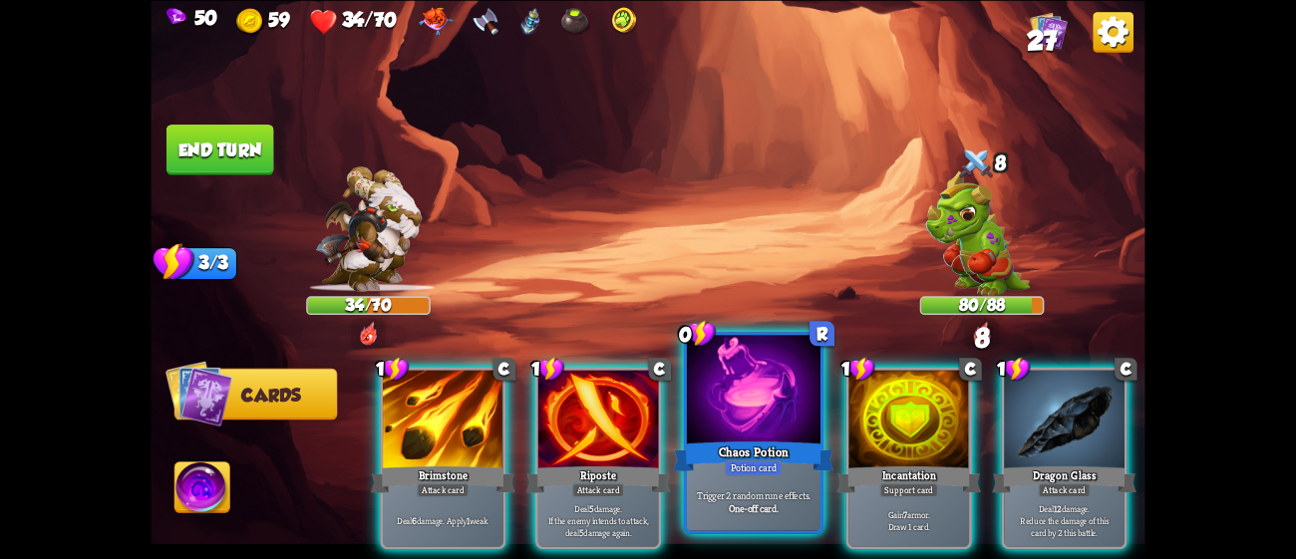
click at [763, 462] on div "Potion card" at bounding box center [754, 468] width 58 height 16
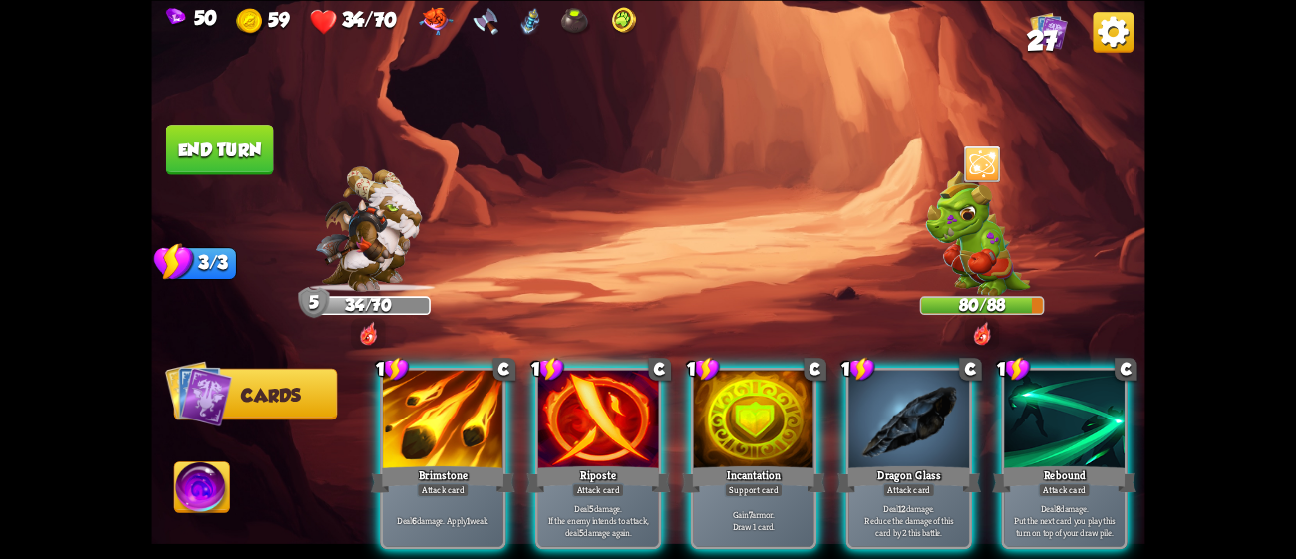
click at [987, 177] on div at bounding box center [981, 164] width 37 height 41
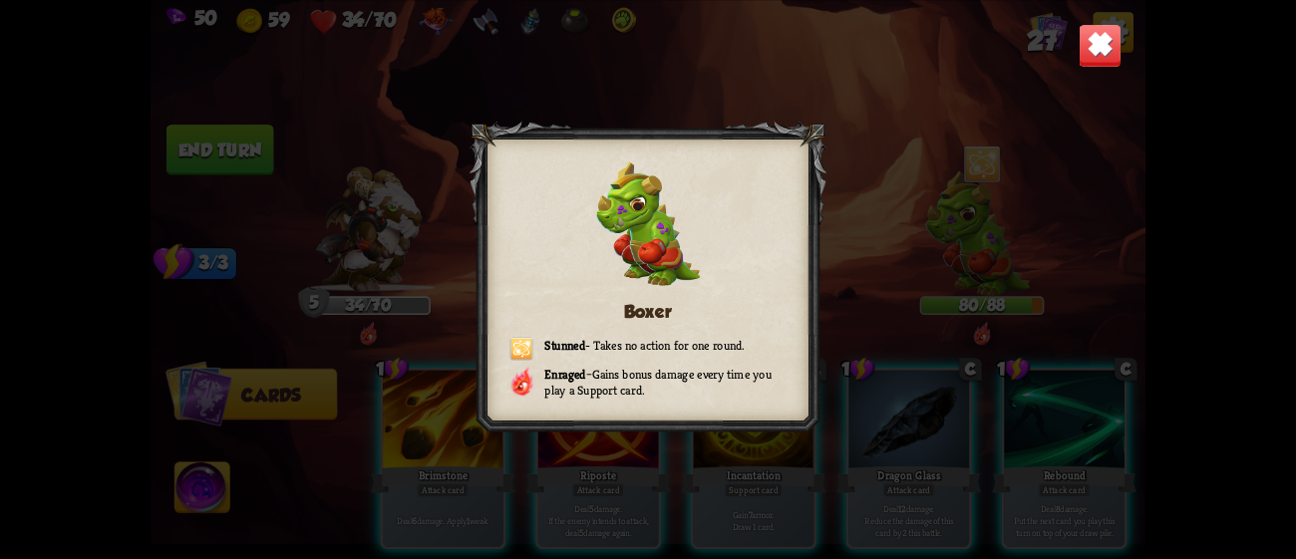
click at [977, 171] on div "Boxer Stunned - Takes no action for one round. Enraged – Gains bonus damage eve…" at bounding box center [648, 279] width 994 height 559
click at [1093, 36] on img at bounding box center [1101, 45] width 44 height 44
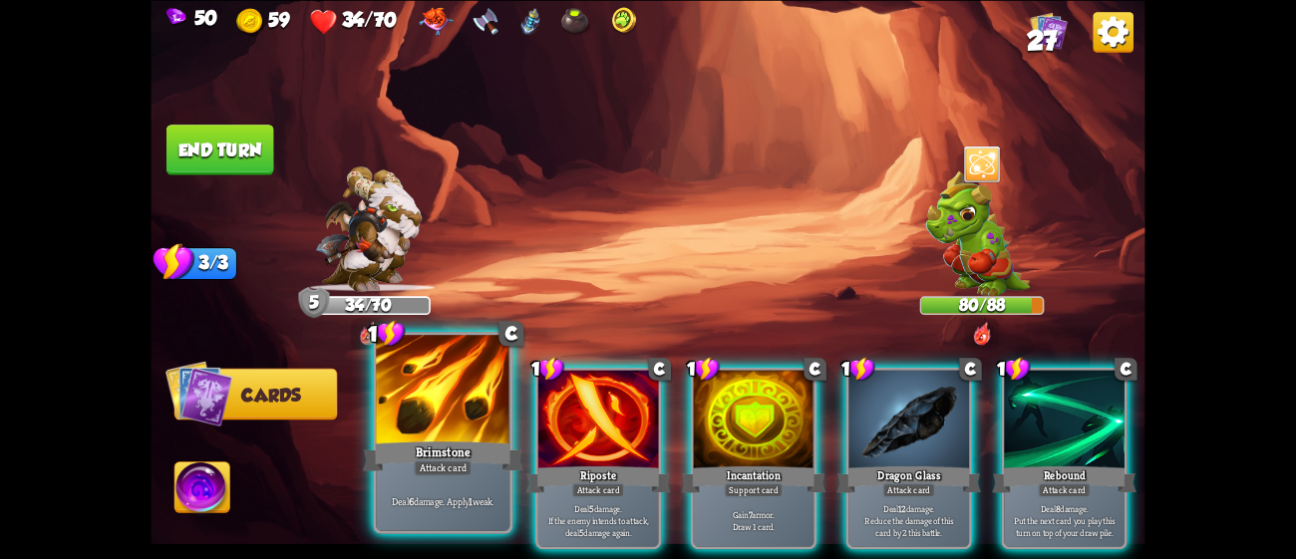
click at [461, 443] on div "Brimstone" at bounding box center [443, 456] width 160 height 36
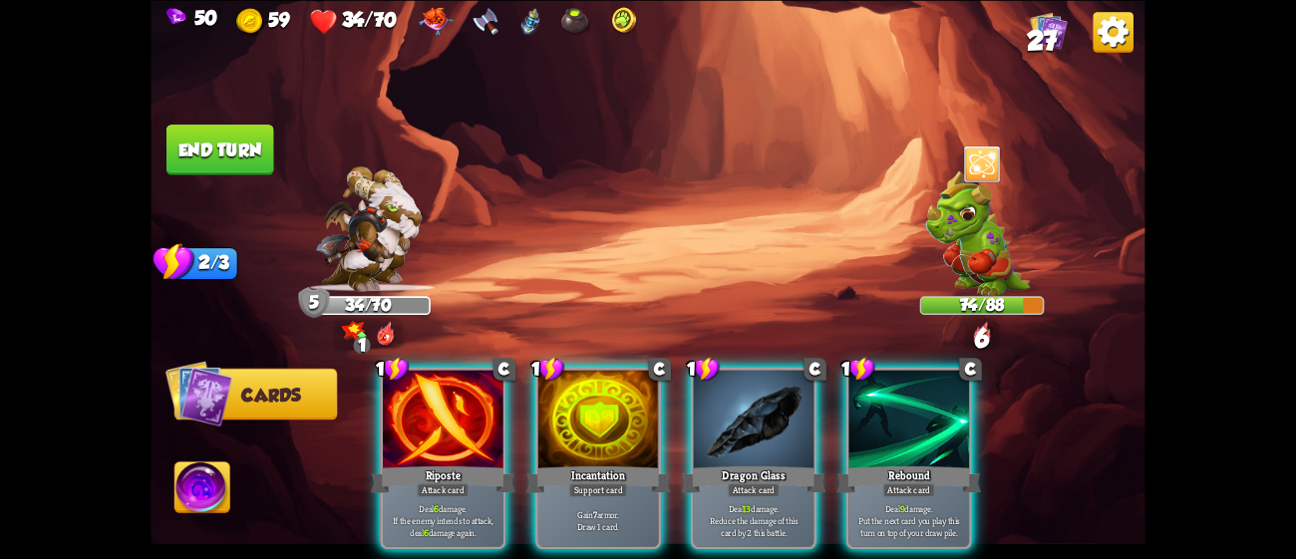
click at [461, 464] on div "Riposte" at bounding box center [443, 480] width 145 height 32
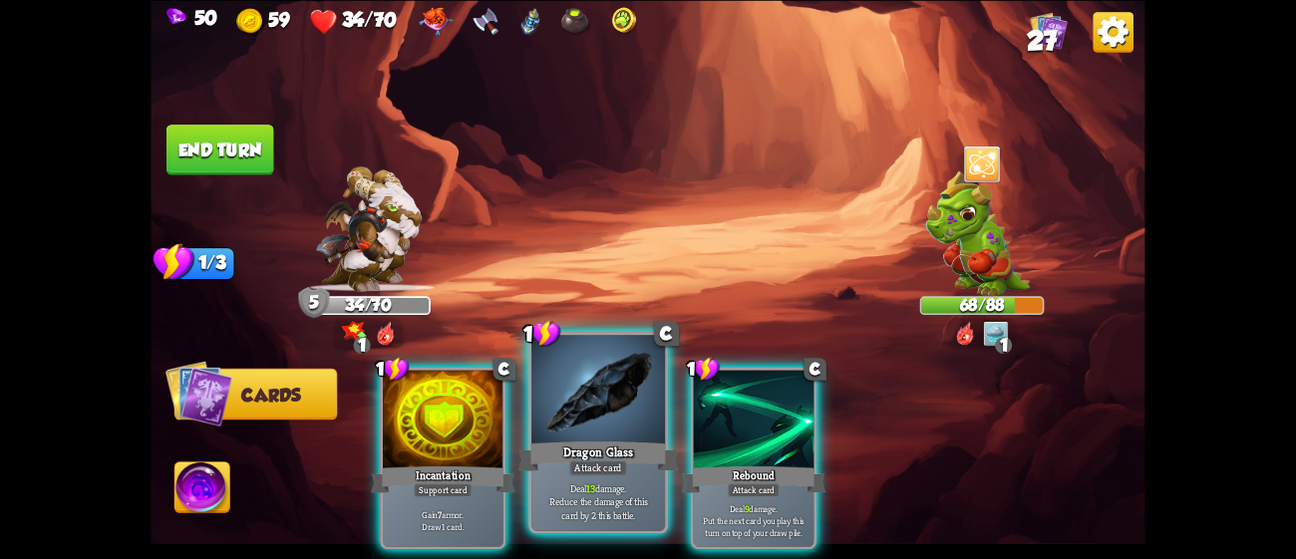
click at [642, 449] on div "Dragon Glass" at bounding box center [598, 456] width 160 height 36
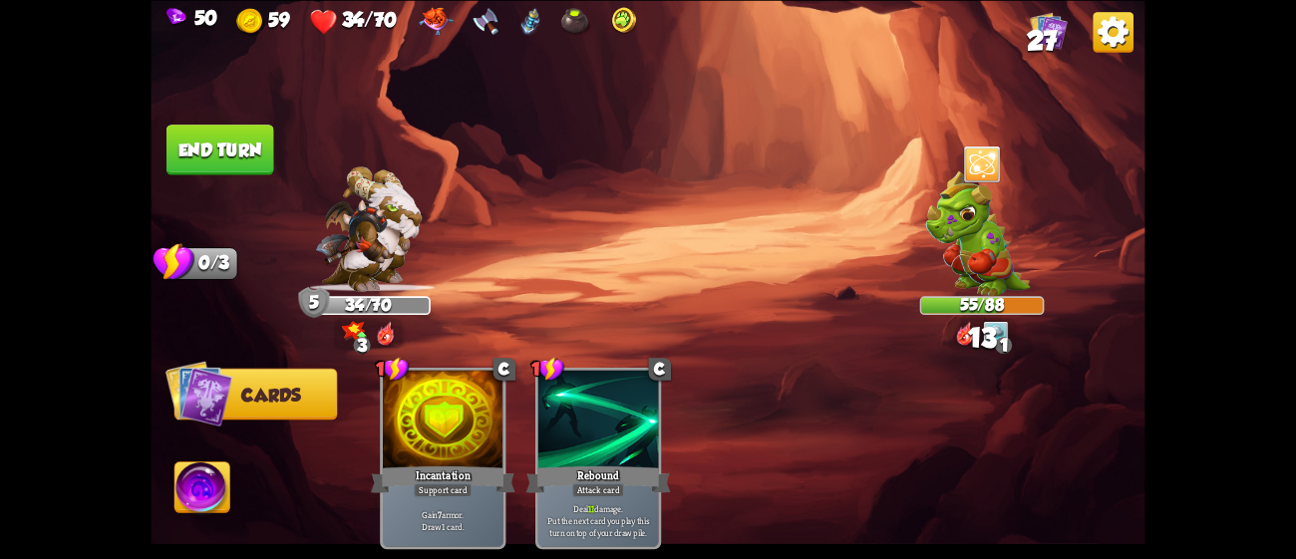
click at [262, 148] on button "End turn" at bounding box center [220, 149] width 108 height 51
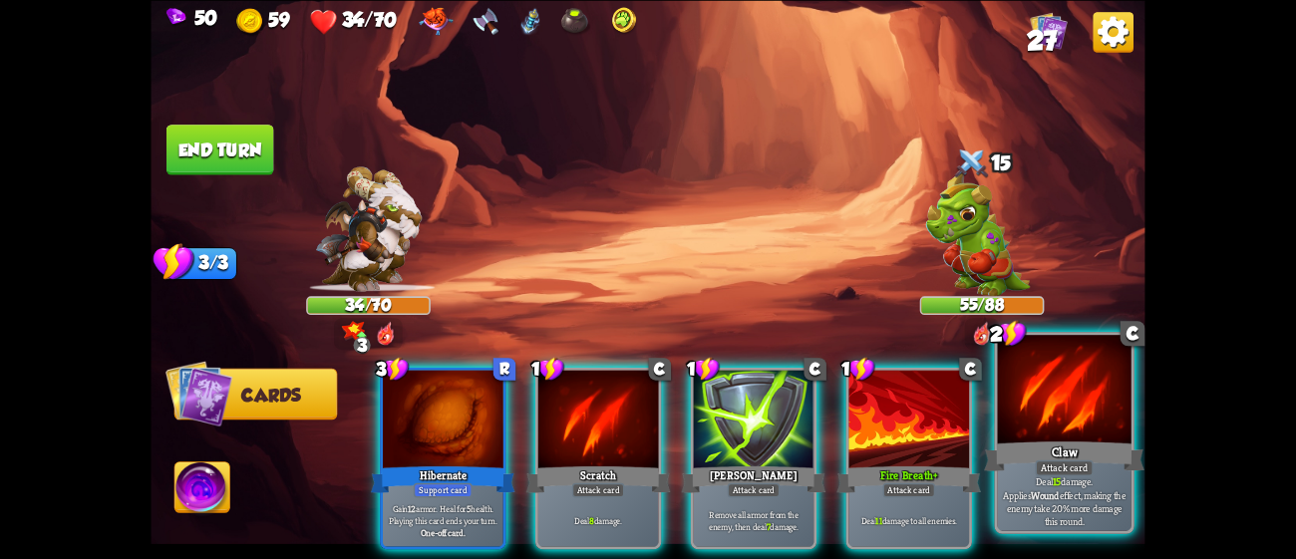
click at [1107, 443] on div "Claw" at bounding box center [1064, 456] width 160 height 36
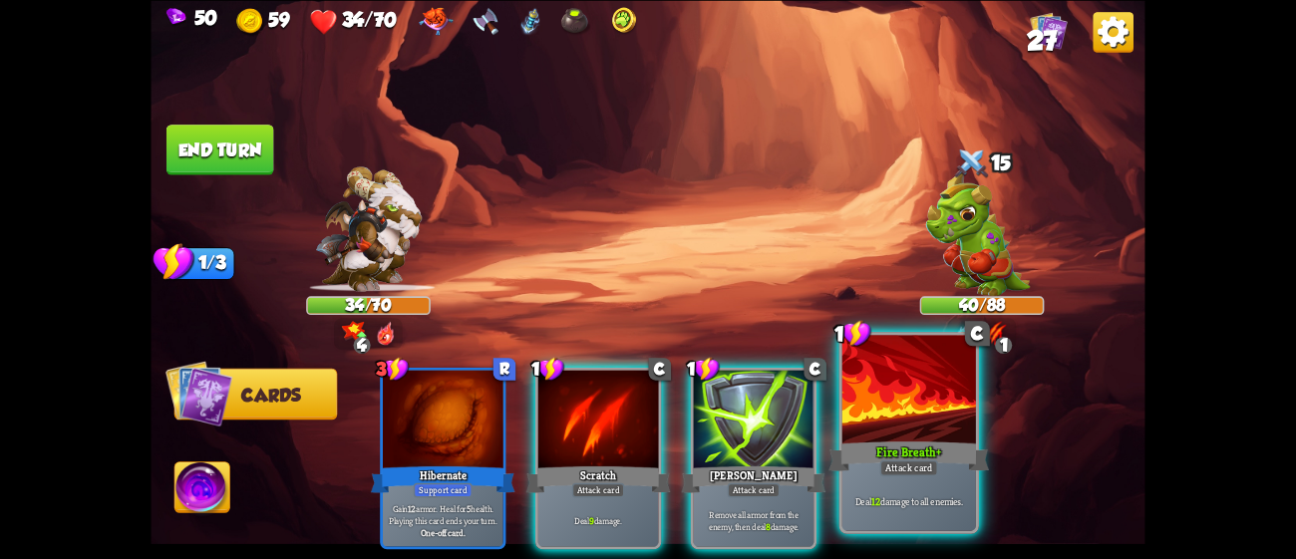
click at [923, 418] on div at bounding box center [909, 391] width 134 height 113
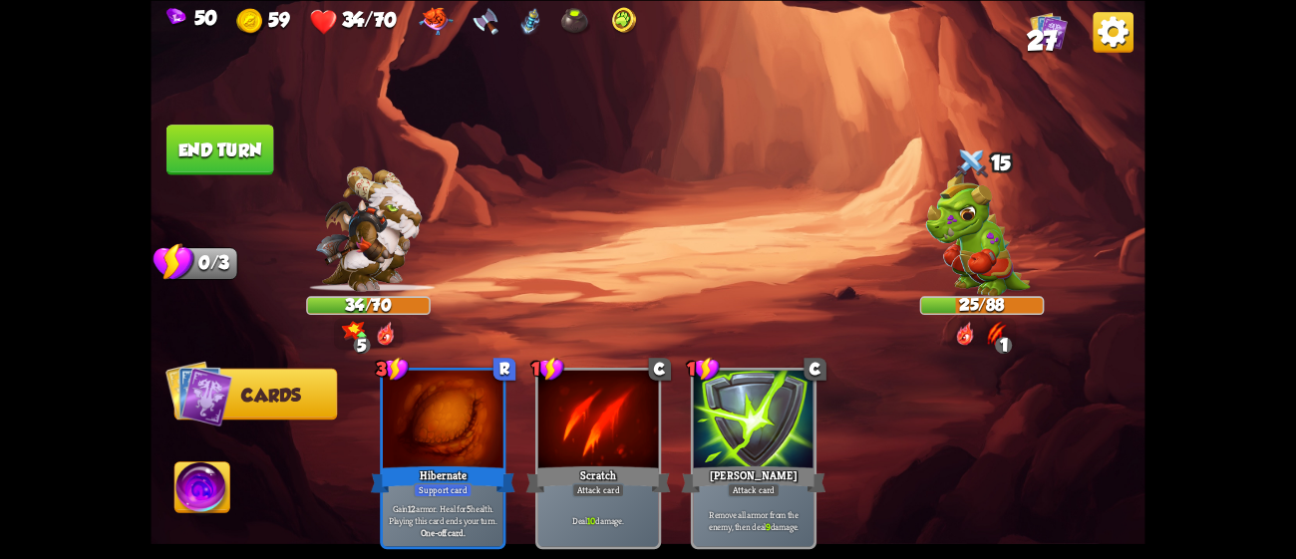
click at [223, 127] on button "End turn" at bounding box center [220, 150] width 108 height 51
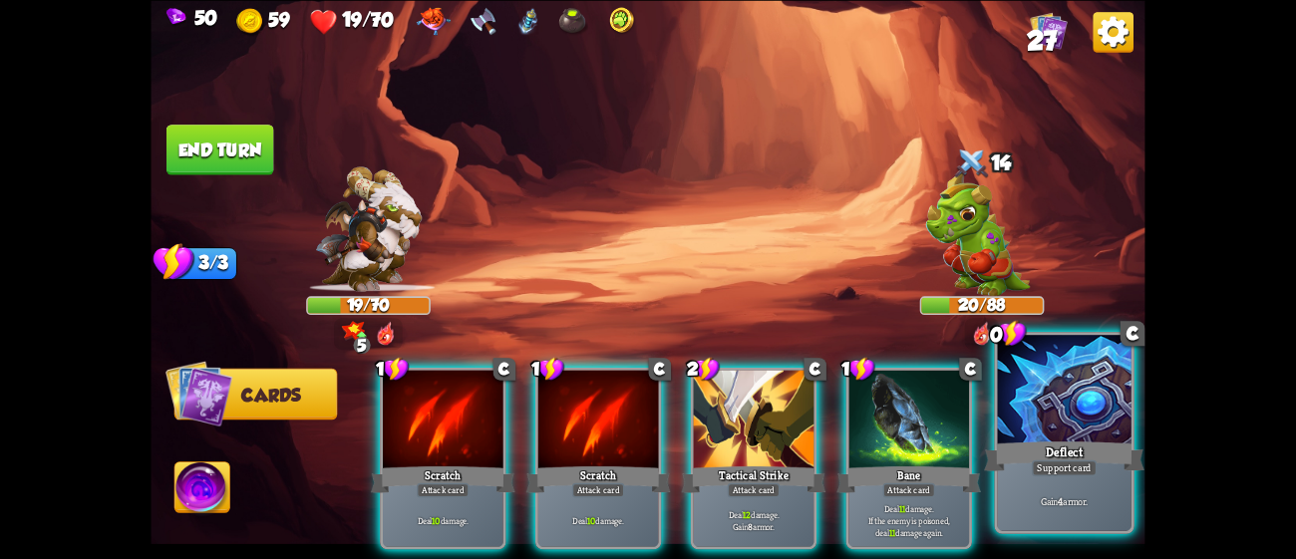
click at [1089, 423] on div at bounding box center [1065, 391] width 134 height 113
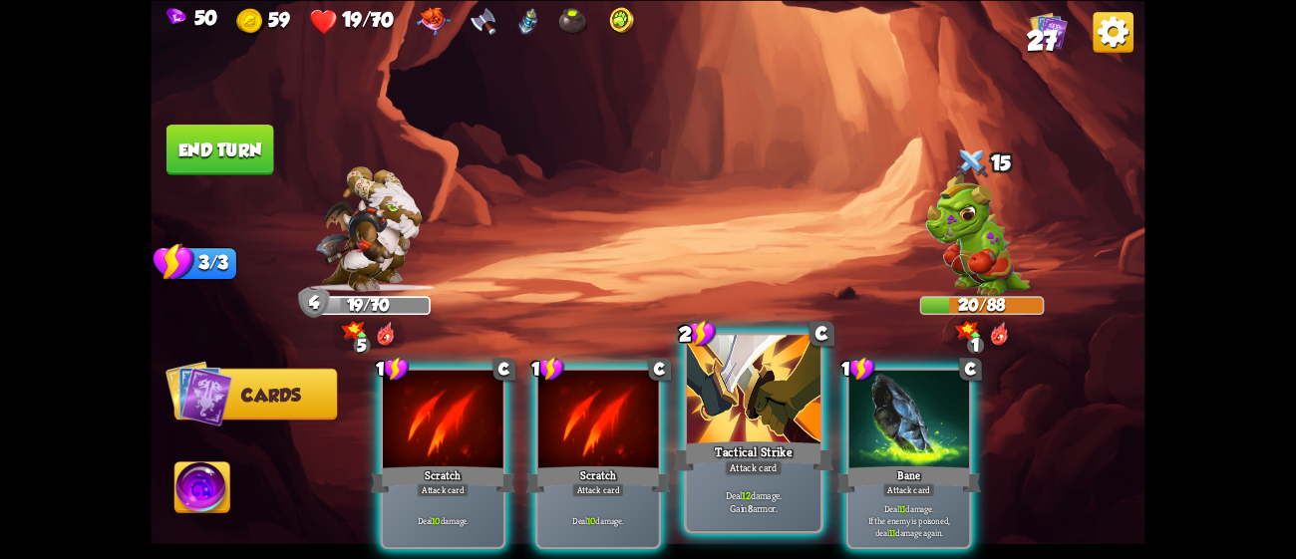
click at [784, 428] on div at bounding box center [754, 391] width 134 height 113
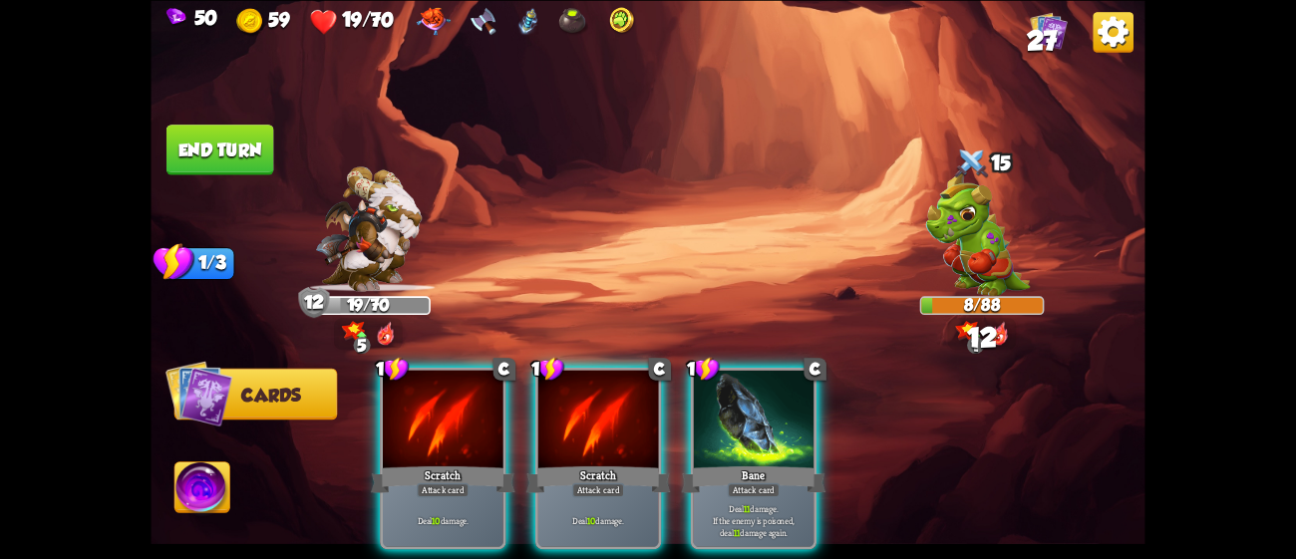
click at [784, 428] on div at bounding box center [754, 421] width 121 height 102
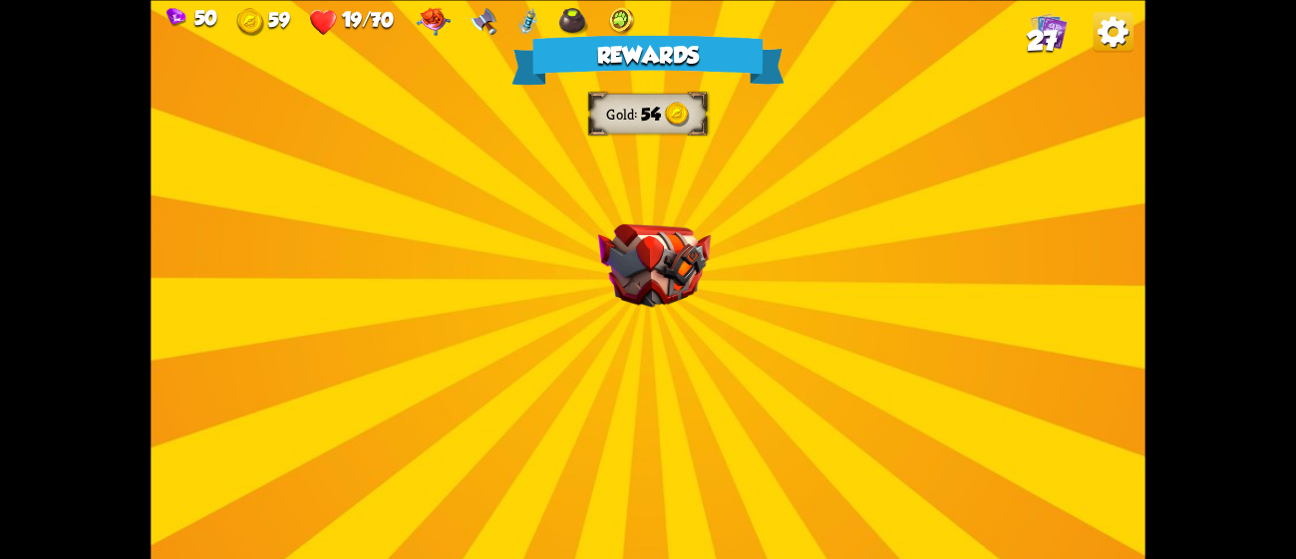
click at [606, 301] on img at bounding box center [654, 265] width 113 height 84
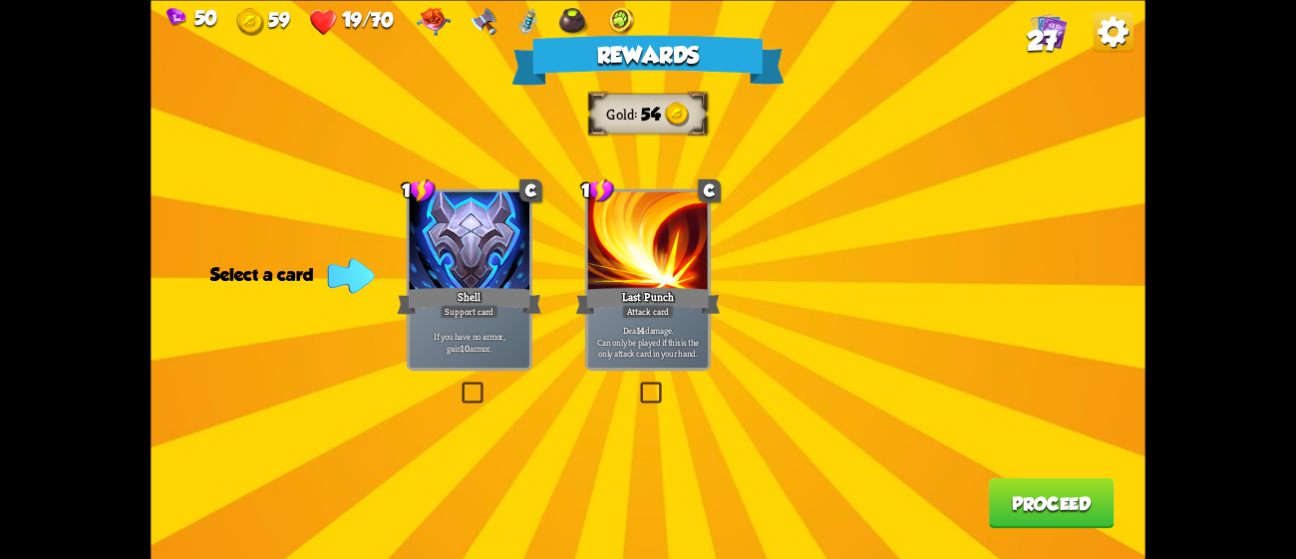
click at [500, 303] on div "Shell" at bounding box center [469, 300] width 145 height 32
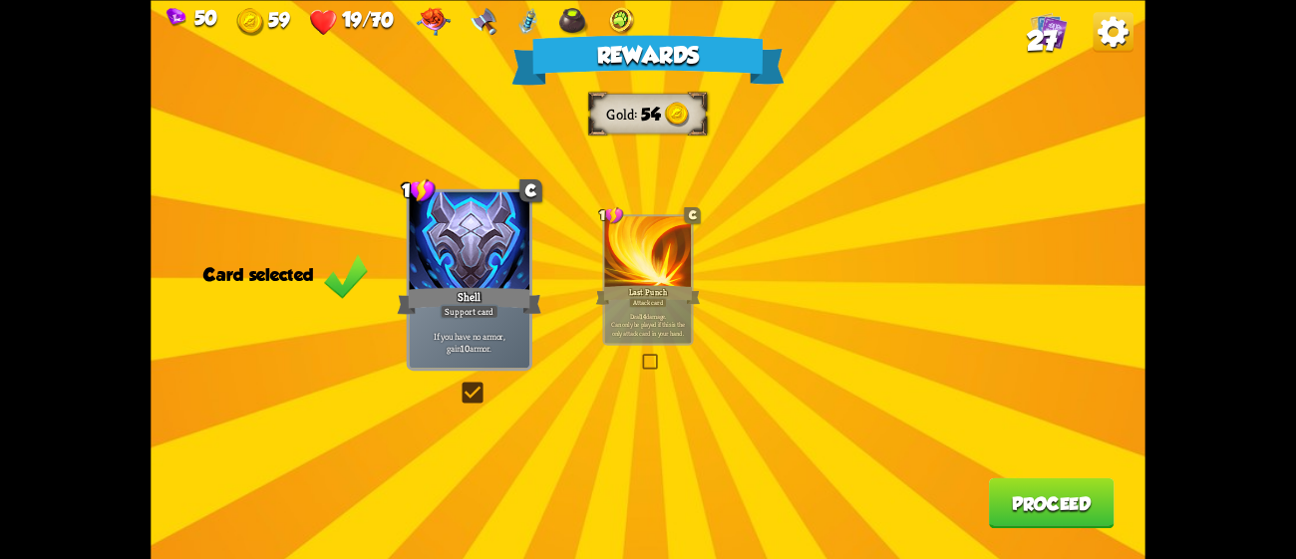
click at [1018, 501] on button "Proceed" at bounding box center [1052, 502] width 126 height 51
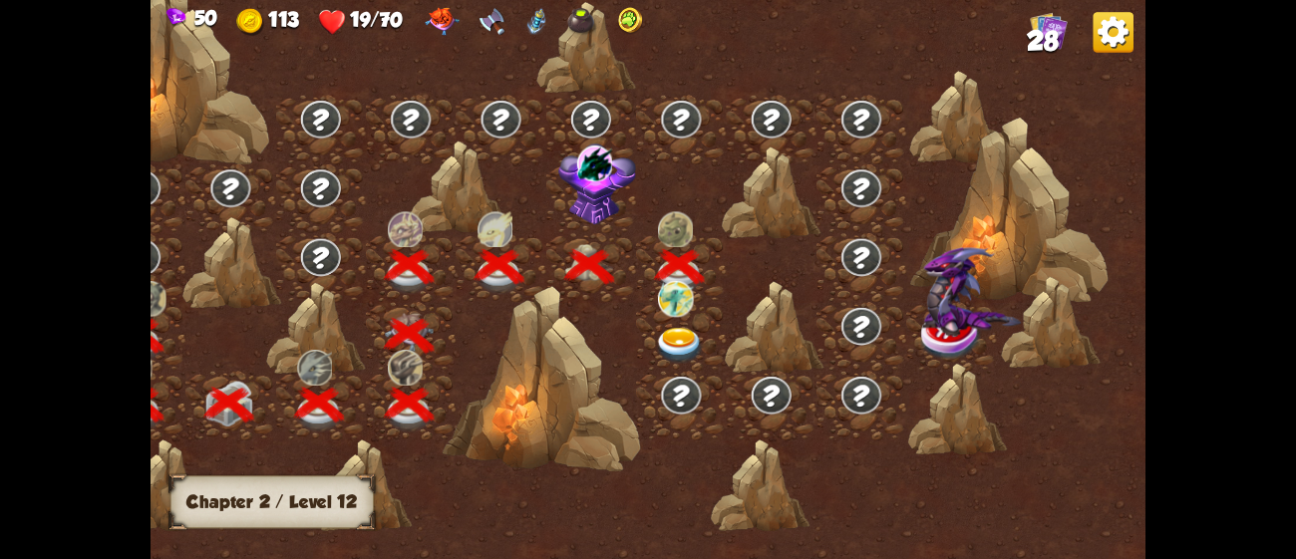
click at [674, 338] on img at bounding box center [680, 346] width 50 height 37
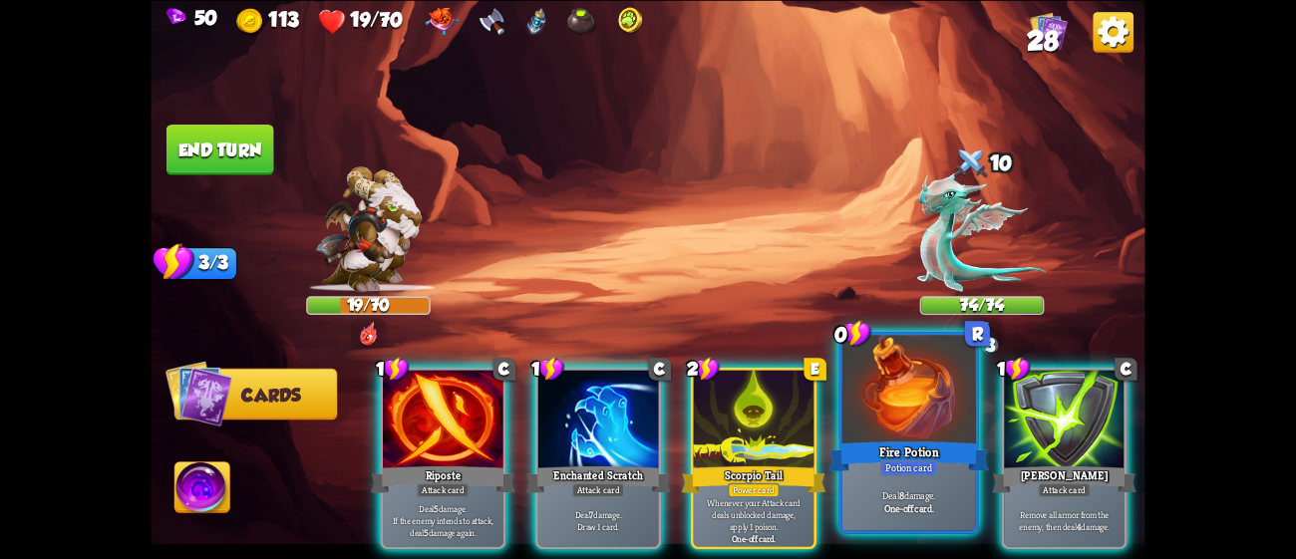
click at [936, 396] on div at bounding box center [909, 391] width 134 height 113
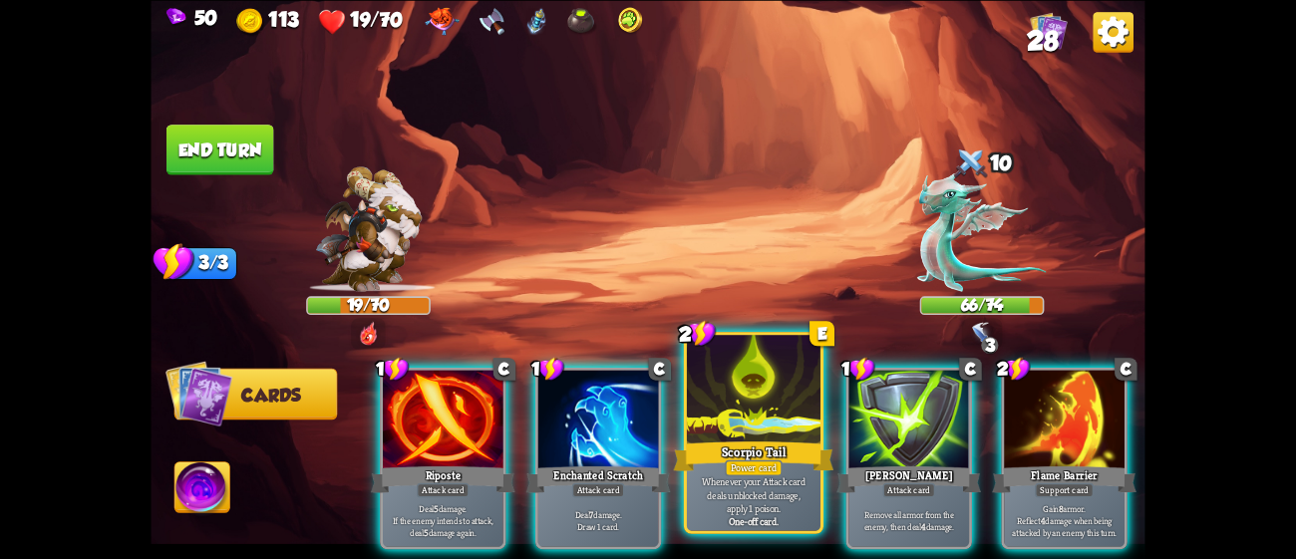
click at [721, 448] on div "Scorpio Tail" at bounding box center [754, 456] width 160 height 36
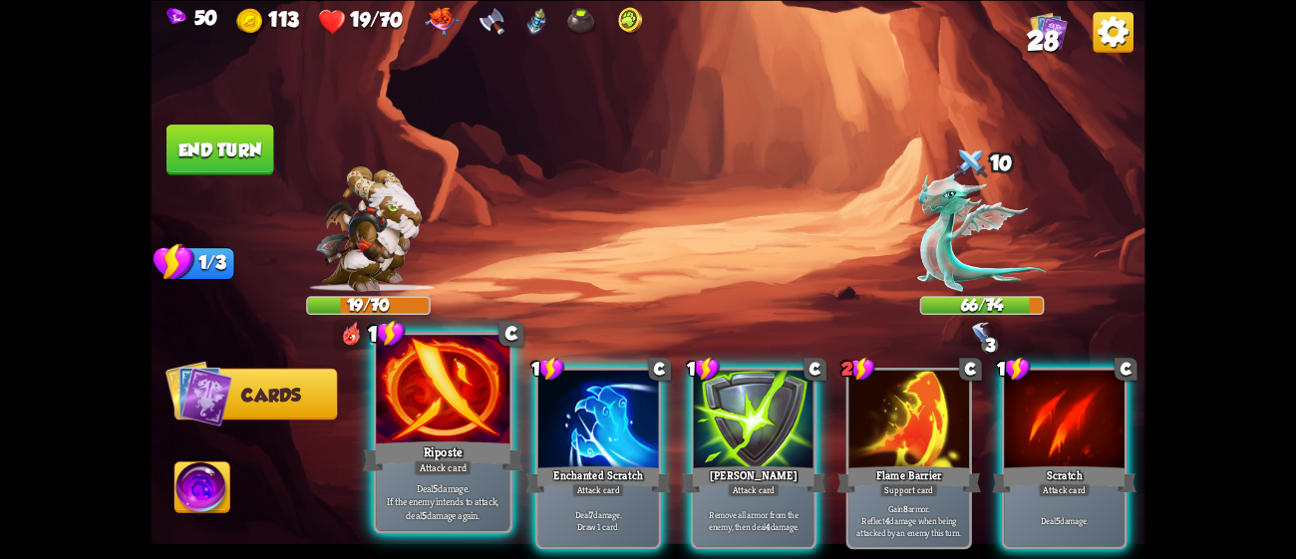
click at [475, 445] on div "Riposte" at bounding box center [443, 456] width 160 height 36
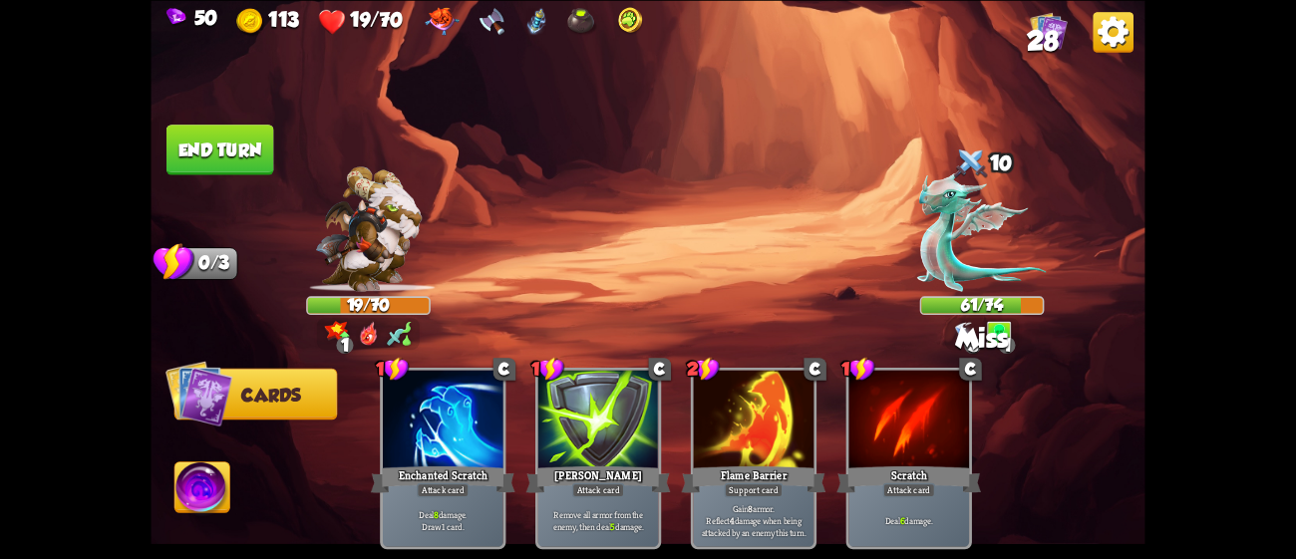
click at [234, 143] on button "End turn" at bounding box center [220, 150] width 108 height 51
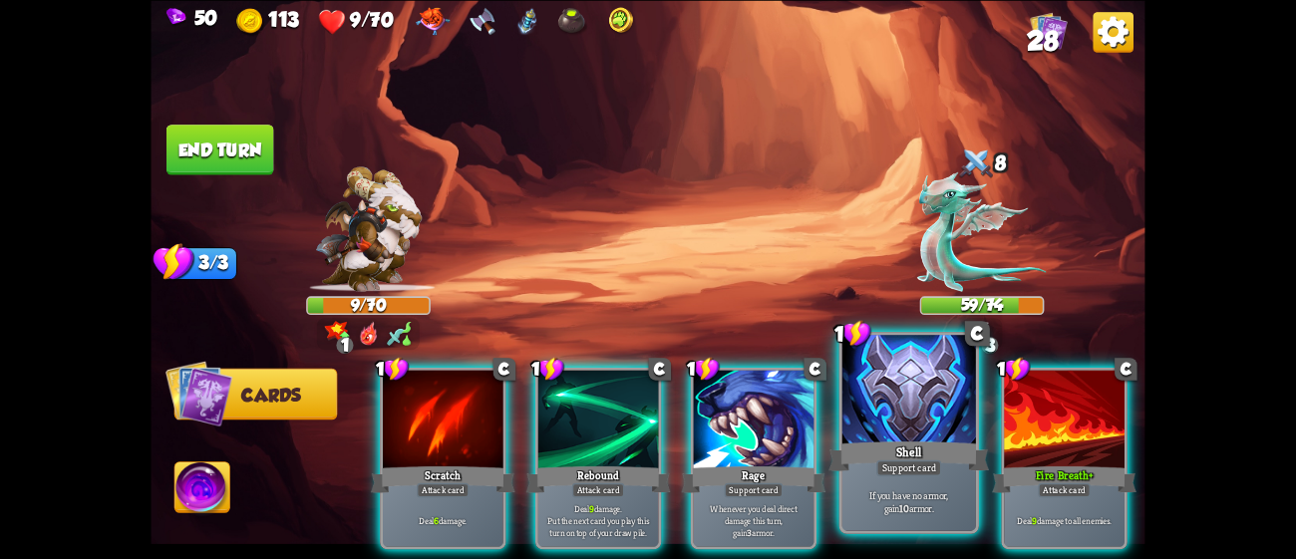
click at [902, 419] on div at bounding box center [909, 391] width 134 height 113
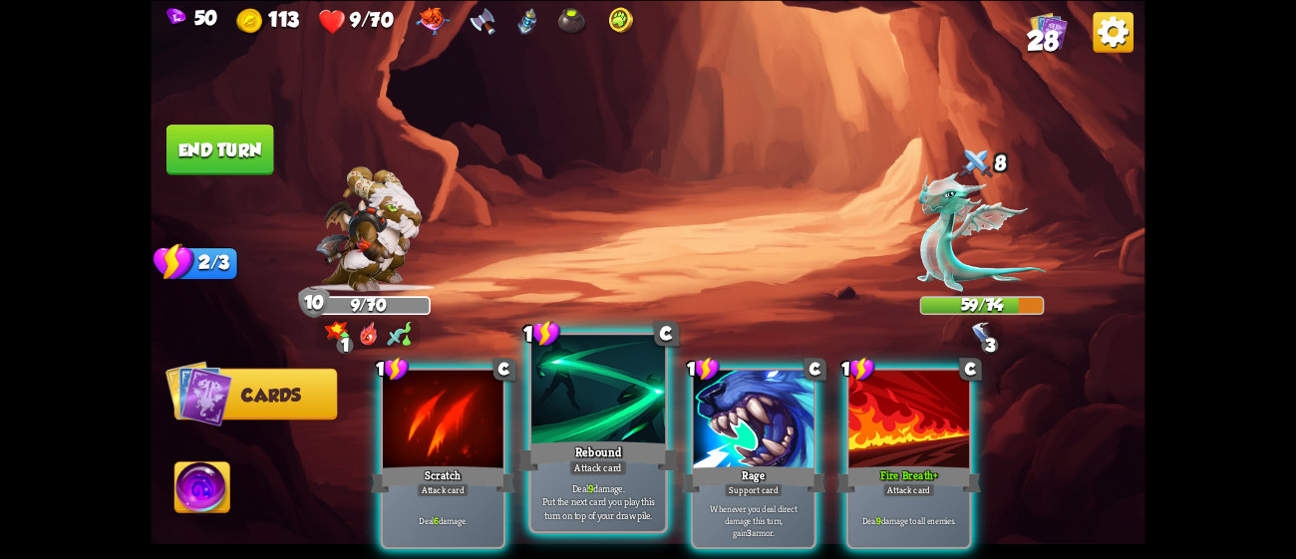
click at [622, 490] on p "Deal 9 damage. Put the next card you play this turn on top of your draw pile." at bounding box center [597, 501] width 127 height 40
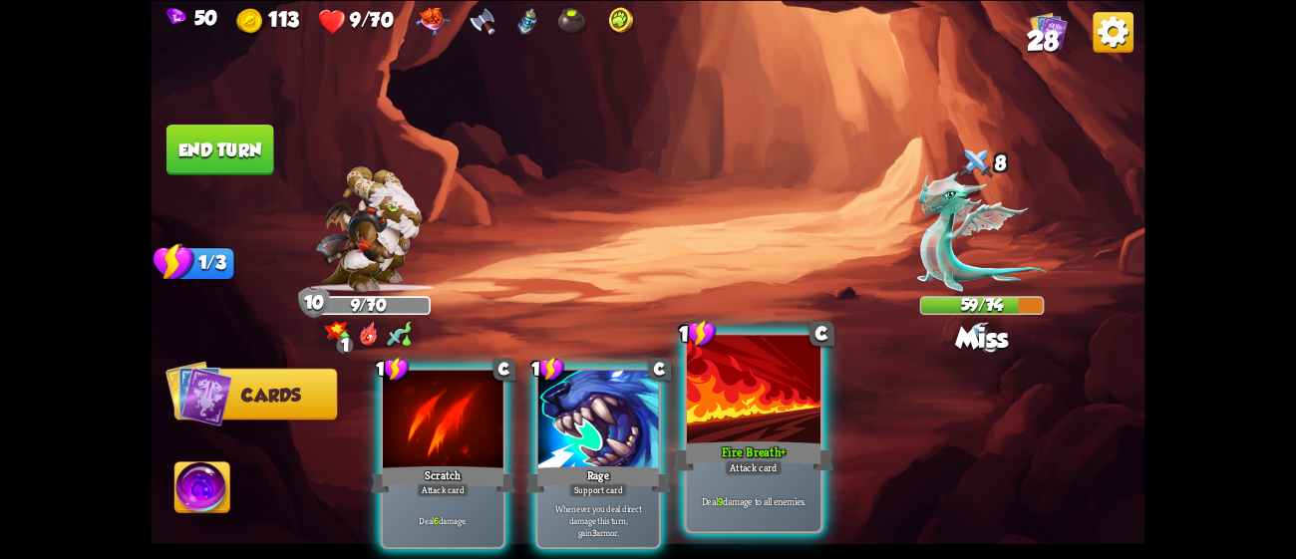
click at [720, 479] on div "Deal 9 damage to all enemies." at bounding box center [754, 502] width 134 height 58
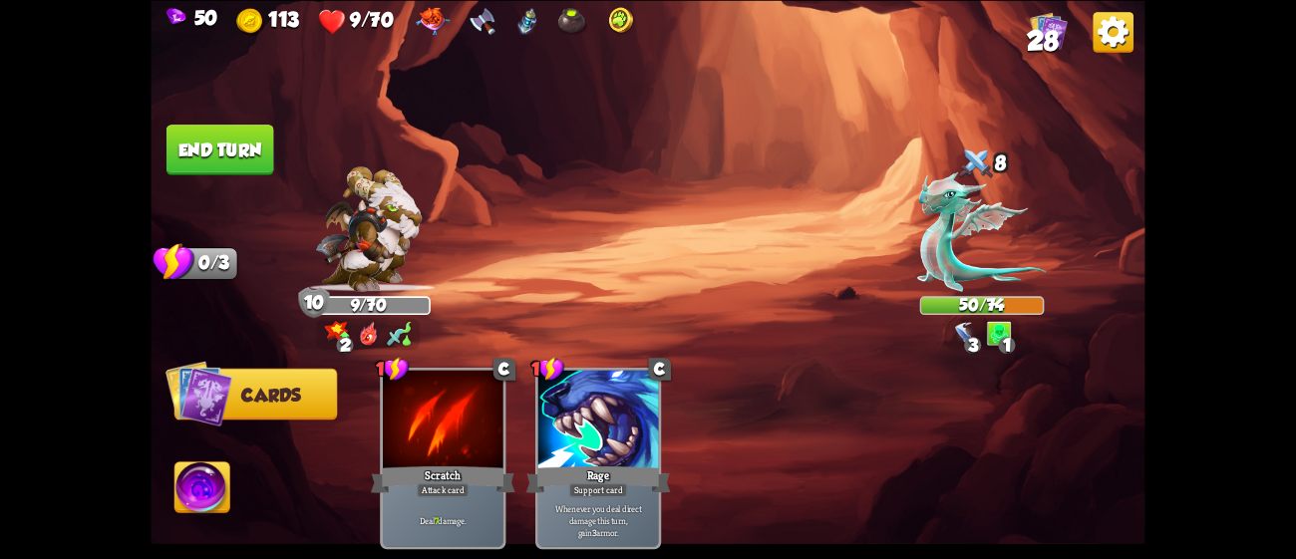
click at [247, 140] on button "End turn" at bounding box center [220, 150] width 108 height 51
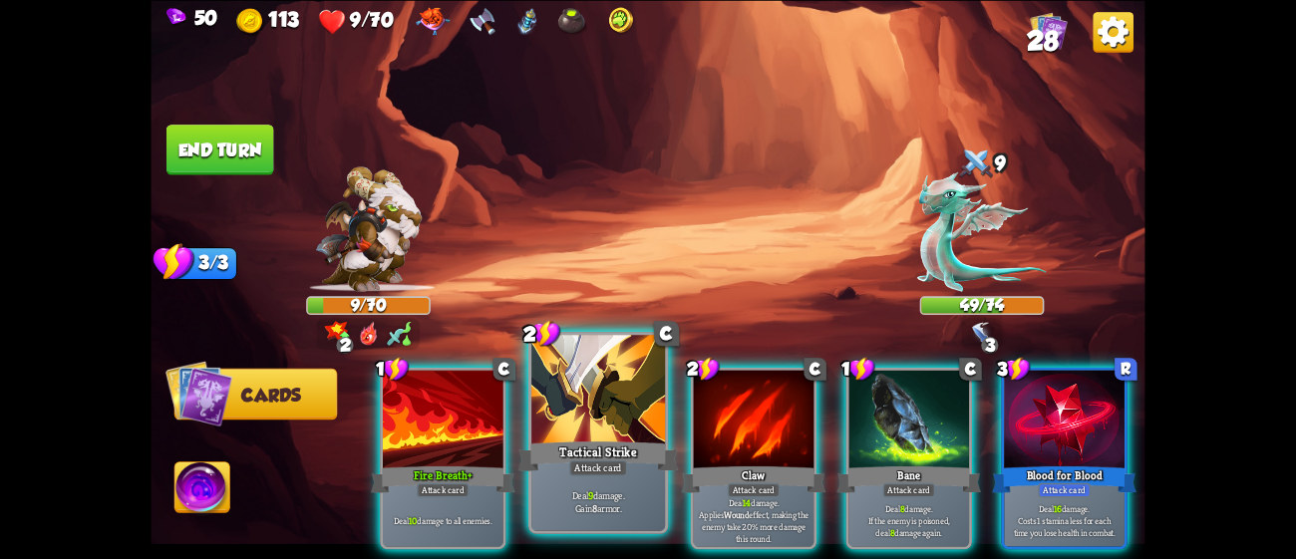
click at [566, 413] on div at bounding box center [598, 391] width 134 height 113
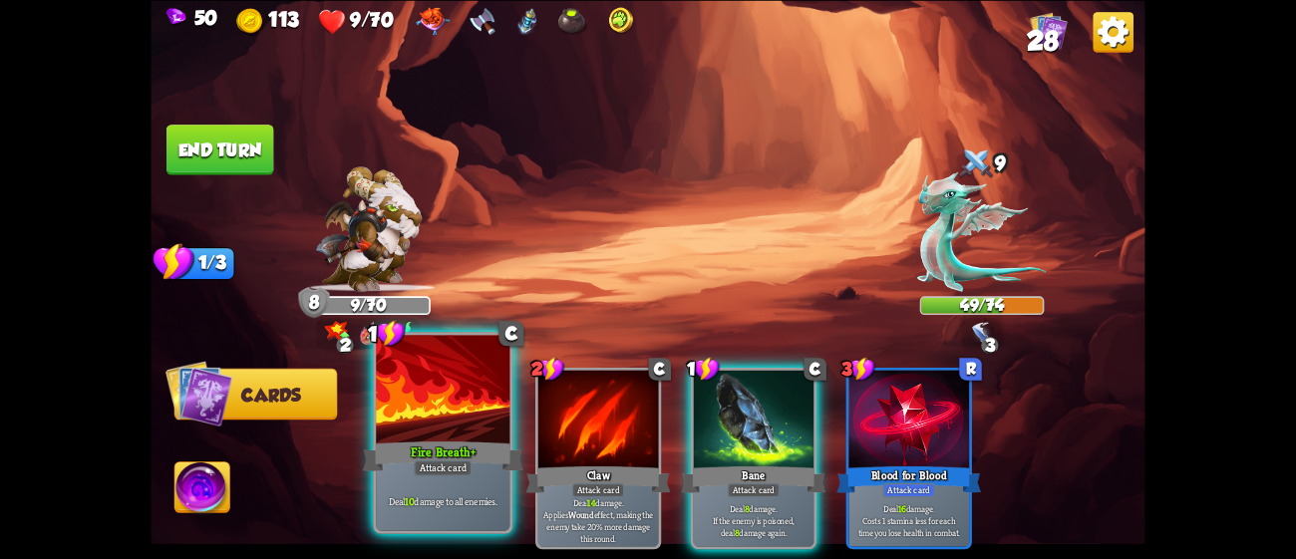
click at [454, 426] on div at bounding box center [443, 391] width 134 height 113
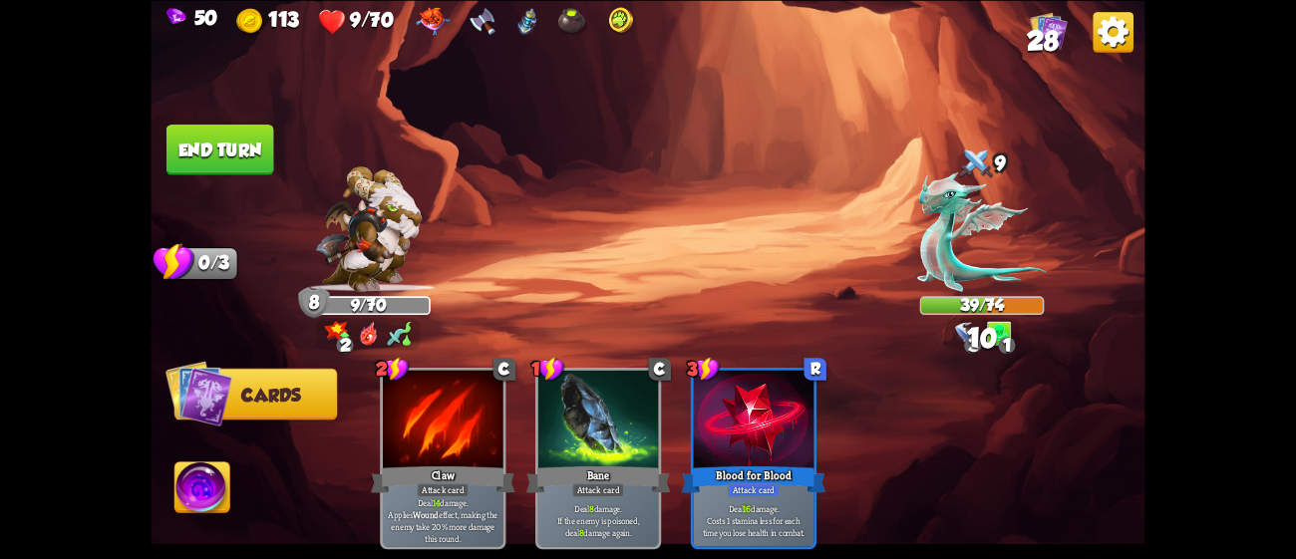
click at [242, 132] on button "End turn" at bounding box center [220, 150] width 110 height 52
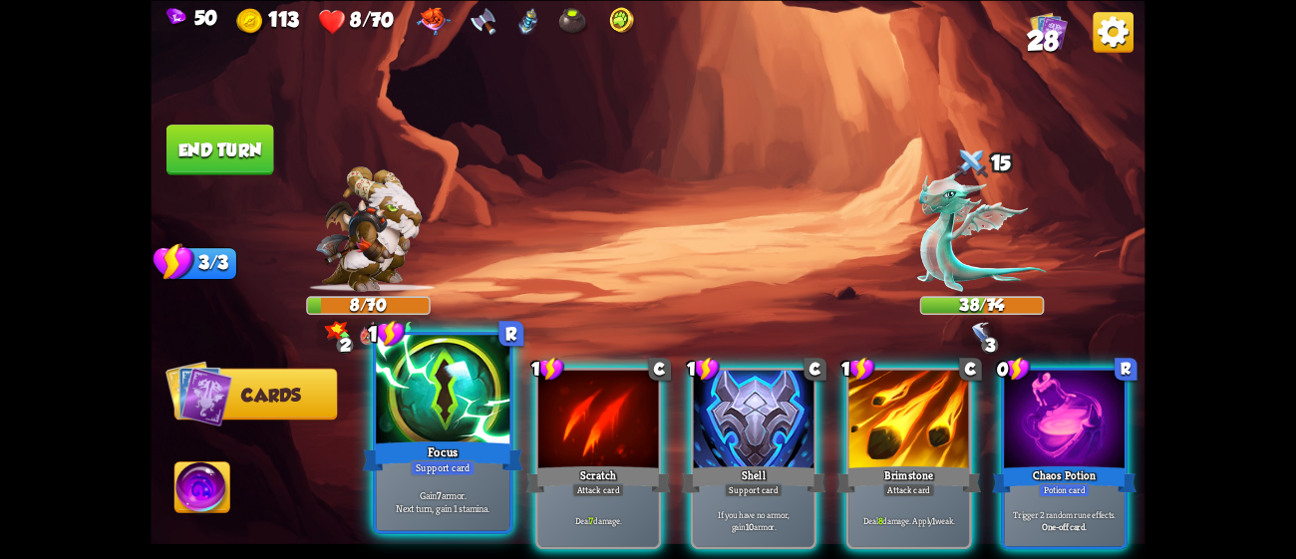
click at [466, 446] on div "Focus" at bounding box center [443, 456] width 160 height 36
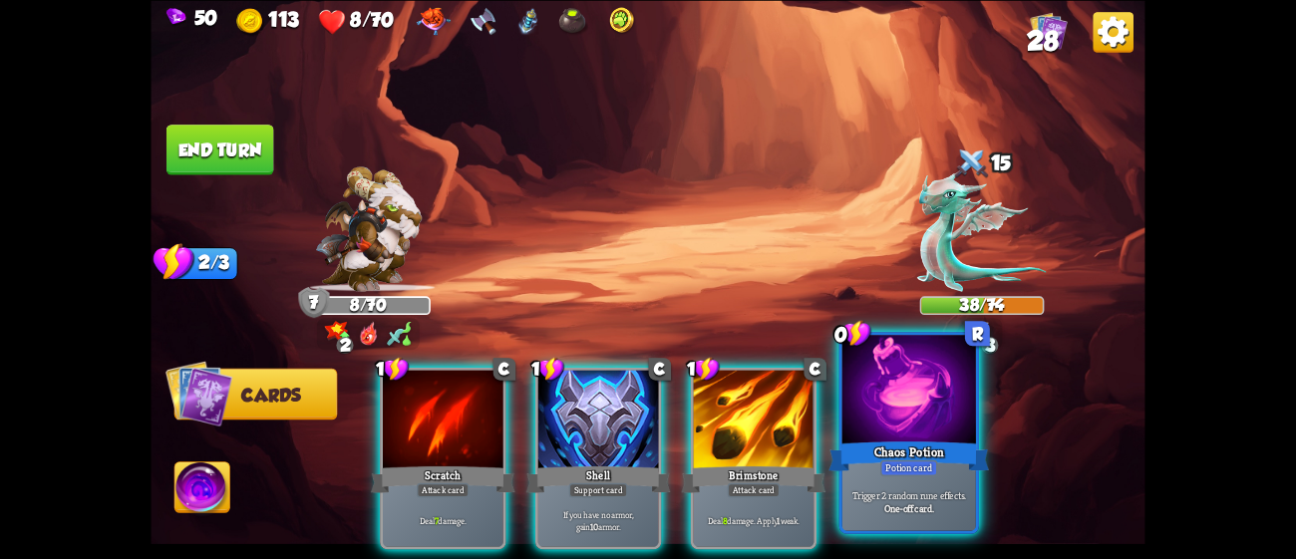
click at [947, 463] on div "Chaos Potion" at bounding box center [908, 456] width 160 height 36
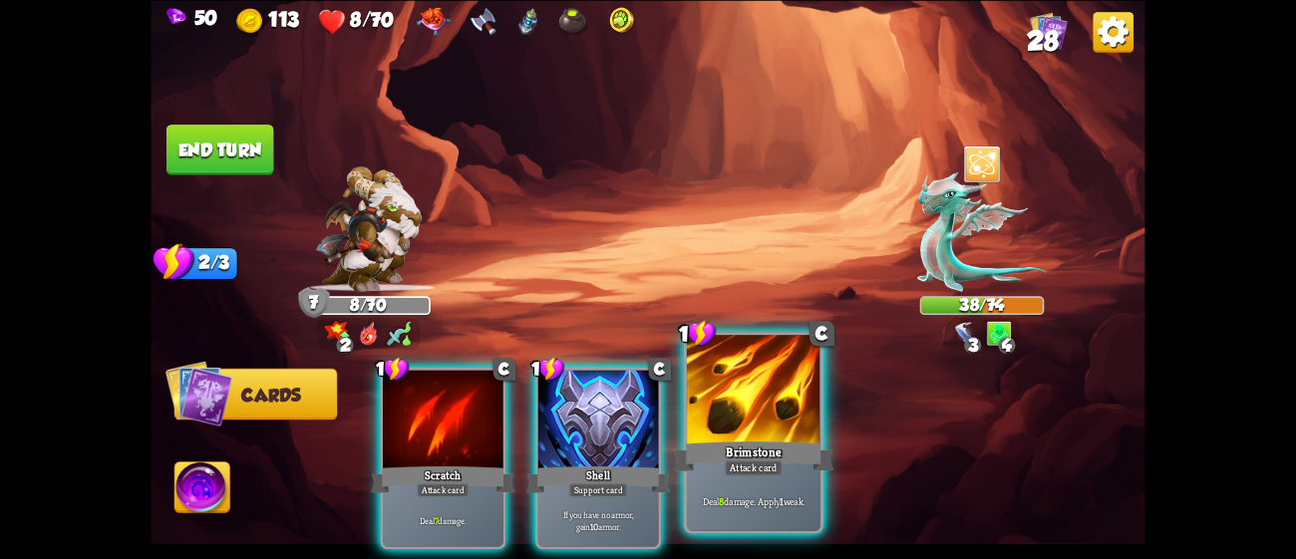
click at [754, 437] on div at bounding box center [754, 391] width 134 height 113
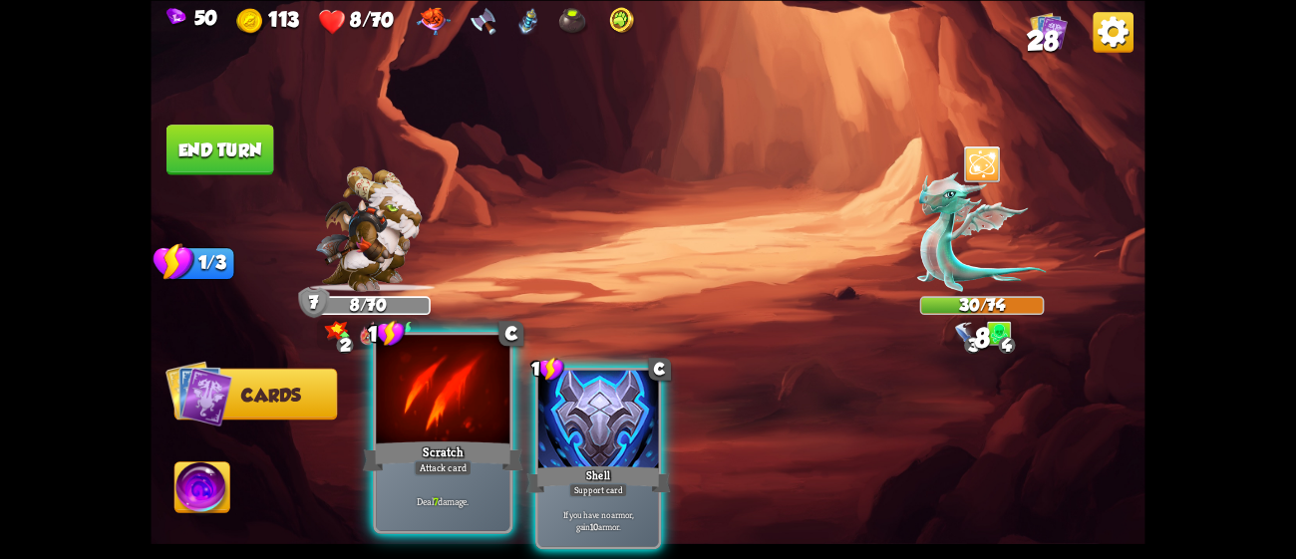
click at [432, 414] on div at bounding box center [443, 391] width 134 height 113
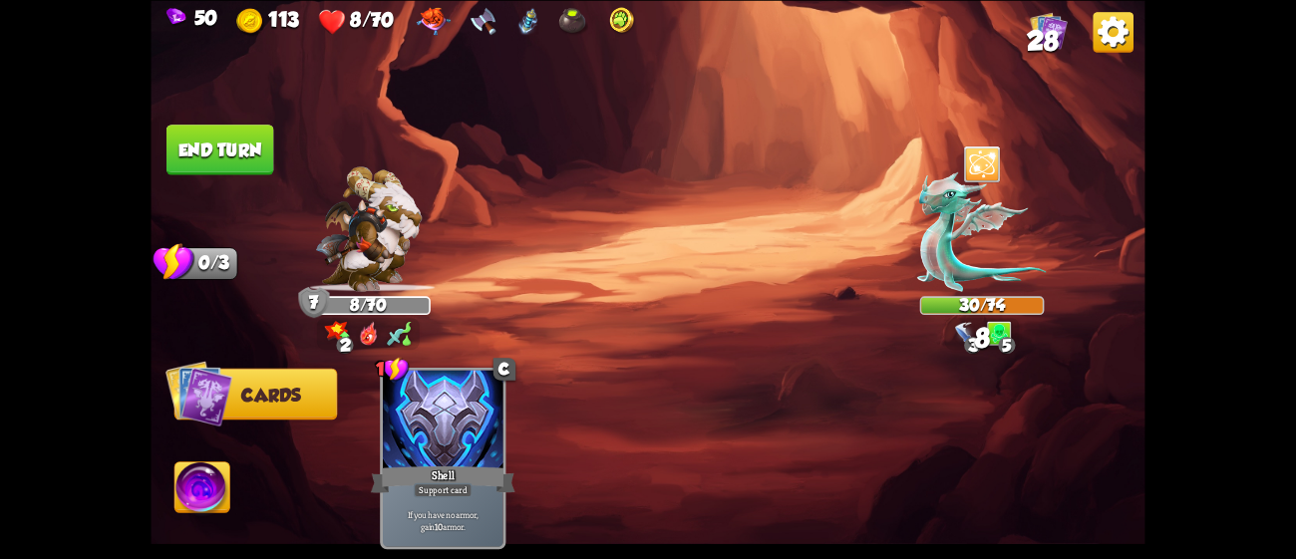
click at [230, 148] on button "End turn" at bounding box center [220, 150] width 110 height 52
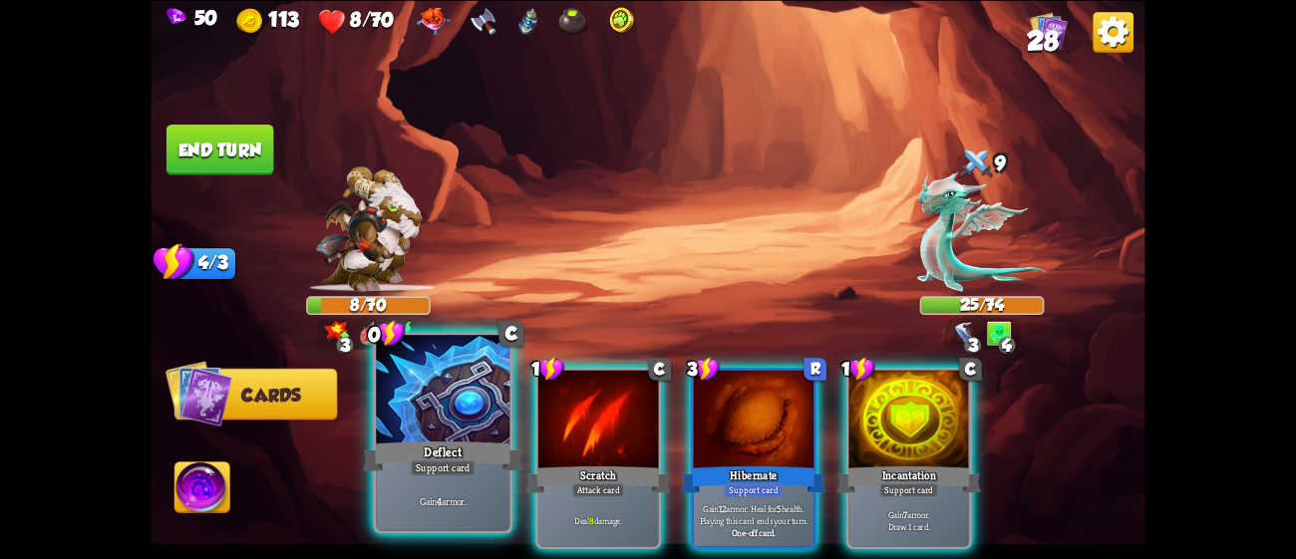
click at [427, 403] on div at bounding box center [443, 391] width 134 height 113
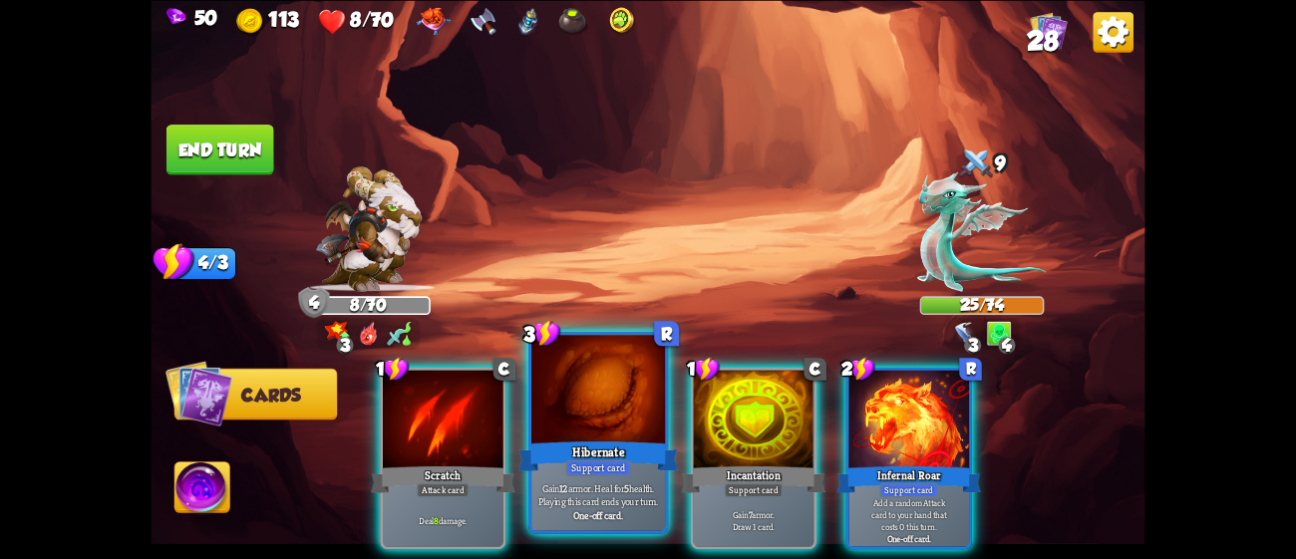
click at [568, 453] on div "Hibernate" at bounding box center [598, 456] width 160 height 36
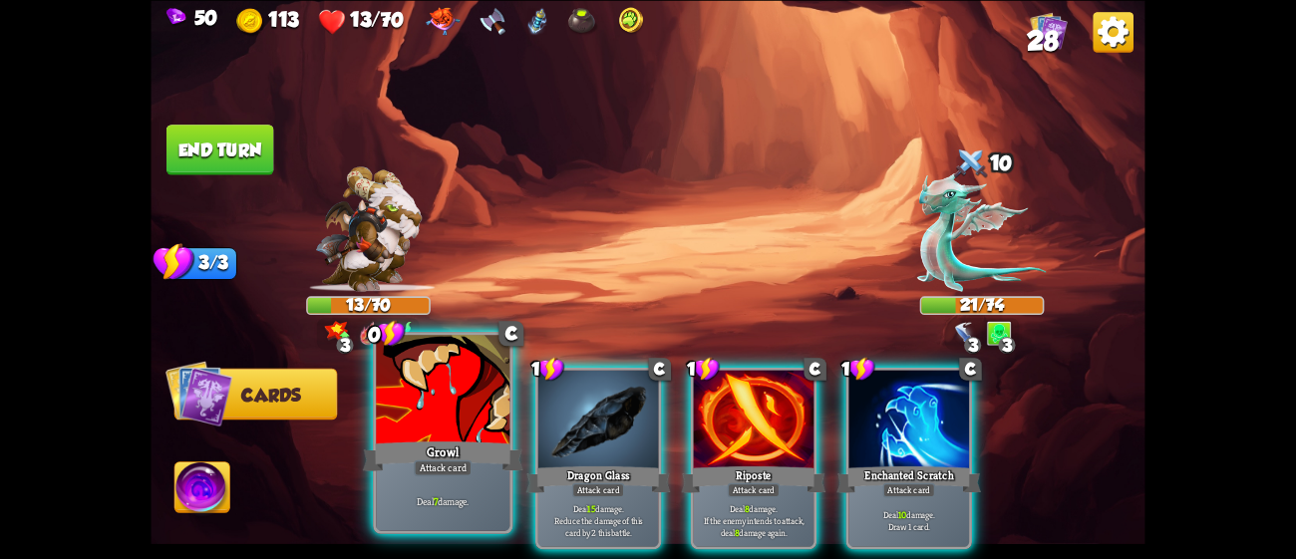
click at [488, 449] on div "Growl" at bounding box center [443, 456] width 160 height 36
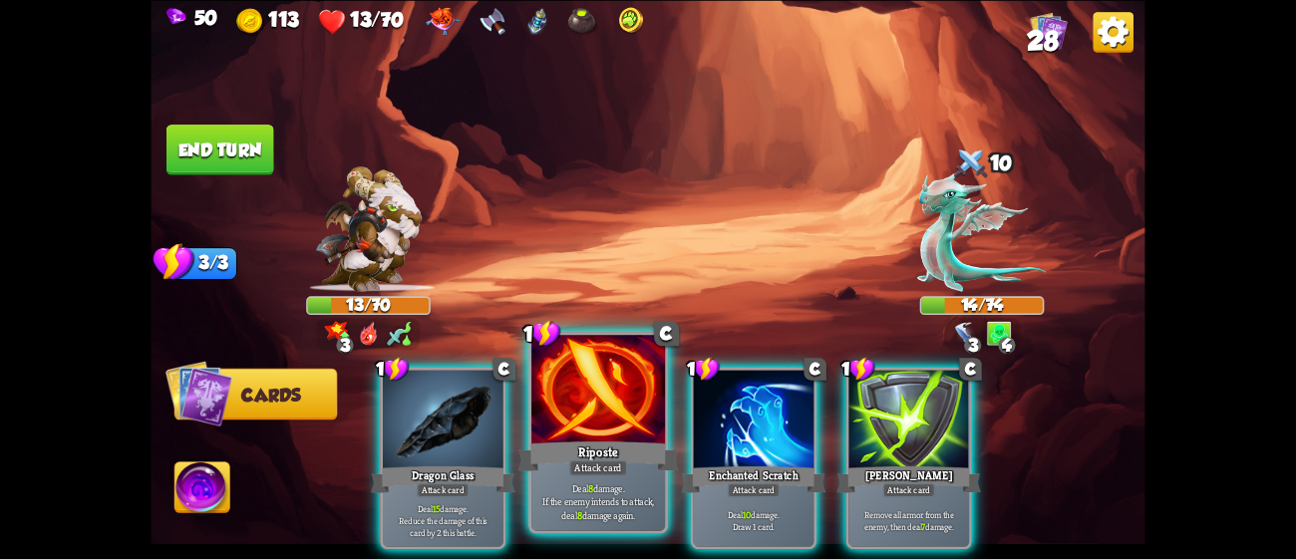
click at [557, 450] on div "Riposte" at bounding box center [598, 456] width 160 height 36
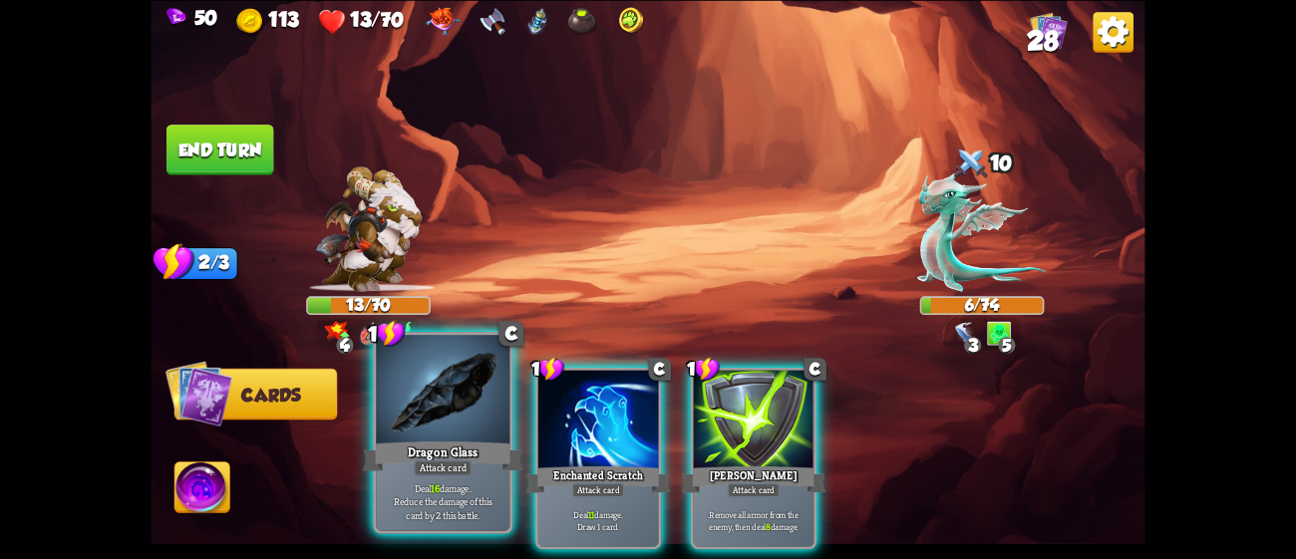
click at [425, 454] on div "Dragon Glass" at bounding box center [443, 456] width 160 height 36
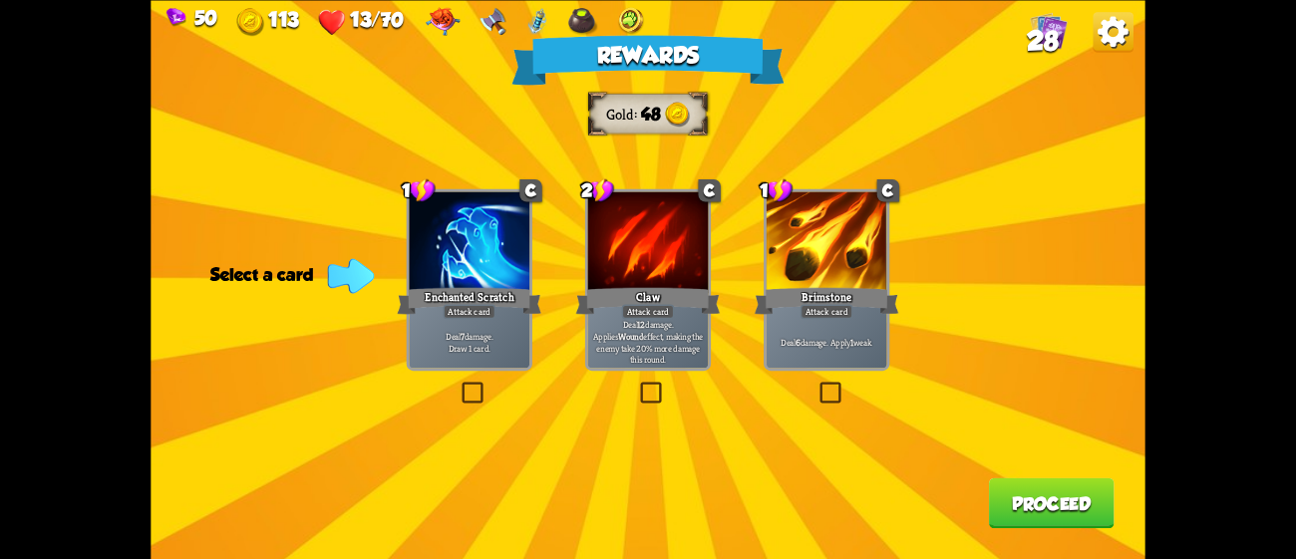
click at [672, 341] on p "Deal 12 damage. Applies Wound effect, making the enemy take 20% more damage thi…" at bounding box center [648, 342] width 115 height 48
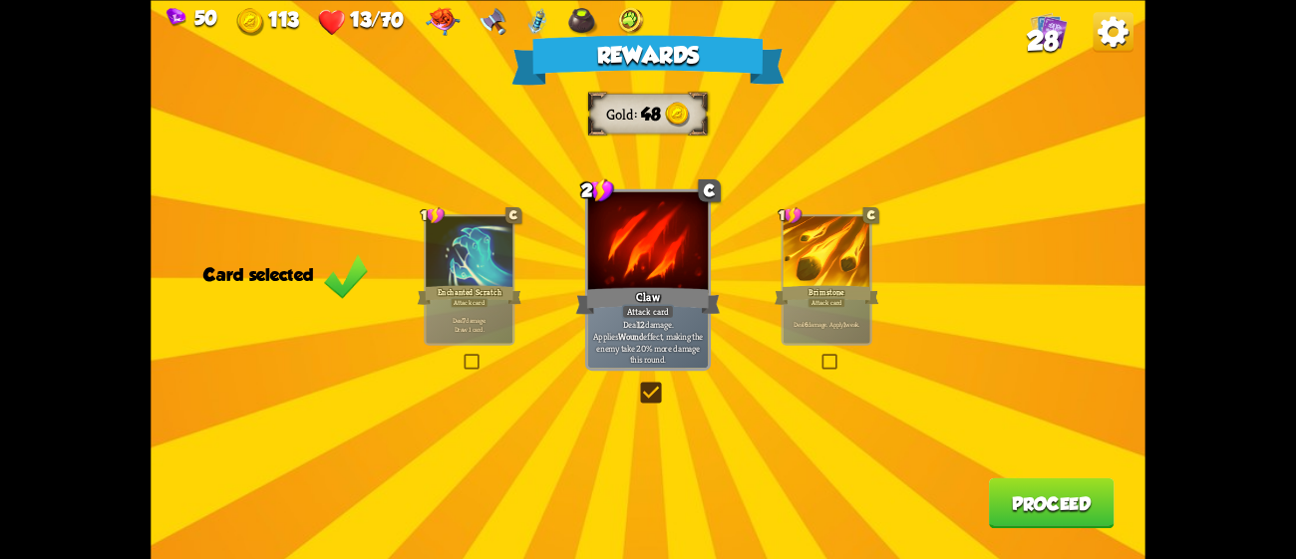
click at [1006, 488] on button "Proceed" at bounding box center [1052, 502] width 126 height 51
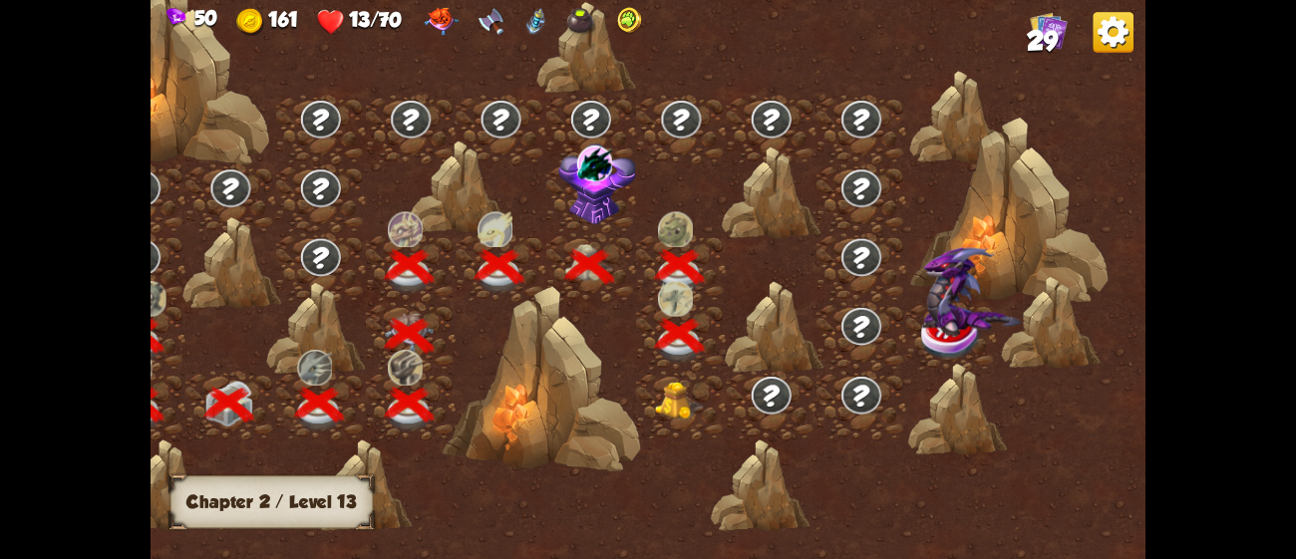
click at [667, 404] on img at bounding box center [680, 401] width 50 height 38
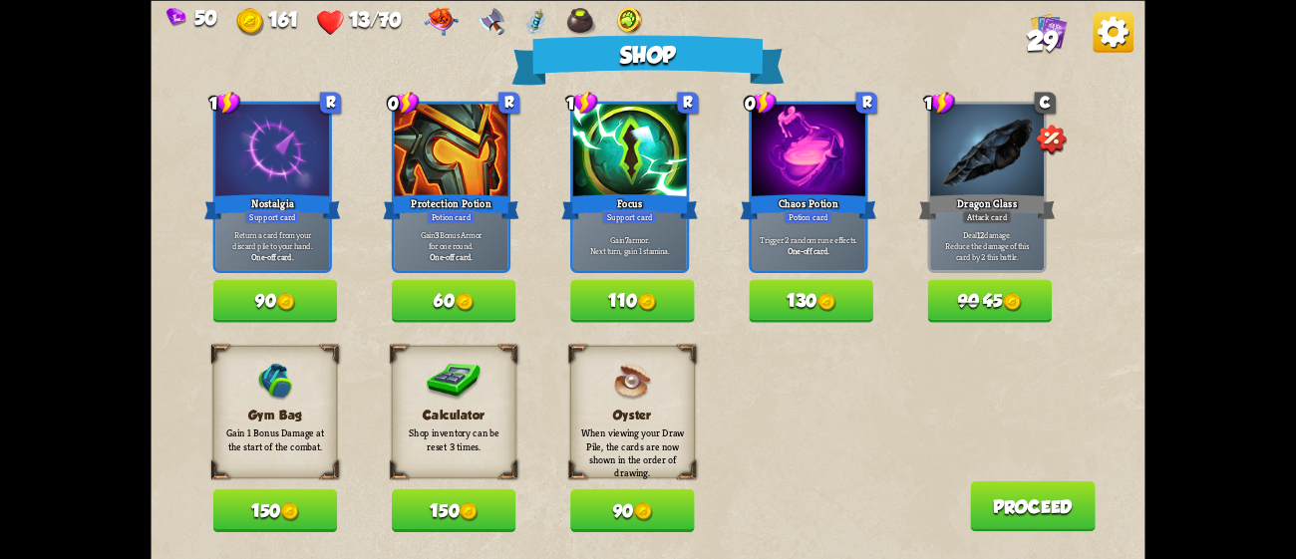
click at [273, 492] on button "150" at bounding box center [275, 509] width 125 height 43
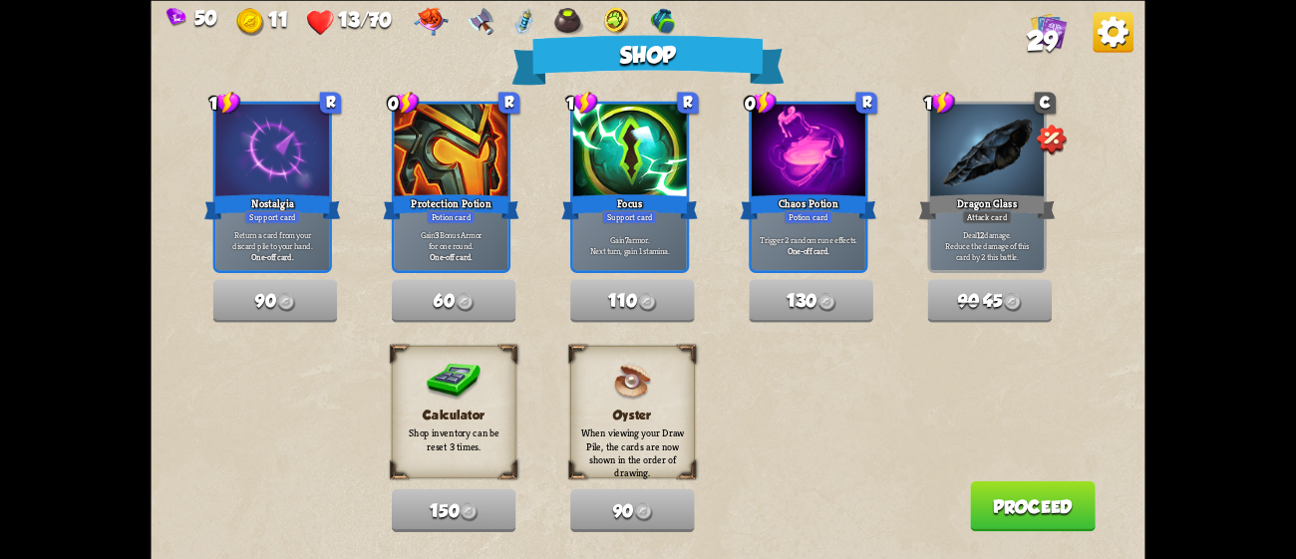
click at [1019, 515] on button "Proceed" at bounding box center [1033, 505] width 126 height 51
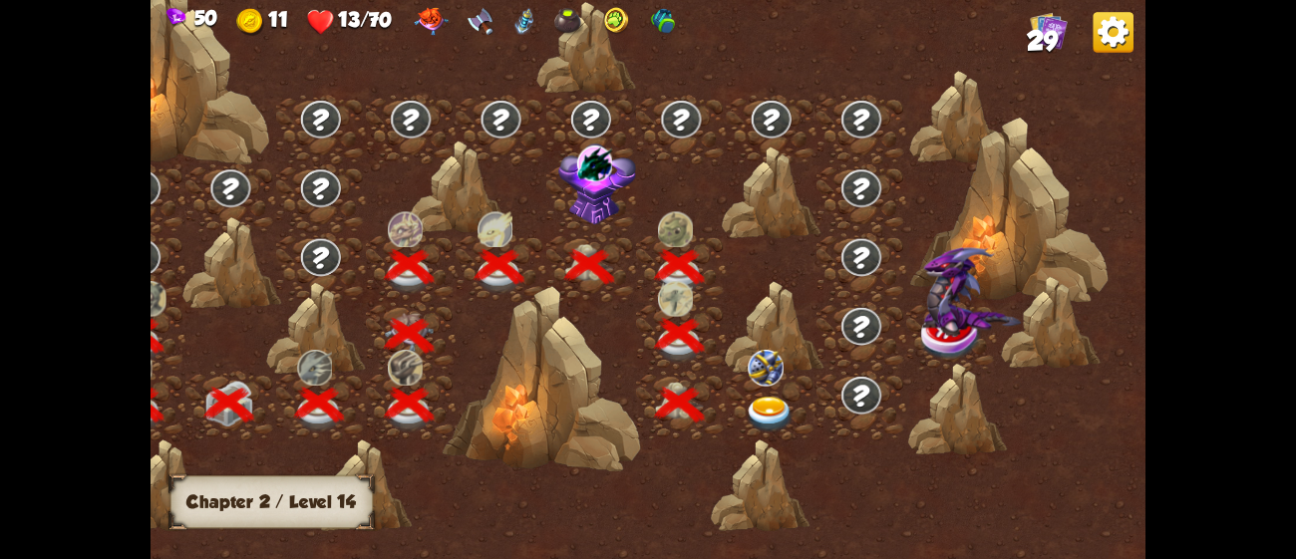
click at [759, 408] on img at bounding box center [770, 415] width 50 height 37
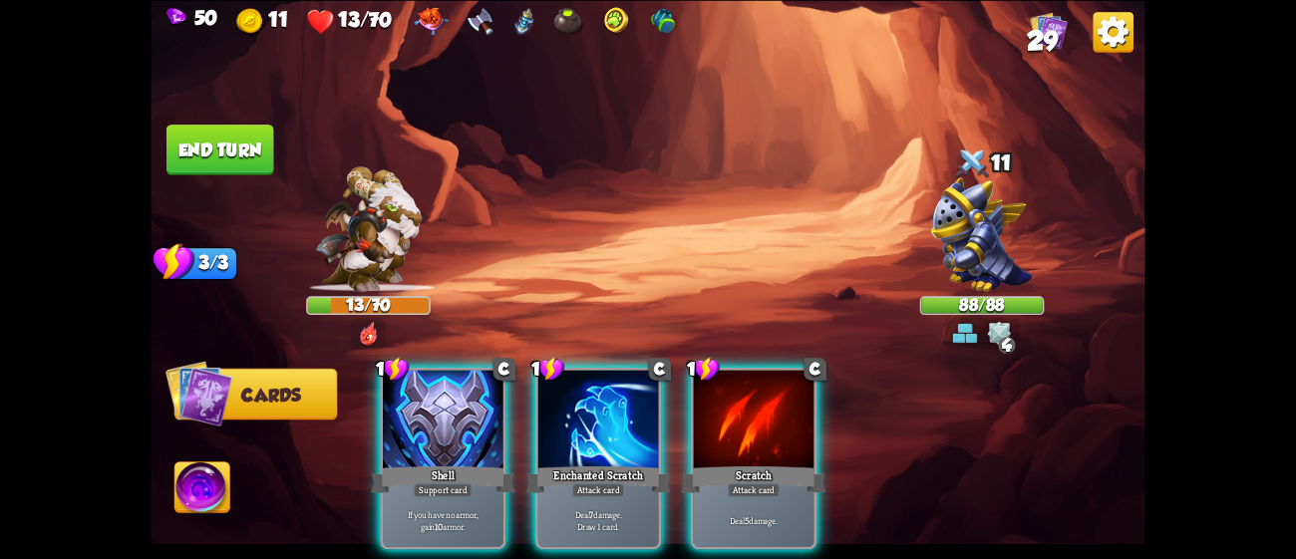
click at [1003, 257] on div "Player turn" at bounding box center [648, 279] width 994 height 153
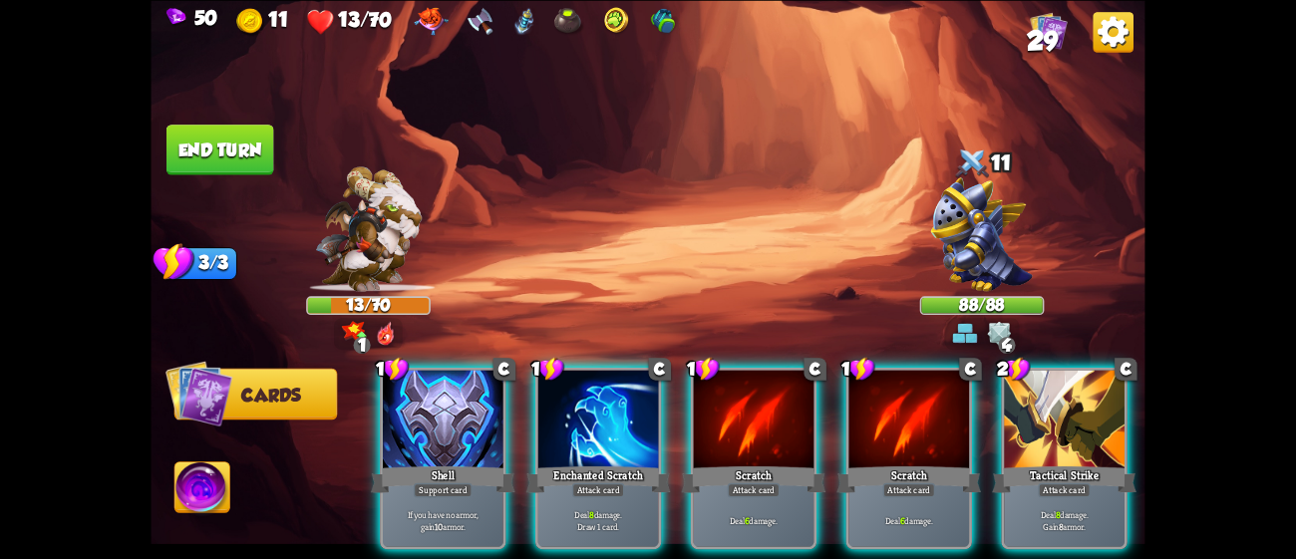
click at [1003, 257] on div "Player turn" at bounding box center [648, 279] width 994 height 153
click at [1003, 257] on img at bounding box center [982, 234] width 103 height 115
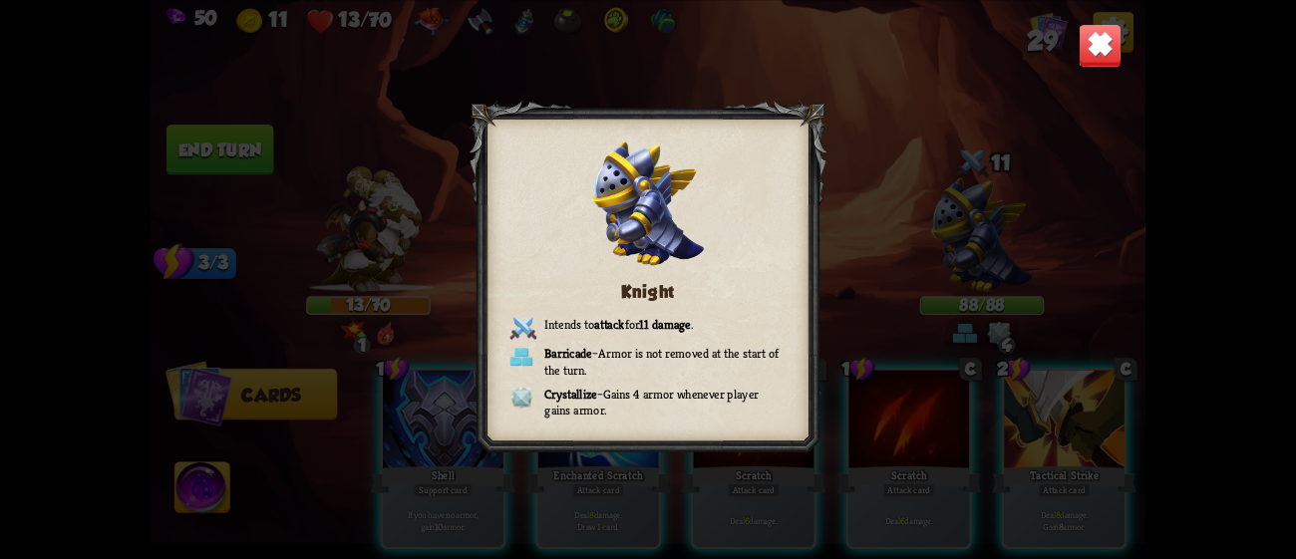
click at [1044, 220] on div "Knight Intends to attack for 11 damage . Barricade – Armor is not removed at th…" at bounding box center [648, 279] width 994 height 559
click at [1092, 59] on img at bounding box center [1101, 45] width 44 height 44
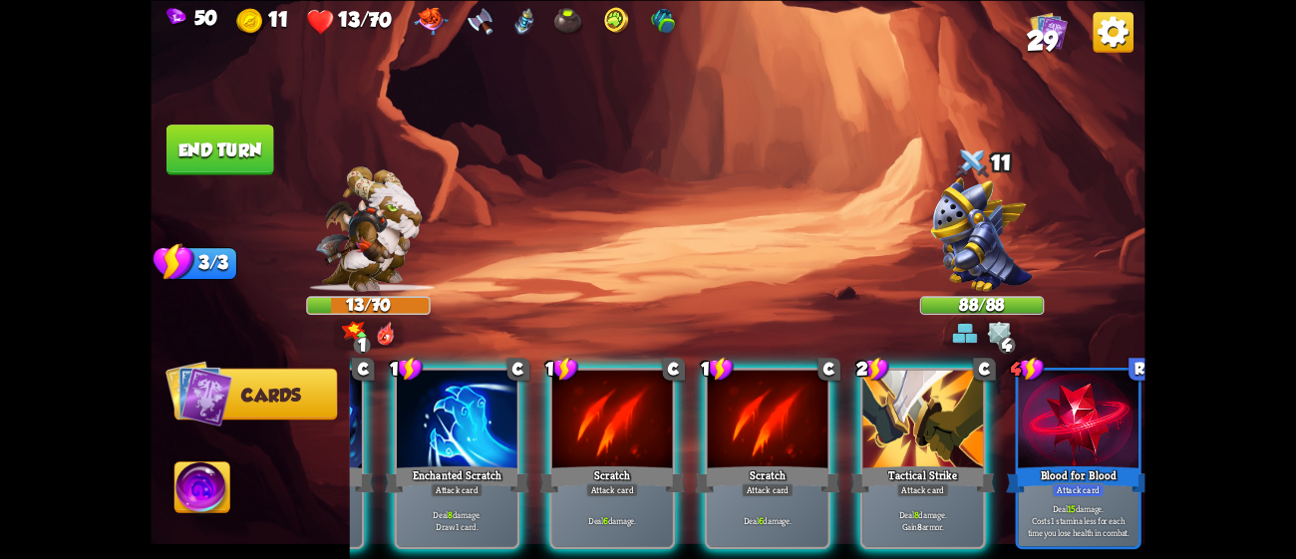
scroll to position [0, 389]
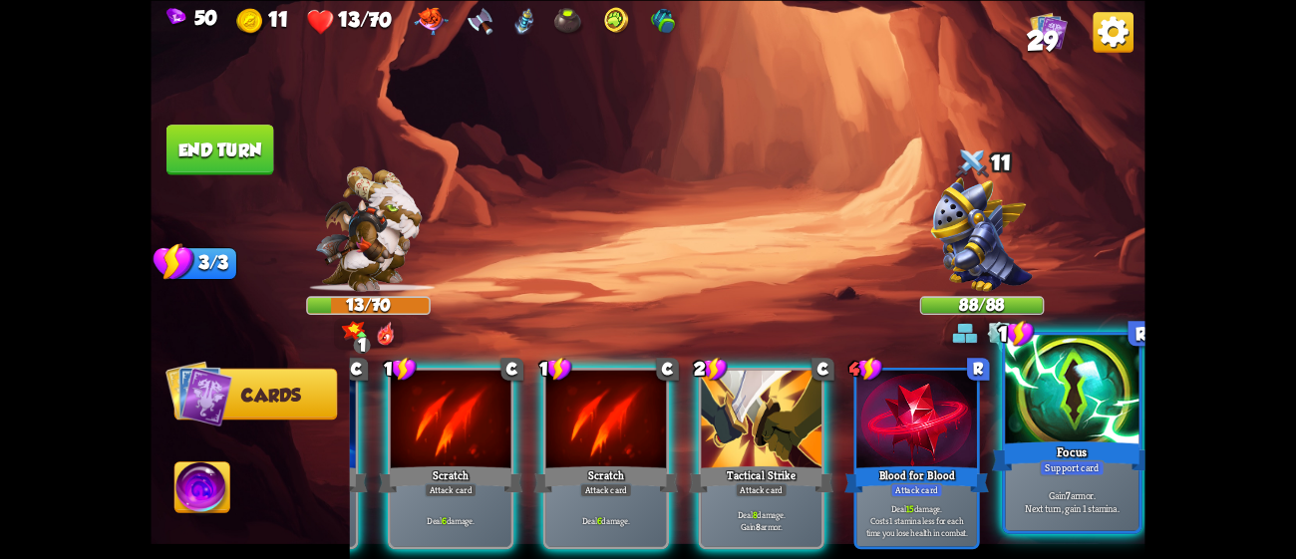
click at [1058, 449] on div "Focus" at bounding box center [1072, 456] width 160 height 36
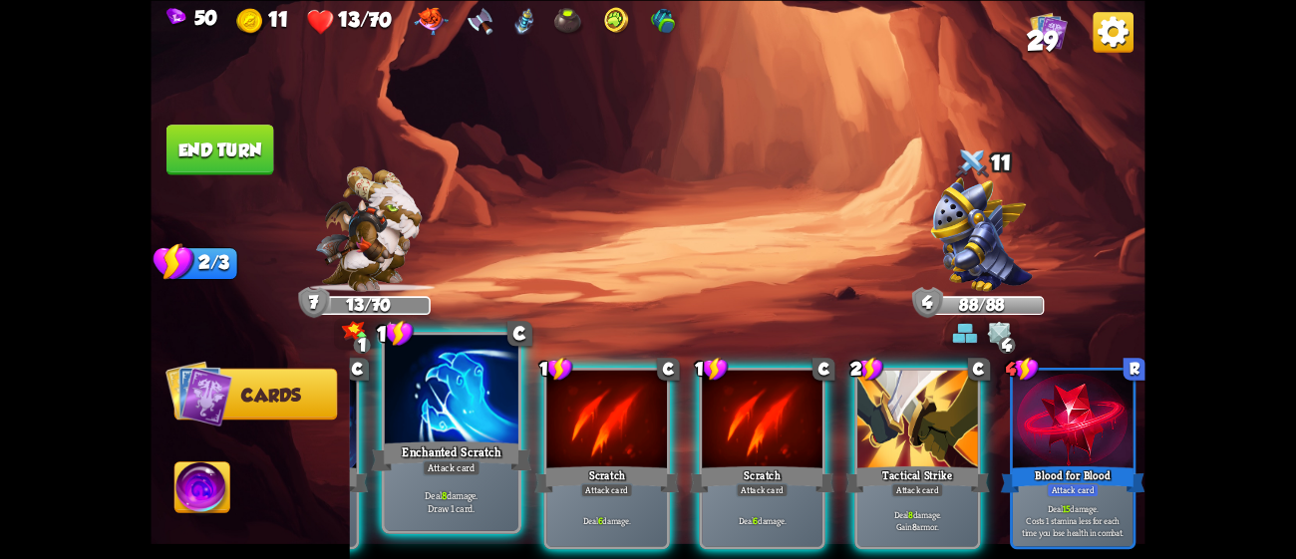
click at [483, 456] on div "Enchanted Scratch" at bounding box center [451, 456] width 160 height 36
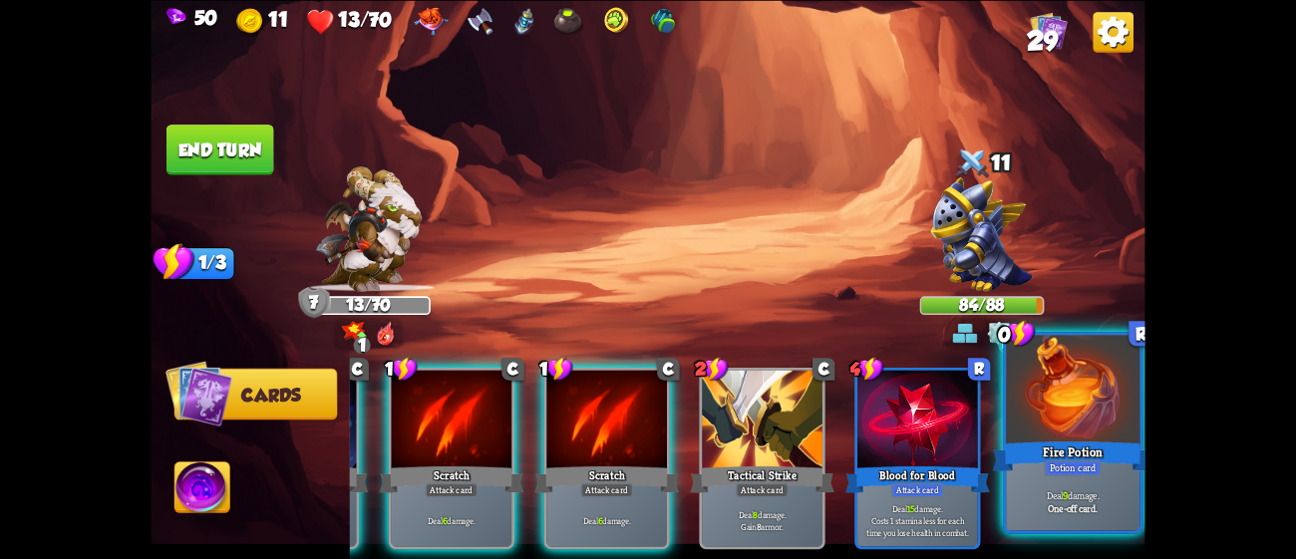
click at [1099, 491] on p "Deal 9 damage." at bounding box center [1073, 494] width 127 height 13
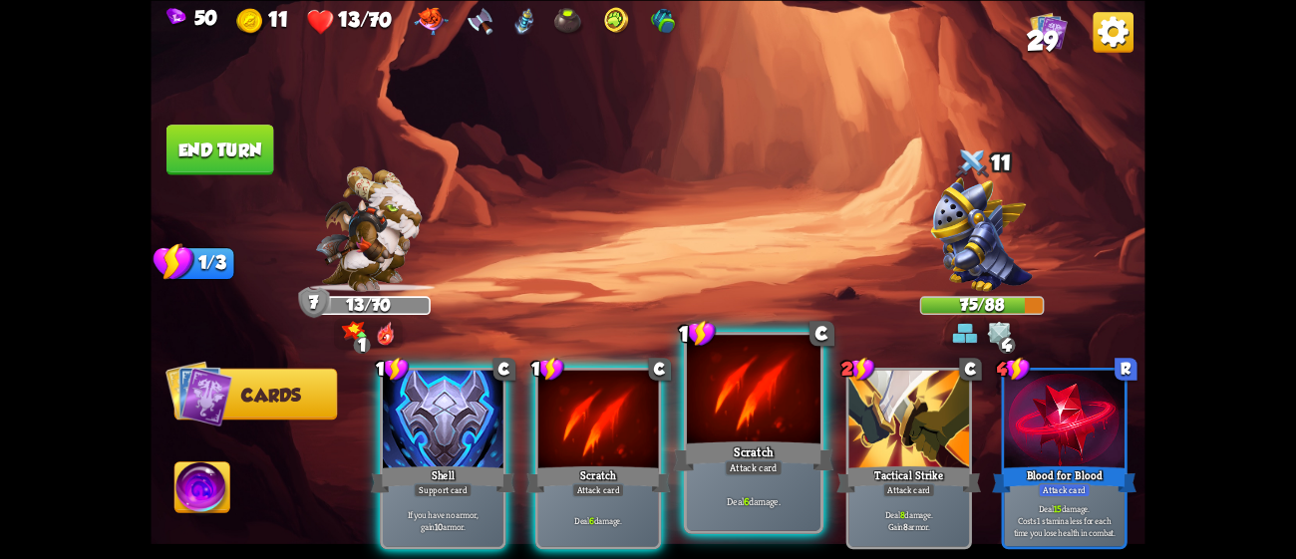
click at [676, 441] on div "Scratch" at bounding box center [754, 456] width 160 height 36
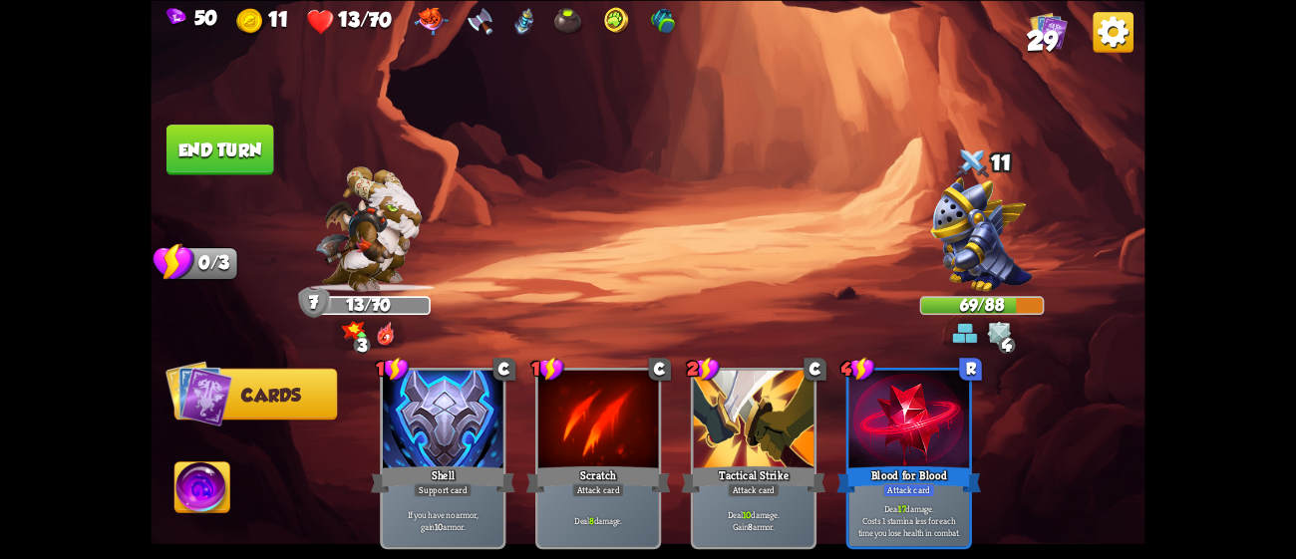
click at [210, 143] on button "End turn" at bounding box center [220, 150] width 108 height 51
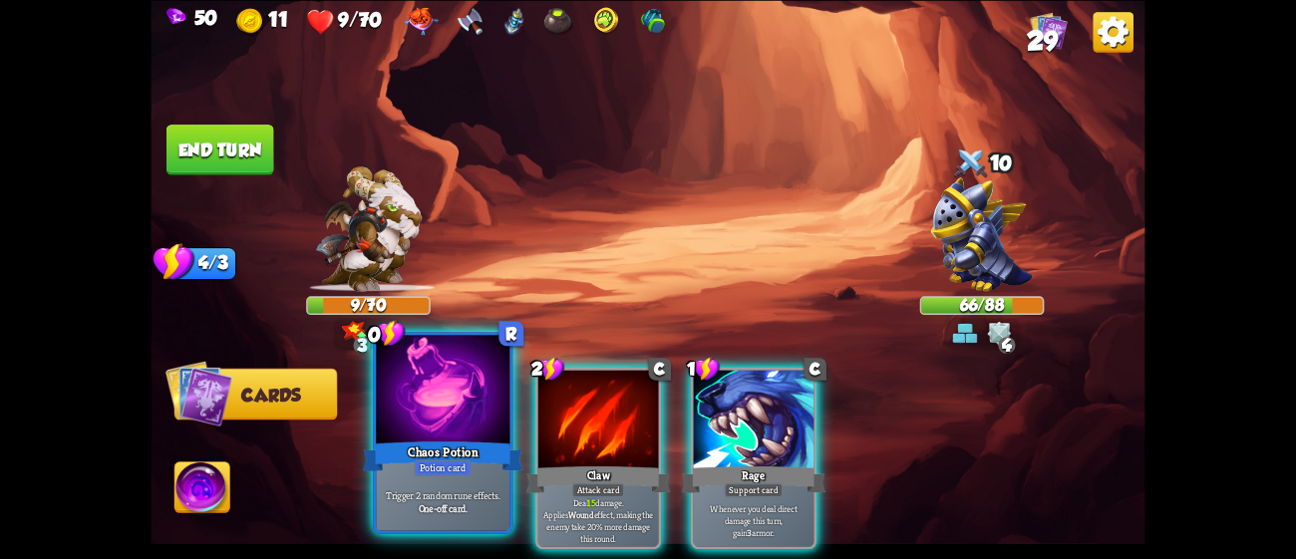
click at [411, 434] on div at bounding box center [443, 391] width 134 height 113
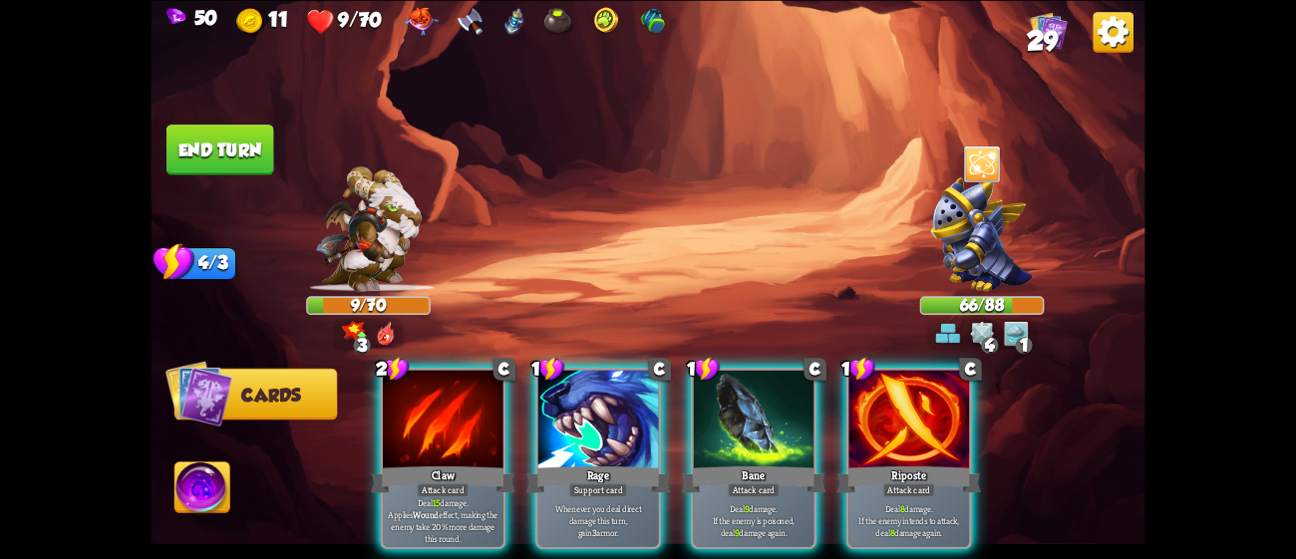
click at [411, 434] on div at bounding box center [443, 421] width 121 height 102
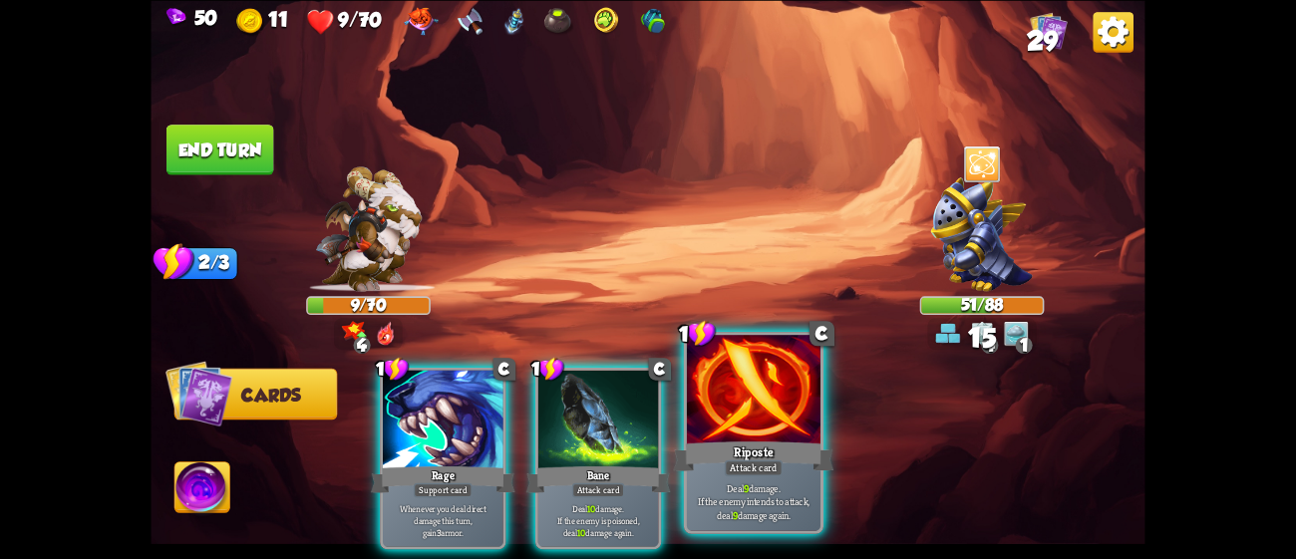
click at [753, 490] on p "Deal 9 damage. If the enemy intends to attack, deal 9 damage again." at bounding box center [753, 501] width 127 height 40
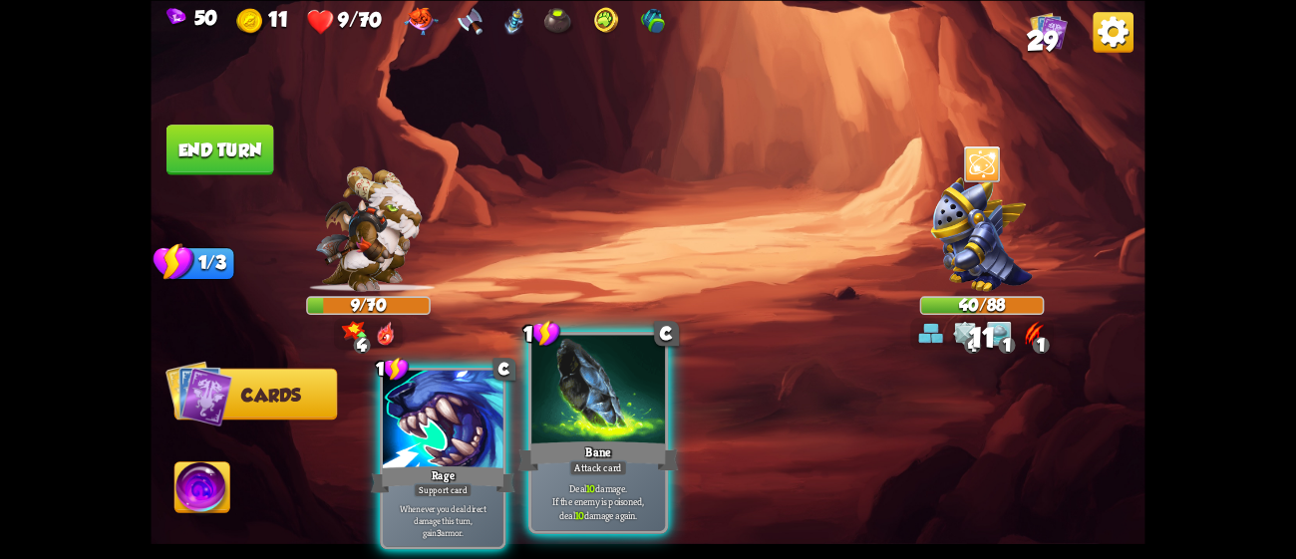
click at [635, 443] on div "Bane" at bounding box center [598, 456] width 160 height 36
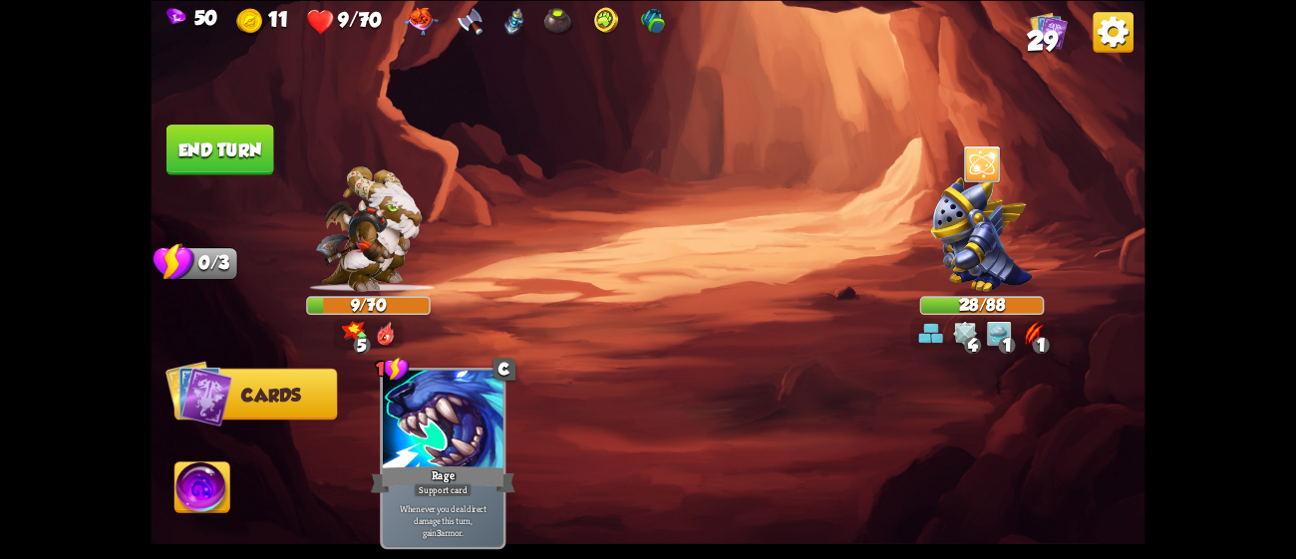
click at [198, 145] on button "End turn" at bounding box center [220, 150] width 108 height 51
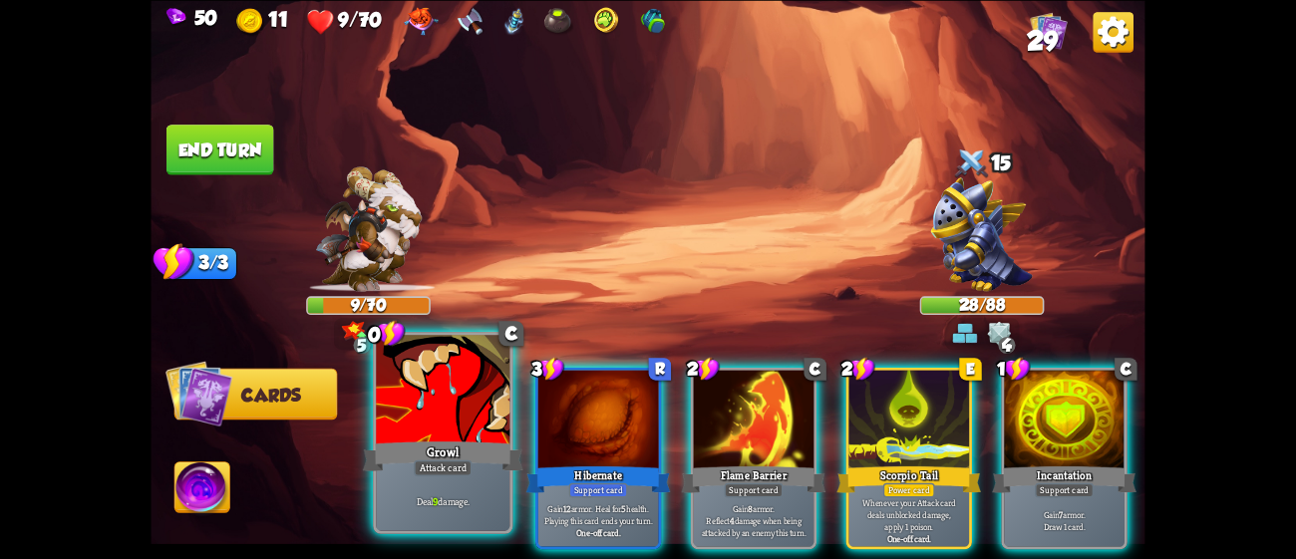
click at [415, 410] on div at bounding box center [443, 391] width 134 height 113
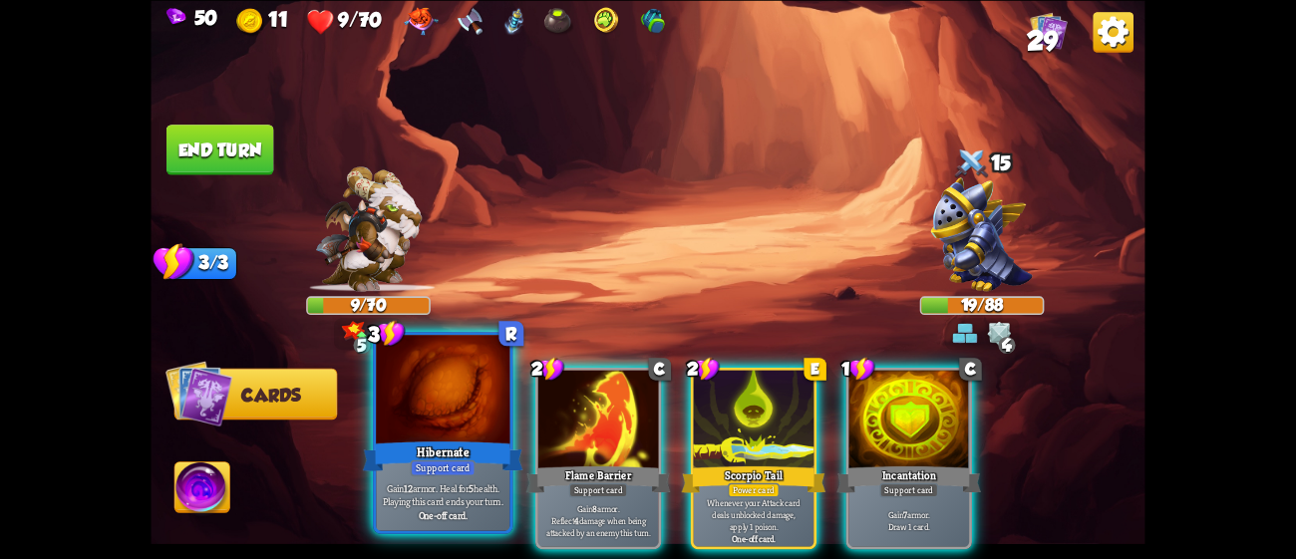
click at [476, 445] on div "Hibernate" at bounding box center [443, 456] width 160 height 36
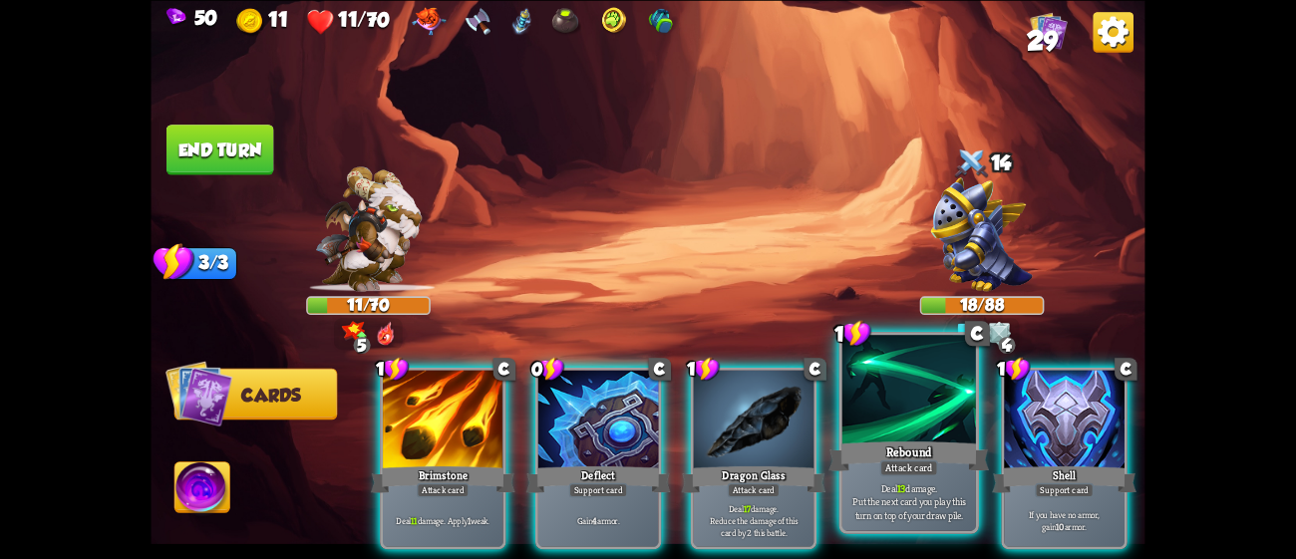
click at [941, 436] on div at bounding box center [909, 391] width 134 height 113
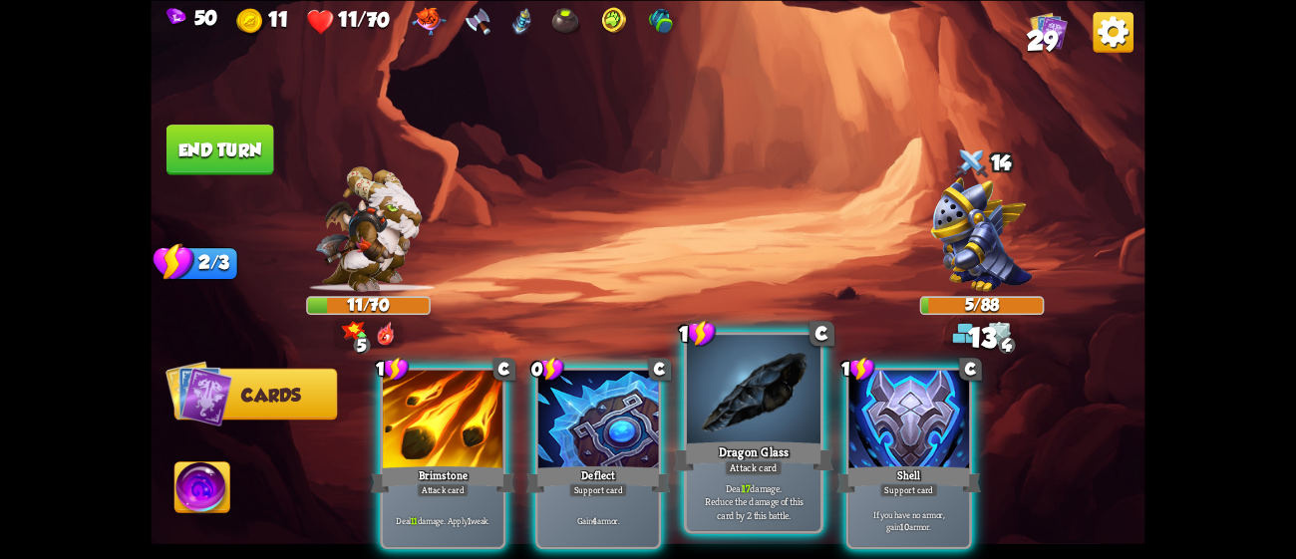
click at [778, 411] on div at bounding box center [754, 391] width 134 height 113
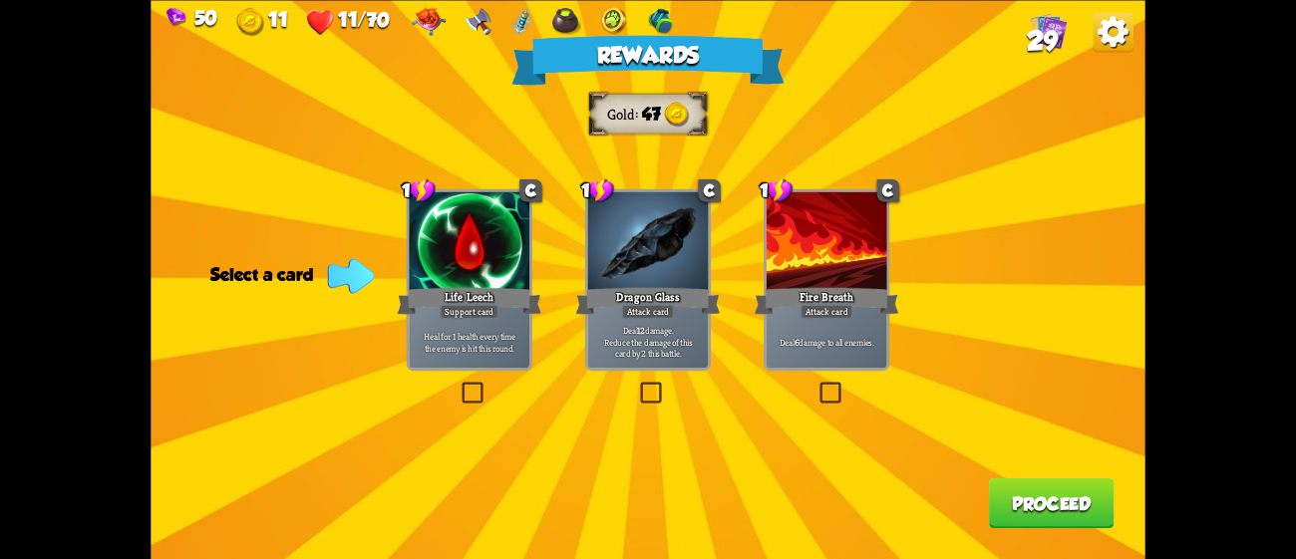
click at [641, 335] on p "Deal 12 damage. Reduce the damage of this card by 2 this battle." at bounding box center [648, 342] width 115 height 36
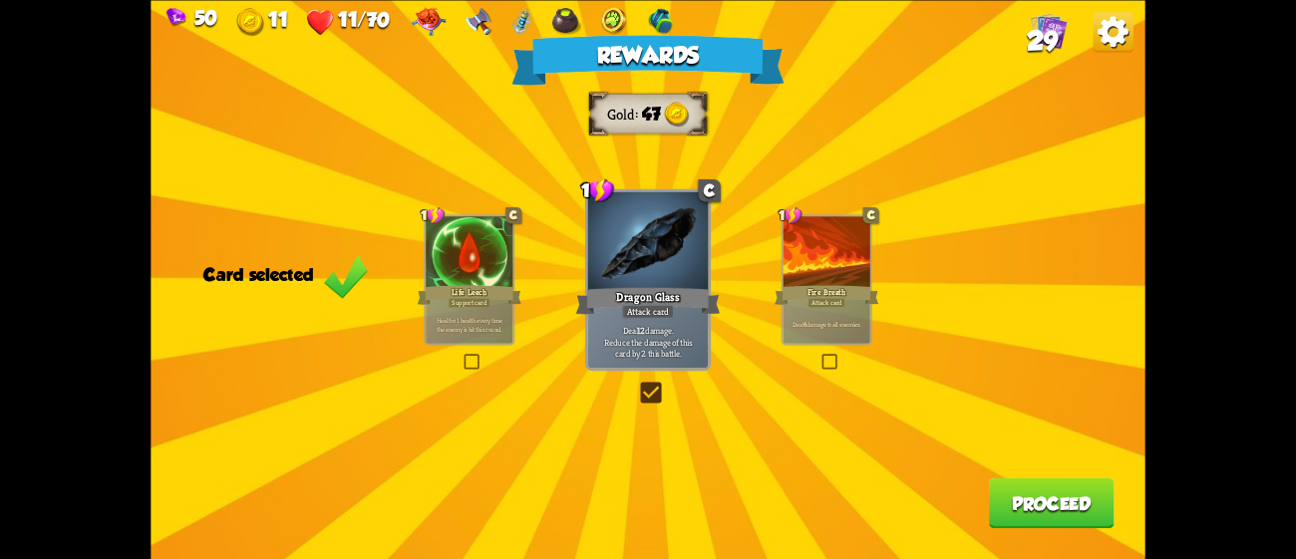
click at [1087, 498] on button "Proceed" at bounding box center [1052, 502] width 126 height 51
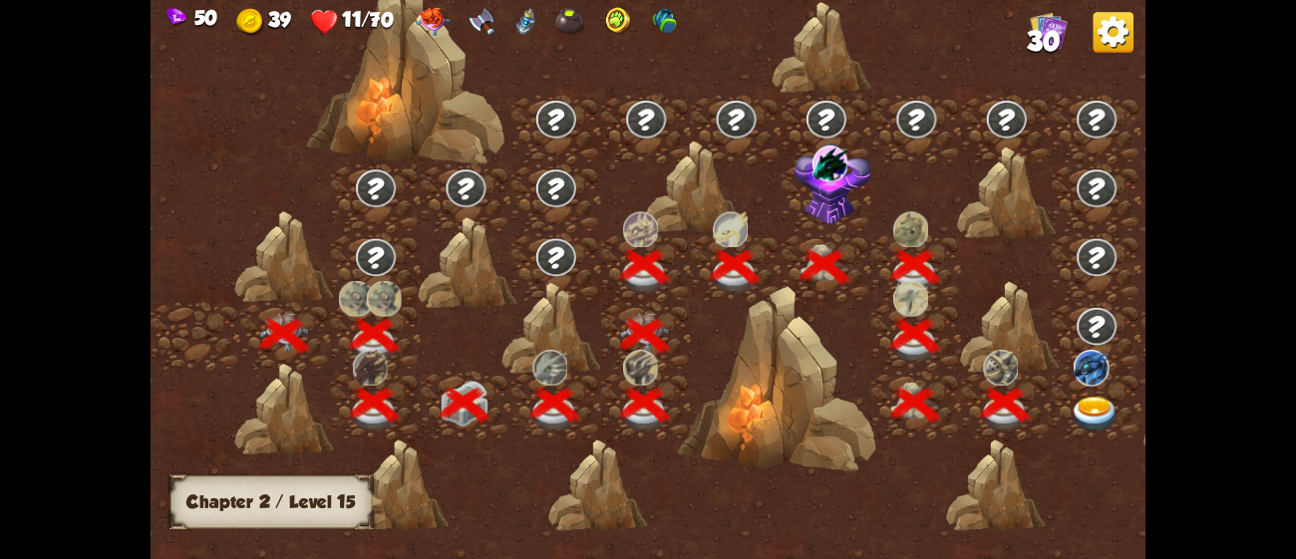
scroll to position [0, 302]
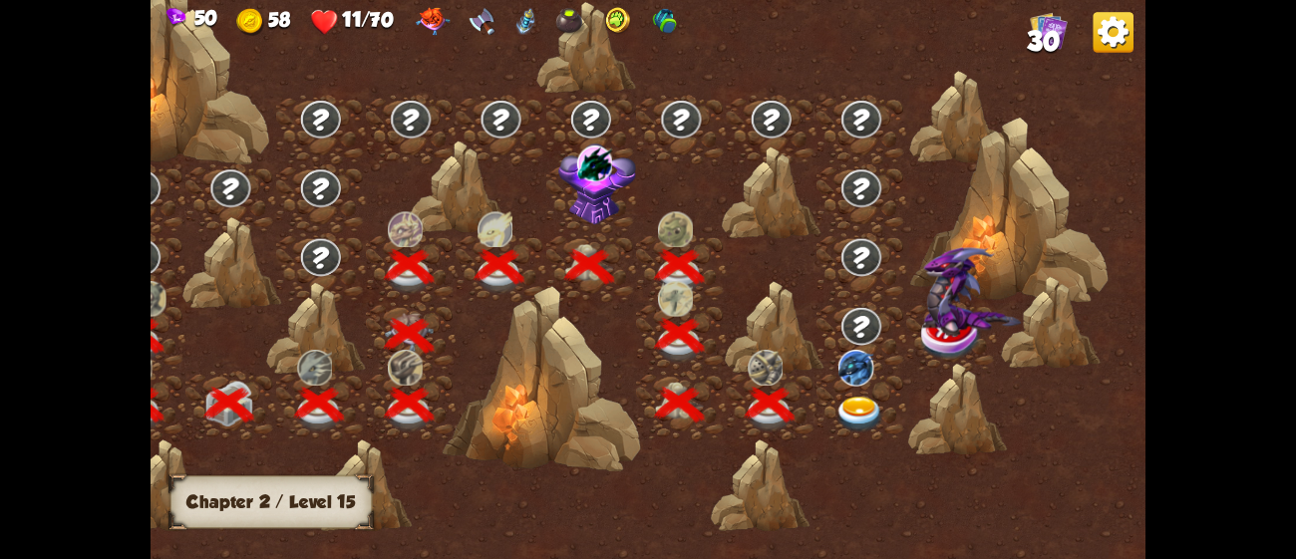
click at [858, 408] on img at bounding box center [860, 415] width 50 height 37
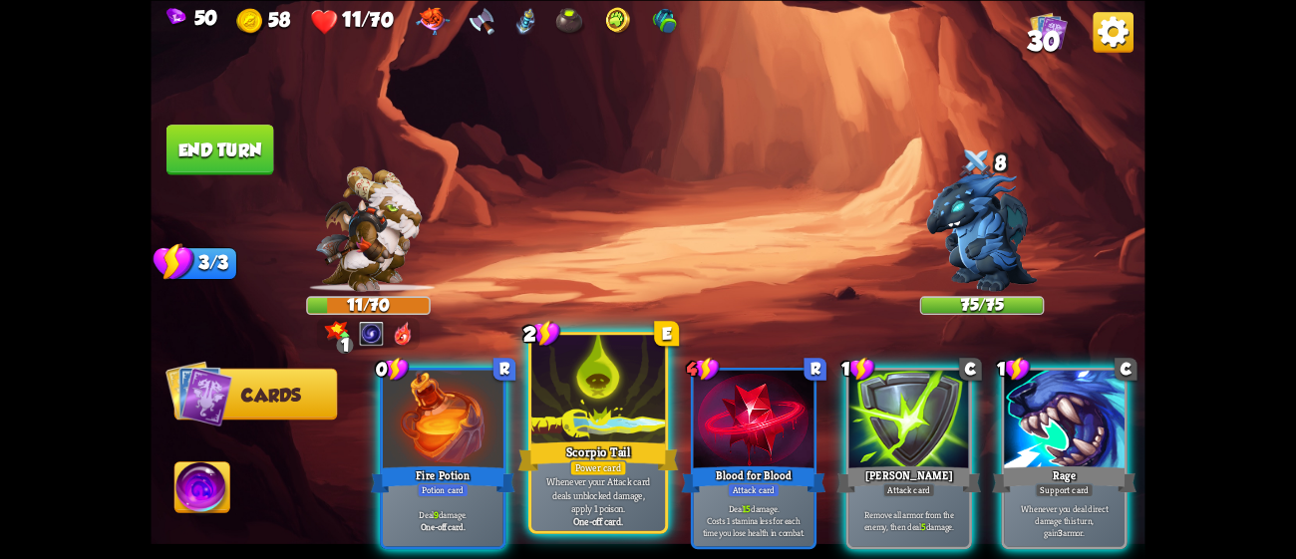
click at [585, 479] on p "Whenever your Attack card deals unblocked damage, apply 1 poison." at bounding box center [597, 495] width 127 height 40
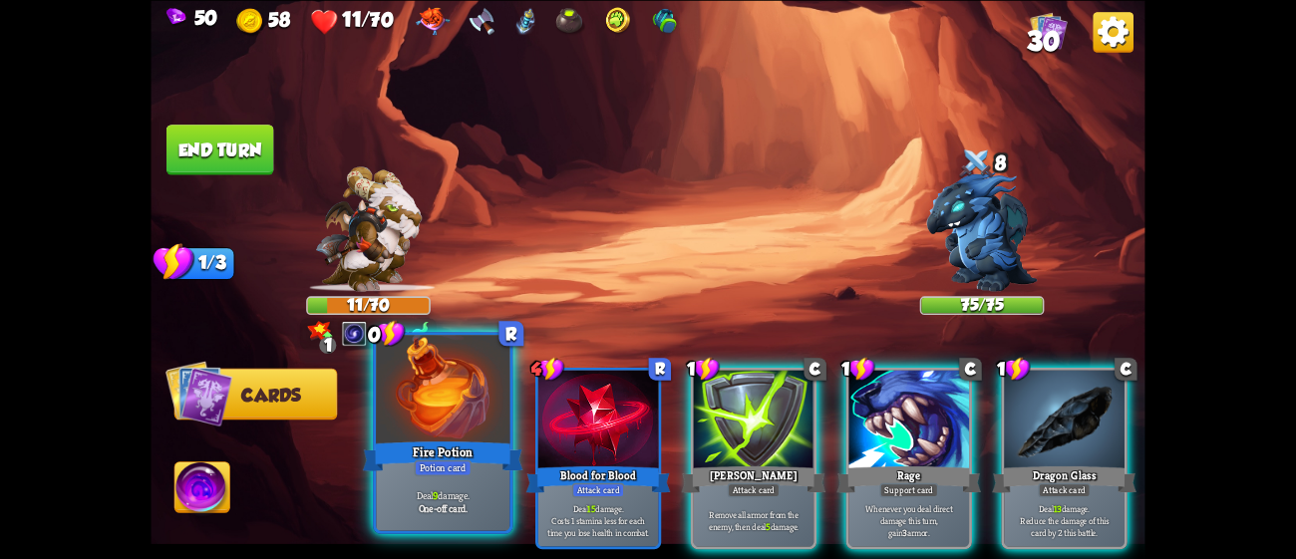
click at [462, 459] on div "Fire Potion" at bounding box center [443, 456] width 160 height 36
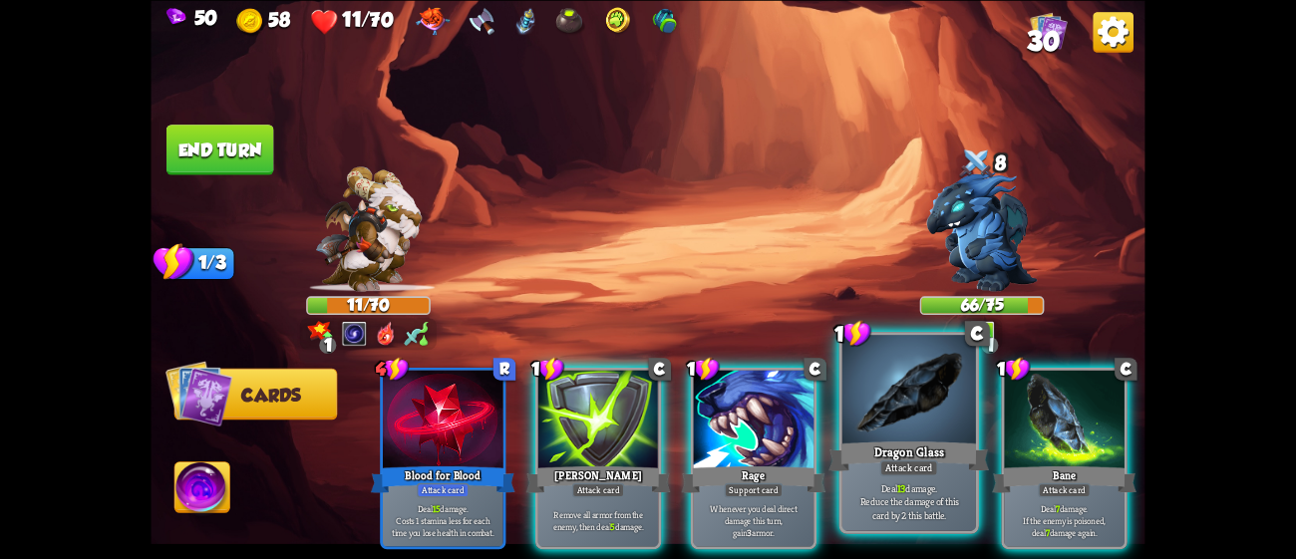
click at [943, 412] on div at bounding box center [909, 391] width 134 height 113
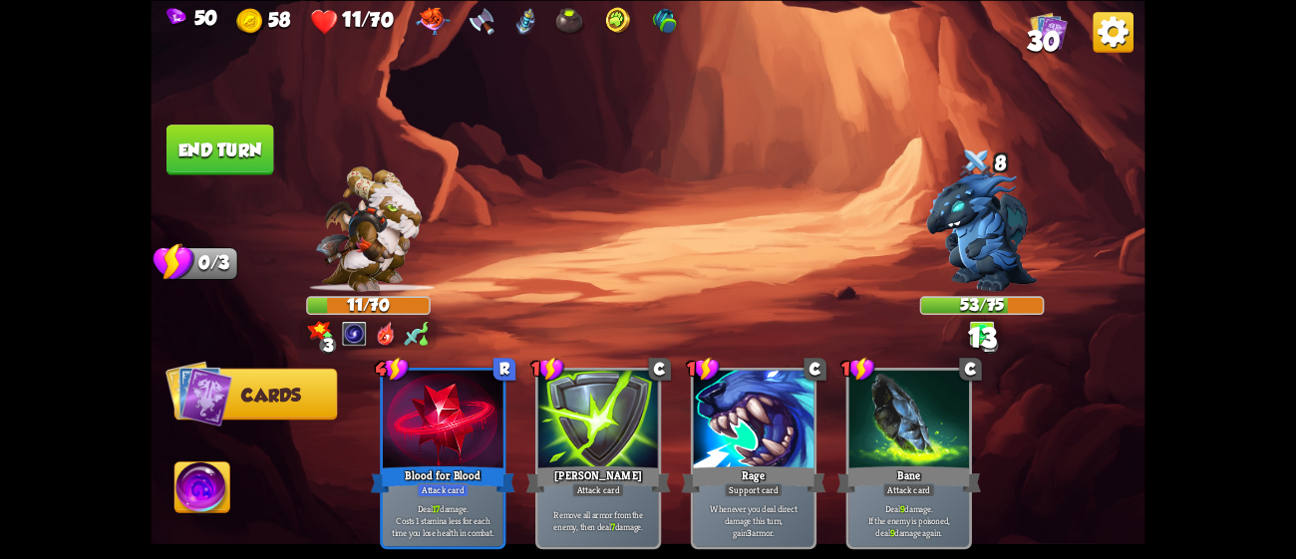
click at [249, 128] on button "End turn" at bounding box center [220, 150] width 108 height 51
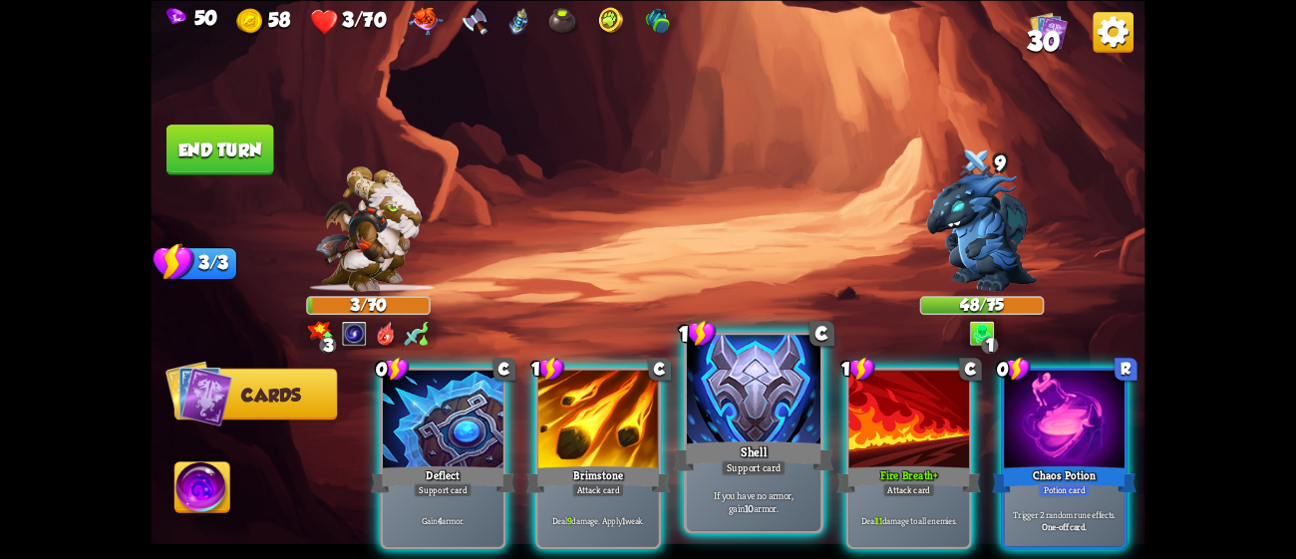
click at [694, 478] on div "If you have no armor, gain 10 armor." at bounding box center [754, 502] width 134 height 58
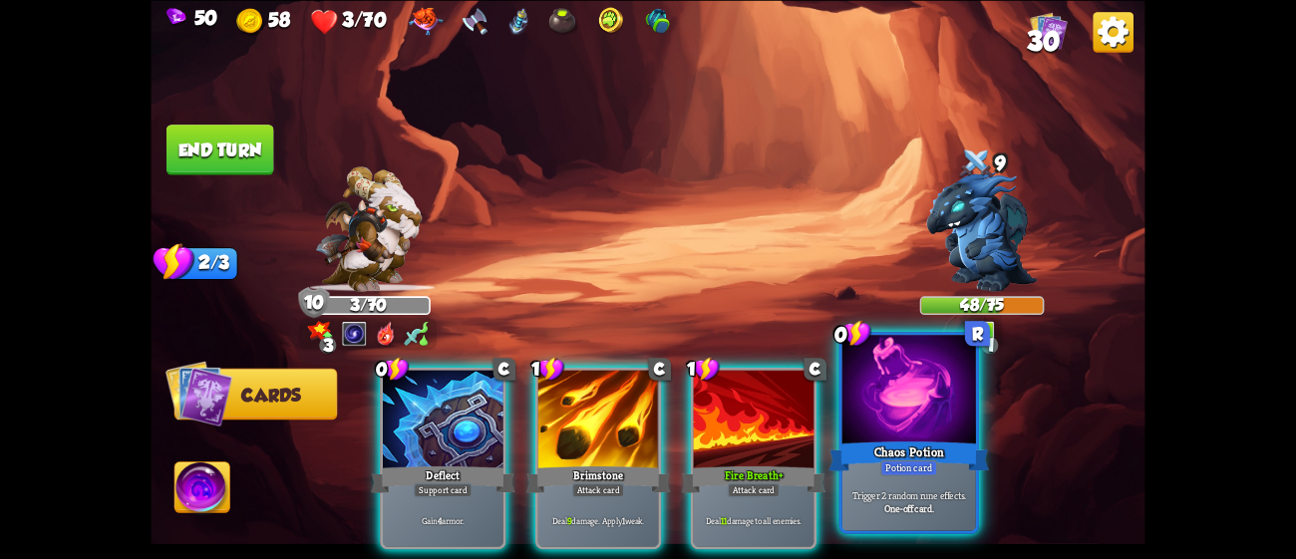
click at [865, 473] on div "Chaos Potion" at bounding box center [908, 456] width 160 height 36
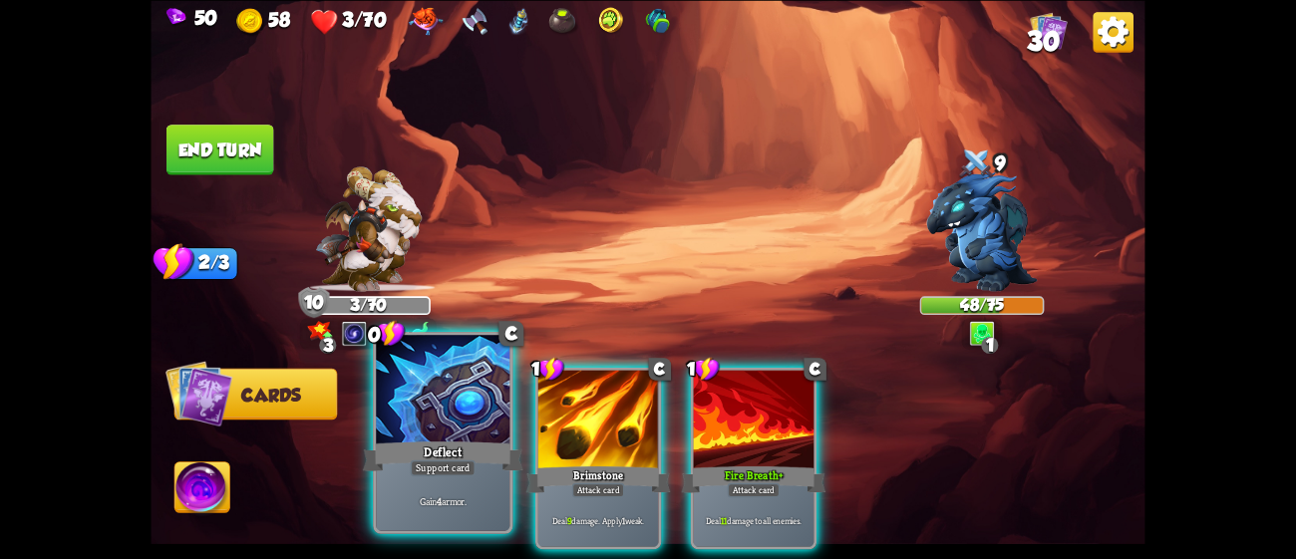
click at [422, 446] on div "Deflect" at bounding box center [443, 456] width 160 height 36
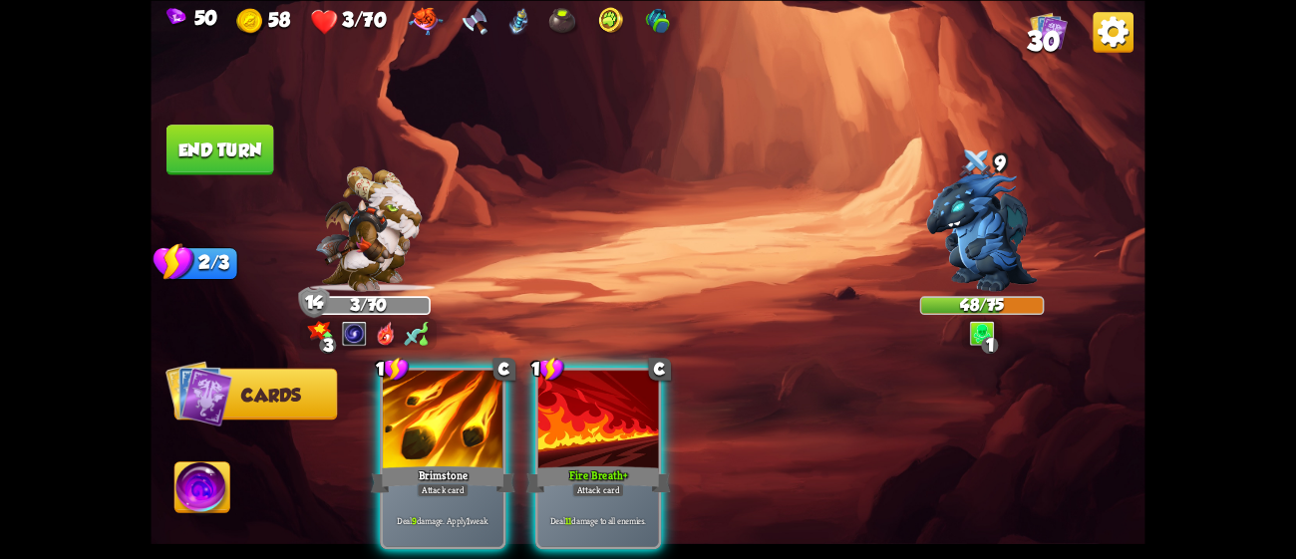
click at [422, 464] on div "Brimstone" at bounding box center [443, 480] width 145 height 32
click at [422, 446] on div "1 C Brimstone Attack card Deal 9 damage. Apply 1 weak. 1 C Fire Breath+ Attack …" at bounding box center [747, 435] width 795 height 248
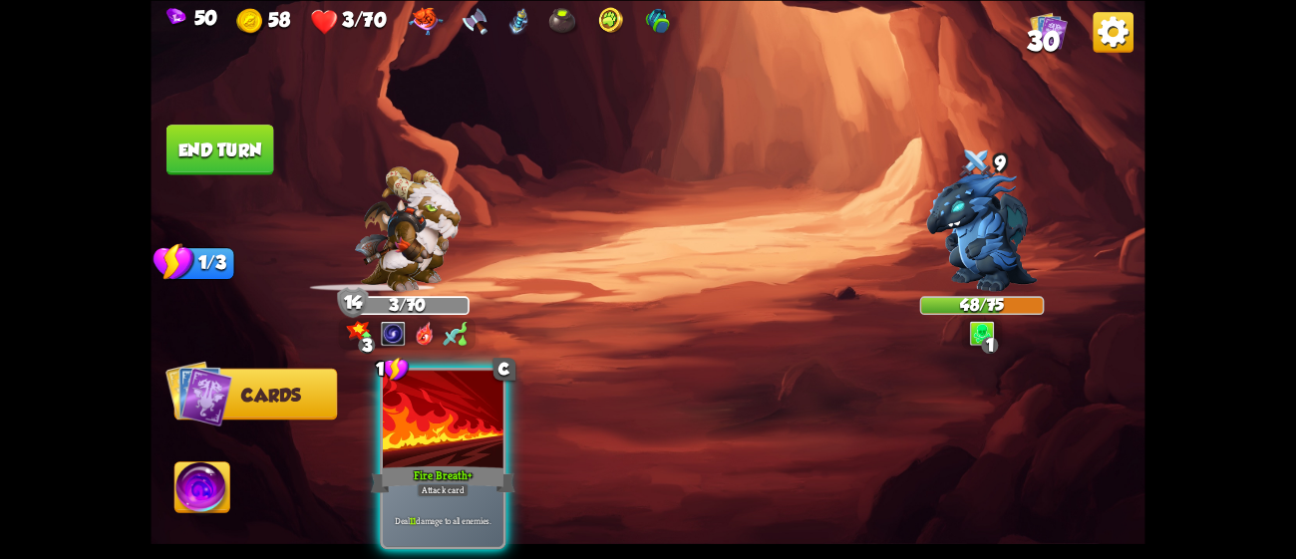
click at [422, 464] on div "Fire Breath+" at bounding box center [443, 480] width 145 height 32
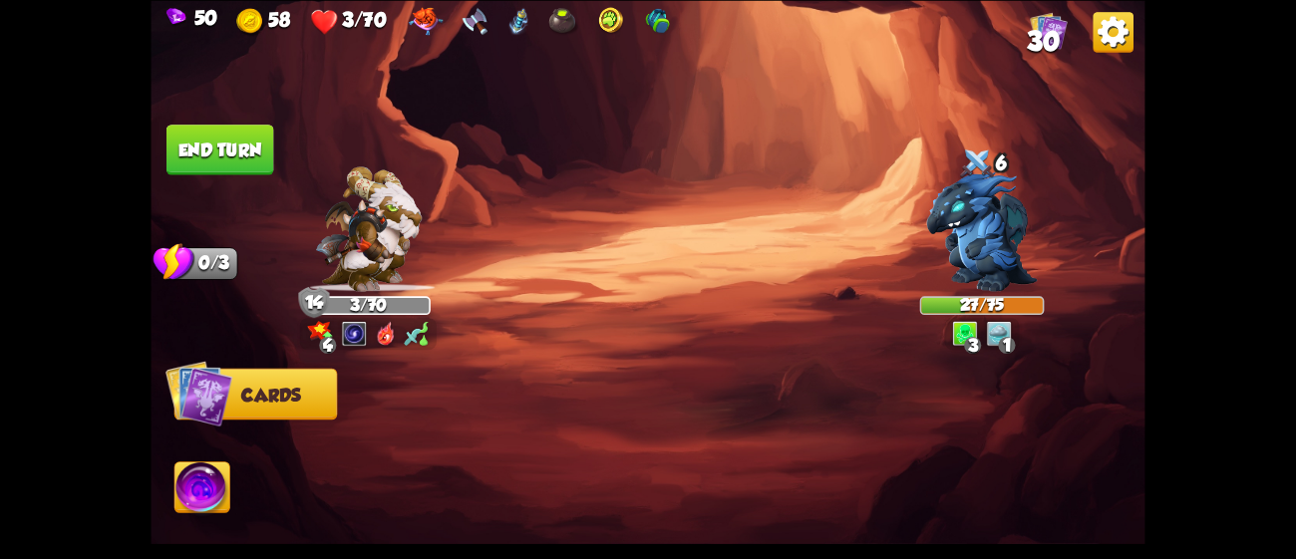
click at [240, 147] on button "End turn" at bounding box center [220, 150] width 108 height 51
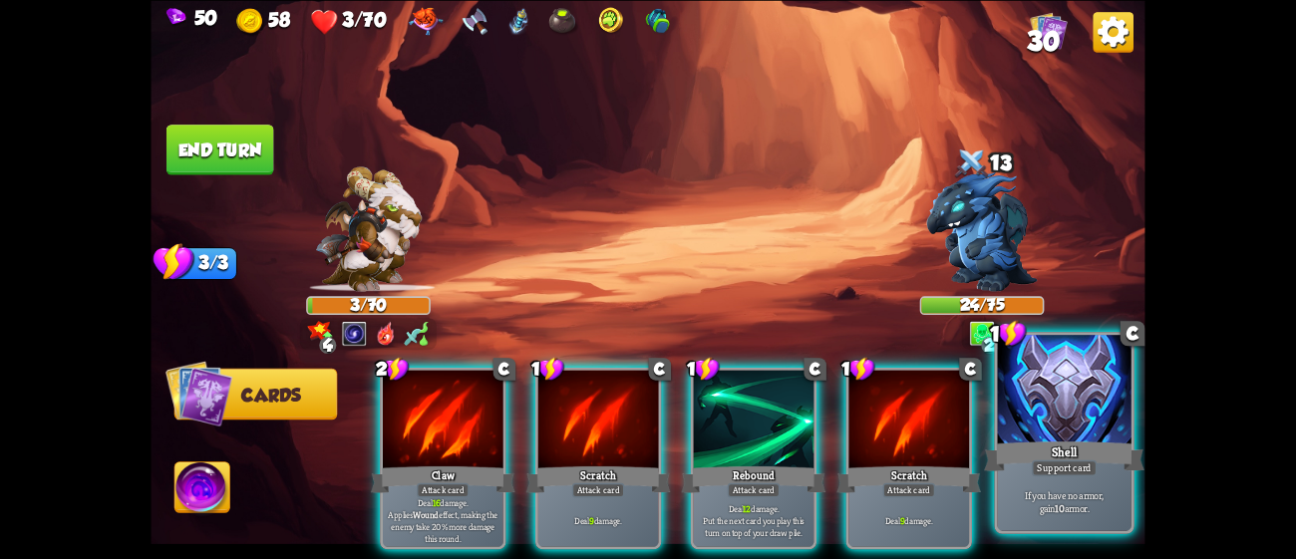
click at [1086, 423] on div at bounding box center [1065, 391] width 134 height 113
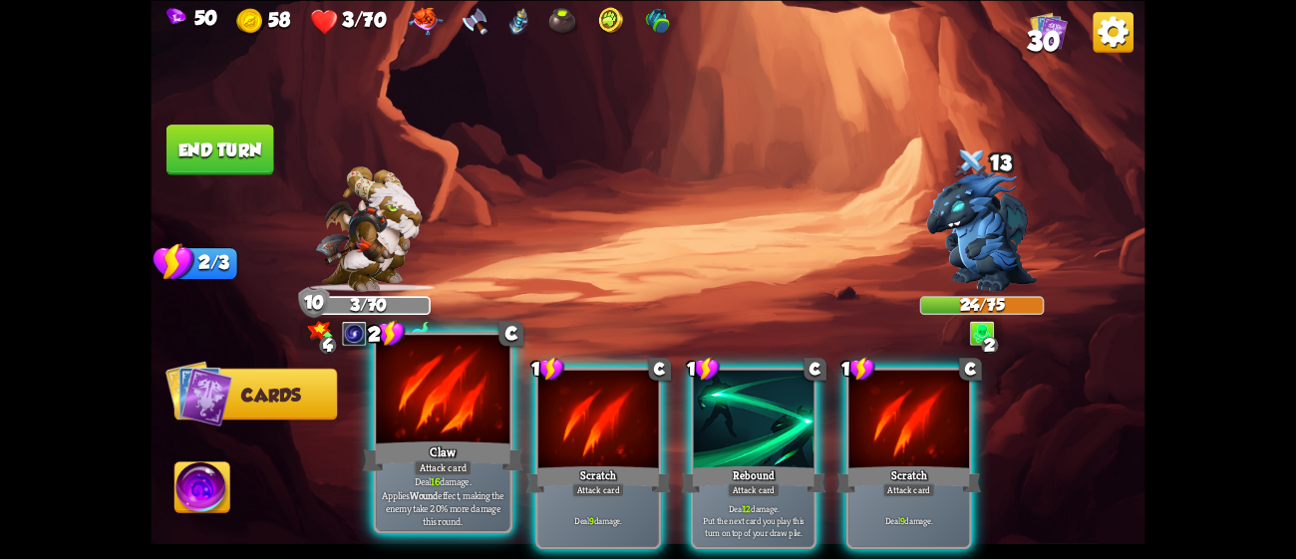
click at [432, 436] on div at bounding box center [443, 391] width 134 height 113
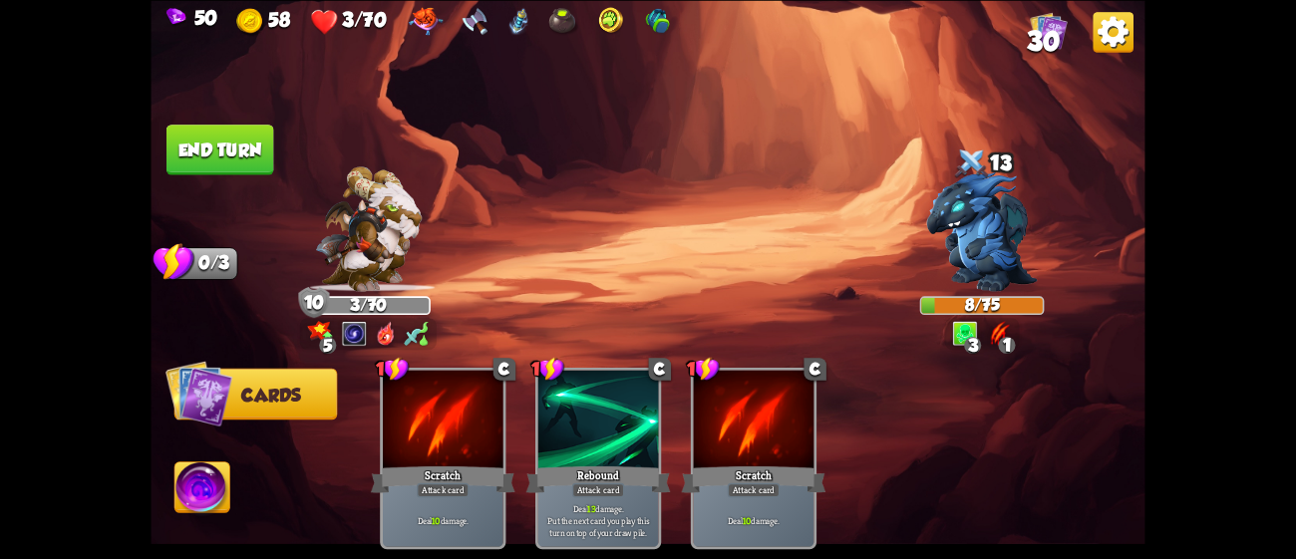
click at [205, 144] on button "End turn" at bounding box center [220, 150] width 108 height 51
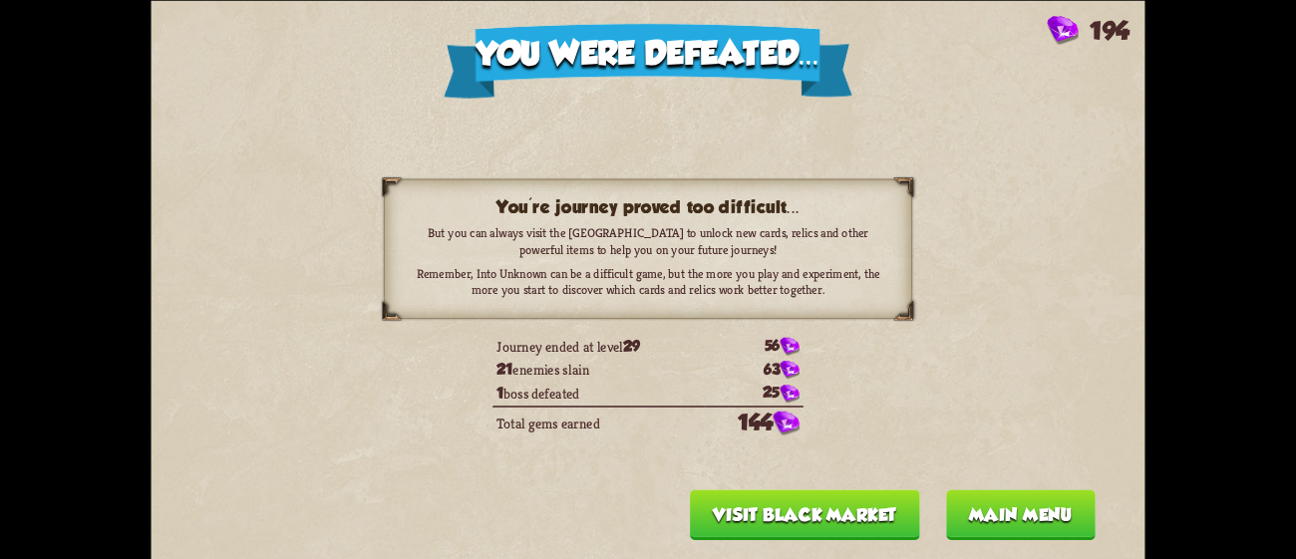
click at [802, 499] on button "Visit Black Market" at bounding box center [805, 514] width 230 height 51
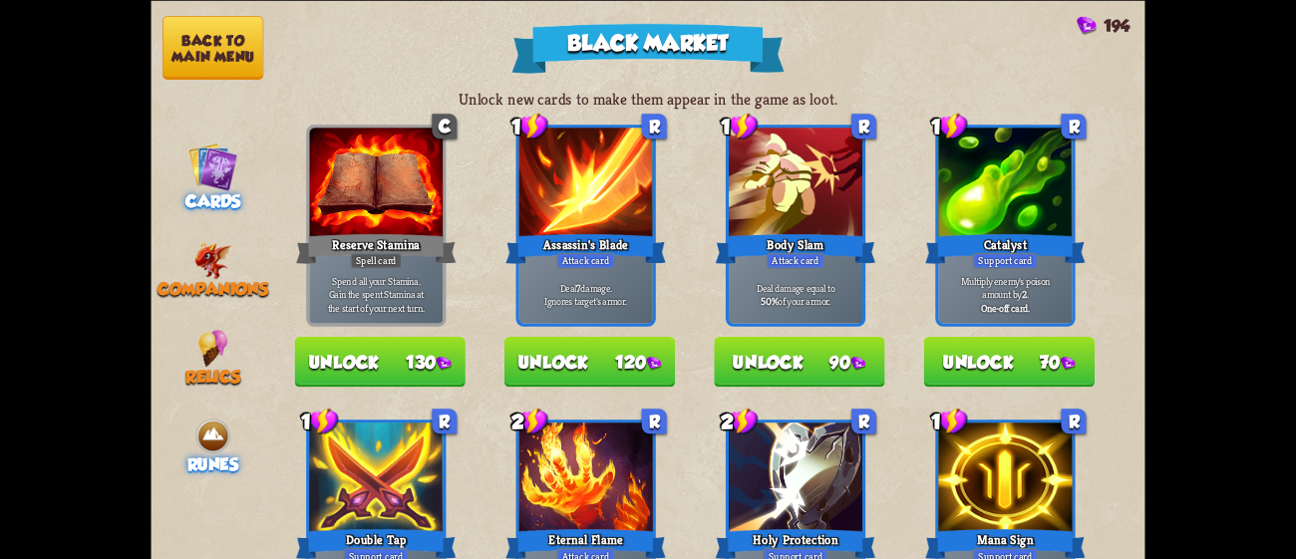
click at [203, 417] on img at bounding box center [212, 435] width 37 height 37
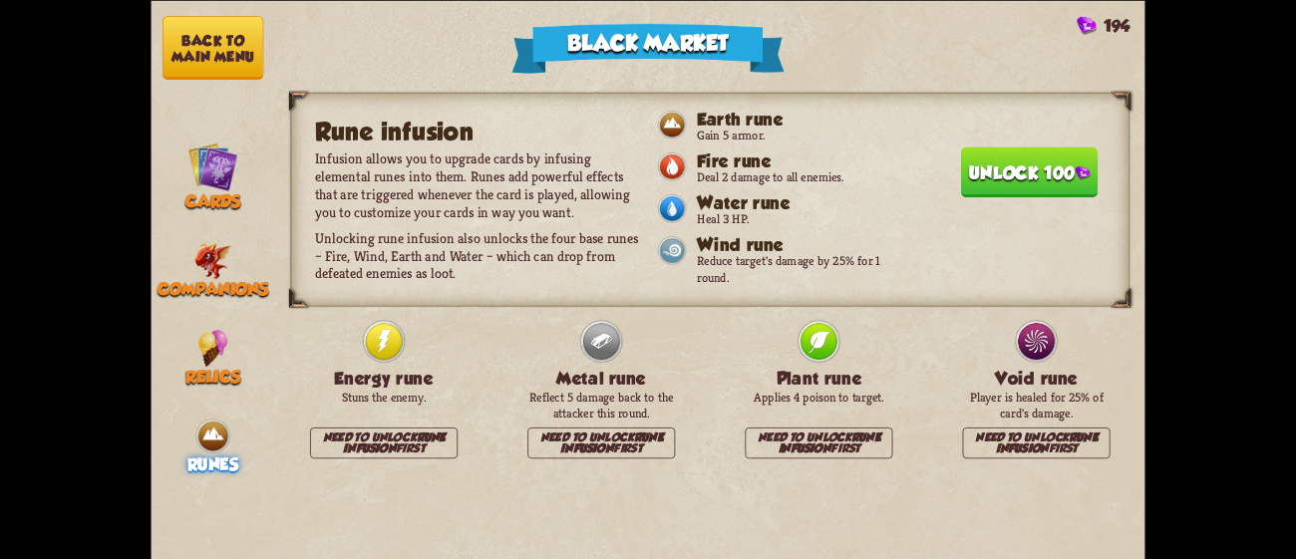
click at [1039, 140] on div "Rune infusion Infusion allows you to upgrade cards by infusing elemental runes …" at bounding box center [710, 199] width 839 height 213
click at [1038, 158] on button "Unlock 100" at bounding box center [1029, 172] width 137 height 51
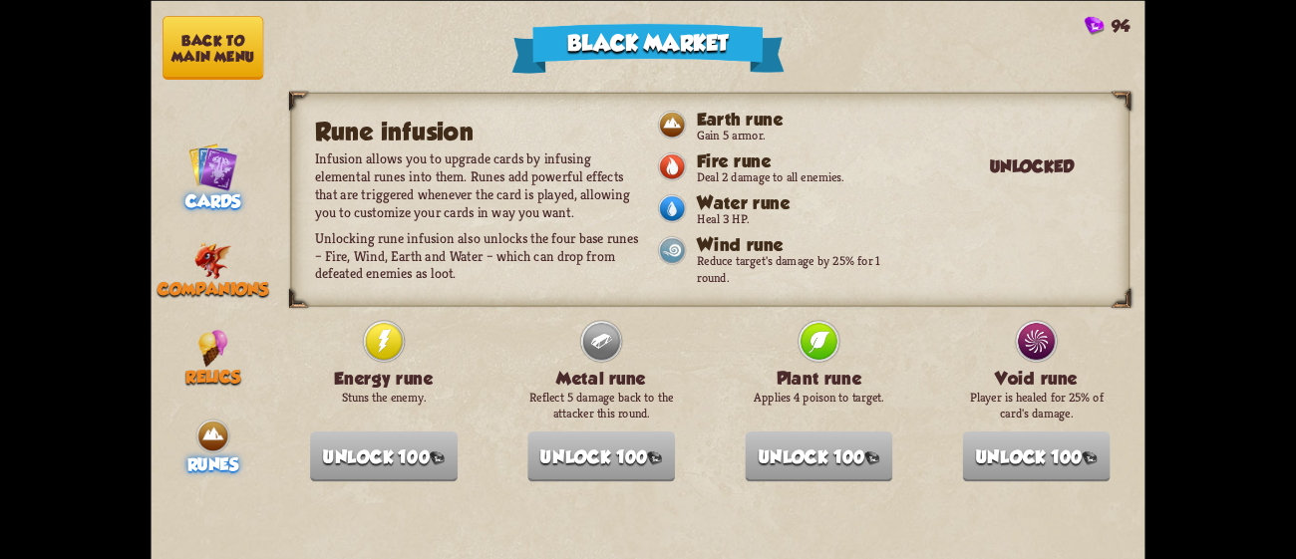
click at [197, 160] on img at bounding box center [213, 167] width 50 height 50
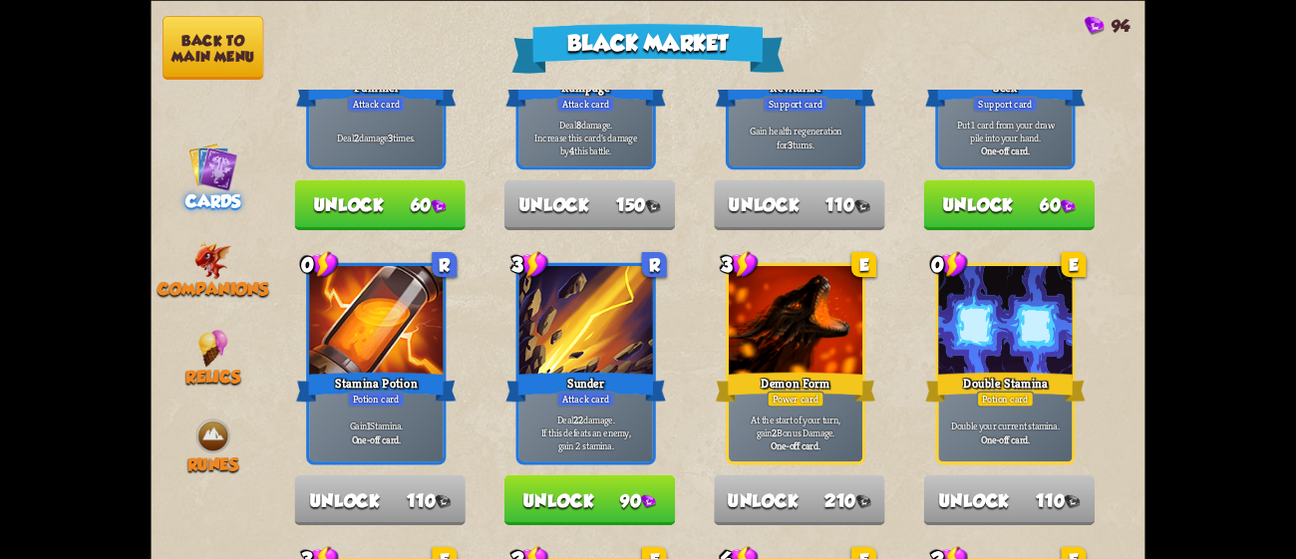
scroll to position [975, 0]
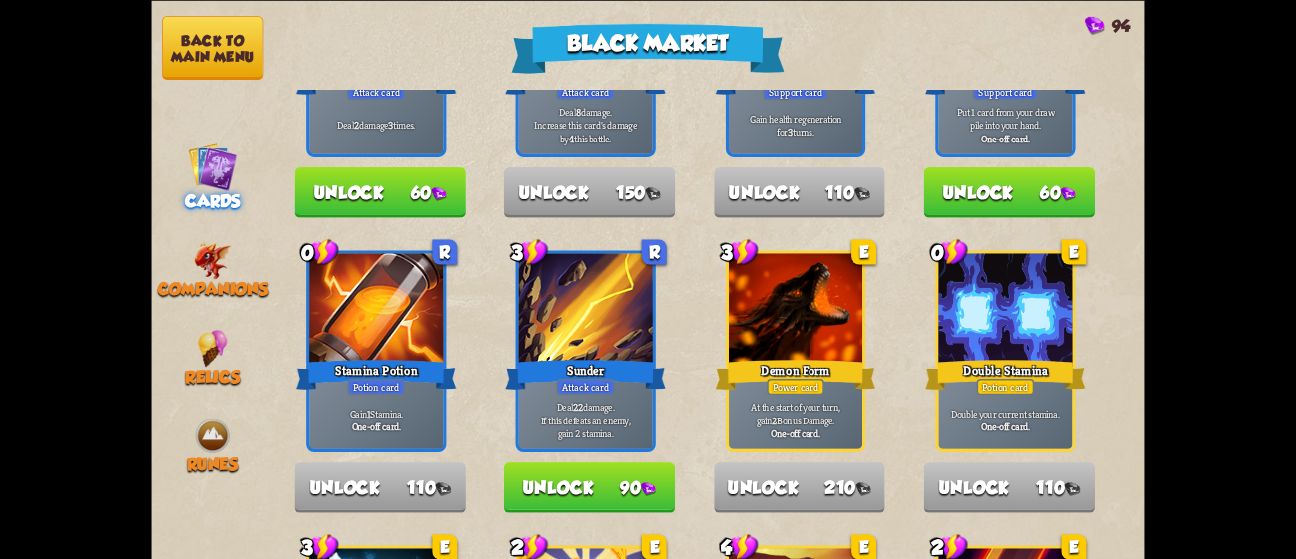
click at [617, 482] on button "Unlock 90" at bounding box center [589, 488] width 170 height 51
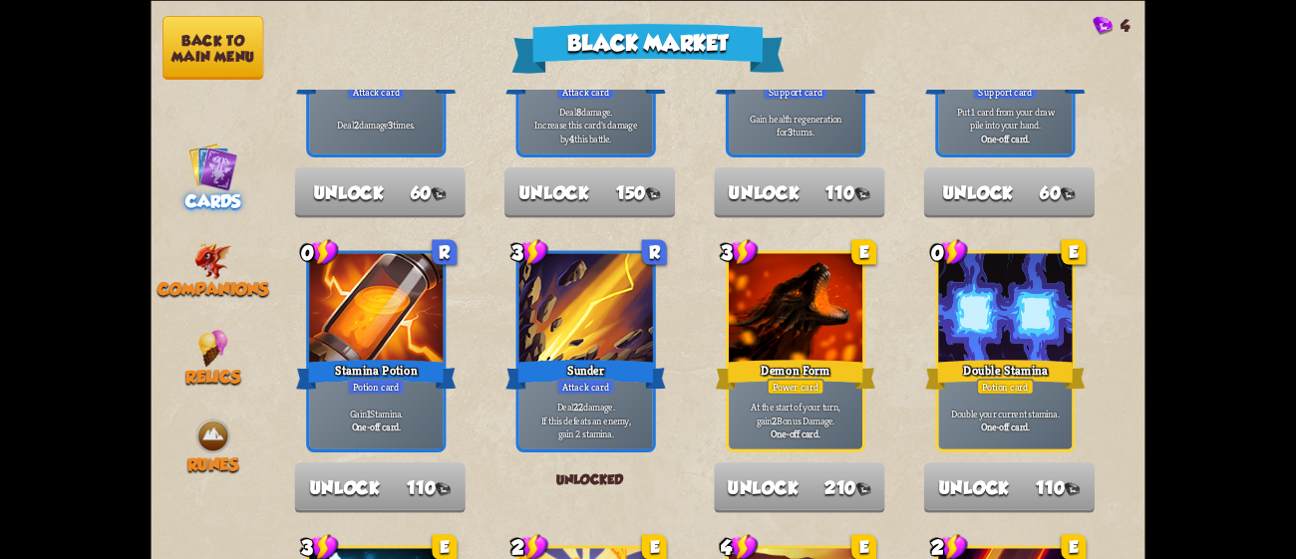
click at [216, 57] on button "Back to main menu" at bounding box center [212, 48] width 101 height 64
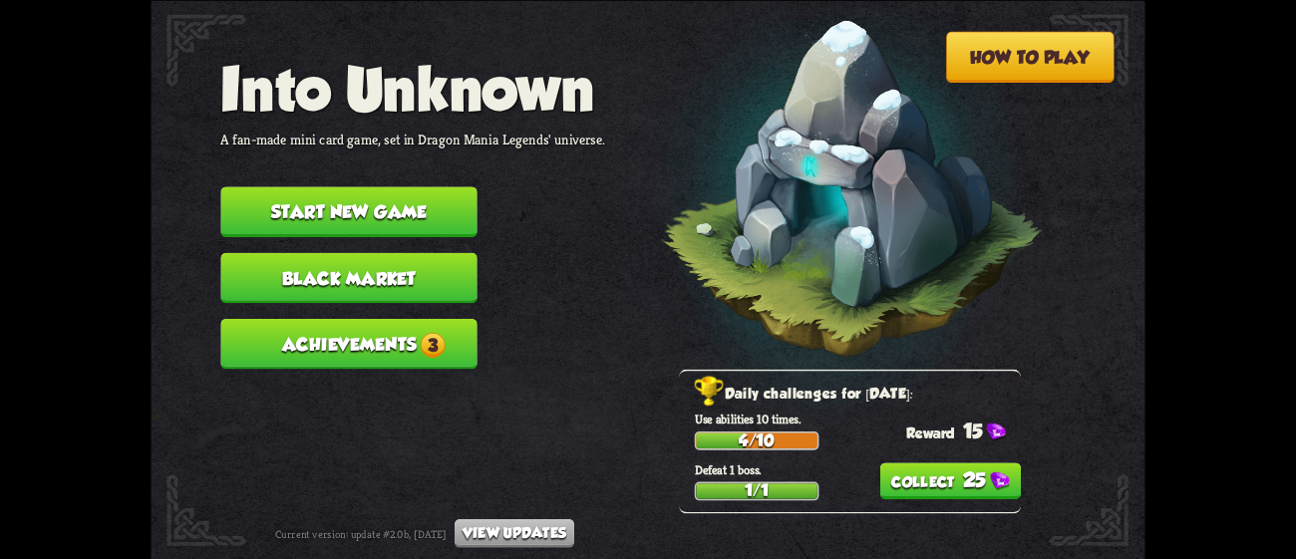
click at [947, 472] on button "25" at bounding box center [950, 481] width 141 height 37
click at [448, 318] on button "Achievements 3" at bounding box center [348, 343] width 256 height 51
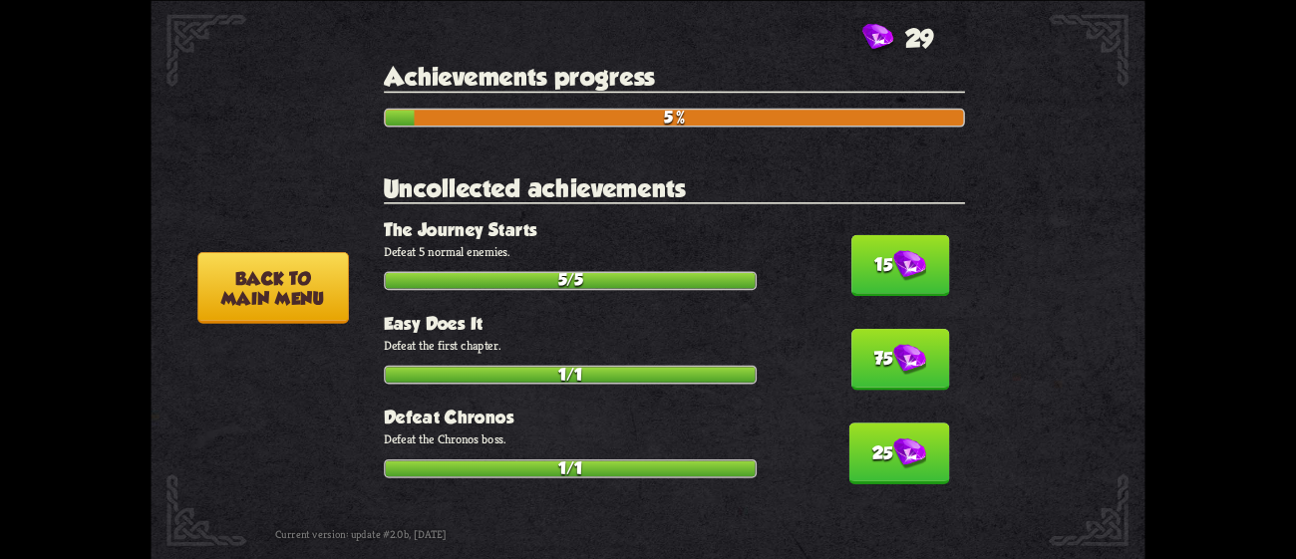
click at [893, 250] on img at bounding box center [909, 265] width 33 height 31
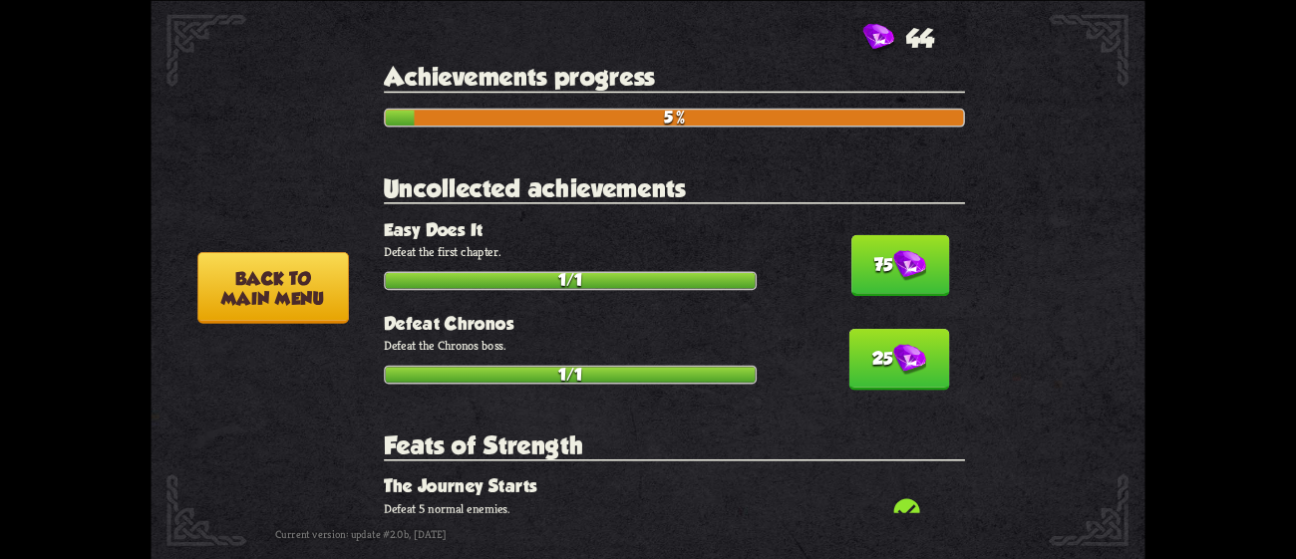
click at [896, 329] on button "25" at bounding box center [898, 360] width 101 height 62
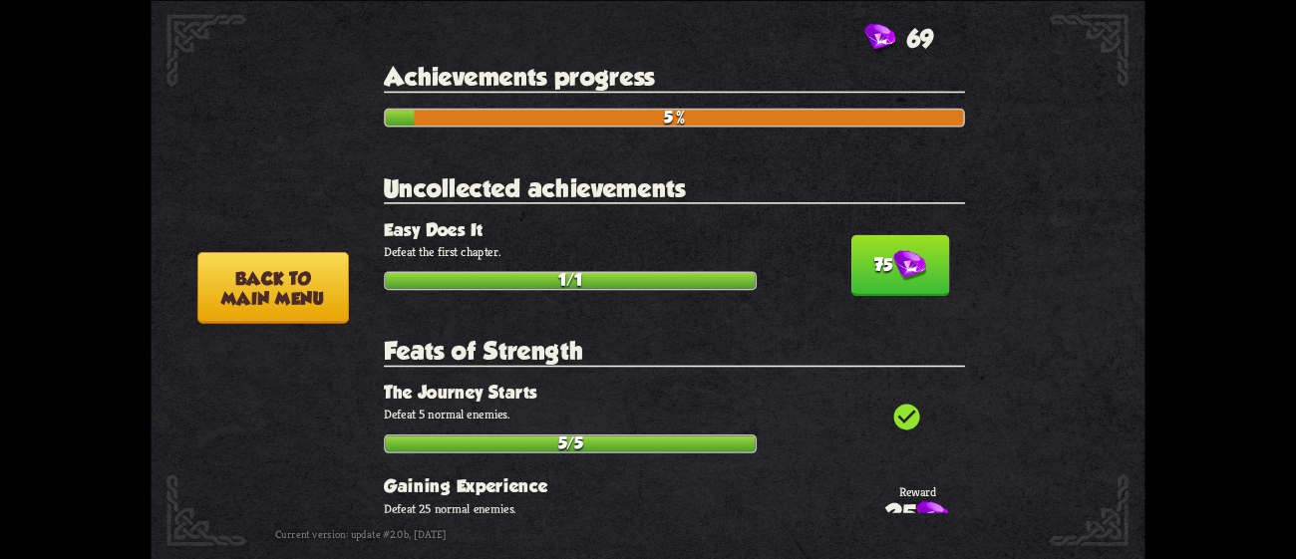
click at [861, 234] on button "75" at bounding box center [900, 265] width 99 height 62
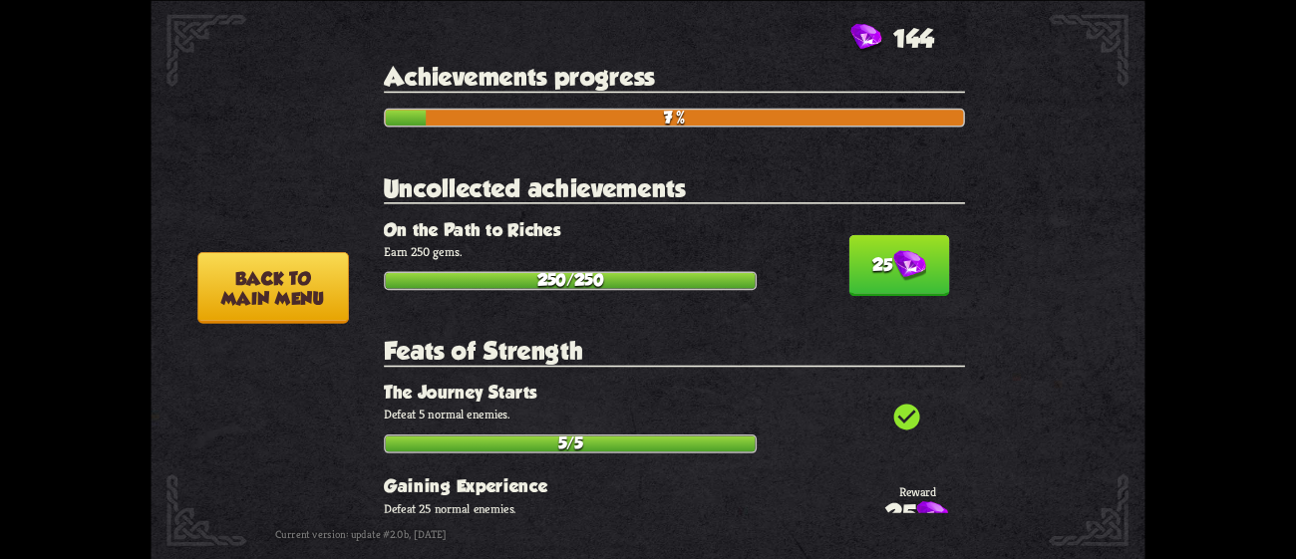
click at [893, 257] on img at bounding box center [909, 265] width 33 height 31
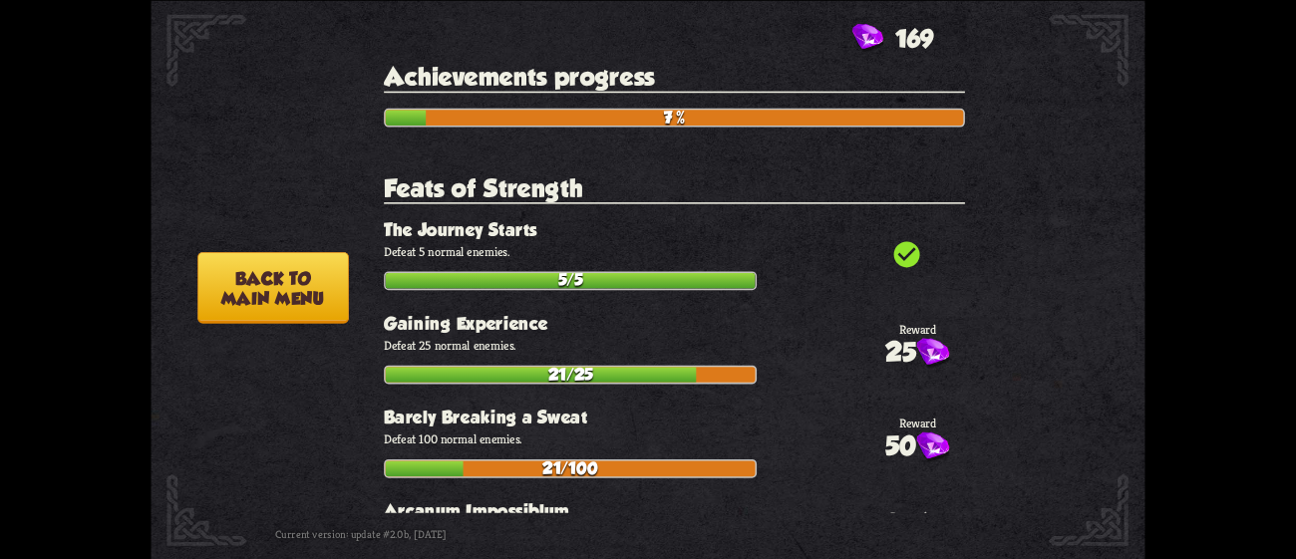
click at [245, 0] on div "How to play Into Unknown A fan-made mini card game, set in Dragon Mania Legends…" at bounding box center [648, 0] width 994 height 0
click at [249, 305] on button "Back to main menu" at bounding box center [273, 287] width 152 height 72
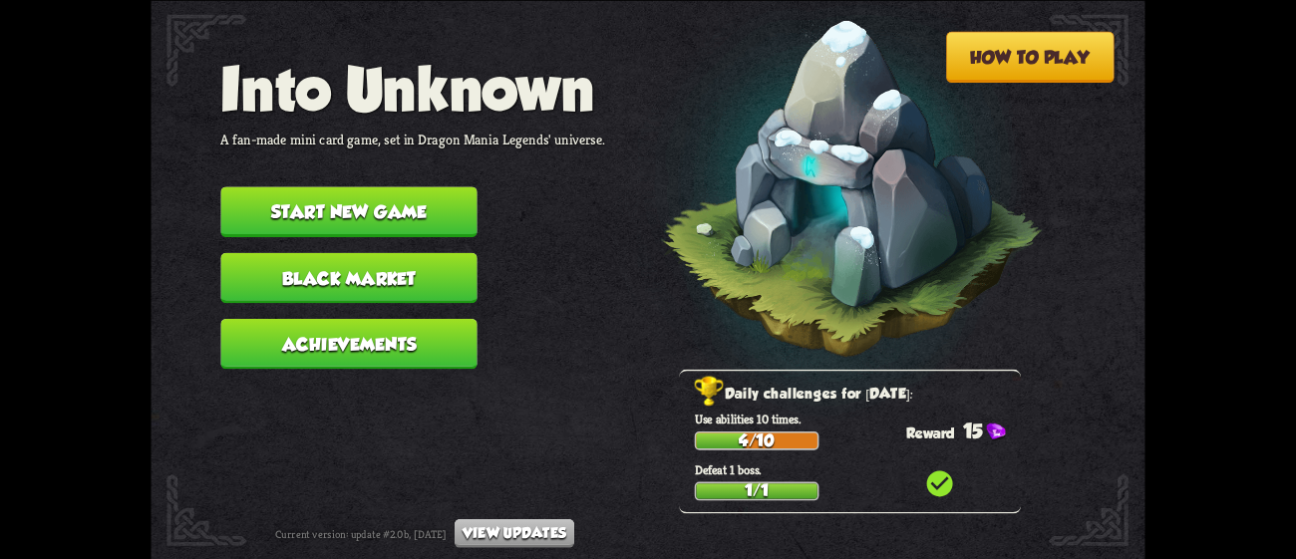
click at [391, 266] on button "Black Market" at bounding box center [348, 277] width 256 height 51
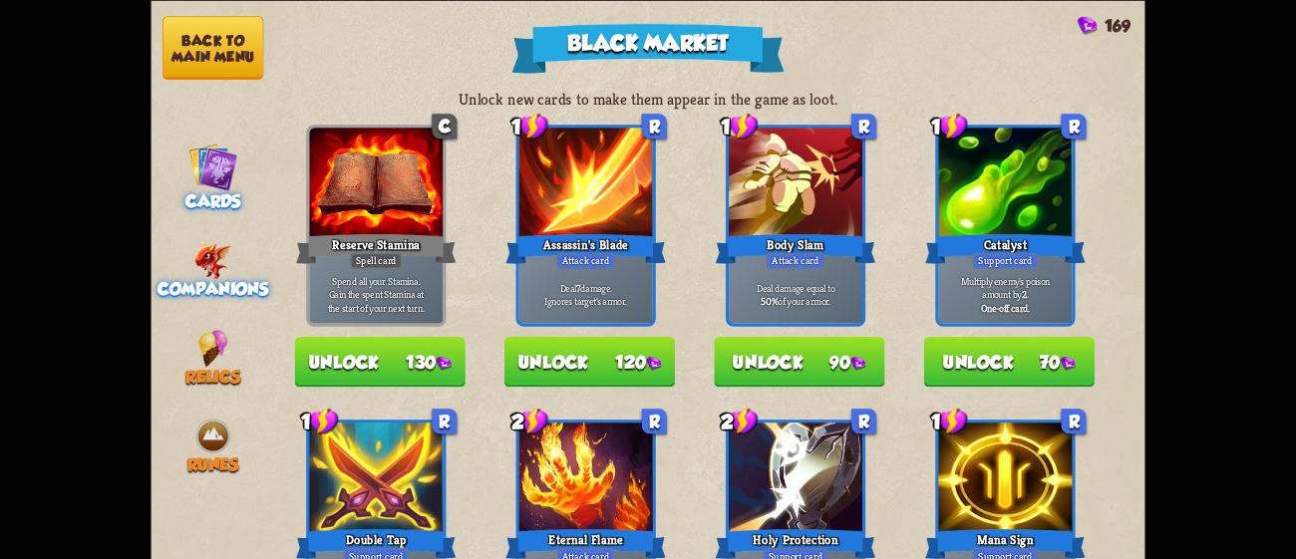
click at [221, 248] on img at bounding box center [213, 259] width 38 height 37
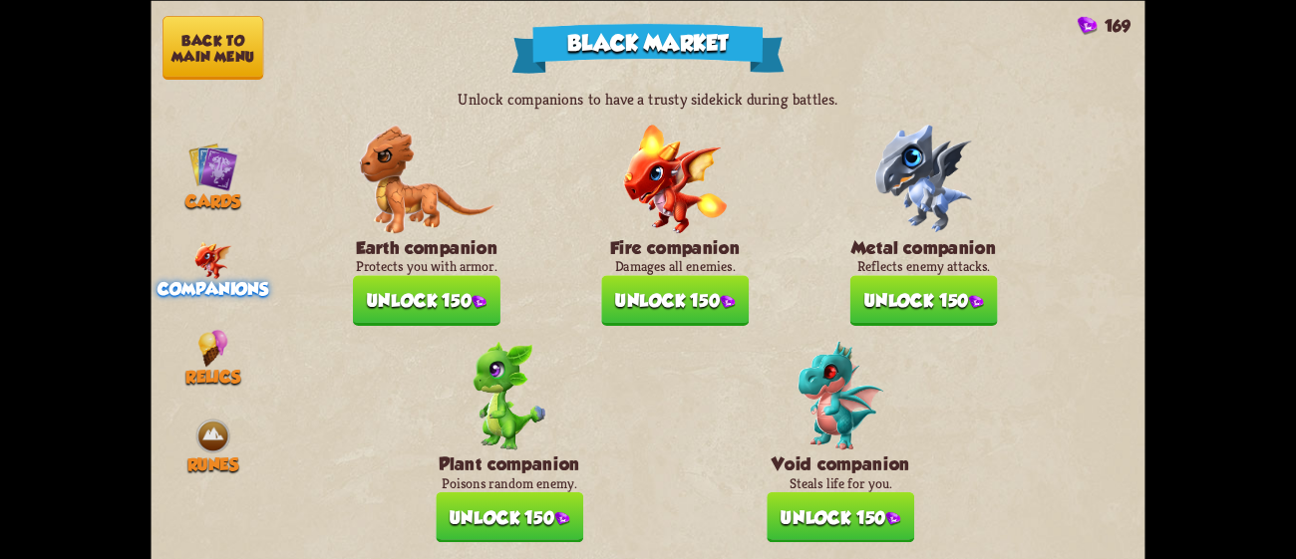
click at [966, 285] on button "Unlock 150" at bounding box center [924, 300] width 148 height 51
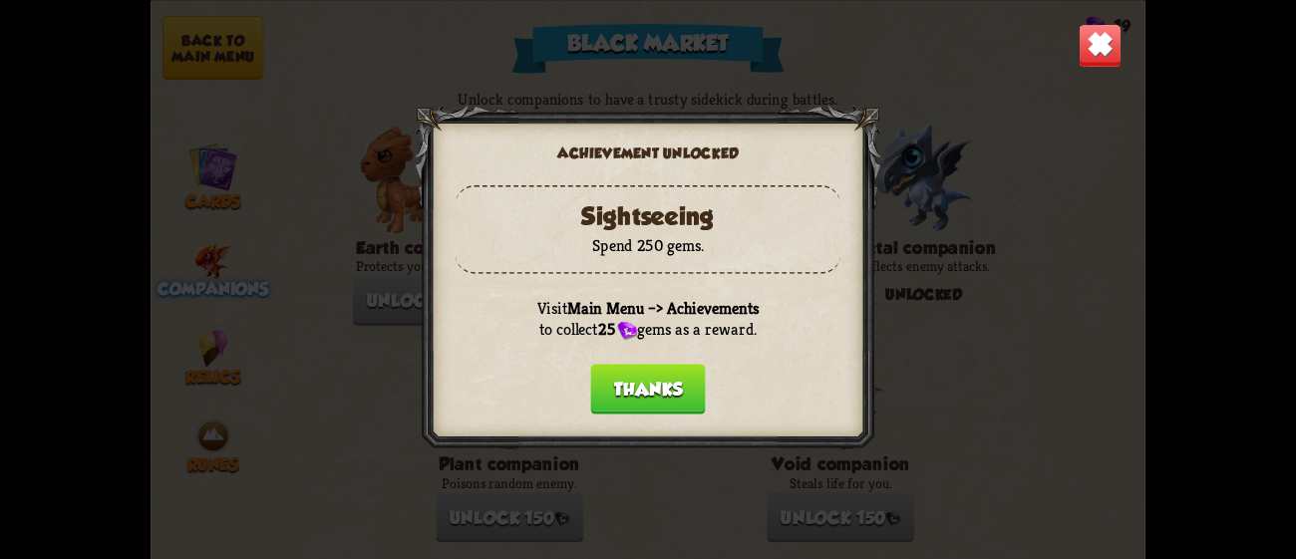
click at [617, 386] on button "Thanks" at bounding box center [647, 389] width 115 height 51
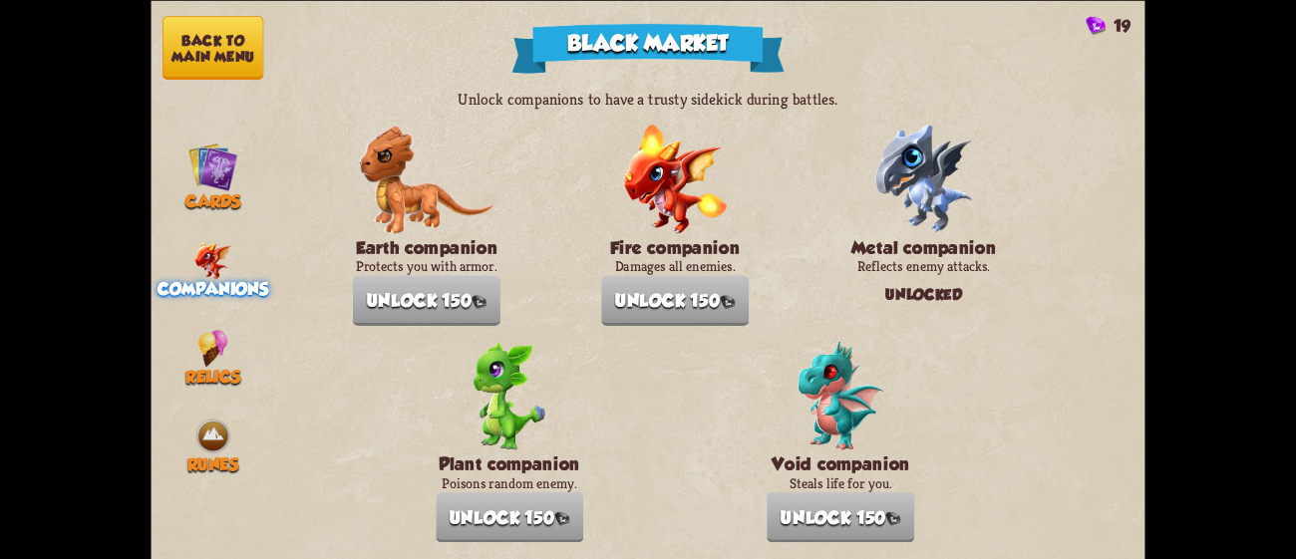
click at [205, 36] on button "Back to main menu" at bounding box center [212, 48] width 101 height 64
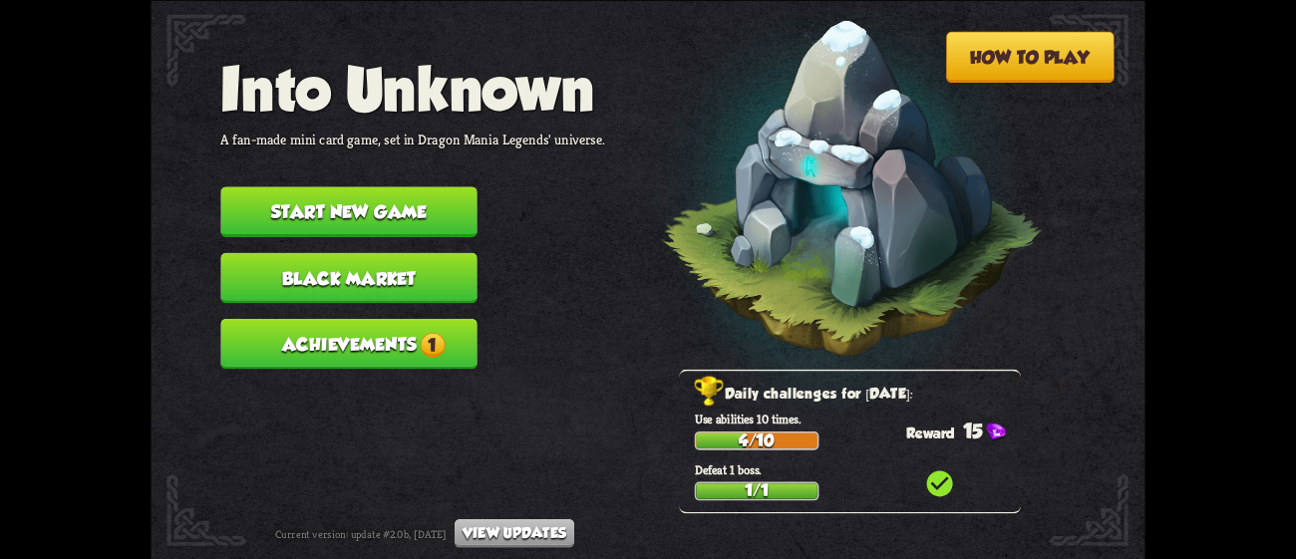
click at [385, 318] on button "Achievements 1" at bounding box center [348, 343] width 256 height 51
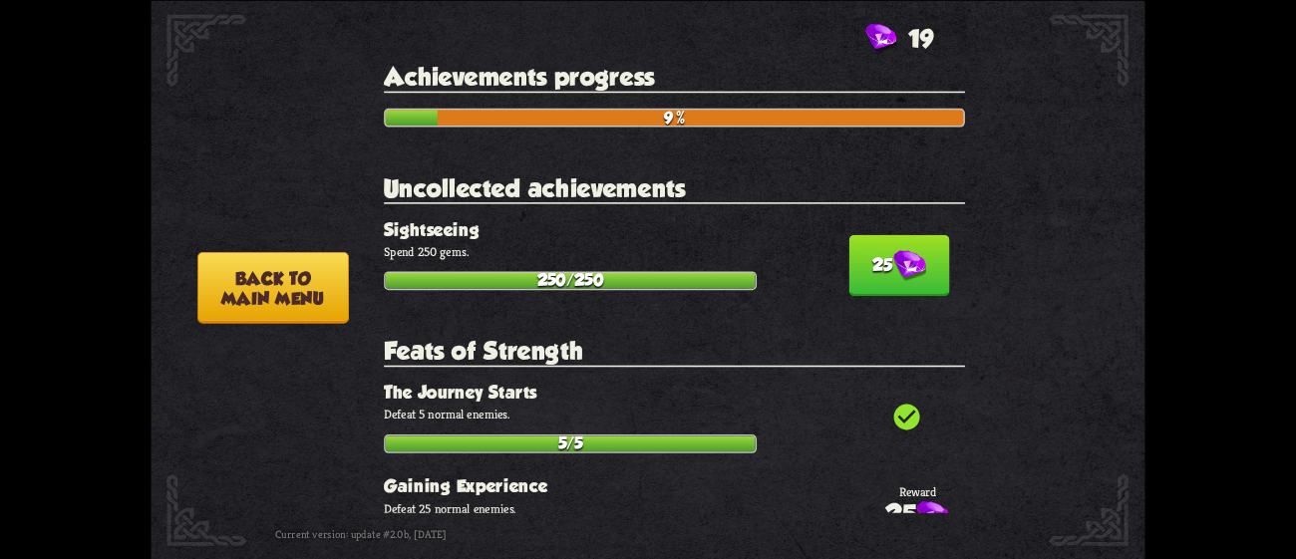
click at [866, 264] on button "25" at bounding box center [898, 265] width 101 height 62
click at [909, 234] on button "25" at bounding box center [898, 265] width 101 height 62
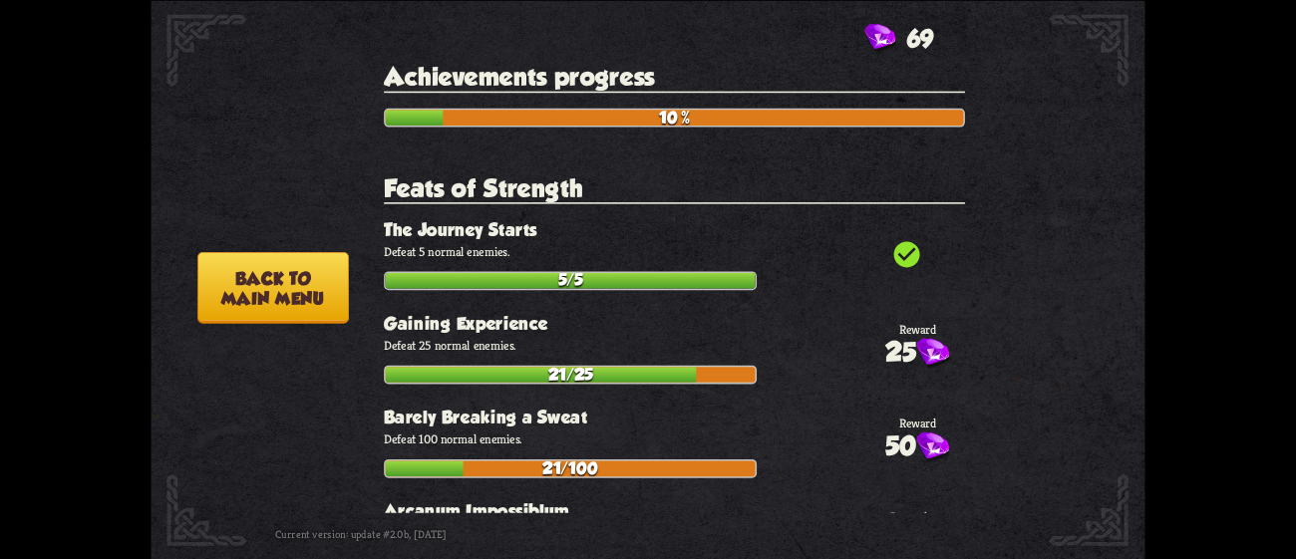
click at [308, 266] on button "Back to main menu" at bounding box center [273, 287] width 152 height 72
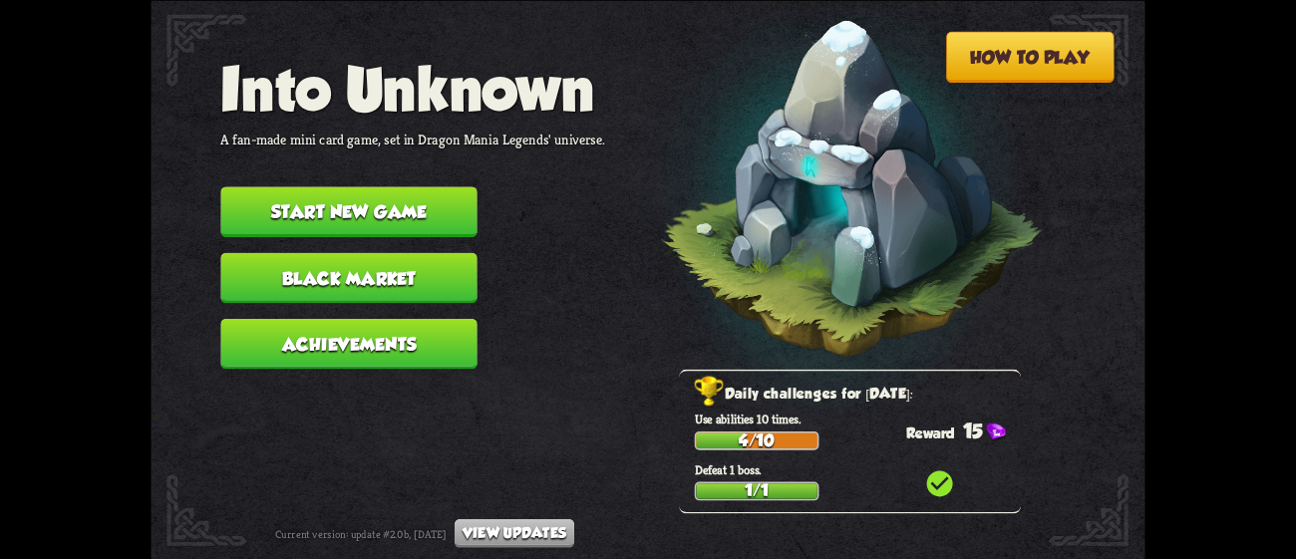
click at [368, 190] on button "Start new game" at bounding box center [348, 211] width 256 height 51
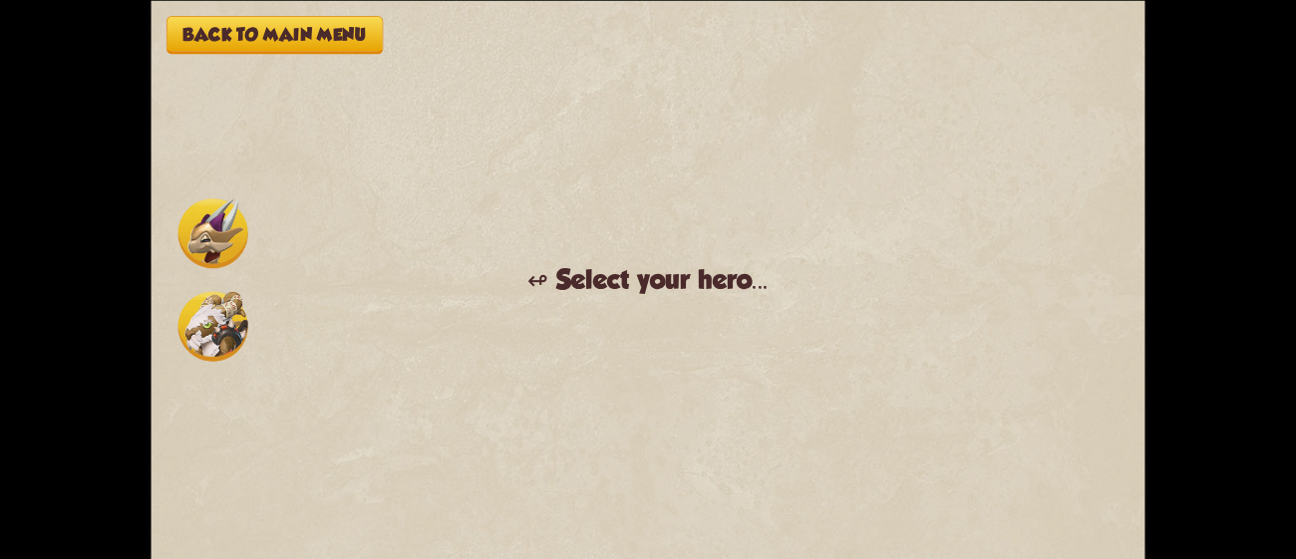
click at [174, 325] on div at bounding box center [213, 279] width 78 height 170
click at [184, 326] on img at bounding box center [213, 326] width 70 height 70
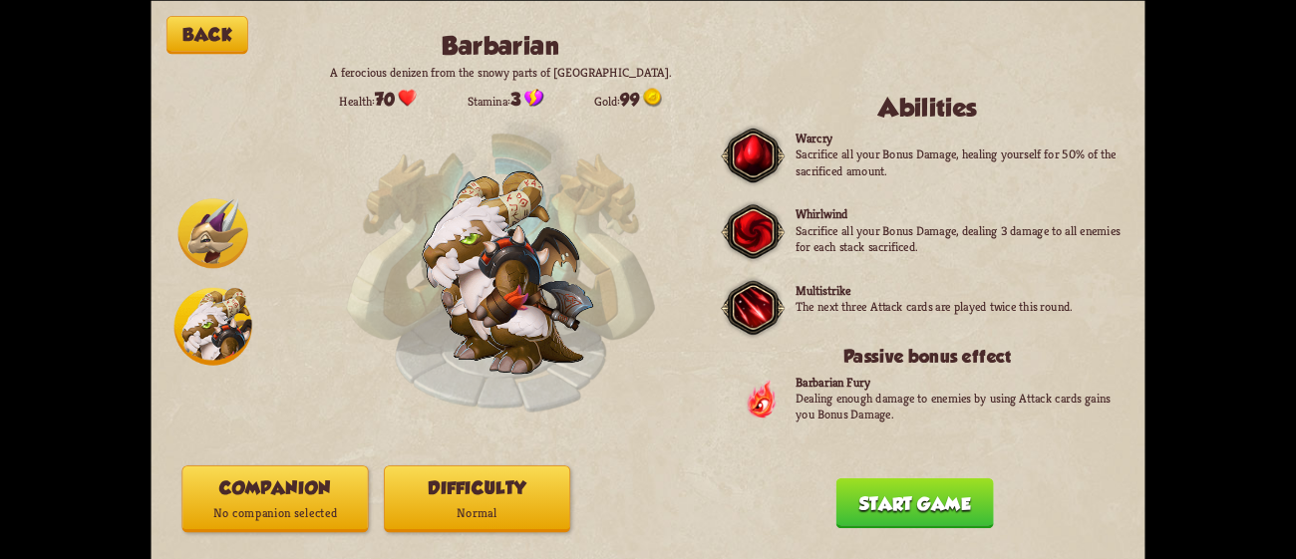
click at [517, 477] on button "Difficulty Normal" at bounding box center [477, 499] width 186 height 67
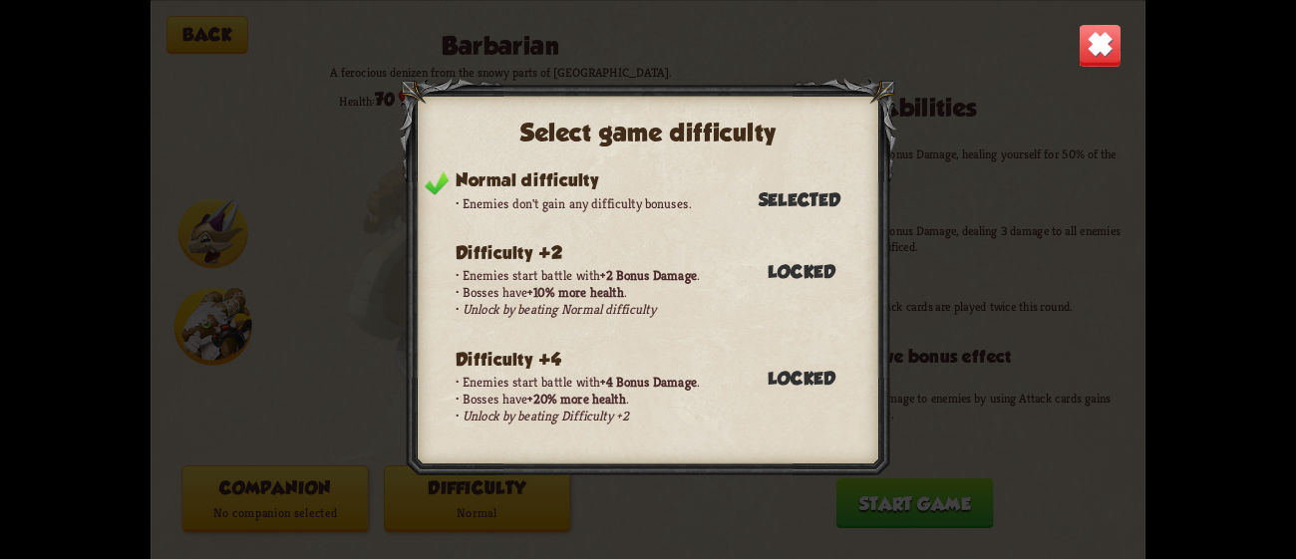
click at [1101, 59] on img at bounding box center [1101, 45] width 44 height 44
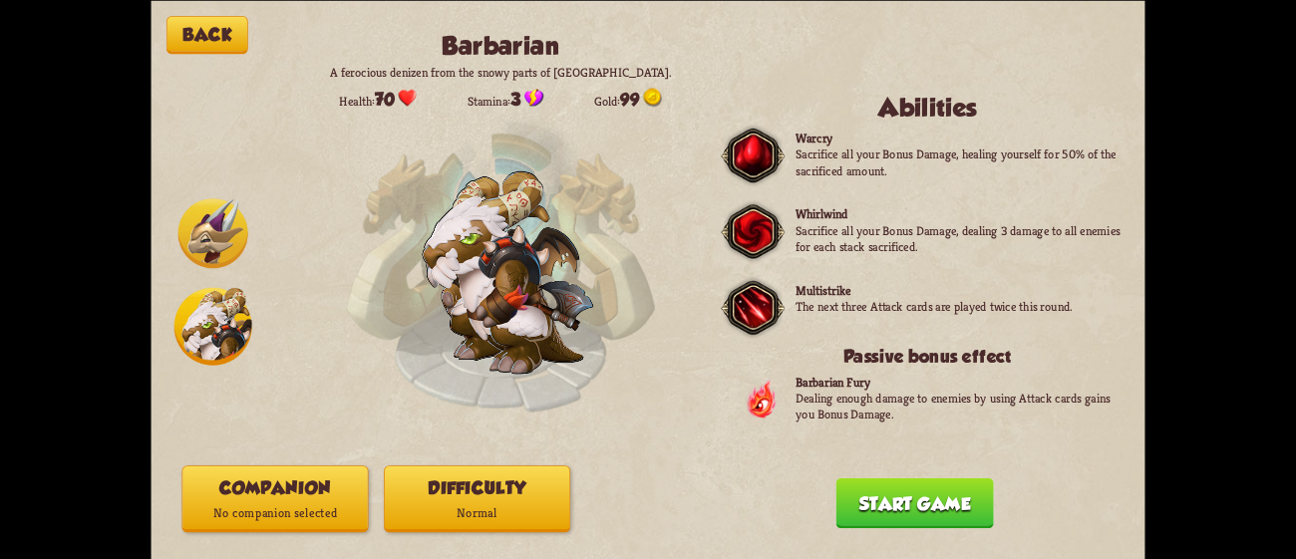
click at [302, 499] on button "Companion No companion selected" at bounding box center [274, 499] width 186 height 67
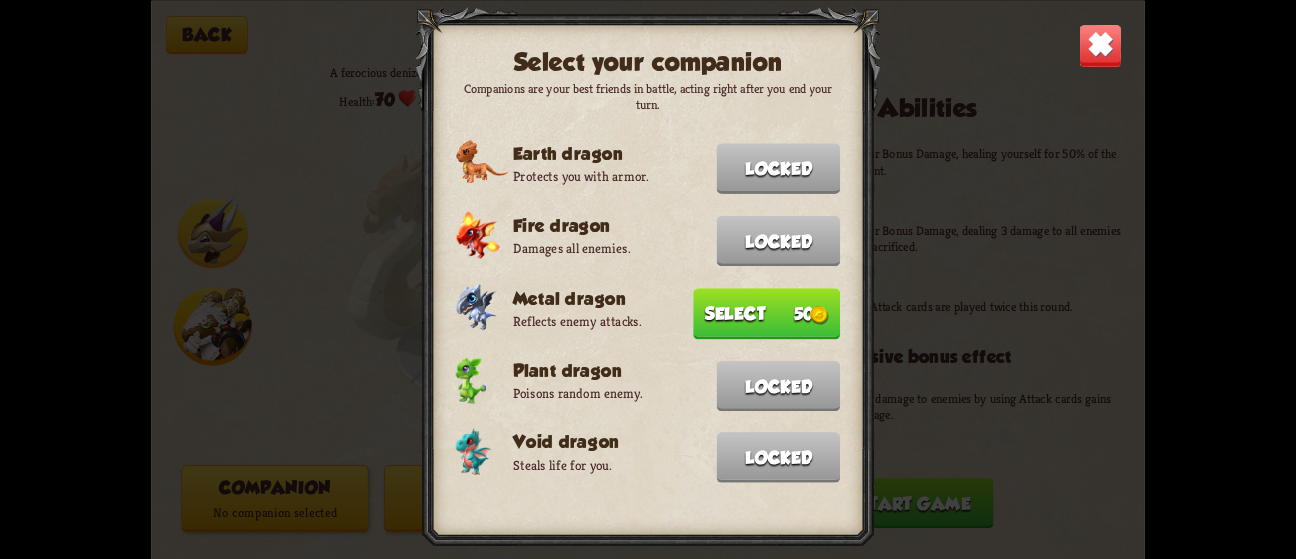
click at [743, 298] on button "Select 50" at bounding box center [767, 313] width 148 height 51
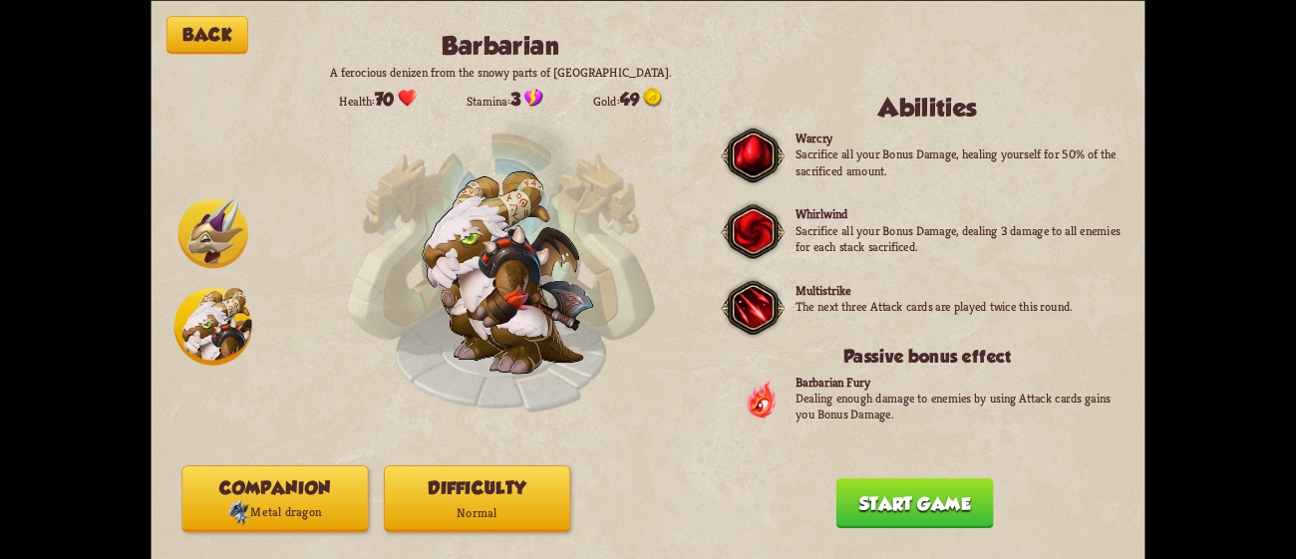
click at [937, 502] on button "Start game" at bounding box center [915, 502] width 158 height 51
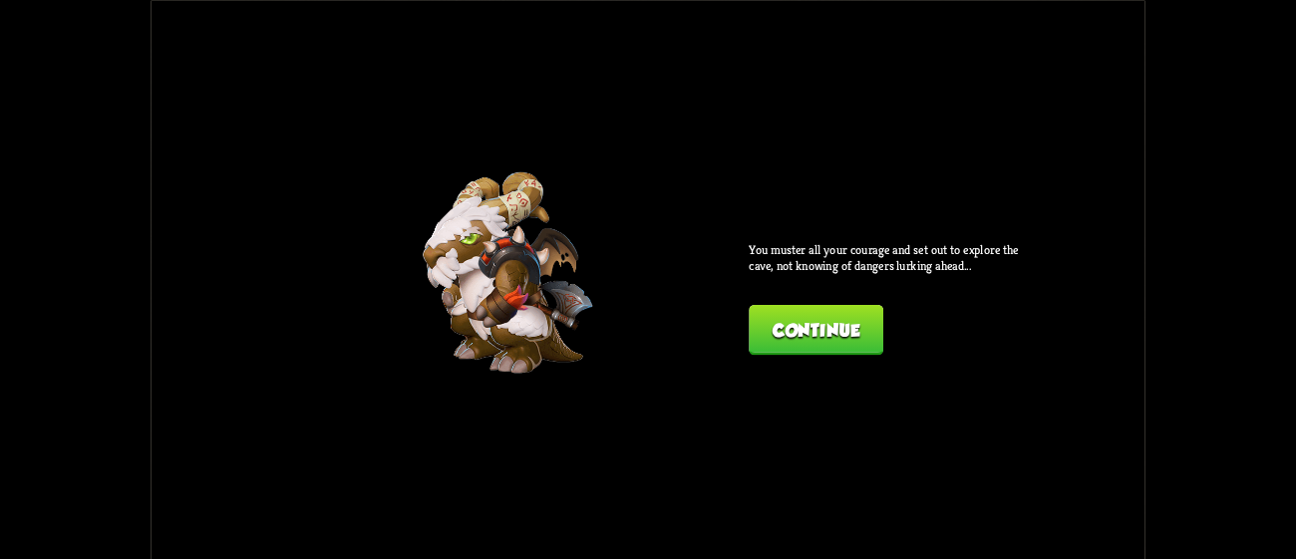
click at [800, 309] on button "Continue" at bounding box center [816, 329] width 135 height 51
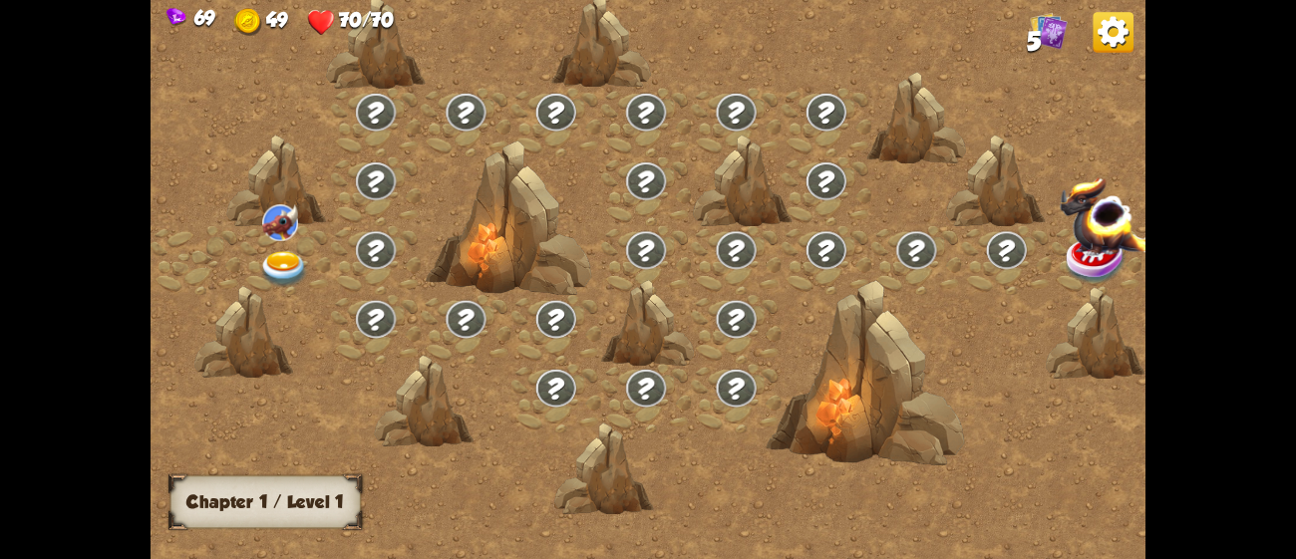
click at [283, 271] on img at bounding box center [284, 269] width 50 height 37
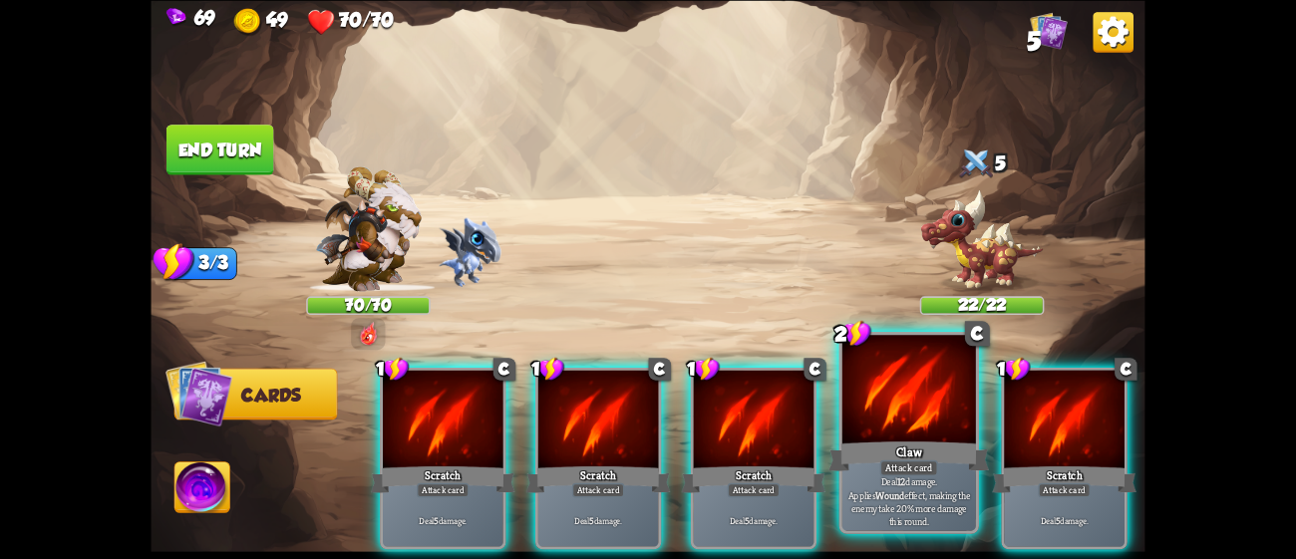
click at [876, 461] on div "Claw" at bounding box center [908, 456] width 160 height 36
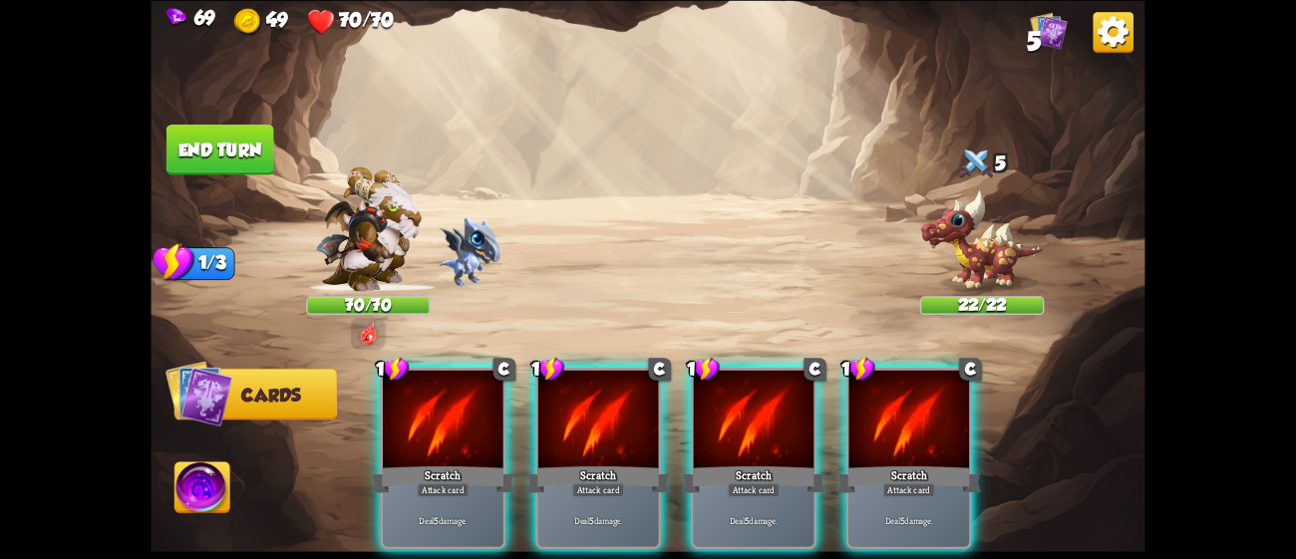
click at [876, 461] on div "1 C Scratch Attack card Deal 5 damage. 1 C Scratch Attack card Deal 5 damage. 1…" at bounding box center [747, 435] width 795 height 248
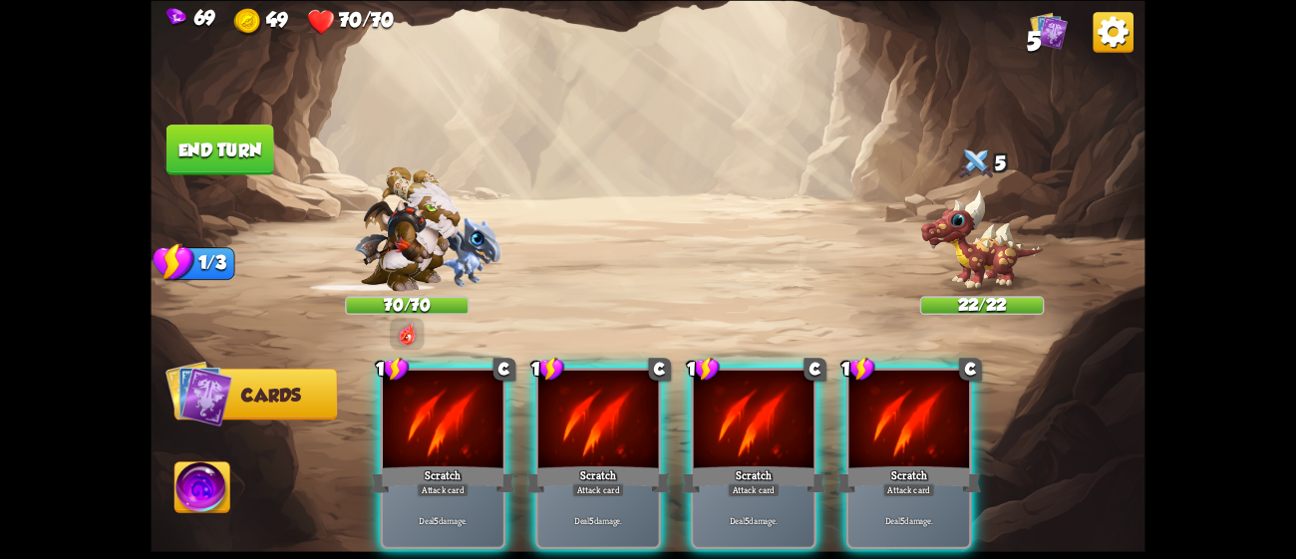
click at [876, 464] on div "Scratch" at bounding box center [908, 480] width 145 height 32
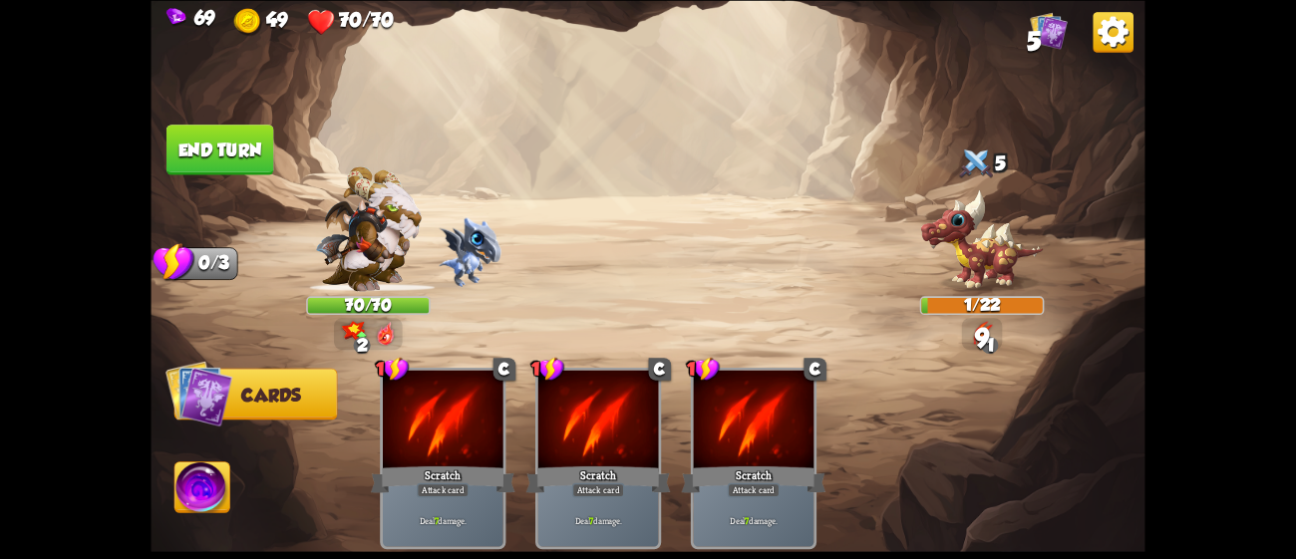
click at [197, 150] on button "End turn" at bounding box center [220, 150] width 108 height 51
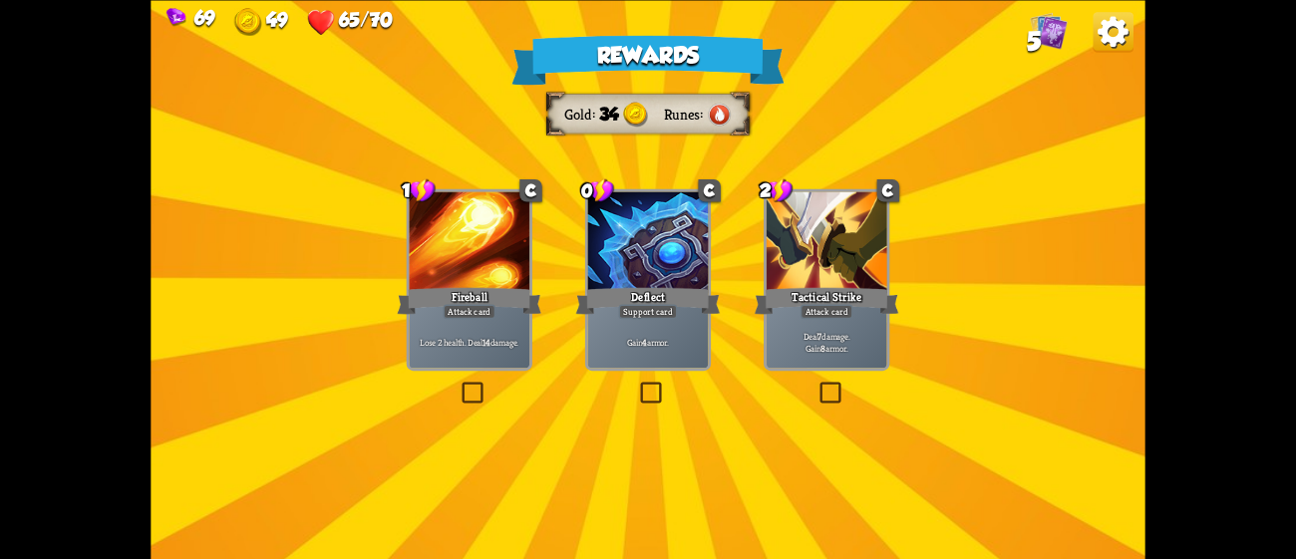
click at [650, 313] on div "Support card" at bounding box center [648, 311] width 59 height 15
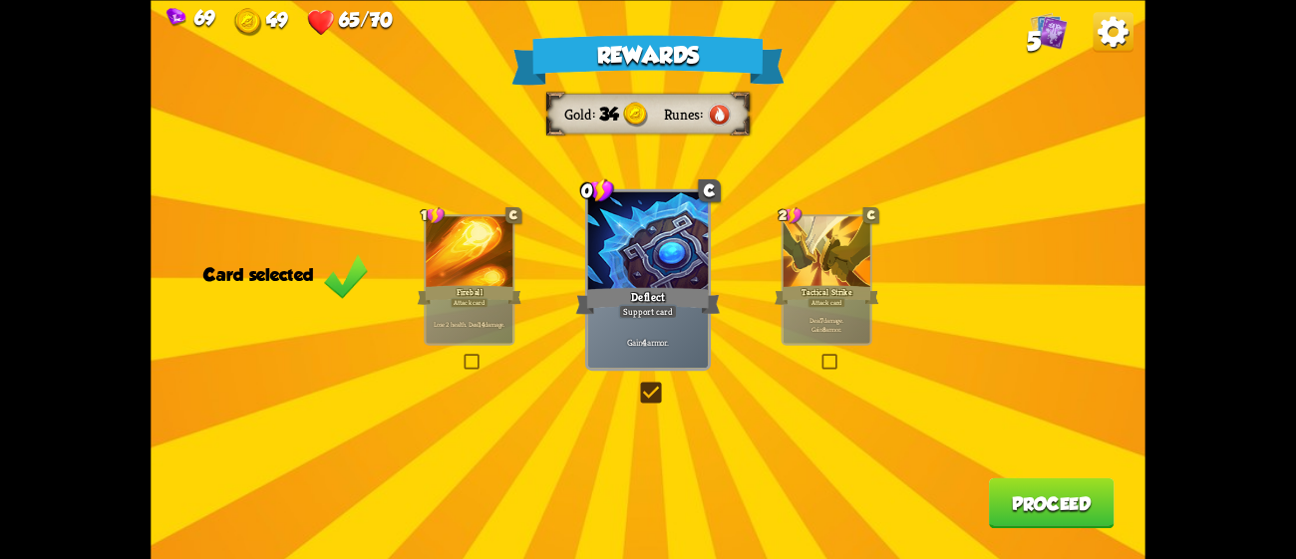
click at [767, 303] on div "Rewards Gold 34 Runes Card selected 1 C Fireball Attack card Lose 2 health. Dea…" at bounding box center [648, 279] width 994 height 559
click at [856, 327] on p "Deal 7 damage. Gain 8 armor." at bounding box center [827, 324] width 83 height 17
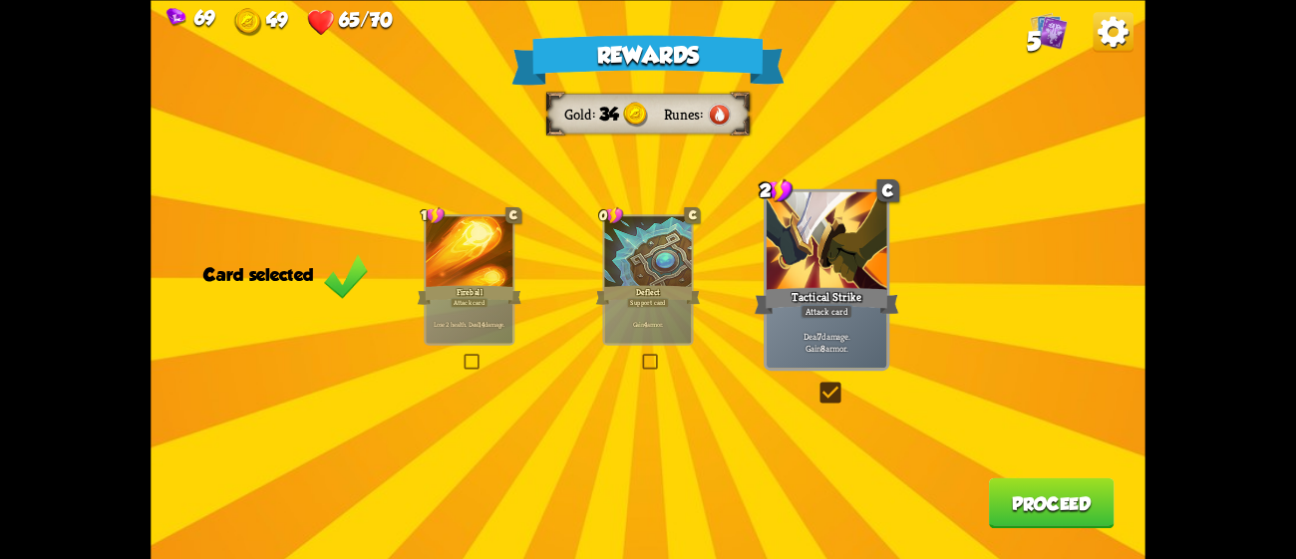
click at [1044, 495] on button "Proceed" at bounding box center [1052, 502] width 126 height 51
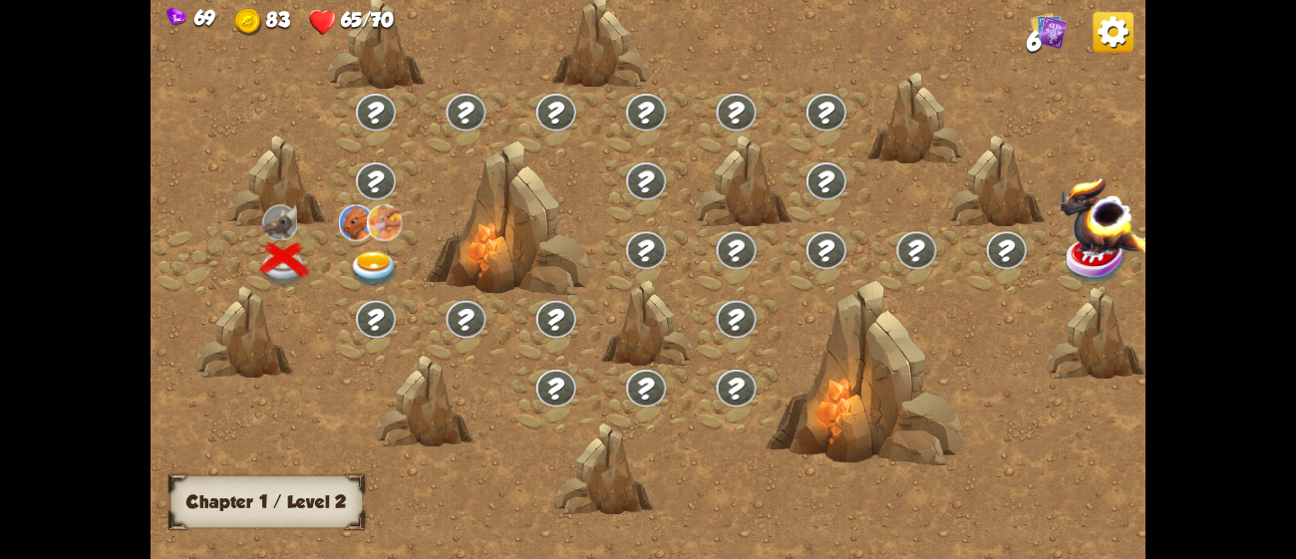
click at [368, 254] on img at bounding box center [375, 269] width 50 height 37
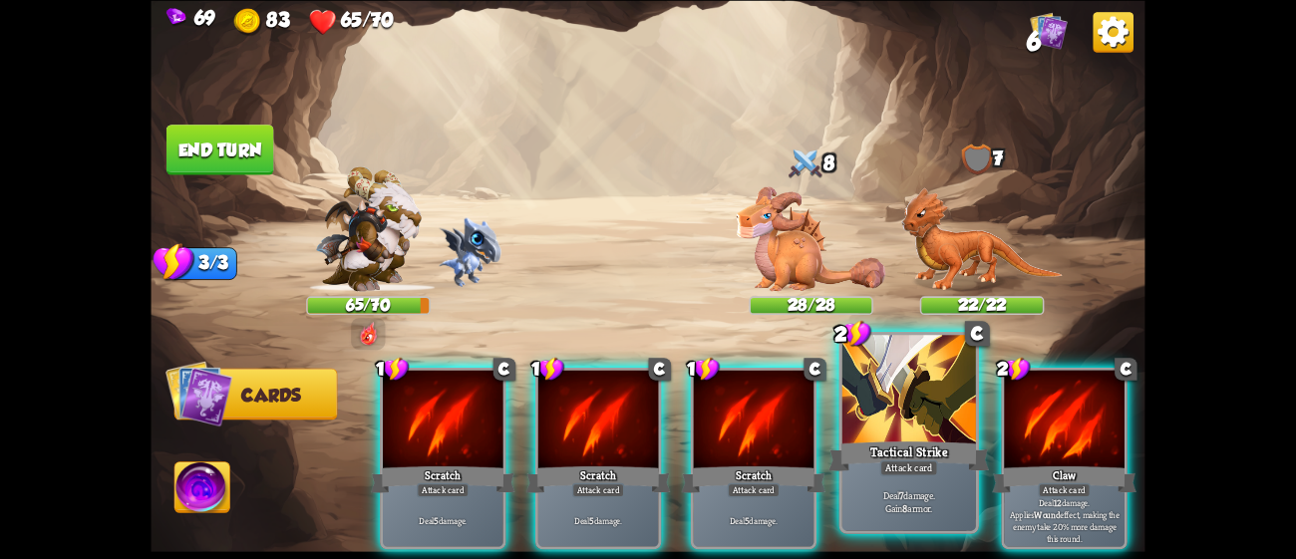
click at [935, 403] on div at bounding box center [909, 391] width 134 height 113
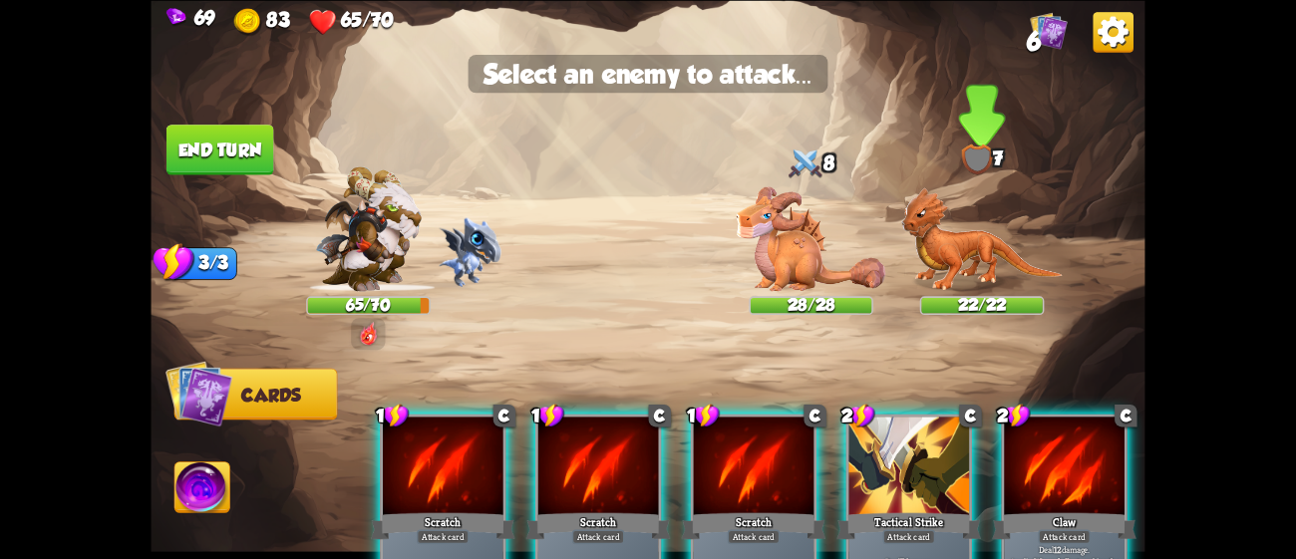
click at [931, 279] on img at bounding box center [981, 238] width 161 height 105
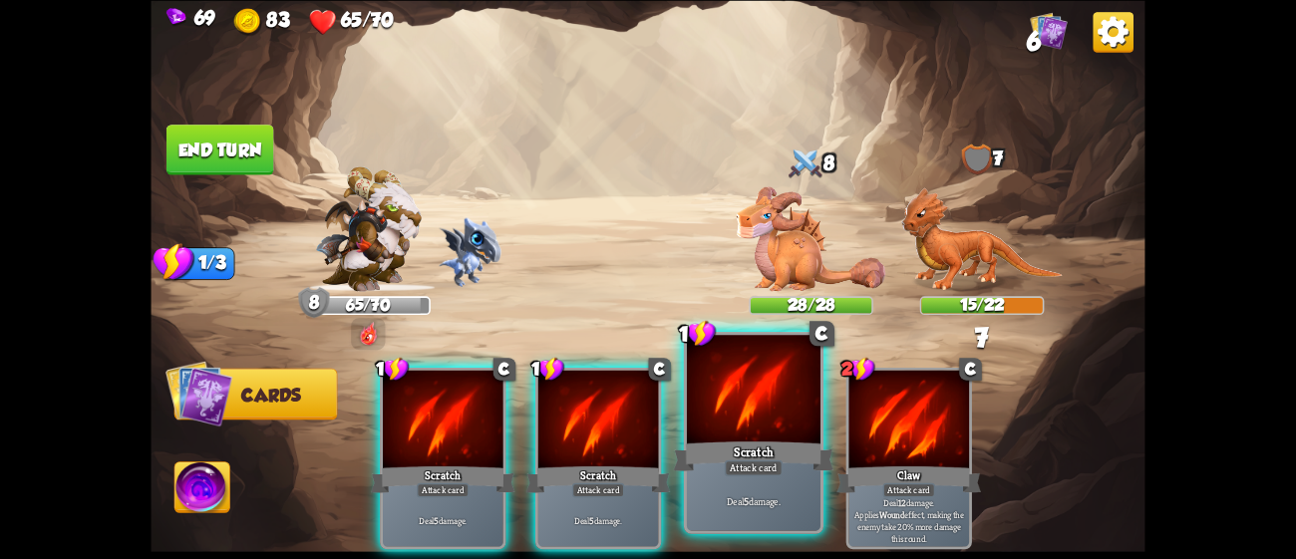
click at [784, 393] on div at bounding box center [754, 391] width 134 height 113
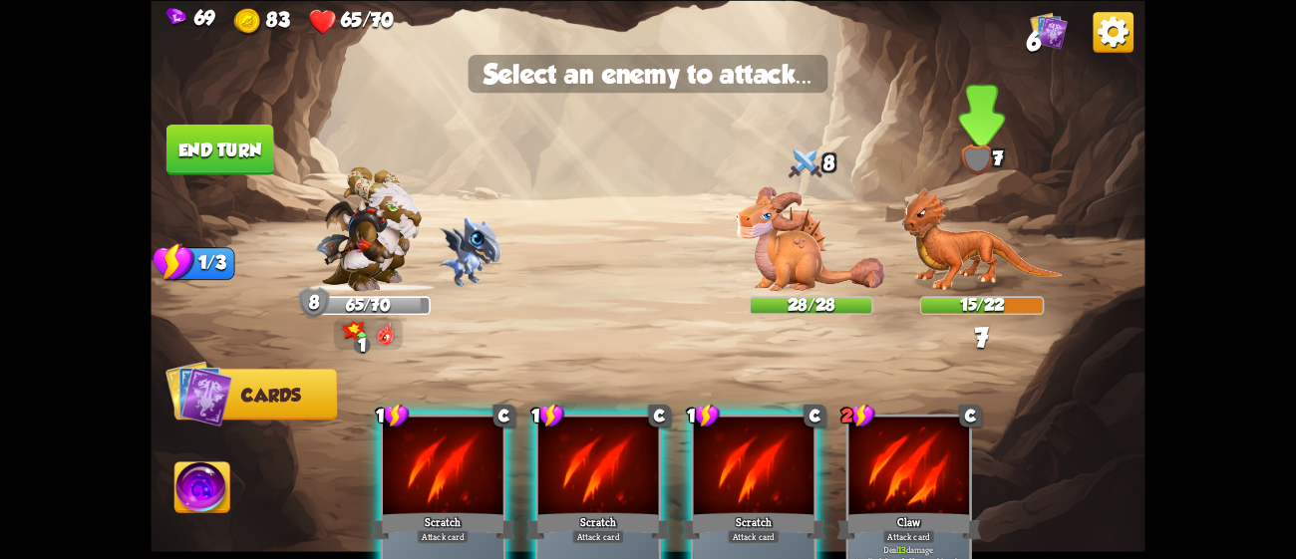
click at [951, 213] on img at bounding box center [981, 238] width 161 height 105
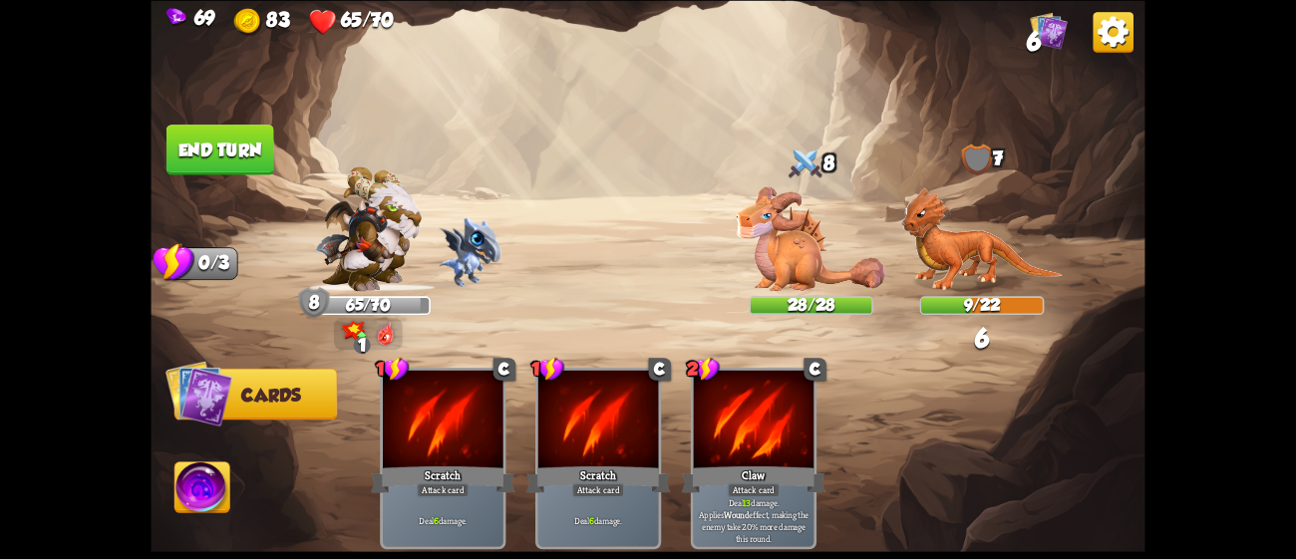
click at [231, 138] on button "End turn" at bounding box center [220, 150] width 108 height 51
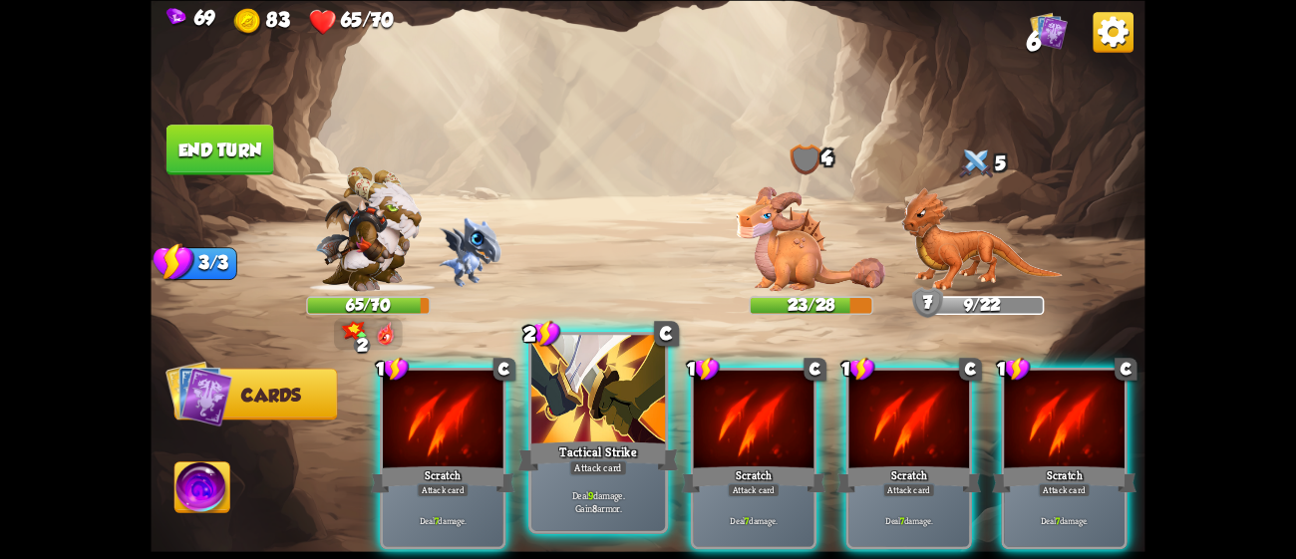
click at [616, 435] on div at bounding box center [598, 391] width 134 height 113
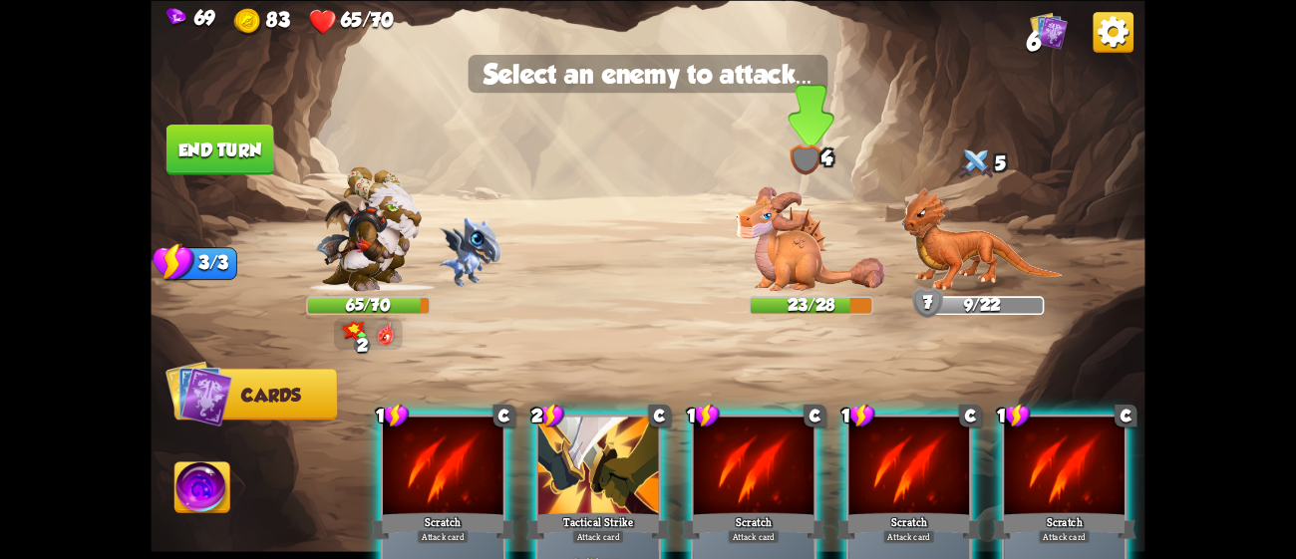
click at [777, 251] on img at bounding box center [812, 238] width 150 height 105
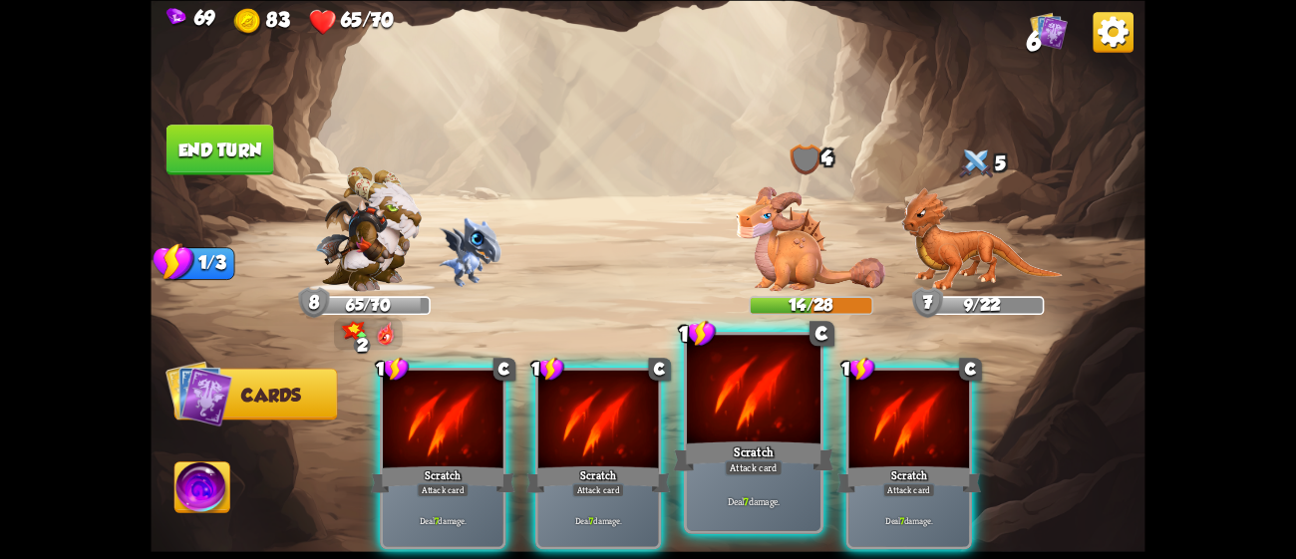
click at [798, 417] on div at bounding box center [754, 391] width 134 height 113
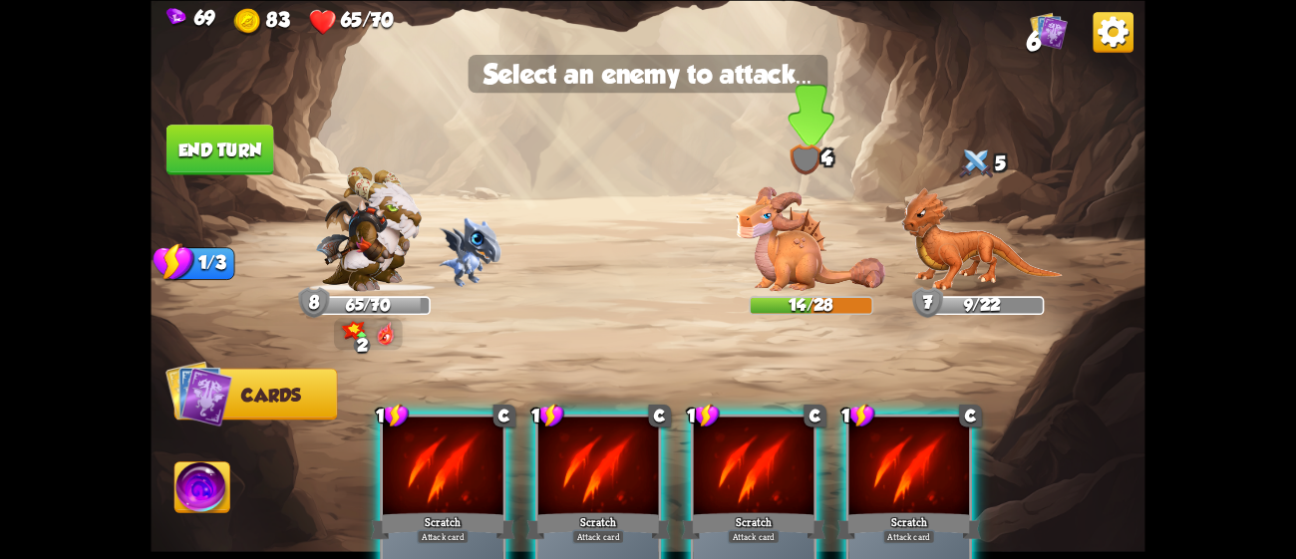
click at [808, 242] on img at bounding box center [812, 238] width 150 height 105
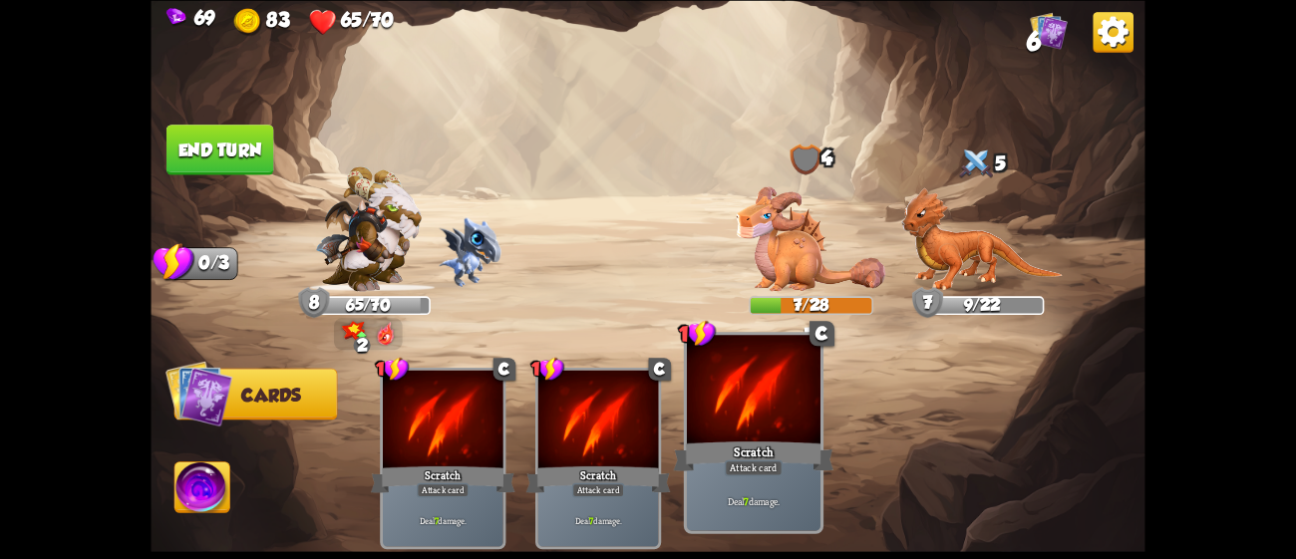
click at [757, 469] on div "Attack card" at bounding box center [754, 468] width 58 height 16
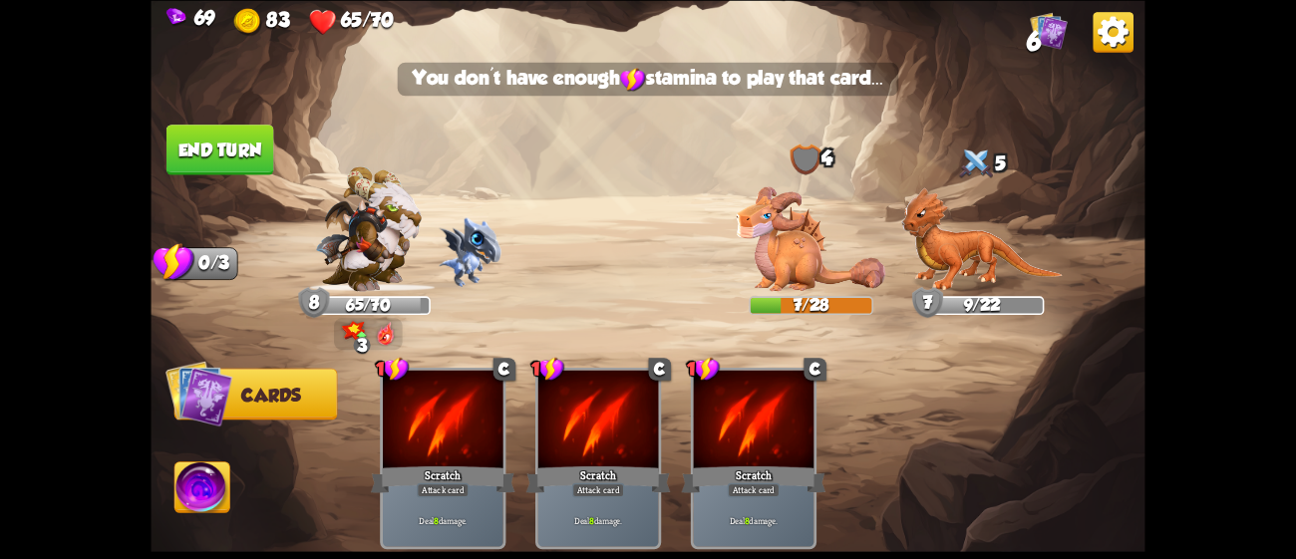
click at [248, 156] on button "End turn" at bounding box center [220, 150] width 108 height 51
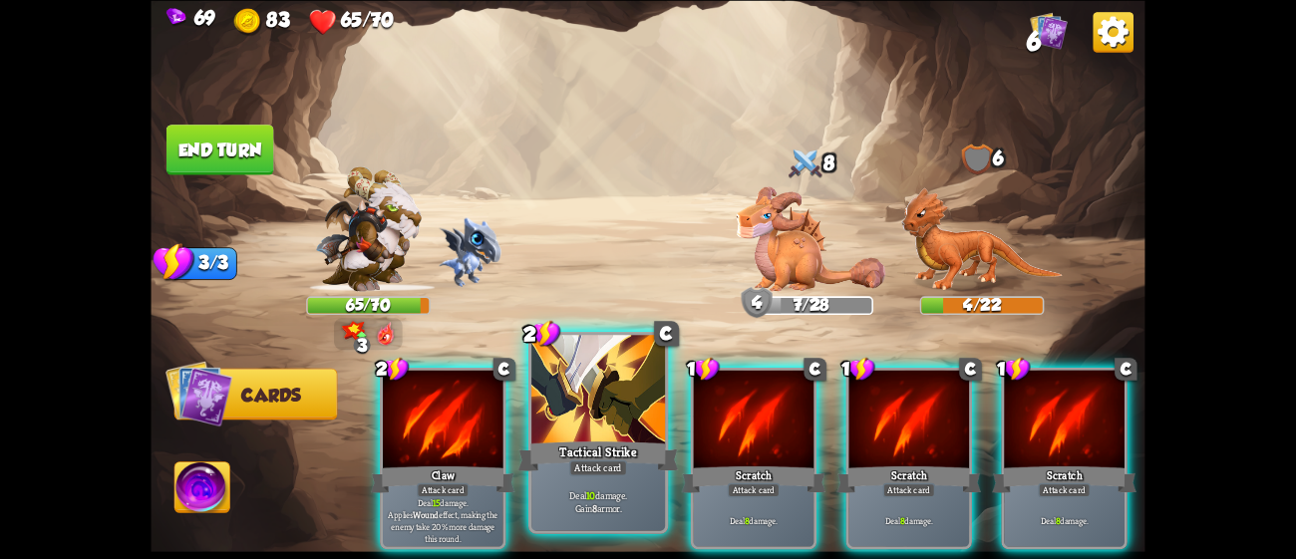
click at [625, 399] on div at bounding box center [598, 391] width 134 height 113
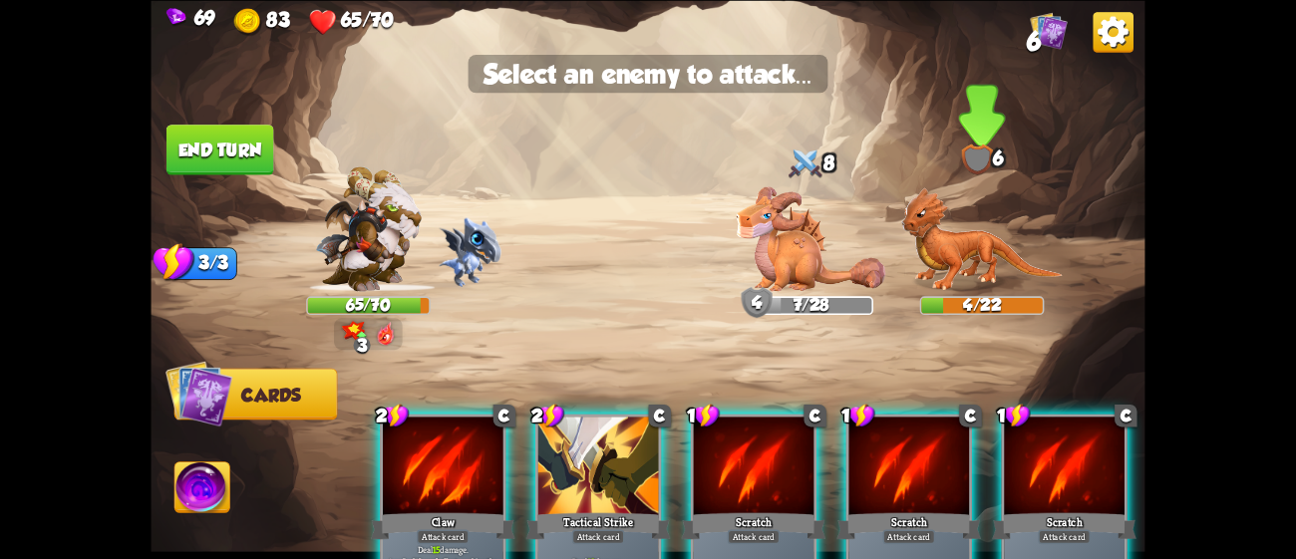
click at [1009, 267] on img at bounding box center [981, 238] width 161 height 105
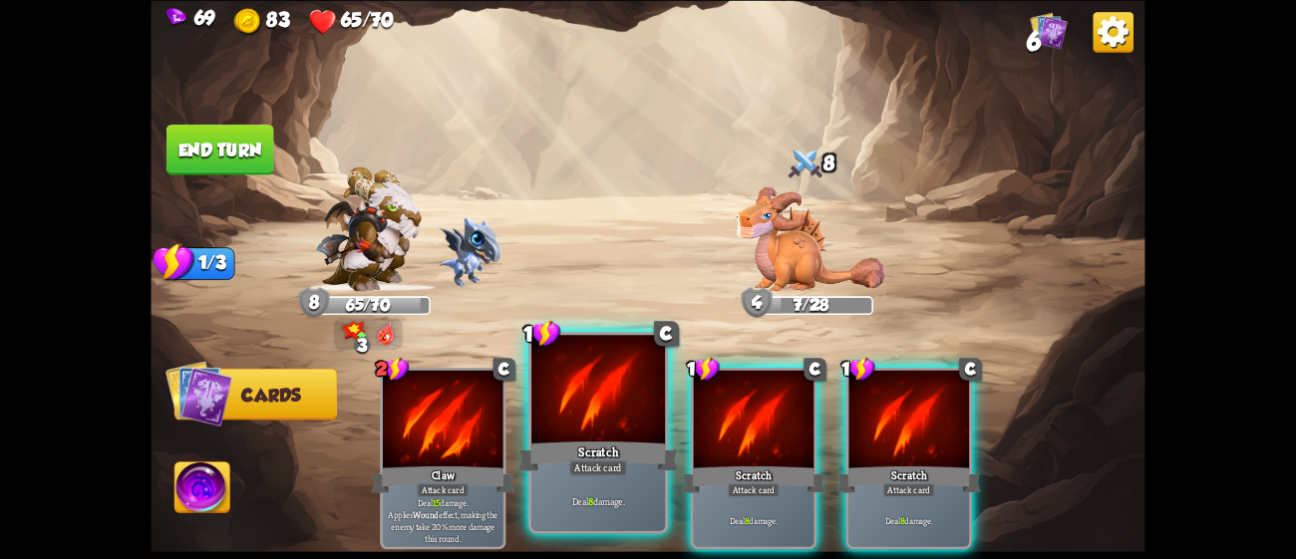
click at [593, 418] on div at bounding box center [598, 391] width 134 height 113
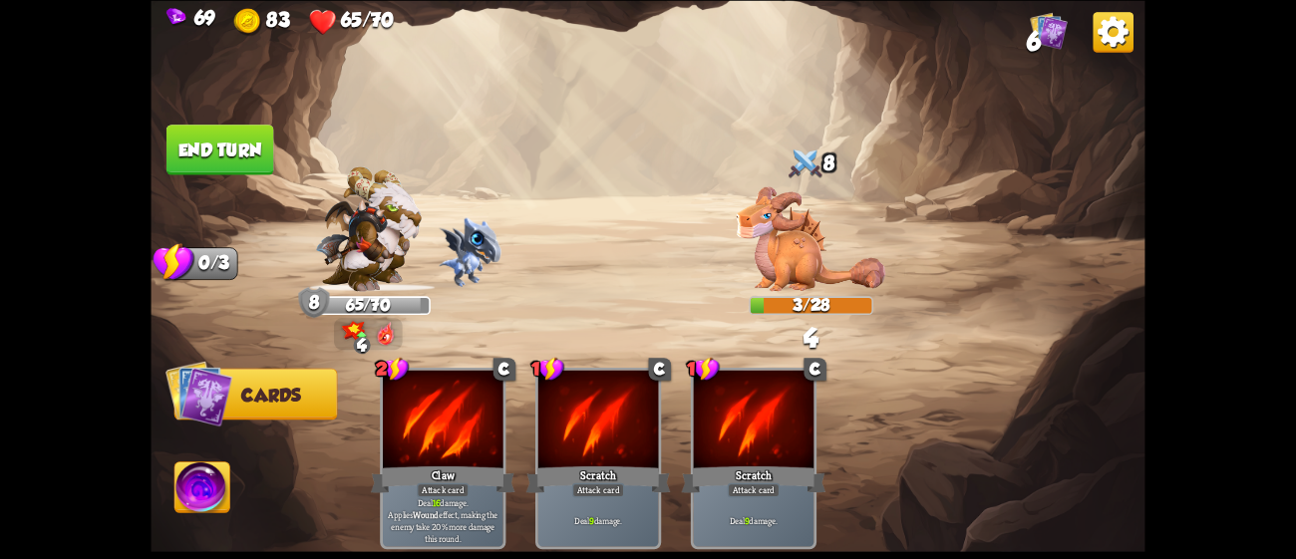
click at [255, 148] on button "End turn" at bounding box center [220, 150] width 108 height 51
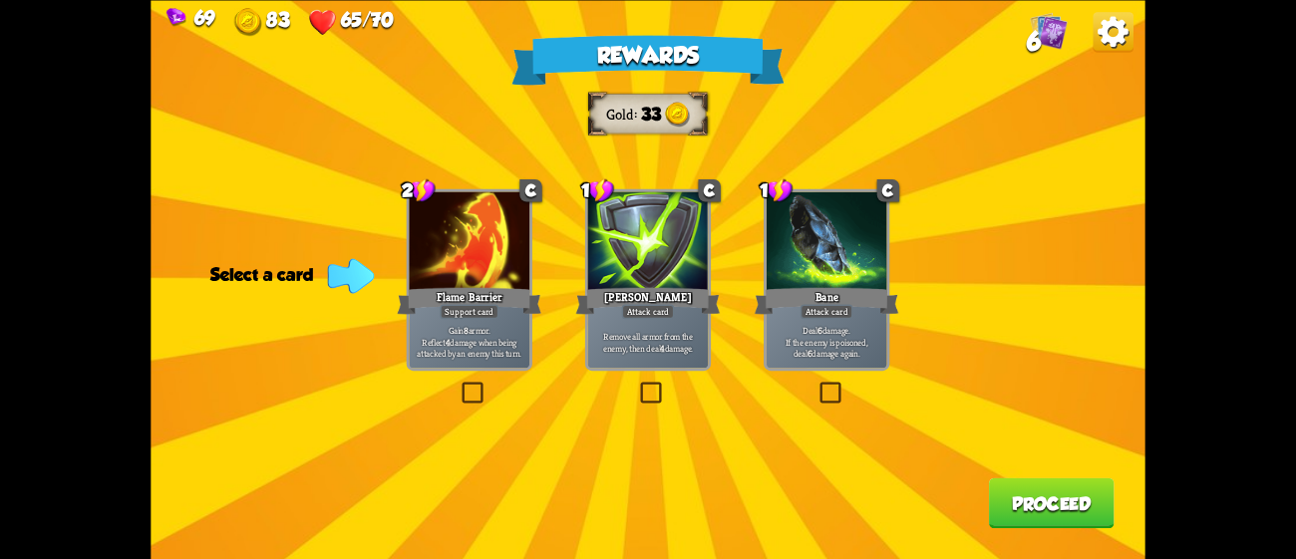
click at [488, 258] on div at bounding box center [469, 242] width 121 height 102
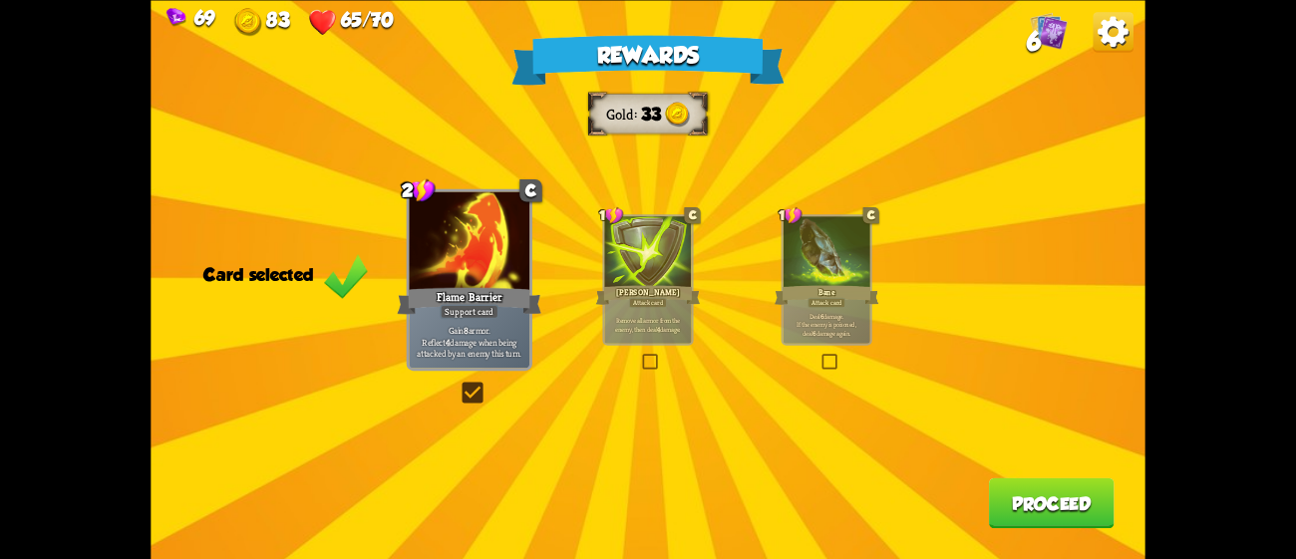
click at [1020, 504] on button "Proceed" at bounding box center [1052, 502] width 126 height 51
